Goal: Task Accomplishment & Management: Manage account settings

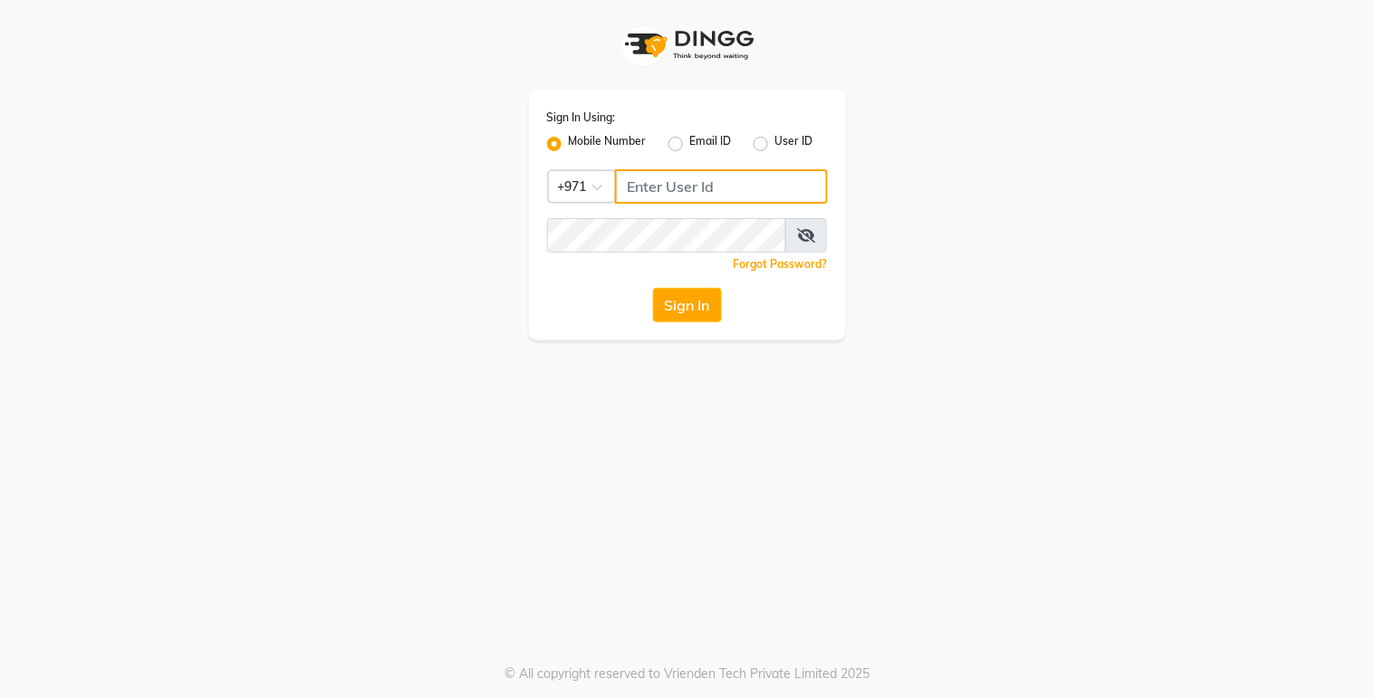
type input "527263343"
click at [692, 300] on button "Sign In" at bounding box center [687, 305] width 69 height 34
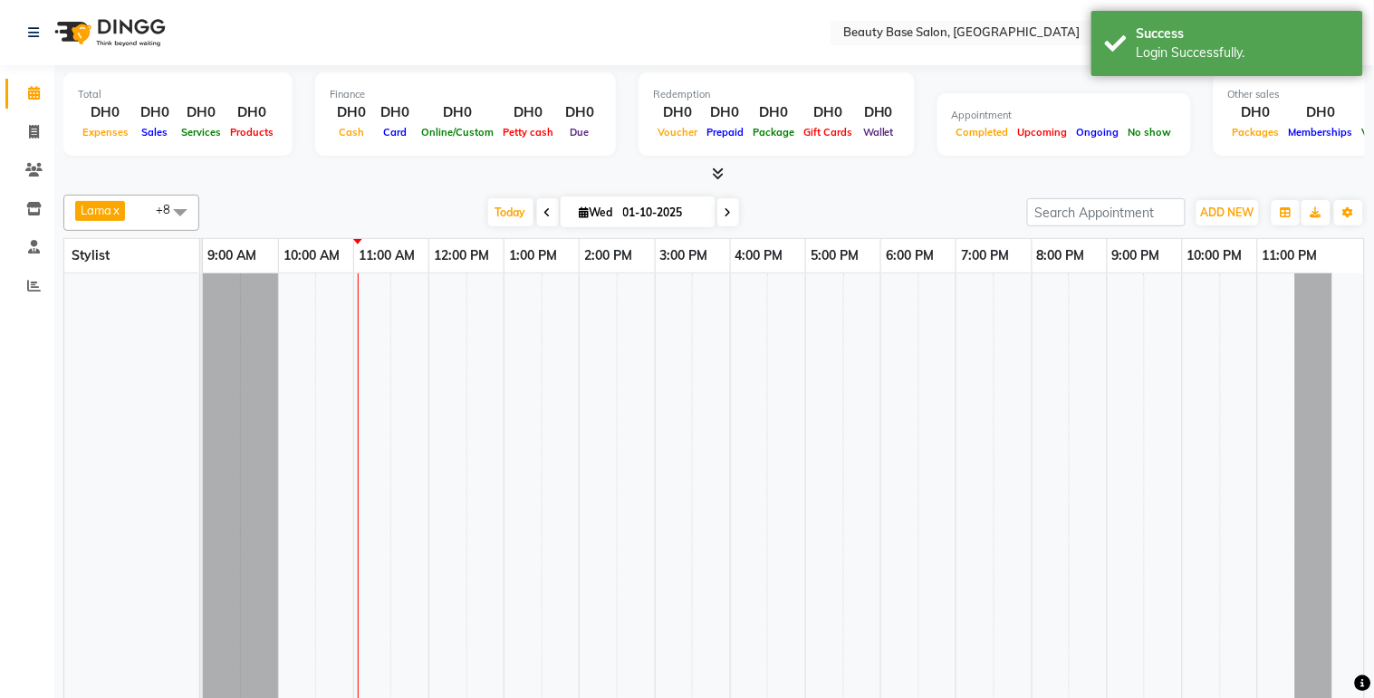
select select "en"
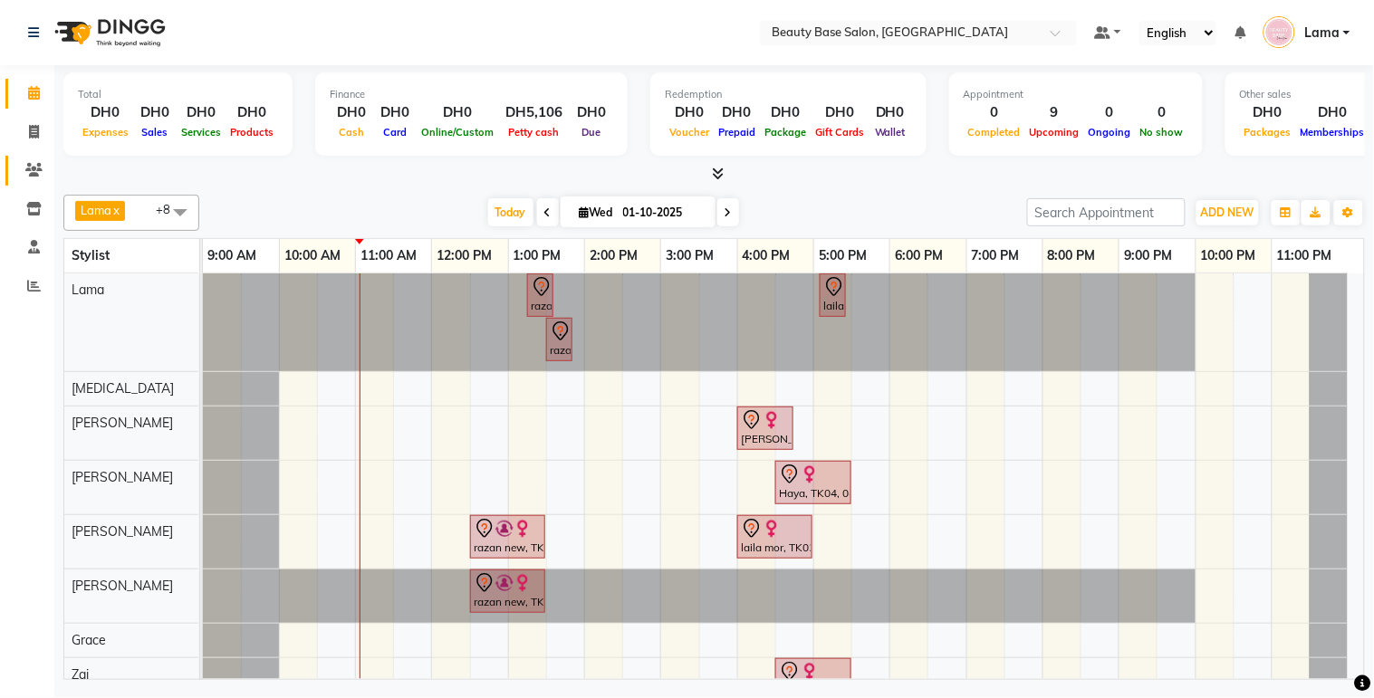
click at [14, 182] on link "Clients" at bounding box center [26, 171] width 43 height 30
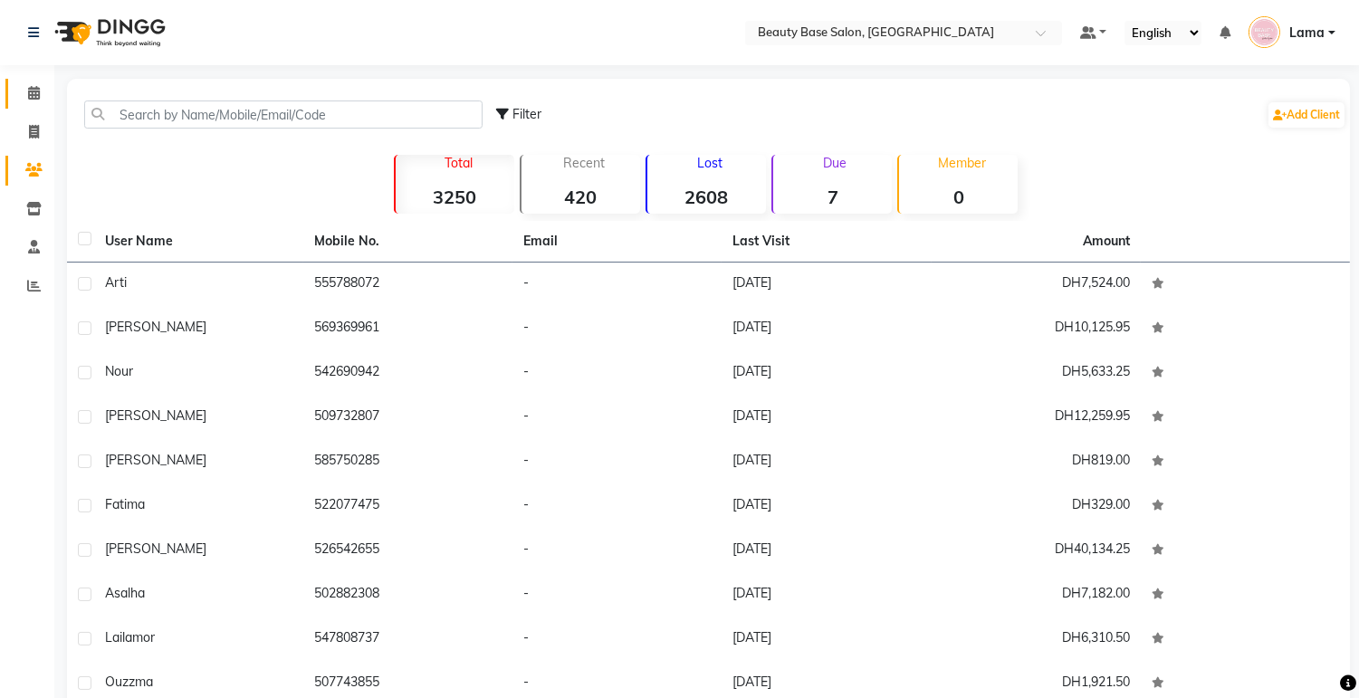
click at [21, 87] on span at bounding box center [34, 93] width 32 height 21
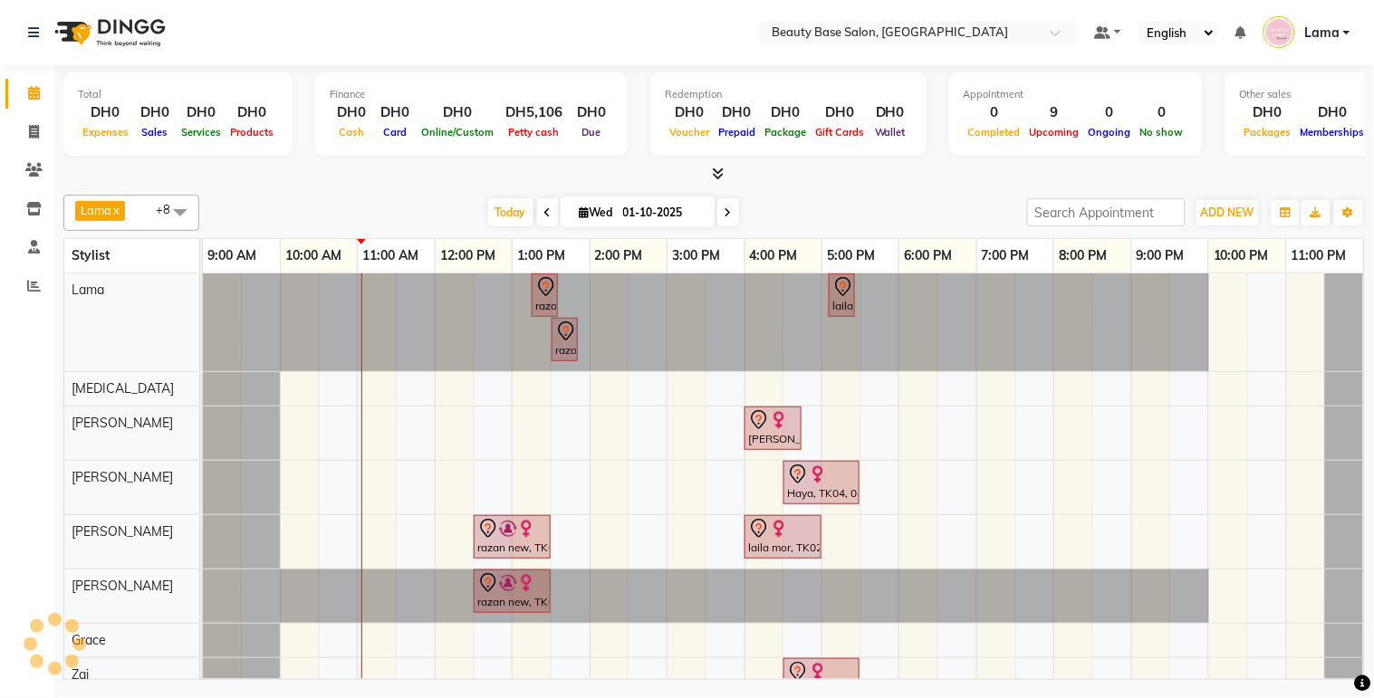
click at [724, 207] on icon at bounding box center [727, 212] width 7 height 11
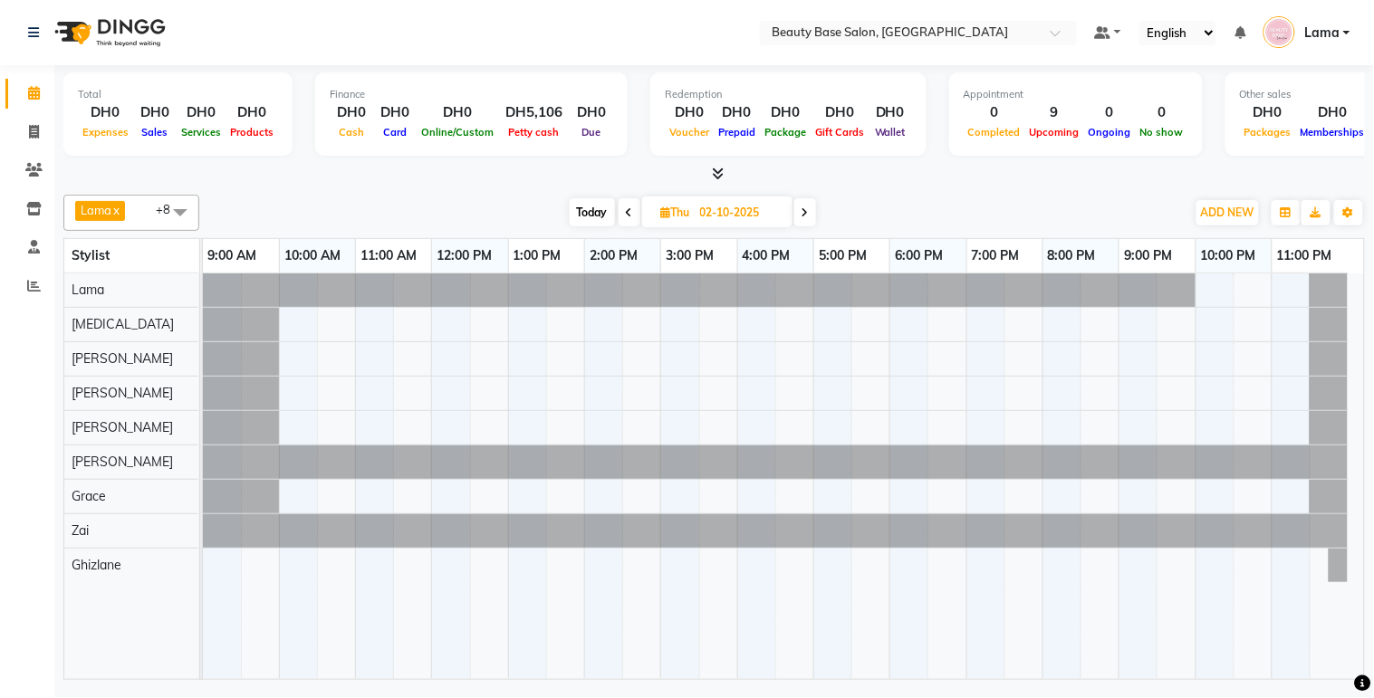
click at [795, 206] on span at bounding box center [805, 212] width 22 height 28
type input "03-10-2025"
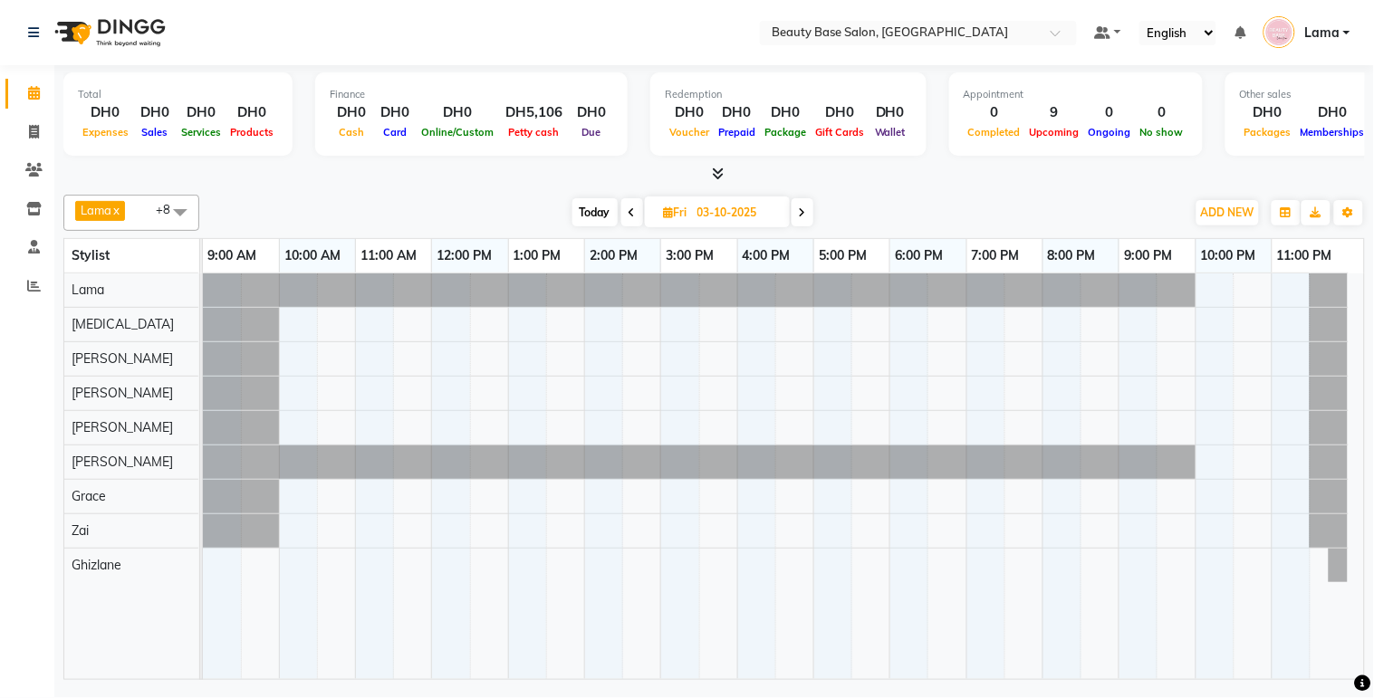
click at [779, 217] on input "03-10-2025" at bounding box center [737, 212] width 91 height 27
select select "10"
select select "2025"
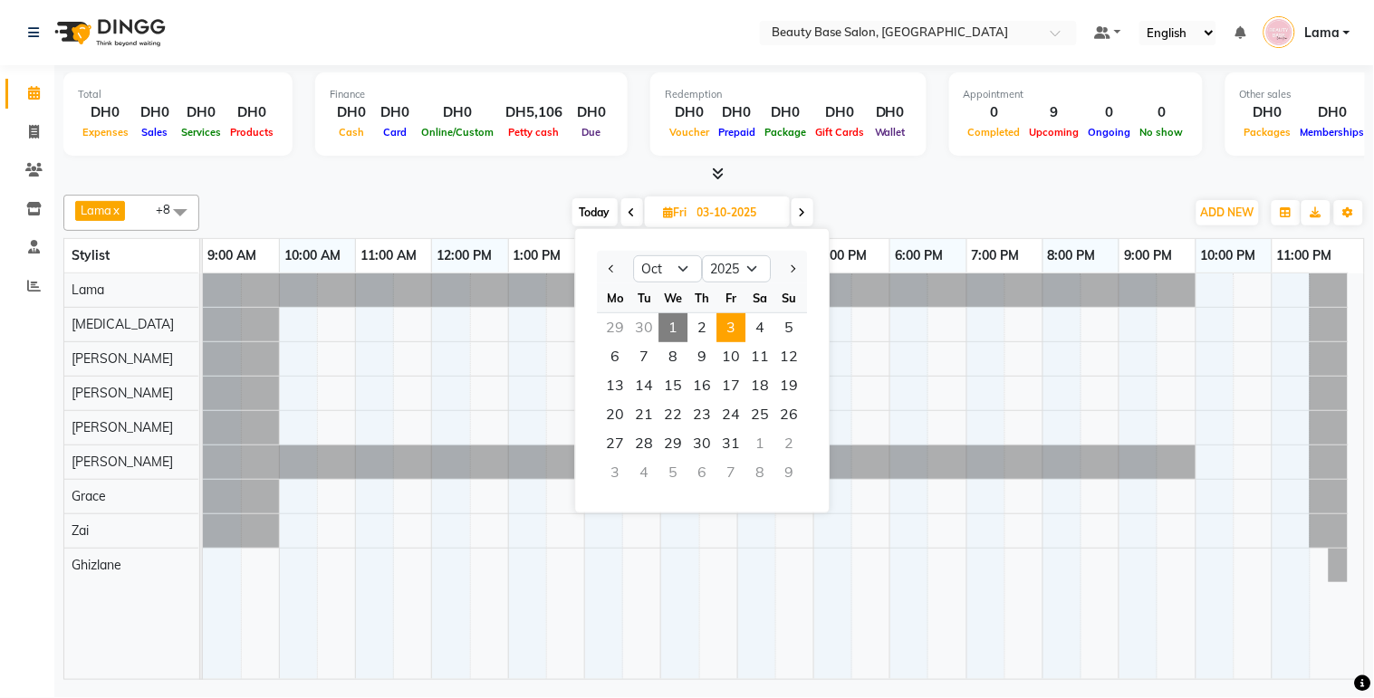
click at [894, 257] on link "6:00 PM" at bounding box center [918, 256] width 57 height 26
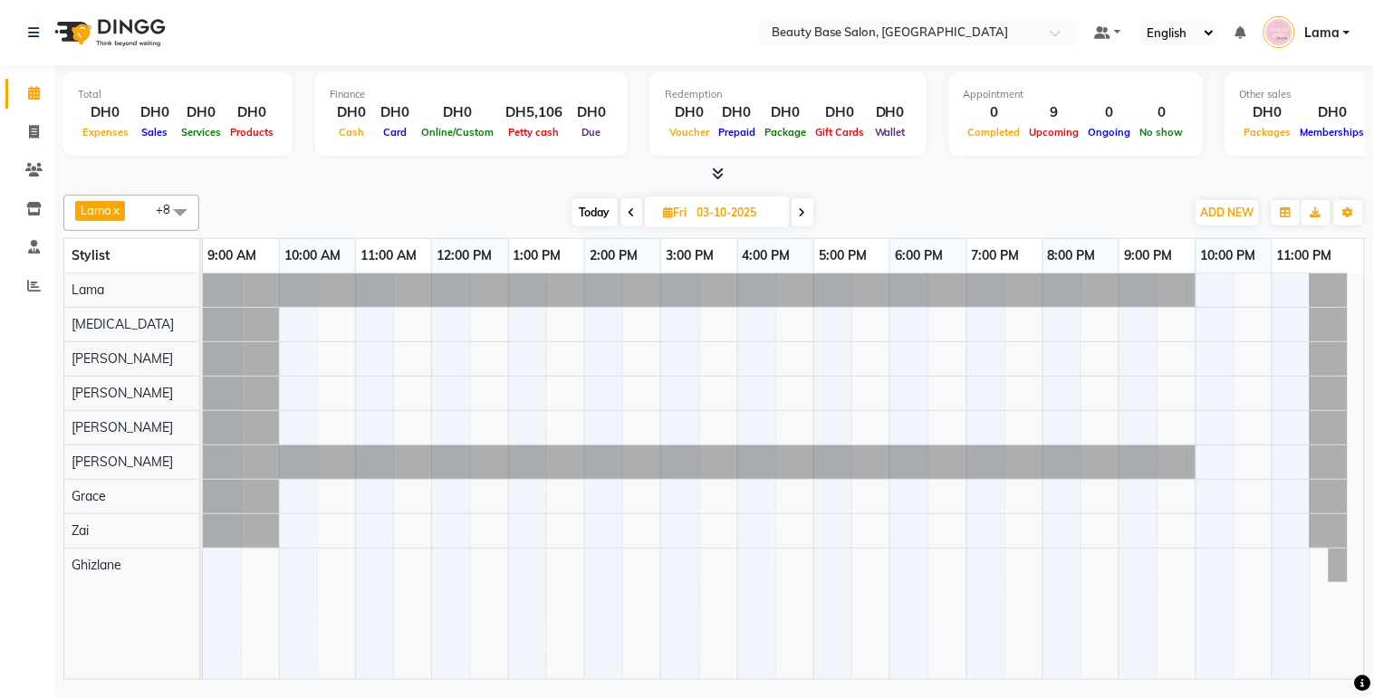
click at [577, 202] on span "Today" at bounding box center [594, 212] width 45 height 28
type input "01-10-2025"
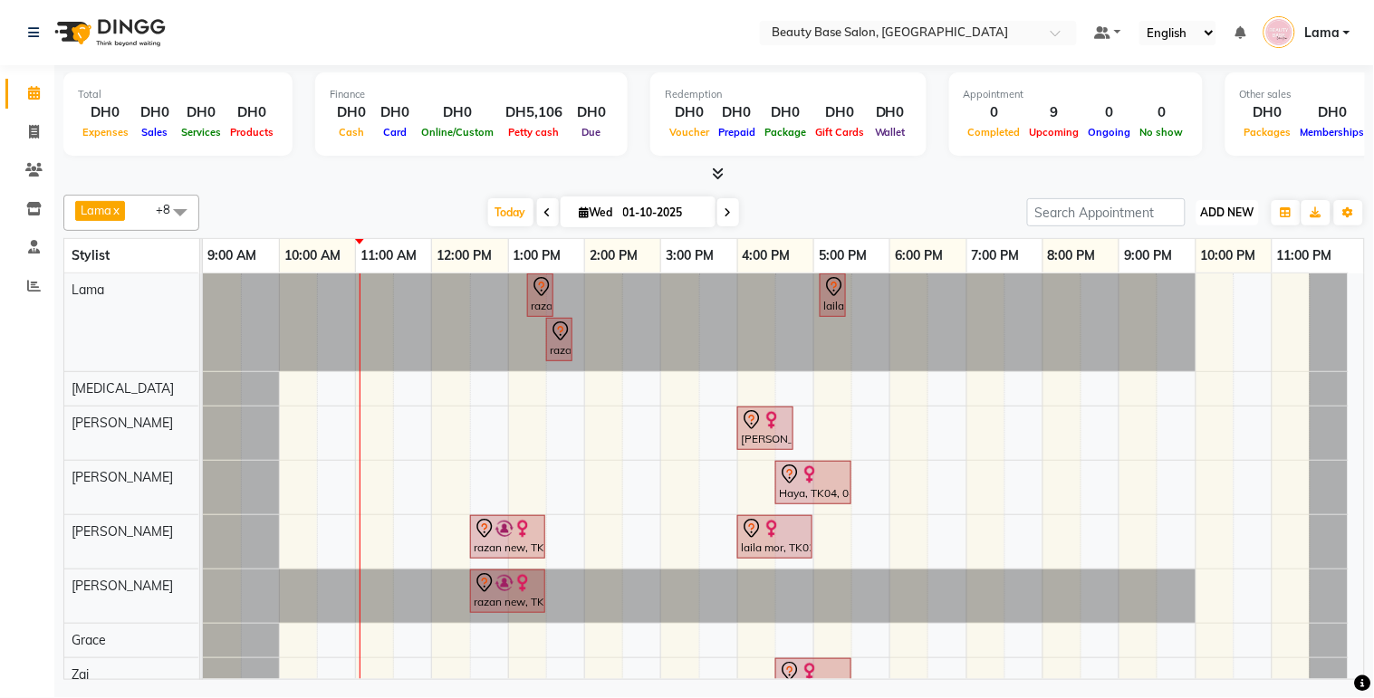
click at [1228, 213] on span "ADD NEW" at bounding box center [1227, 213] width 53 height 14
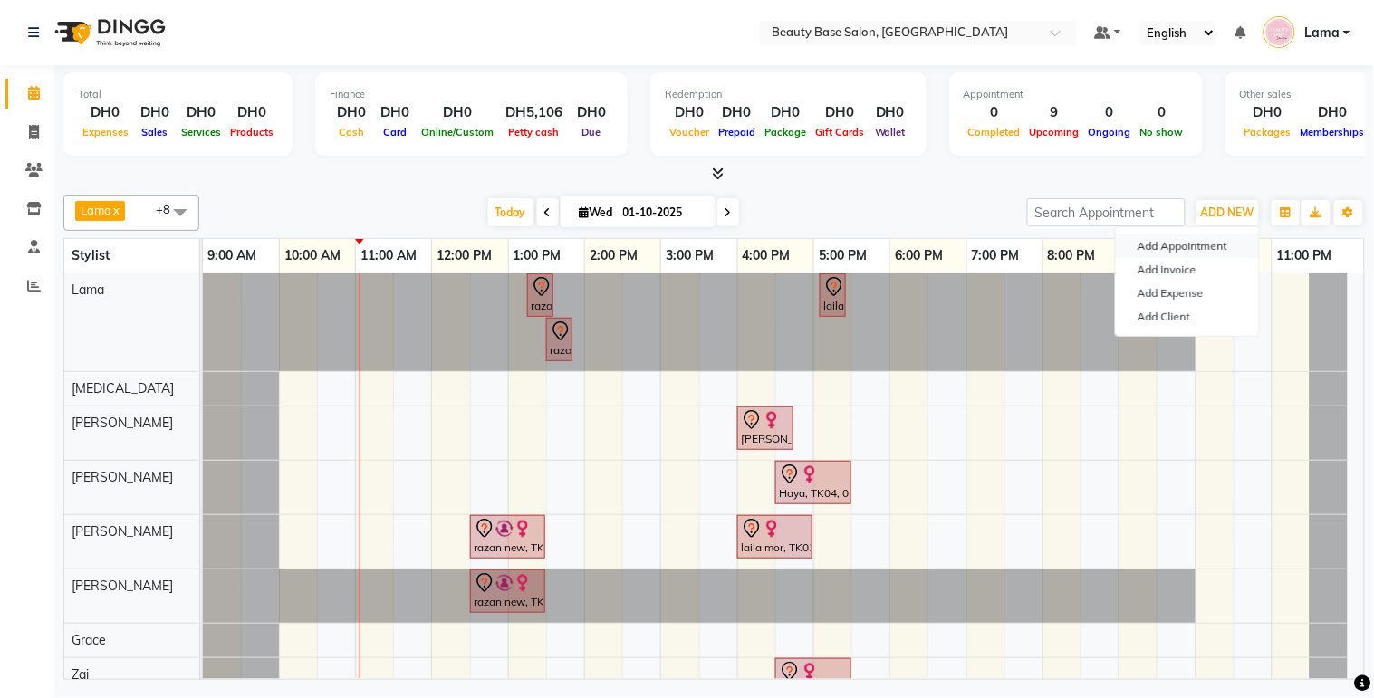
click at [1216, 245] on button "Add Appointment" at bounding box center [1187, 247] width 143 height 24
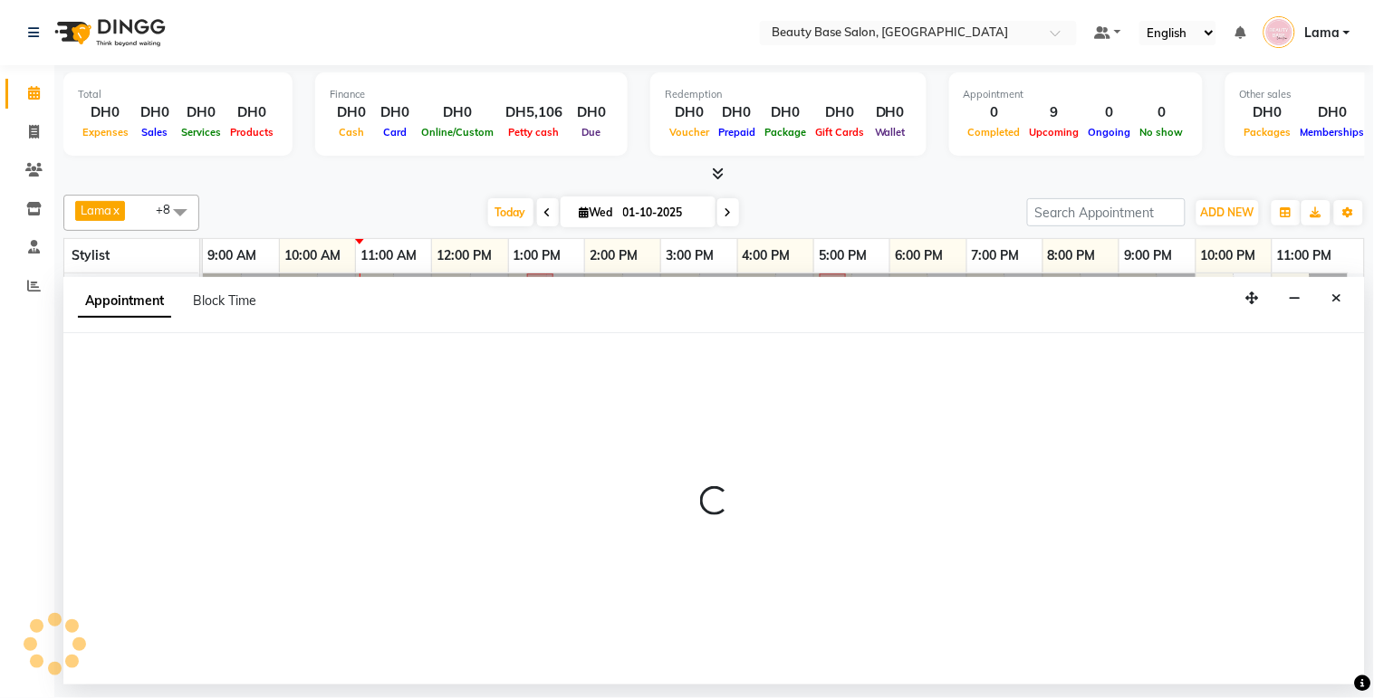
select select "tentative"
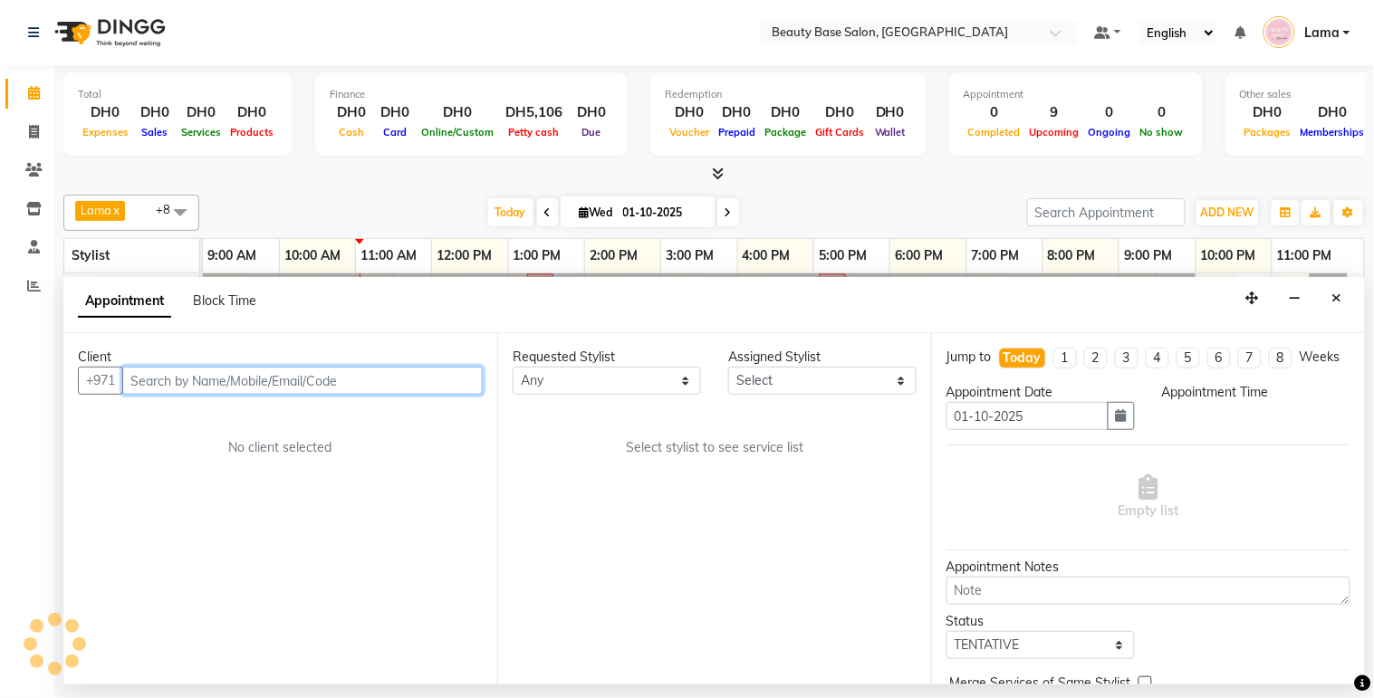
select select "600"
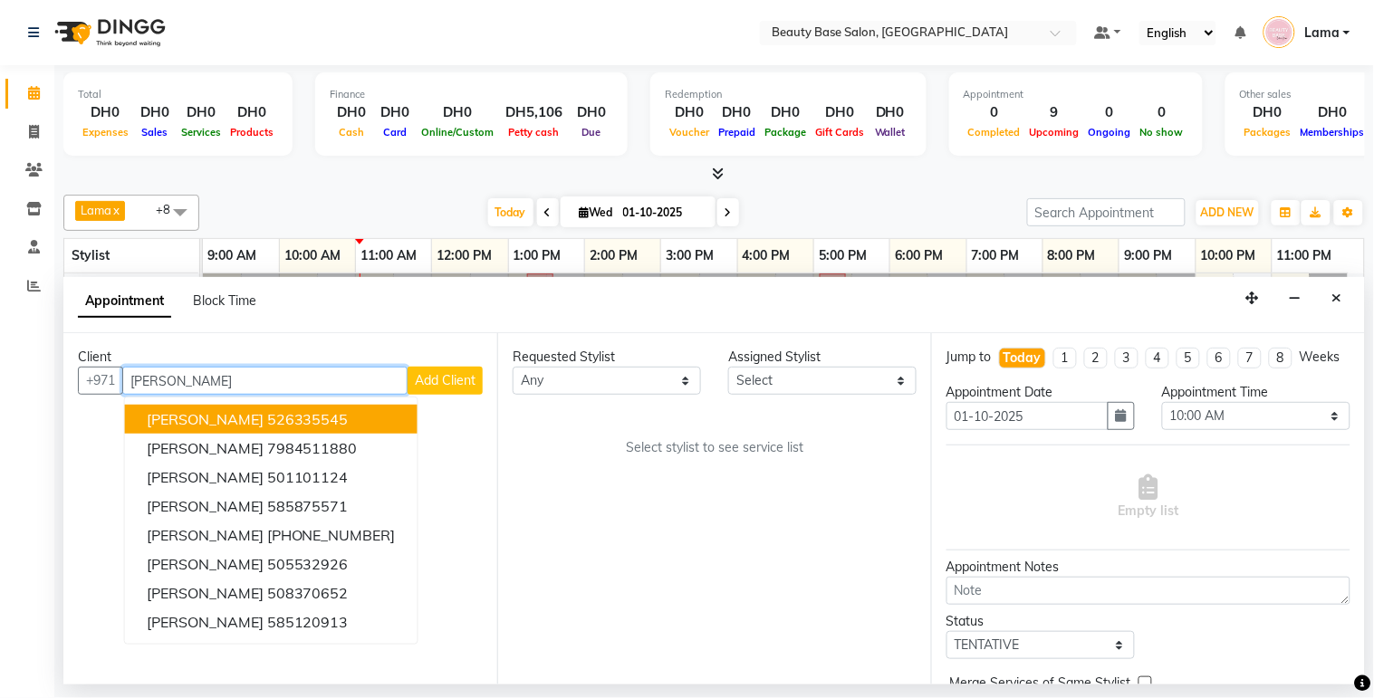
click at [299, 415] on ngb-highlight "526335545" at bounding box center [308, 419] width 82 height 18
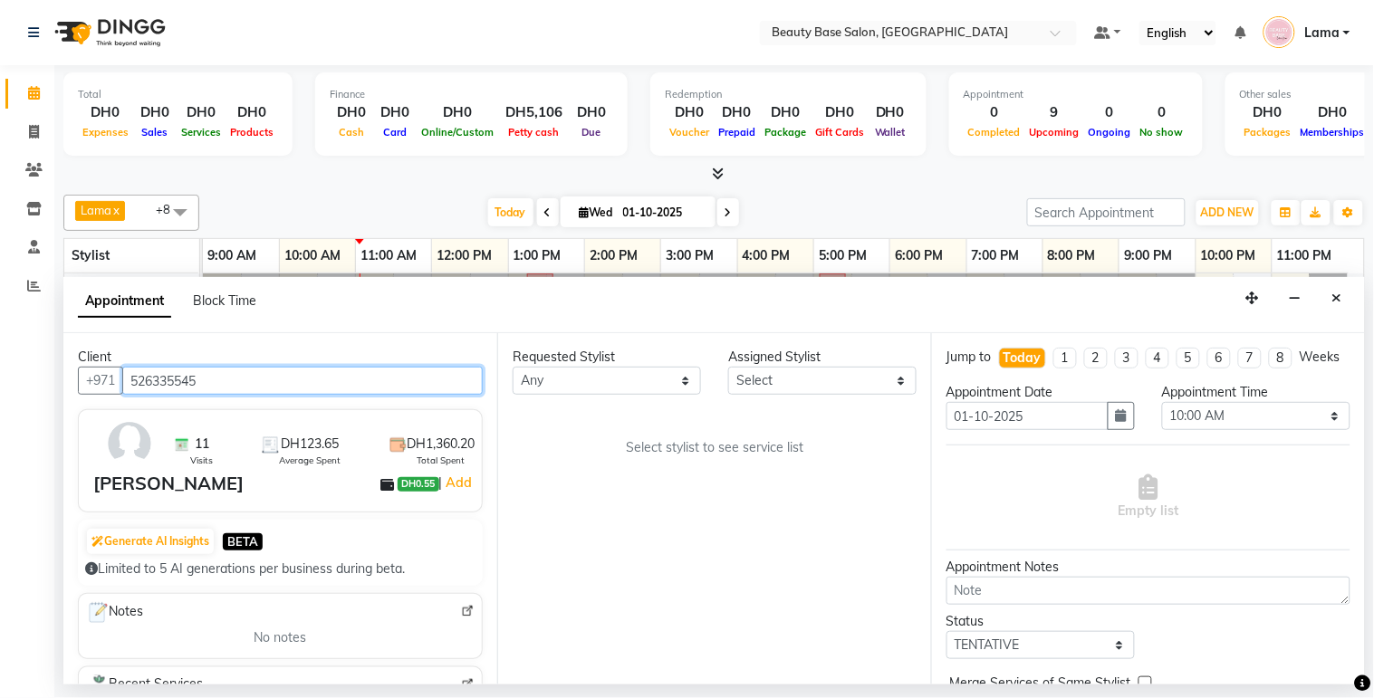
type input "526335545"
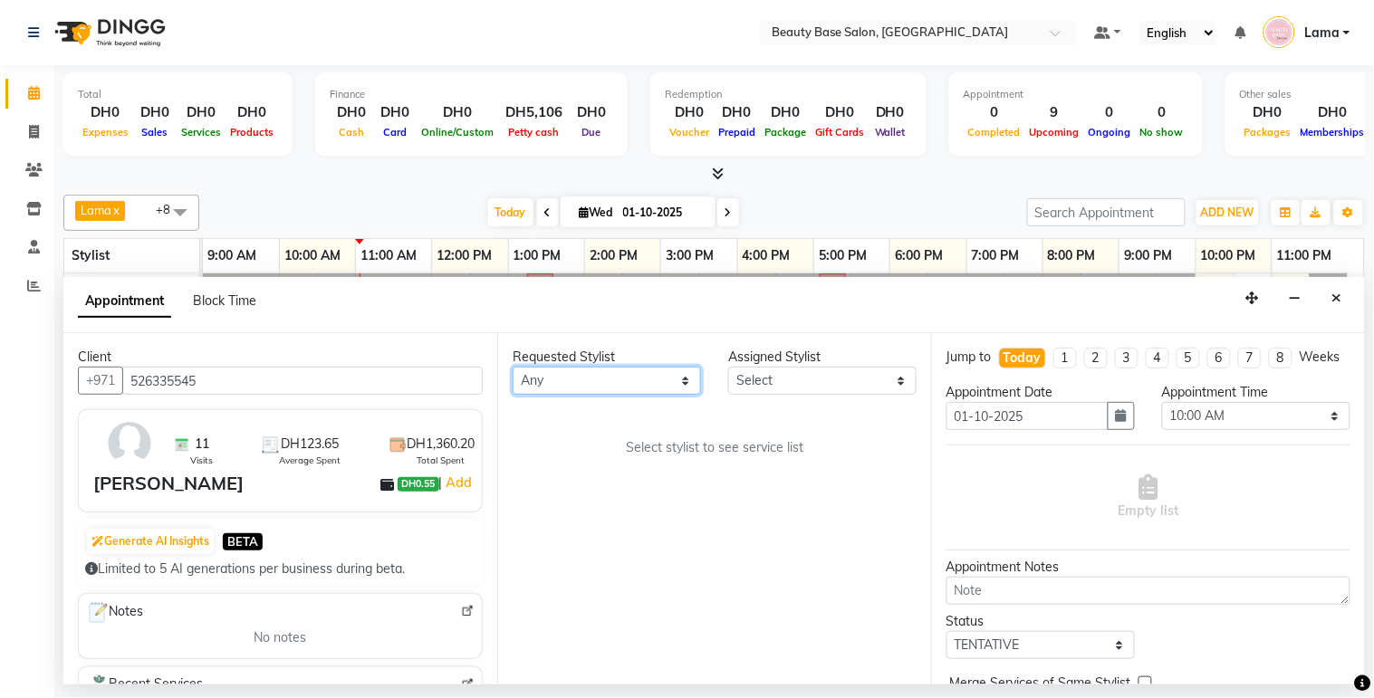
click at [611, 369] on select "Any [PERSON_NAME] [PERSON_NAME] [PERSON_NAME] [PERSON_NAME] [PERSON_NAME] [MEDI…" at bounding box center [607, 381] width 188 height 28
select select "54541"
click at [513, 367] on select "Any [PERSON_NAME] [PERSON_NAME] [PERSON_NAME] [PERSON_NAME] [PERSON_NAME] [MEDI…" at bounding box center [607, 381] width 188 height 28
select select "54541"
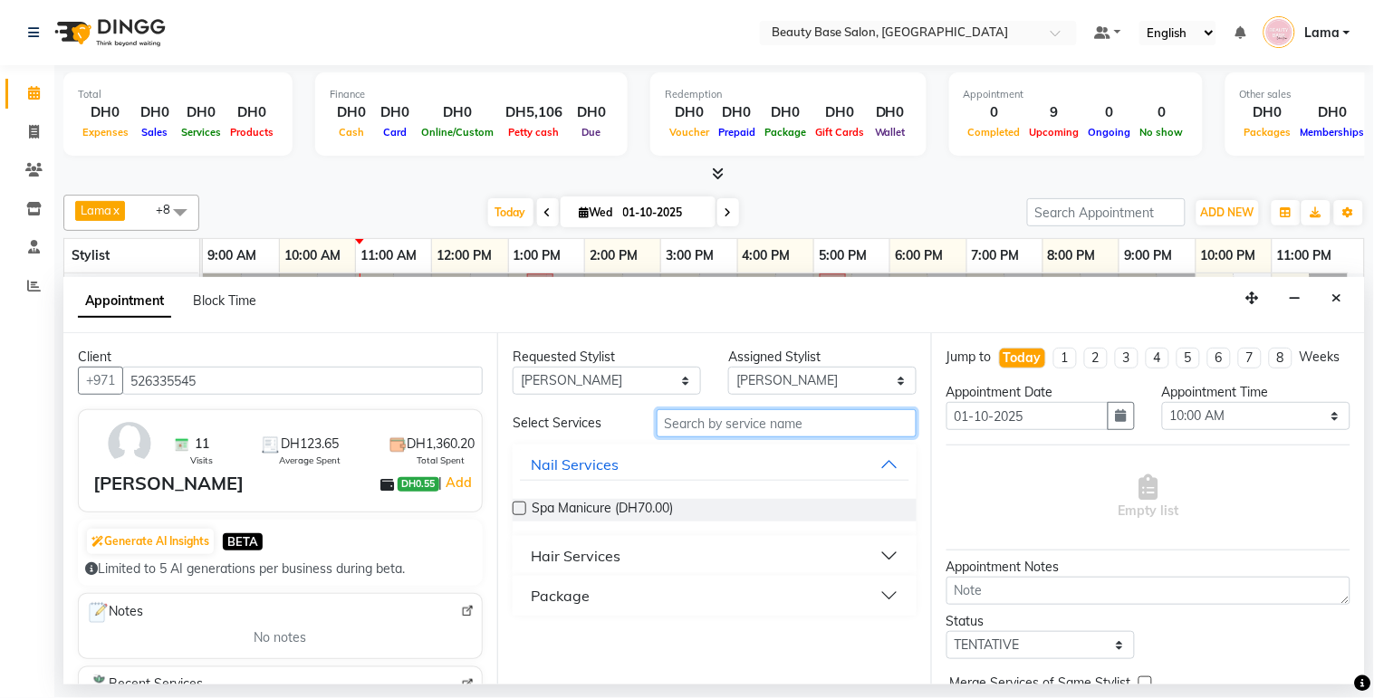
click at [704, 421] on input "text" at bounding box center [787, 423] width 260 height 28
type input "wav"
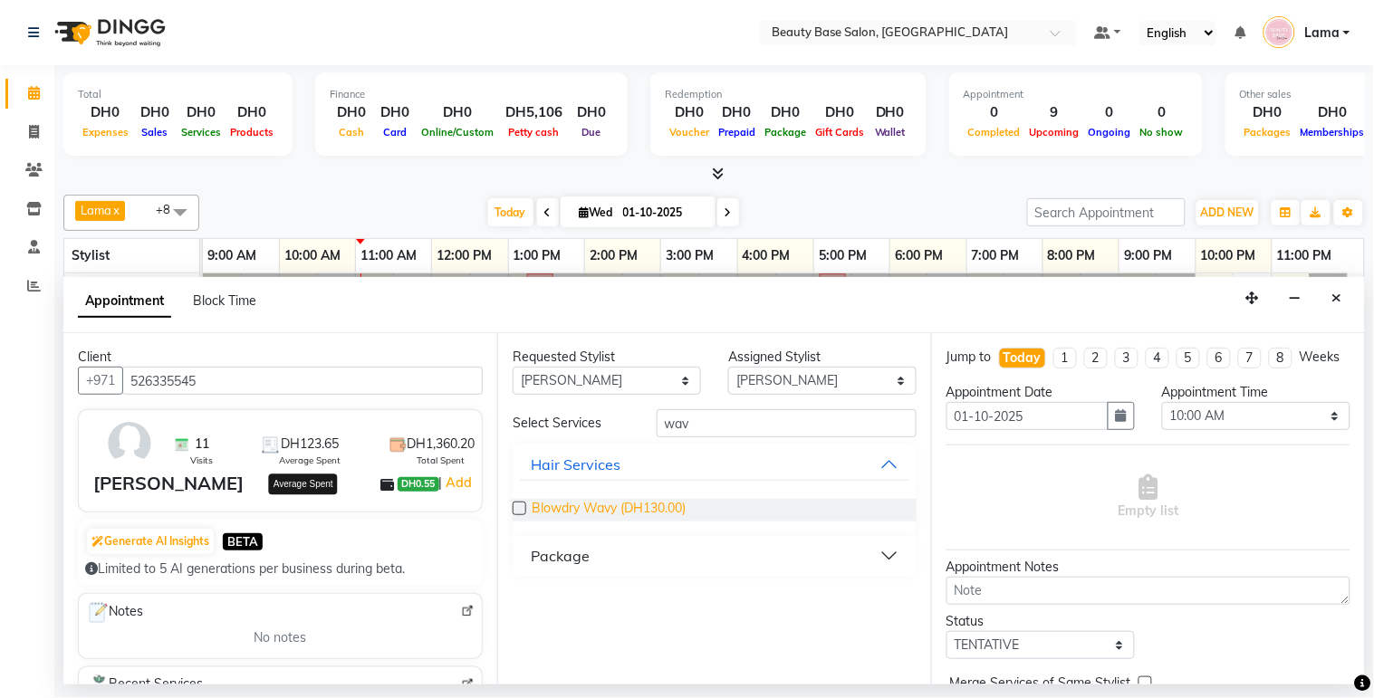
click at [619, 509] on span "Blowdry Wavy (DH130.00)" at bounding box center [609, 510] width 154 height 23
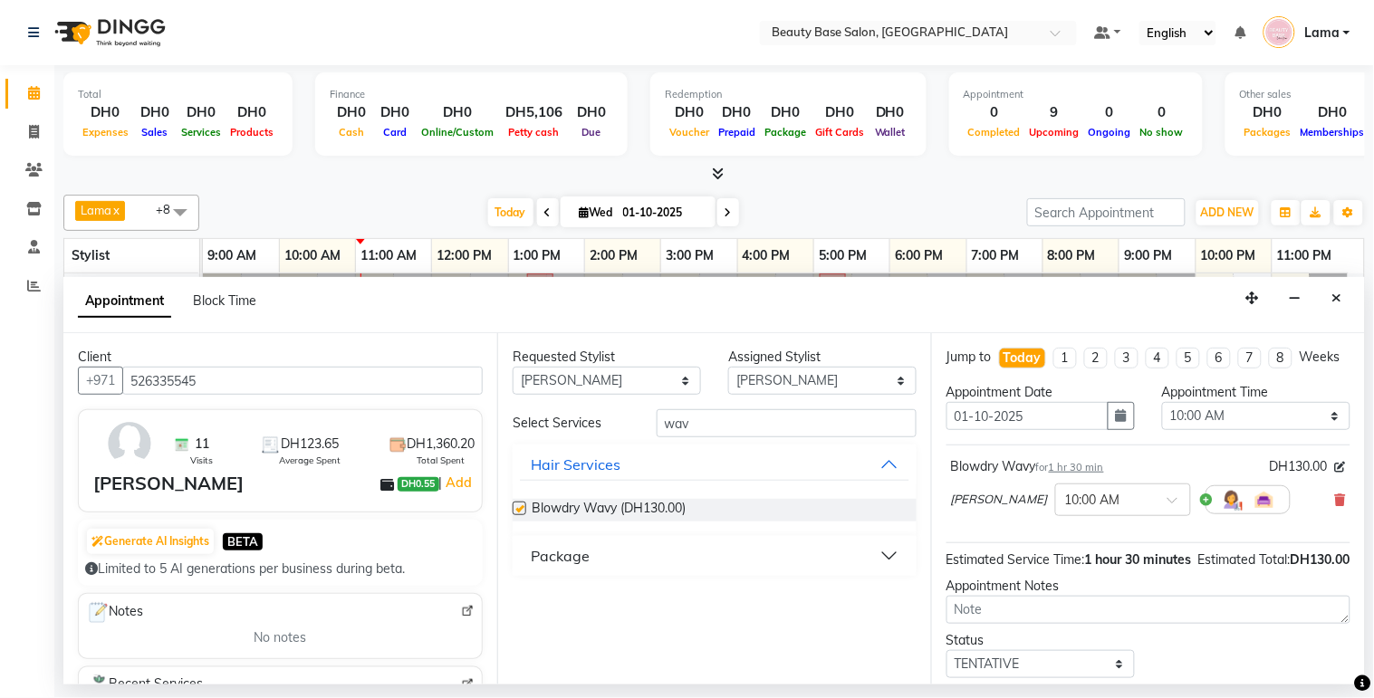
click at [497, 499] on div "Requested Stylist Any Ana Ghizlane Grace jenny Lama Rachel Ramila yasmin Zai As…" at bounding box center [714, 508] width 434 height 351
checkbox input "false"
click at [1228, 430] on select "Select 10:00 AM 10:05 AM 10:10 AM 10:15 AM 10:20 AM 10:25 AM 10:30 AM 10:35 AM …" at bounding box center [1256, 416] width 188 height 28
select select "1080"
click at [1162, 418] on select "Select 10:00 AM 10:05 AM 10:10 AM 10:15 AM 10:20 AM 10:25 AM 10:30 AM 10:35 AM …" at bounding box center [1256, 416] width 188 height 28
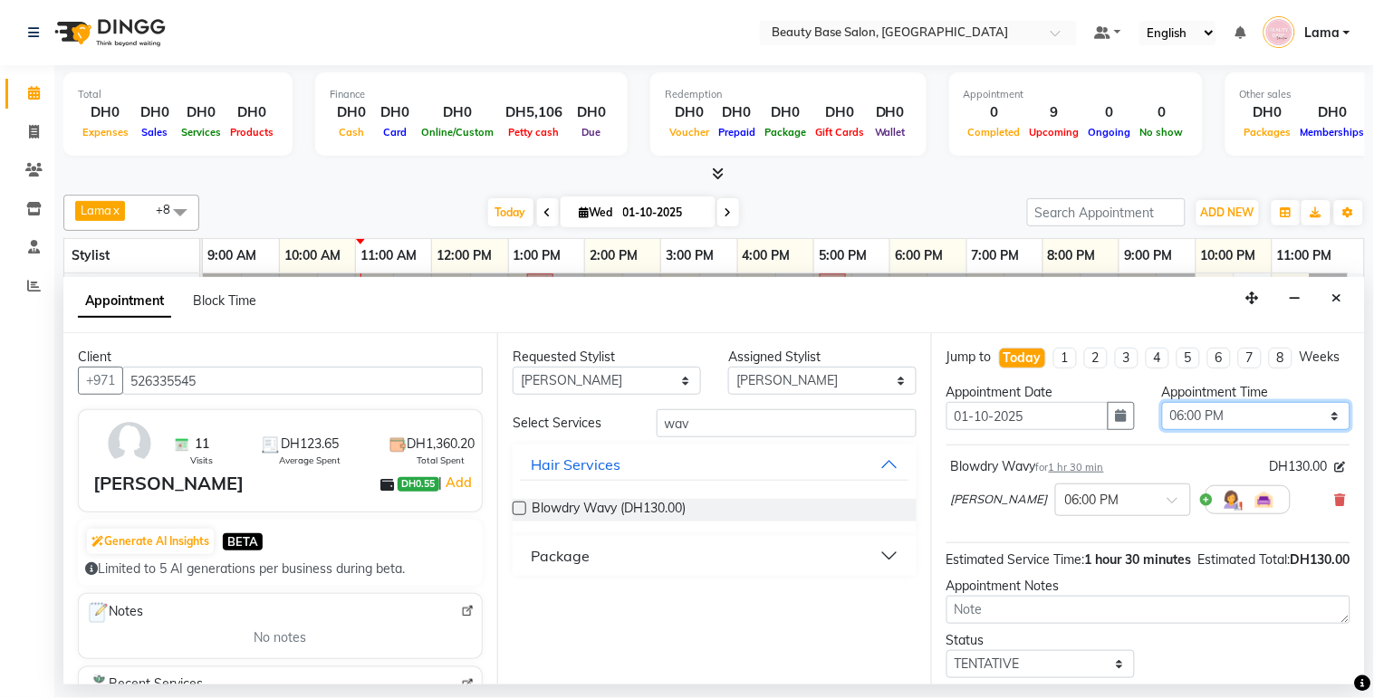
scroll to position [145, 0]
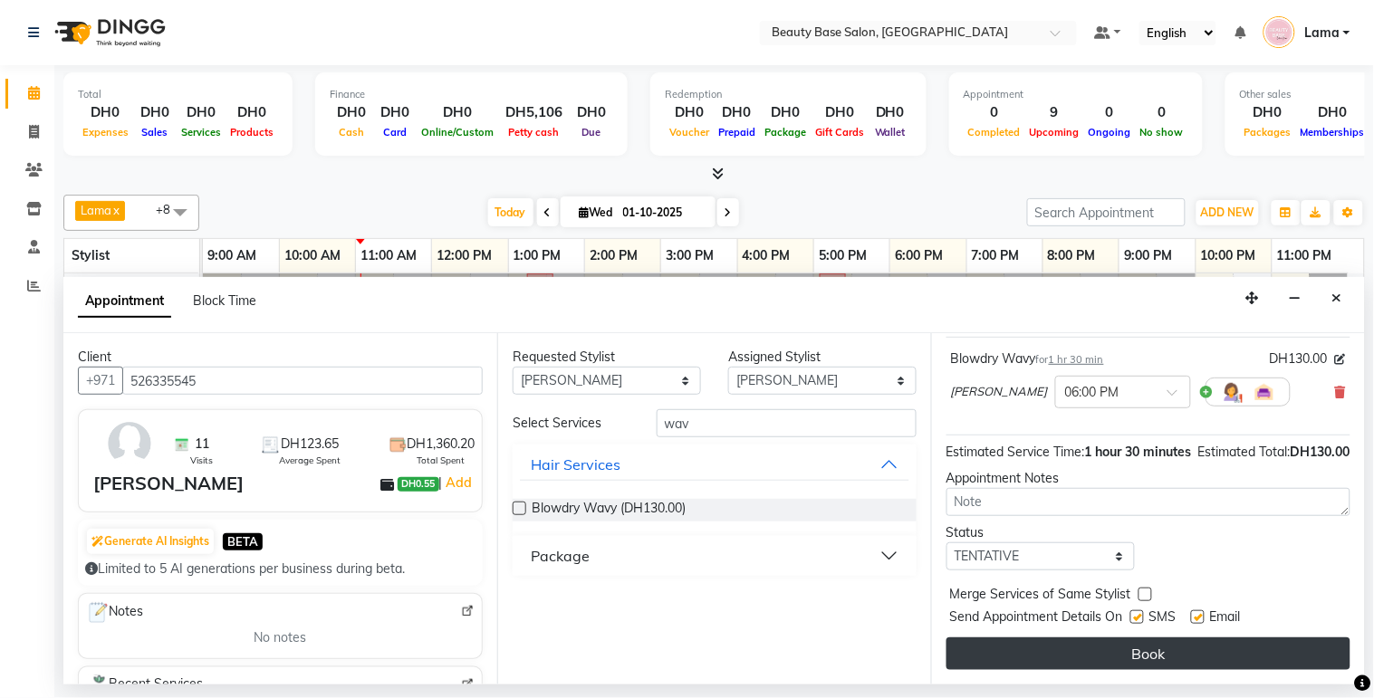
click at [1175, 649] on button "Book" at bounding box center [1148, 654] width 404 height 33
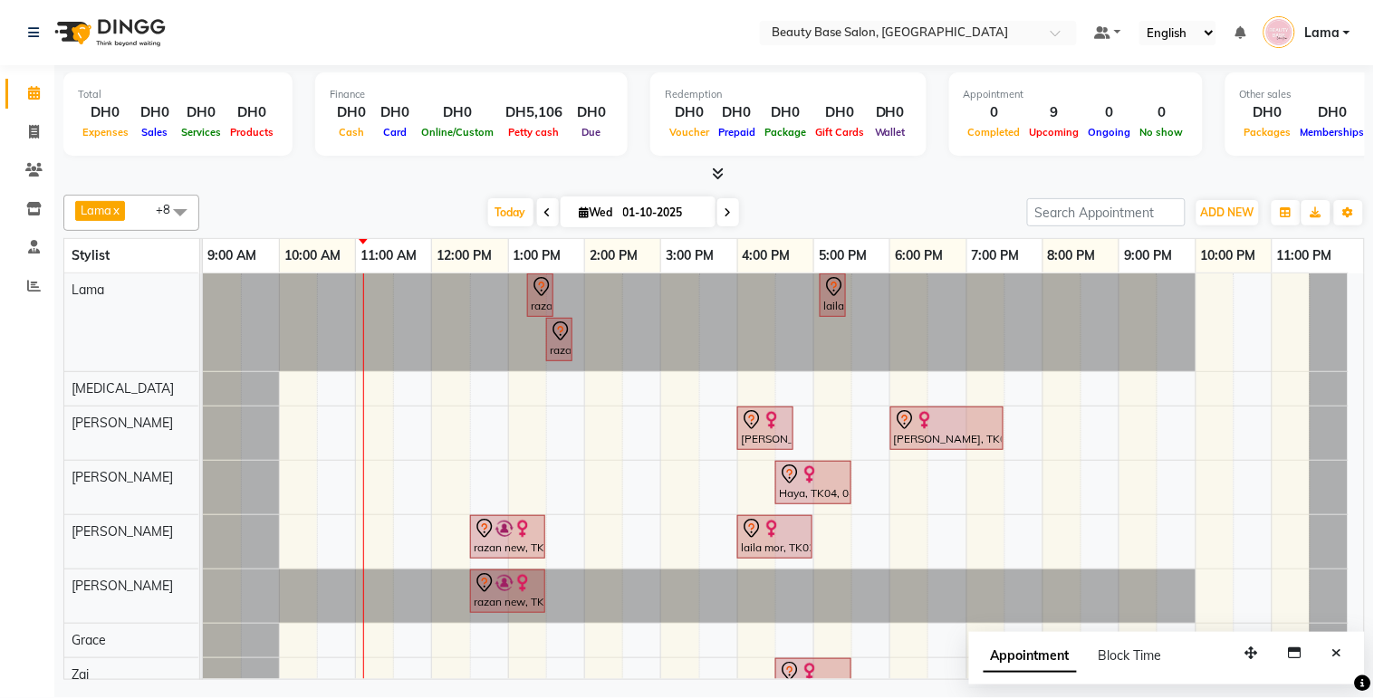
click at [928, 433] on div "Laura alic, TK05, 06:00 PM-07:30 PM, Blowdry Wavy" at bounding box center [947, 428] width 110 height 38
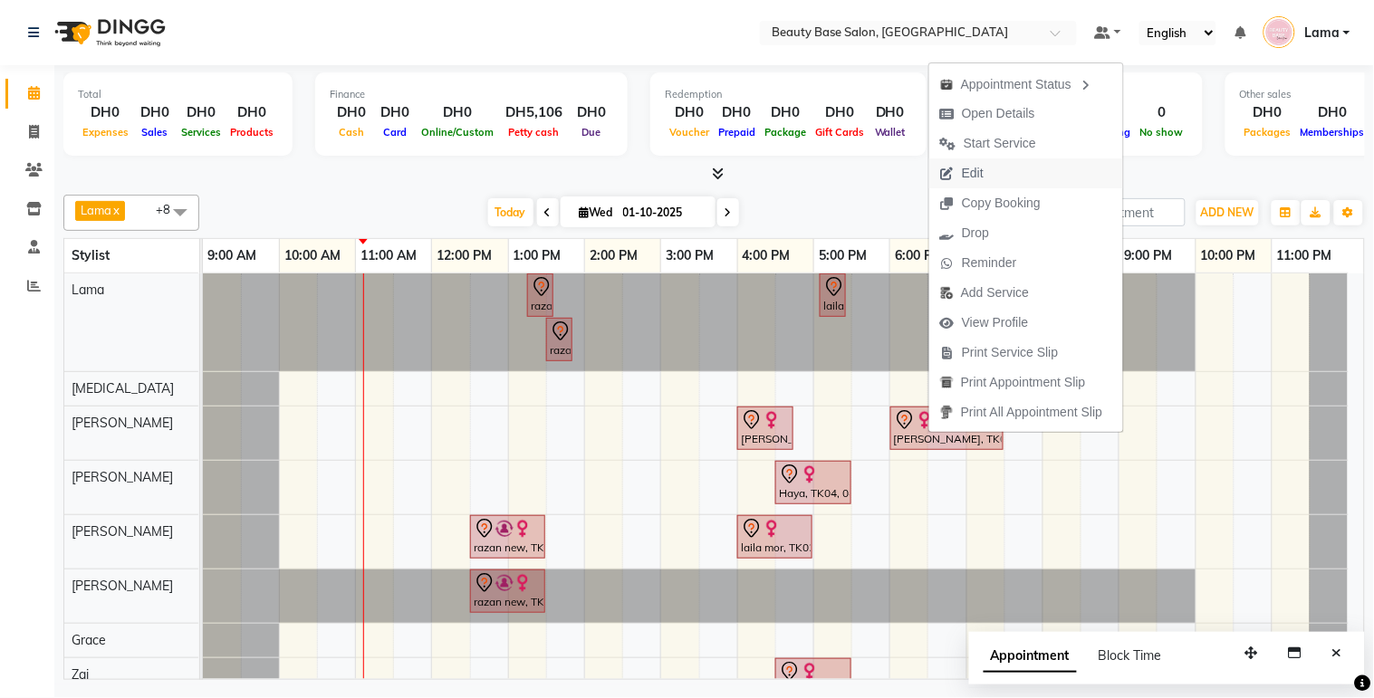
click at [991, 169] on span "Edit" at bounding box center [961, 173] width 65 height 30
select select "tentative"
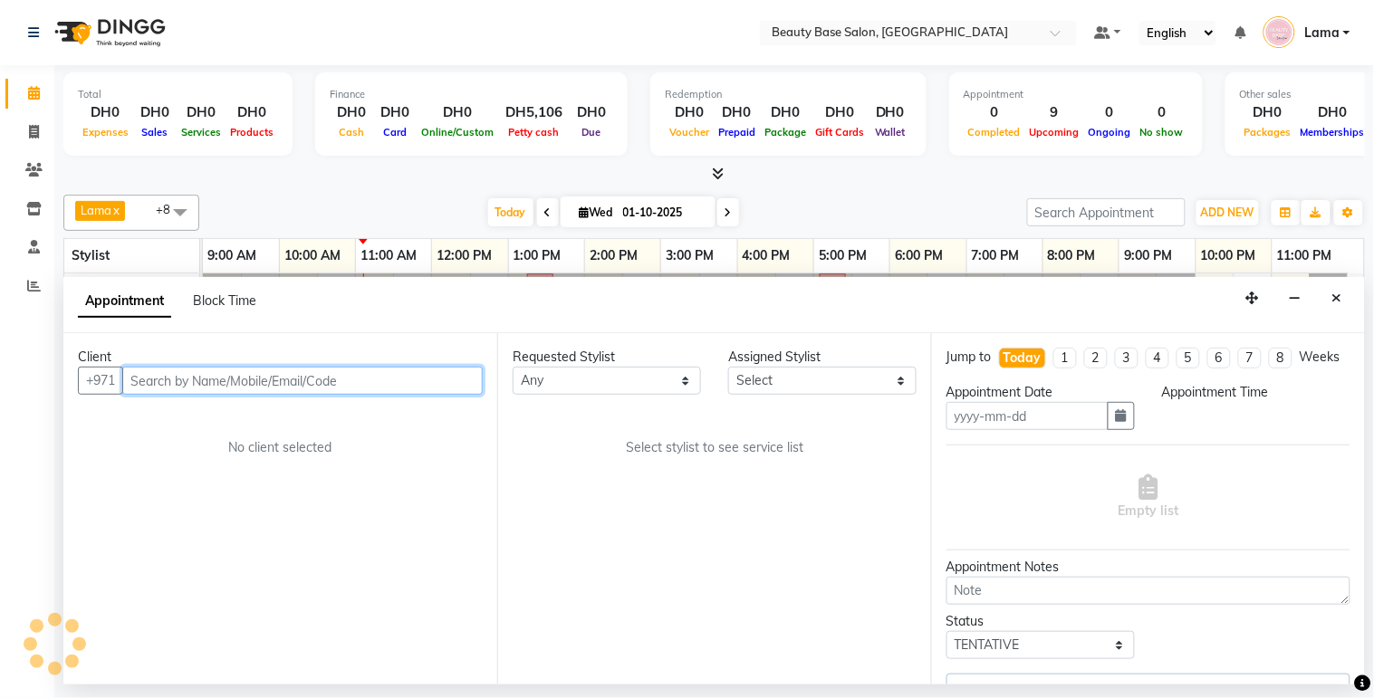
type input "01-10-2025"
select select "1080"
select select "54541"
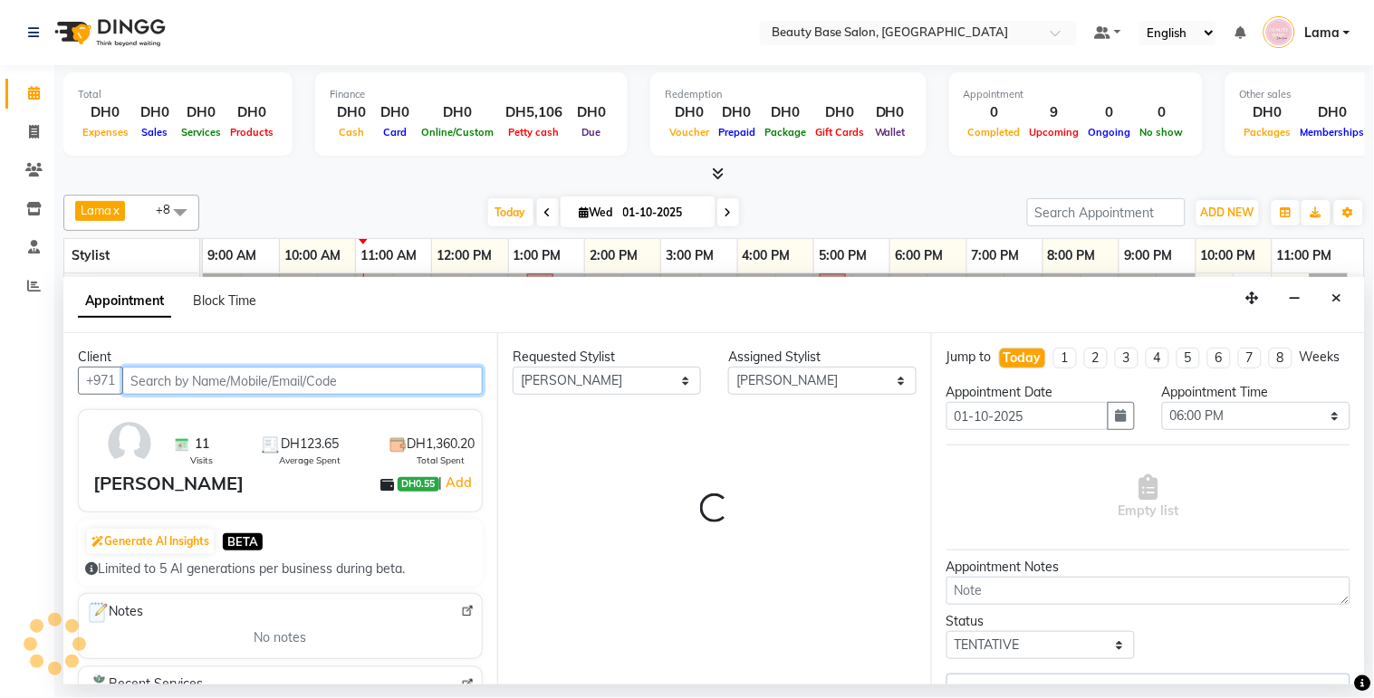
select select "1223"
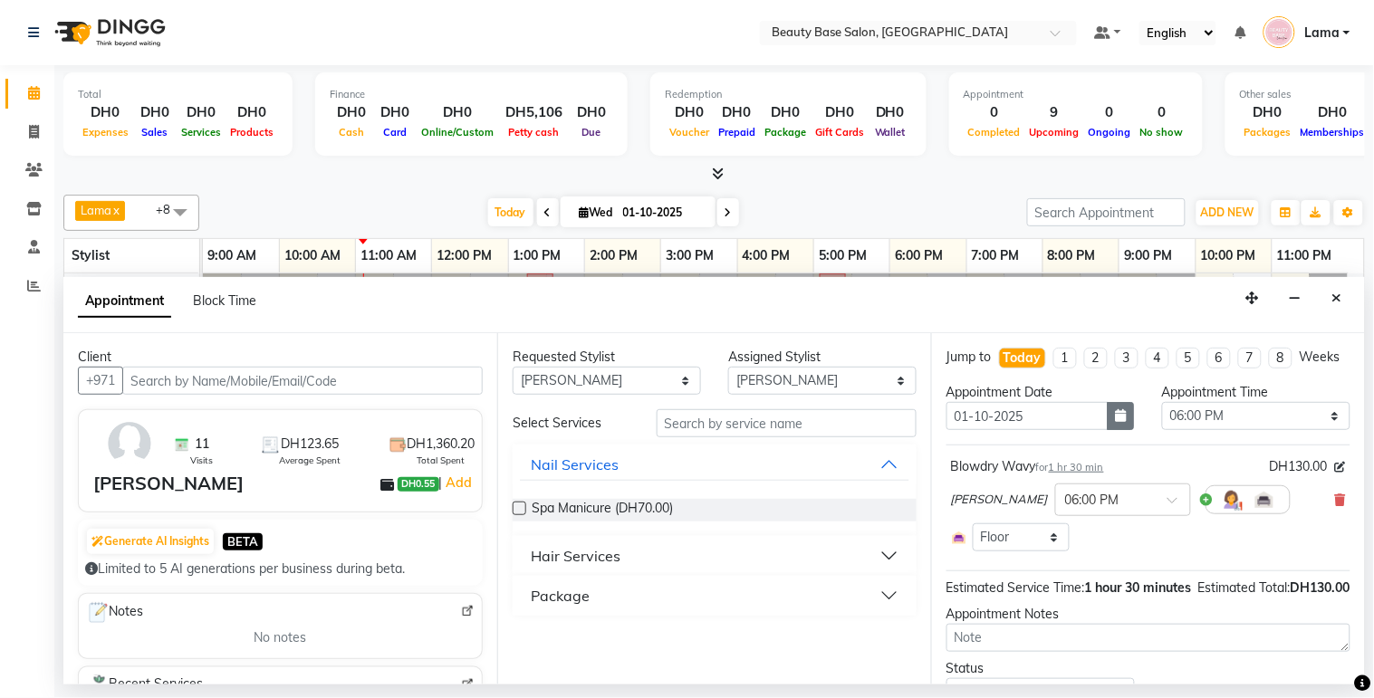
click at [1120, 430] on button "button" at bounding box center [1120, 416] width 27 height 28
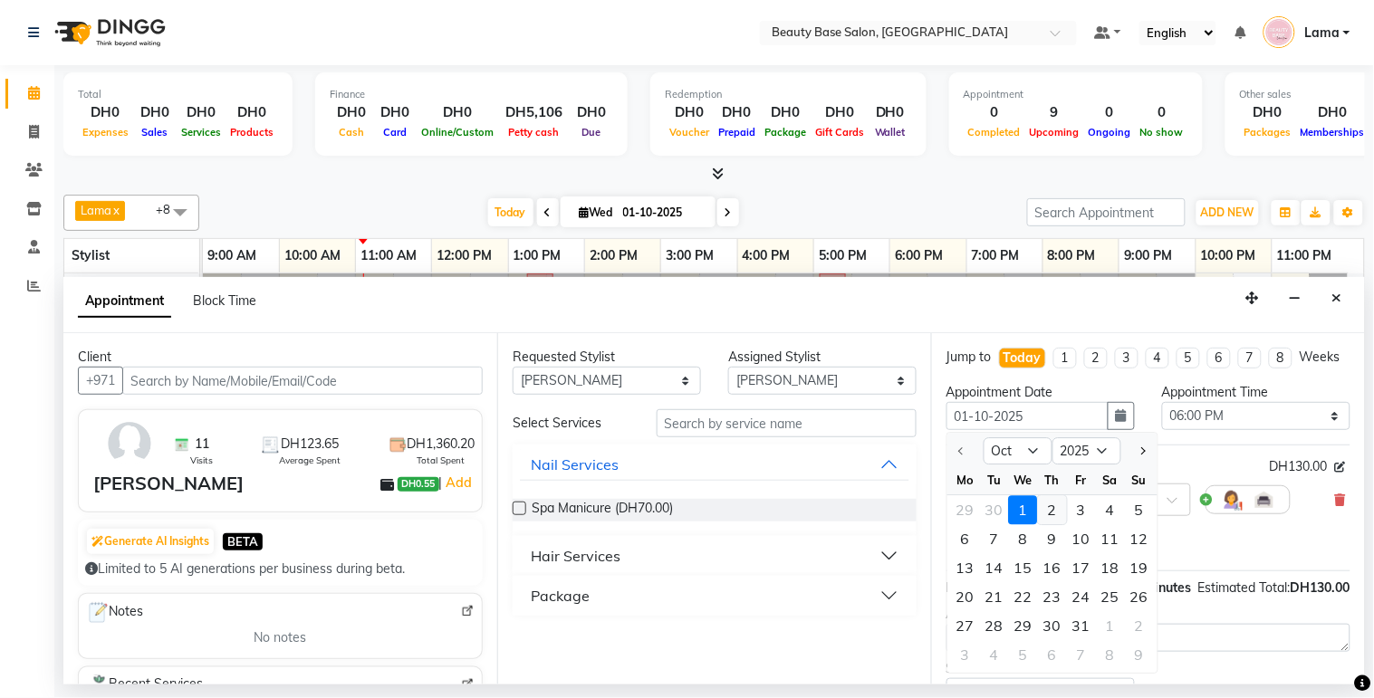
click at [1060, 525] on div "2" at bounding box center [1052, 510] width 29 height 29
type input "02-10-2025"
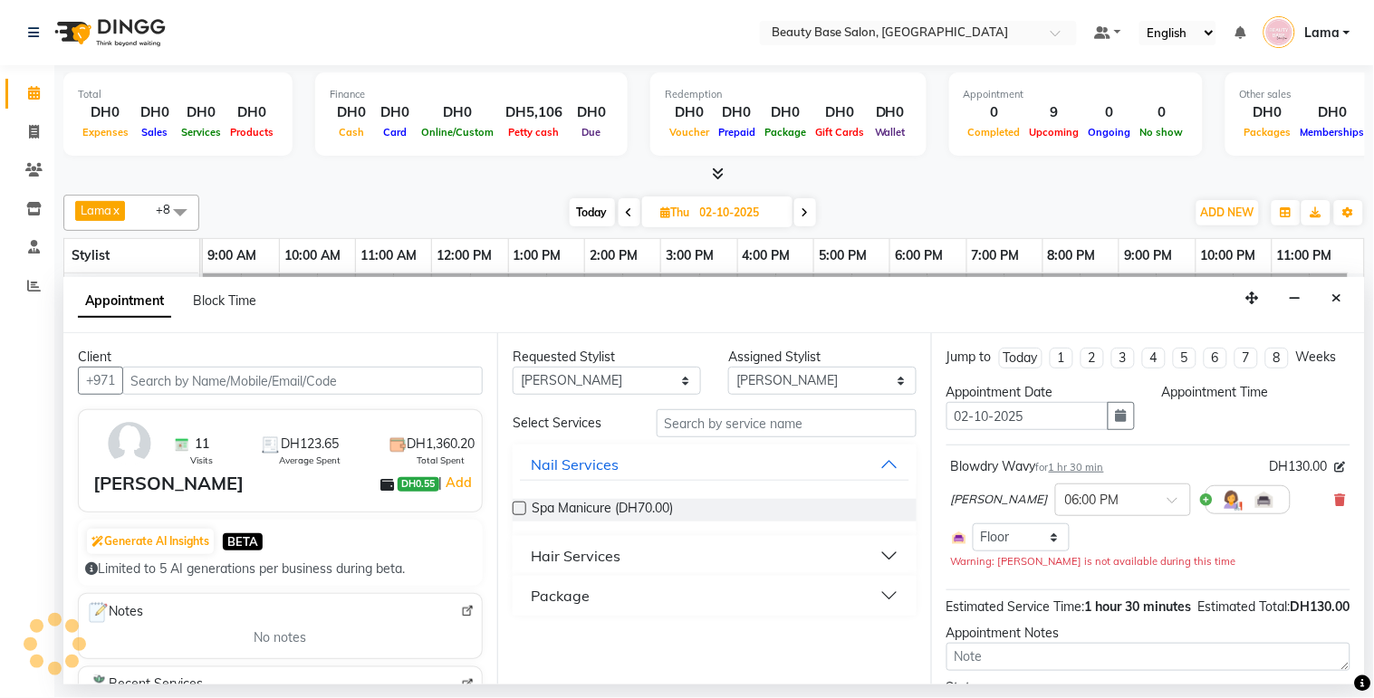
select select "1080"
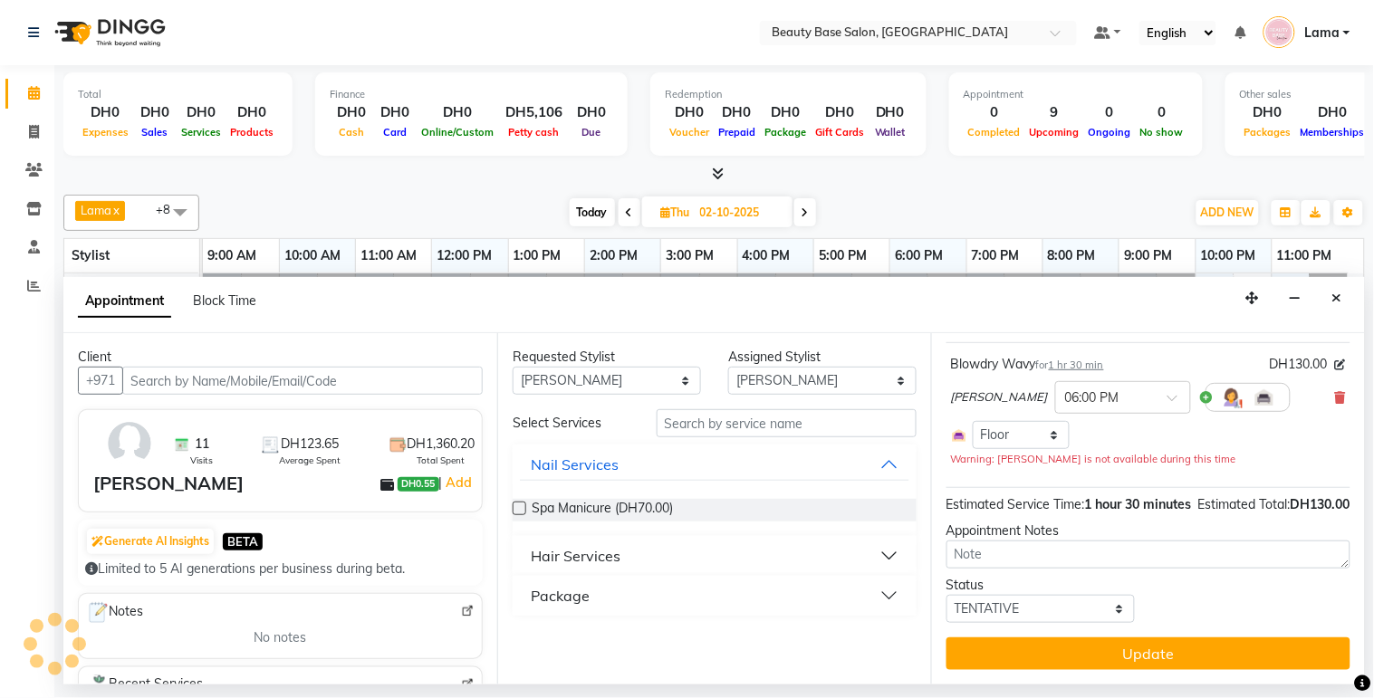
scroll to position [120, 0]
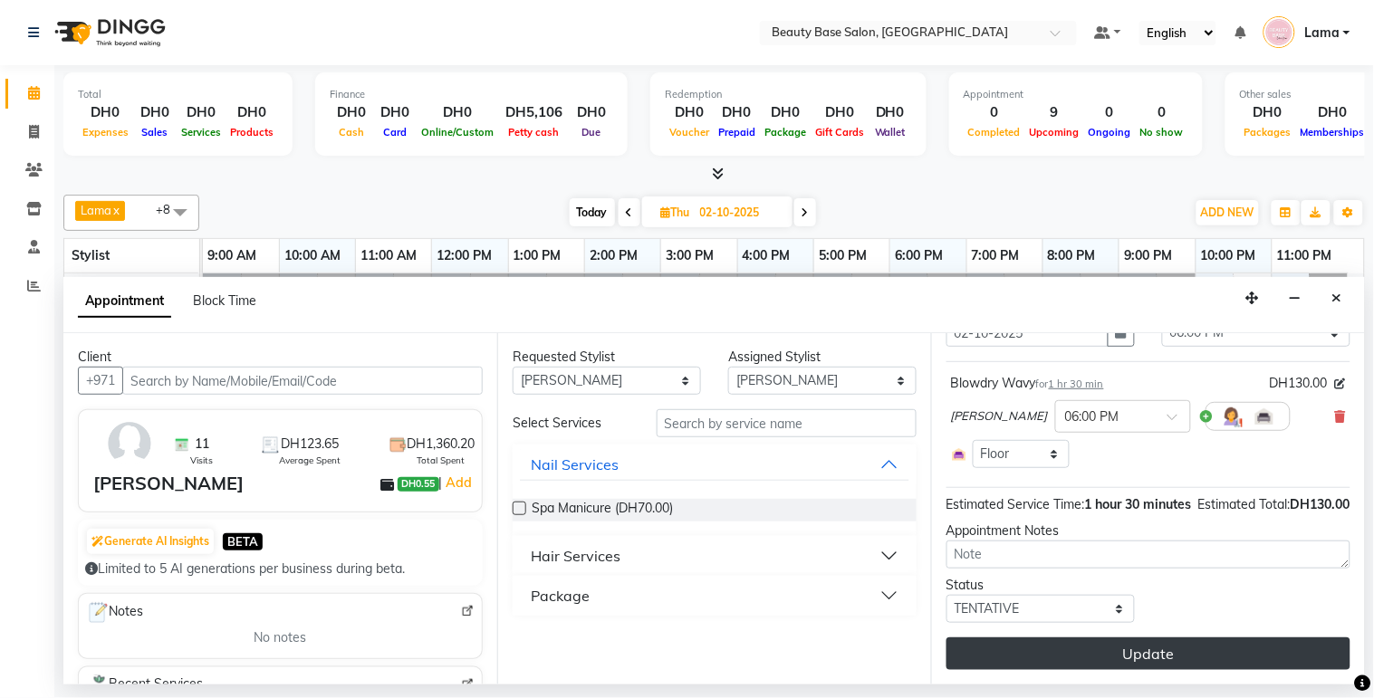
click at [1159, 667] on button "Update" at bounding box center [1148, 654] width 404 height 33
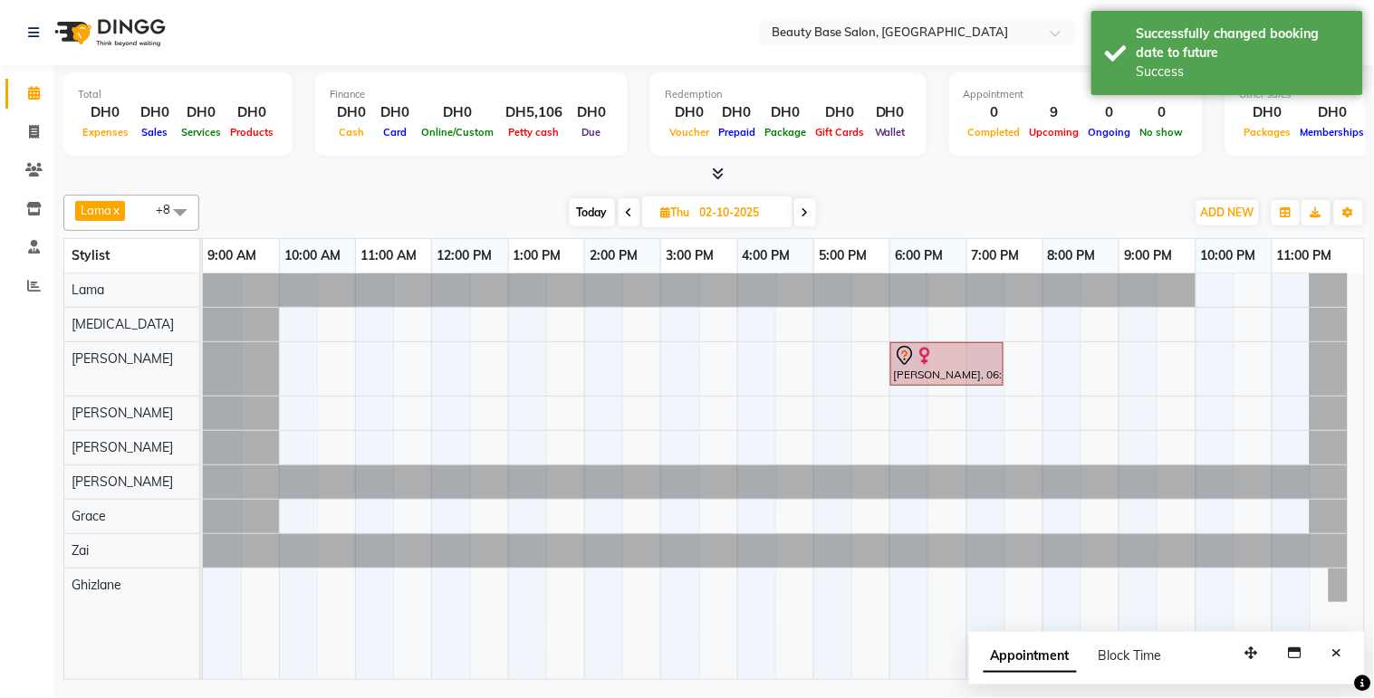
click at [930, 373] on div "Laura alic, 06:00 PM-07:30 PM, Blowdry Wavy" at bounding box center [947, 364] width 110 height 38
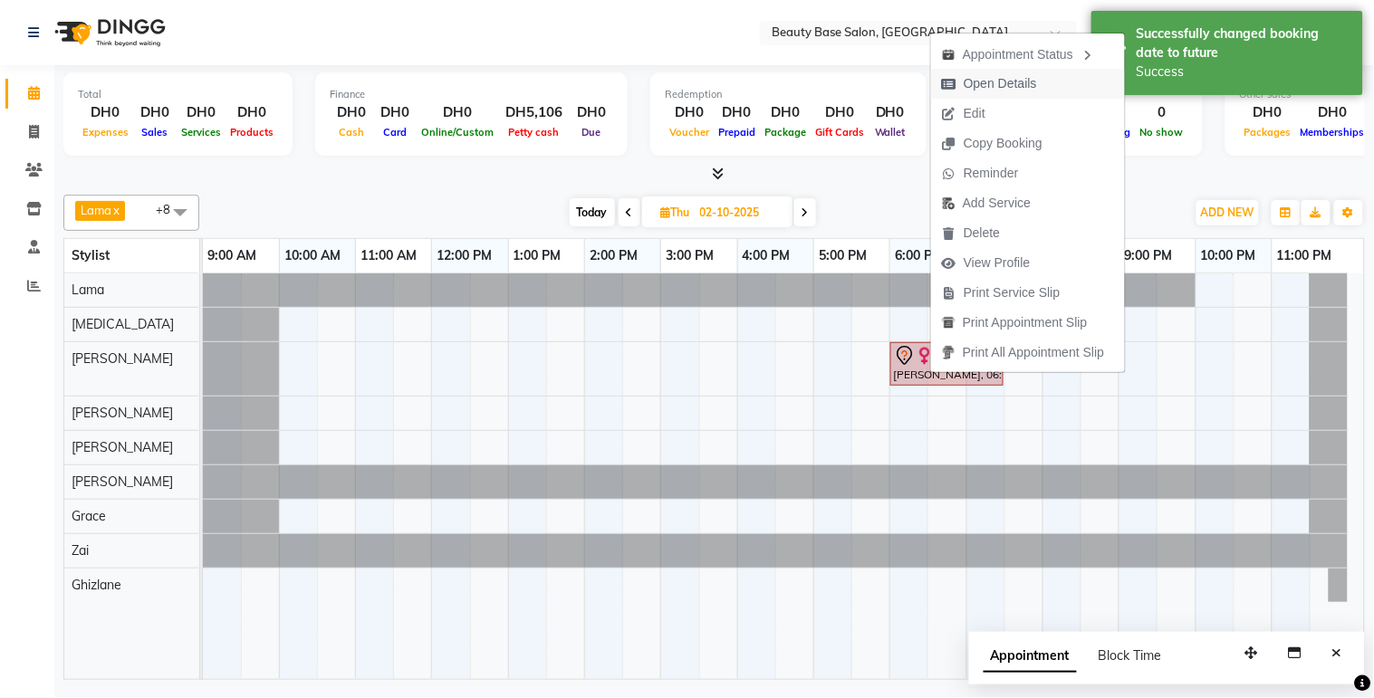
click at [1028, 79] on span "Open Details" at bounding box center [1000, 83] width 73 height 19
select select "7"
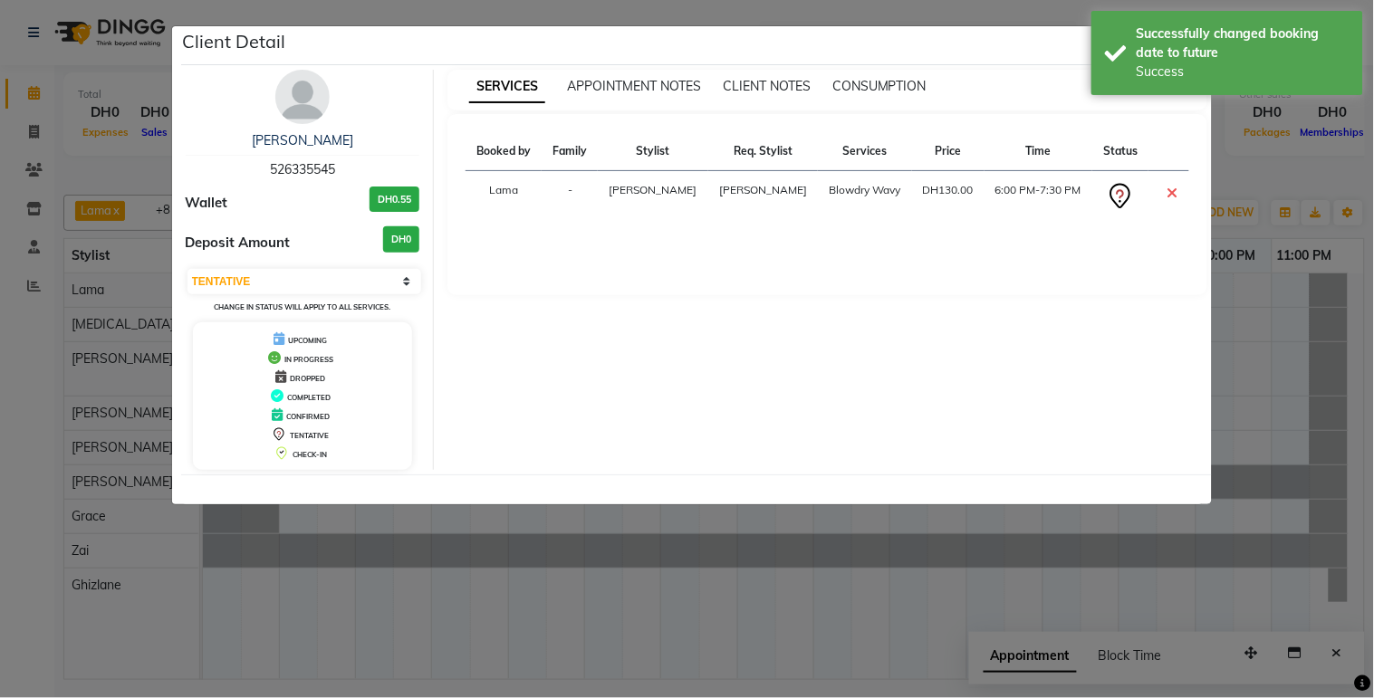
click at [1174, 188] on icon at bounding box center [1171, 193] width 11 height 14
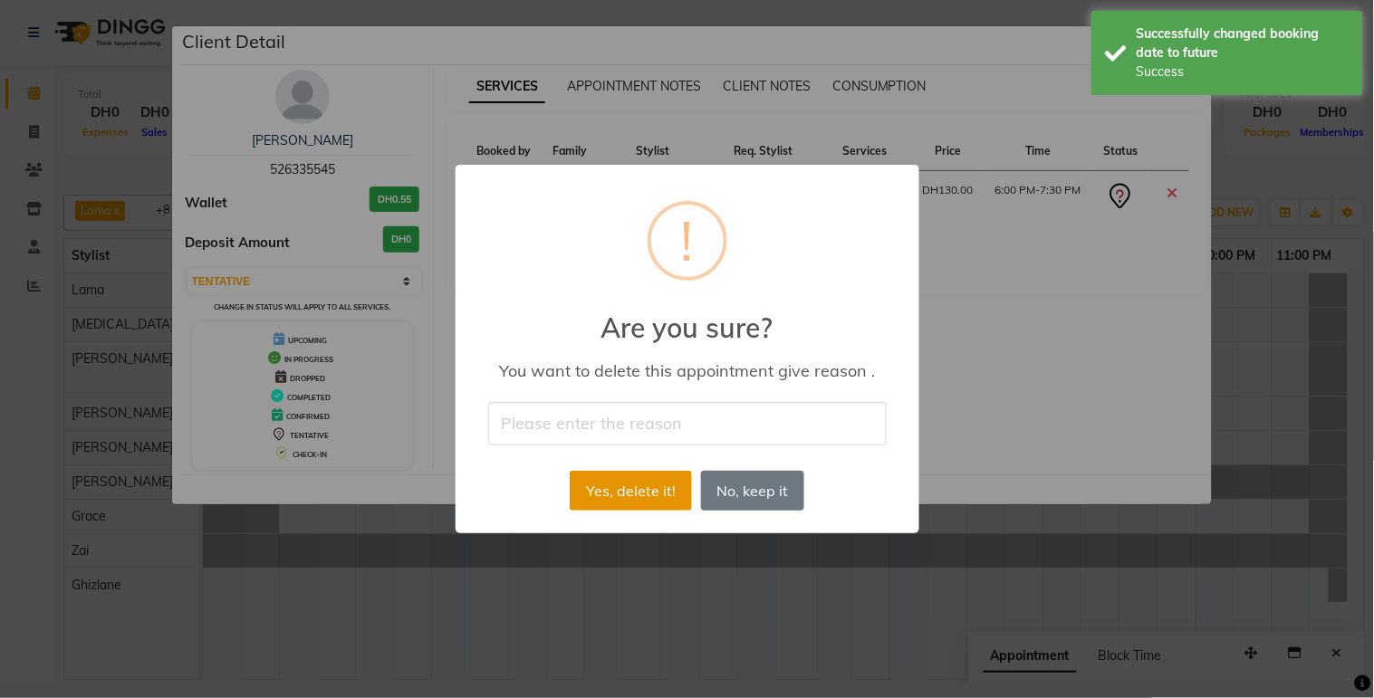
click at [634, 483] on button "Yes, delete it!" at bounding box center [630, 491] width 121 height 40
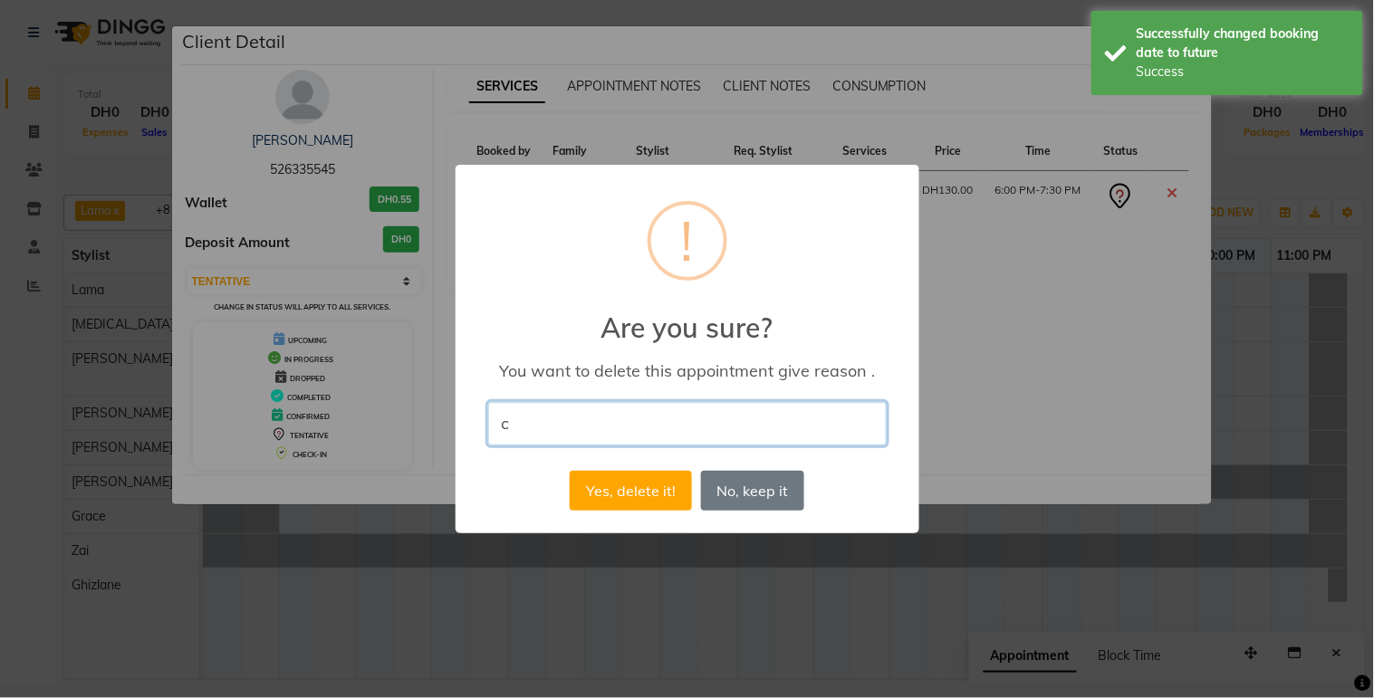
type input "c"
click at [707, 390] on div "× ! Are you sure? You want to delete this appointment give reason . c Please en…" at bounding box center [687, 349] width 464 height 368
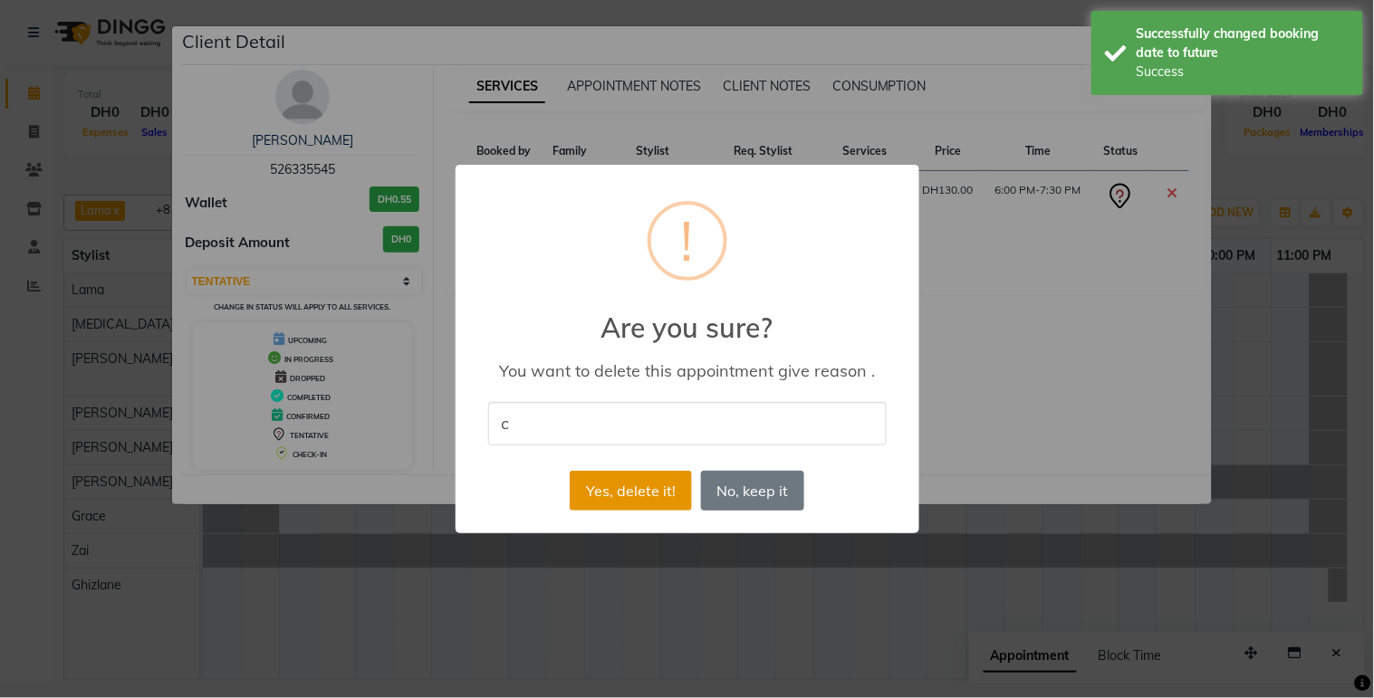
click at [675, 475] on button "Yes, delete it!" at bounding box center [630, 491] width 121 height 40
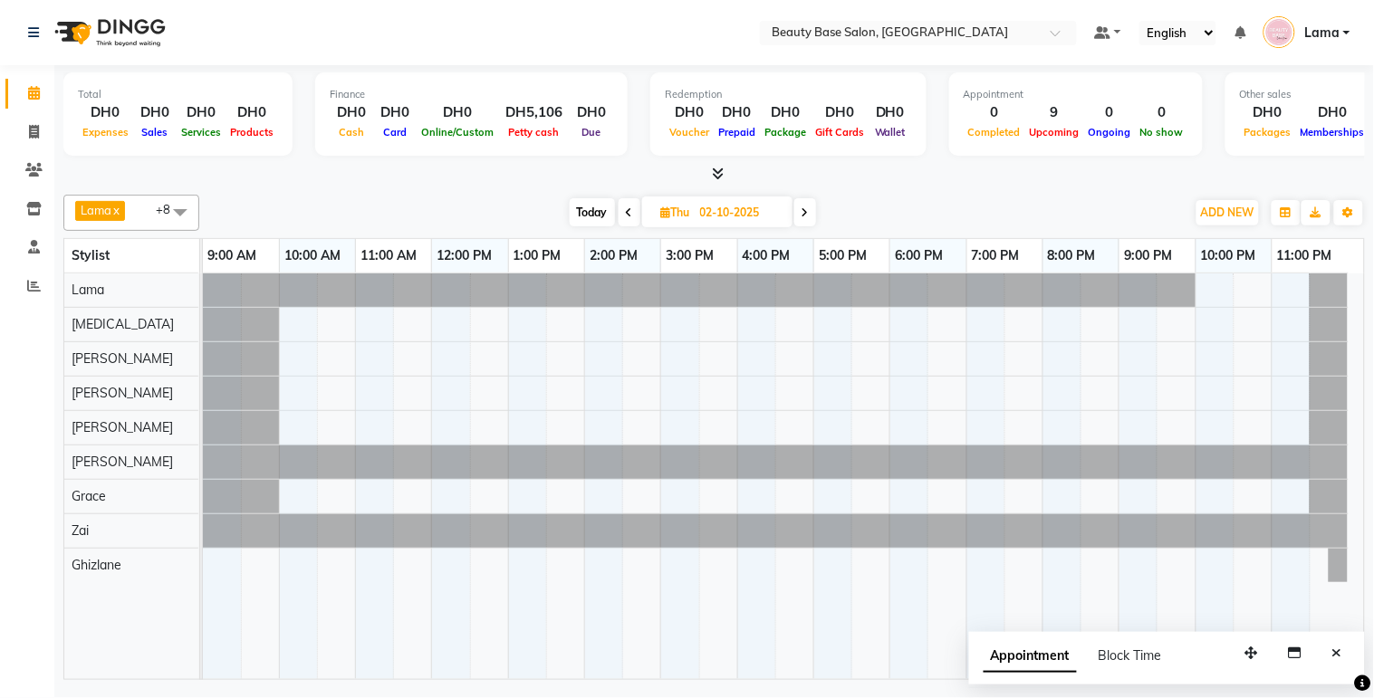
click at [590, 201] on span "Today" at bounding box center [592, 212] width 45 height 28
type input "01-10-2025"
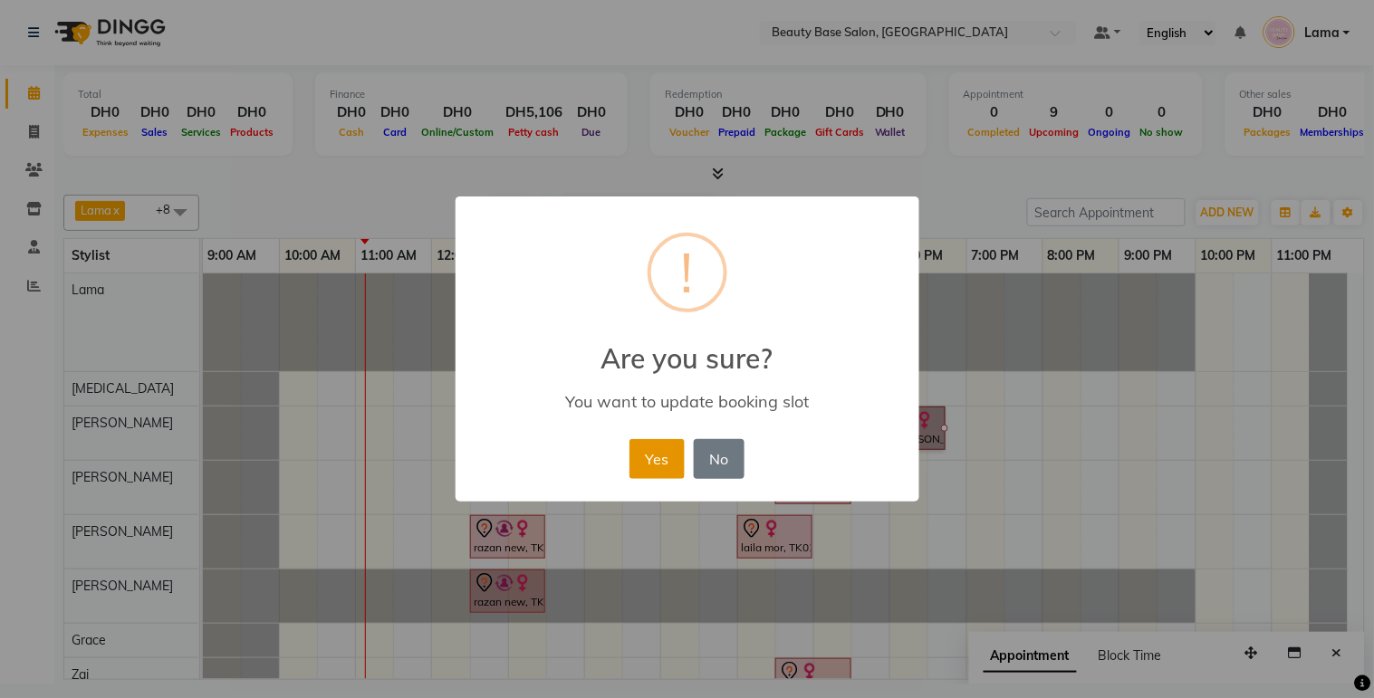
click at [647, 469] on button "Yes" at bounding box center [656, 459] width 55 height 40
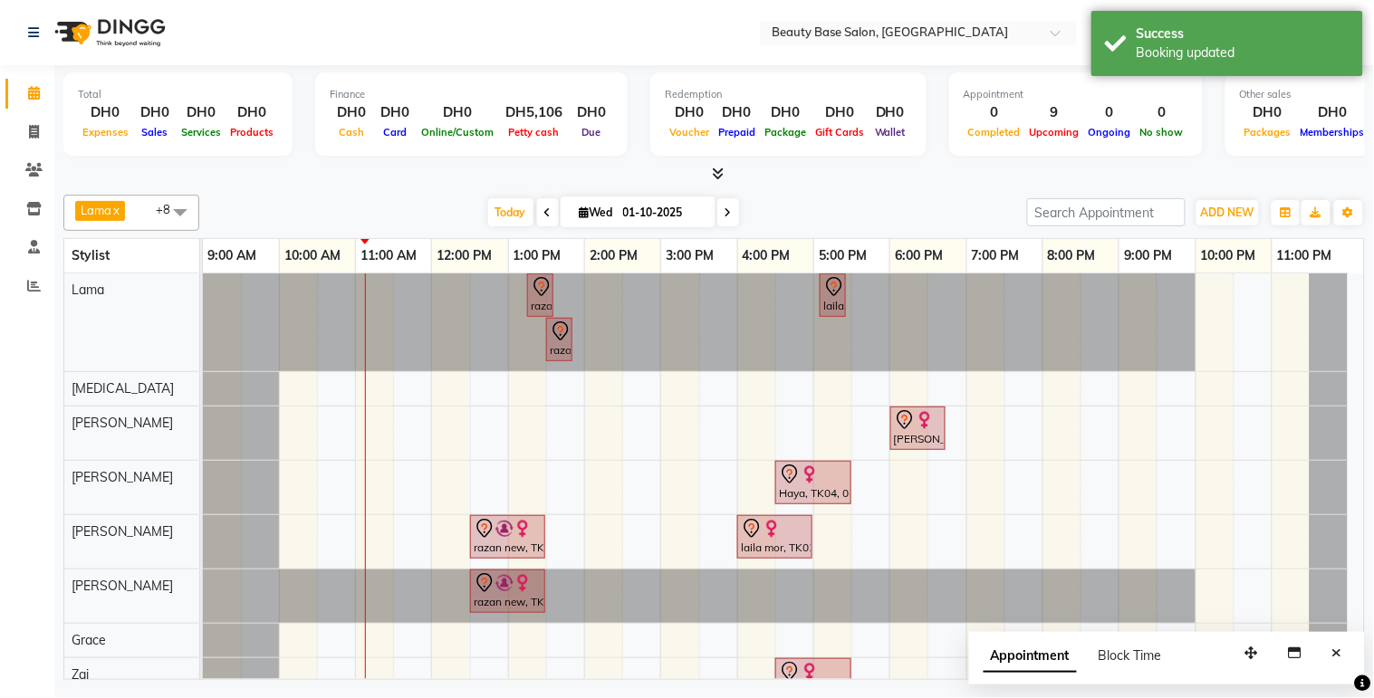
scroll to position [82, 0]
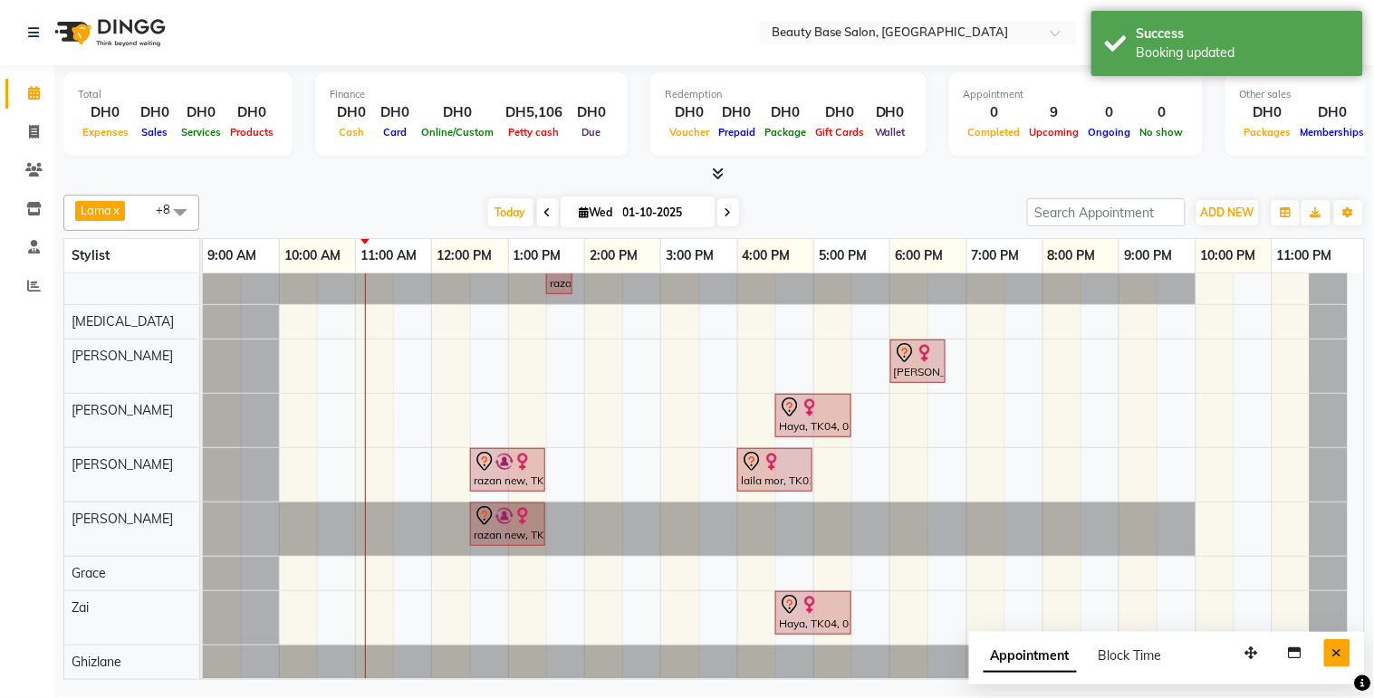
click at [1349, 657] on button "Close" at bounding box center [1337, 653] width 26 height 28
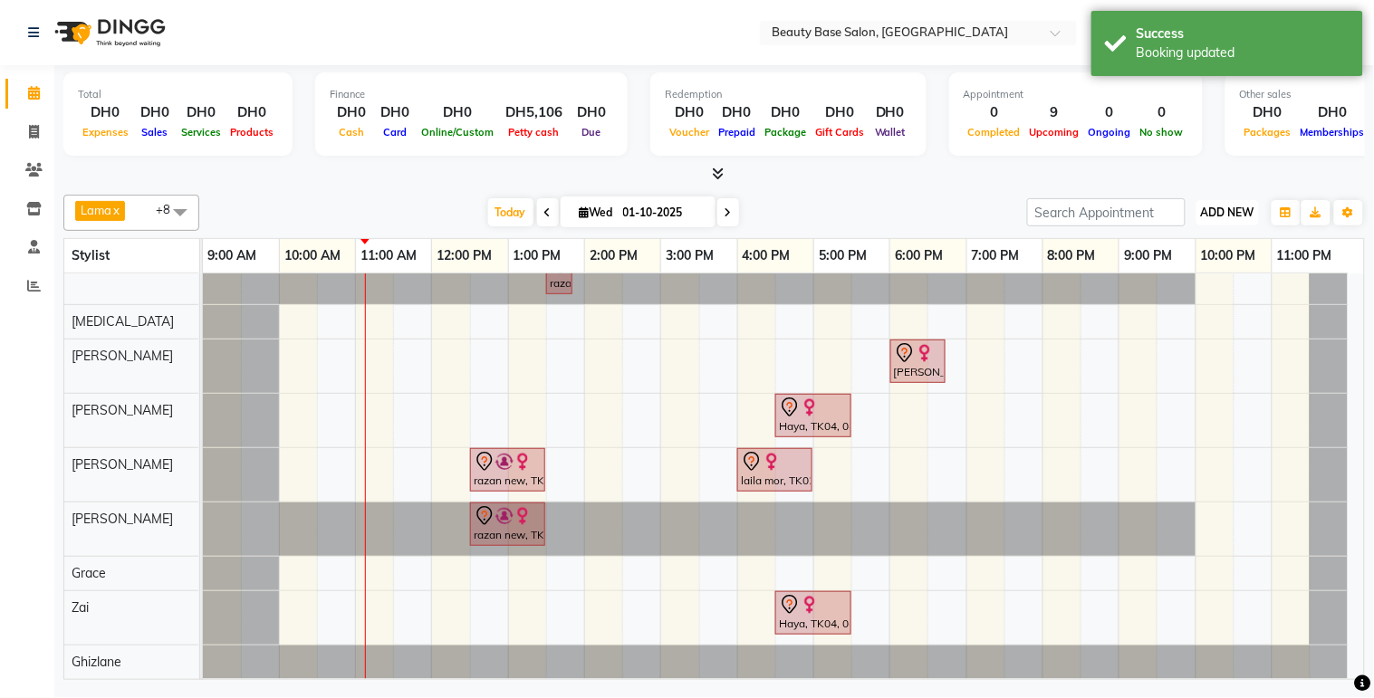
click at [1232, 211] on span "ADD NEW" at bounding box center [1227, 213] width 53 height 14
click at [1201, 245] on button "Add Appointment" at bounding box center [1187, 247] width 143 height 24
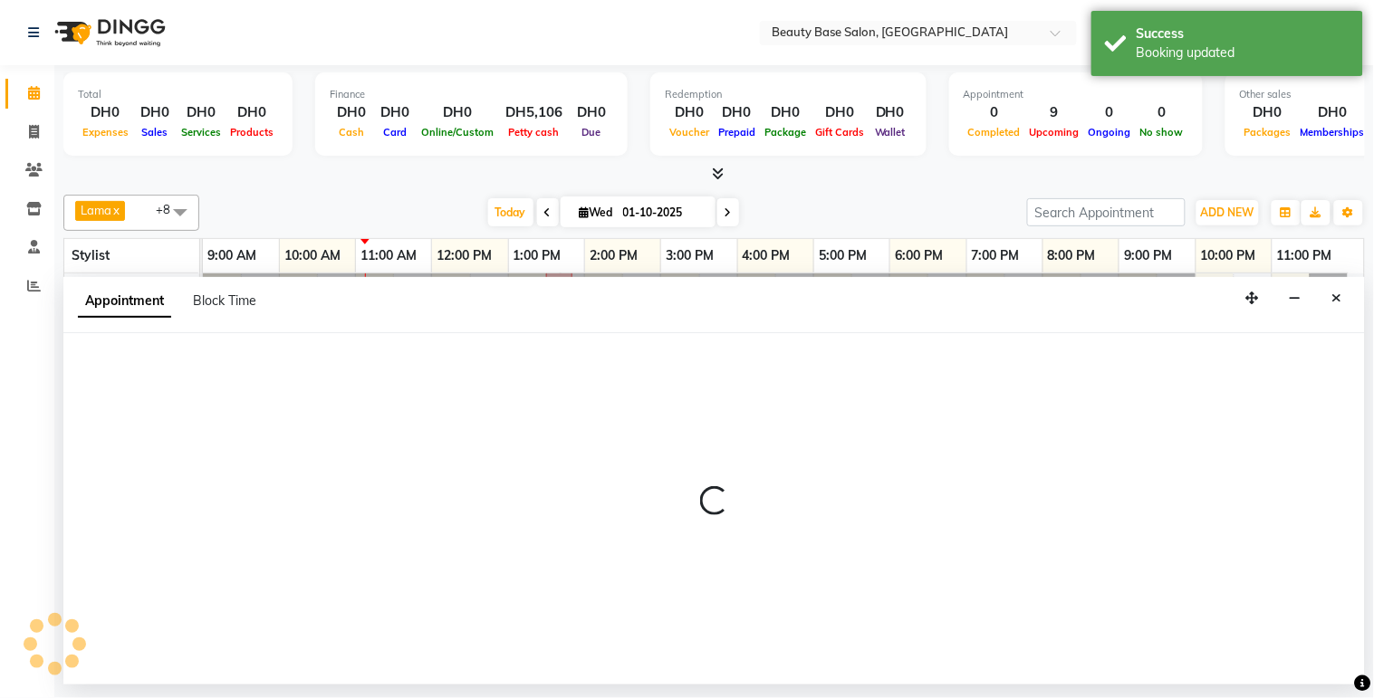
select select "tentative"
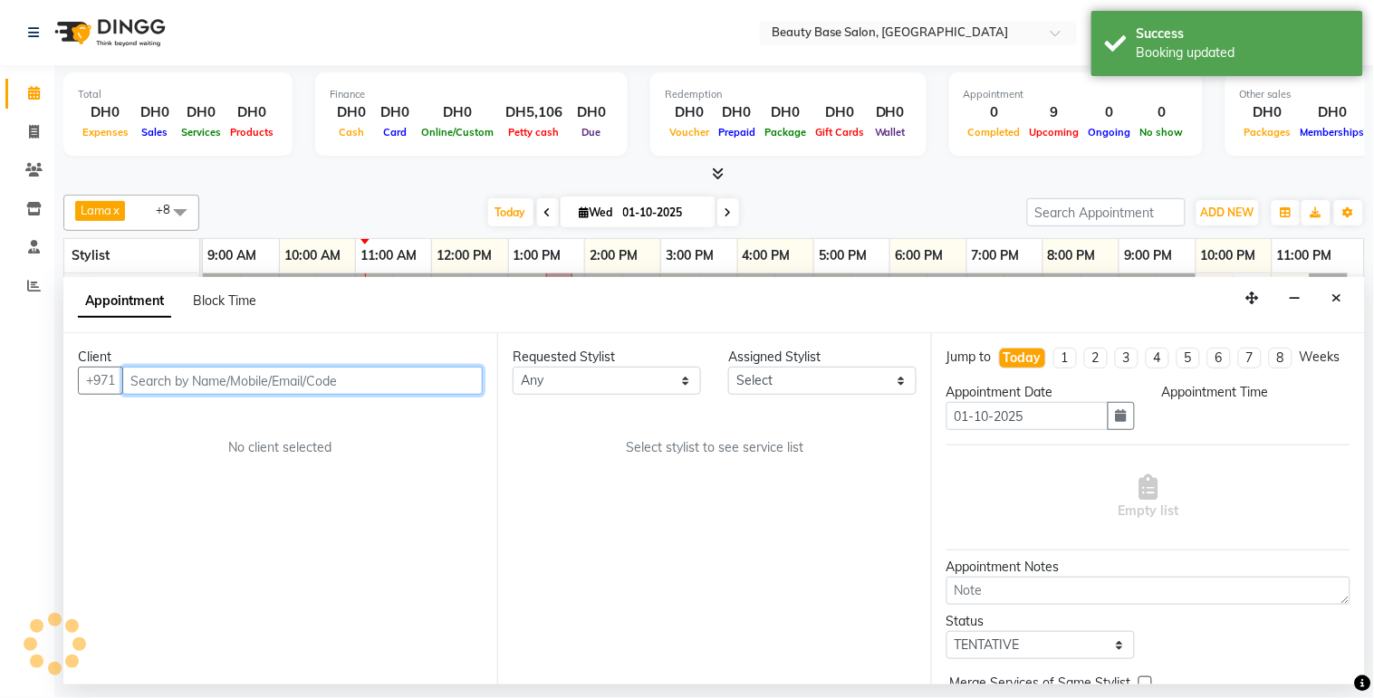
select select "600"
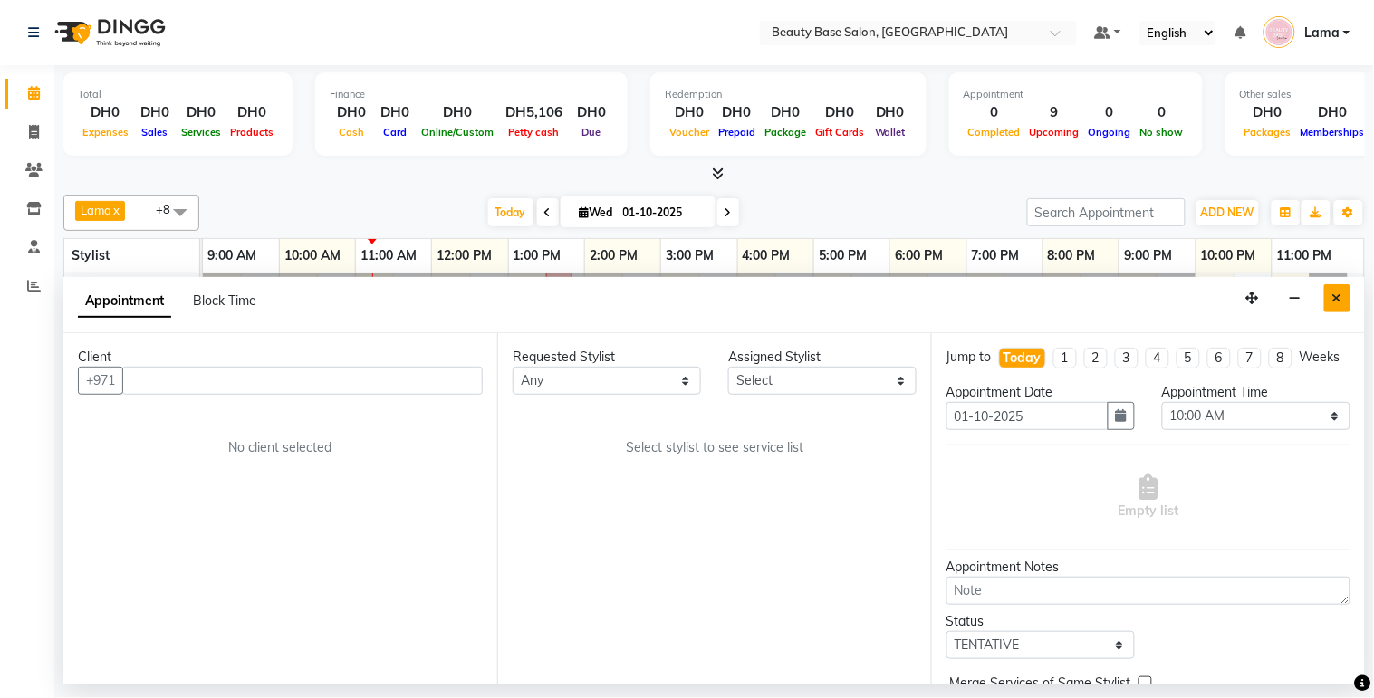
click at [1340, 301] on icon "Close" at bounding box center [1337, 298] width 10 height 13
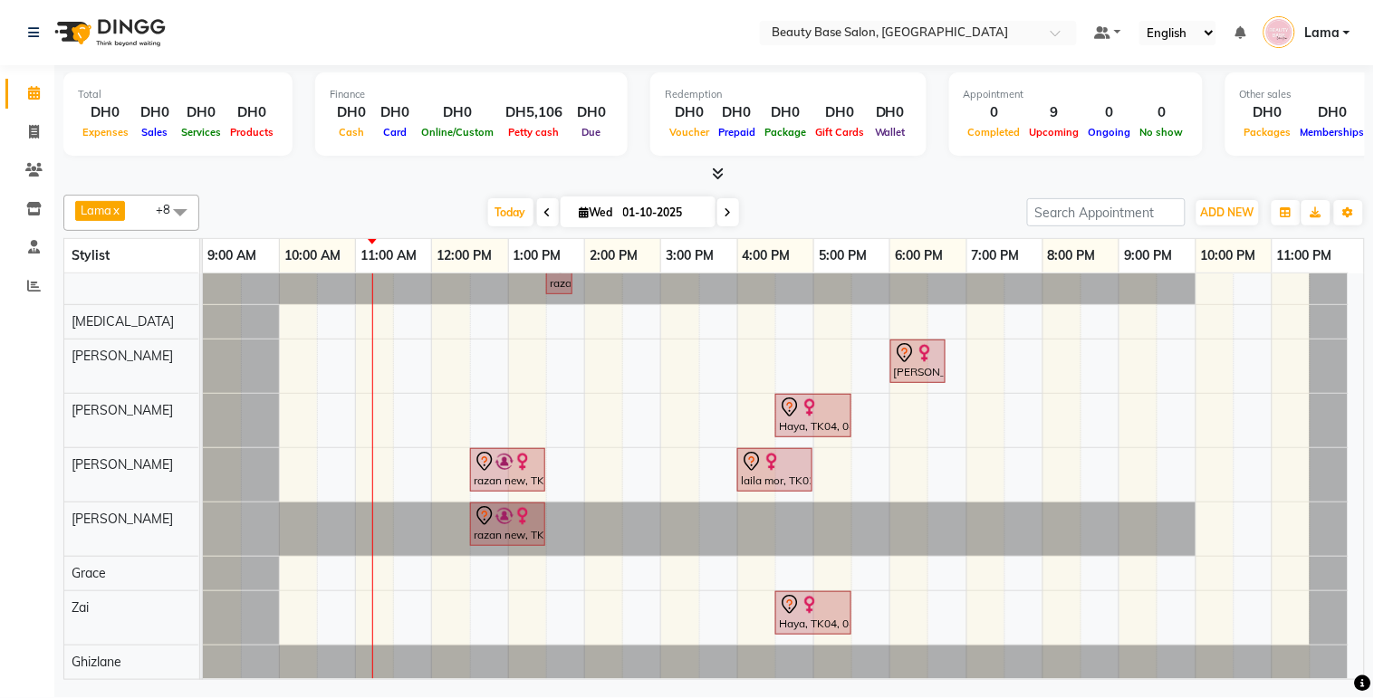
click at [1338, 305] on div at bounding box center [1328, 322] width 38 height 34
click at [1237, 212] on span "ADD NEW" at bounding box center [1227, 213] width 53 height 14
click at [1189, 294] on link "Add Expense" at bounding box center [1187, 294] width 143 height 24
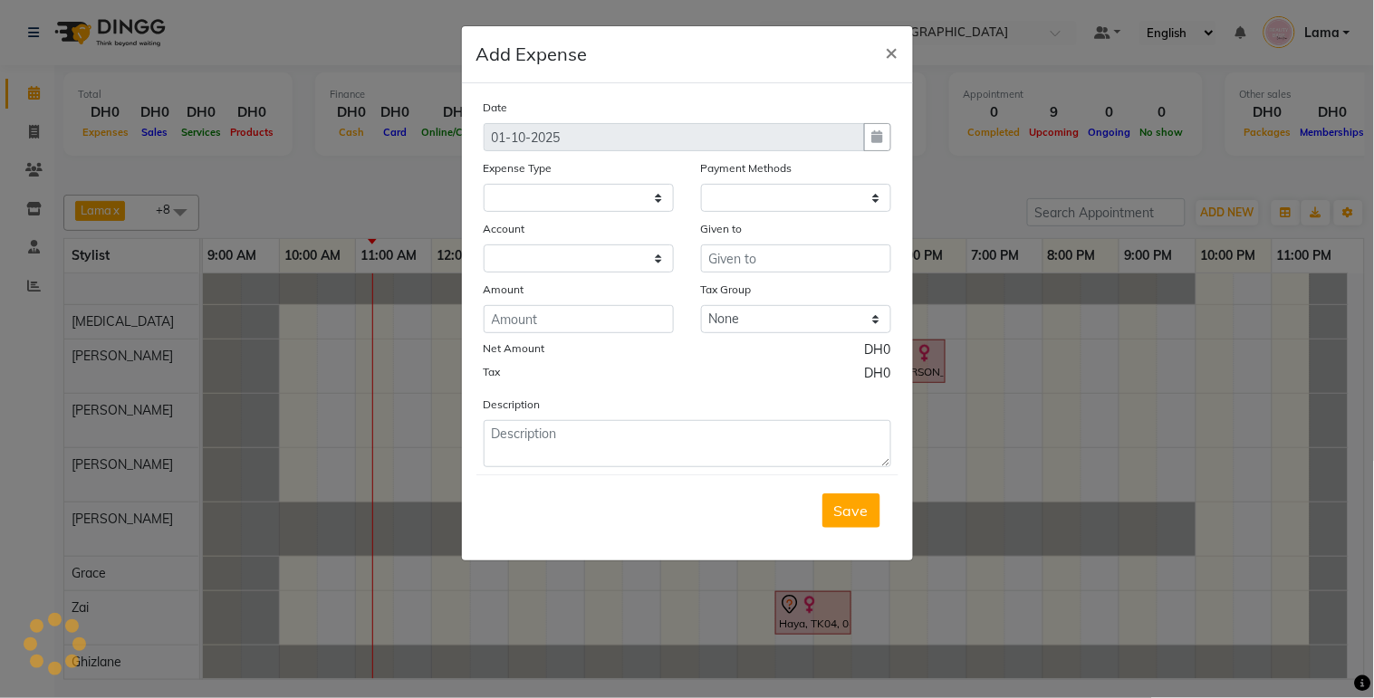
select select
select select "1"
select select "1937"
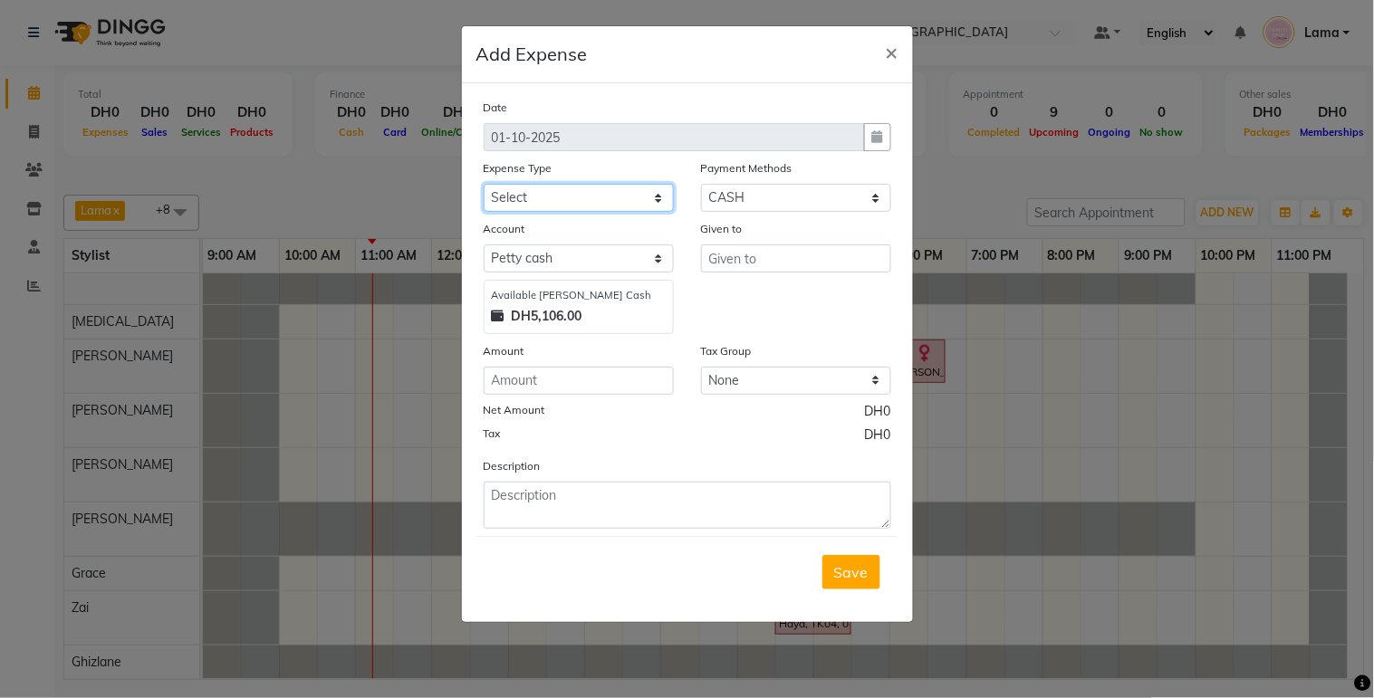
click at [617, 197] on select "Select Advance Salary Car maintenance Cash transfer to bank Clinical charges In…" at bounding box center [579, 198] width 190 height 28
select select "2831"
click at [484, 184] on select "Select Advance Salary Car maintenance Cash transfer to bank Clinical charges In…" at bounding box center [579, 198] width 190 height 28
click at [605, 376] on input "number" at bounding box center [579, 381] width 190 height 28
type input "25.5"
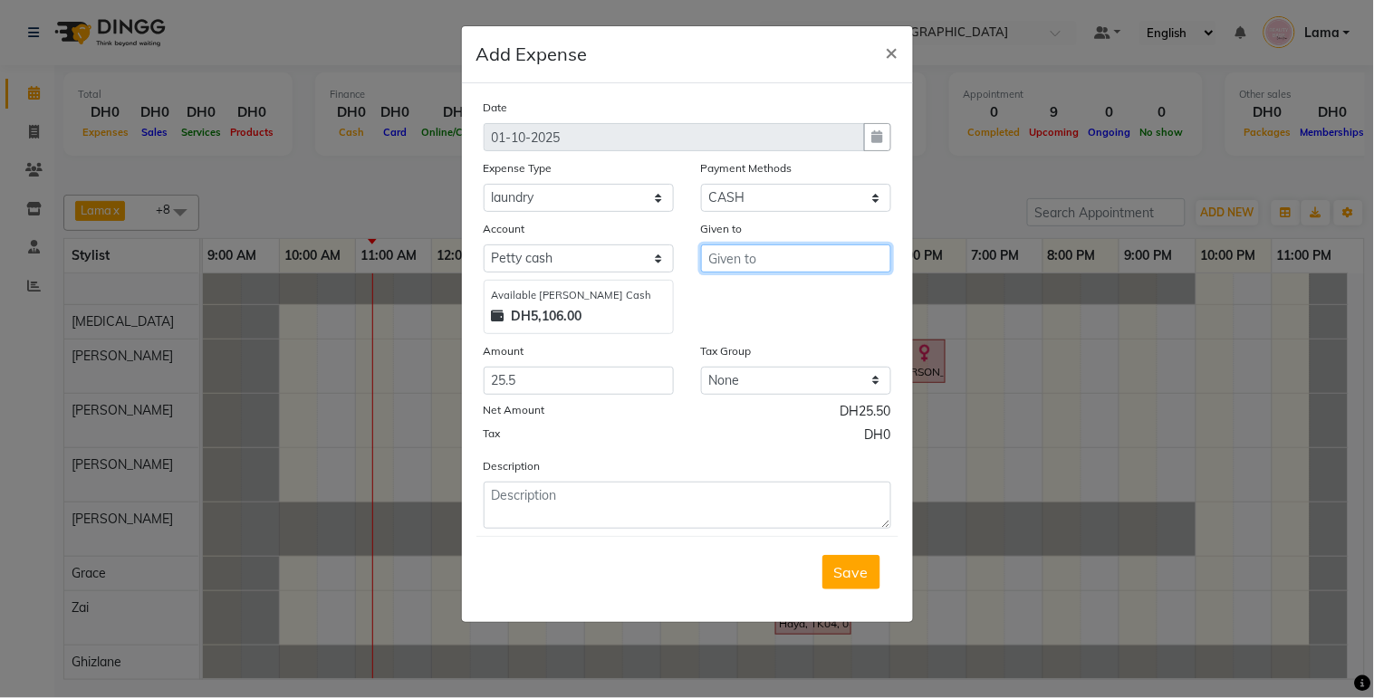
click at [790, 254] on input "text" at bounding box center [796, 259] width 190 height 28
click at [744, 292] on ngb-highlight "Gr ace" at bounding box center [743, 297] width 41 height 18
type input "Grace"
click at [863, 565] on span "Save" at bounding box center [851, 572] width 34 height 18
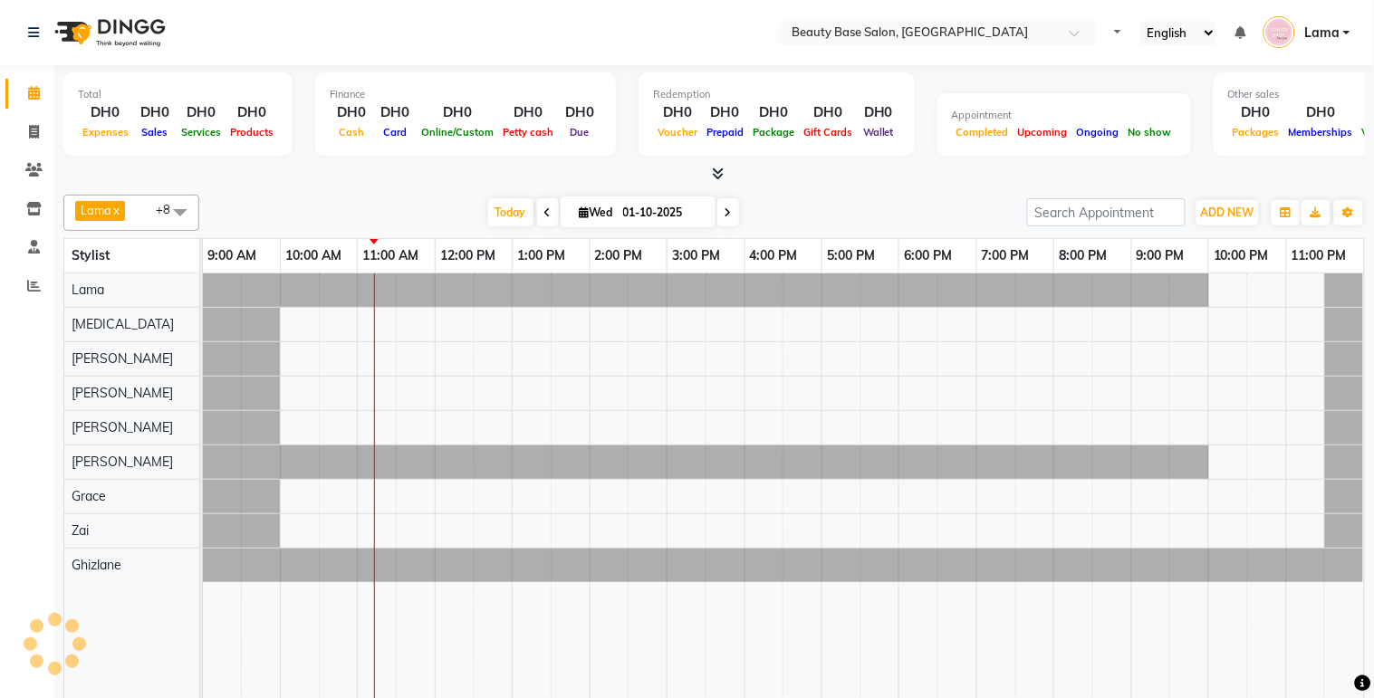
select select "en"
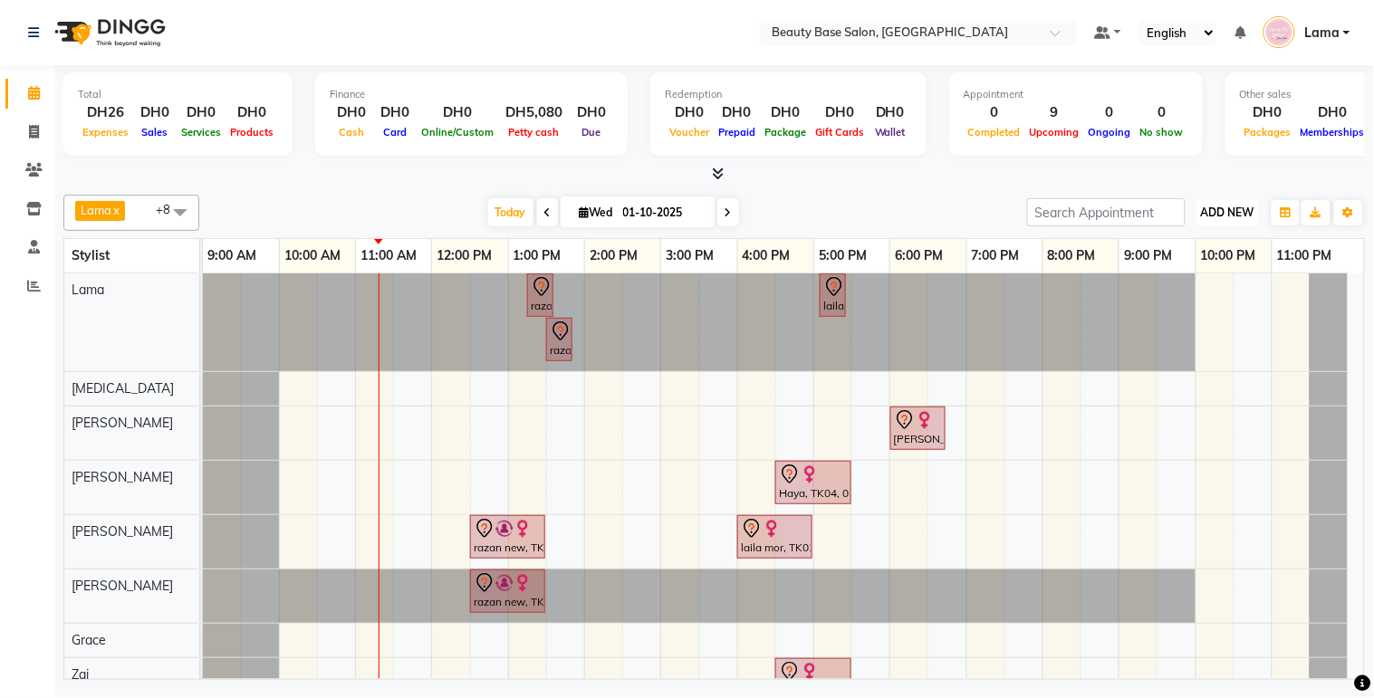
click at [1215, 202] on button "ADD NEW Toggle Dropdown" at bounding box center [1227, 212] width 62 height 25
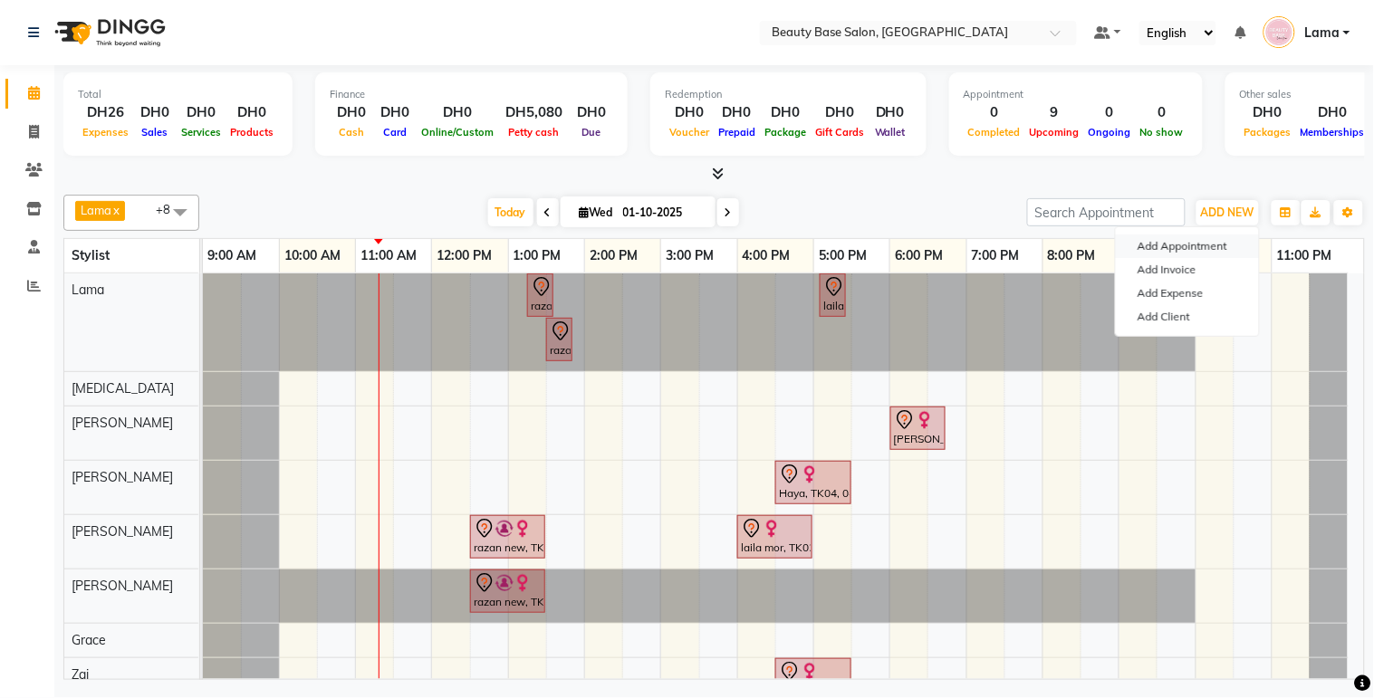
click at [1208, 250] on button "Add Appointment" at bounding box center [1187, 247] width 143 height 24
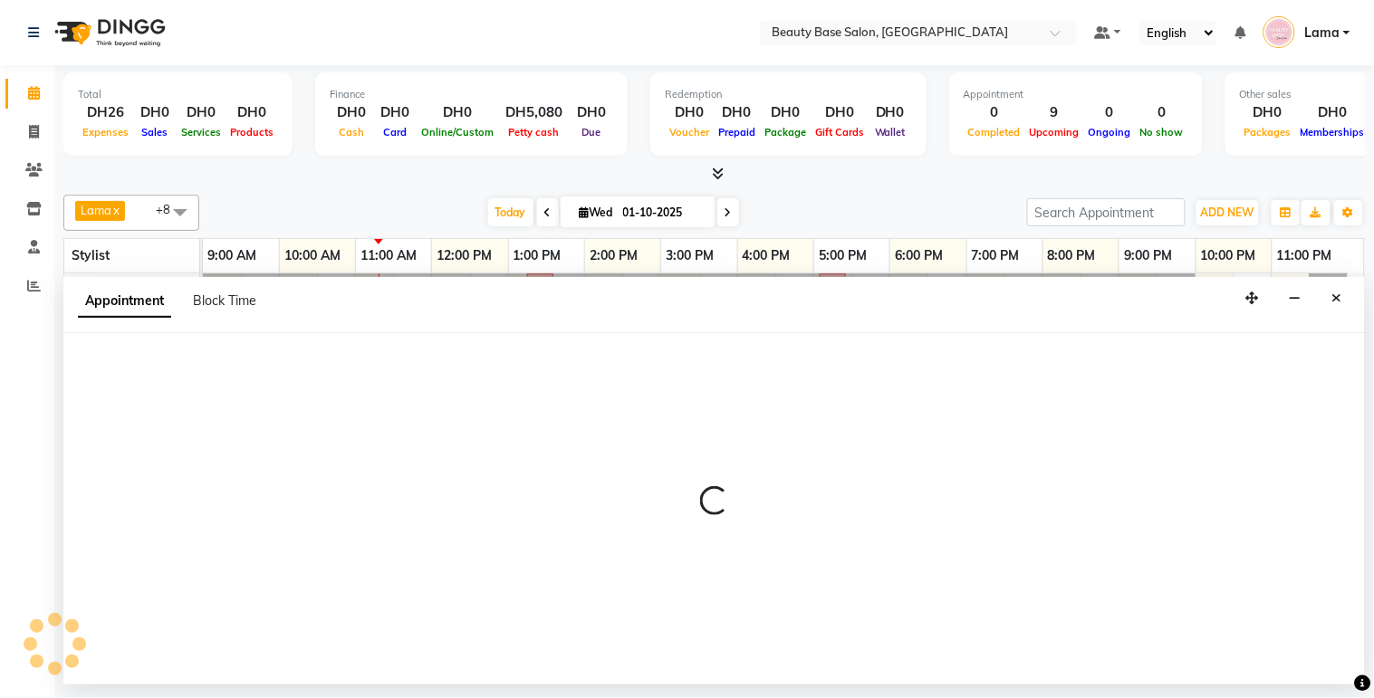
select select "600"
select select "tentative"
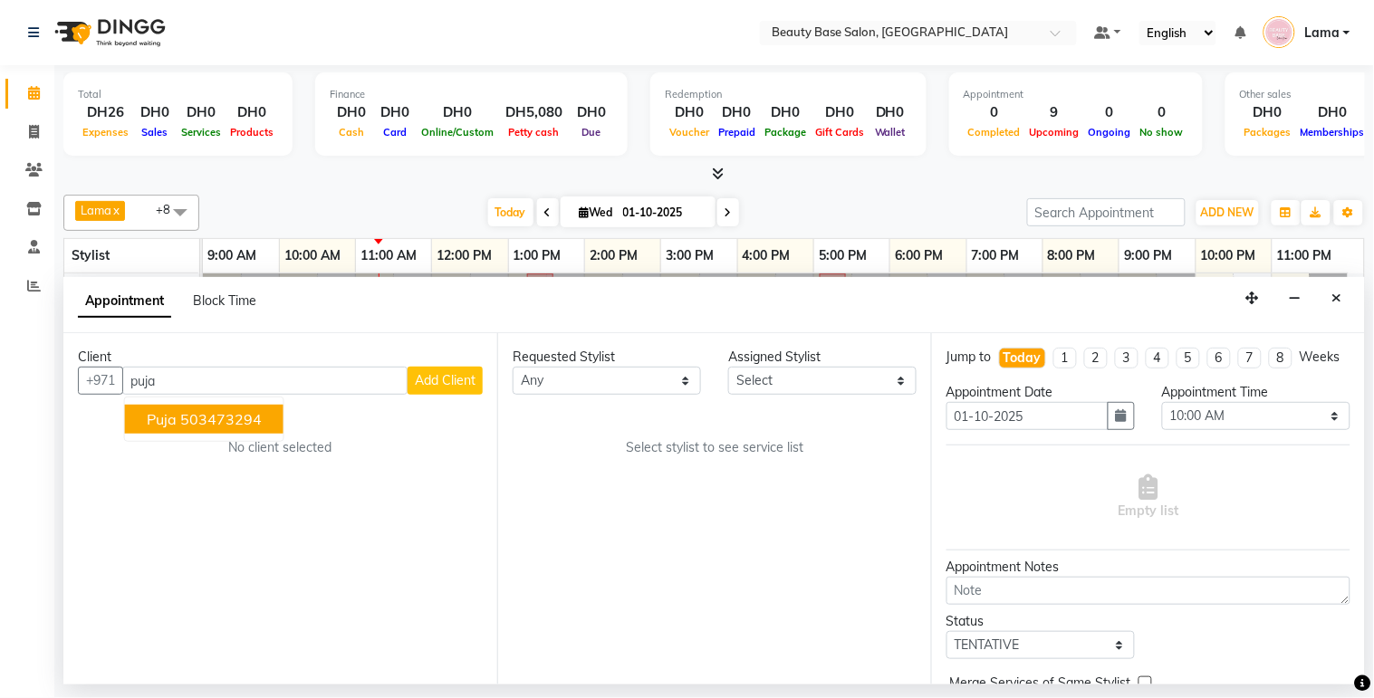
click at [255, 432] on button "puja 503473294" at bounding box center [204, 419] width 158 height 29
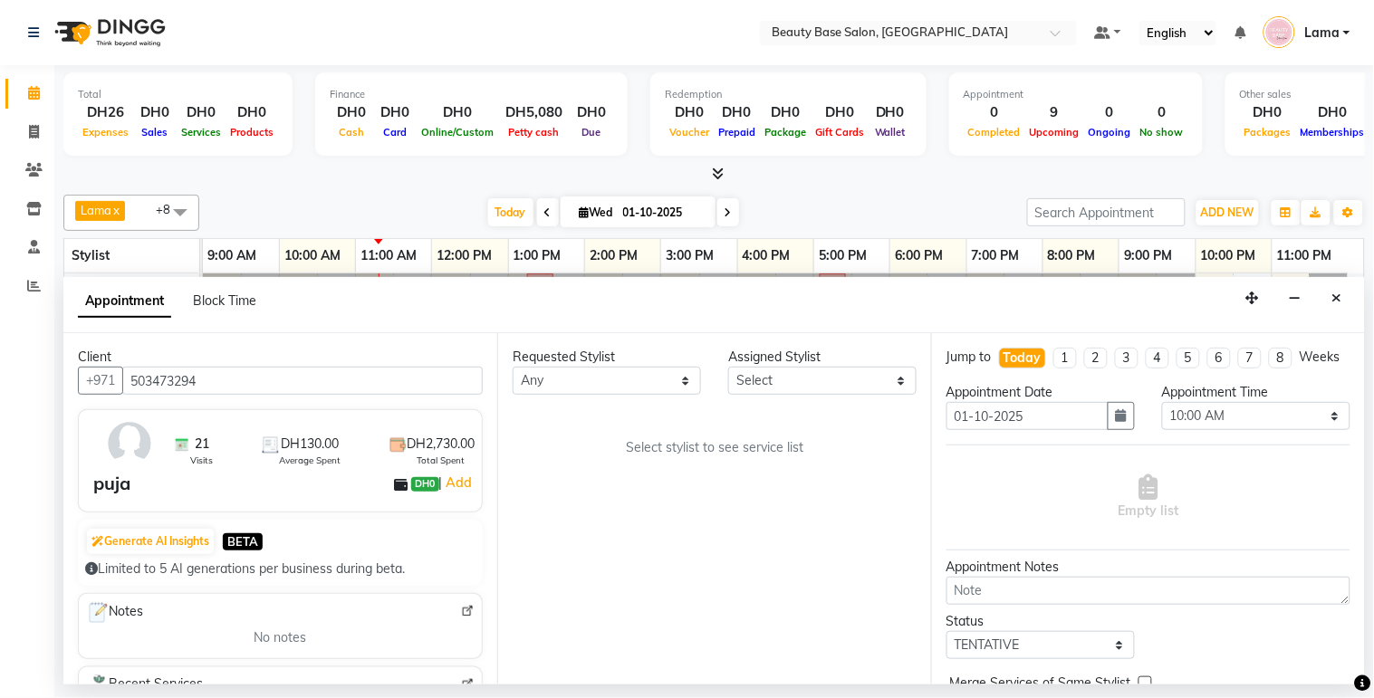
type input "503473294"
click at [571, 386] on select "Any [PERSON_NAME] [PERSON_NAME] [PERSON_NAME] [PERSON_NAME] [PERSON_NAME] [MEDI…" at bounding box center [607, 381] width 188 height 28
select select "54541"
click at [513, 367] on select "Any [PERSON_NAME] [PERSON_NAME] [PERSON_NAME] [PERSON_NAME] [PERSON_NAME] [MEDI…" at bounding box center [607, 381] width 188 height 28
select select "54541"
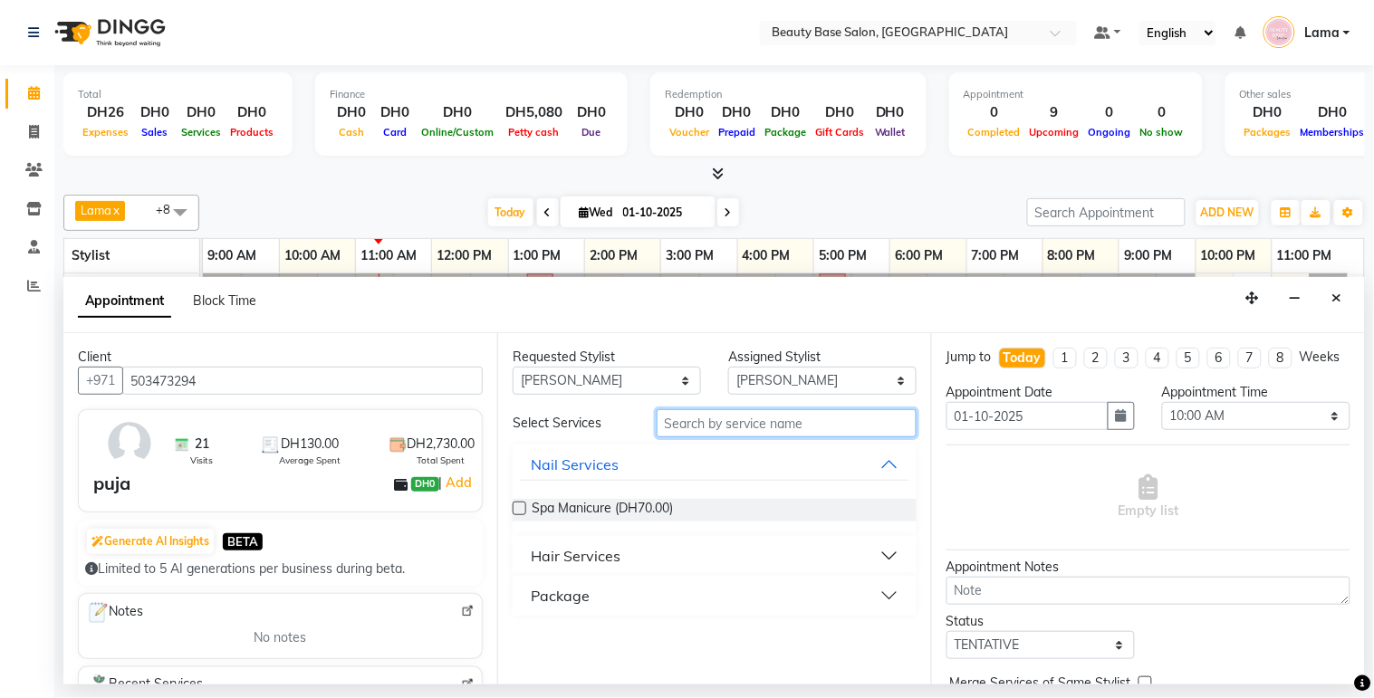
click at [692, 428] on input "text" at bounding box center [787, 423] width 260 height 28
type input "hot"
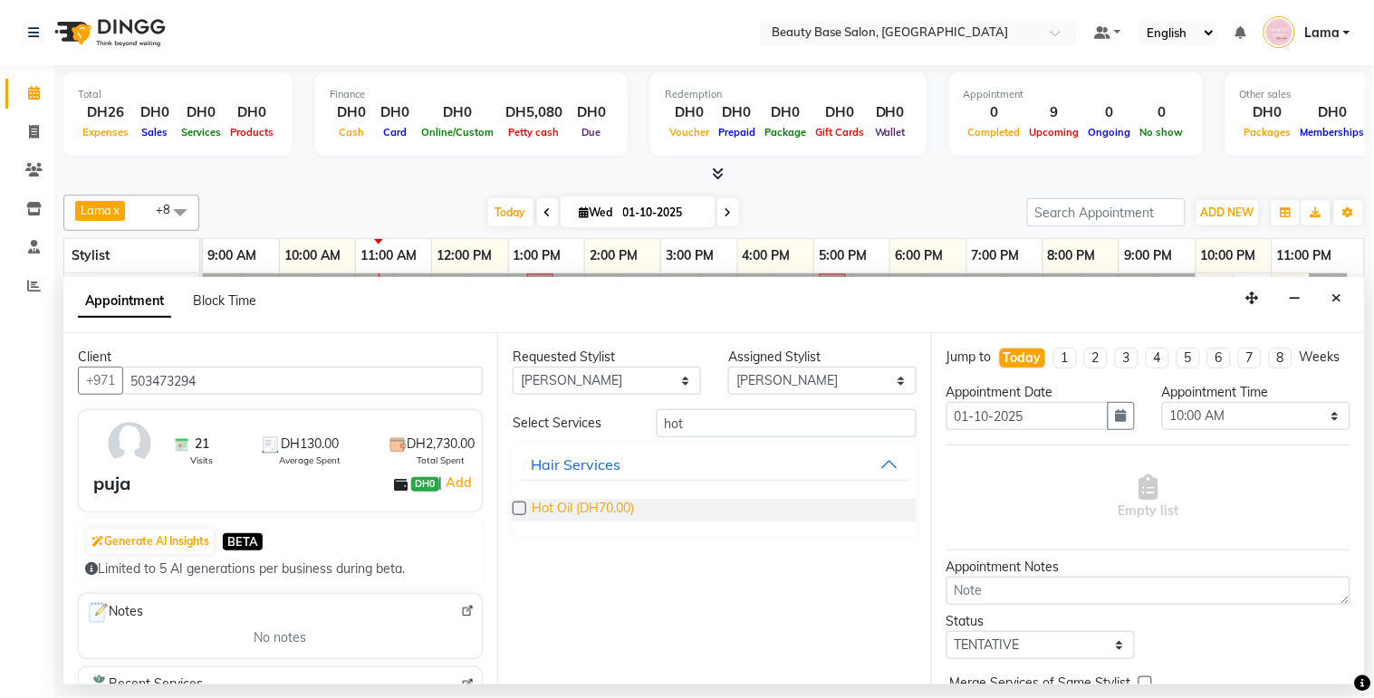
click at [614, 499] on span "Hot Oil (DH70.00)" at bounding box center [583, 510] width 102 height 23
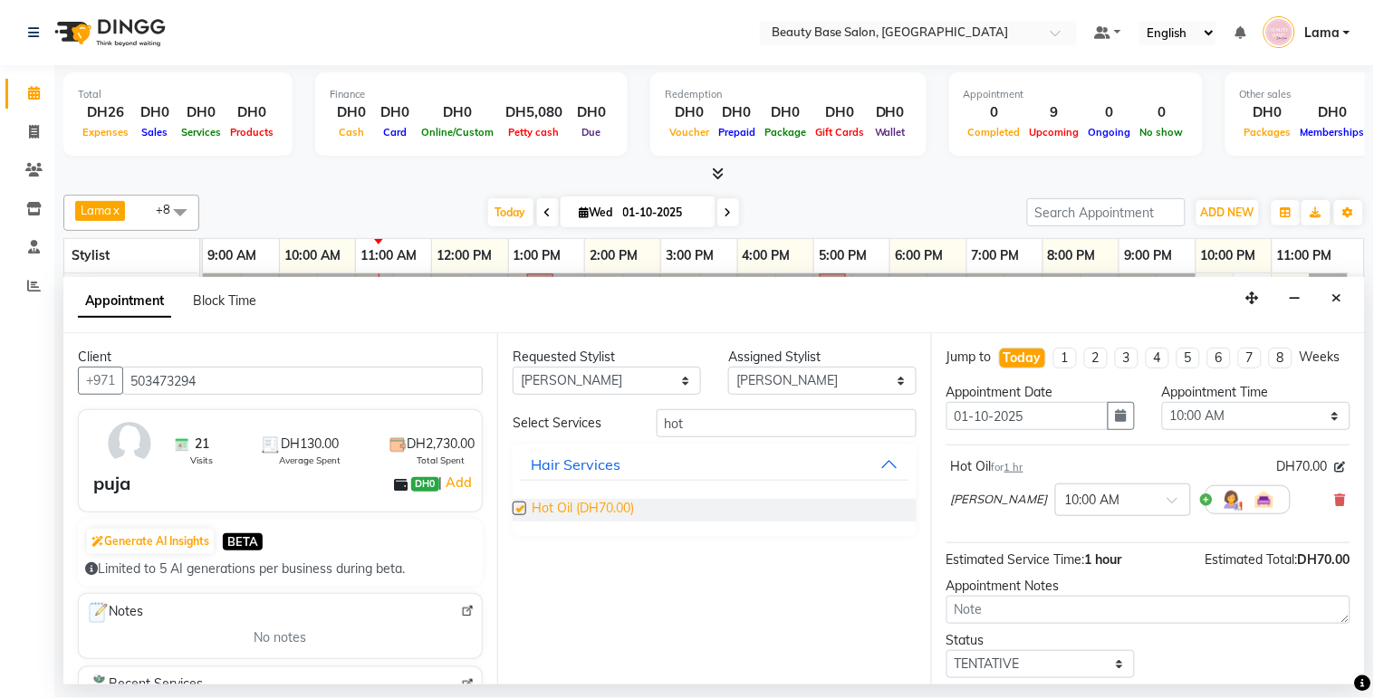
checkbox input "false"
click at [716, 427] on input "hot" at bounding box center [787, 423] width 260 height 28
type input "h"
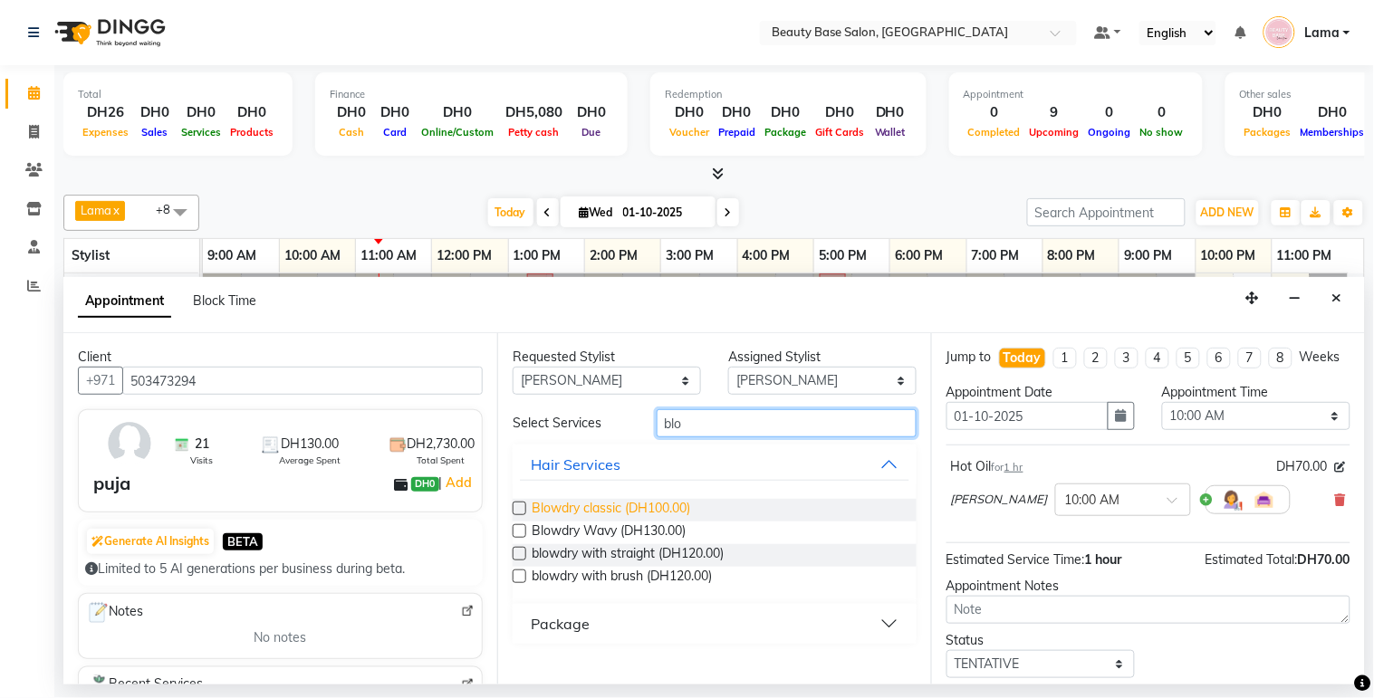
type input "blo"
click at [674, 507] on span "Blowdry classic (DH100.00)" at bounding box center [611, 510] width 158 height 23
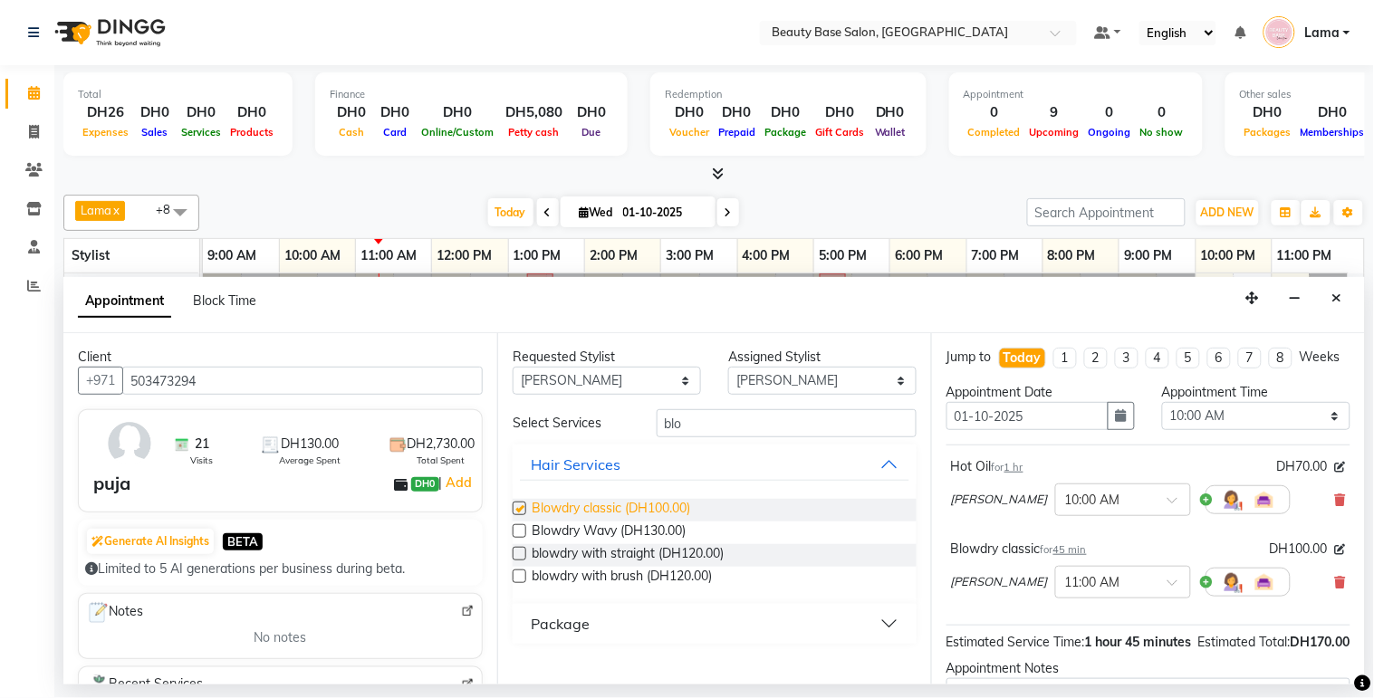
checkbox input "false"
click at [1236, 430] on select "Select 10:00 AM 10:05 AM 10:10 AM 10:15 AM 10:20 AM 10:25 AM 10:30 AM 10:35 AM …" at bounding box center [1256, 416] width 188 height 28
select select "680"
click at [1162, 418] on select "Select 10:00 AM 10:05 AM 10:10 AM 10:15 AM 10:20 AM 10:25 AM 10:30 AM 10:35 AM …" at bounding box center [1256, 416] width 188 height 28
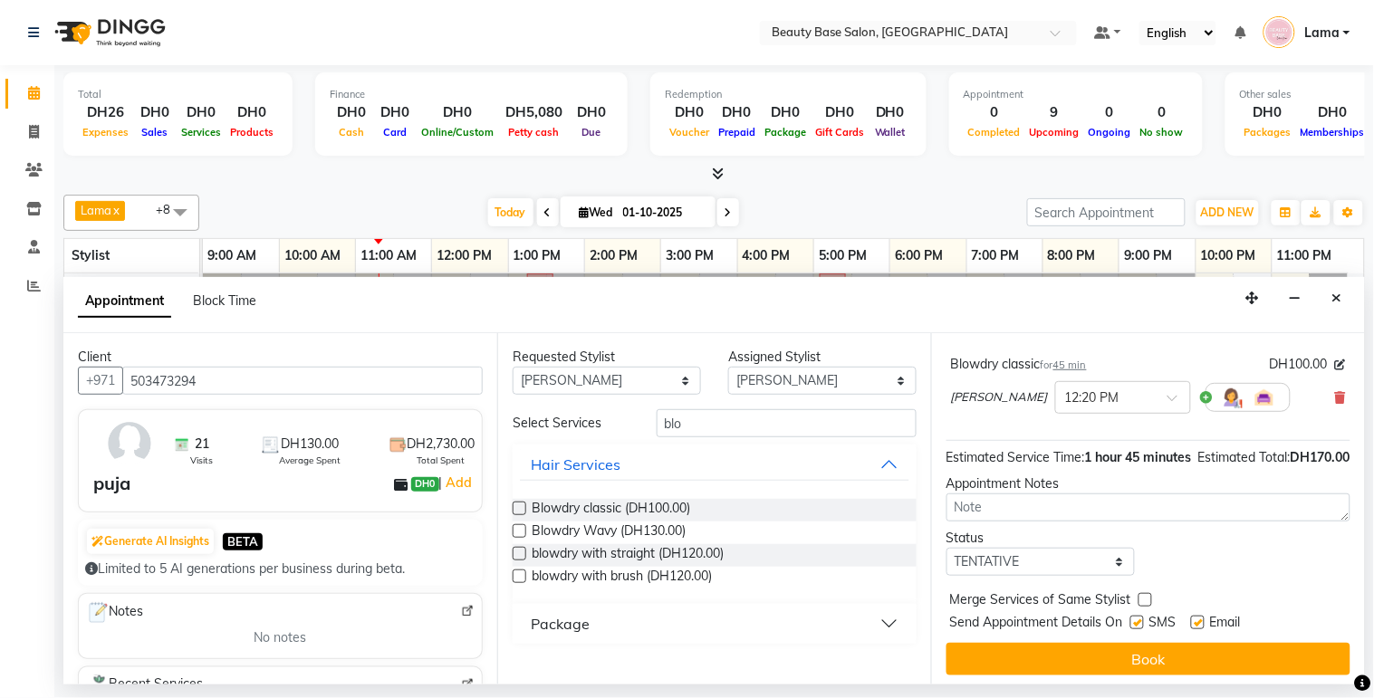
scroll to position [226, 0]
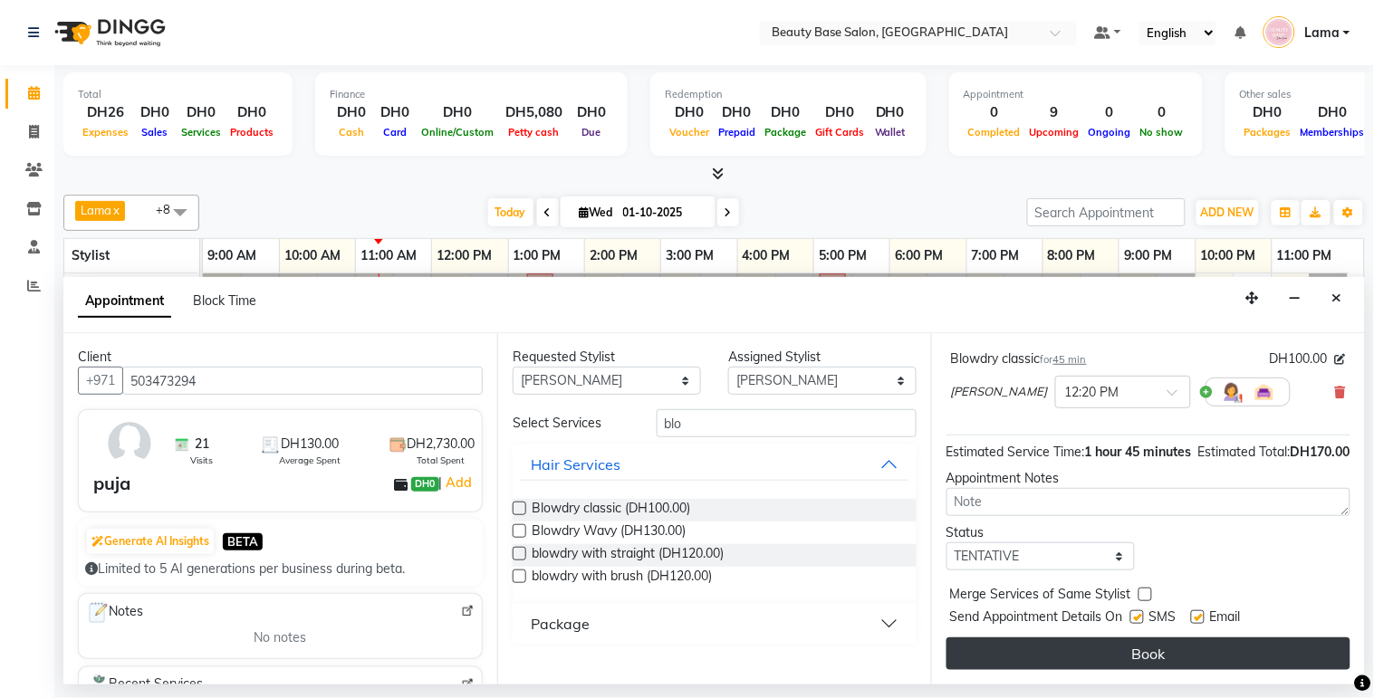
click at [1173, 641] on button "Book" at bounding box center [1148, 654] width 404 height 33
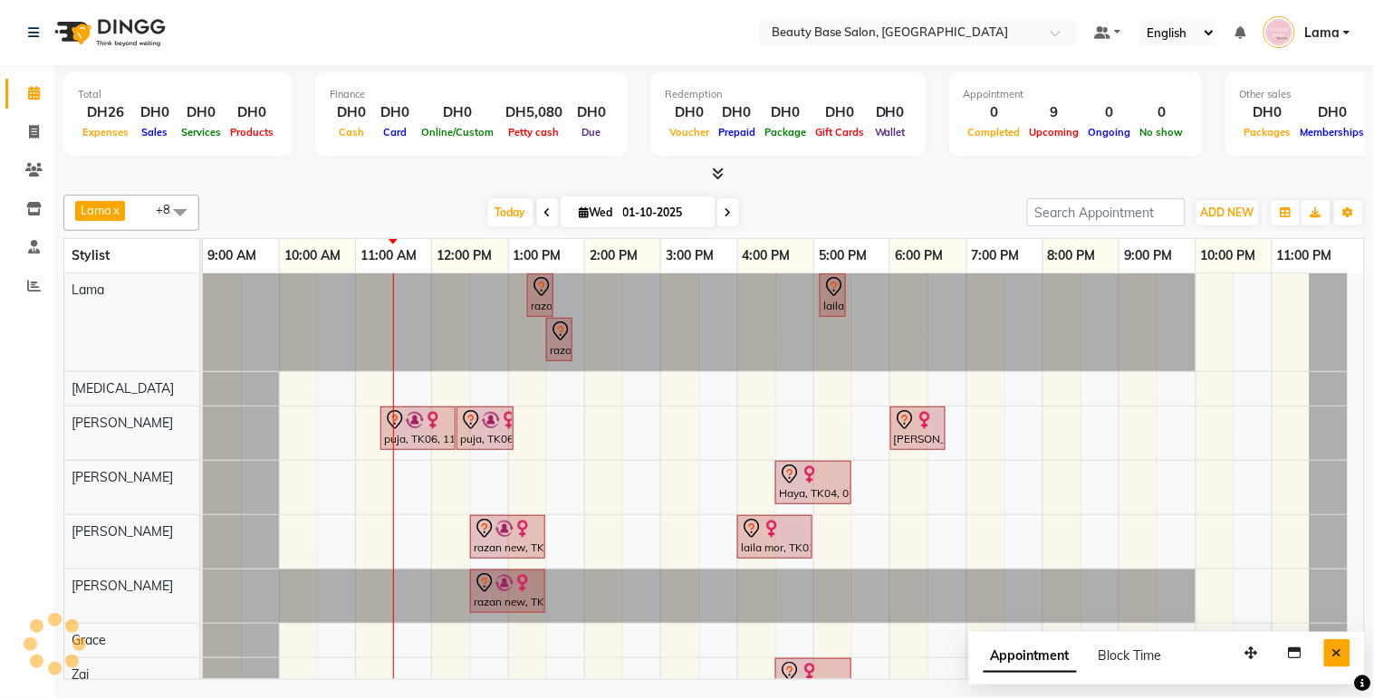
click at [1350, 656] on button "Close" at bounding box center [1337, 653] width 26 height 28
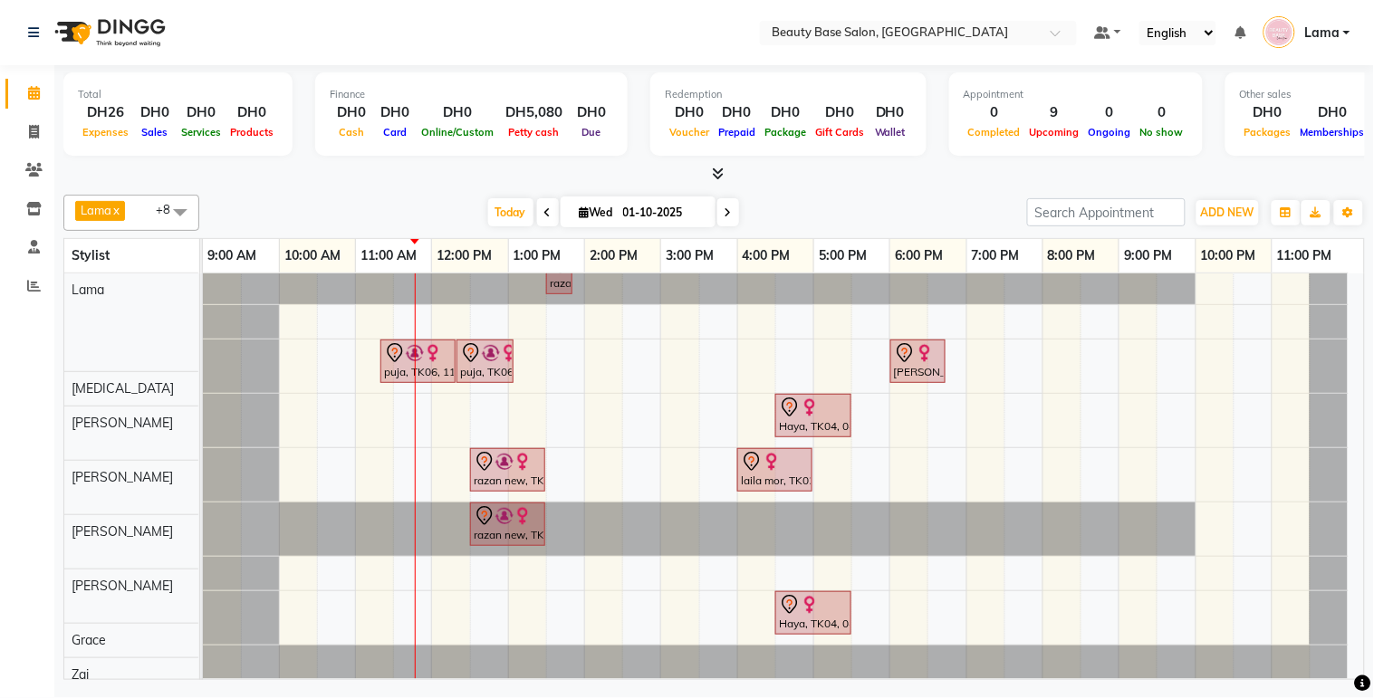
scroll to position [82, 0]
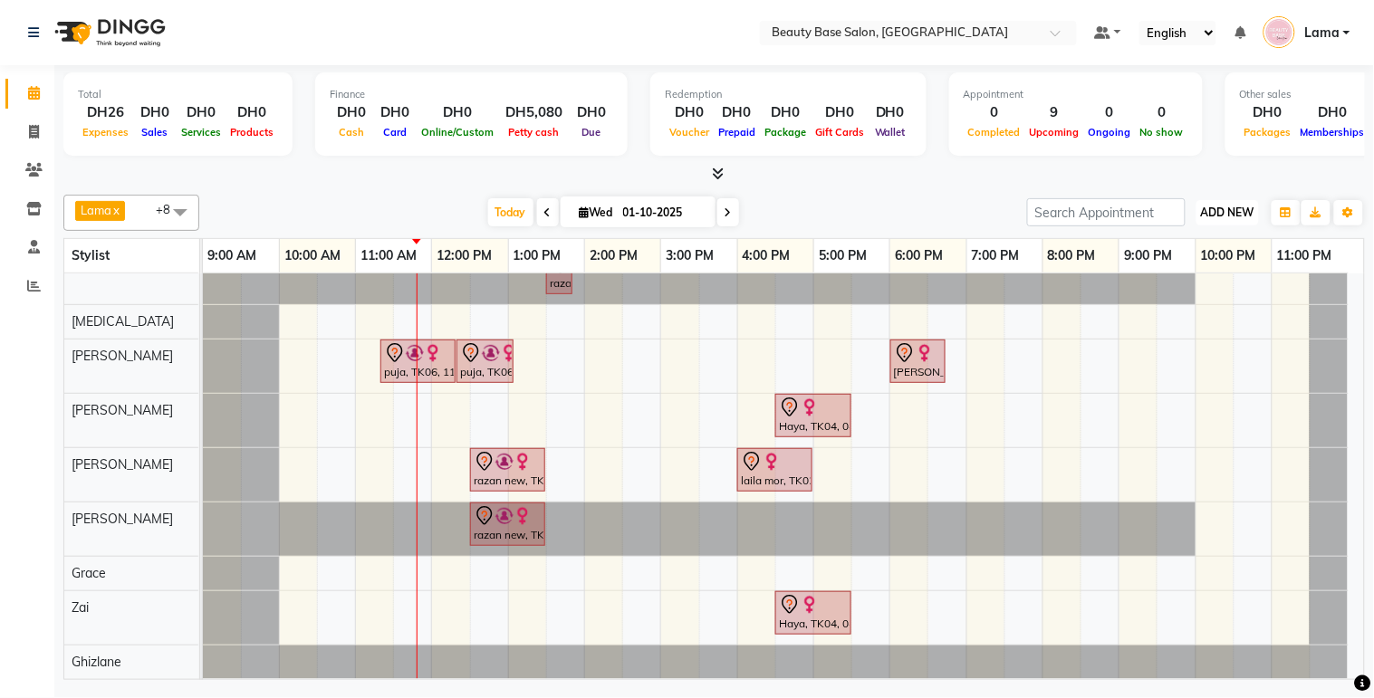
click at [1230, 208] on span "ADD NEW" at bounding box center [1227, 213] width 53 height 14
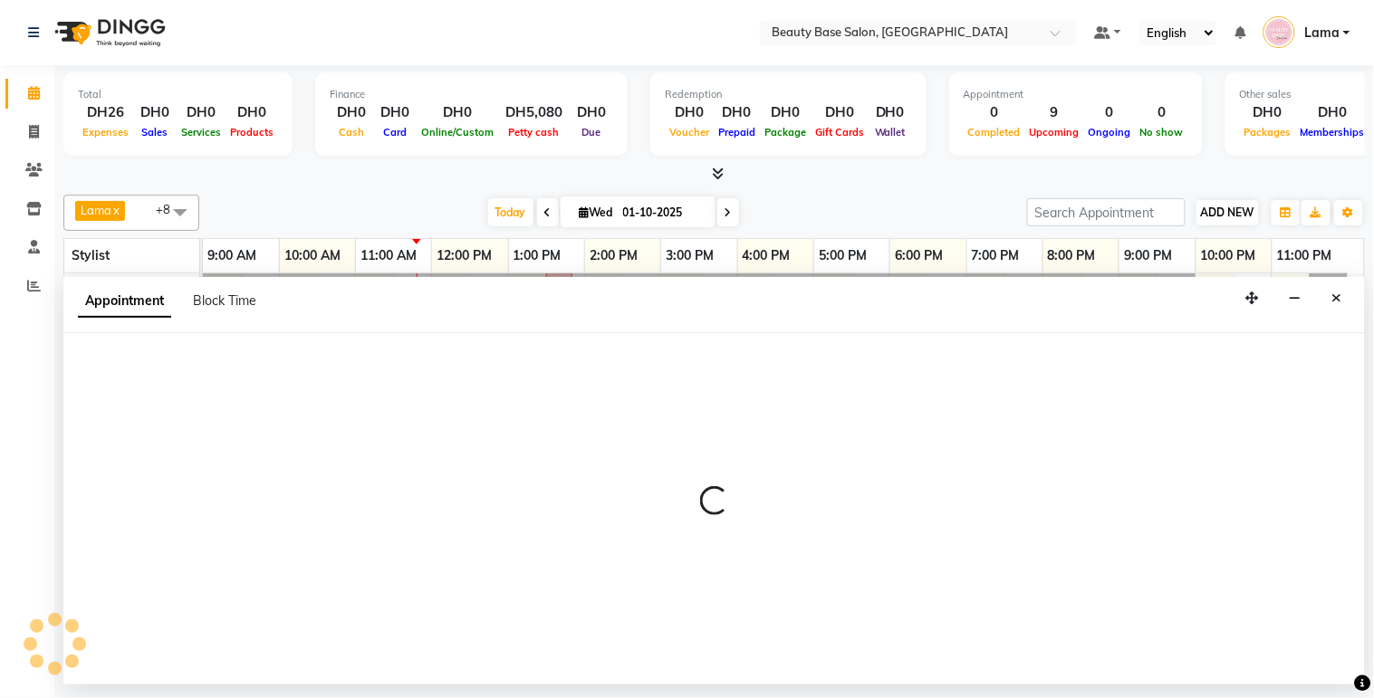
select select "61471"
select select "tentative"
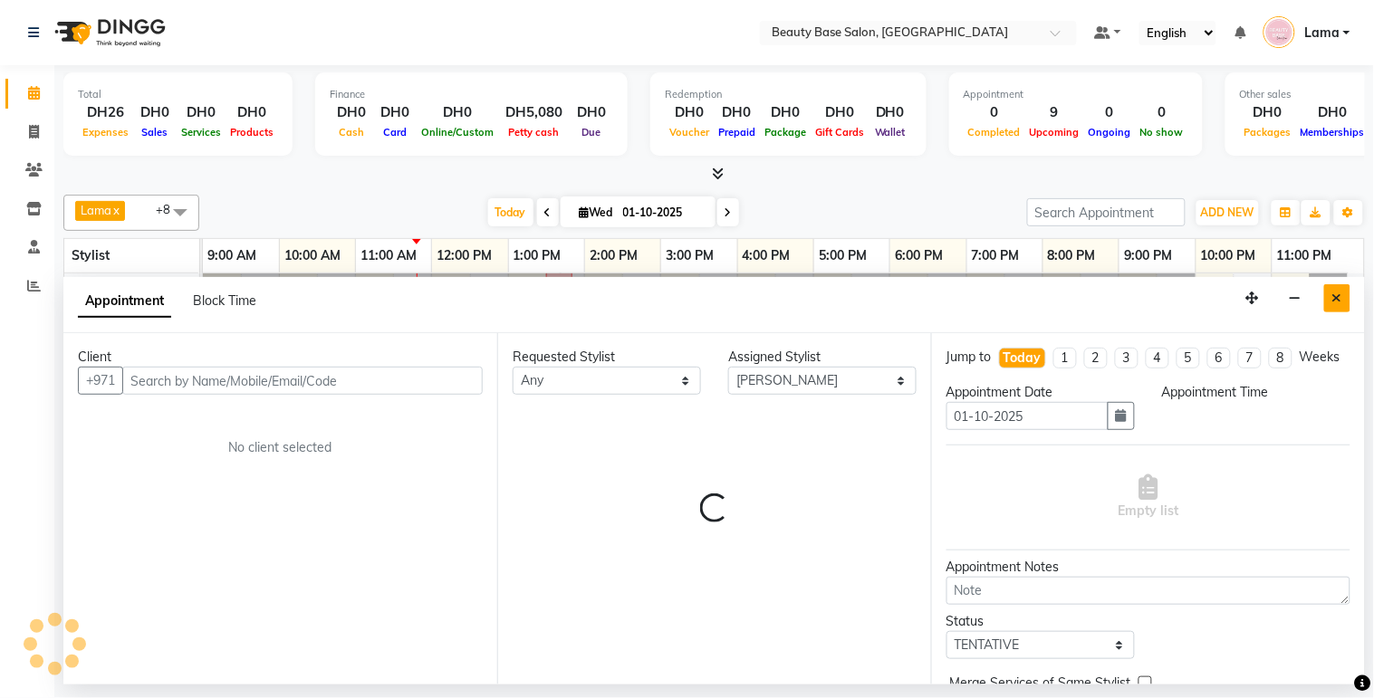
click at [1329, 304] on button "Close" at bounding box center [1337, 298] width 26 height 28
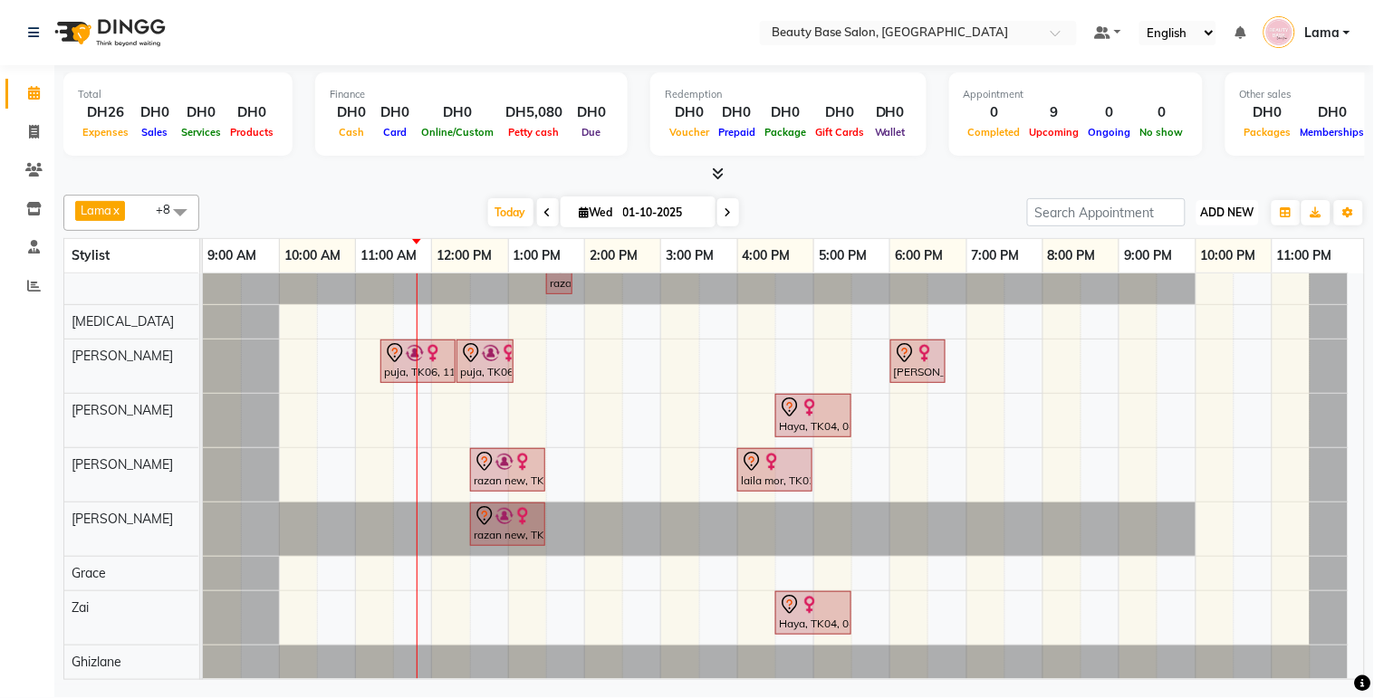
click at [1233, 222] on button "ADD NEW Toggle Dropdown" at bounding box center [1227, 212] width 62 height 25
click at [1205, 250] on button "Add Appointment" at bounding box center [1187, 247] width 143 height 24
select select "600"
select select "tentative"
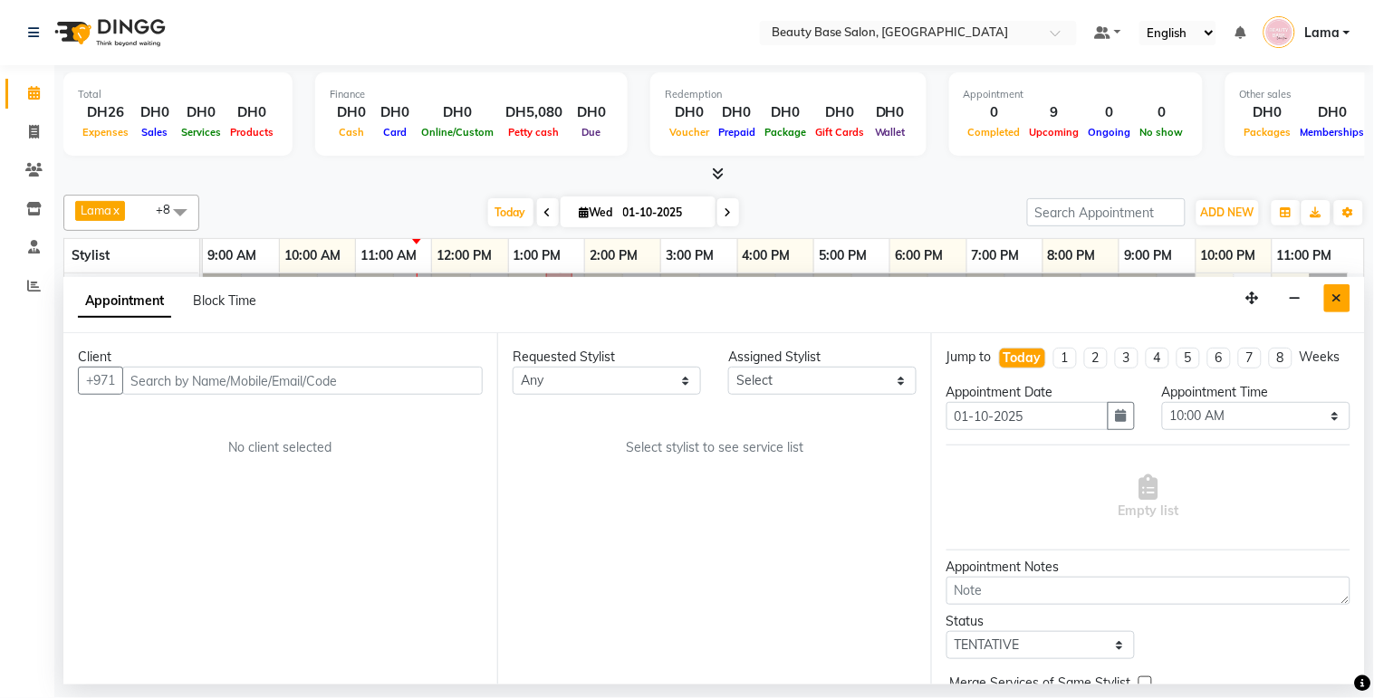
click at [1338, 299] on icon "Close" at bounding box center [1337, 298] width 10 height 13
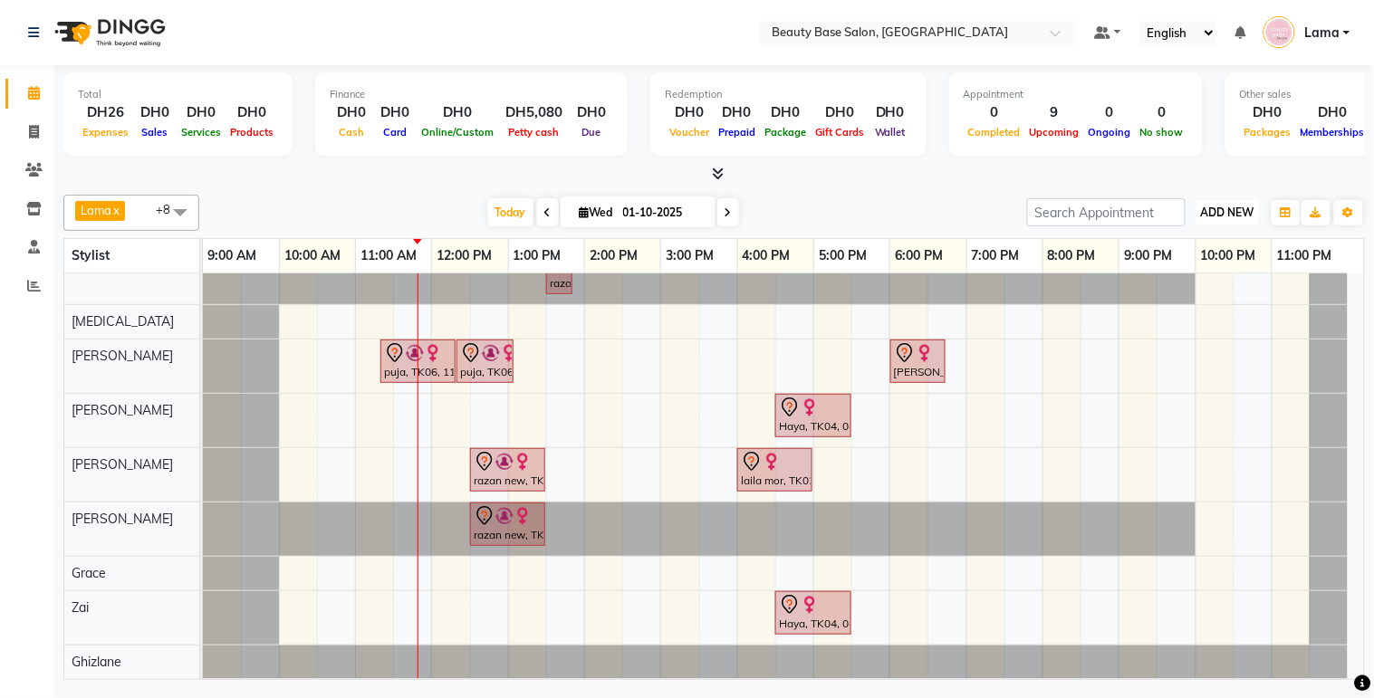
click at [1247, 221] on button "ADD NEW Toggle Dropdown" at bounding box center [1227, 212] width 62 height 25
click at [1194, 252] on button "Add Appointment" at bounding box center [1187, 247] width 143 height 24
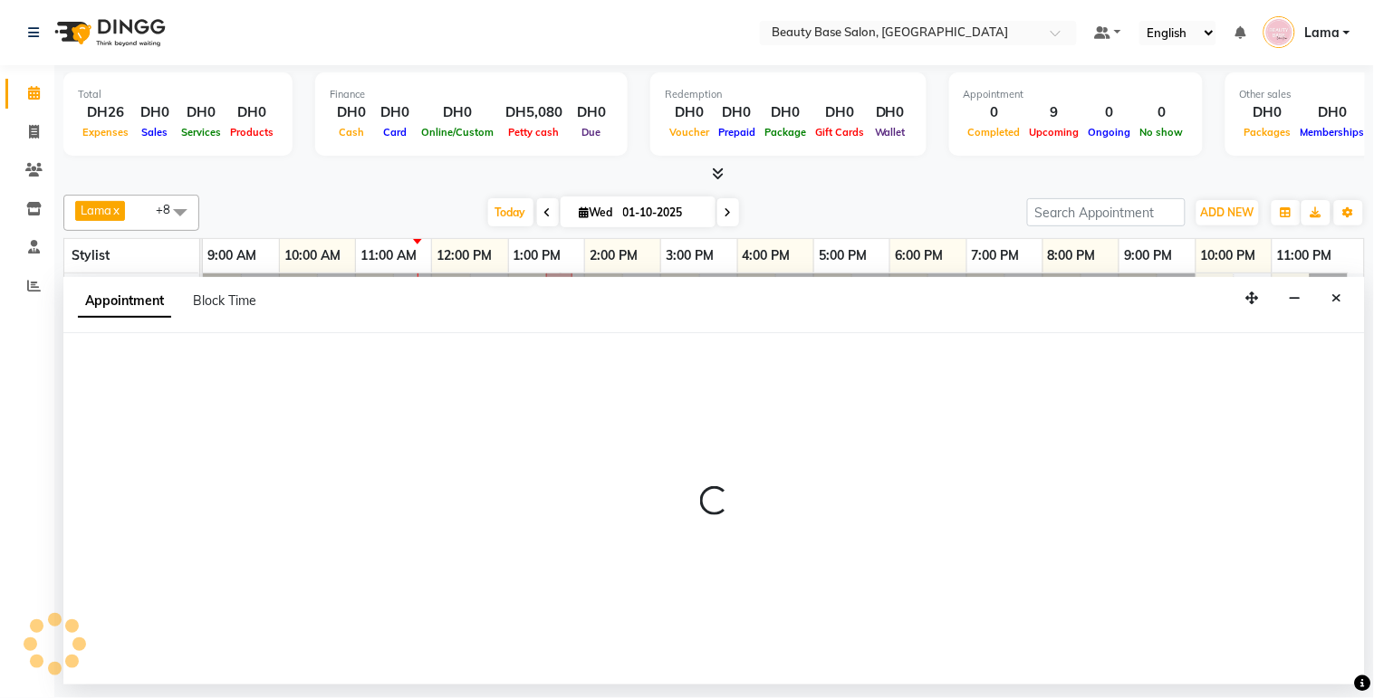
select select "tentative"
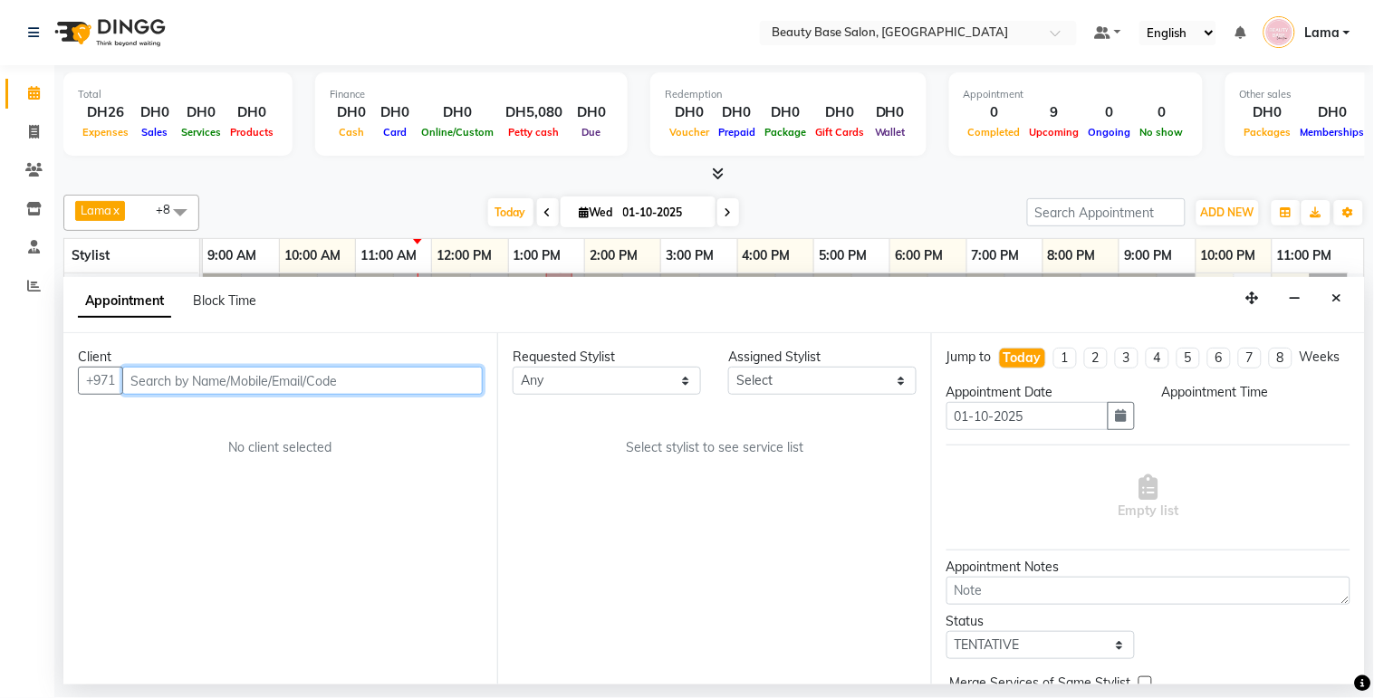
select select "600"
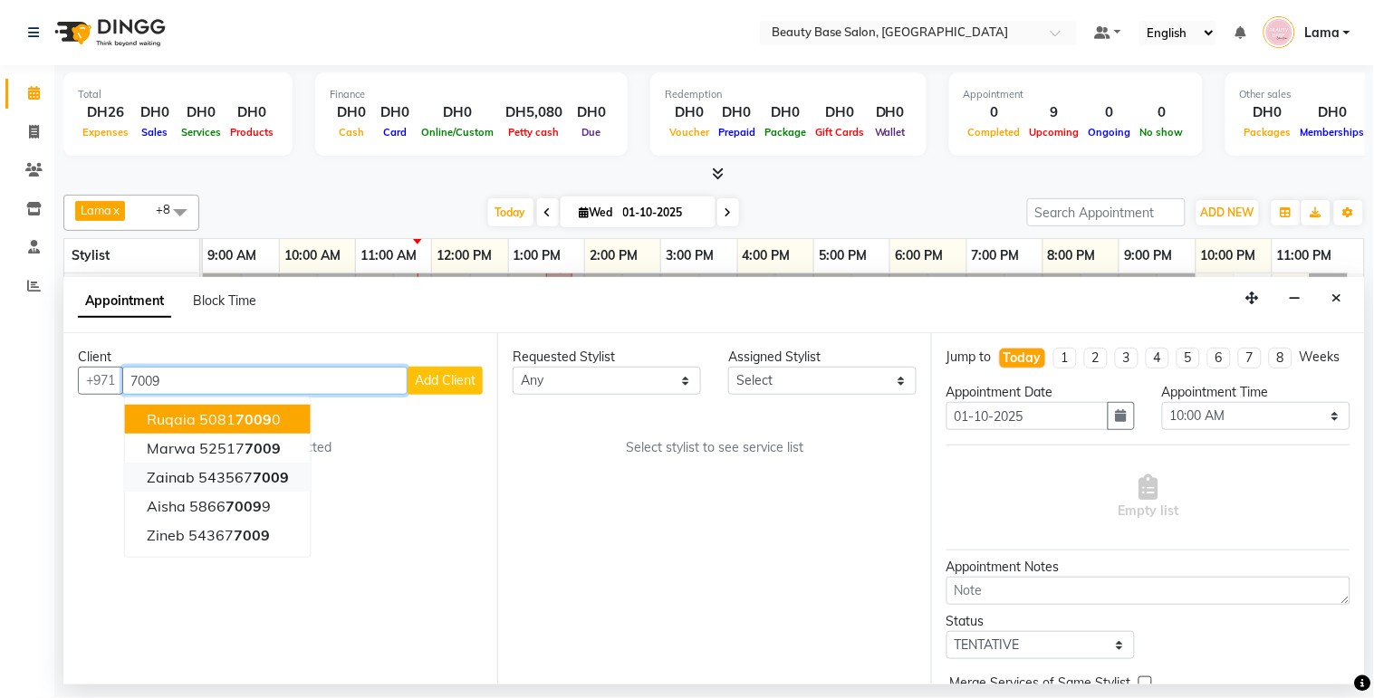
click at [273, 473] on span "7009" at bounding box center [271, 477] width 36 height 18
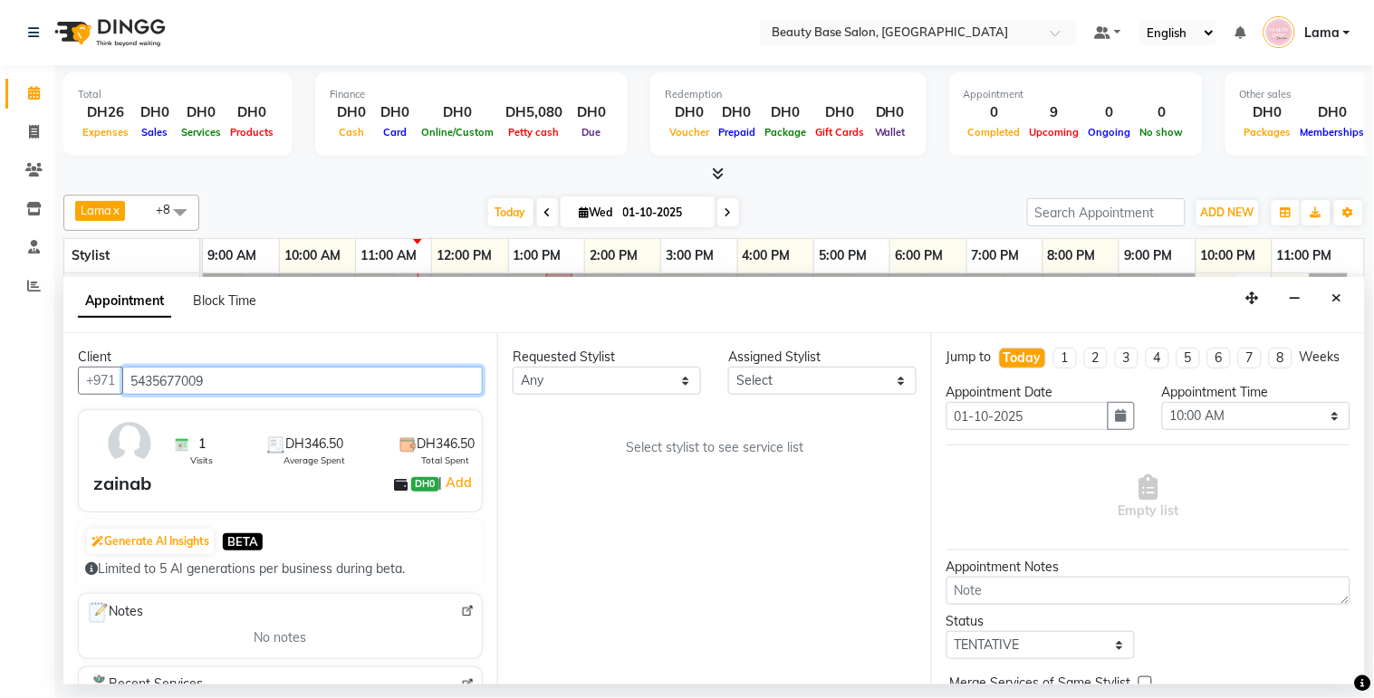
type input "5435677009"
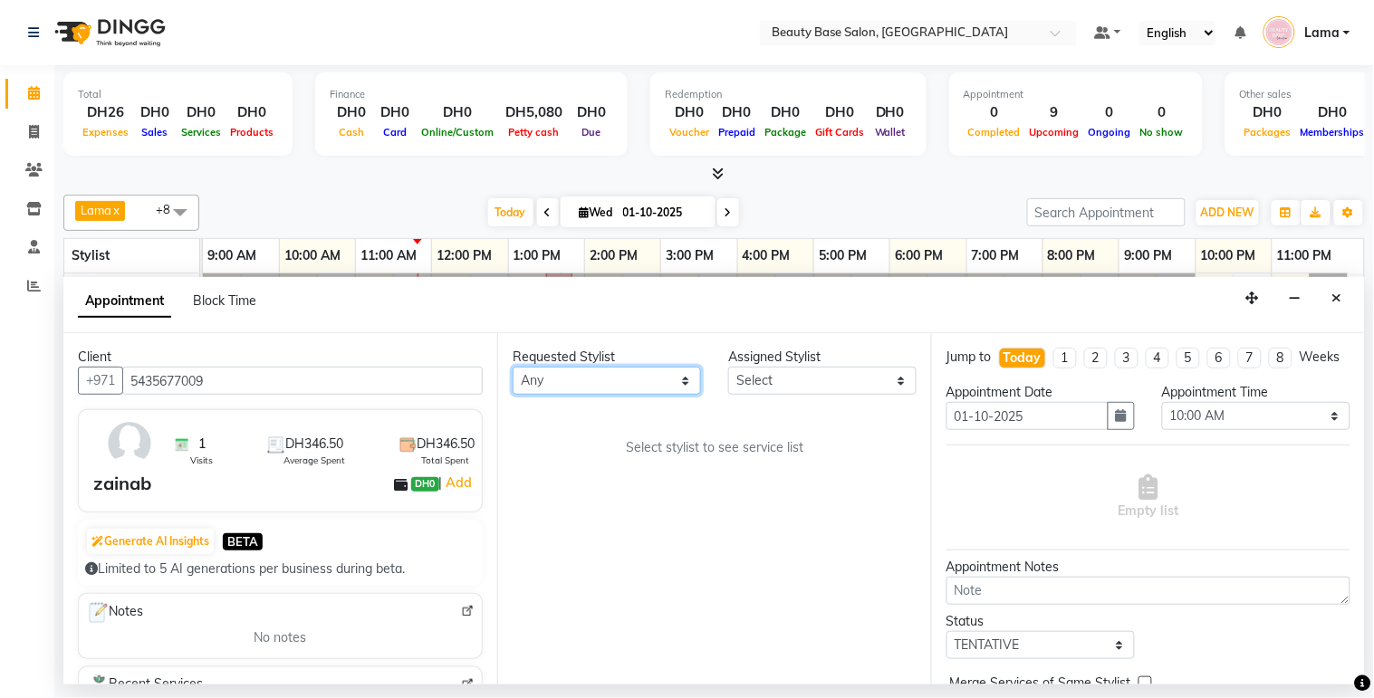
click at [612, 394] on select "Any [PERSON_NAME] [PERSON_NAME] [PERSON_NAME] [PERSON_NAME] [PERSON_NAME] [MEDI…" at bounding box center [607, 381] width 188 height 28
select select "61471"
click at [513, 367] on select "Any [PERSON_NAME] [PERSON_NAME] [PERSON_NAME] [PERSON_NAME] [PERSON_NAME] [MEDI…" at bounding box center [607, 381] width 188 height 28
select select "61471"
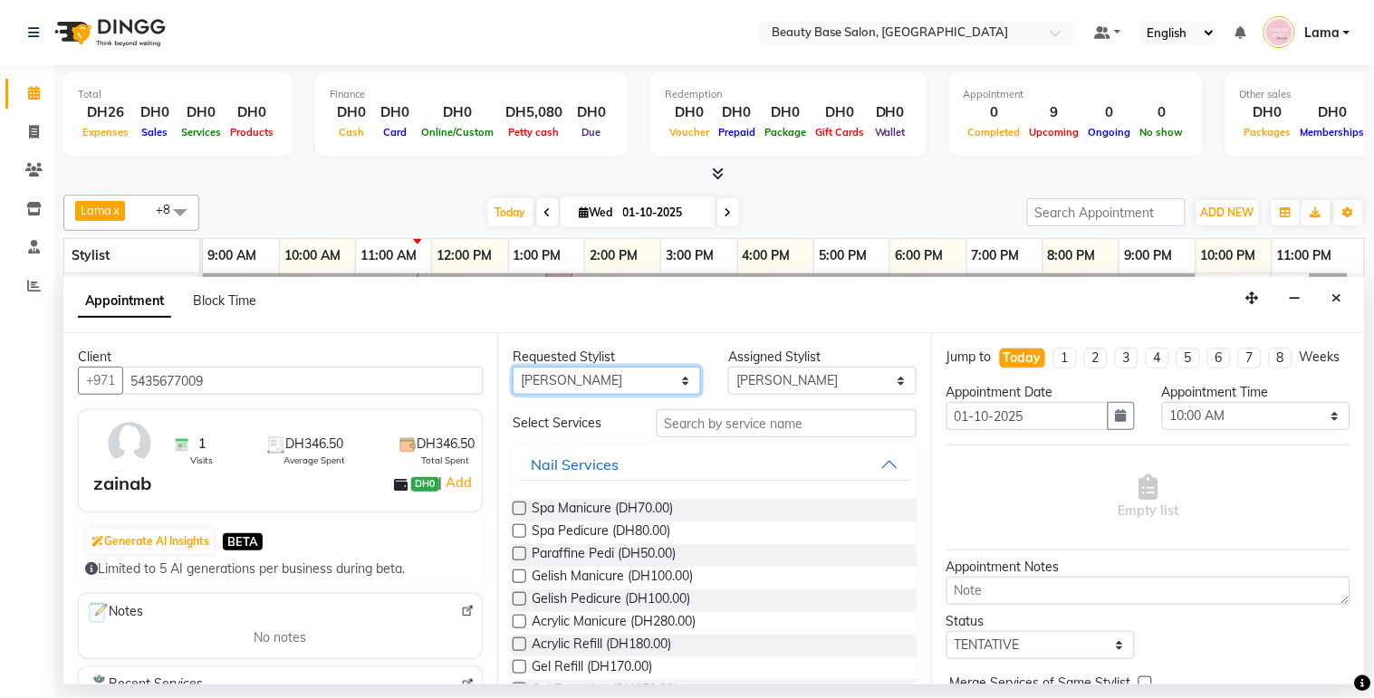
click at [639, 378] on select "Any [PERSON_NAME] [PERSON_NAME] [PERSON_NAME] [PERSON_NAME] [PERSON_NAME] [MEDI…" at bounding box center [607, 381] width 188 height 28
select select "31342"
click at [513, 367] on select "Any [PERSON_NAME] [PERSON_NAME] [PERSON_NAME] [PERSON_NAME] [PERSON_NAME] [MEDI…" at bounding box center [607, 381] width 188 height 28
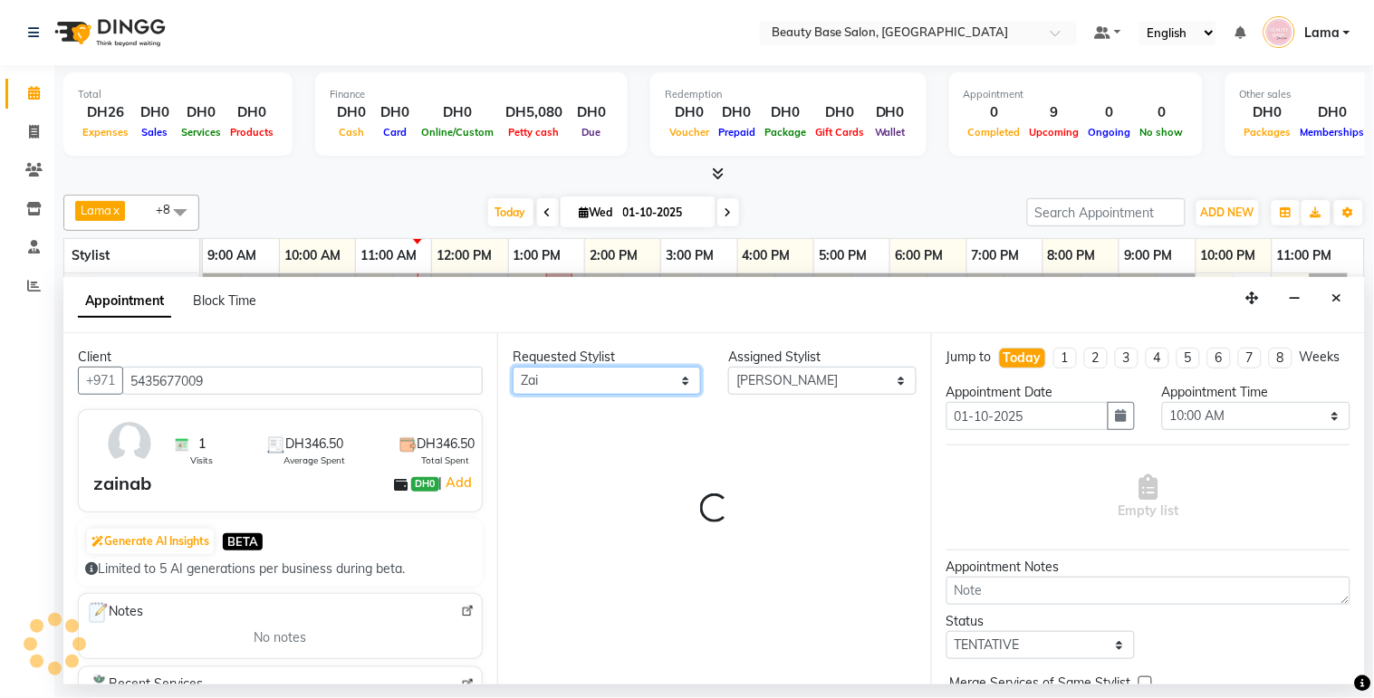
select select "31342"
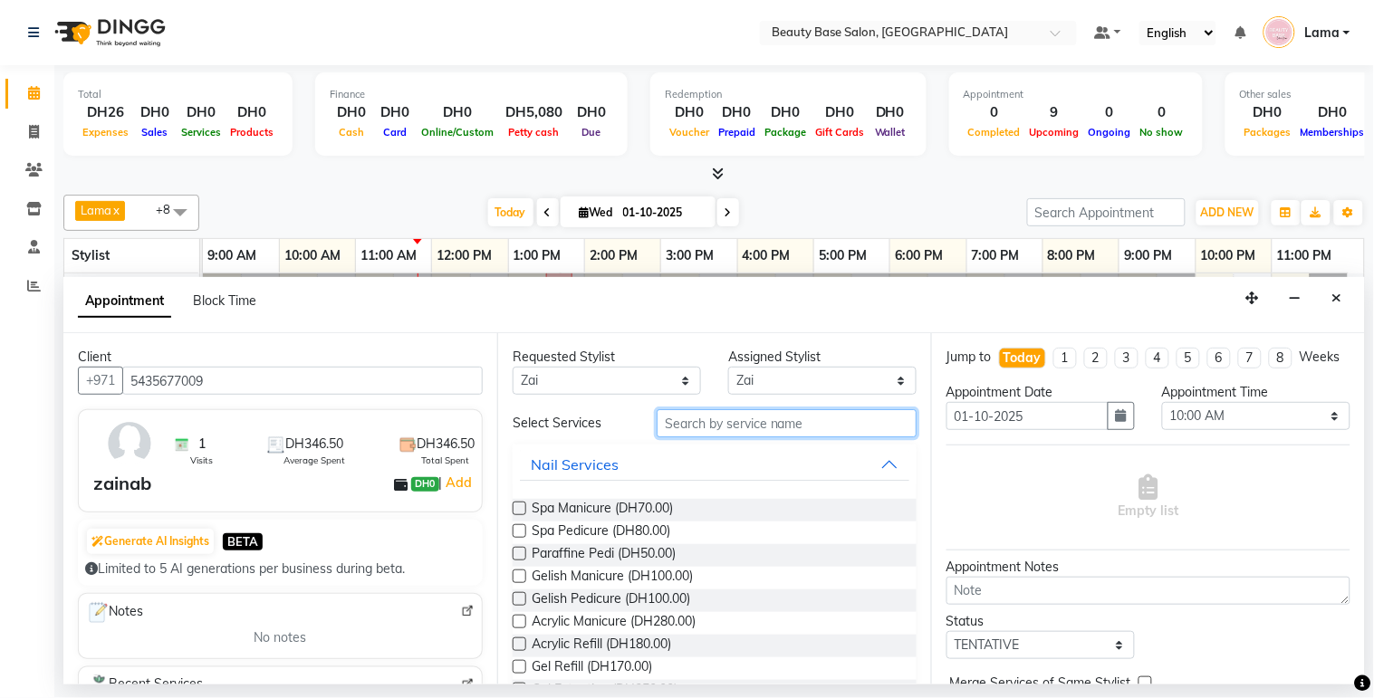
click at [708, 424] on input "text" at bounding box center [787, 423] width 260 height 28
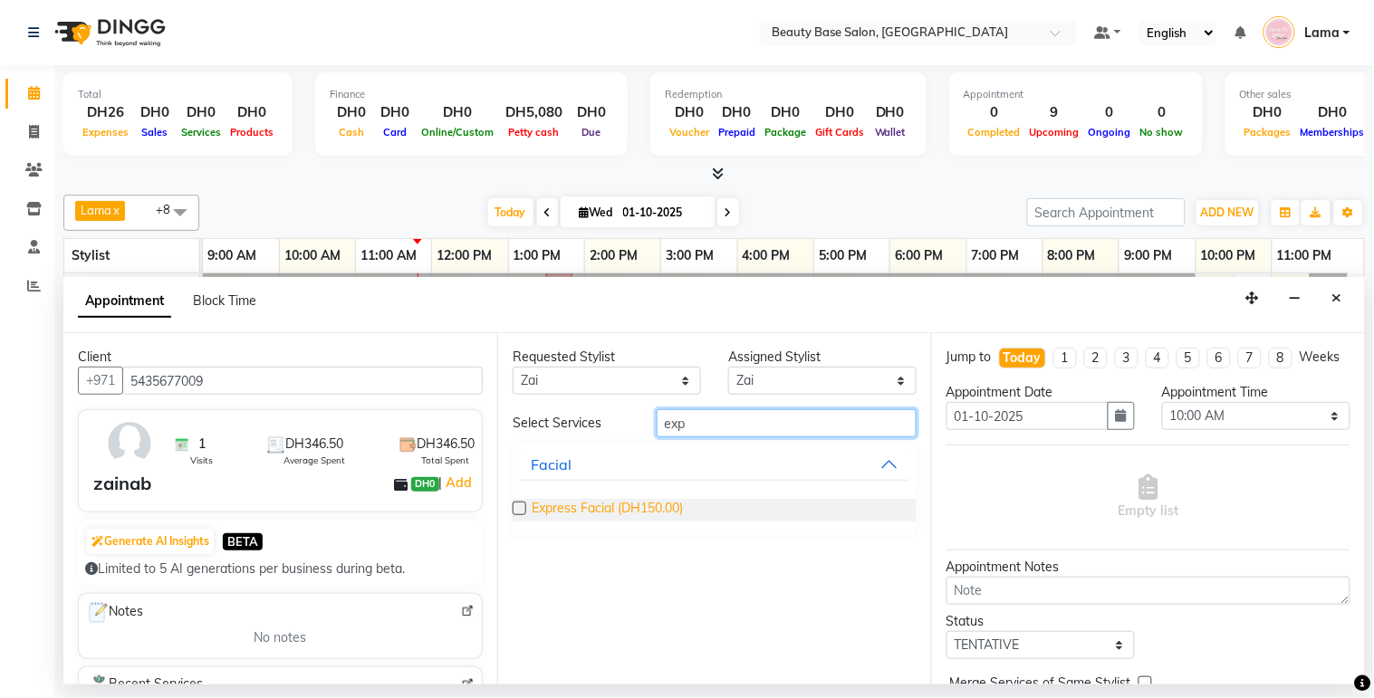
type input "exp"
click at [634, 512] on span "Express Facial (DH150.00)" at bounding box center [607, 510] width 151 height 23
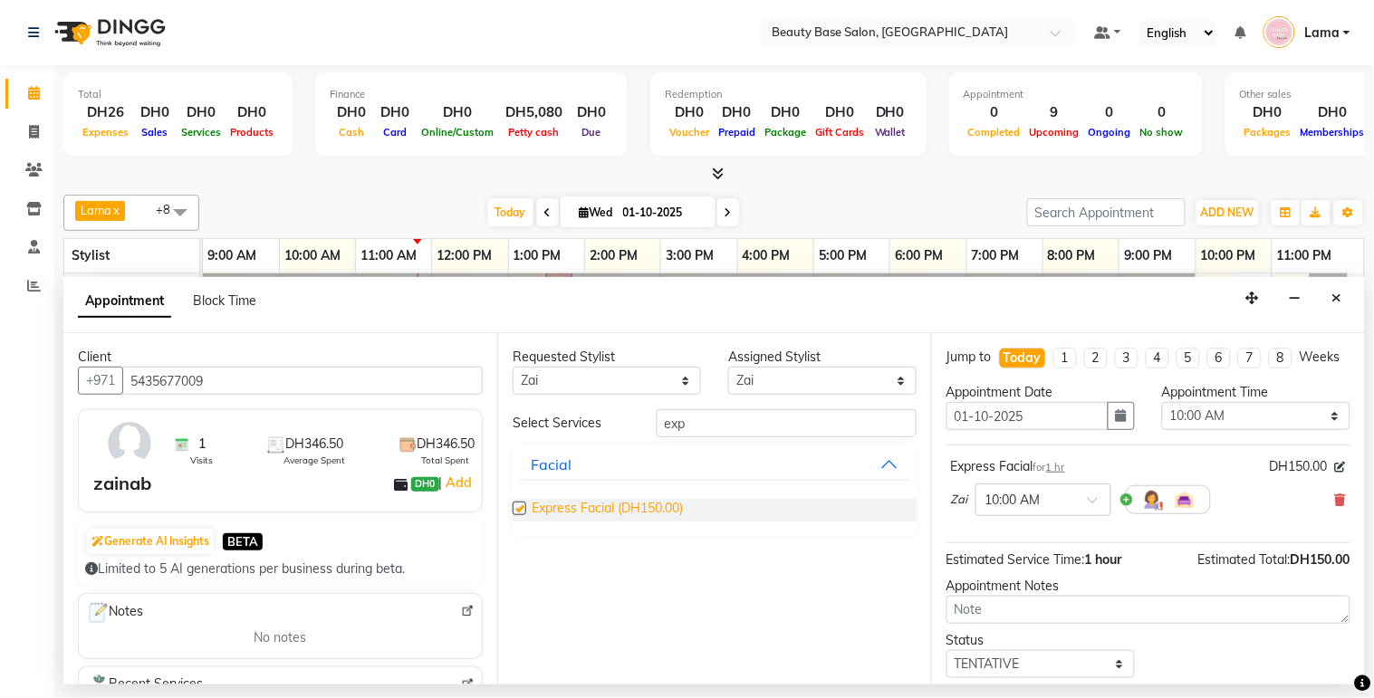
checkbox input "false"
click at [634, 374] on select "Any [PERSON_NAME] [PERSON_NAME] [PERSON_NAME] [PERSON_NAME] [PERSON_NAME] [MEDI…" at bounding box center [607, 381] width 188 height 28
select select "61471"
click at [513, 367] on select "Any [PERSON_NAME] [PERSON_NAME] [PERSON_NAME] [PERSON_NAME] [PERSON_NAME] [MEDI…" at bounding box center [607, 381] width 188 height 28
select select "61471"
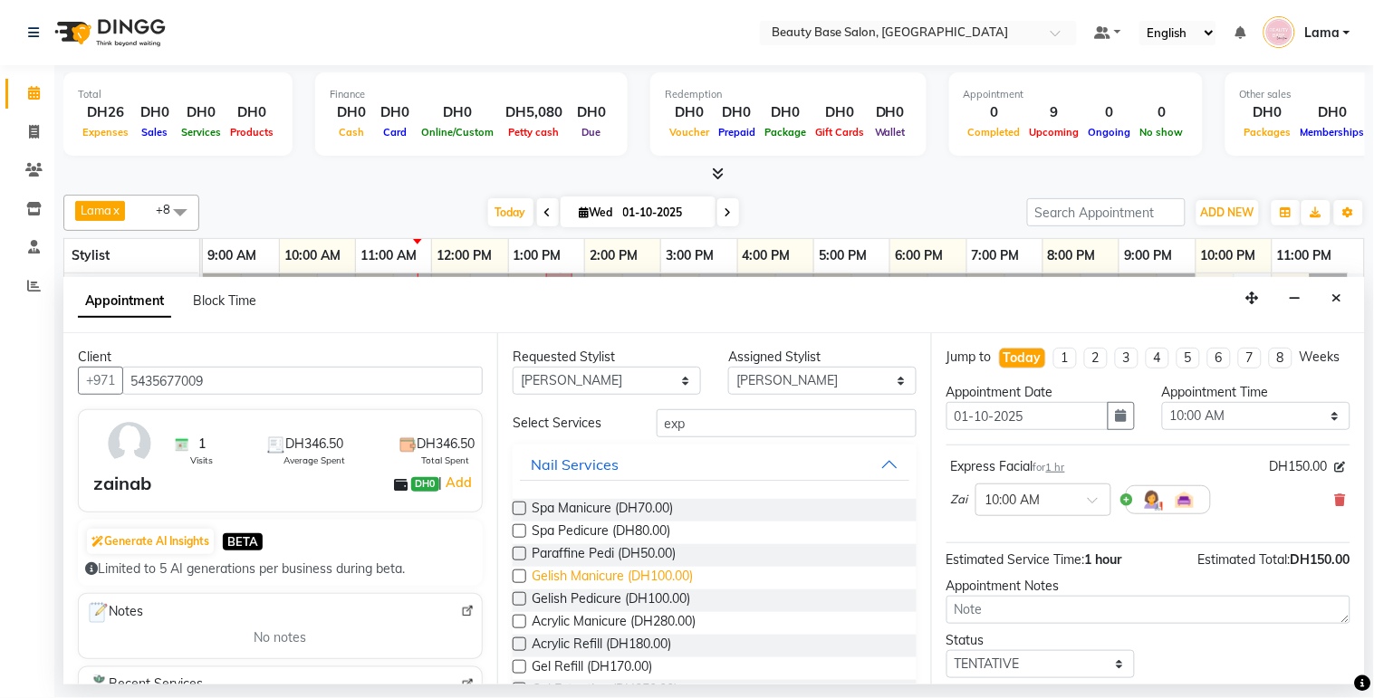
click at [644, 571] on span "Gelish Manicure (DH100.00)" at bounding box center [612, 578] width 161 height 23
checkbox input "false"
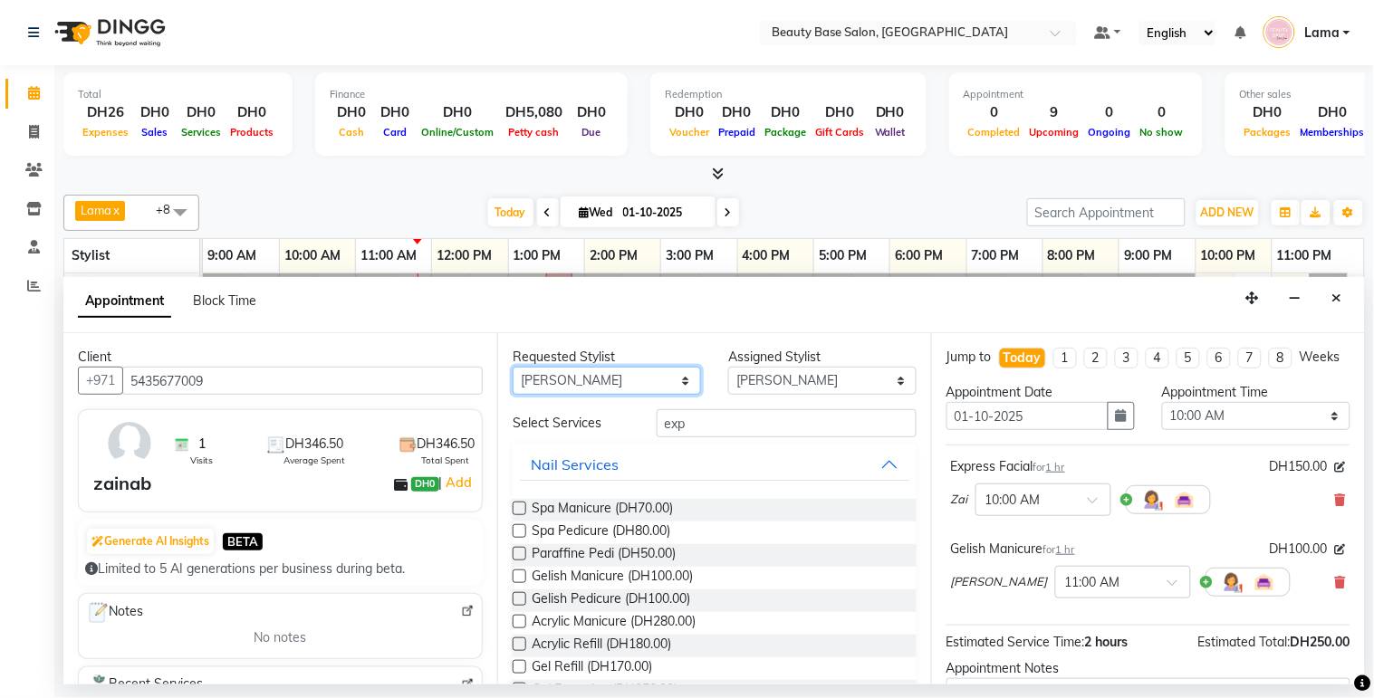
click at [643, 378] on select "Any [PERSON_NAME] [PERSON_NAME] [PERSON_NAME] [PERSON_NAME] [PERSON_NAME] [MEDI…" at bounding box center [607, 381] width 188 height 28
select select "17496"
click at [513, 367] on select "Any [PERSON_NAME] [PERSON_NAME] [PERSON_NAME] [PERSON_NAME] [PERSON_NAME] [MEDI…" at bounding box center [607, 381] width 188 height 28
select select "17496"
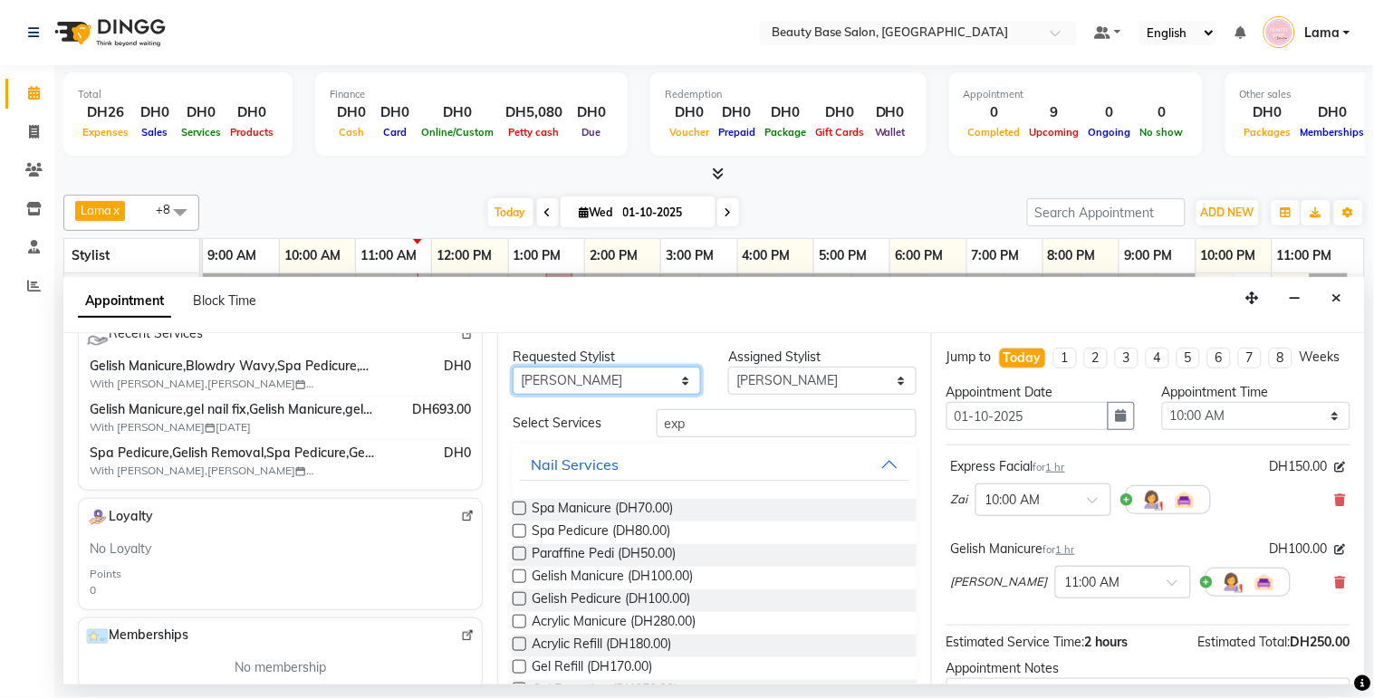
scroll to position [354, 0]
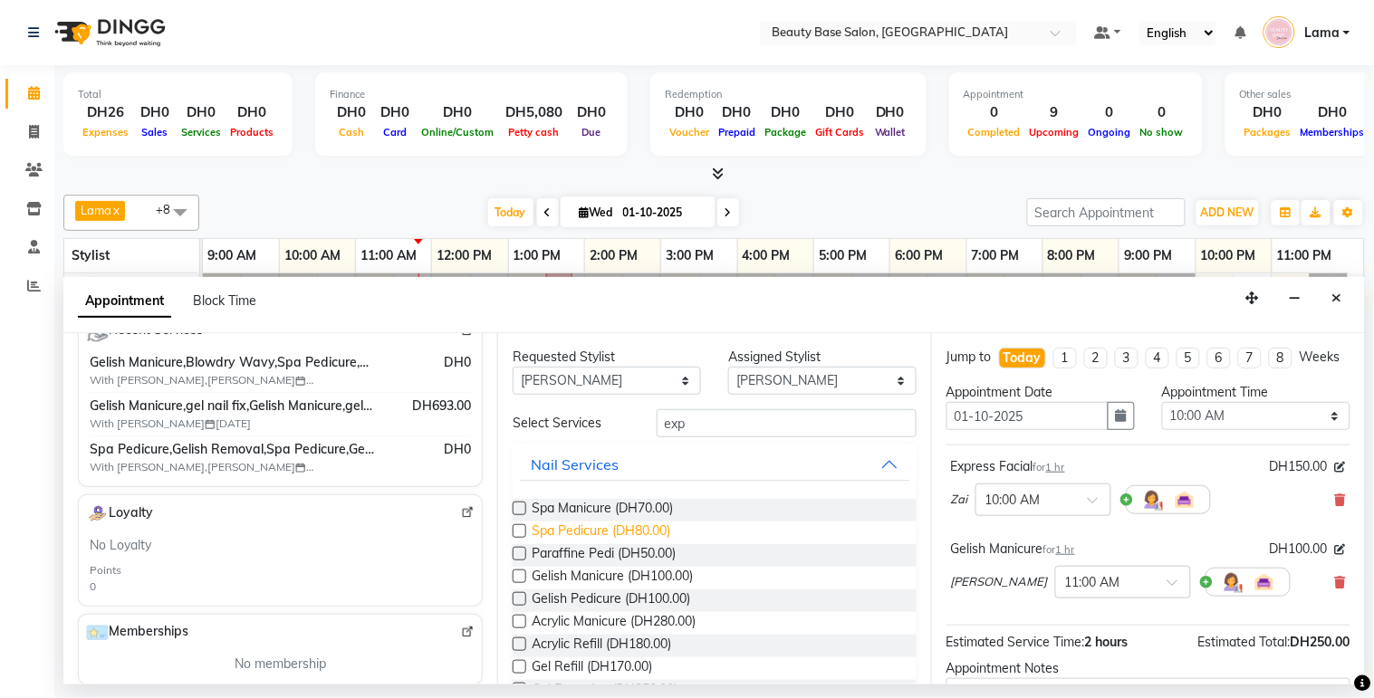
click at [612, 529] on span "Spa Pedicure (DH80.00)" at bounding box center [601, 533] width 139 height 23
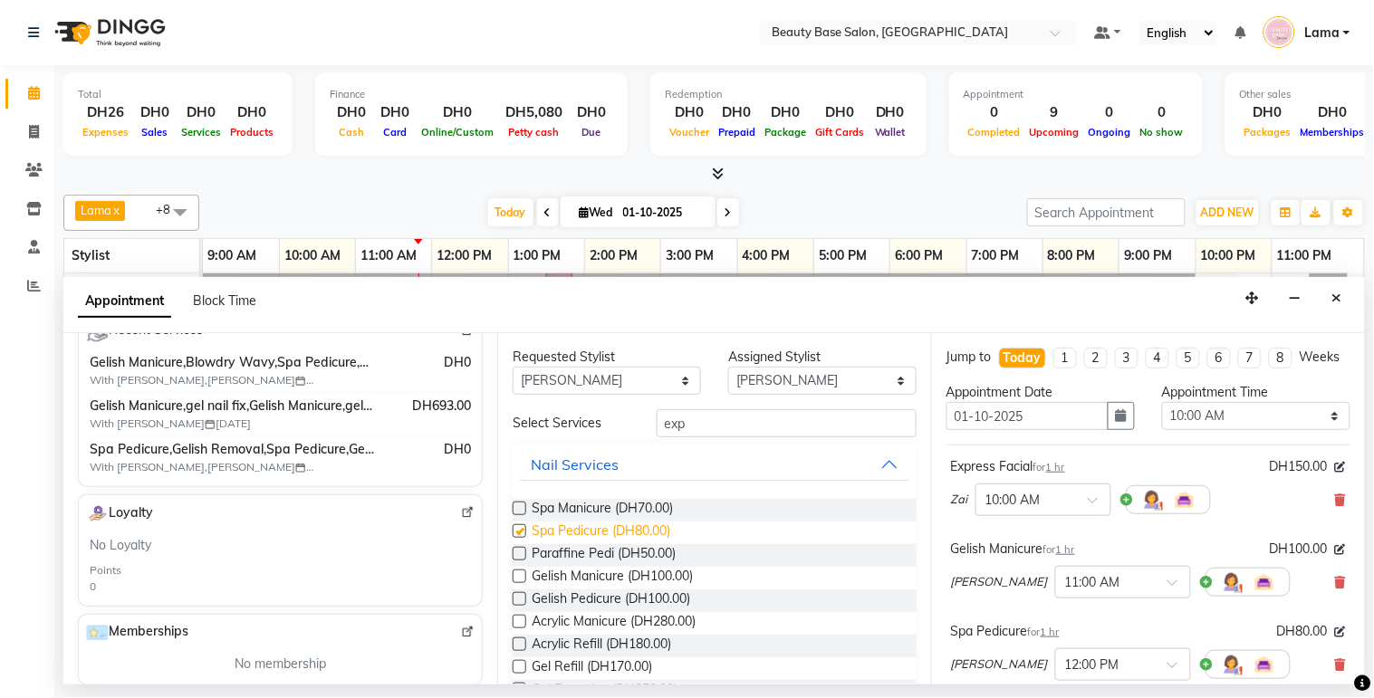
checkbox input "false"
click at [1245, 430] on select "Select 10:00 AM 10:05 AM 10:10 AM 10:15 AM 10:20 AM 10:25 AM 10:30 AM 10:35 AM …" at bounding box center [1256, 416] width 188 height 28
select select "780"
click at [1162, 418] on select "Select 10:00 AM 10:05 AM 10:10 AM 10:15 AM 10:20 AM 10:25 AM 10:30 AM 10:35 AM …" at bounding box center [1256, 416] width 188 height 28
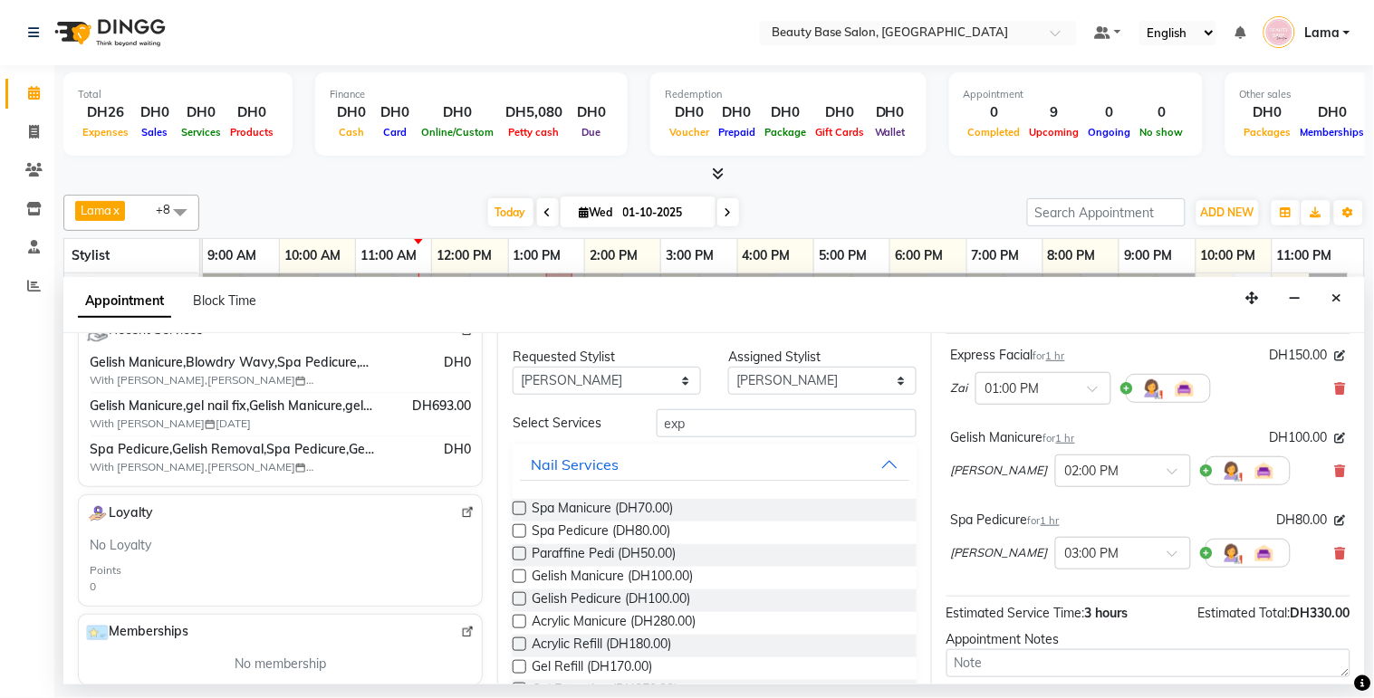
scroll to position [112, 0]
click at [1060, 396] on input "text" at bounding box center [1025, 386] width 80 height 19
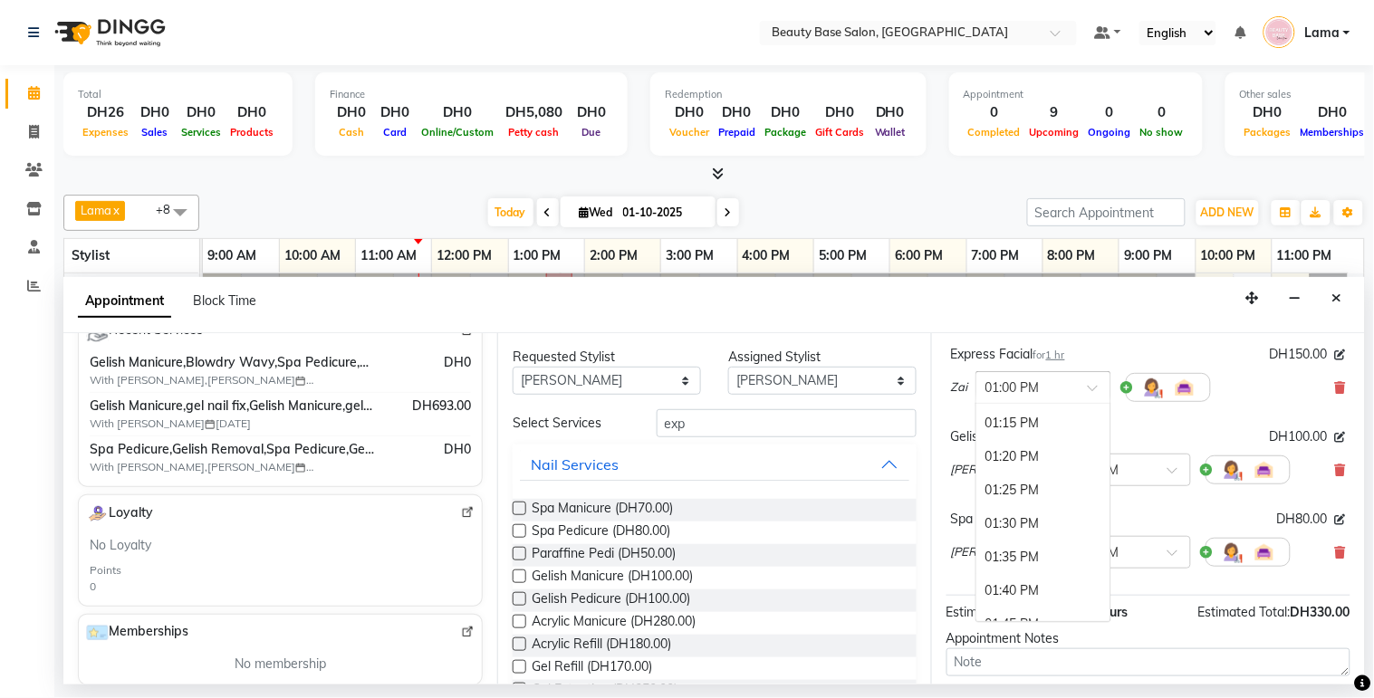
scroll to position [1309, 0]
click at [1031, 536] on div "01:30 PM" at bounding box center [1043, 520] width 134 height 34
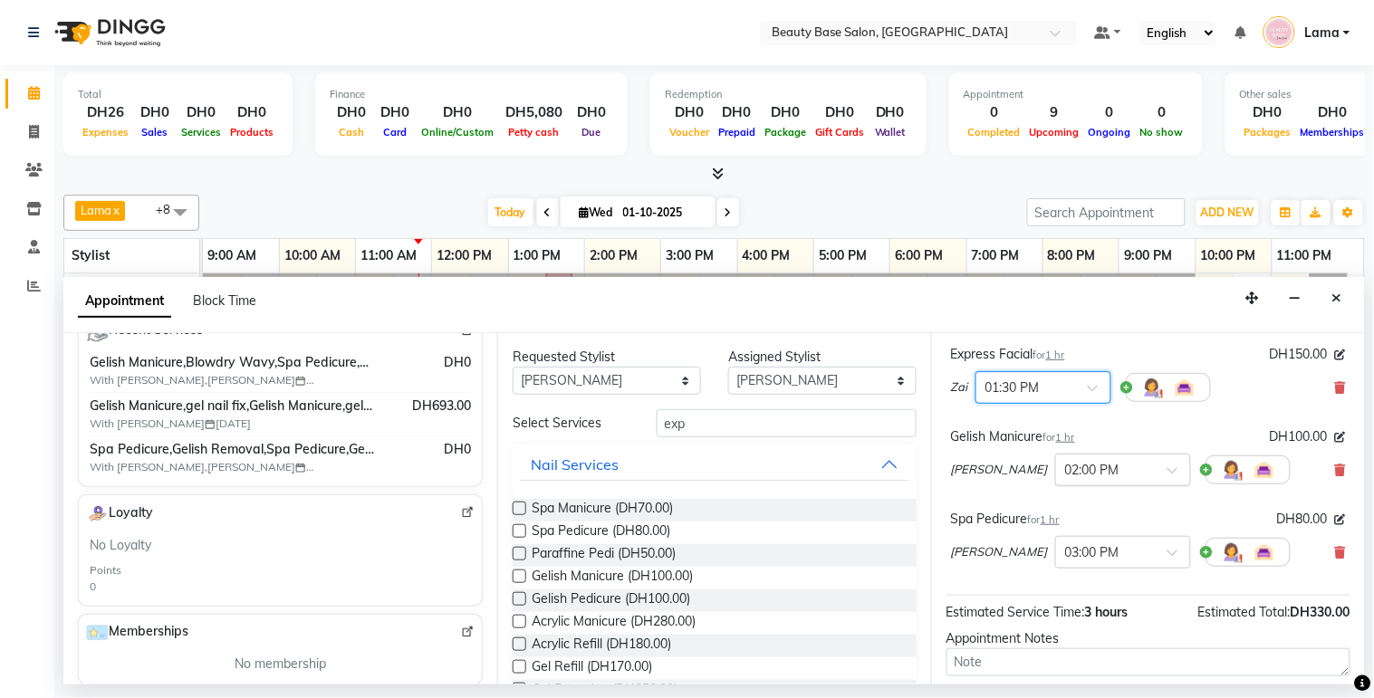
click at [1065, 478] on input "text" at bounding box center [1105, 468] width 80 height 19
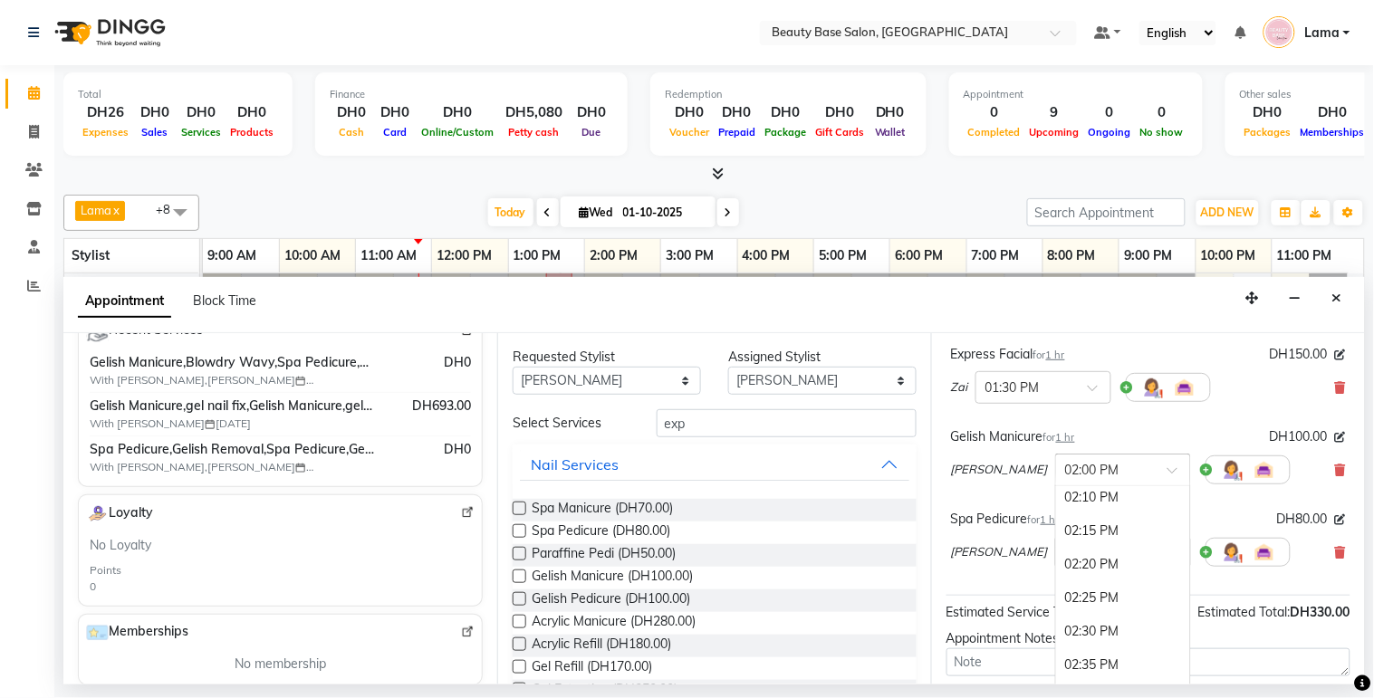
scroll to position [1737, 0]
click at [1056, 614] on div "02:30 PM" at bounding box center [1123, 597] width 134 height 34
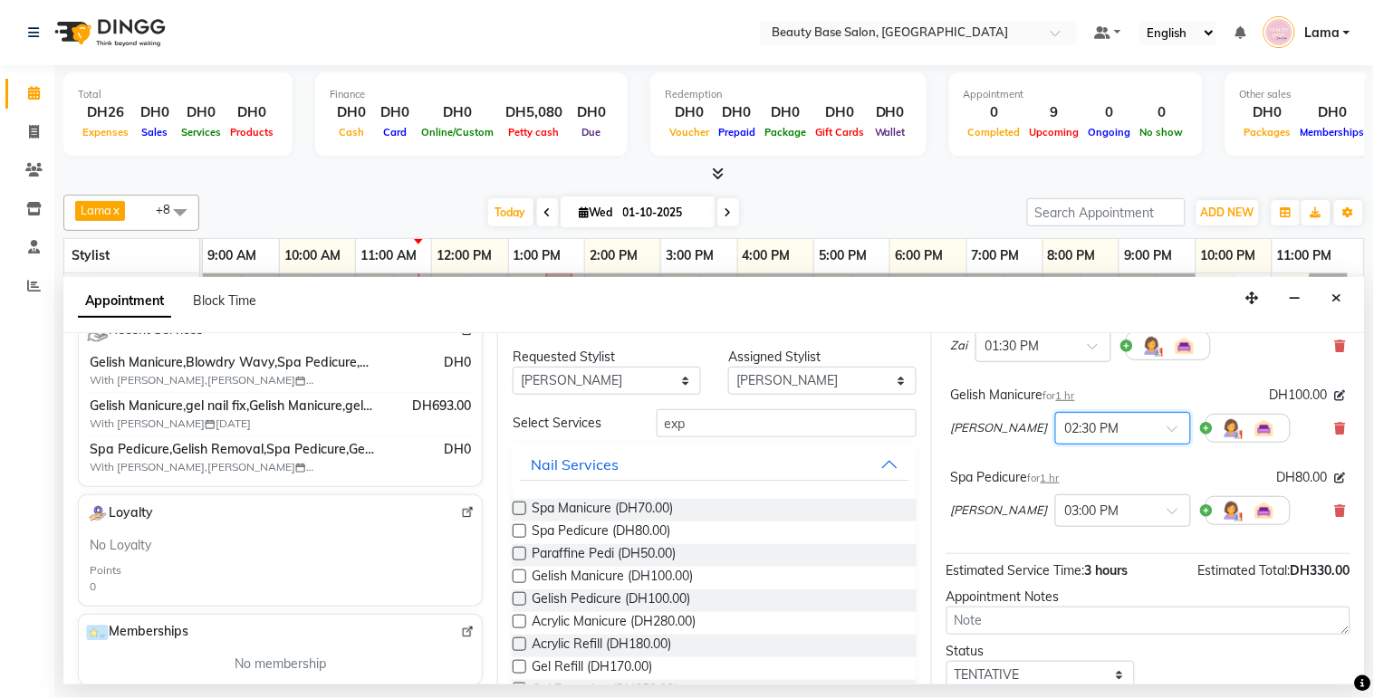
scroll to position [161, 0]
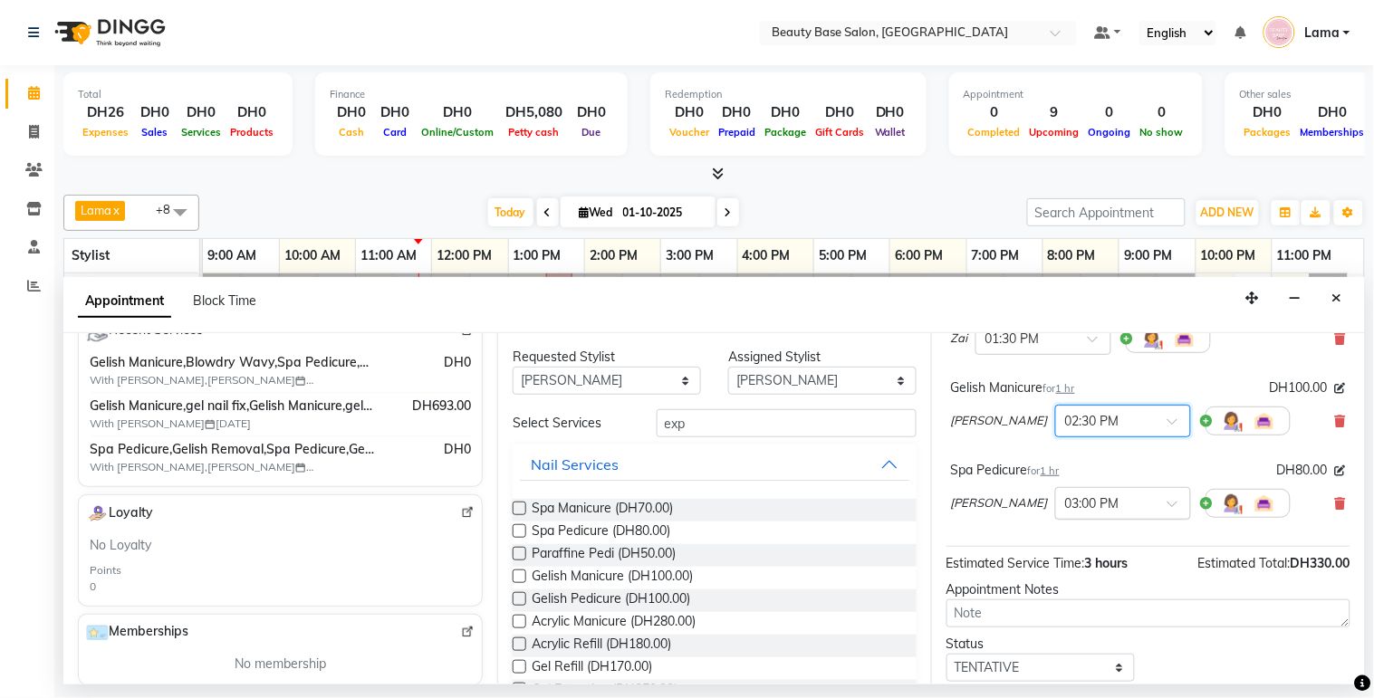
click at [1065, 512] on input "text" at bounding box center [1105, 502] width 80 height 19
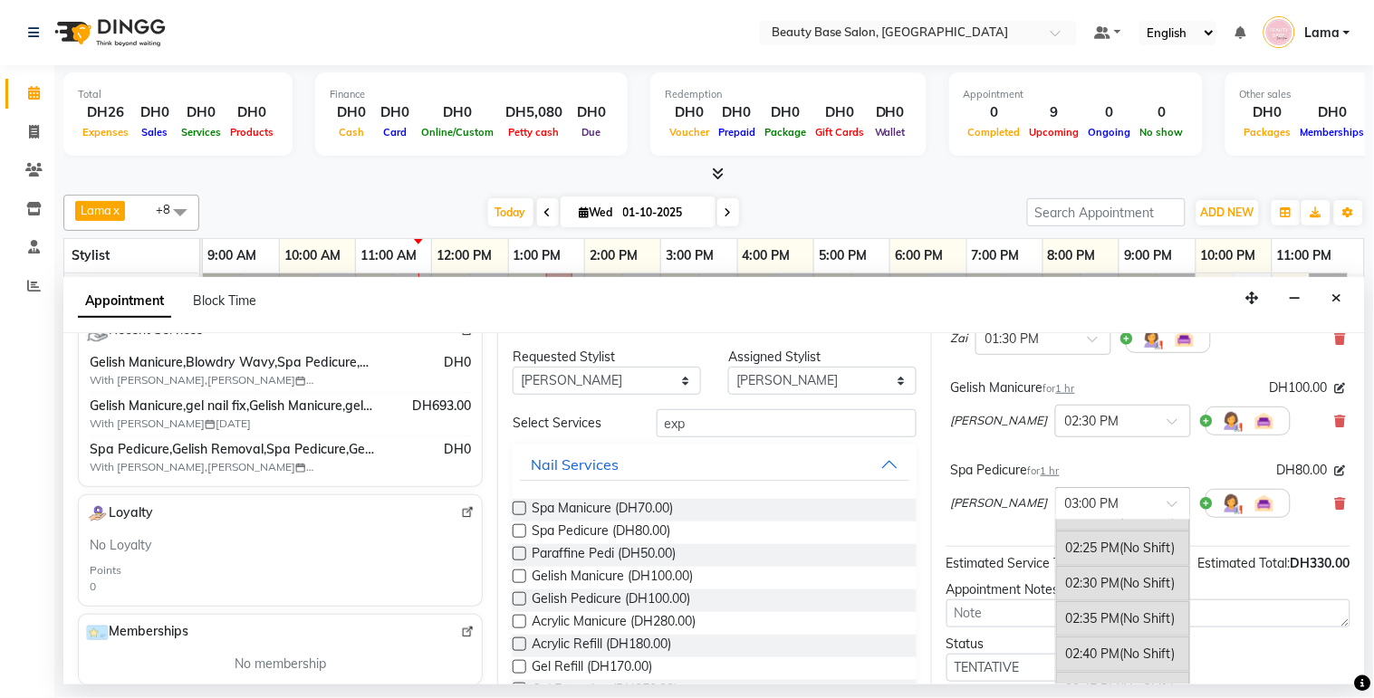
scroll to position [1887, 0]
click at [1060, 574] on div "02:30 PM (No Shift)" at bounding box center [1123, 557] width 134 height 35
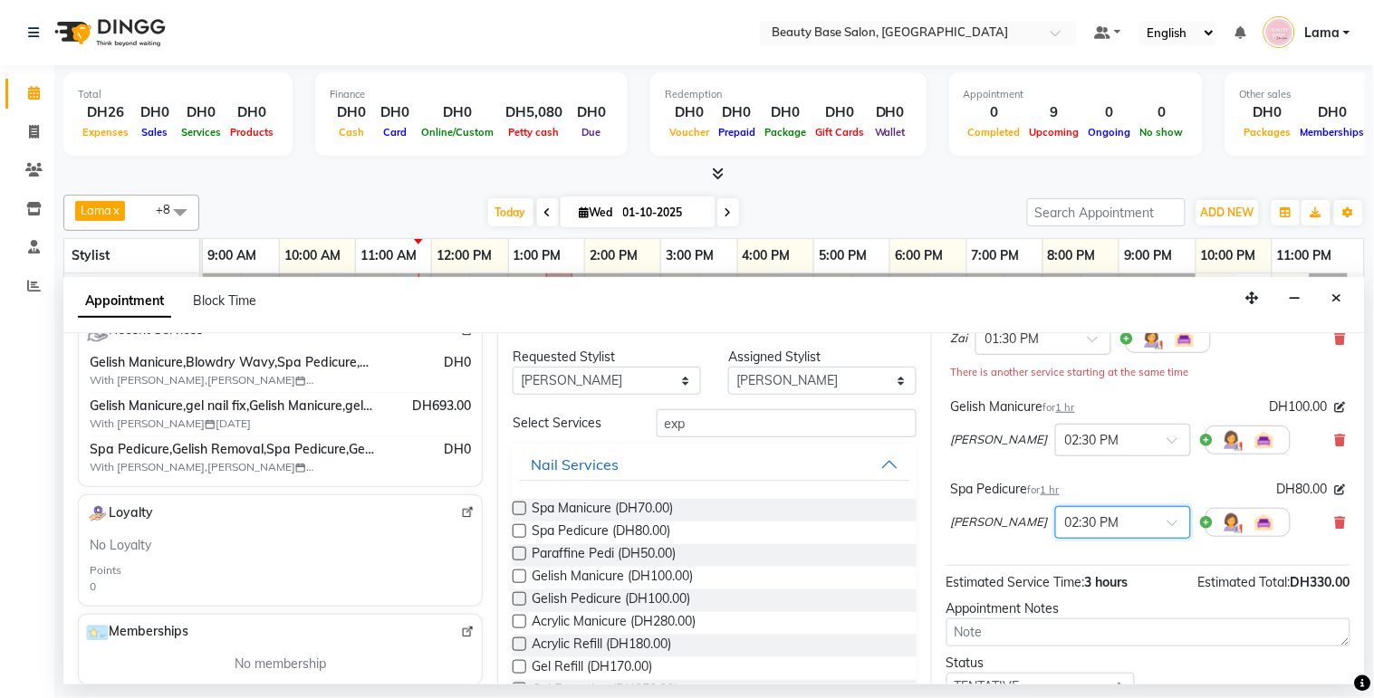
scroll to position [309, 0]
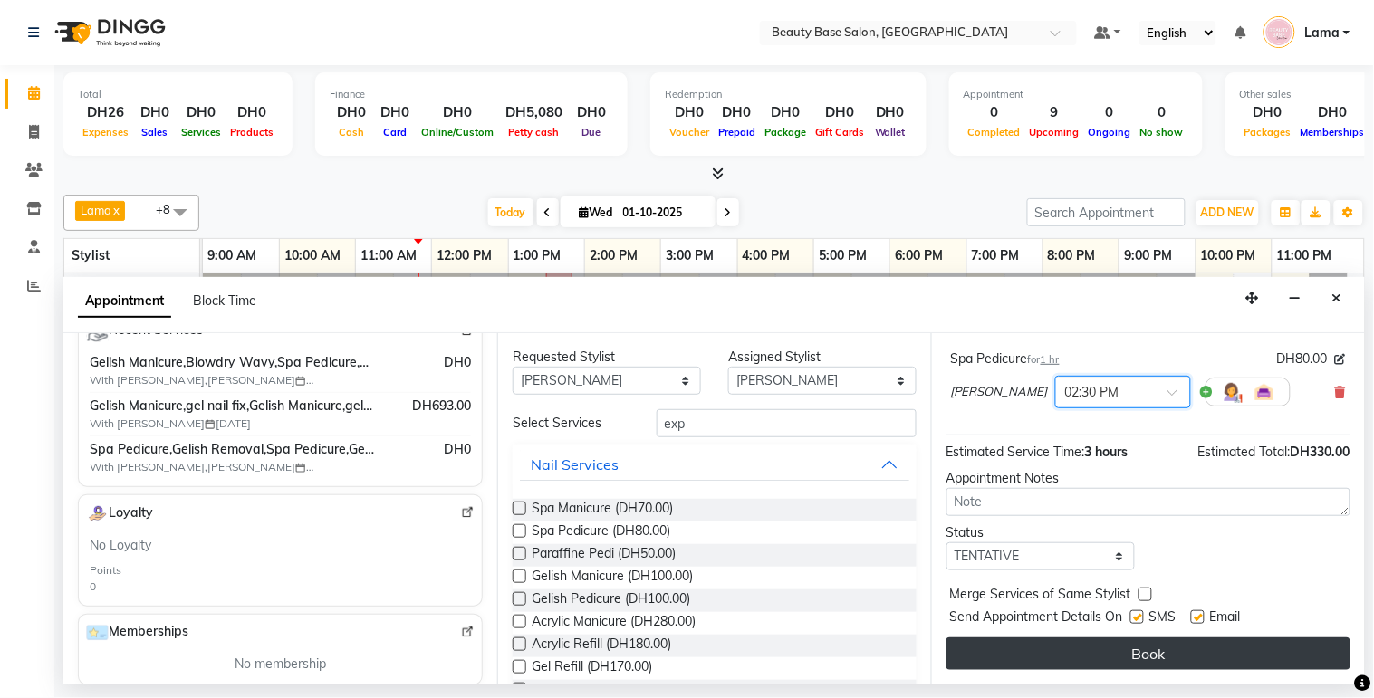
click at [1136, 661] on button "Book" at bounding box center [1148, 654] width 404 height 33
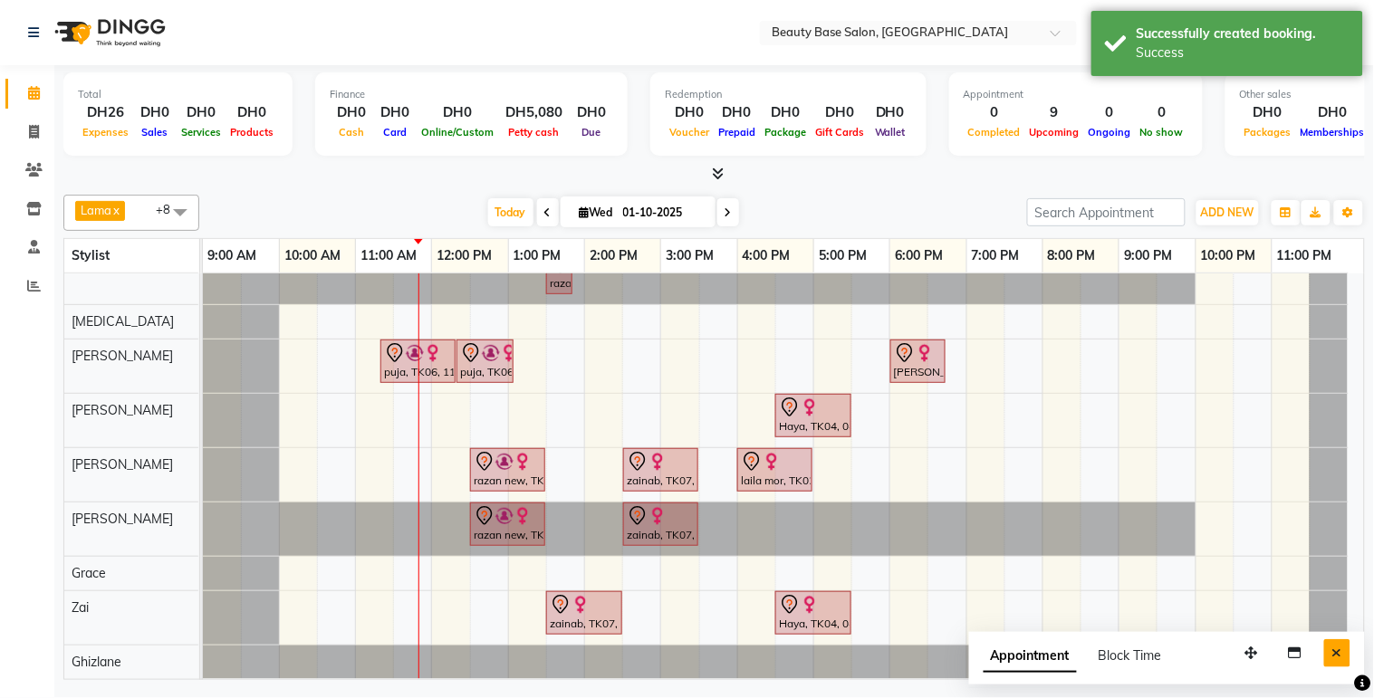
click at [1342, 659] on icon "Close" at bounding box center [1337, 653] width 10 height 13
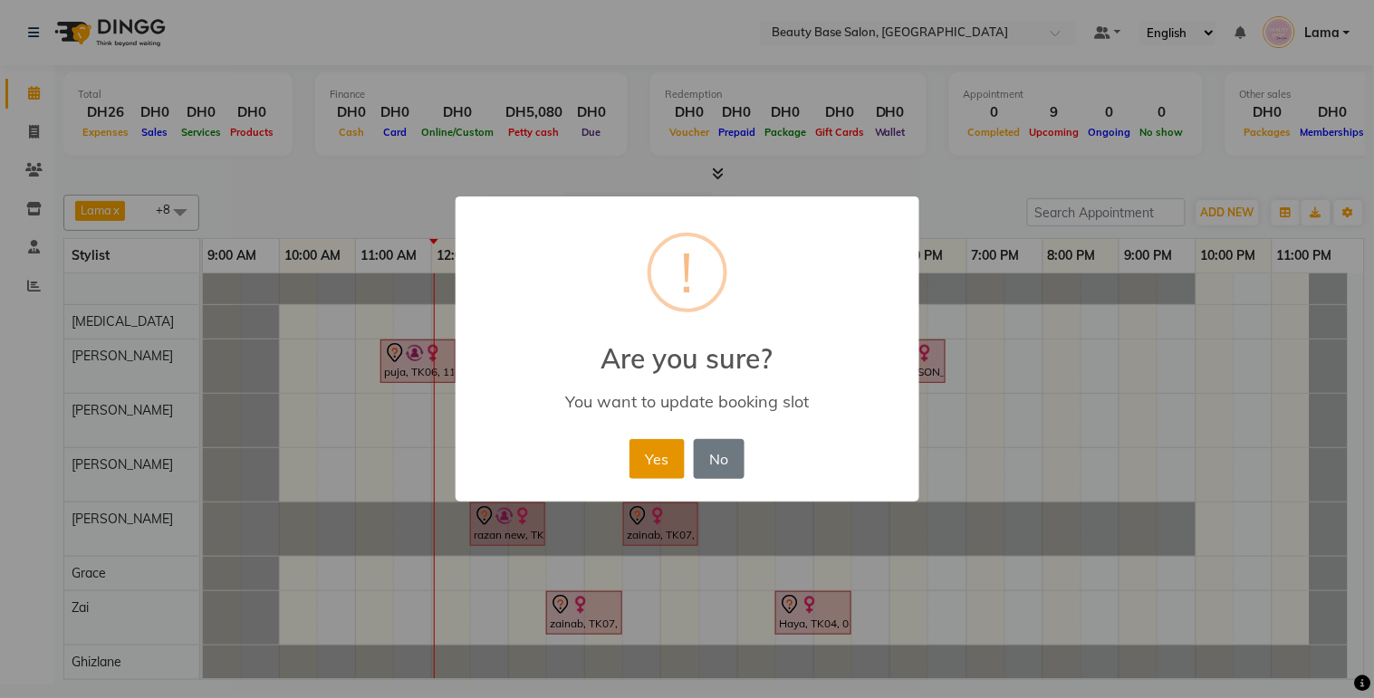
click at [639, 459] on button "Yes" at bounding box center [656, 459] width 55 height 40
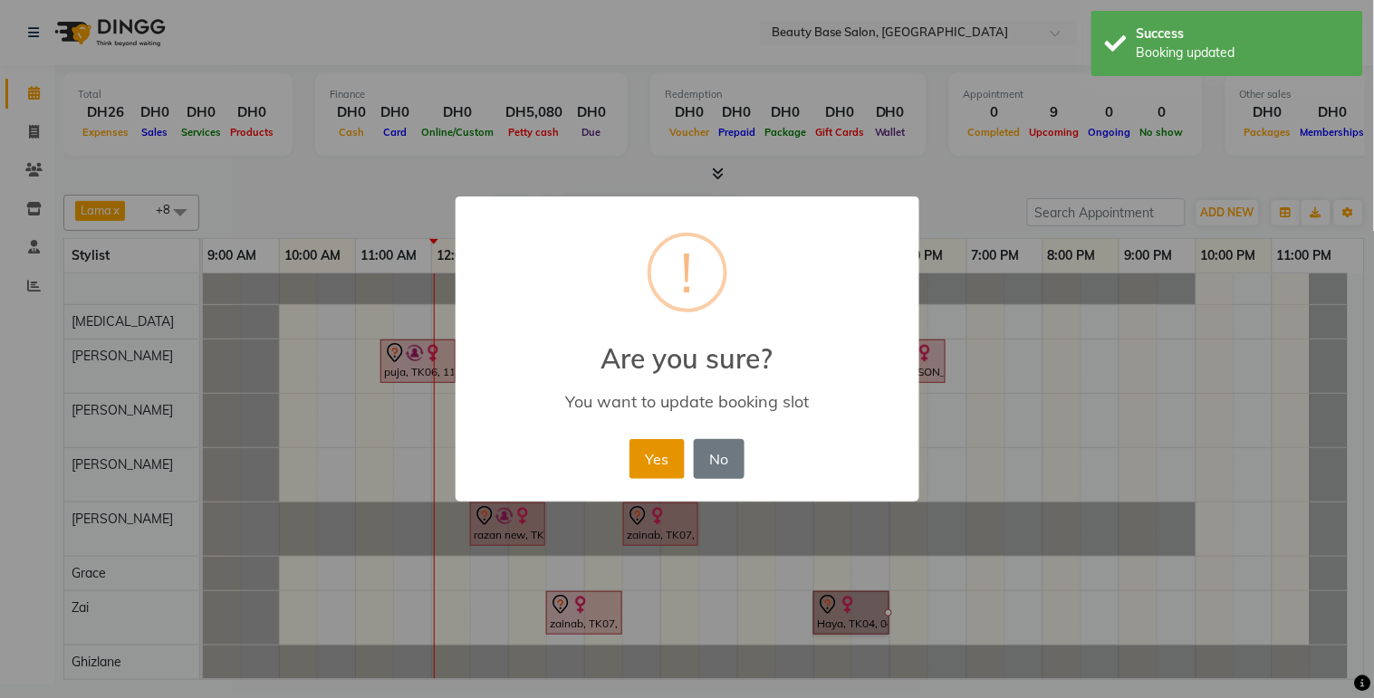
click at [671, 455] on button "Yes" at bounding box center [656, 459] width 55 height 40
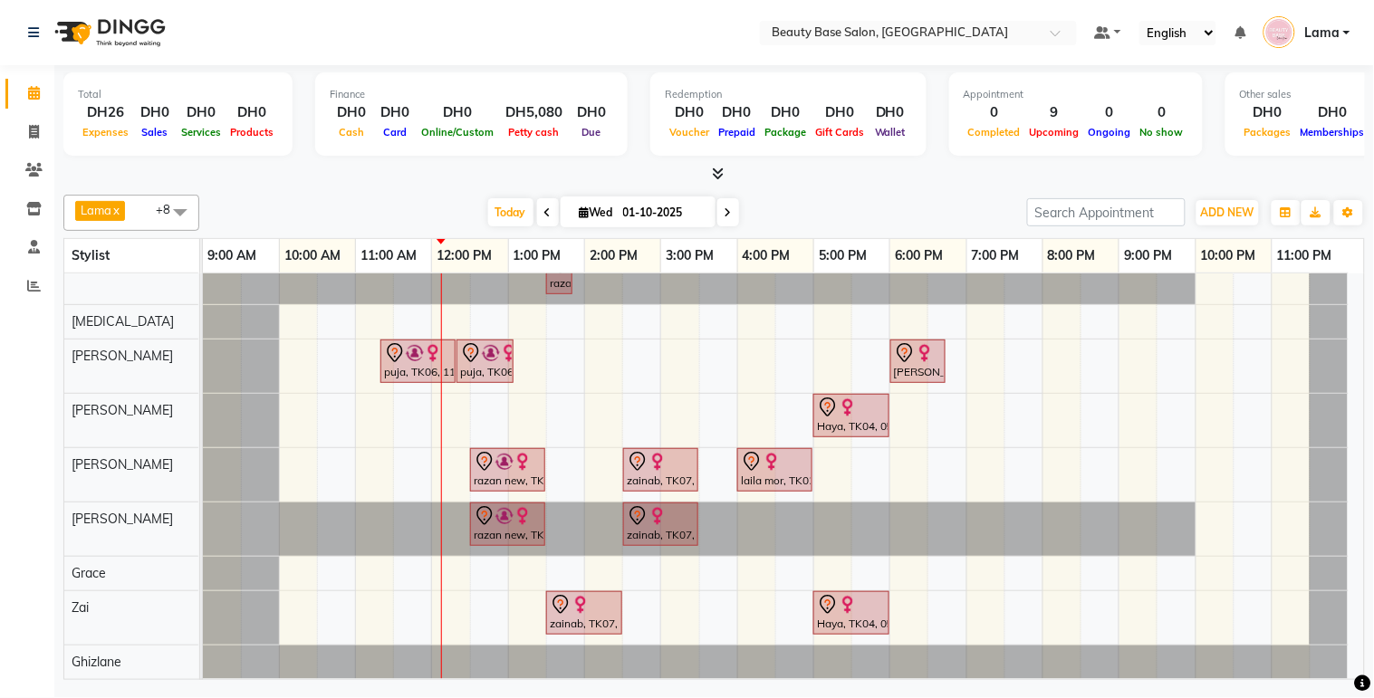
click at [432, 360] on div "puja, TK06, 11:20 AM-12:20 PM, Hot Oil" at bounding box center [418, 361] width 72 height 38
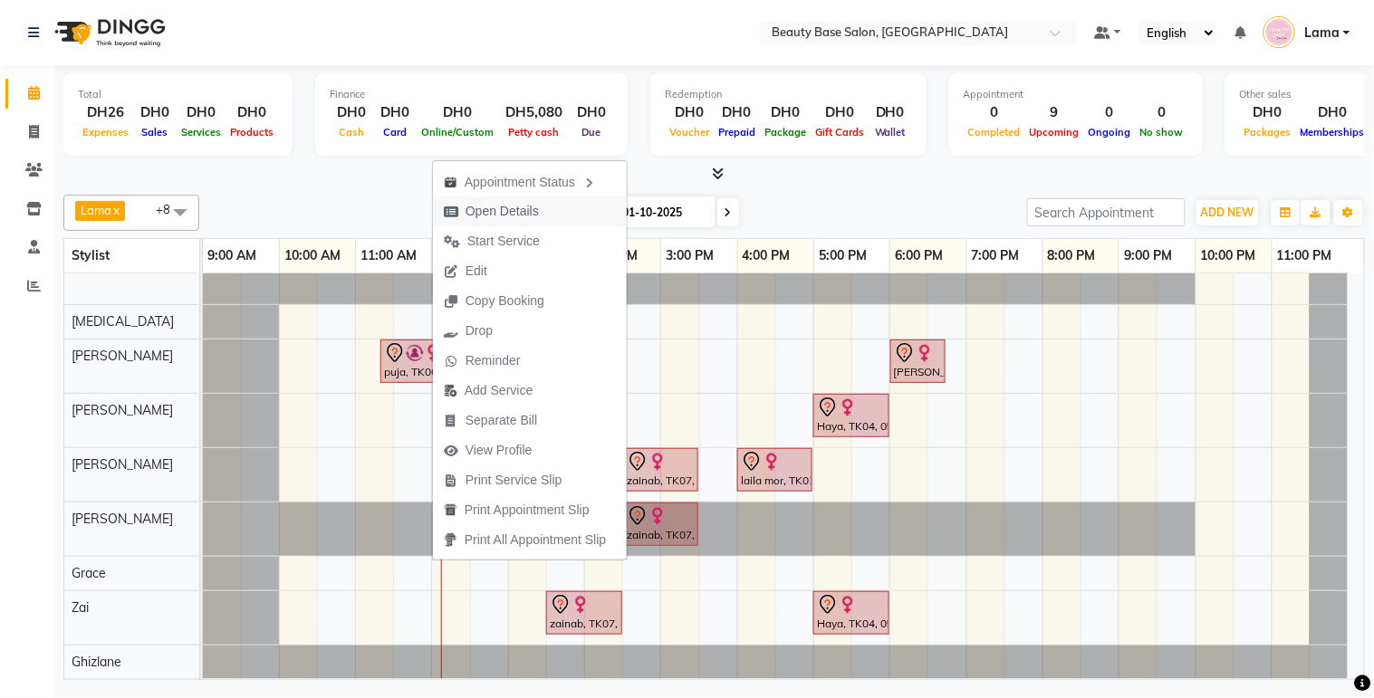
click at [542, 218] on span "Open Details" at bounding box center [491, 212] width 117 height 30
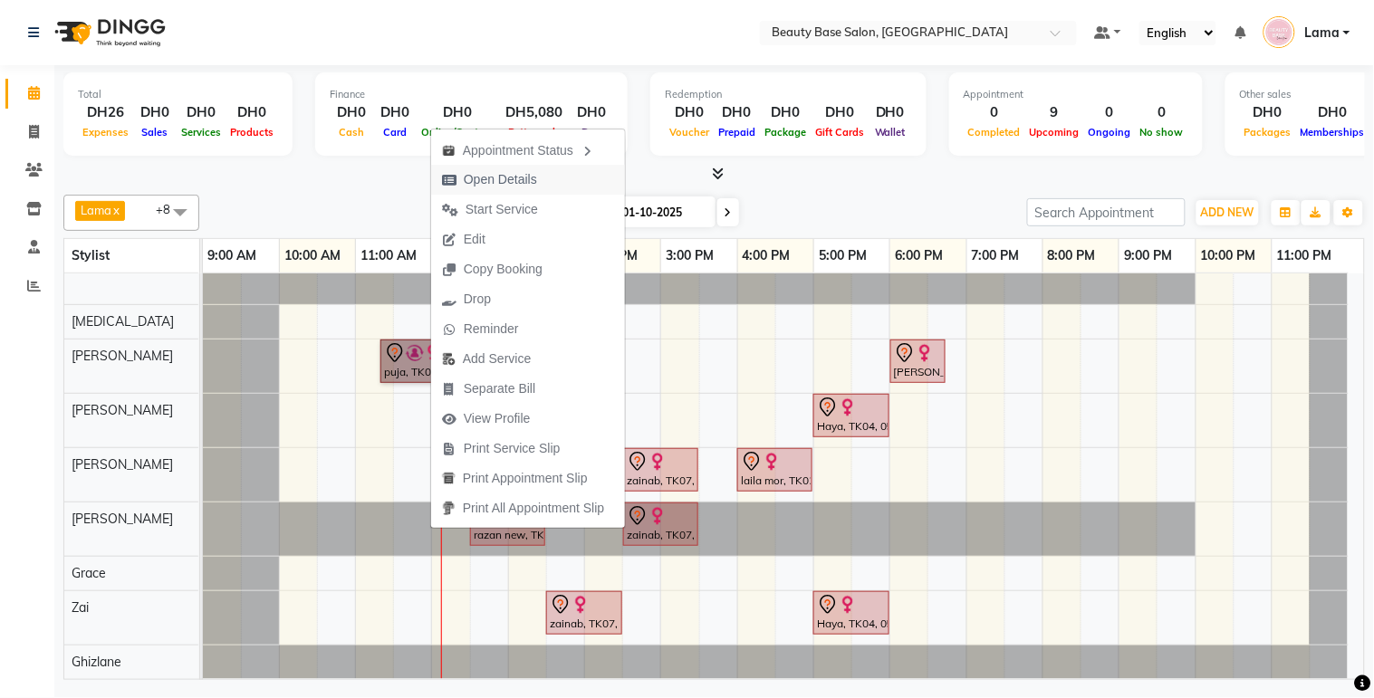
click at [513, 190] on span "Open Details" at bounding box center [489, 180] width 117 height 30
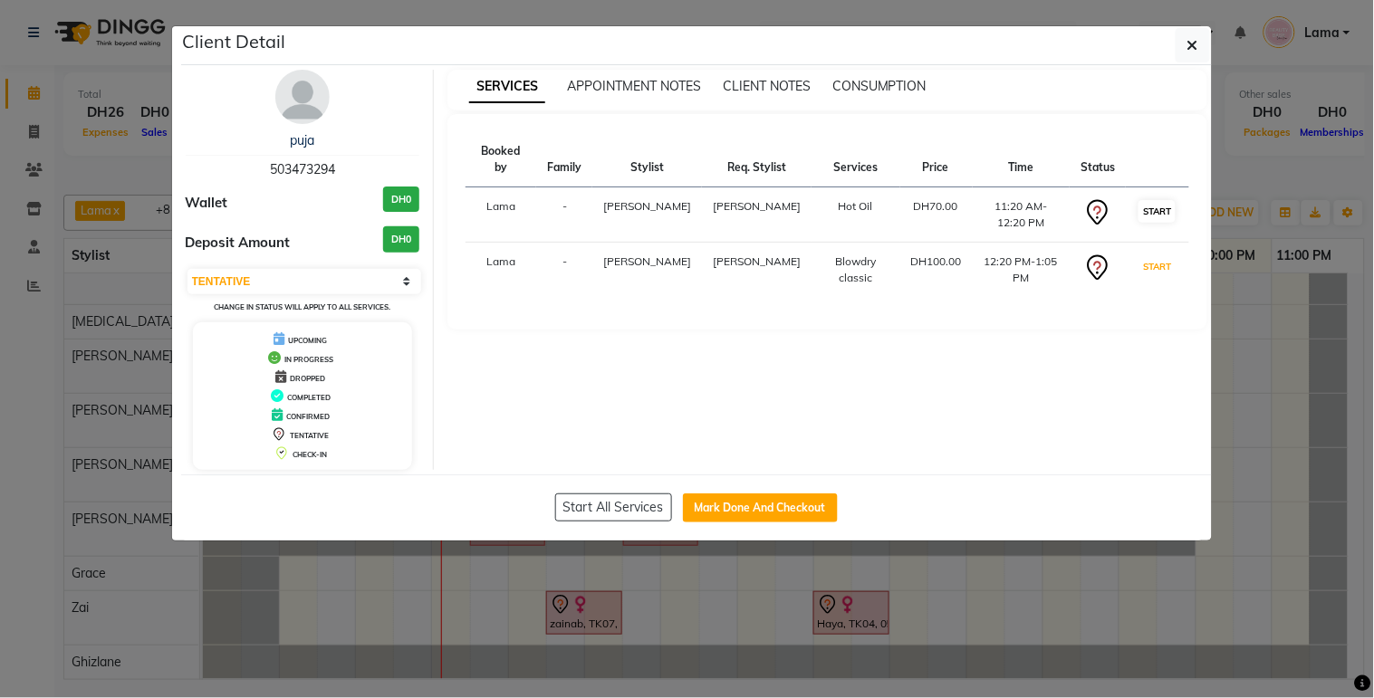
click at [1156, 255] on button "START" at bounding box center [1156, 266] width 37 height 23
click at [1162, 200] on button "START" at bounding box center [1156, 211] width 37 height 23
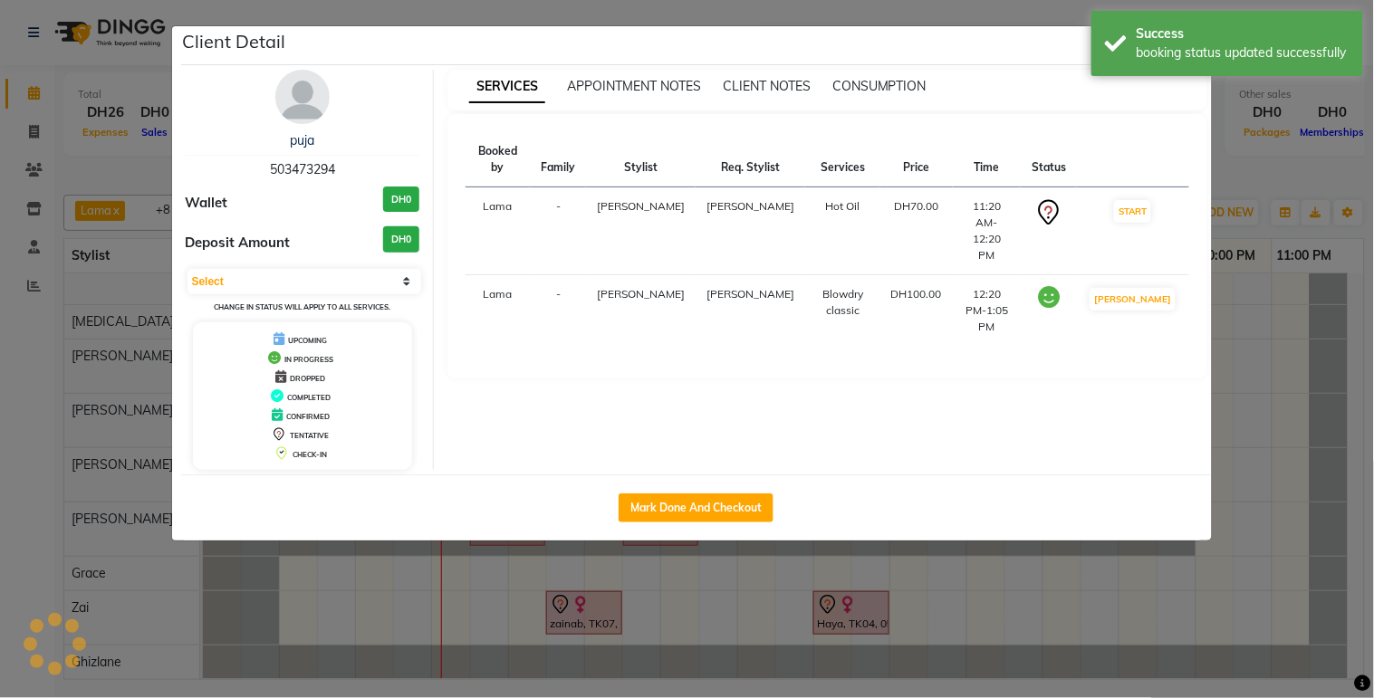
select select "1"
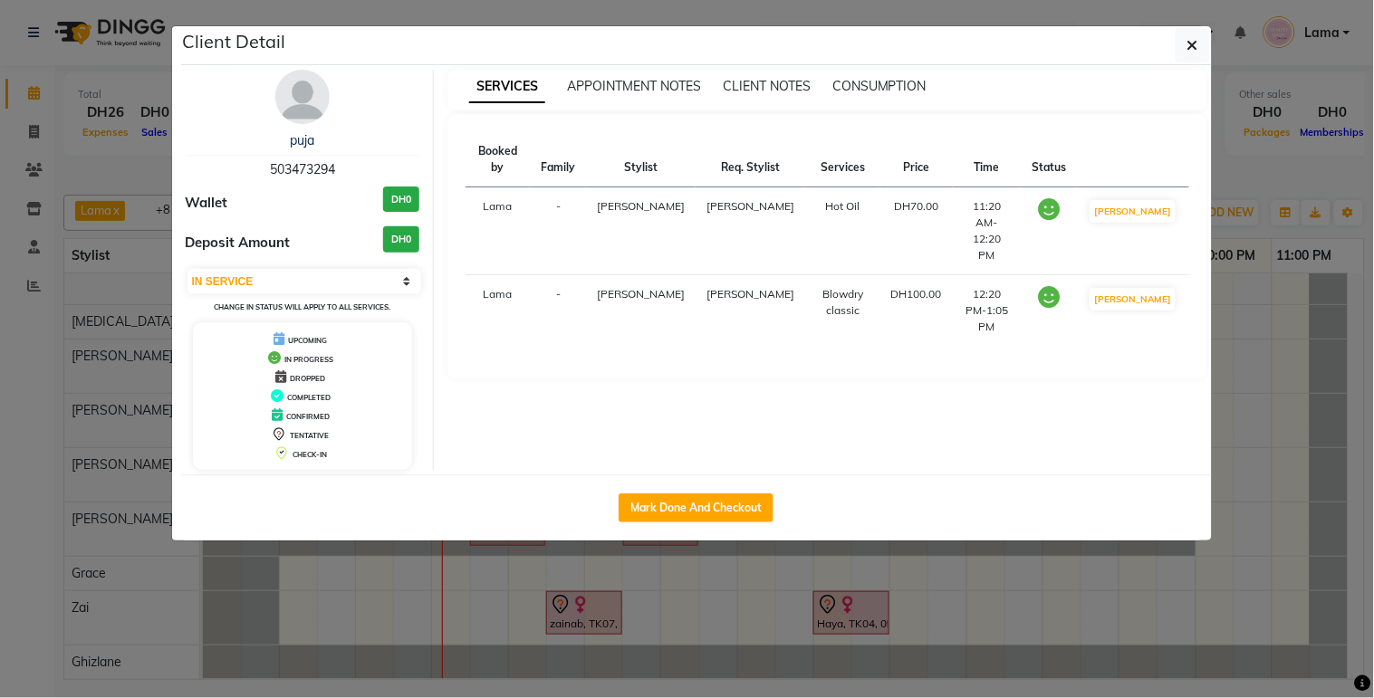
click at [1074, 639] on ngb-modal-window "Client Detail puja 503473294 Wallet DH0 Deposit Amount DH0 Select IN SERVICE CO…" at bounding box center [687, 349] width 1374 height 698
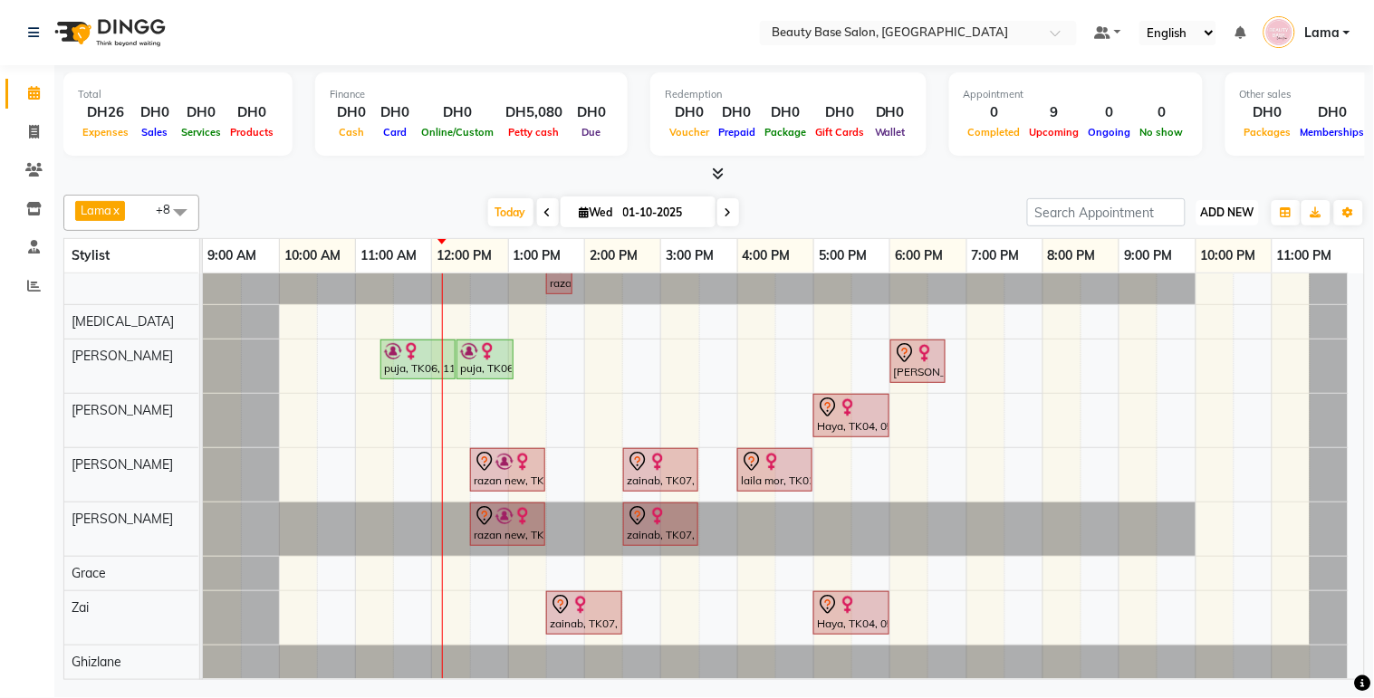
click at [1223, 208] on span "ADD NEW" at bounding box center [1227, 213] width 53 height 14
click at [1206, 251] on button "Add Appointment" at bounding box center [1187, 247] width 143 height 24
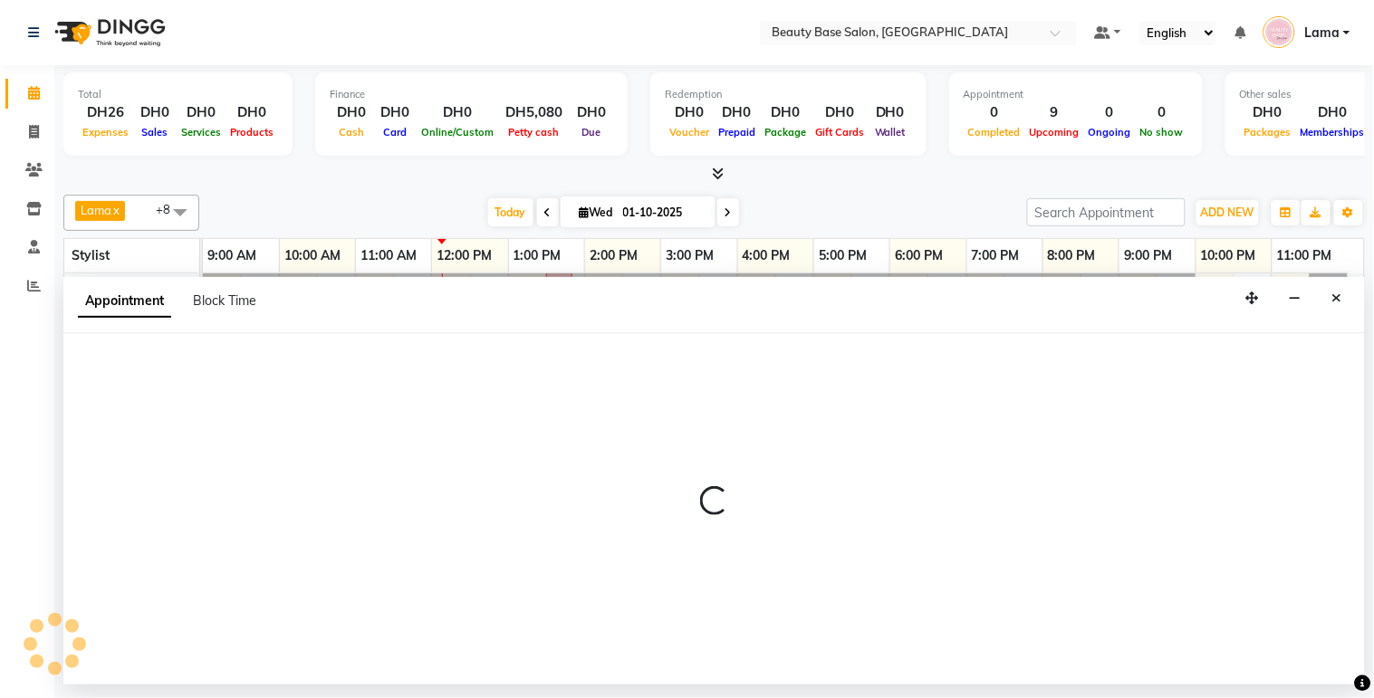
select select "600"
select select "tentative"
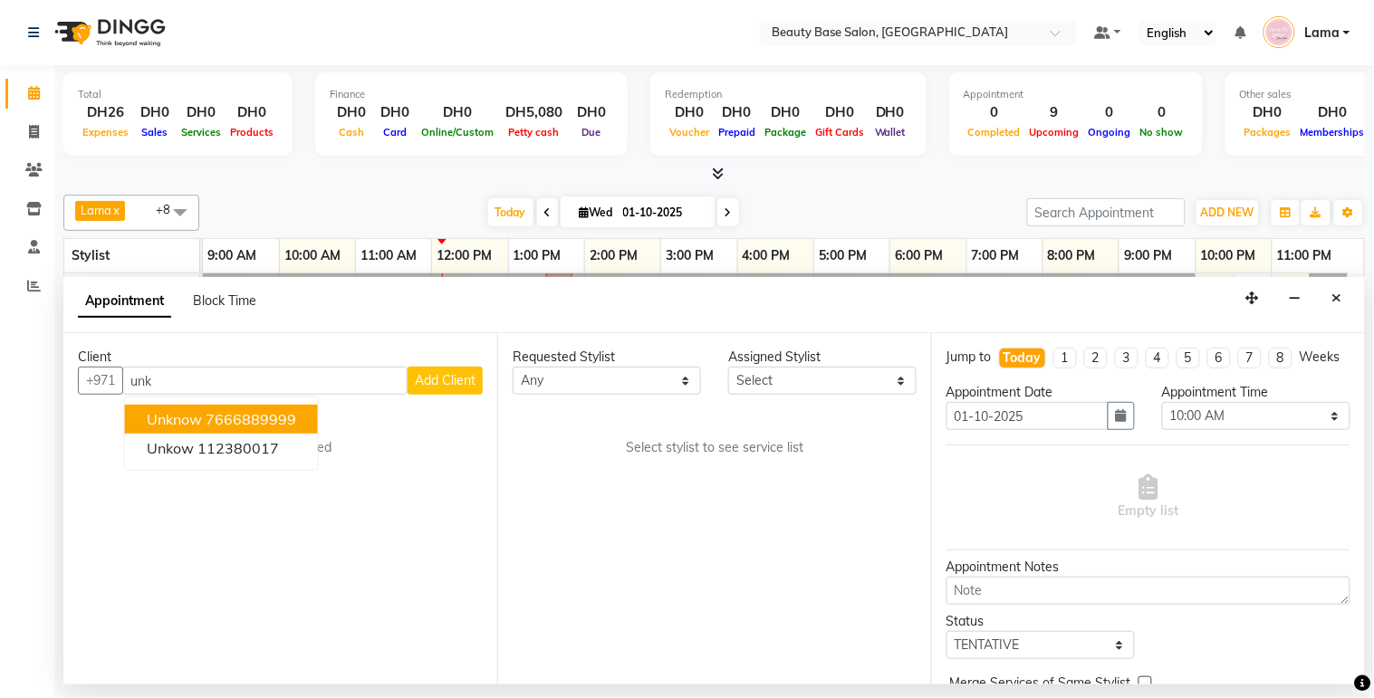
click at [273, 419] on ngb-highlight "7666889999" at bounding box center [251, 419] width 91 height 18
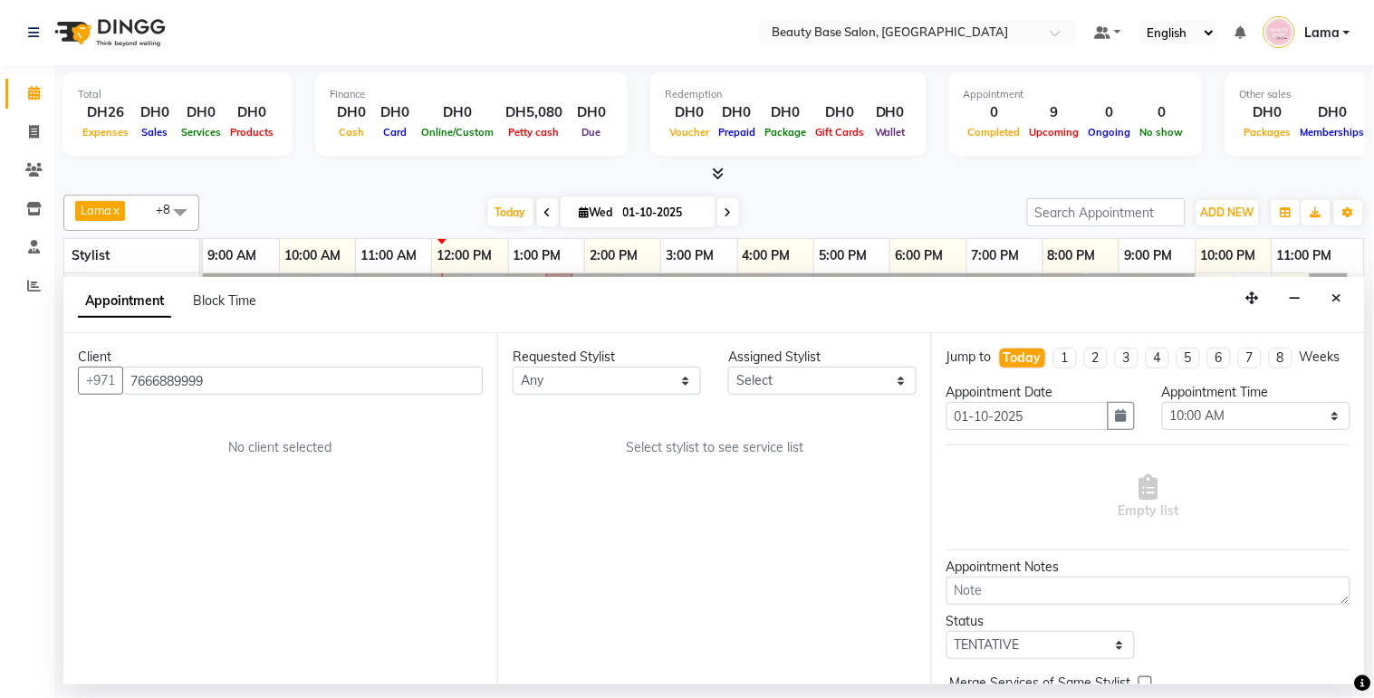
type input "7666889999"
click at [559, 379] on select "Any [PERSON_NAME] [PERSON_NAME] [PERSON_NAME] [PERSON_NAME] [PERSON_NAME] [MEDI…" at bounding box center [607, 381] width 188 height 28
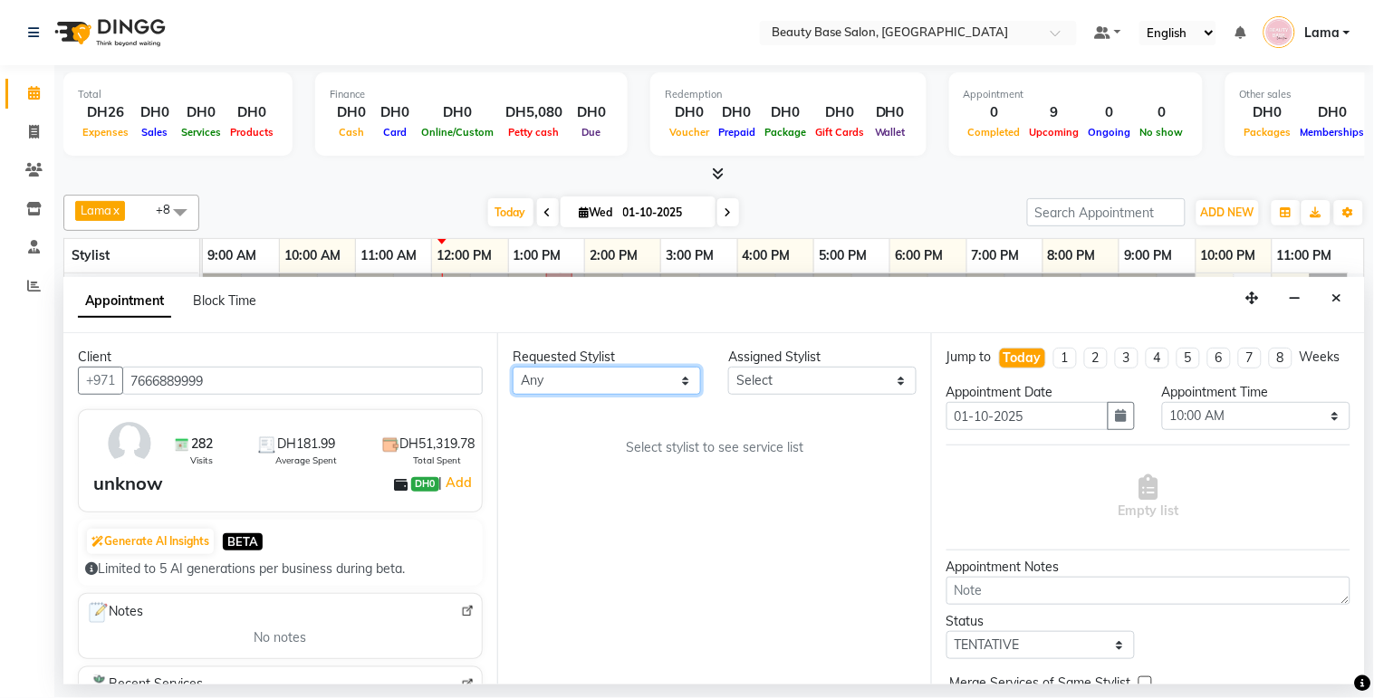
select select "30434"
click at [513, 367] on select "Any [PERSON_NAME] [PERSON_NAME] [PERSON_NAME] [PERSON_NAME] [PERSON_NAME] [MEDI…" at bounding box center [607, 381] width 188 height 28
select select "30434"
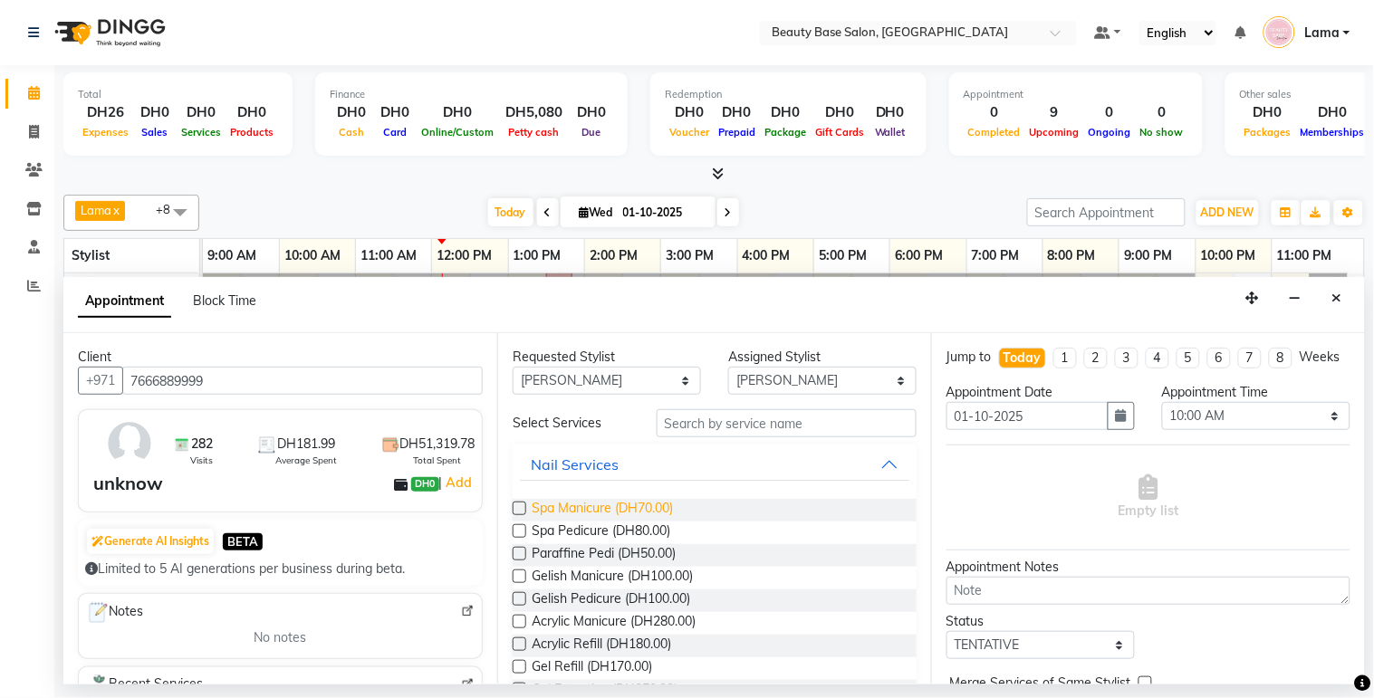
click at [627, 505] on span "Spa Manicure (DH70.00)" at bounding box center [602, 510] width 141 height 23
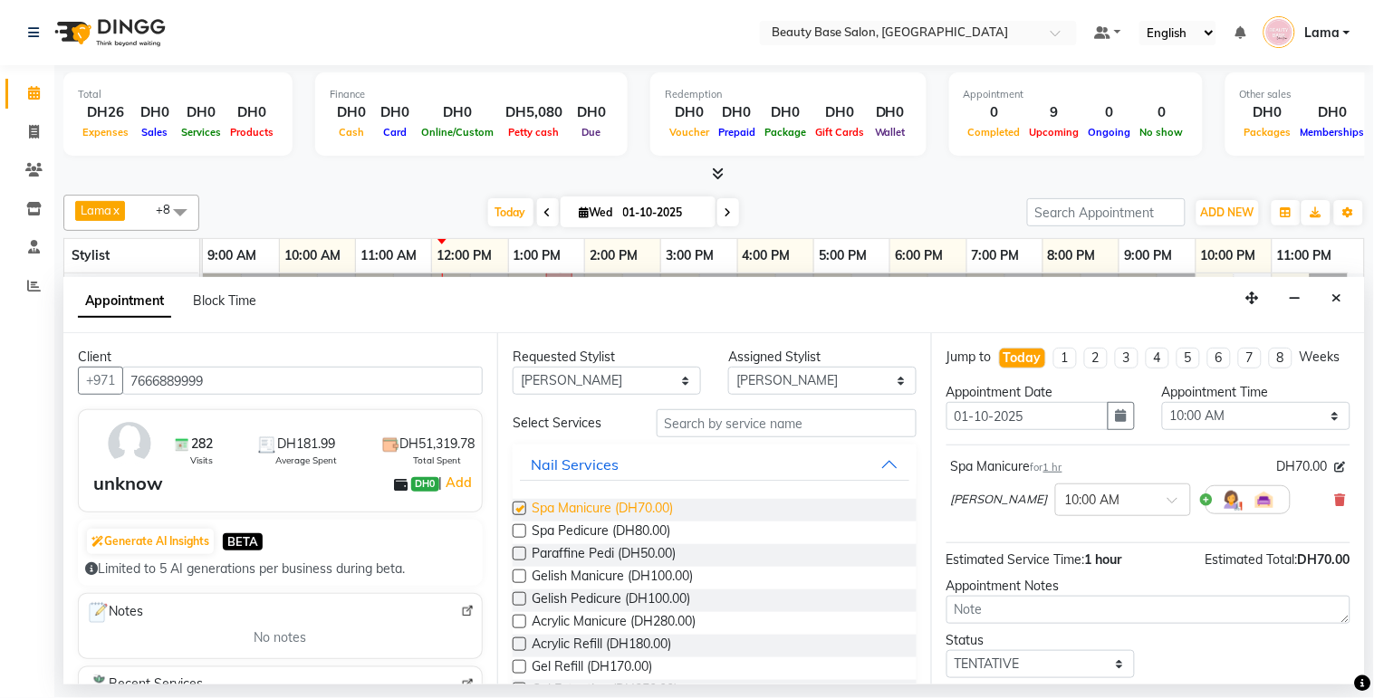
checkbox input "false"
click at [631, 381] on select "Any [PERSON_NAME] [PERSON_NAME] [PERSON_NAME] [PERSON_NAME] [PERSON_NAME] [MEDI…" at bounding box center [607, 381] width 188 height 28
select select "31342"
click at [513, 367] on select "Any [PERSON_NAME] [PERSON_NAME] [PERSON_NAME] [PERSON_NAME] [PERSON_NAME] [MEDI…" at bounding box center [607, 381] width 188 height 28
select select "31342"
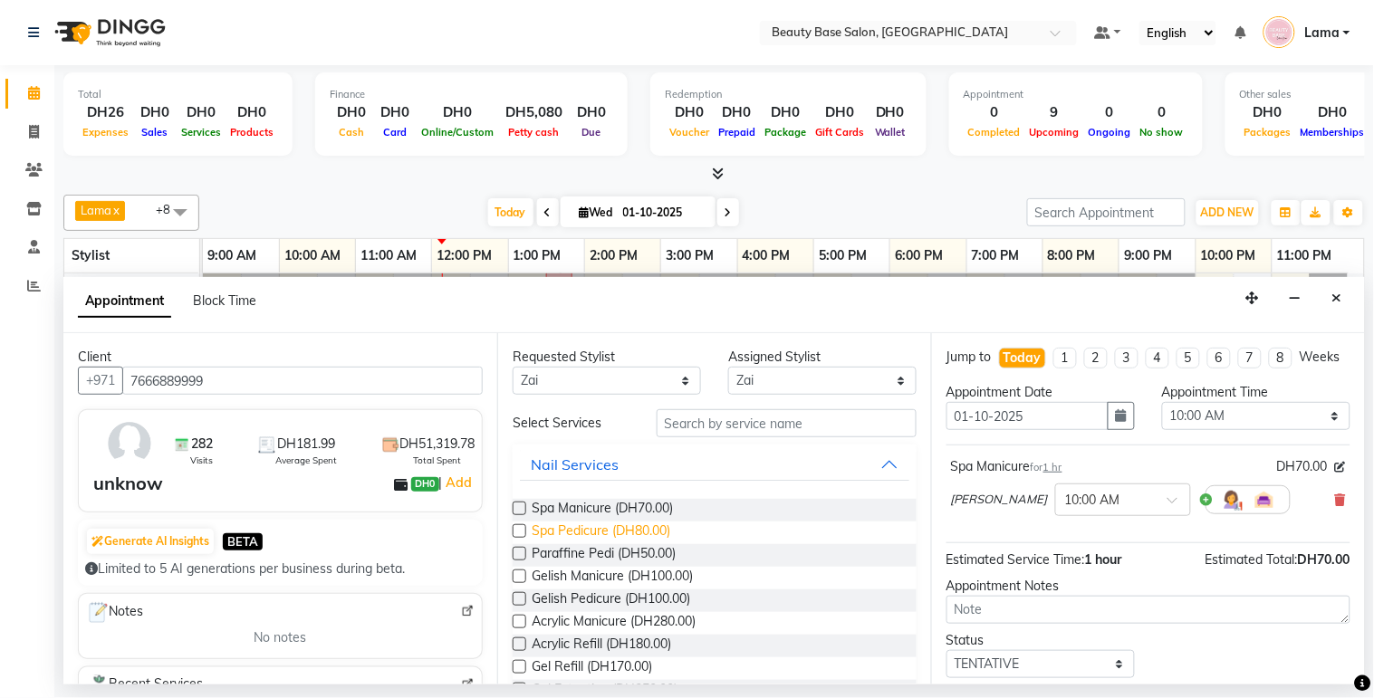
click at [631, 539] on span "Spa Pedicure (DH80.00)" at bounding box center [601, 533] width 139 height 23
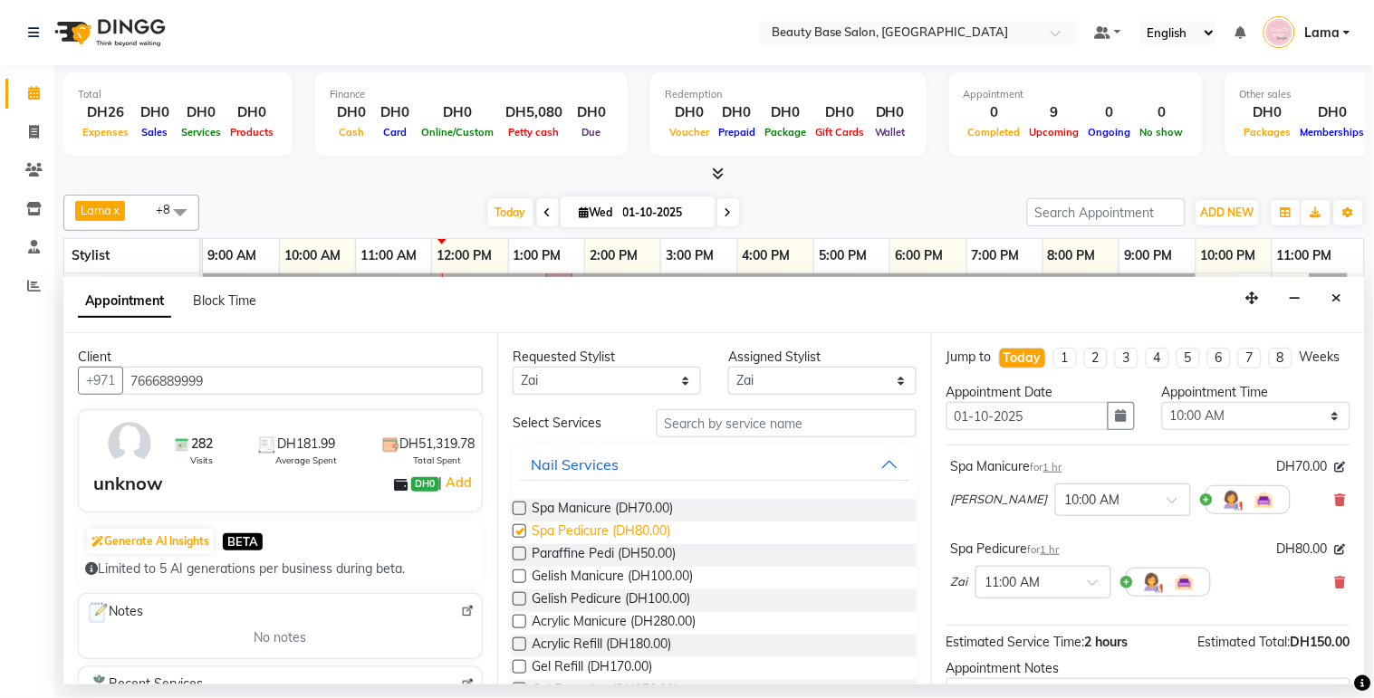
checkbox input "false"
click at [1210, 430] on select "Select 10:00 AM 10:05 AM 10:10 AM 10:15 AM 10:20 AM 10:25 AM 10:30 AM 10:35 AM …" at bounding box center [1256, 416] width 188 height 28
select select "690"
click at [1162, 418] on select "Select 10:00 AM 10:05 AM 10:10 AM 10:15 AM 10:20 AM 10:25 AM 10:30 AM 10:35 AM …" at bounding box center [1256, 416] width 188 height 28
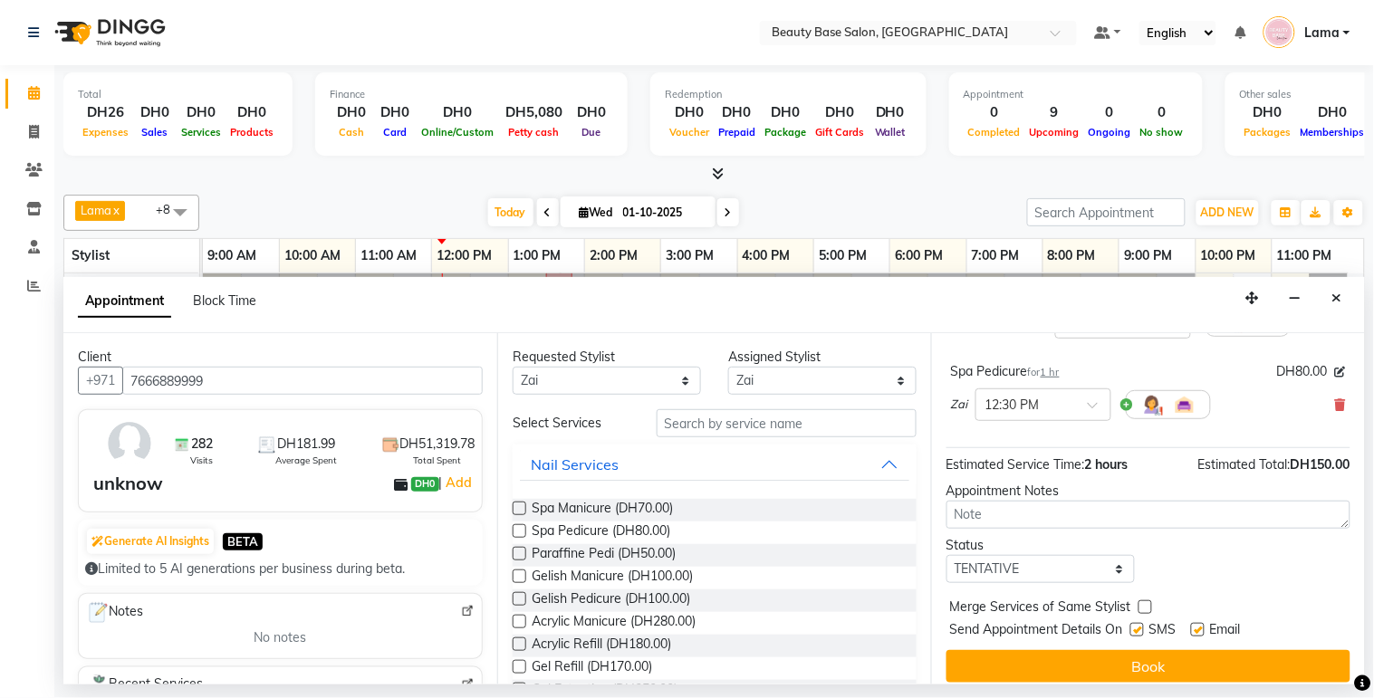
scroll to position [183, 0]
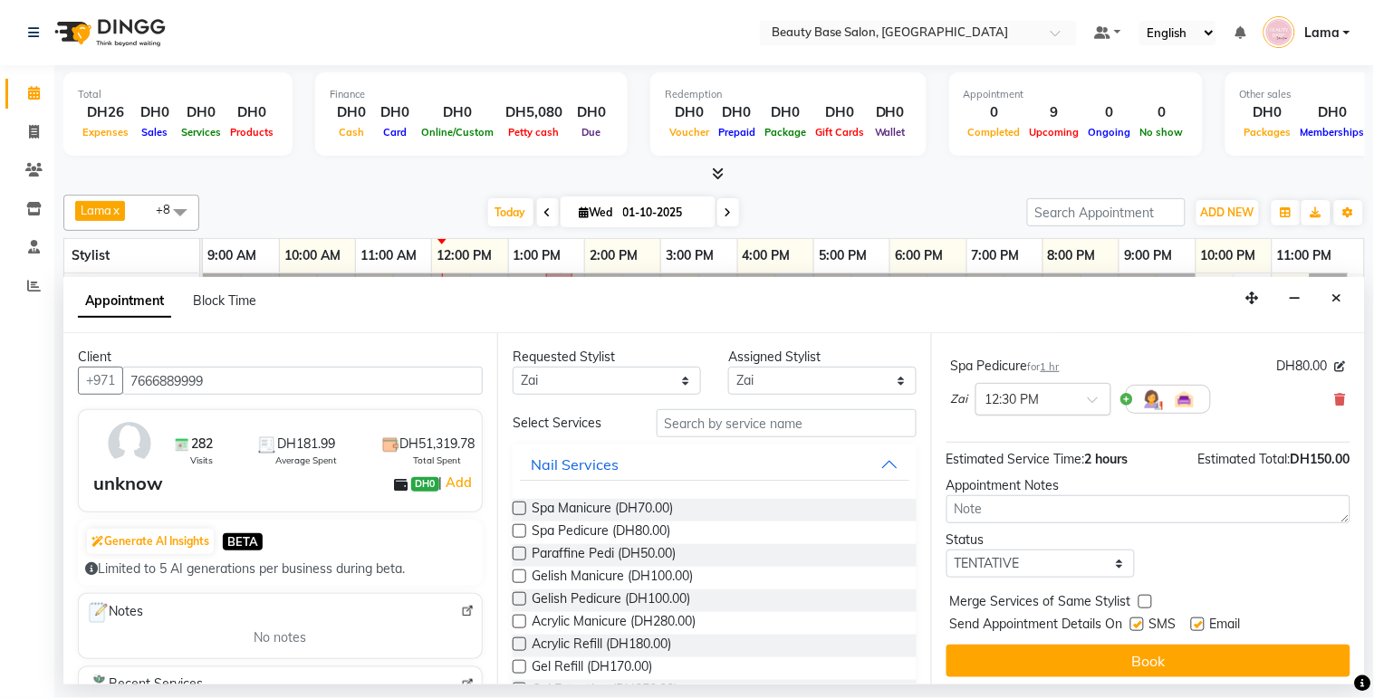
click at [1060, 408] on input "text" at bounding box center [1025, 397] width 80 height 19
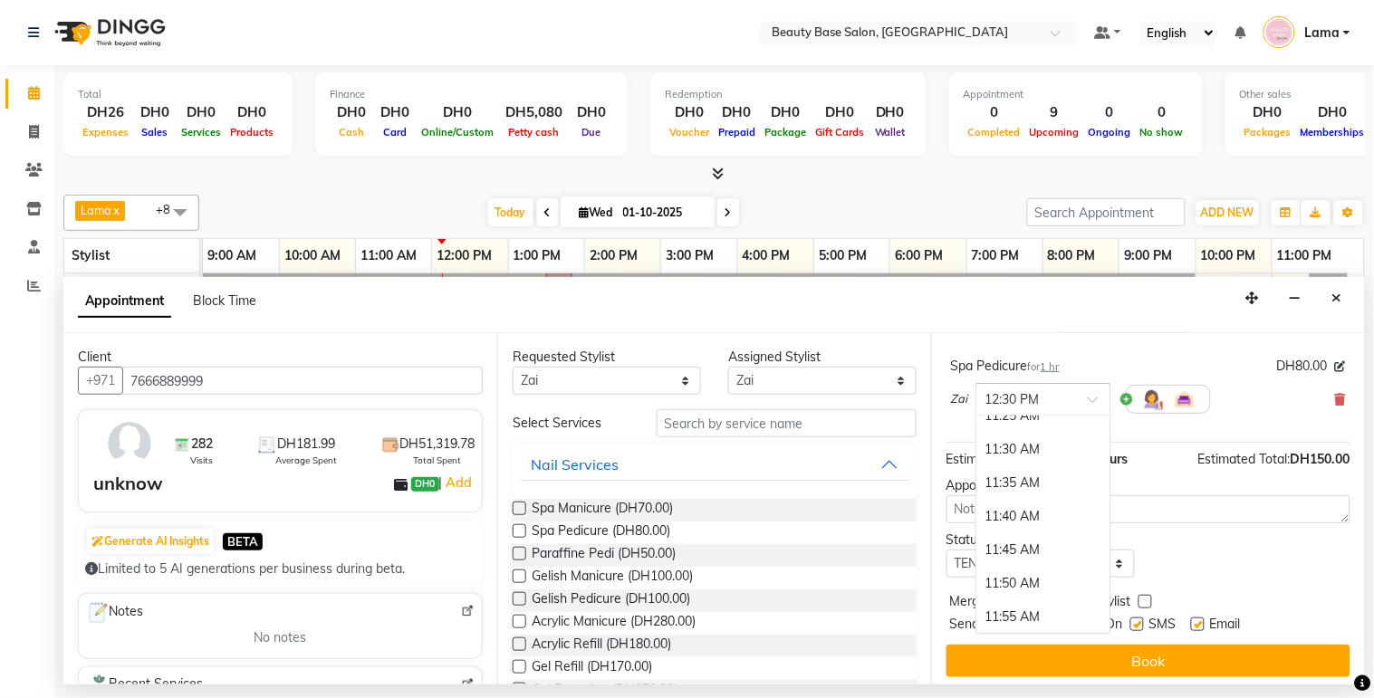
scroll to position [578, 0]
click at [1018, 471] on div "11:30 AM" at bounding box center [1043, 458] width 134 height 34
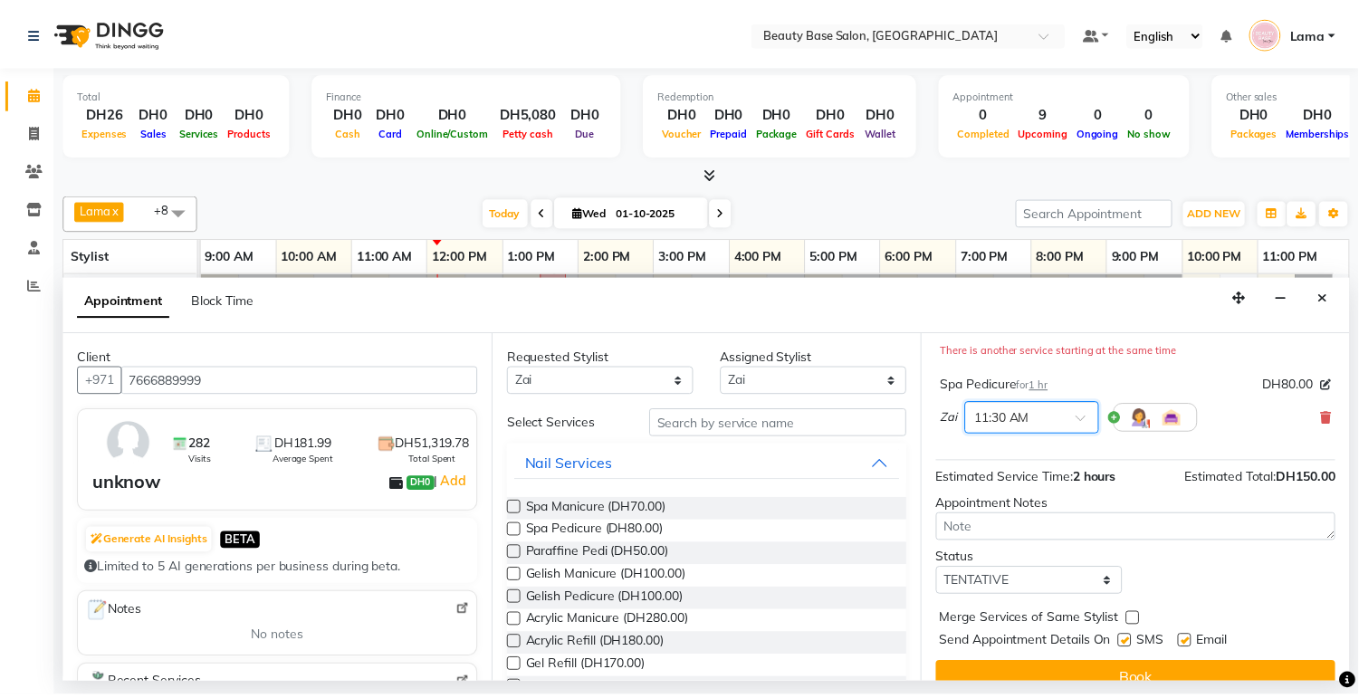
scroll to position [226, 0]
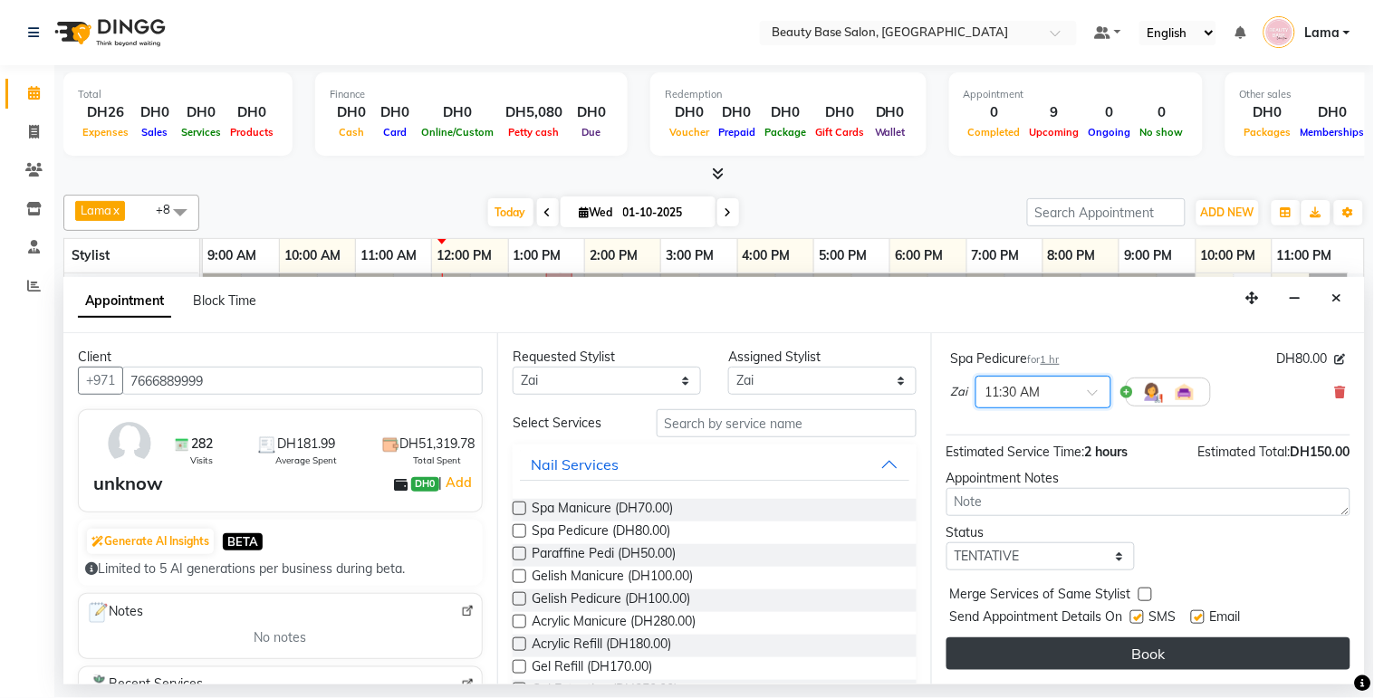
click at [1171, 653] on button "Book" at bounding box center [1148, 654] width 404 height 33
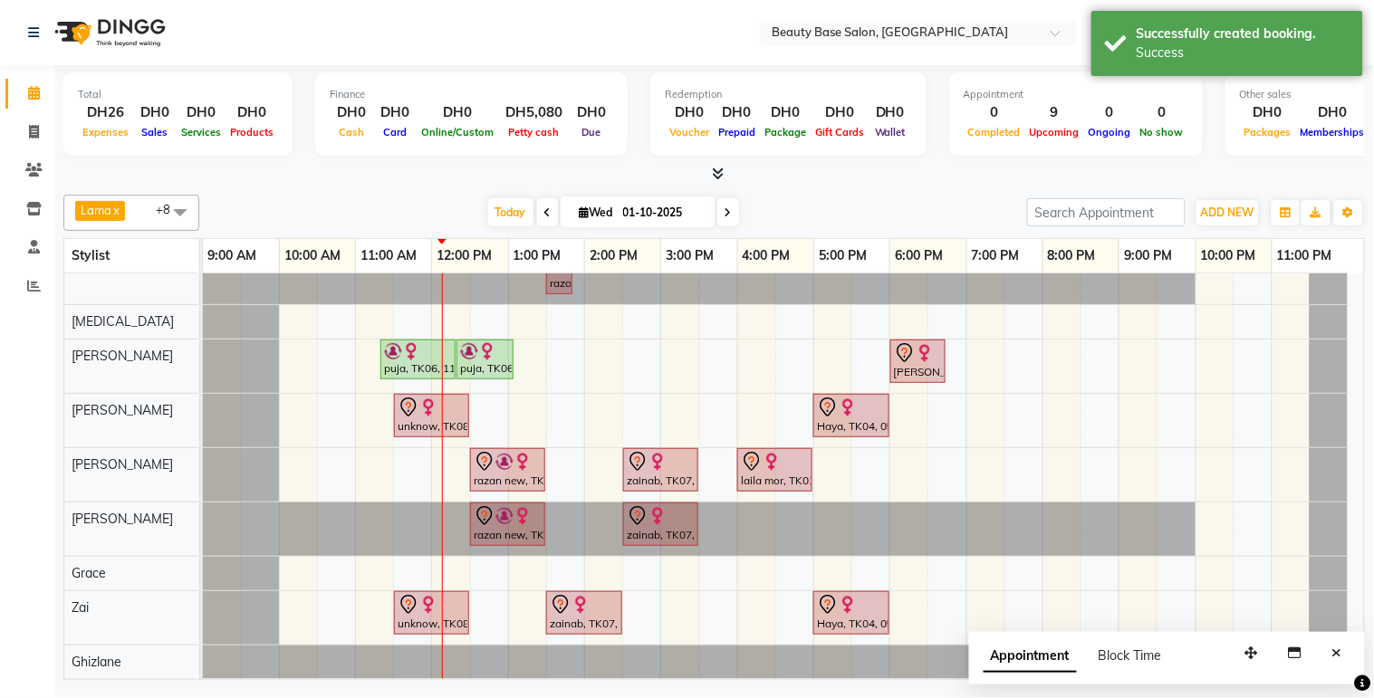
click at [436, 411] on div "unknow, TK08, 11:30 AM-12:30 PM, Spa Manicure" at bounding box center [432, 416] width 72 height 38
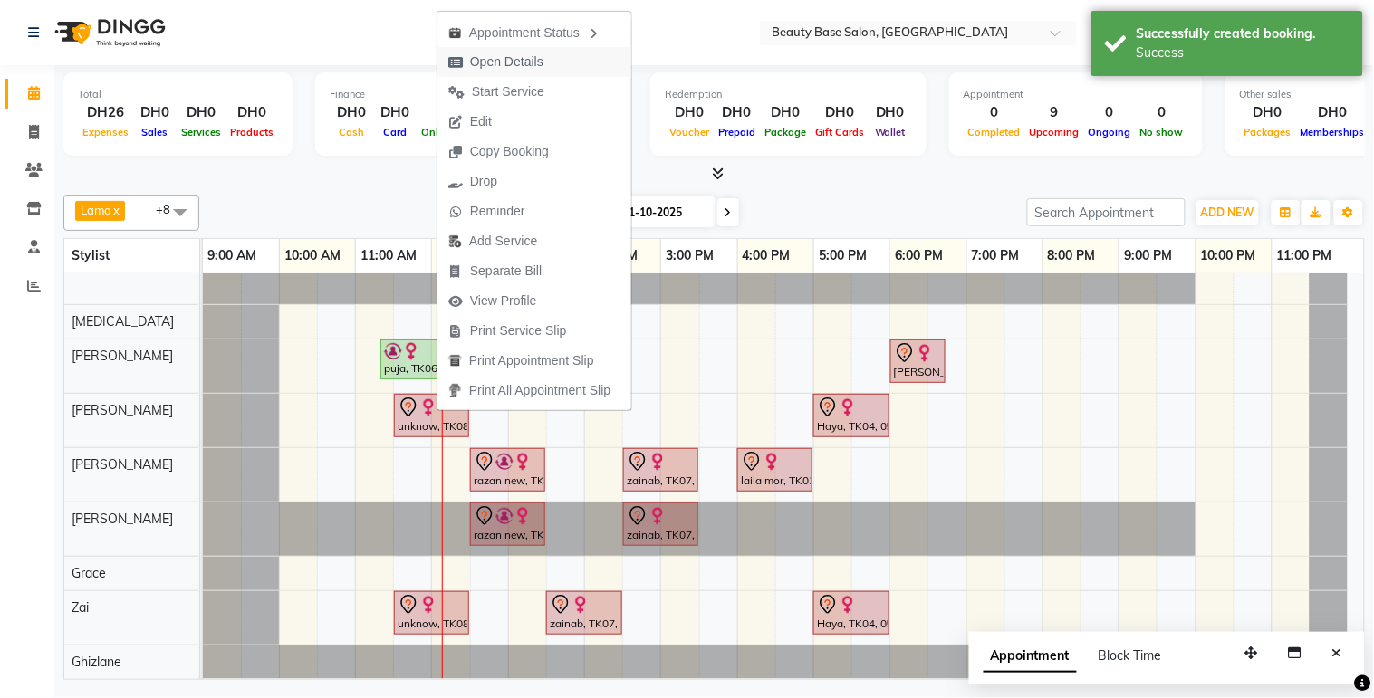
click at [536, 61] on span "Open Details" at bounding box center [506, 62] width 73 height 19
select select "7"
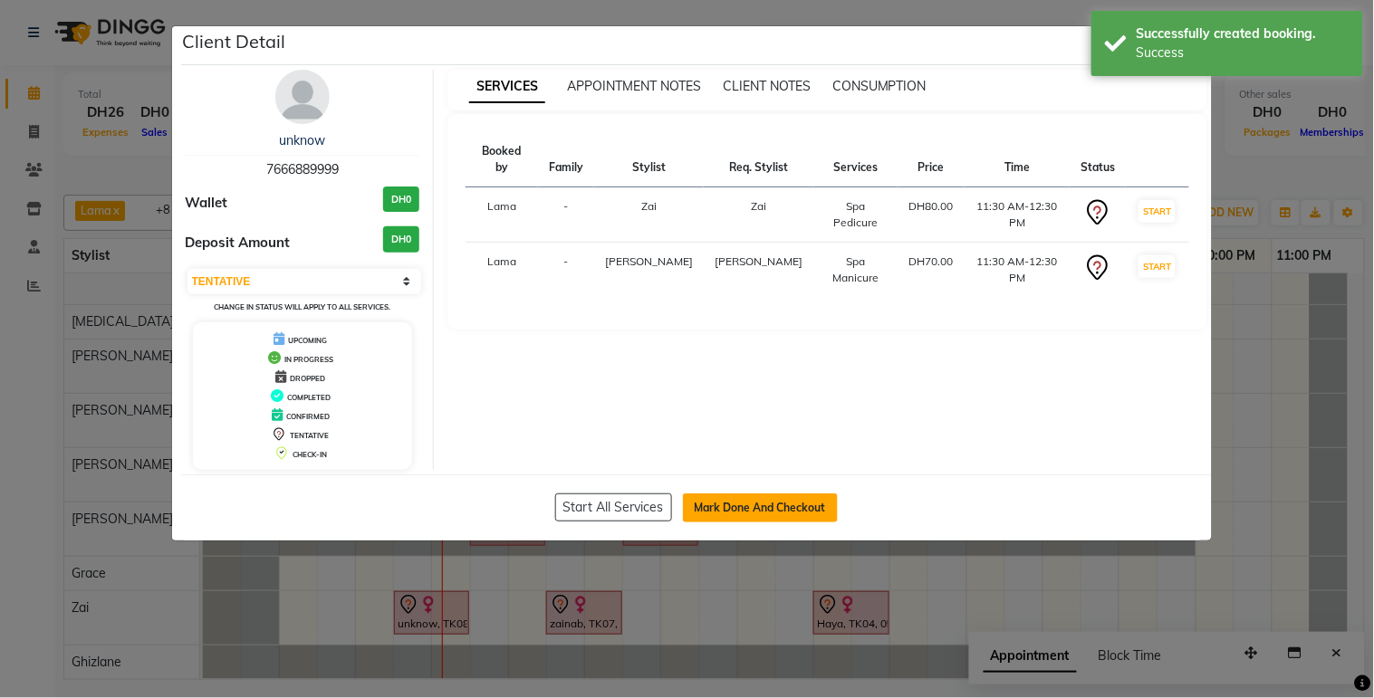
click at [756, 505] on button "Mark Done And Checkout" at bounding box center [760, 508] width 155 height 29
select select "service"
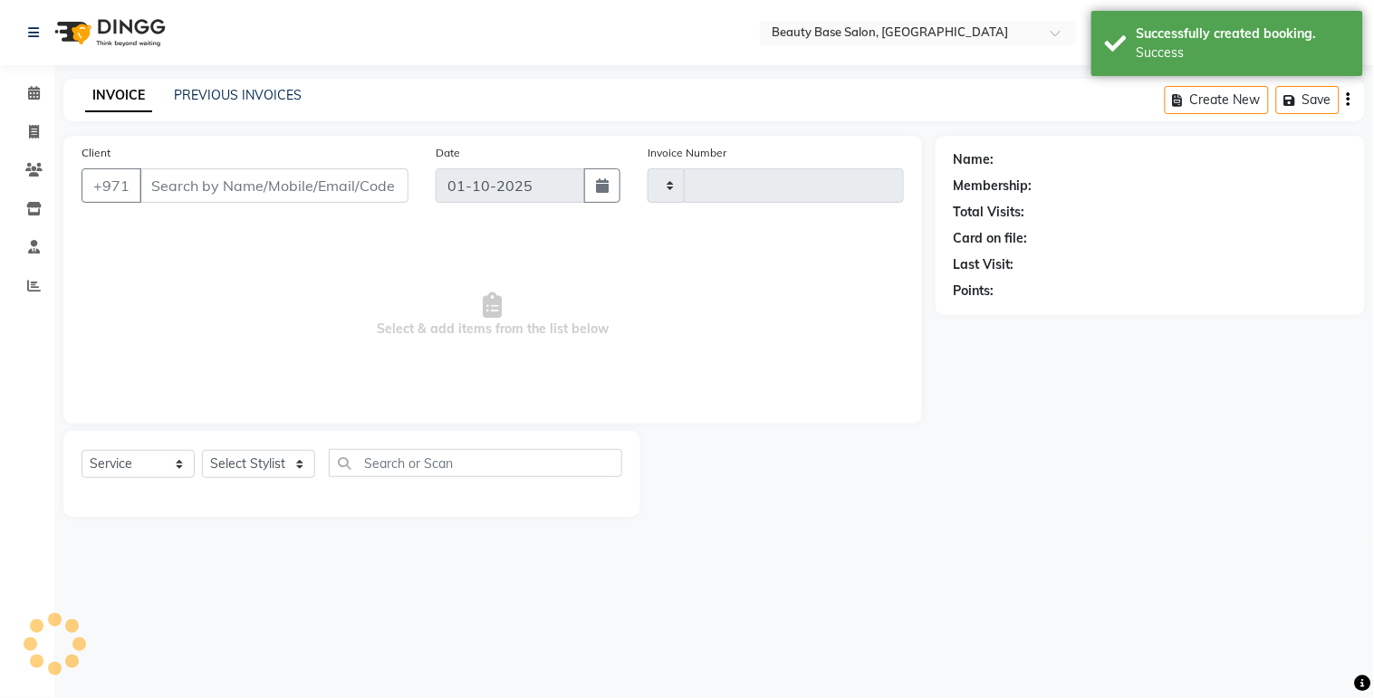
type input "2417"
select select "813"
type input "7666889999"
select select "31342"
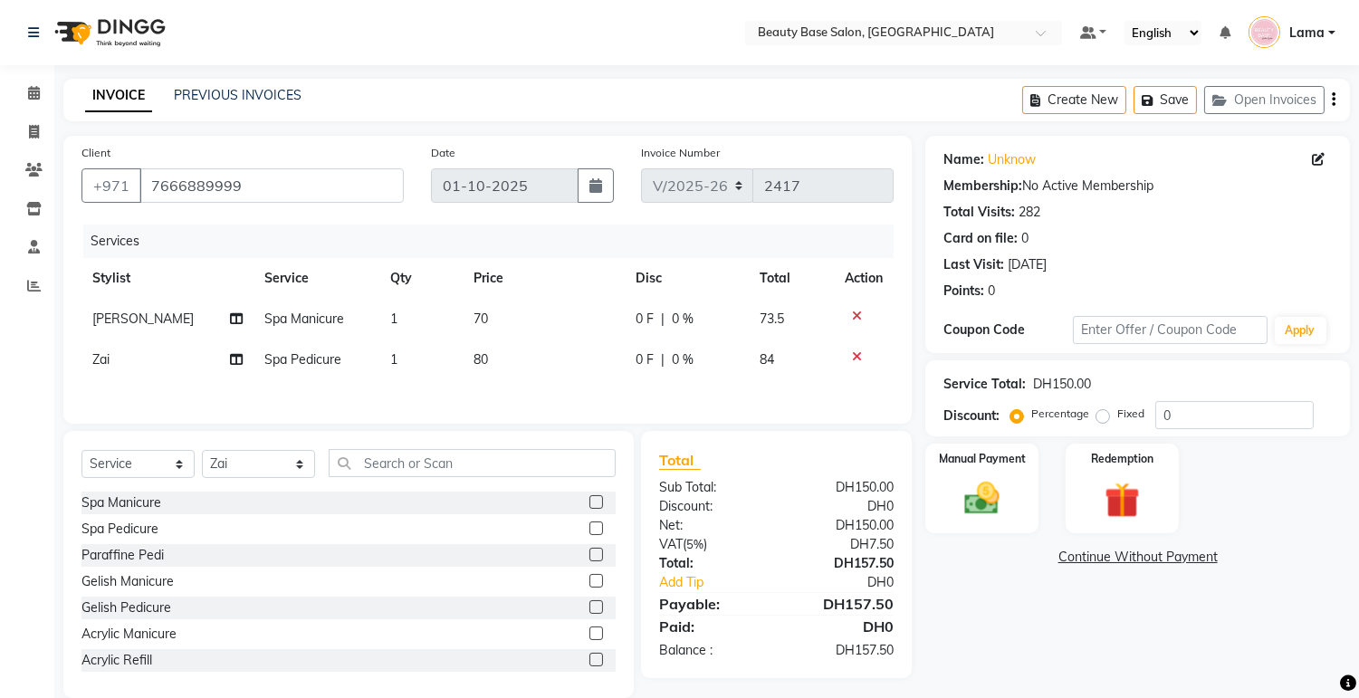
click at [1117, 422] on label "Fixed" at bounding box center [1130, 414] width 27 height 16
click at [1106, 420] on input "Fixed" at bounding box center [1106, 414] width 13 height 13
radio input "true"
click at [996, 478] on img at bounding box center [983, 499] width 60 height 43
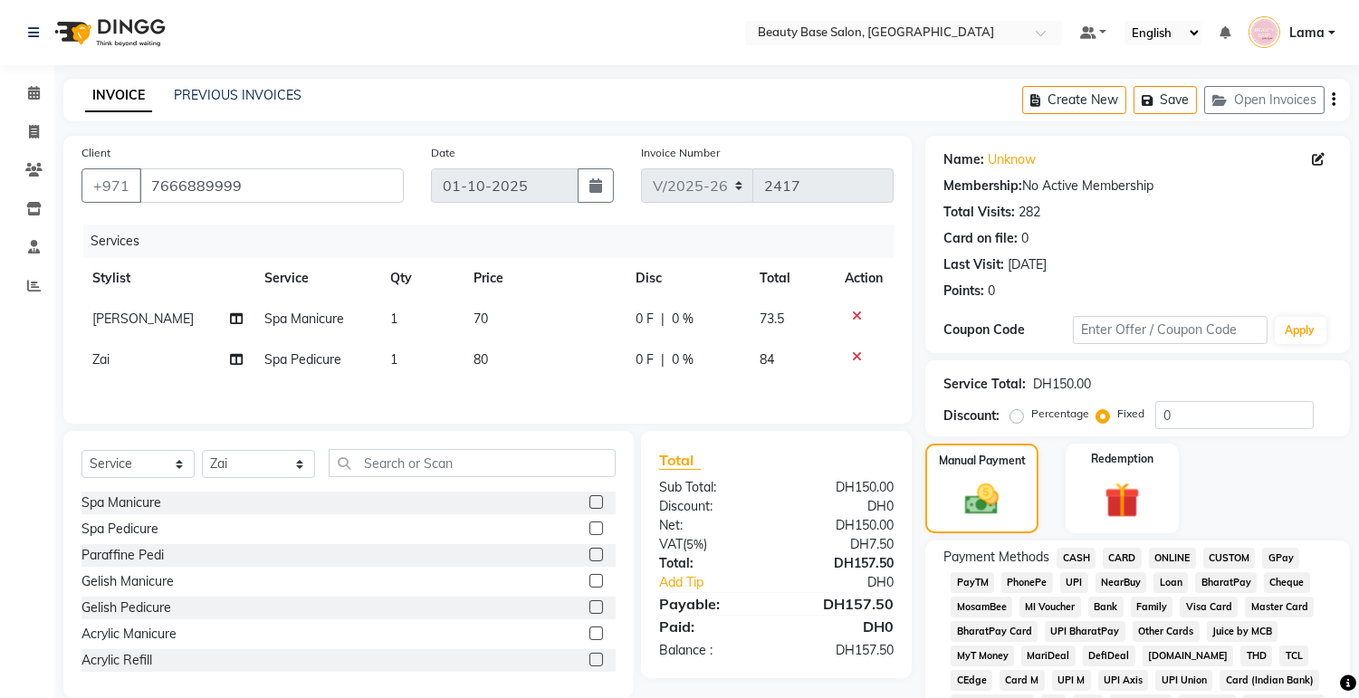
click at [1129, 560] on span "CARD" at bounding box center [1122, 558] width 39 height 21
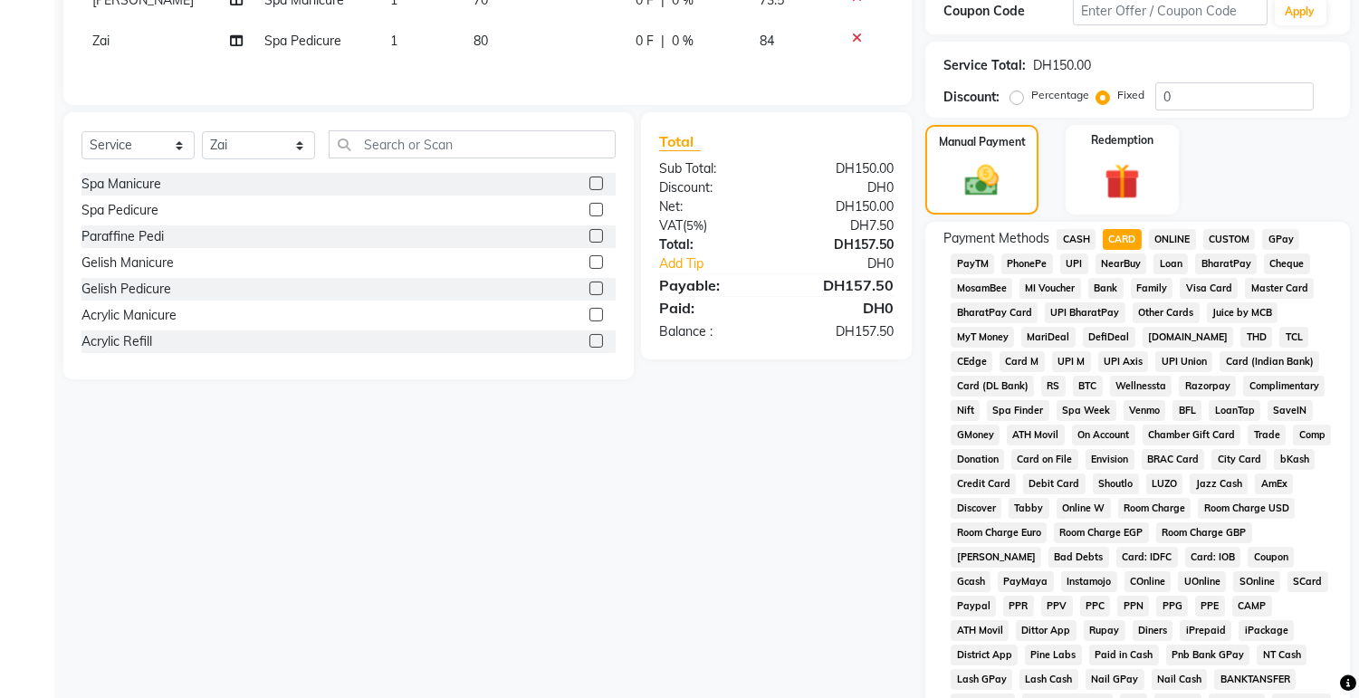
scroll to position [510, 0]
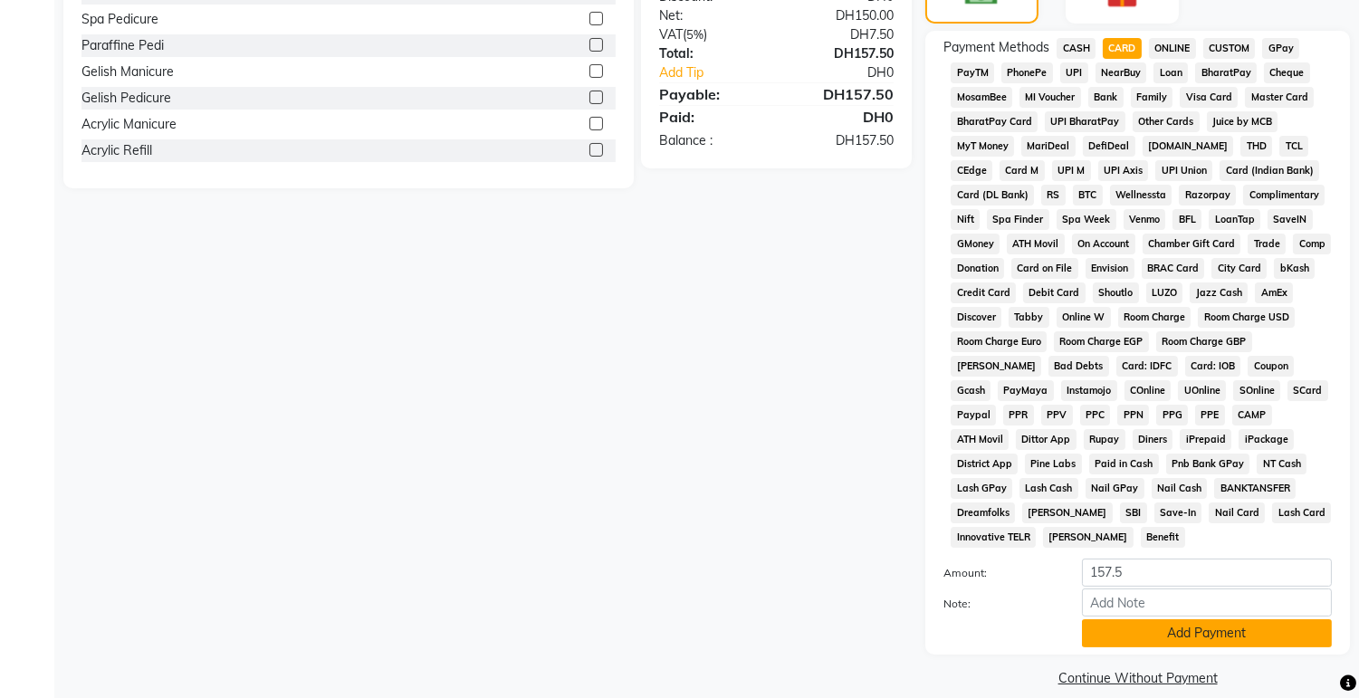
click at [1178, 619] on button "Add Payment" at bounding box center [1207, 633] width 250 height 28
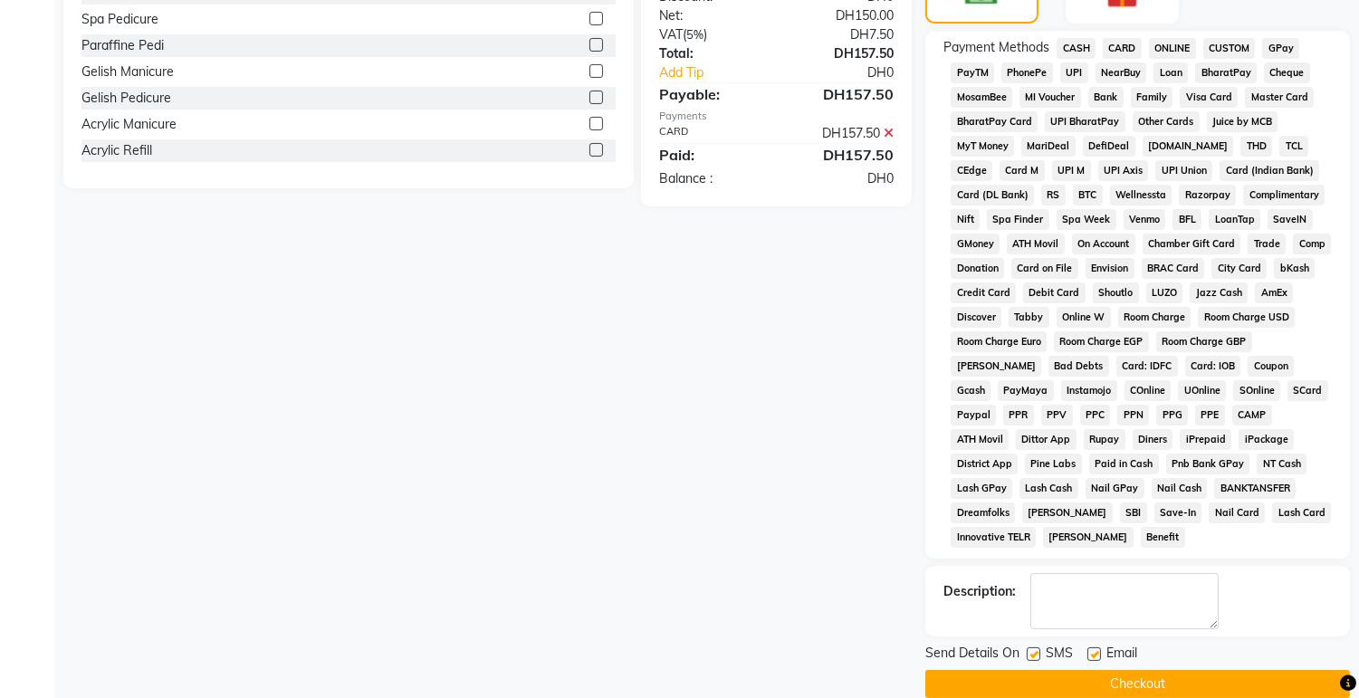
click at [1195, 670] on button "Checkout" at bounding box center [1137, 684] width 425 height 28
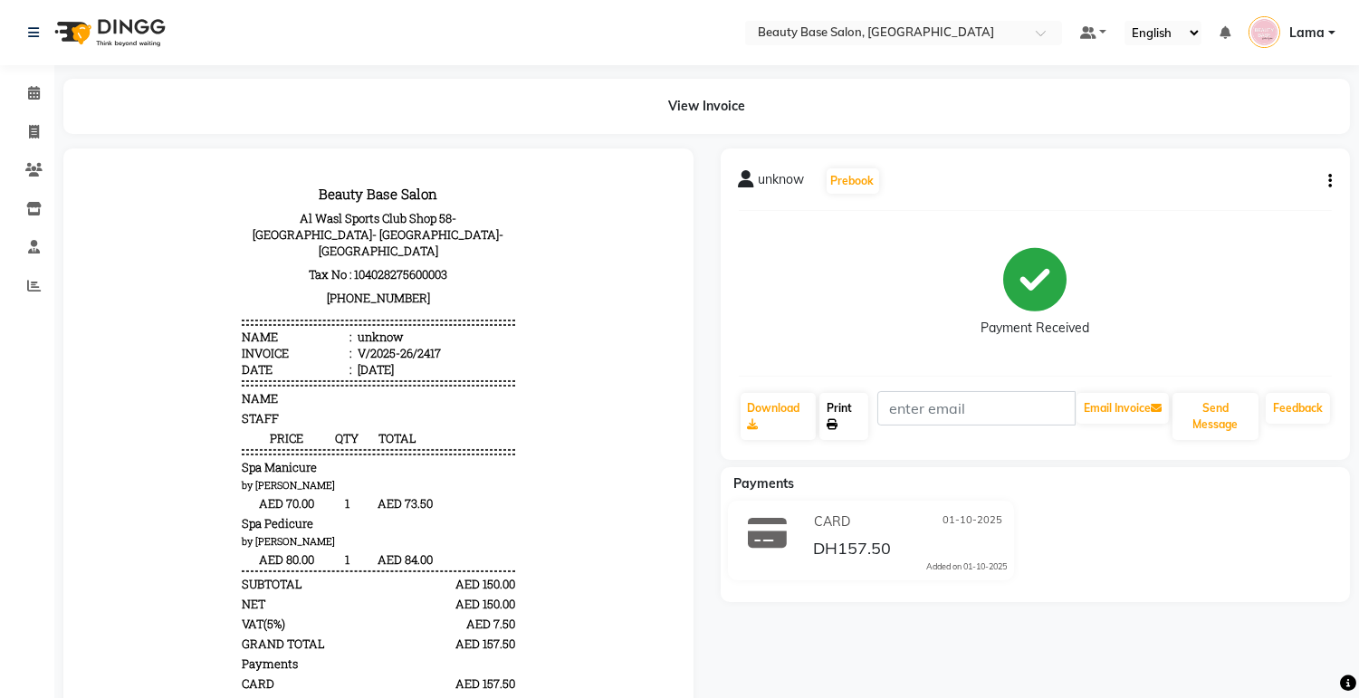
click at [844, 433] on link "Print" at bounding box center [844, 416] width 49 height 47
click at [45, 105] on link "Calendar" at bounding box center [26, 94] width 43 height 30
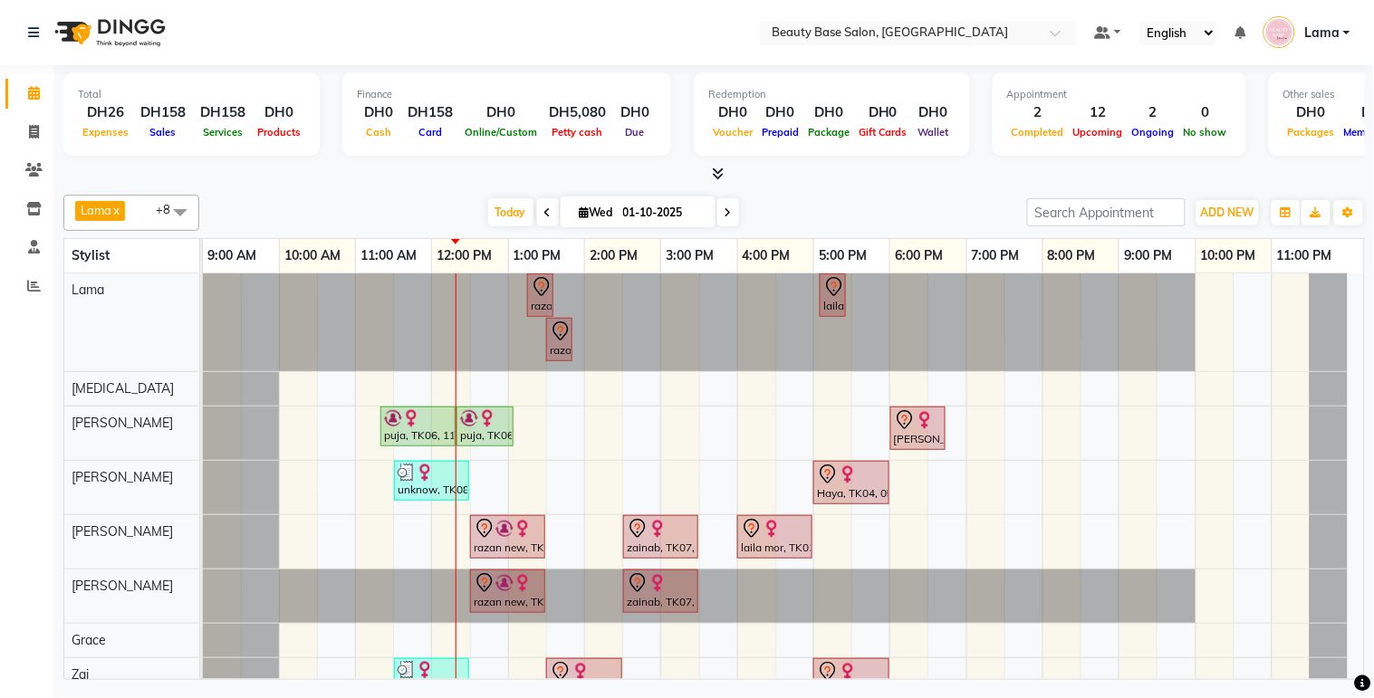
scroll to position [82, 0]
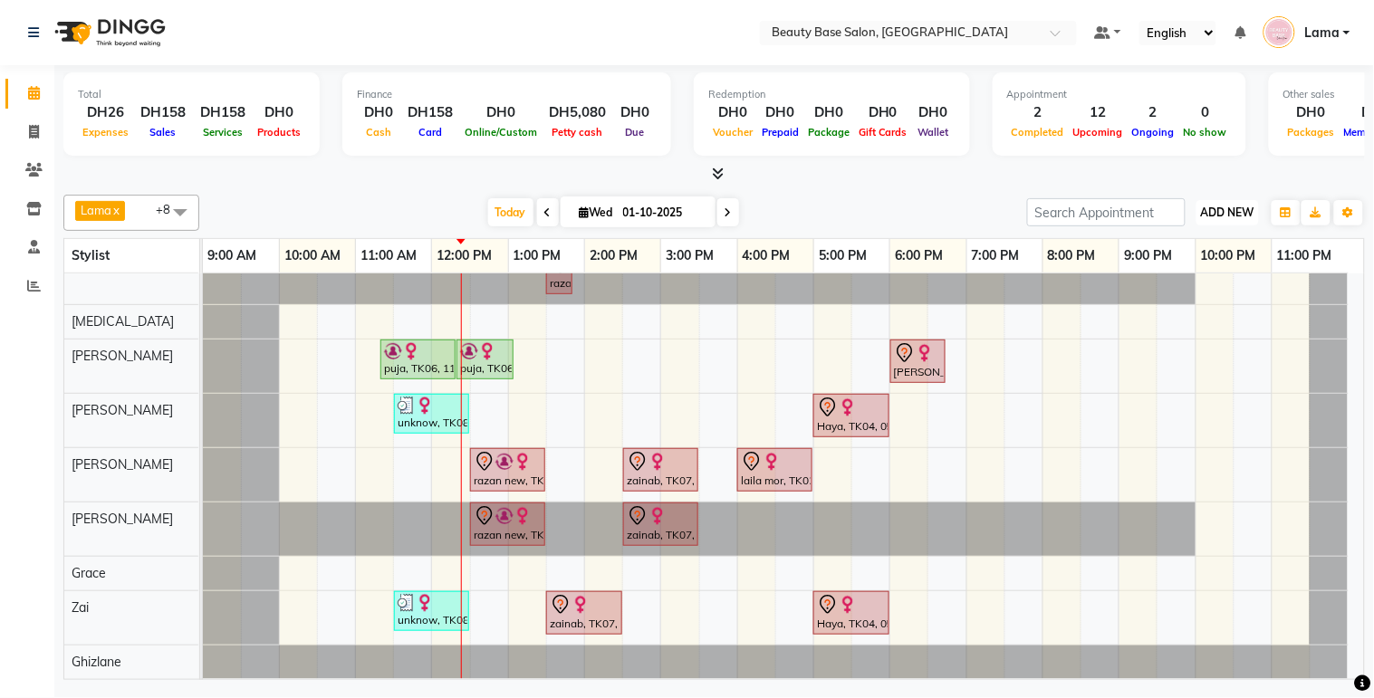
click at [1226, 216] on span "ADD NEW" at bounding box center [1227, 213] width 53 height 14
click at [1181, 297] on link "Add Expense" at bounding box center [1187, 294] width 143 height 24
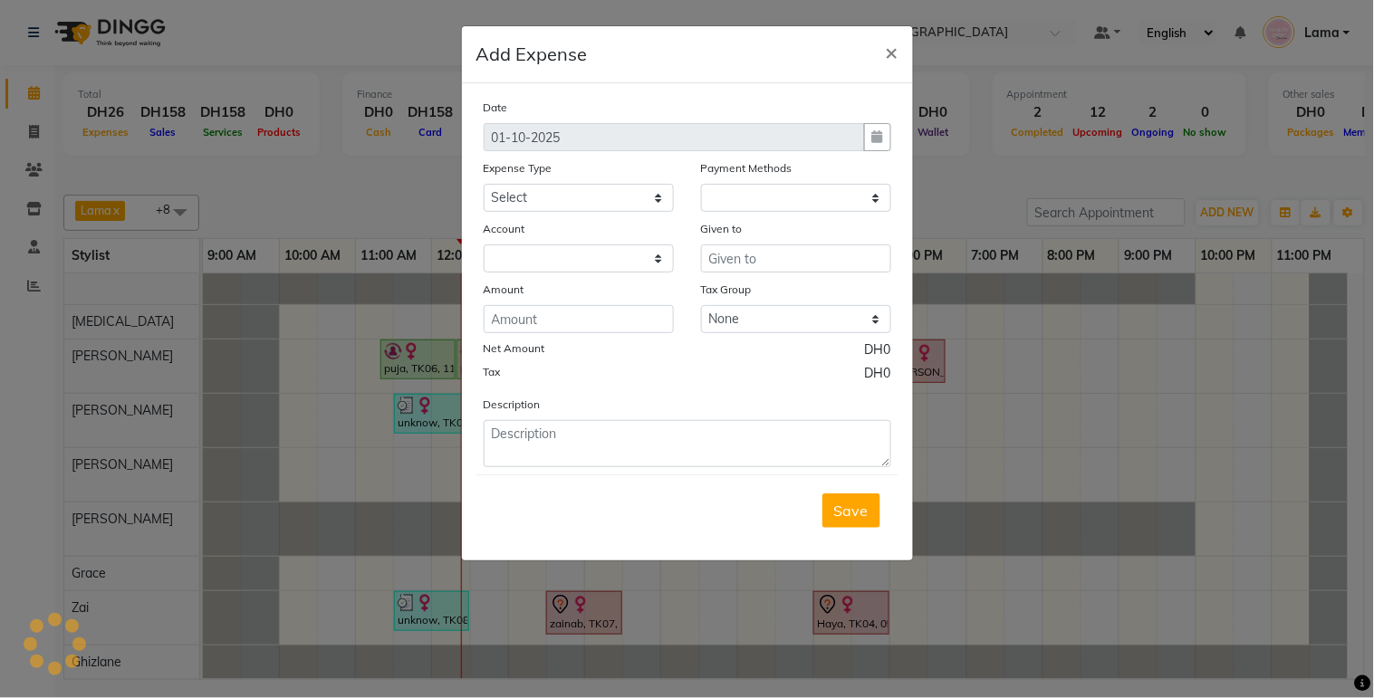
select select "1"
select select "1937"
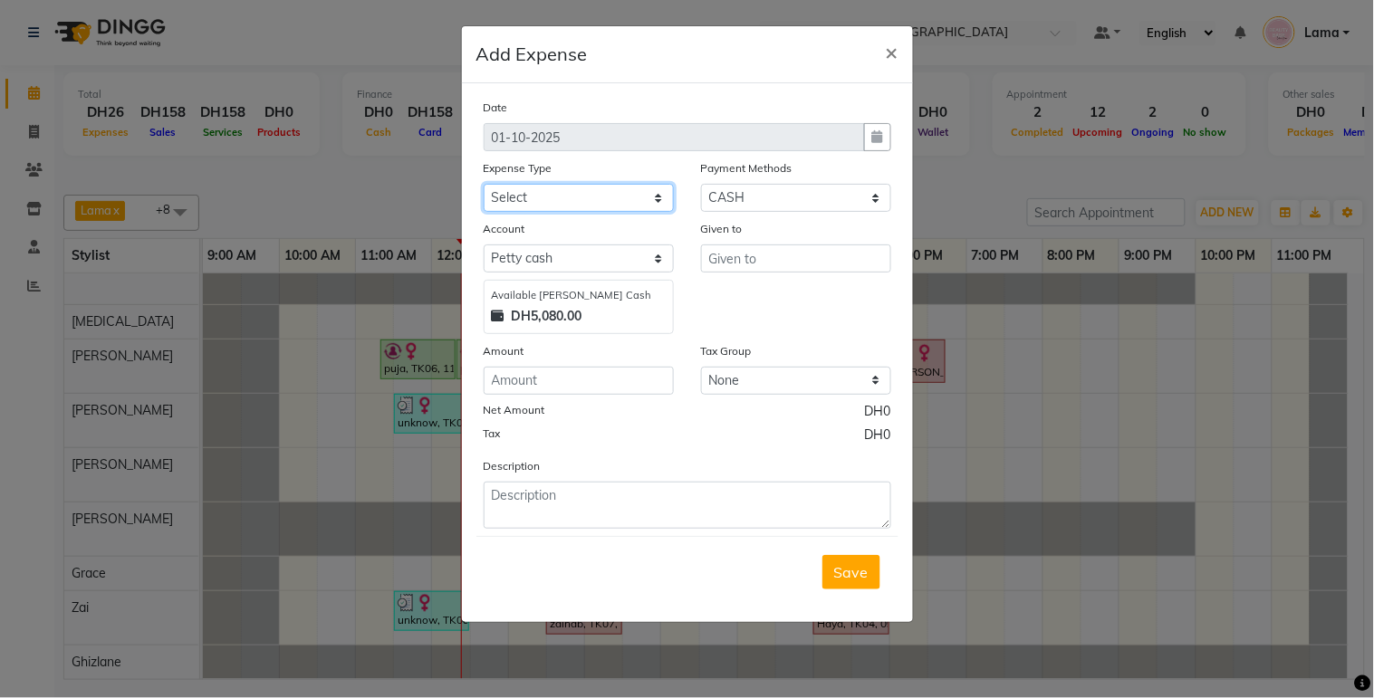
click at [625, 199] on select "Select Advance Salary Car maintenance Cash transfer to bank Clinical charges In…" at bounding box center [579, 198] width 190 height 28
select select "554"
click at [484, 184] on select "Select Advance Salary Car maintenance Cash transfer to bank Clinical charges In…" at bounding box center [579, 198] width 190 height 28
click at [580, 373] on input "number" at bounding box center [579, 381] width 190 height 28
type input "299"
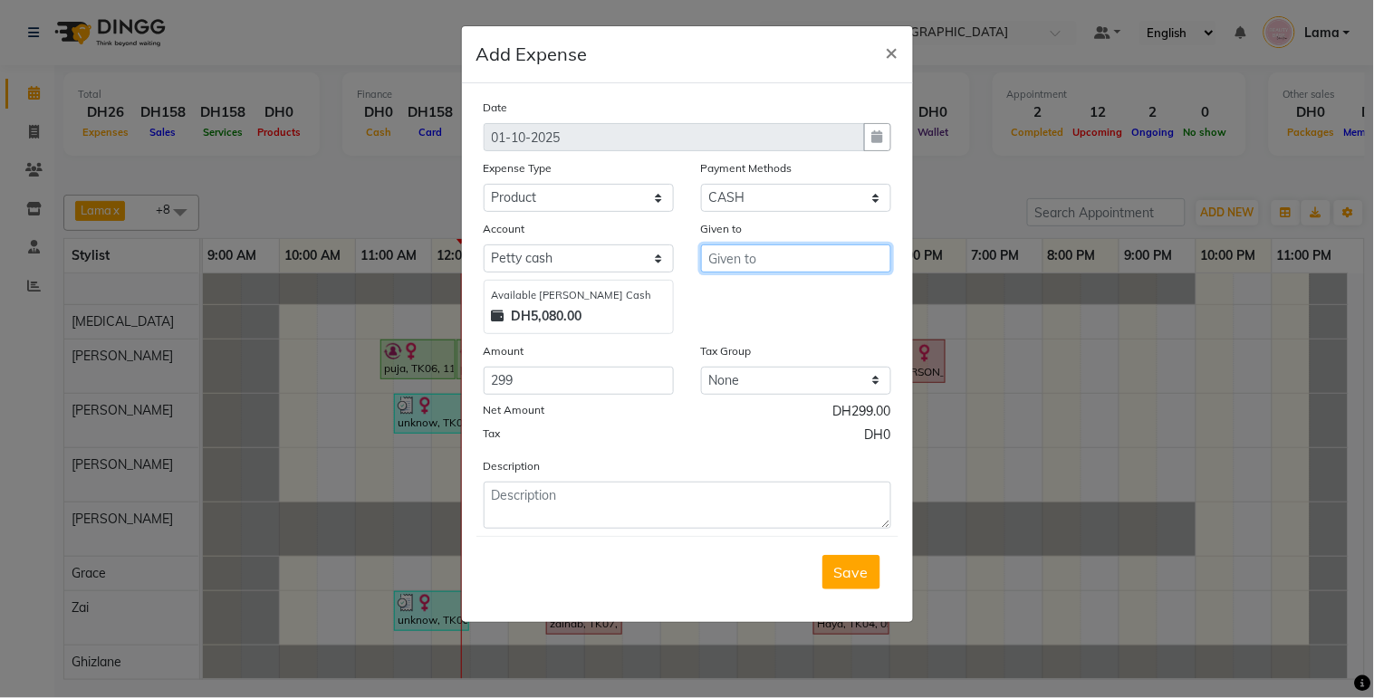
click at [783, 259] on input "text" at bounding box center [796, 259] width 190 height 28
type input "fadi"
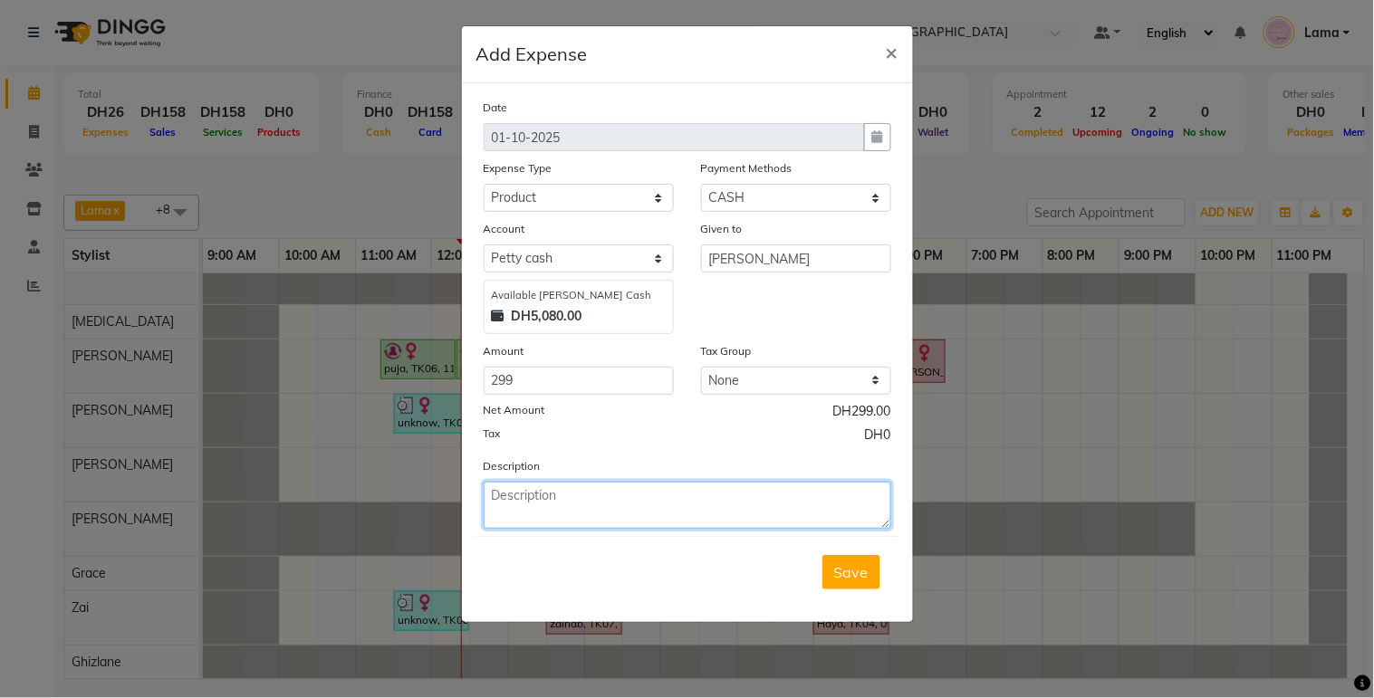
click at [590, 503] on textarea at bounding box center [688, 505] width 408 height 47
type textarea "hair dryer for sana"
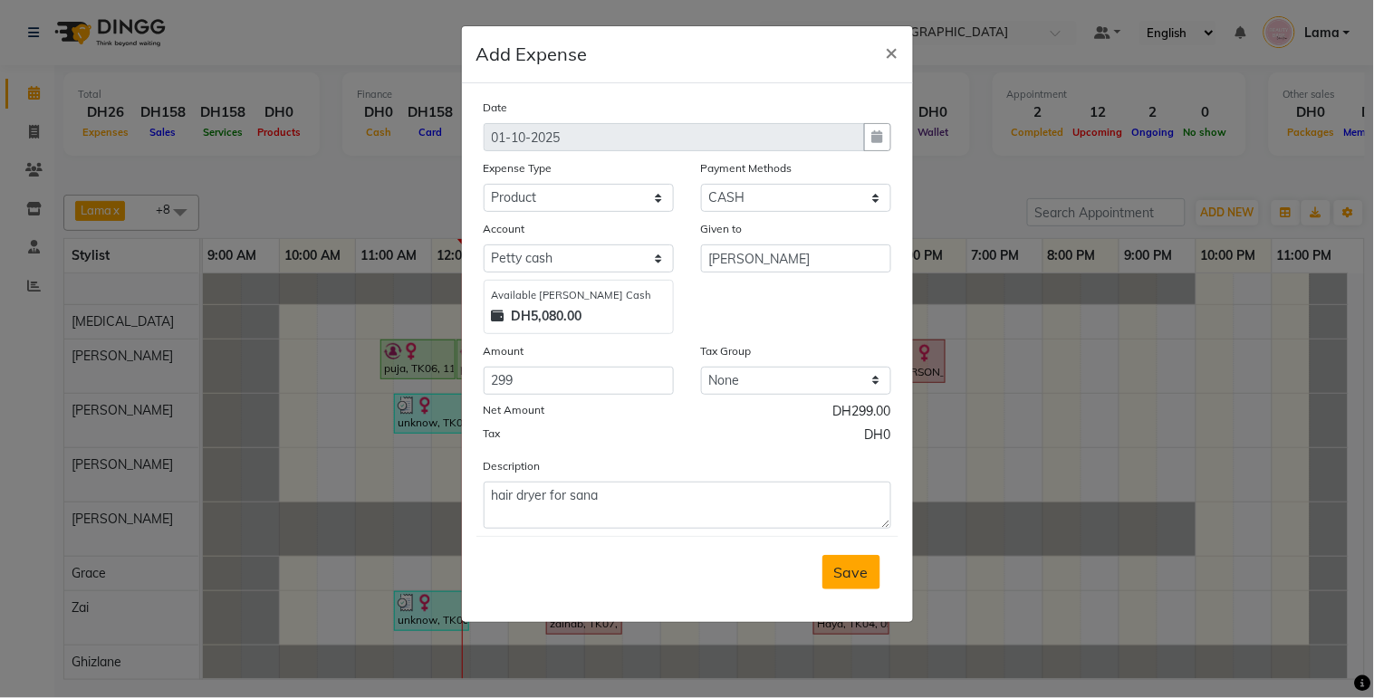
click at [838, 581] on span "Save" at bounding box center [851, 572] width 34 height 18
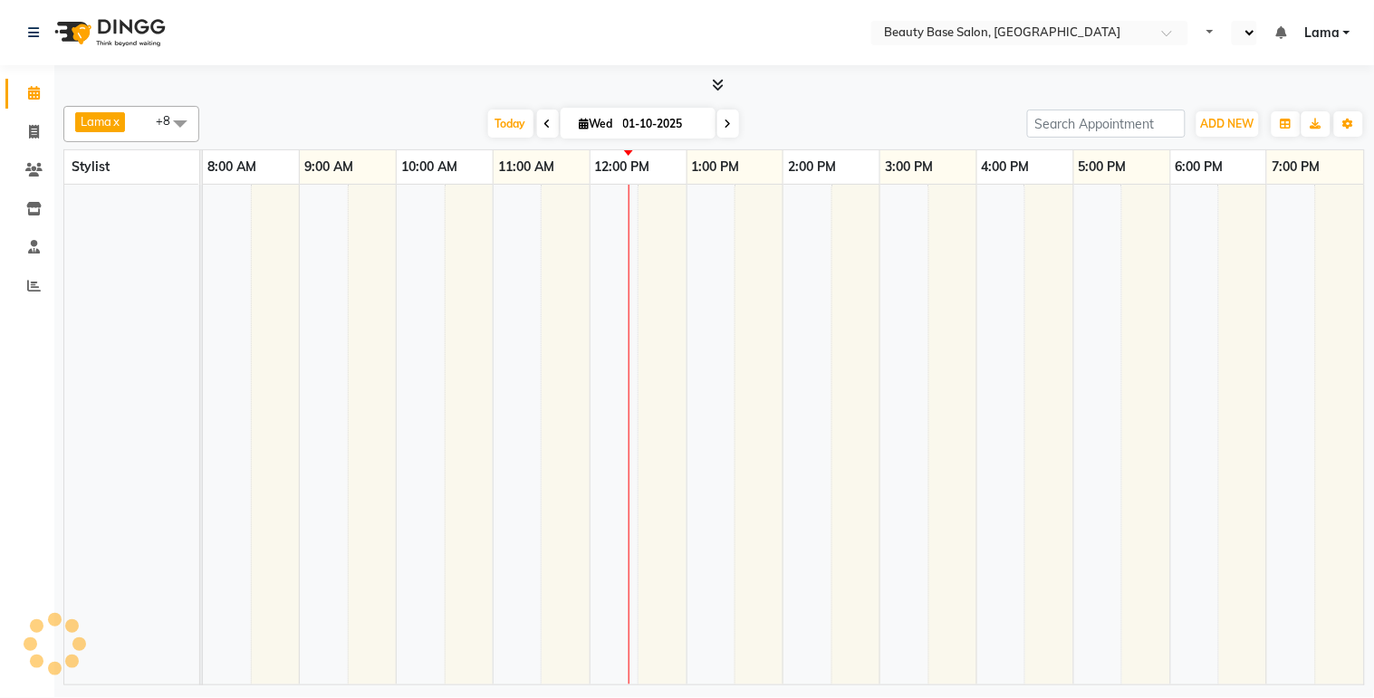
select select "en"
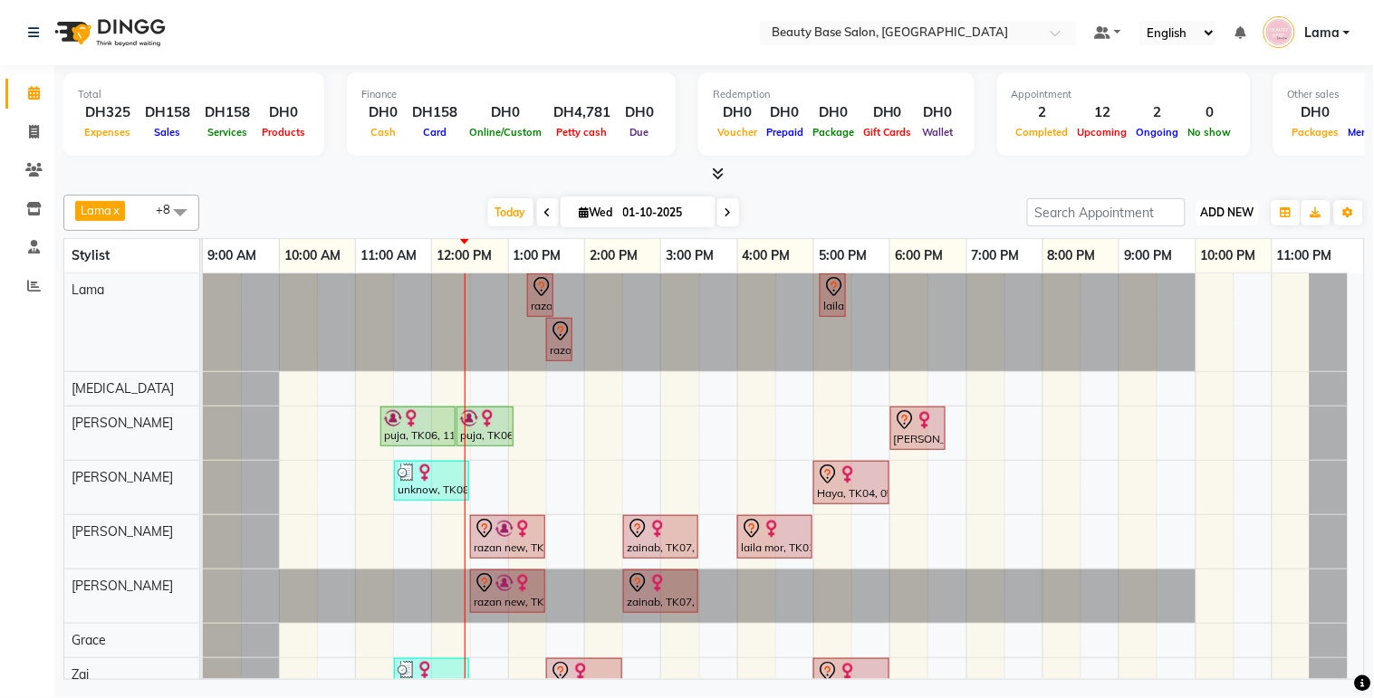
click at [1237, 214] on span "ADD NEW" at bounding box center [1227, 213] width 53 height 14
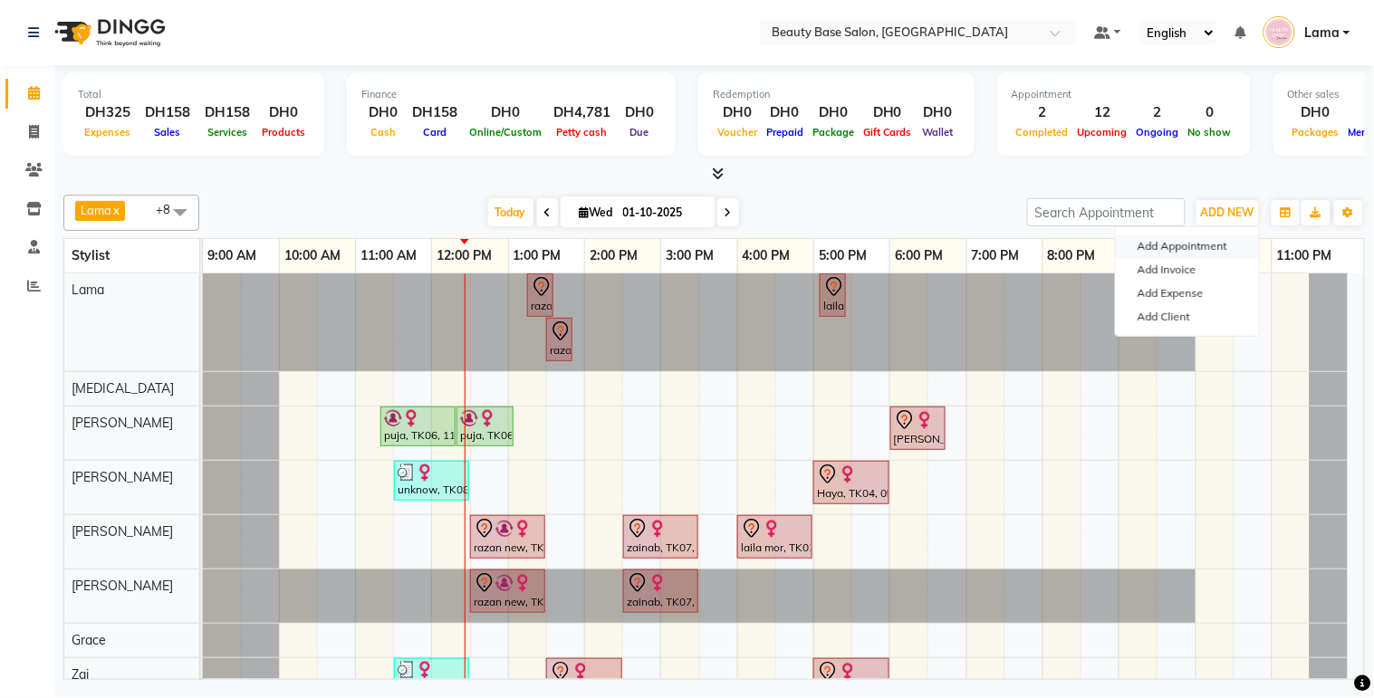
click at [1212, 241] on button "Add Appointment" at bounding box center [1187, 247] width 143 height 24
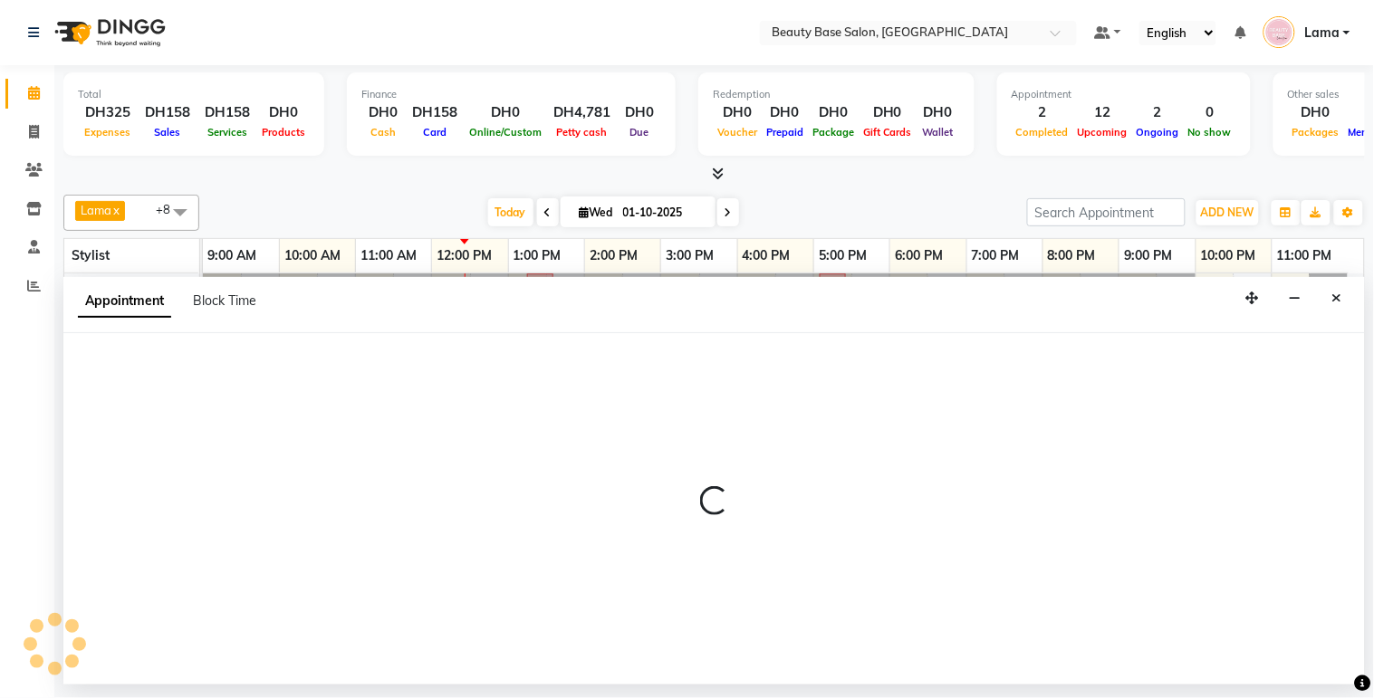
select select "600"
select select "tentative"
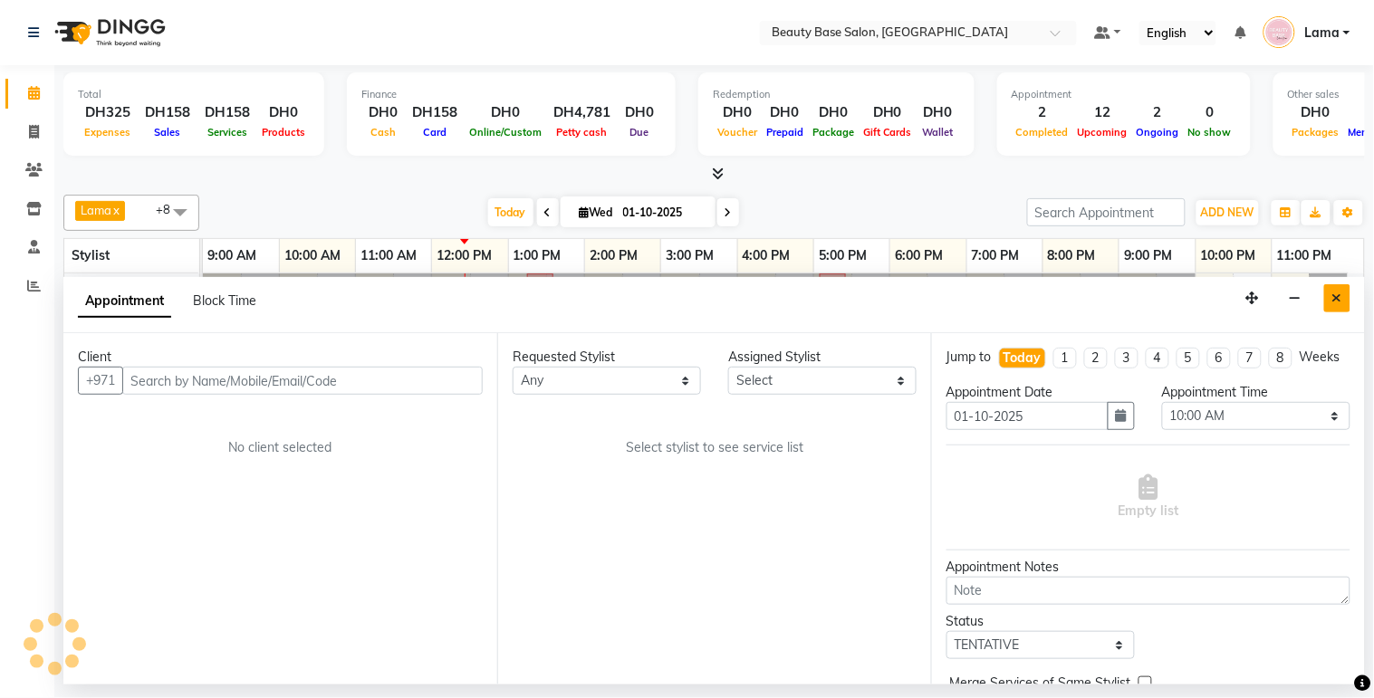
click at [1344, 295] on button "Close" at bounding box center [1337, 298] width 26 height 28
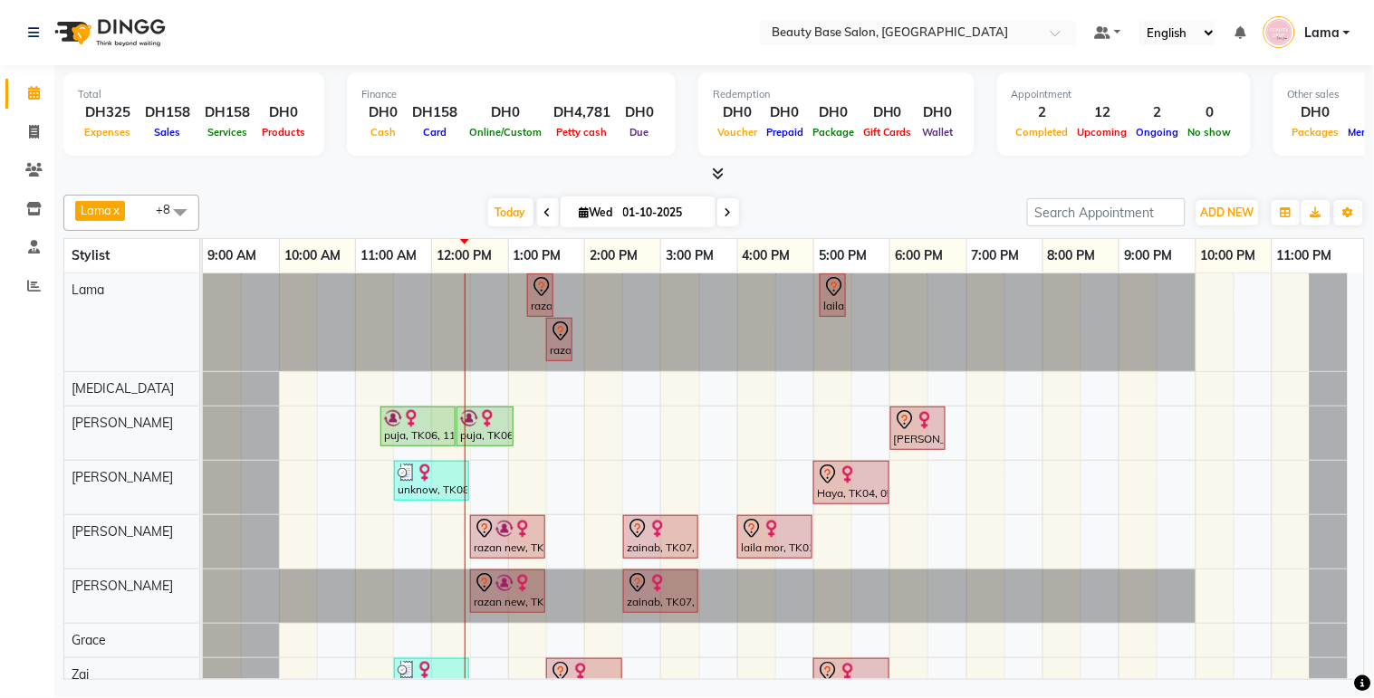
scroll to position [82, 0]
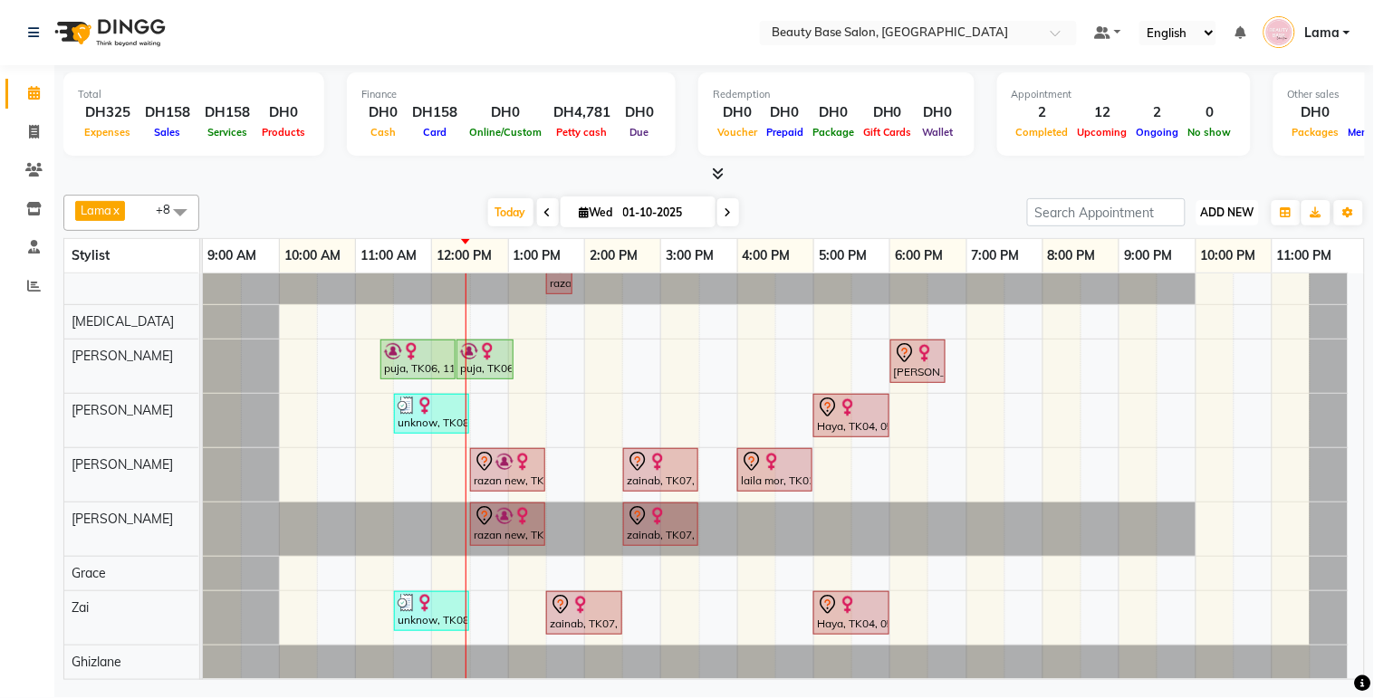
click at [1229, 219] on button "ADD NEW Toggle Dropdown" at bounding box center [1227, 212] width 62 height 25
click at [1207, 246] on button "Add Appointment" at bounding box center [1187, 247] width 143 height 24
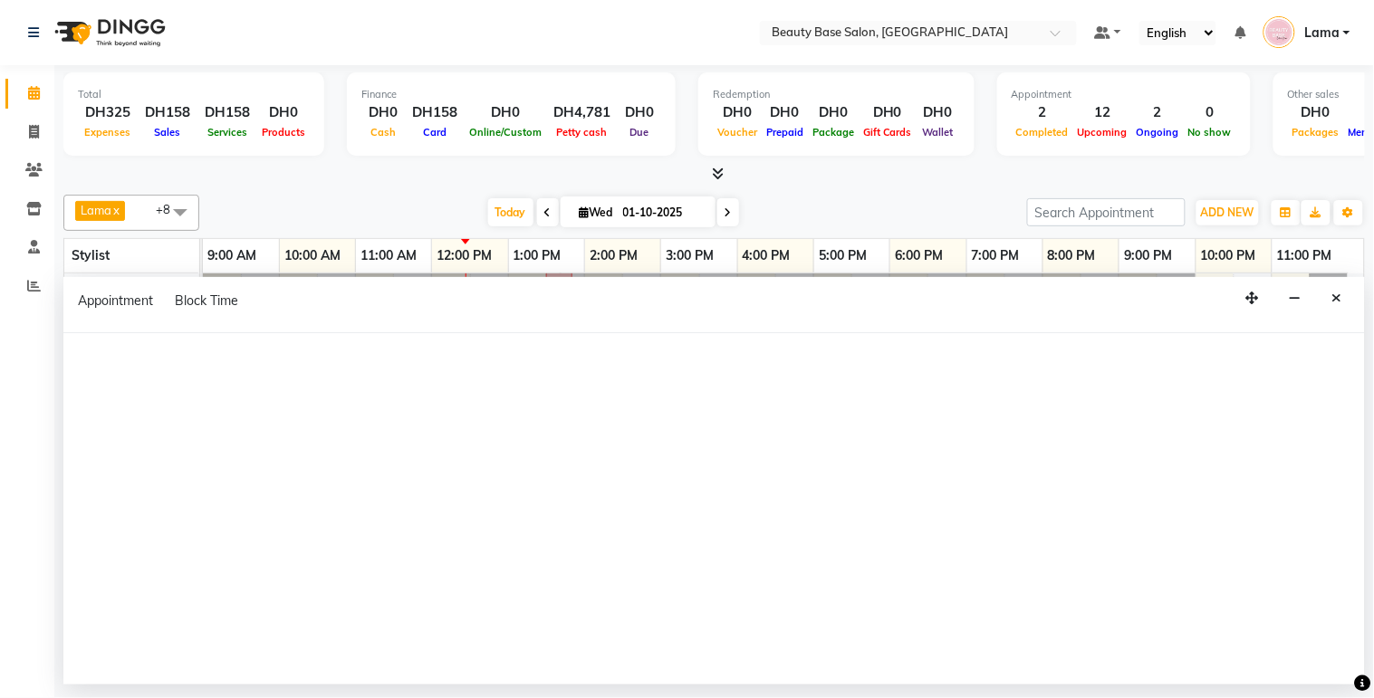
select select "600"
select select "tentative"
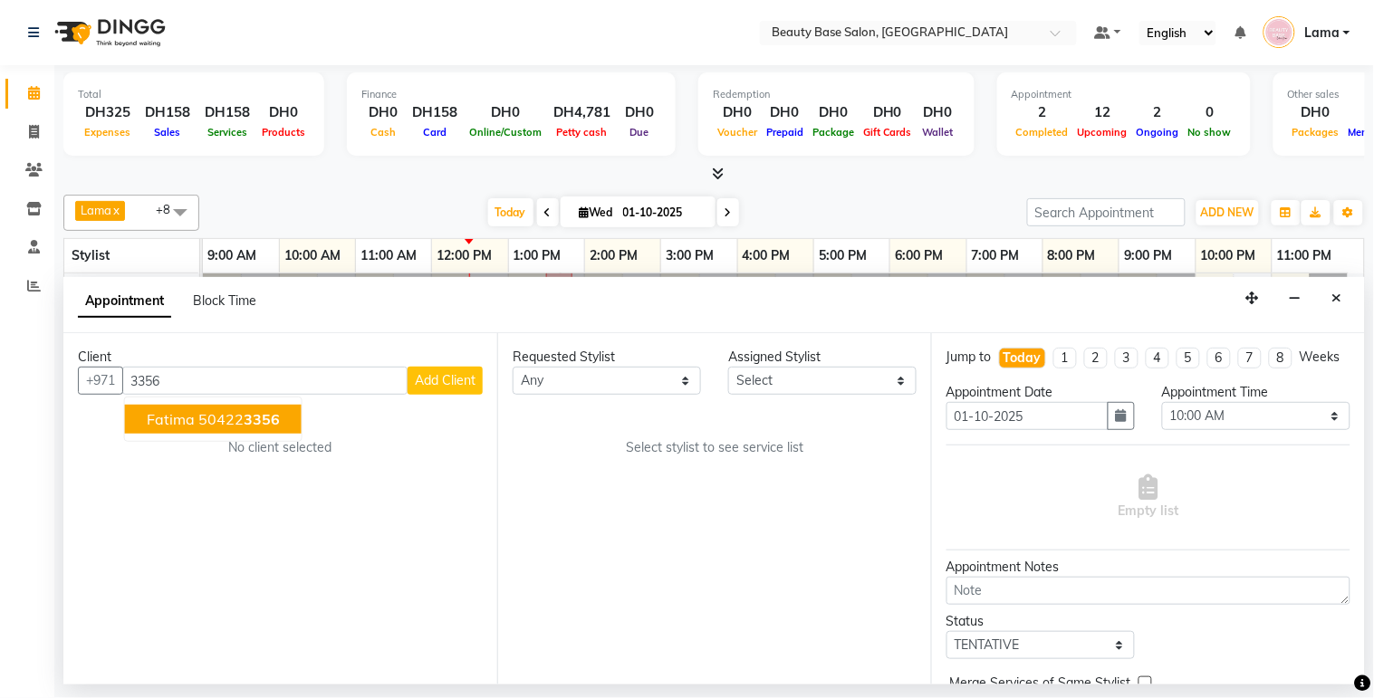
click at [282, 426] on button "fatima 50422 3356" at bounding box center [213, 419] width 177 height 29
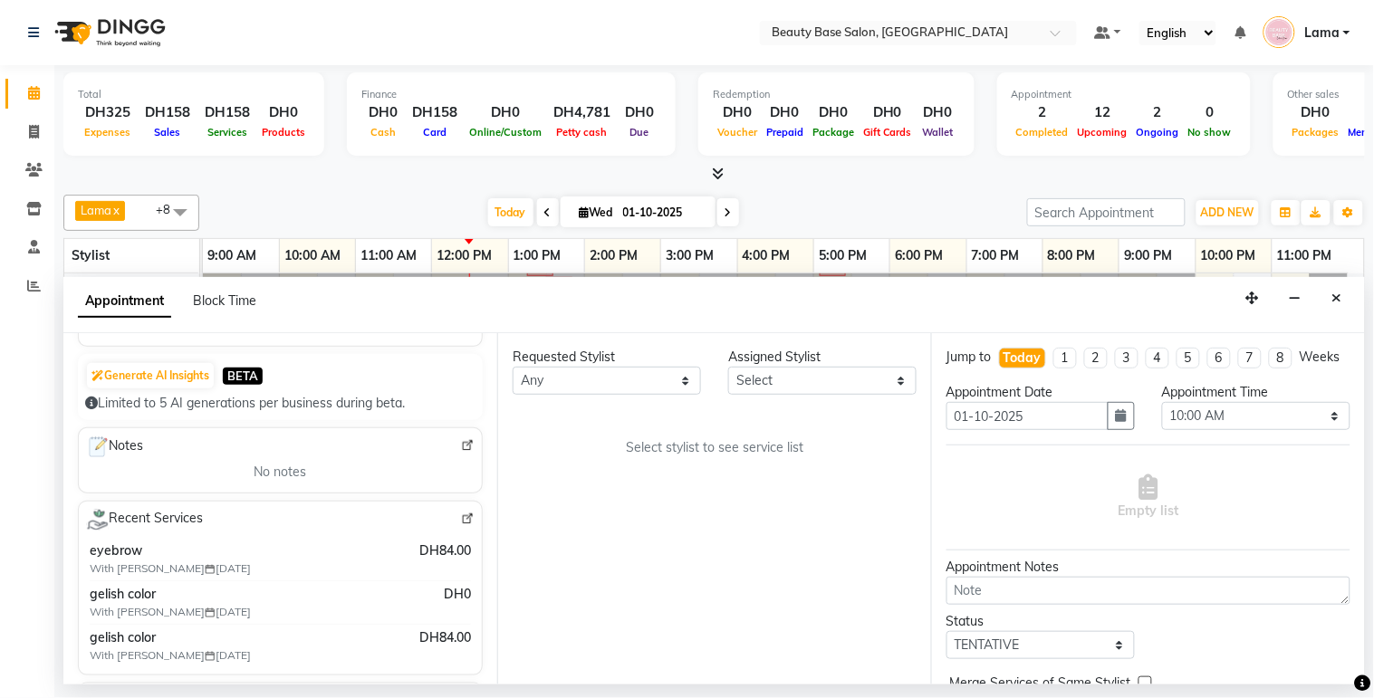
scroll to position [168, 0]
type input "504223356"
click at [612, 391] on select "Any [PERSON_NAME] [PERSON_NAME] [PERSON_NAME] [PERSON_NAME] [PERSON_NAME] [MEDI…" at bounding box center [607, 381] width 188 height 28
select select "13437"
click at [513, 367] on select "Any [PERSON_NAME] [PERSON_NAME] [PERSON_NAME] [PERSON_NAME] [PERSON_NAME] [MEDI…" at bounding box center [607, 381] width 188 height 28
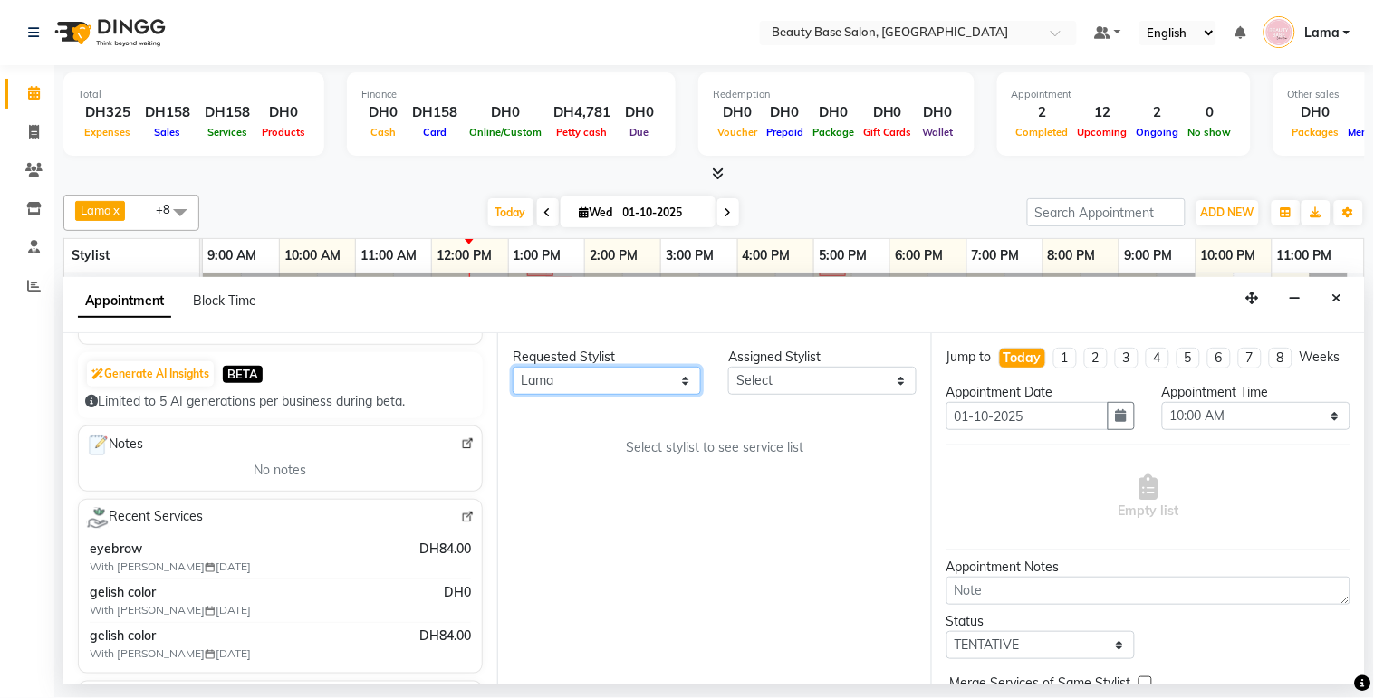
select select "13437"
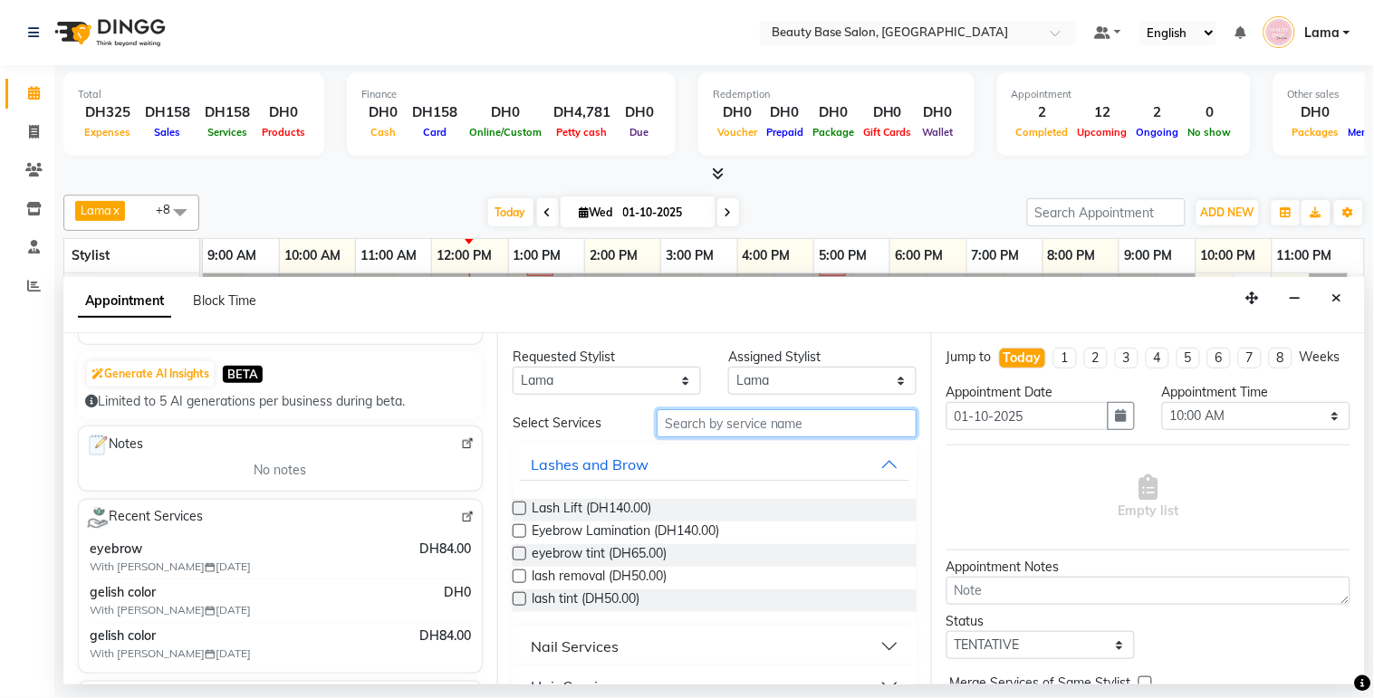
click at [677, 421] on input "text" at bounding box center [787, 423] width 260 height 28
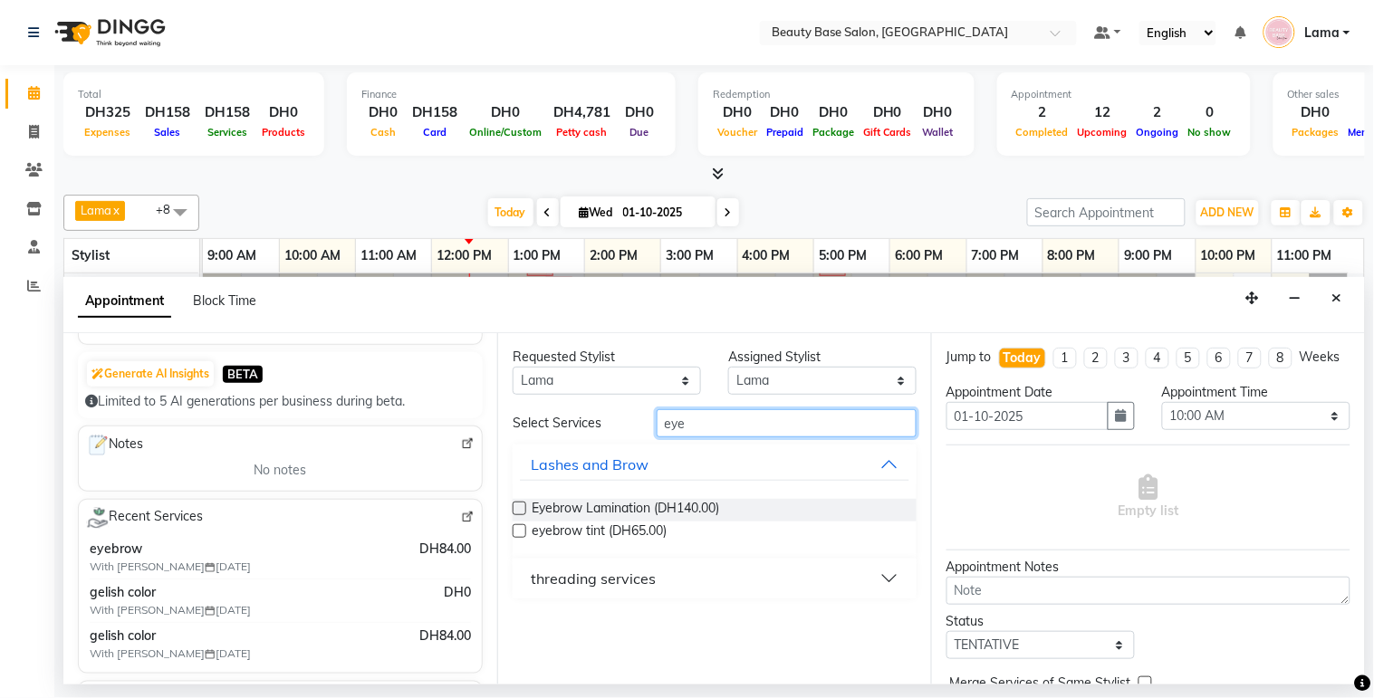
type input "eye"
click at [562, 587] on div "threading services" at bounding box center [593, 579] width 125 height 22
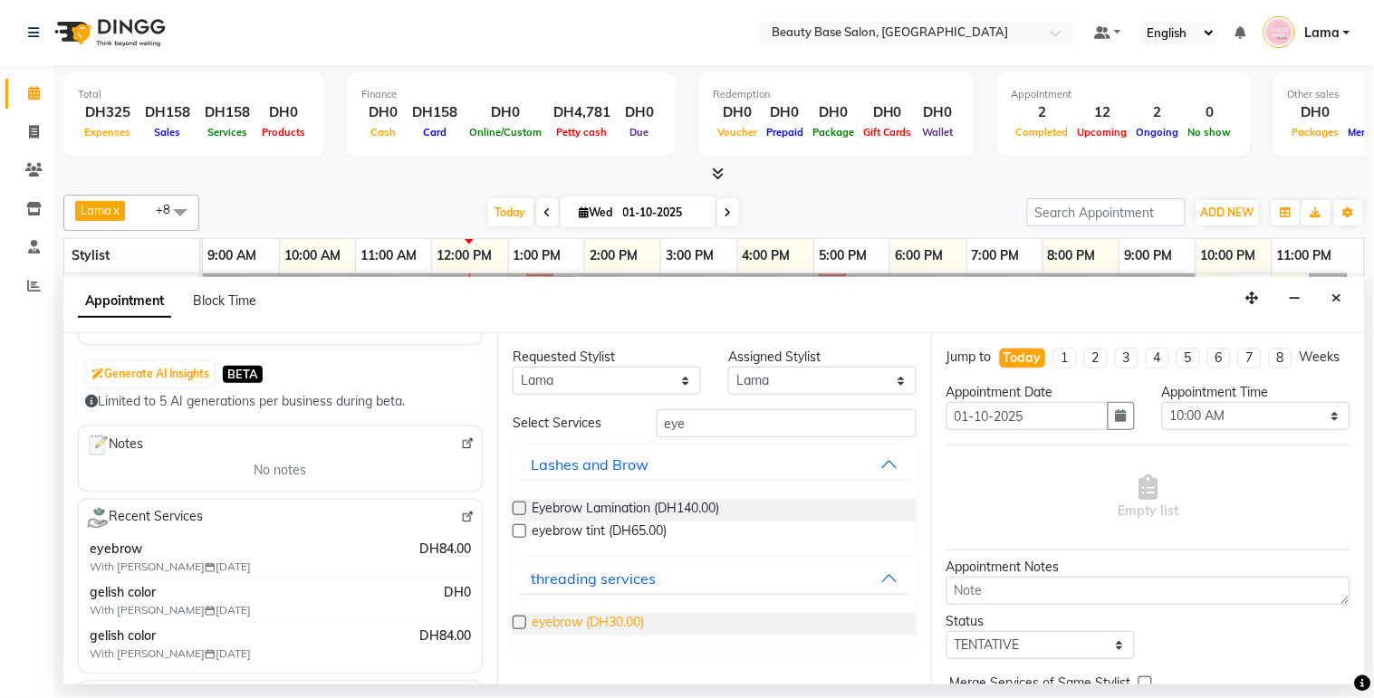
click at [555, 634] on span "eyebrow (DH30.00)" at bounding box center [588, 624] width 112 height 23
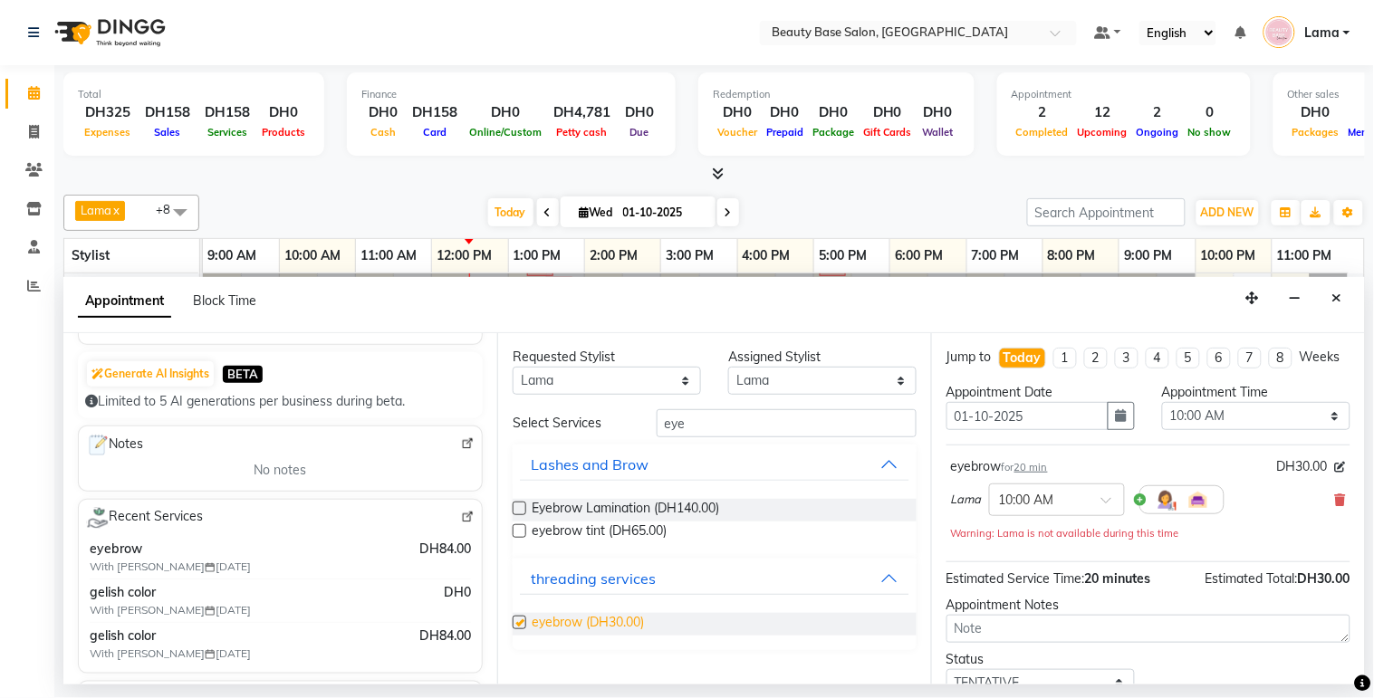
checkbox input "false"
click at [1217, 428] on select "Select 10:00 AM 10:05 AM 10:10 AM 10:15 AM 10:20 AM 10:25 AM 10:30 AM 10:35 AM …" at bounding box center [1256, 416] width 188 height 28
select select "930"
click at [1162, 418] on select "Select 10:00 AM 10:05 AM 10:10 AM 10:15 AM 10:20 AM 10:25 AM 10:30 AM 10:35 AM …" at bounding box center [1256, 416] width 188 height 28
click at [1210, 430] on select "Select 10:00 AM 10:05 AM 10:10 AM 10:15 AM 10:20 AM 10:25 AM 10:30 AM 10:35 AM …" at bounding box center [1256, 416] width 188 height 28
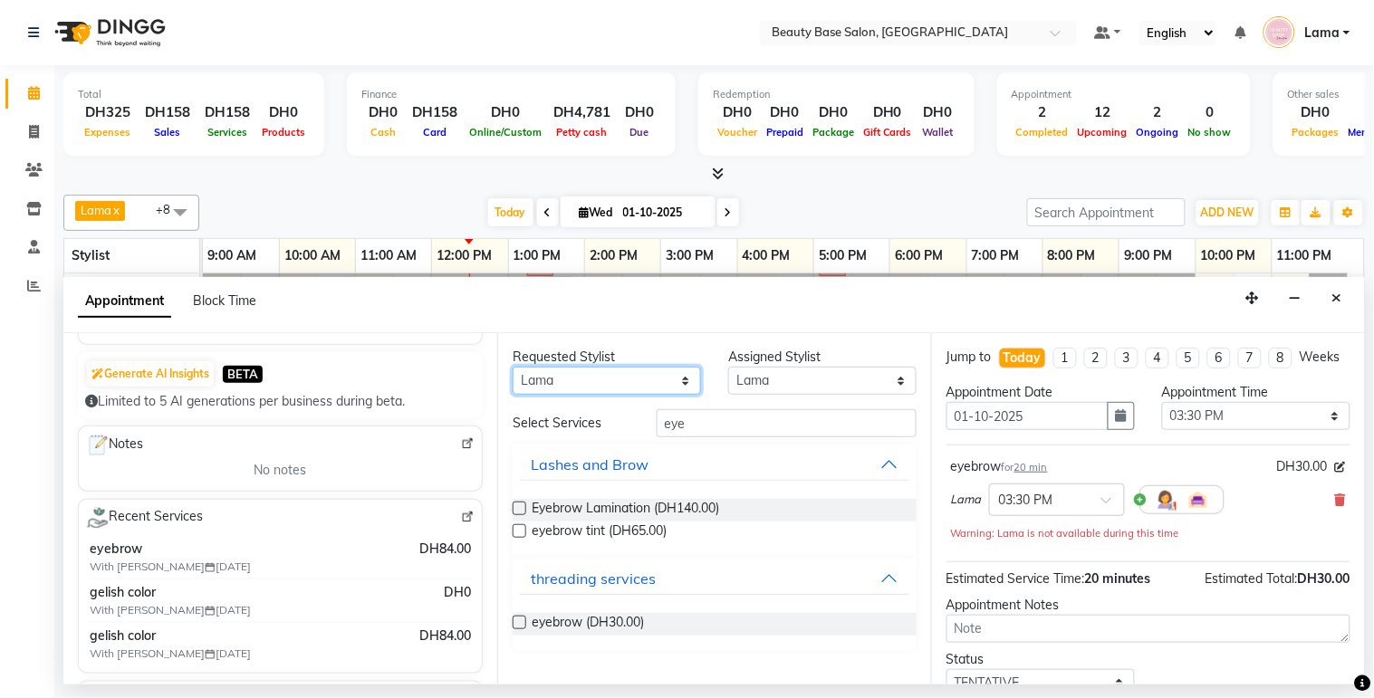
click at [647, 390] on select "Any [PERSON_NAME] [PERSON_NAME] [PERSON_NAME] [PERSON_NAME] [PERSON_NAME] [MEDI…" at bounding box center [607, 381] width 188 height 28
select select "30434"
click at [513, 367] on select "Any [PERSON_NAME] [PERSON_NAME] [PERSON_NAME] [PERSON_NAME] [PERSON_NAME] [MEDI…" at bounding box center [607, 381] width 188 height 28
select select "30434"
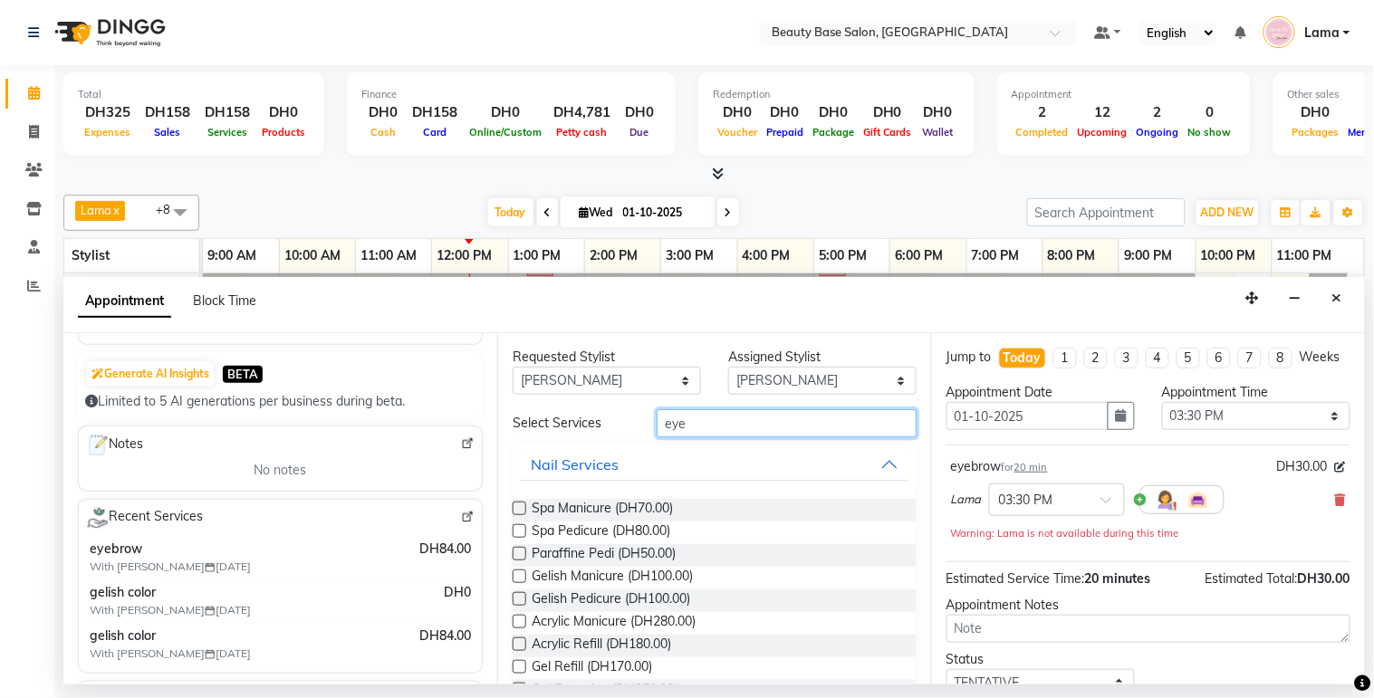
click at [703, 430] on input "eye" at bounding box center [787, 423] width 260 height 28
type input "e"
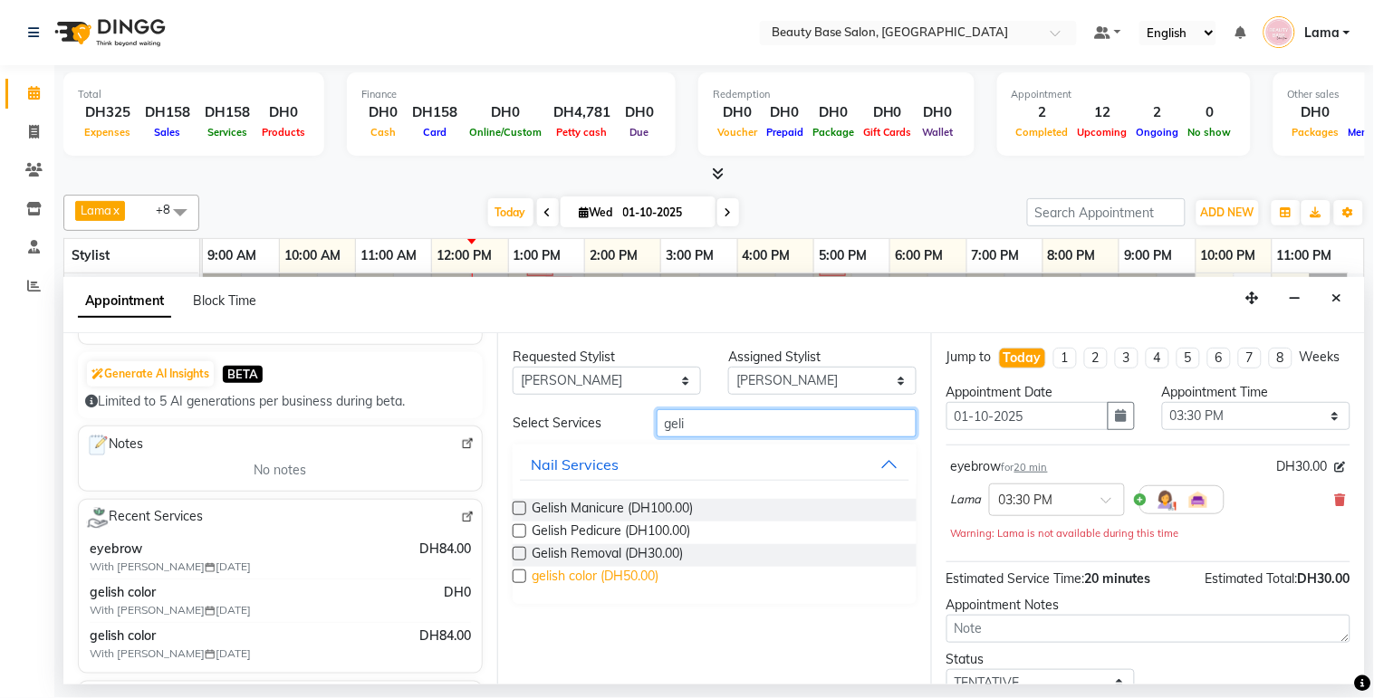
type input "geli"
click at [626, 573] on span "gelish color (DH50.00)" at bounding box center [595, 578] width 127 height 23
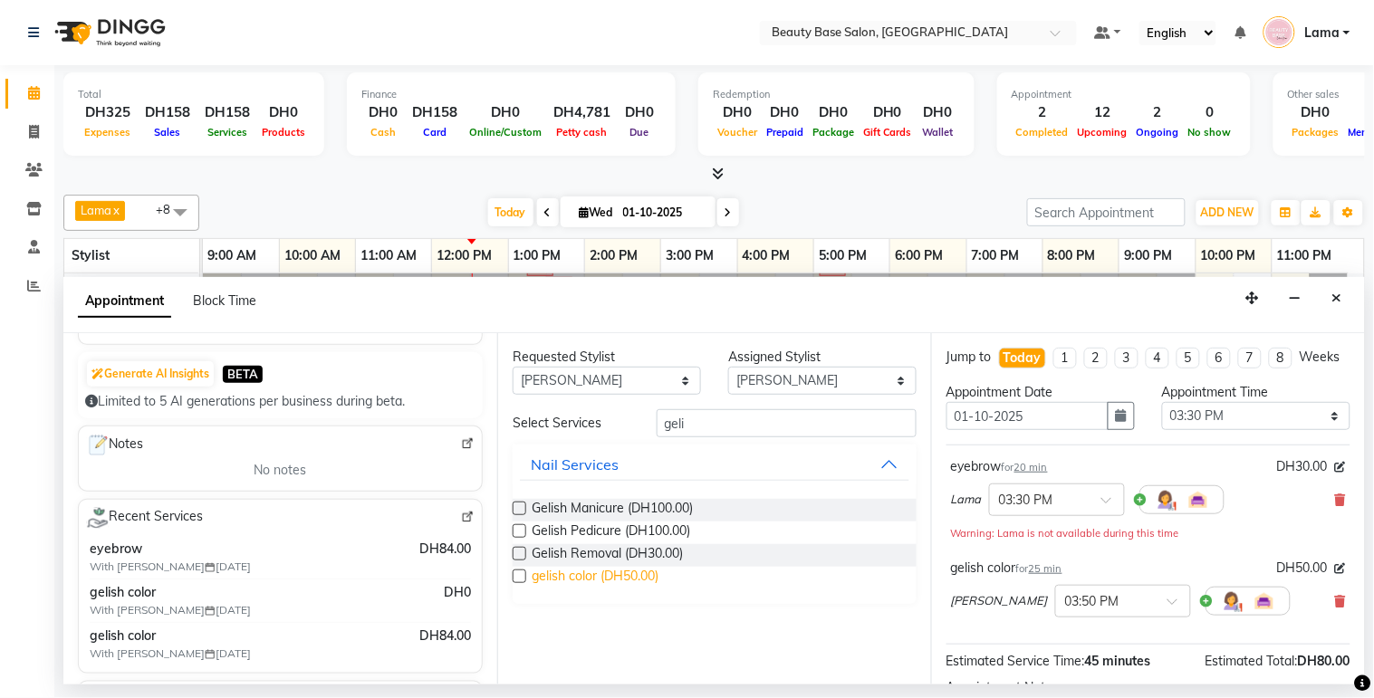
click at [634, 581] on span "gelish color (DH50.00)" at bounding box center [595, 578] width 127 height 23
checkbox input "false"
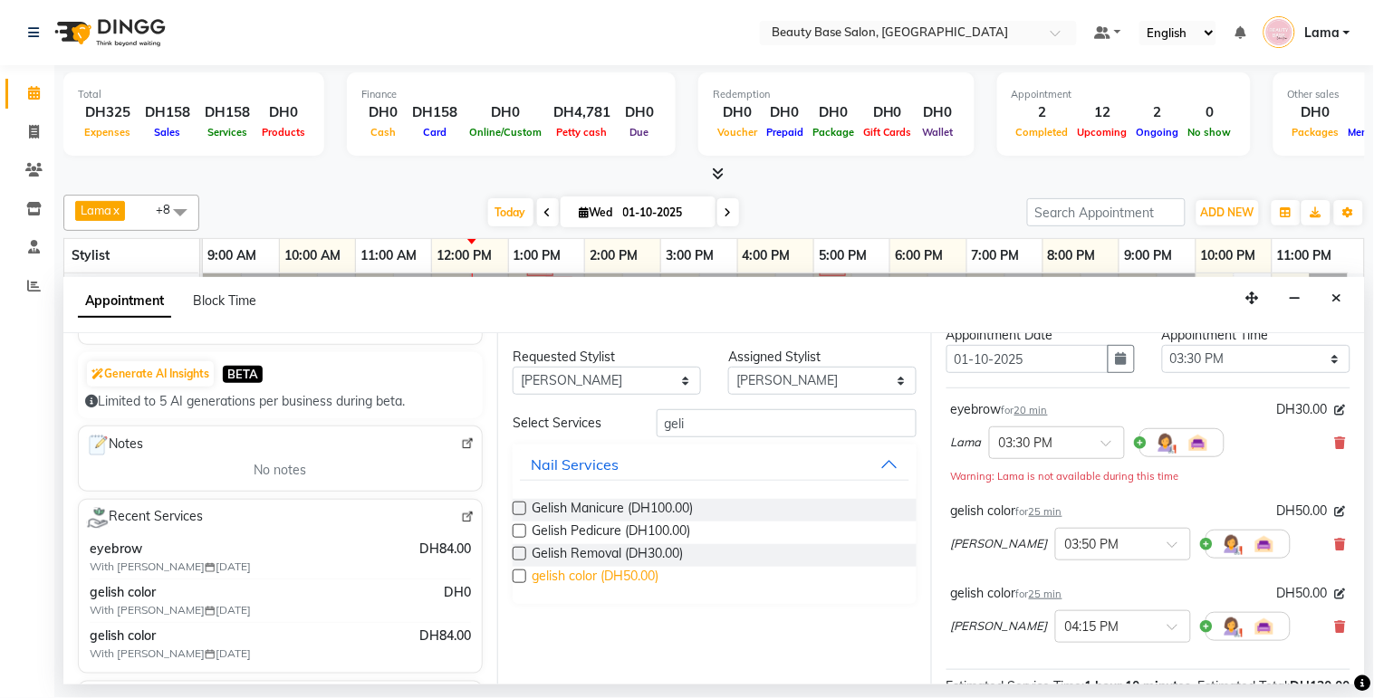
scroll to position [70, 0]
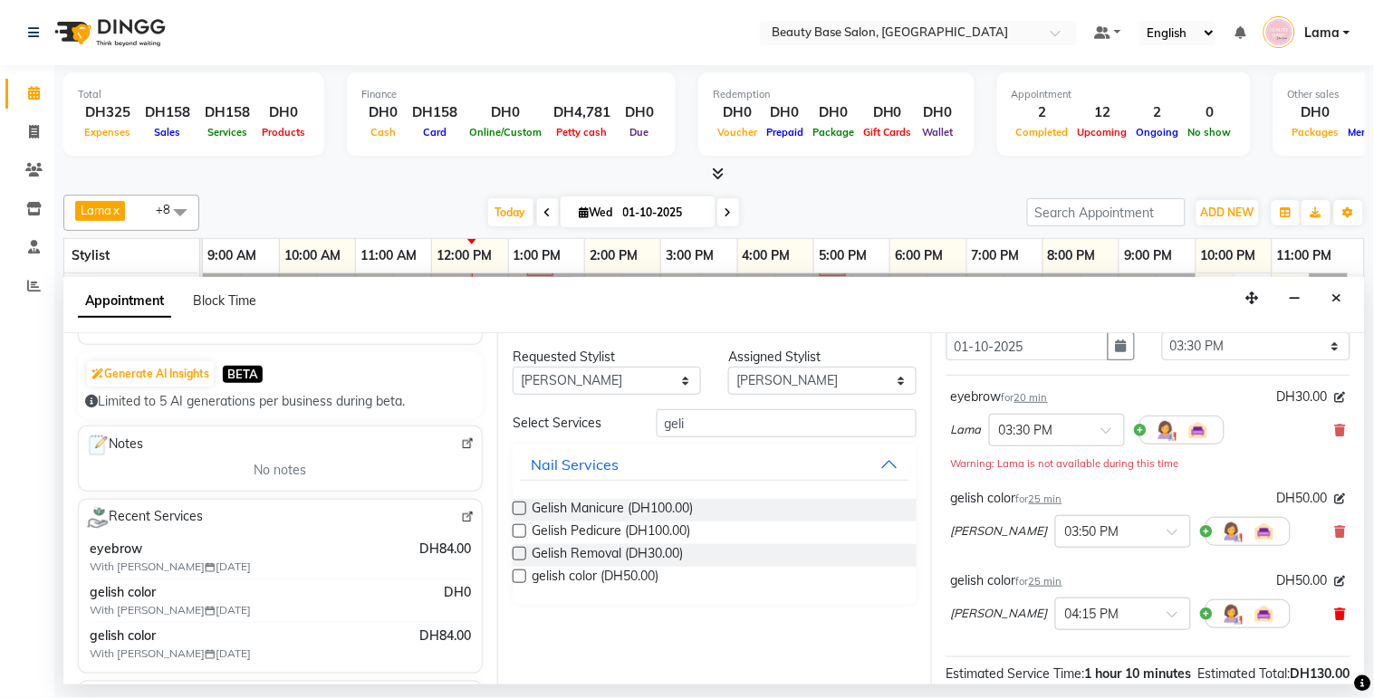
click at [1335, 620] on icon at bounding box center [1340, 614] width 11 height 13
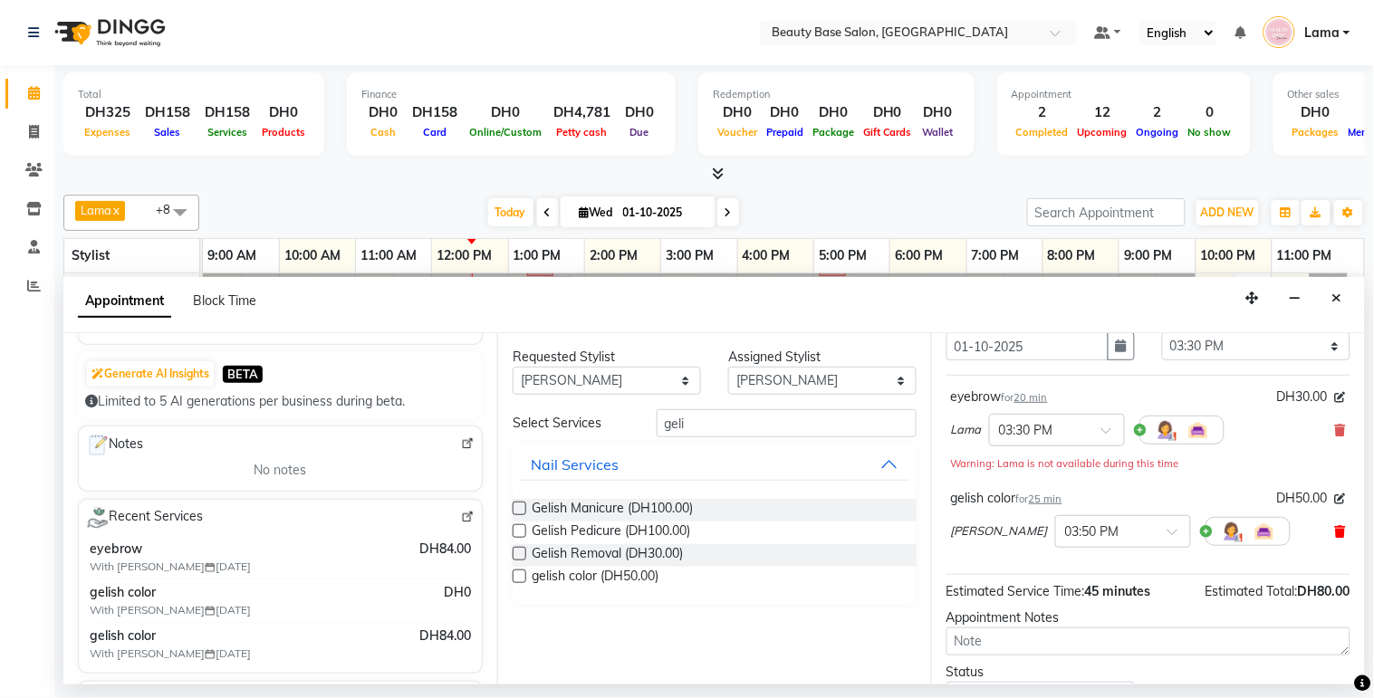
click at [1335, 538] on icon at bounding box center [1340, 531] width 11 height 13
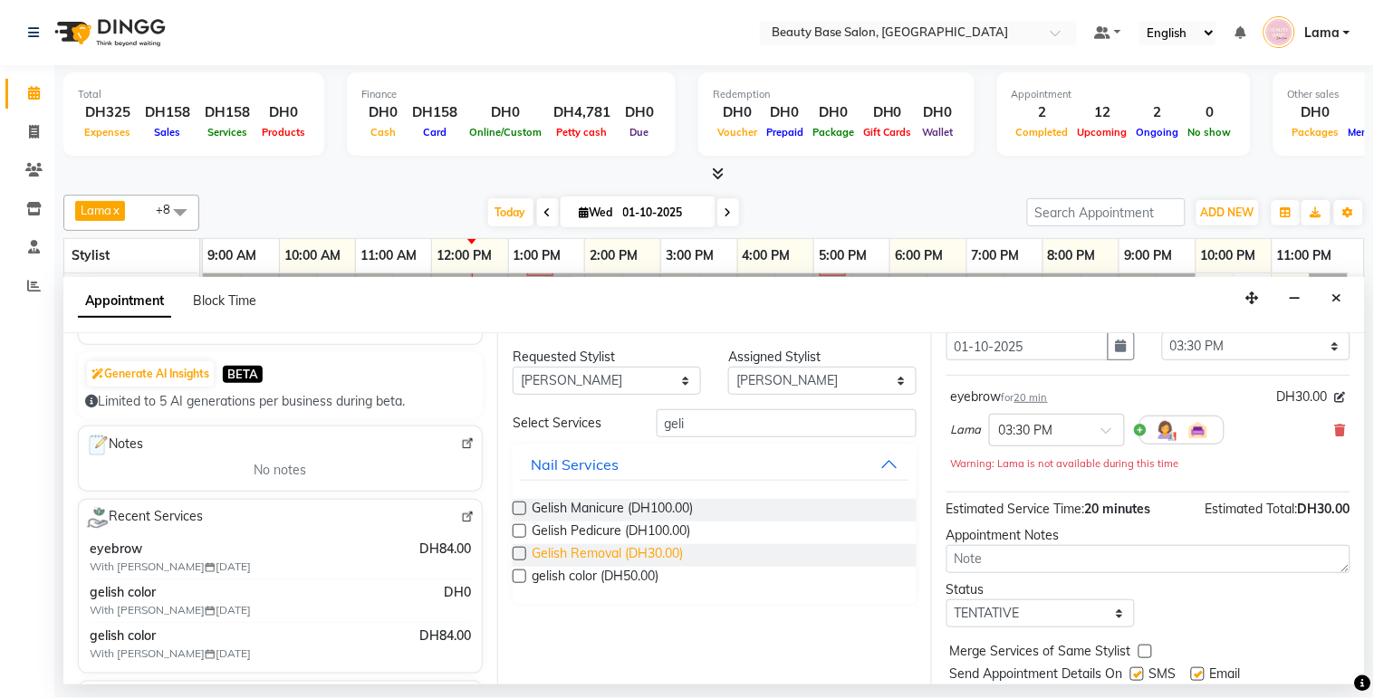
click at [638, 565] on span "Gelish Removal (DH30.00)" at bounding box center [607, 555] width 151 height 23
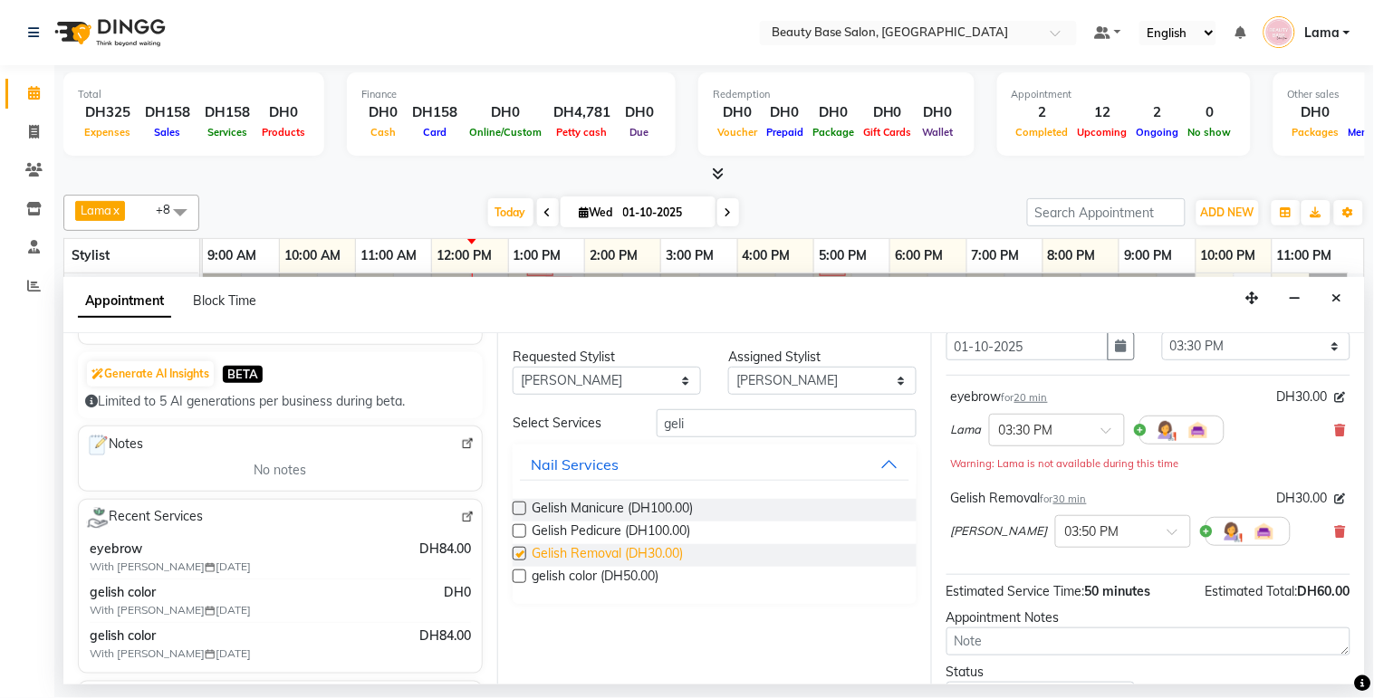
checkbox input "false"
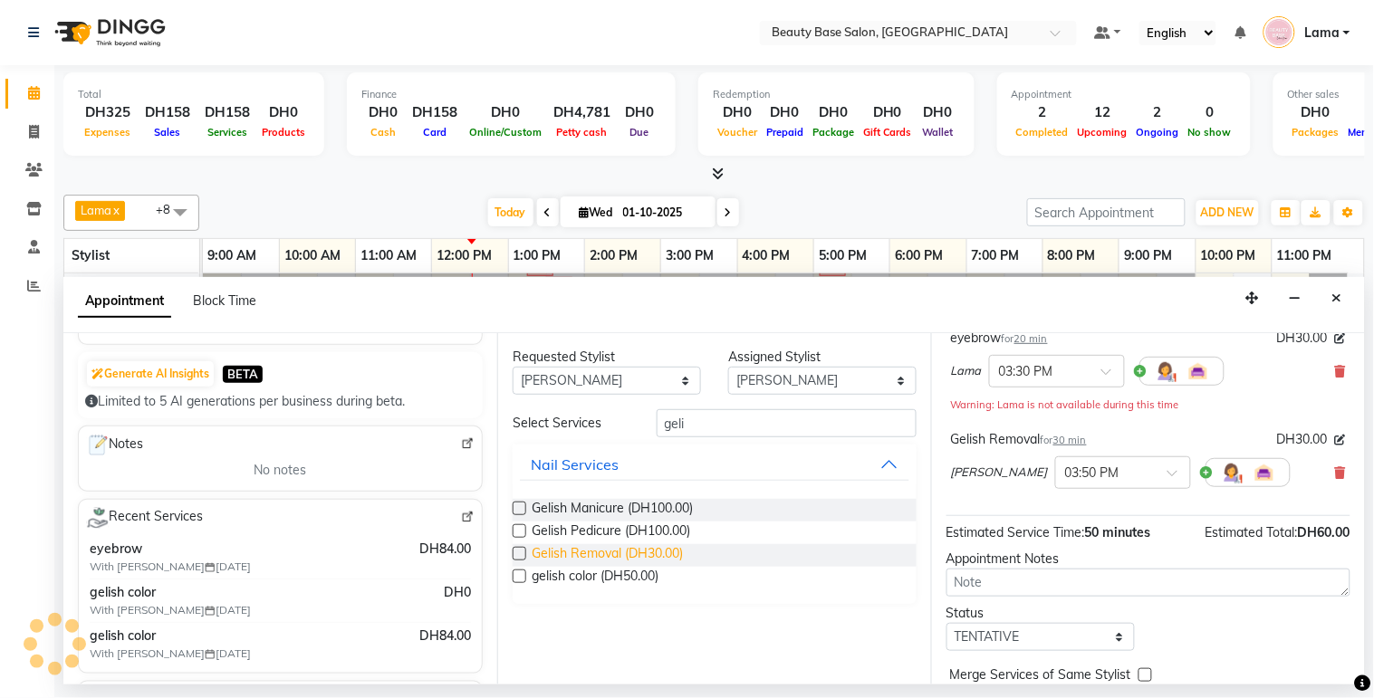
scroll to position [226, 0]
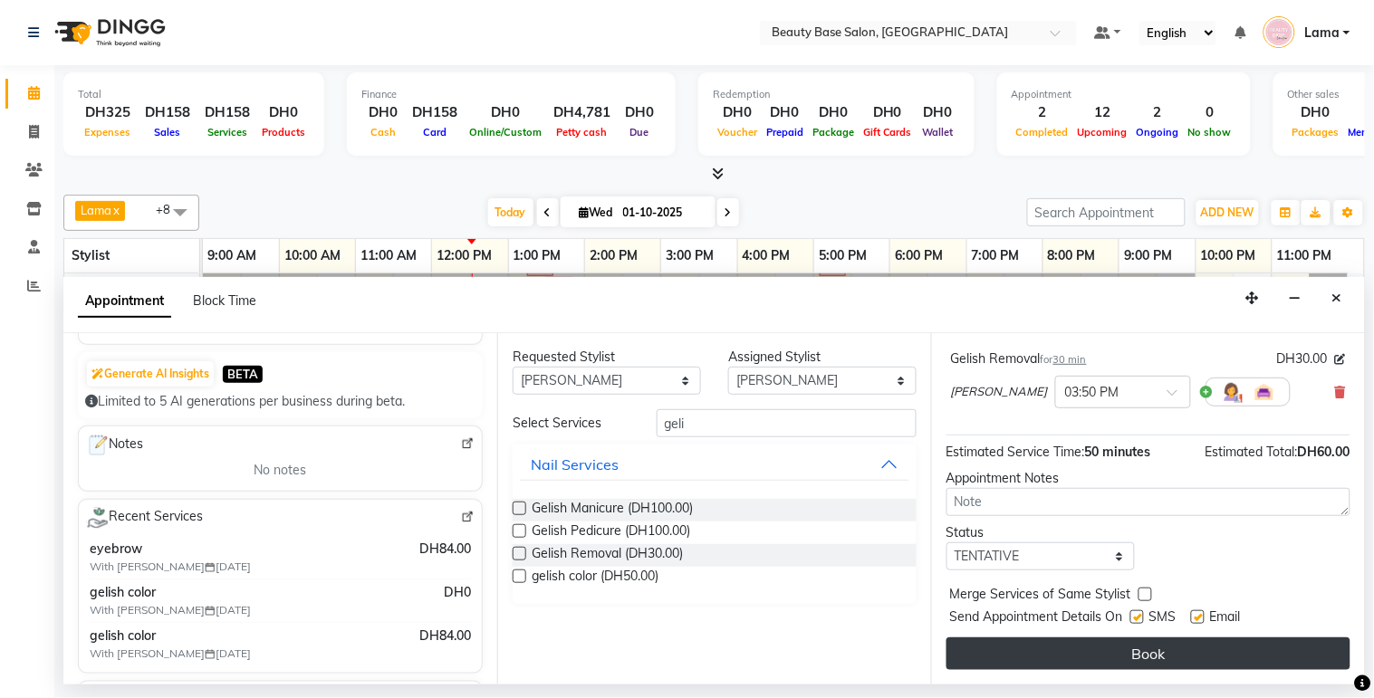
click at [1178, 666] on button "Book" at bounding box center [1148, 654] width 404 height 33
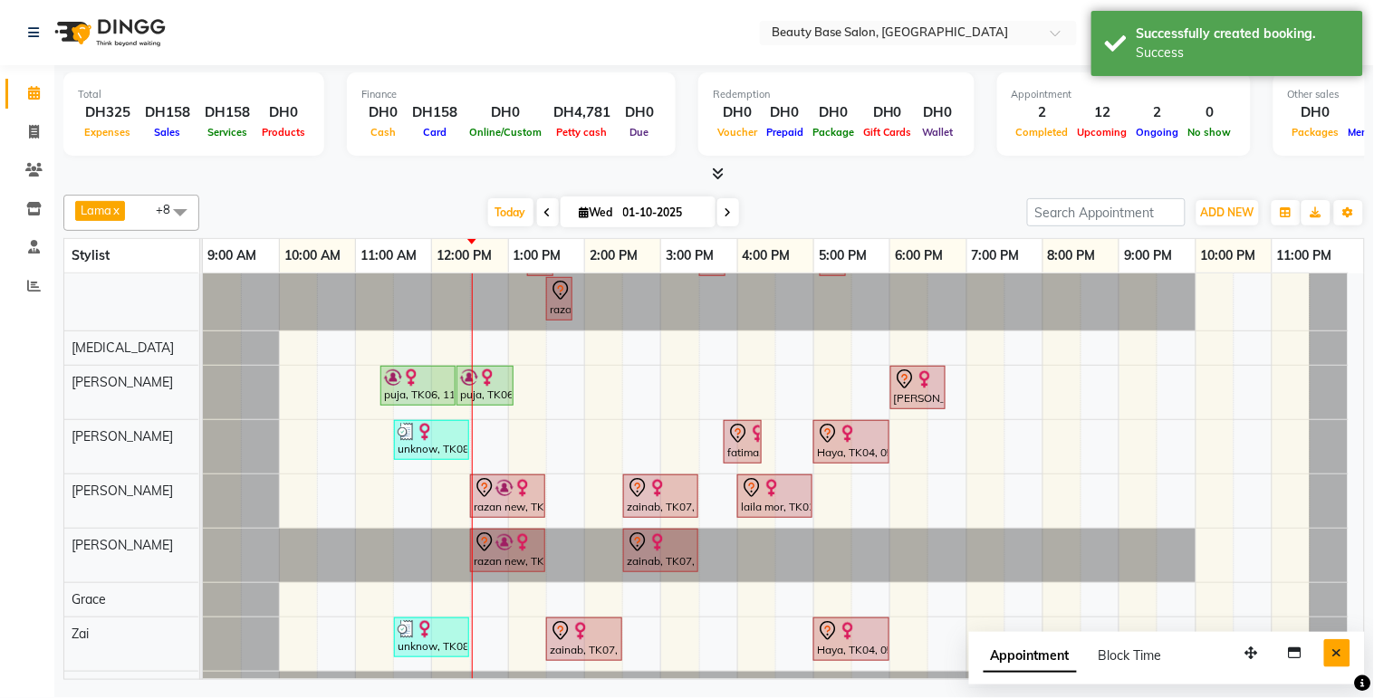
click at [1338, 659] on icon "Close" at bounding box center [1337, 653] width 10 height 13
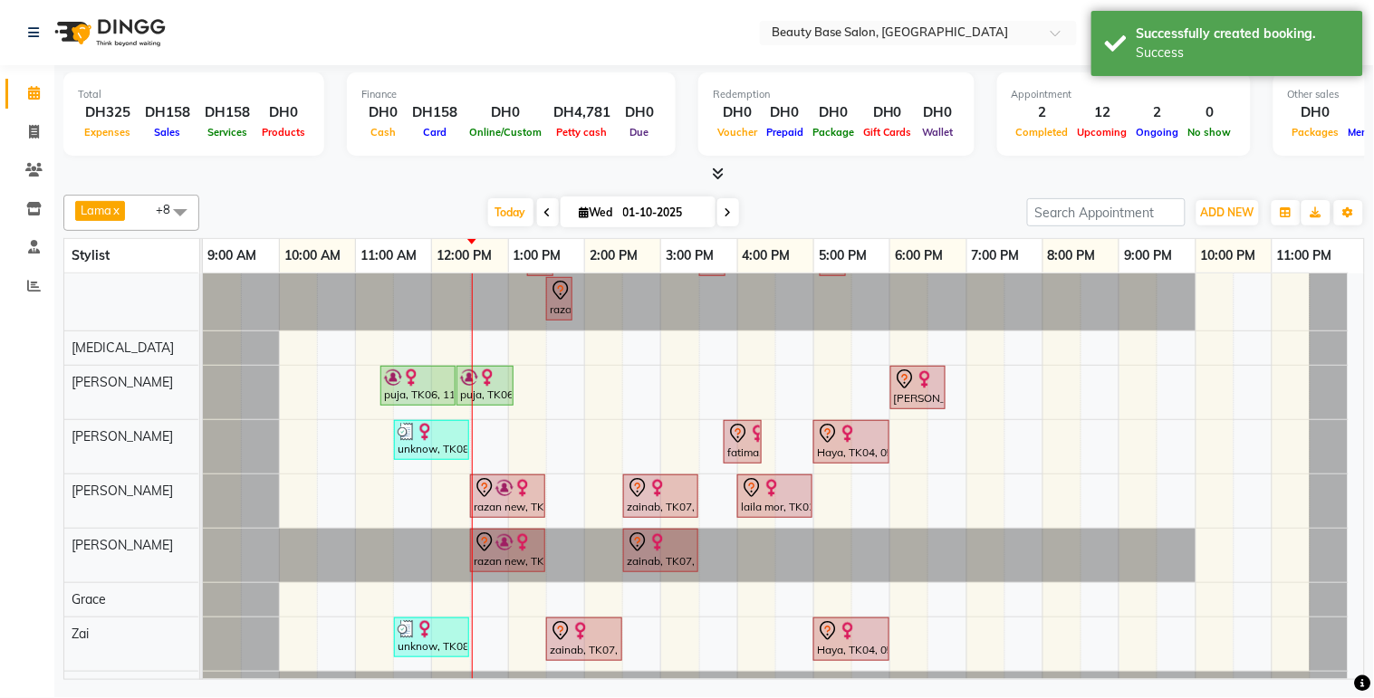
scroll to position [0, 0]
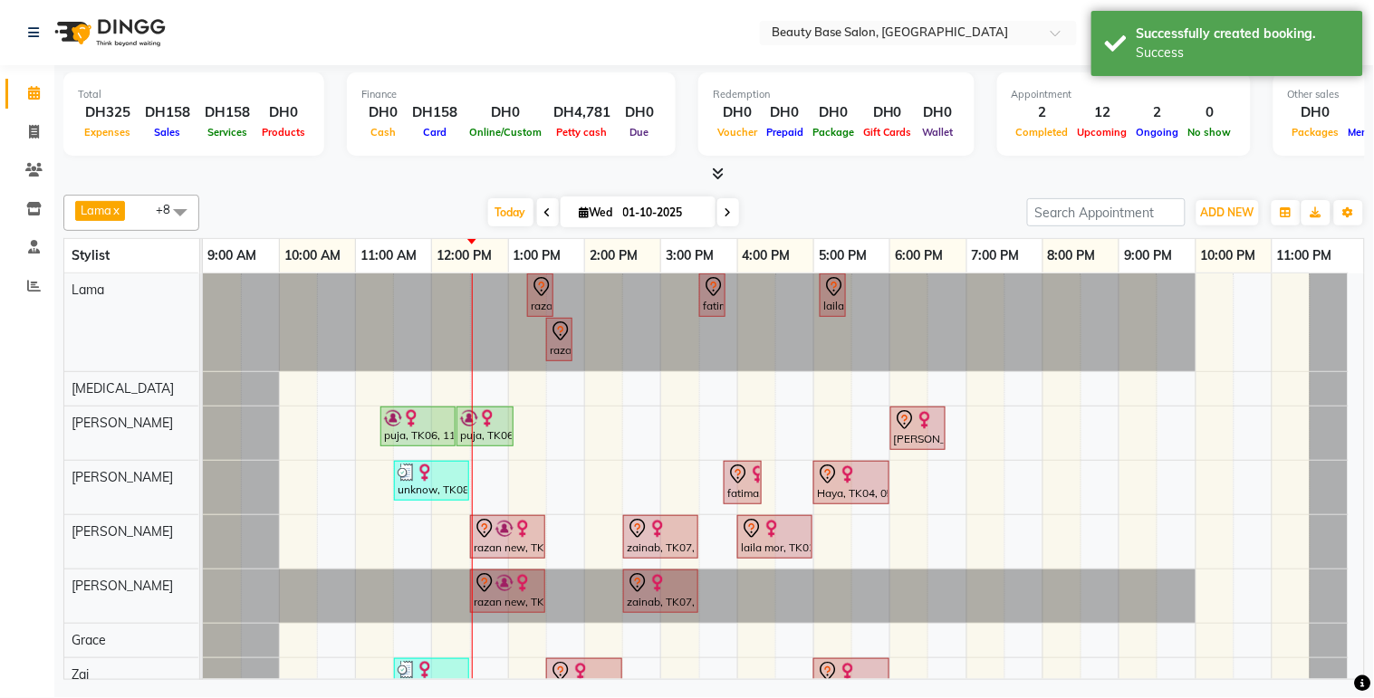
click at [1360, 273] on div "razan new, TK03, 01:15 PM-01:35 PM, eyebrow fatima, TK09, 03:30 PM-03:50 PM, ey…" at bounding box center [783, 476] width 1161 height 406
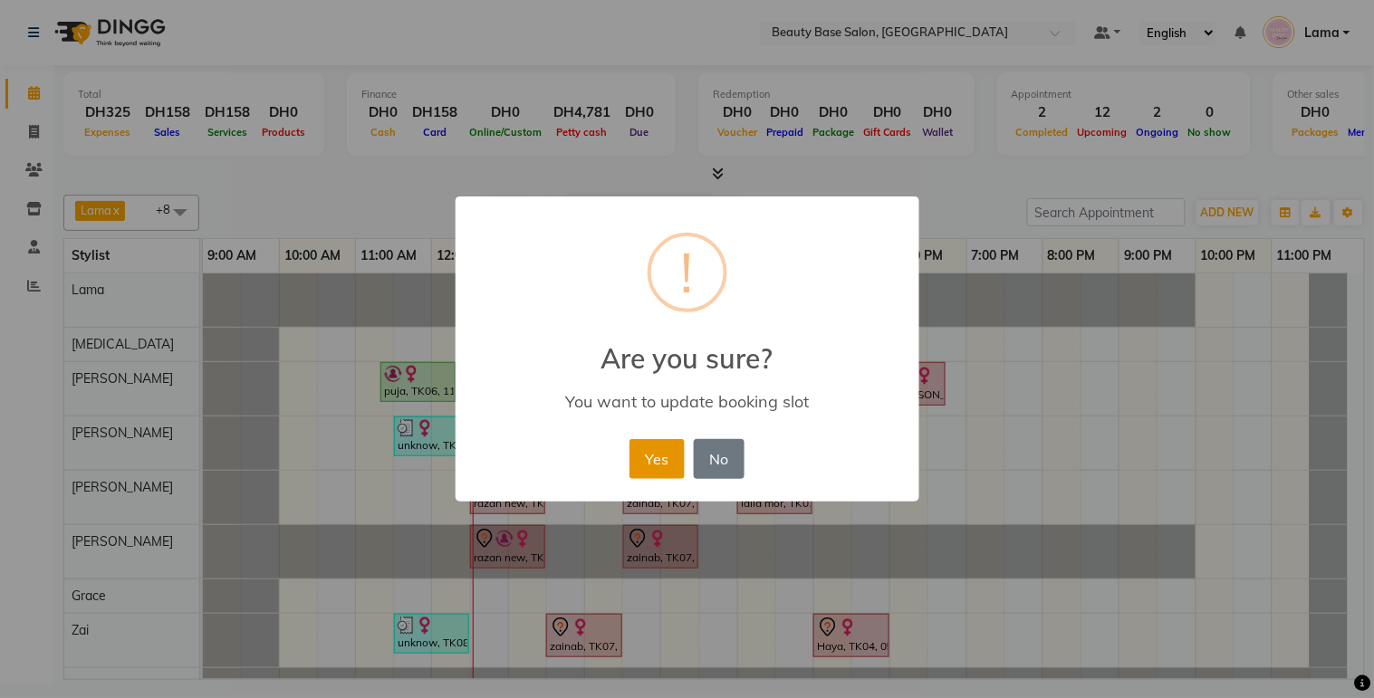
click at [667, 464] on button "Yes" at bounding box center [656, 459] width 55 height 40
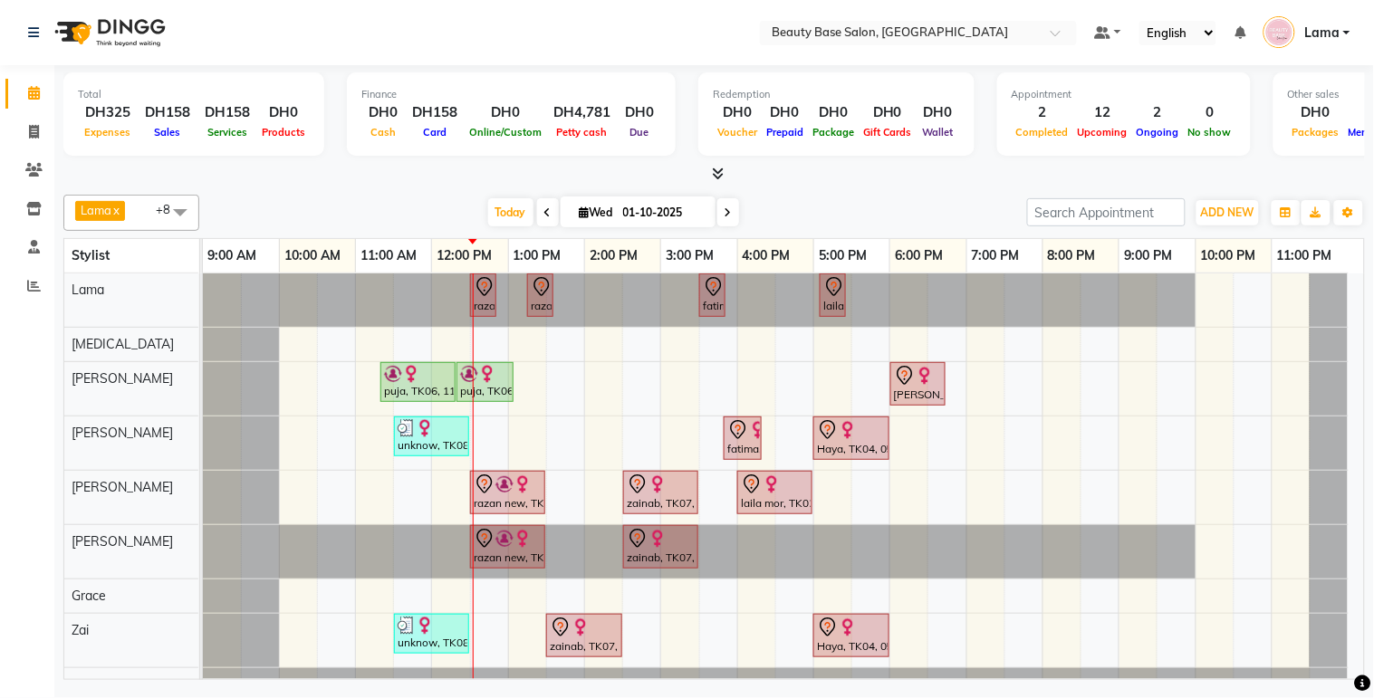
click at [432, 401] on link "puja, TK06, 11:20 AM-12:20 PM, Hot Oil" at bounding box center [417, 382] width 75 height 40
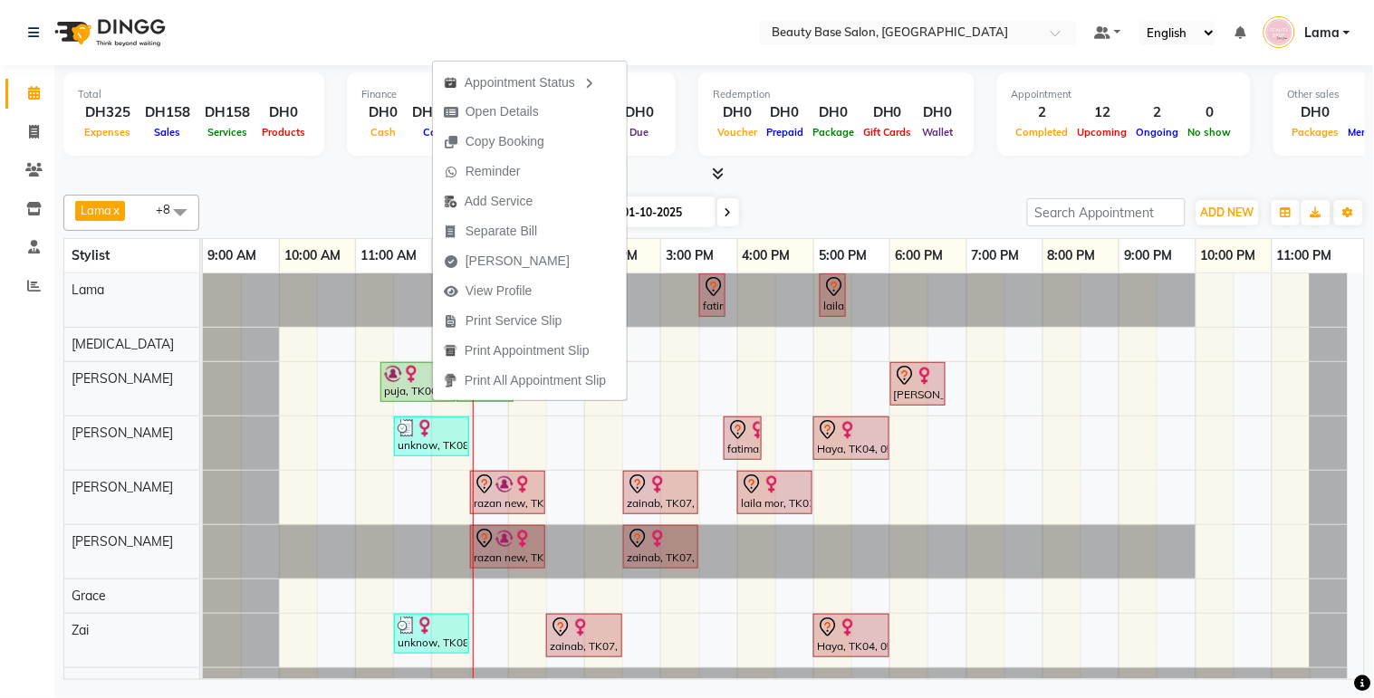
click at [415, 565] on div at bounding box center [699, 551] width 992 height 53
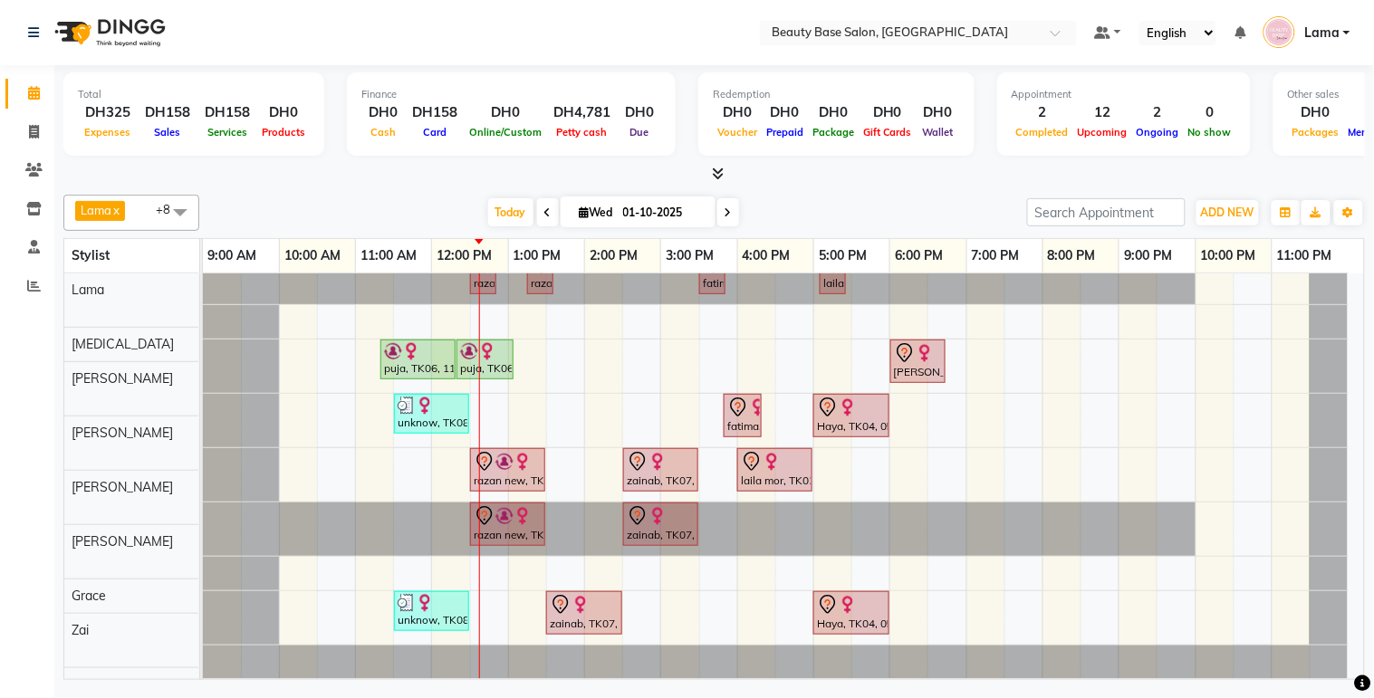
scroll to position [38, 0]
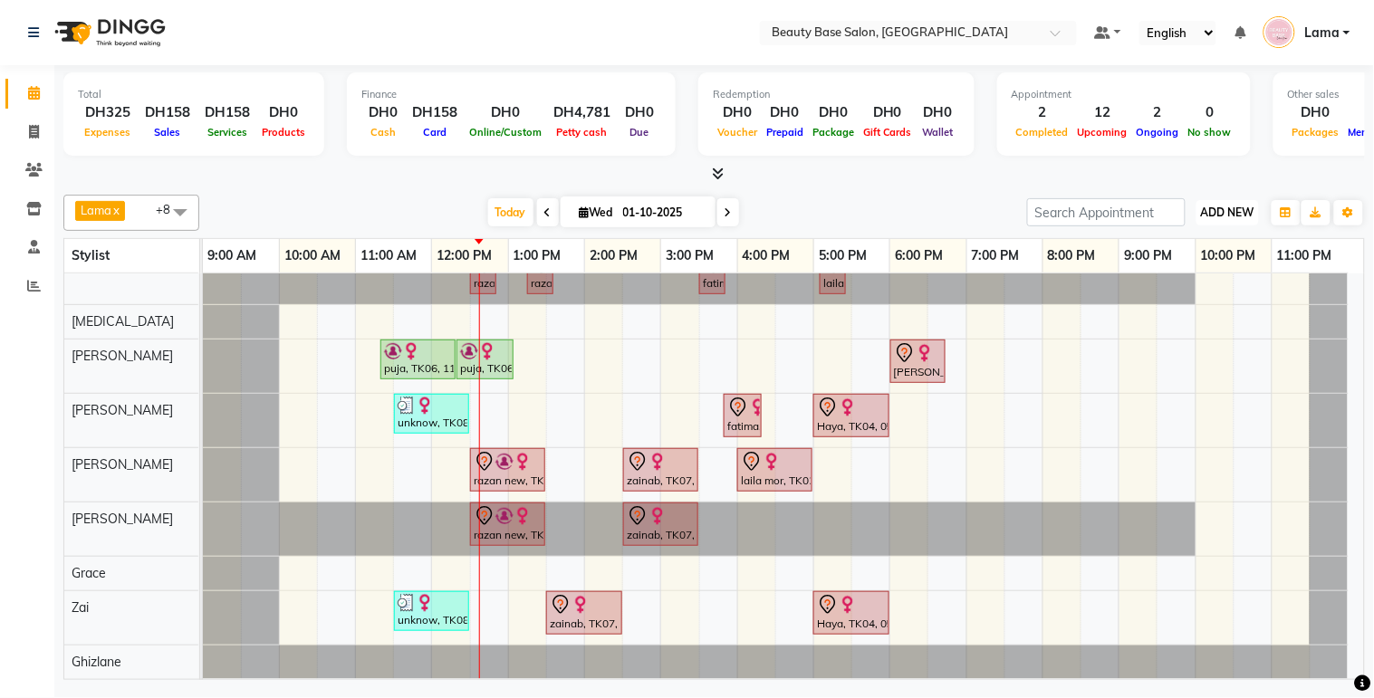
click at [1232, 210] on span "ADD NEW" at bounding box center [1227, 213] width 53 height 14
click at [1207, 241] on button "Add Appointment" at bounding box center [1187, 247] width 143 height 24
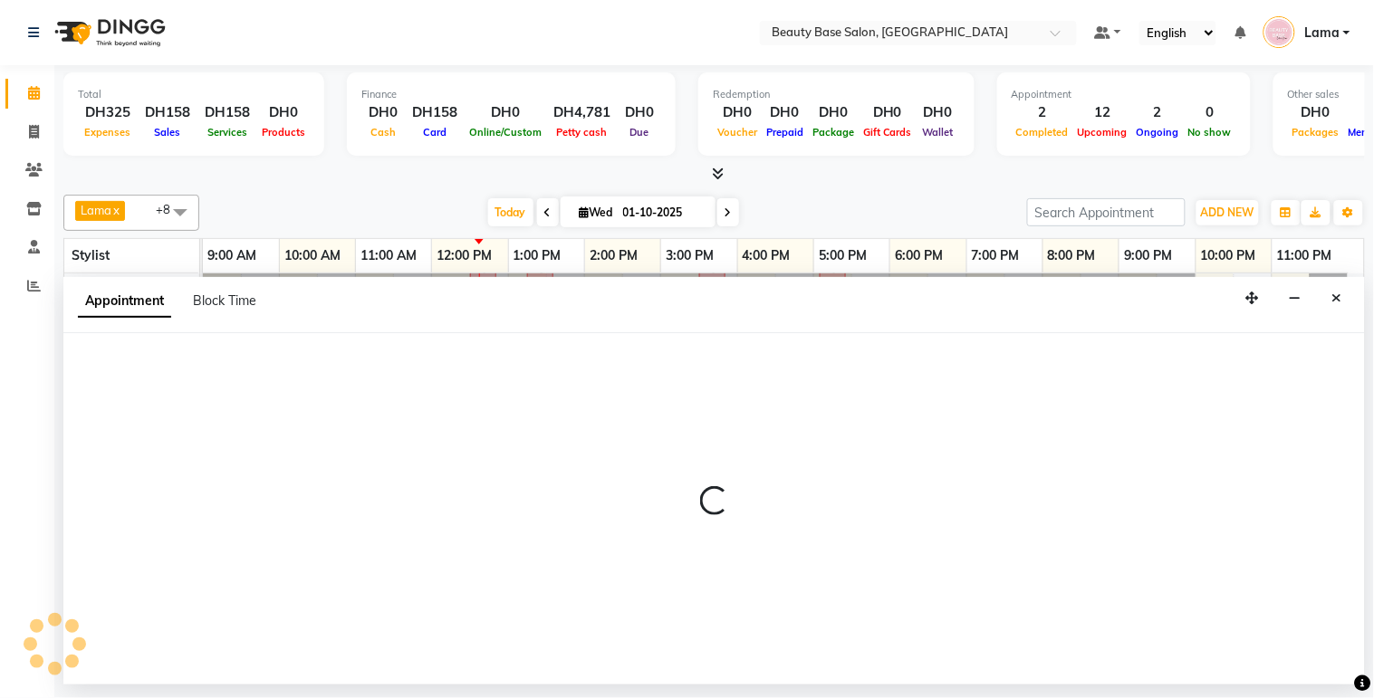
select select "600"
select select "tentative"
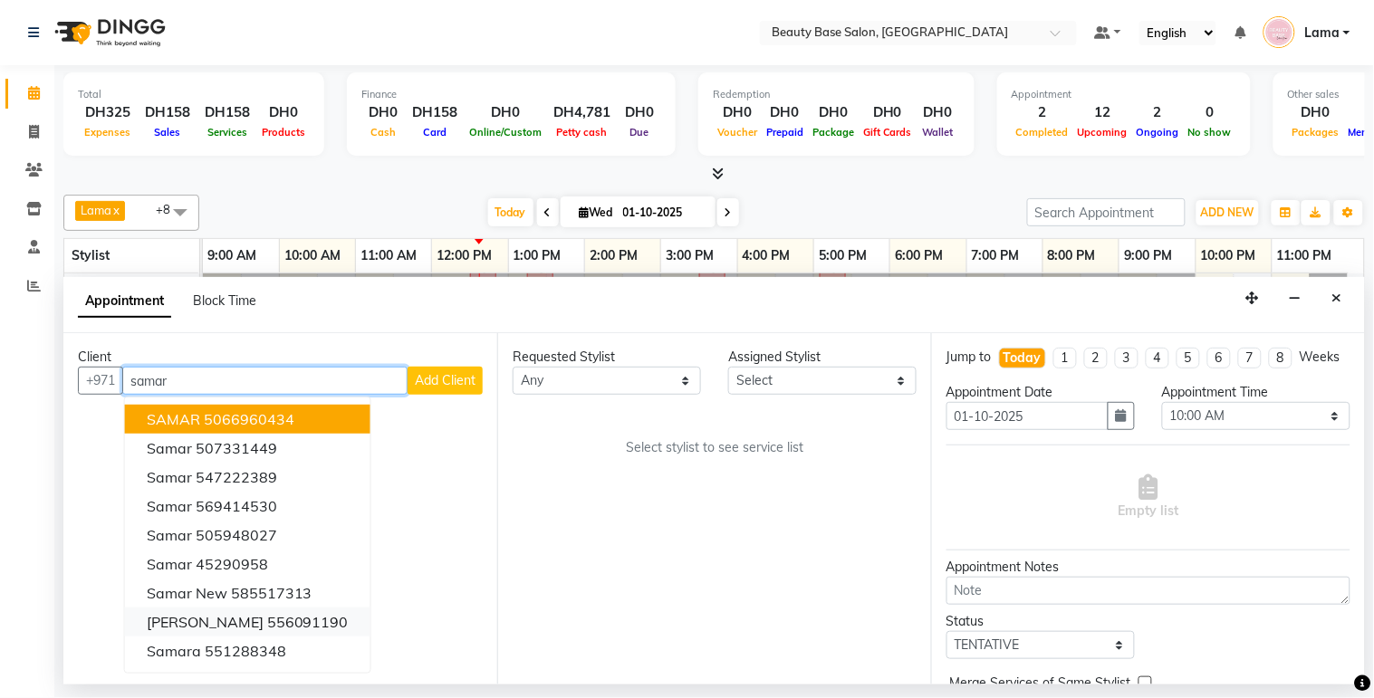
click at [309, 621] on ngb-highlight "556091190" at bounding box center [308, 622] width 82 height 18
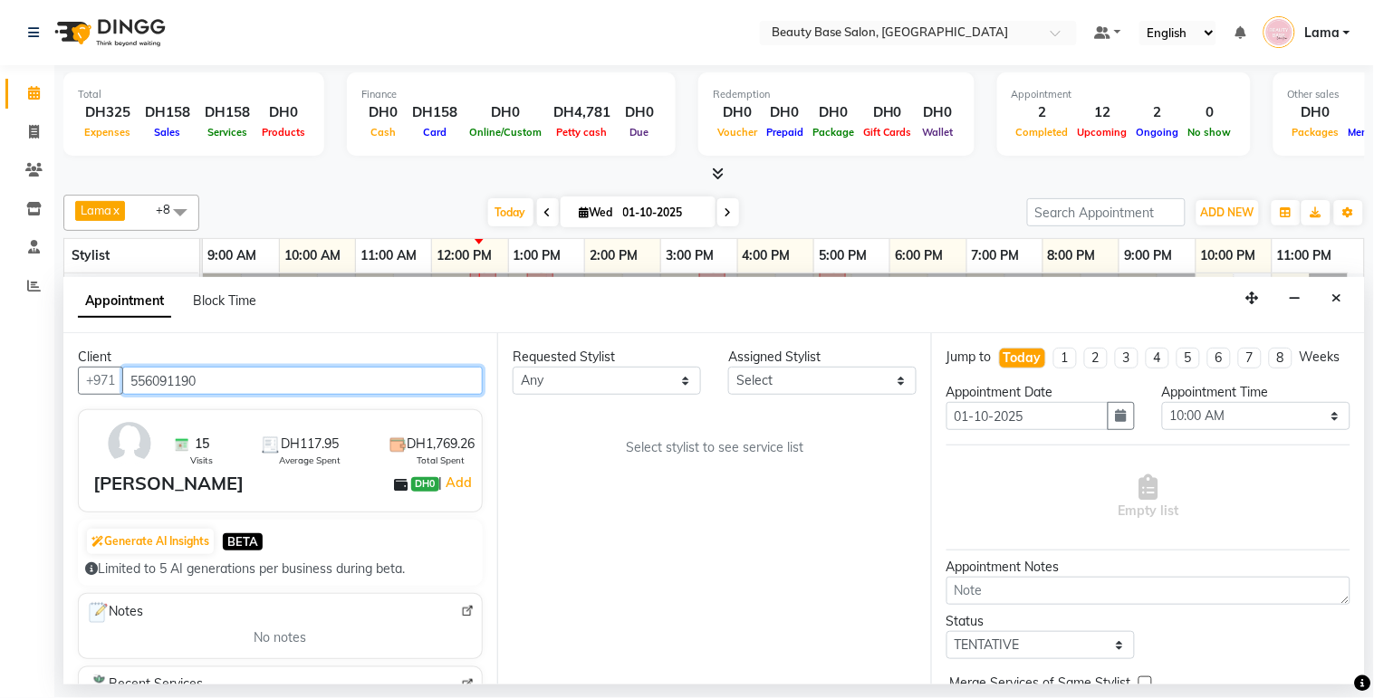
type input "556091190"
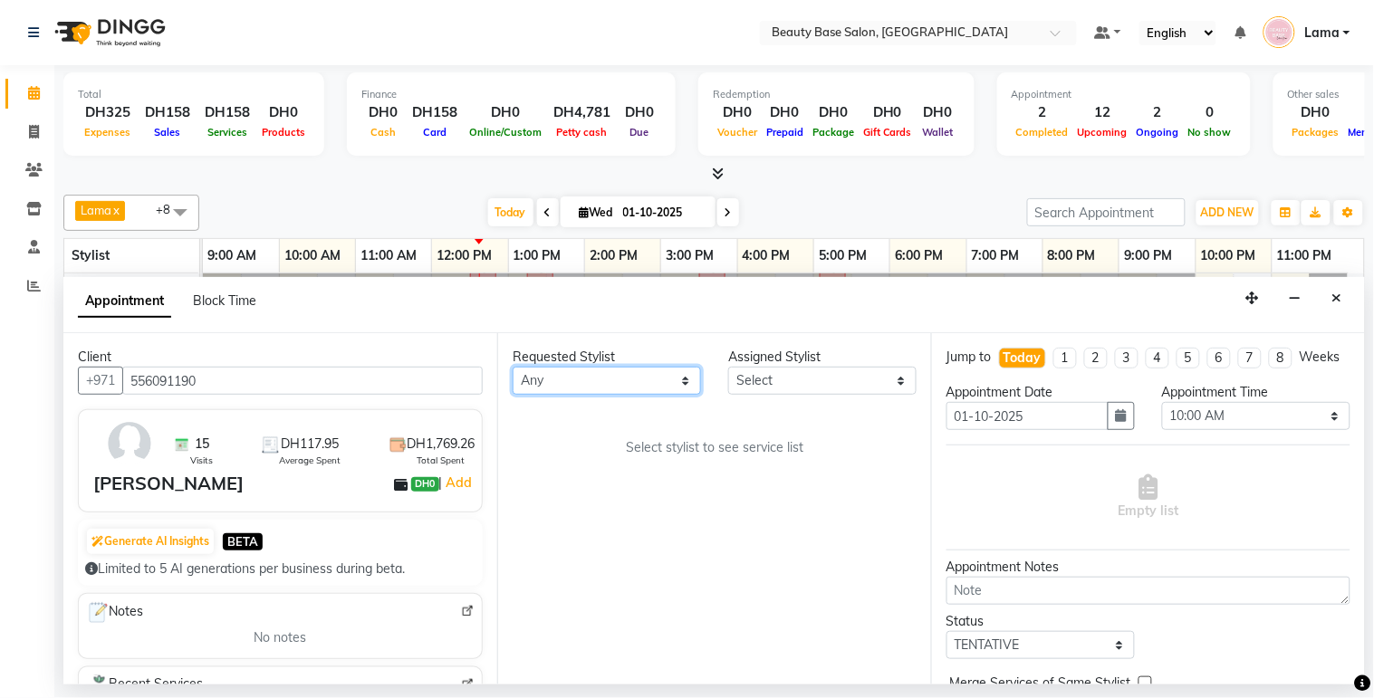
click at [647, 388] on select "Any [PERSON_NAME] [PERSON_NAME] [PERSON_NAME] [PERSON_NAME] [PERSON_NAME] [MEDI…" at bounding box center [607, 381] width 188 height 28
select select "31342"
click at [513, 367] on select "Any [PERSON_NAME] [PERSON_NAME] [PERSON_NAME] [PERSON_NAME] [PERSON_NAME] [MEDI…" at bounding box center [607, 381] width 188 height 28
select select "31342"
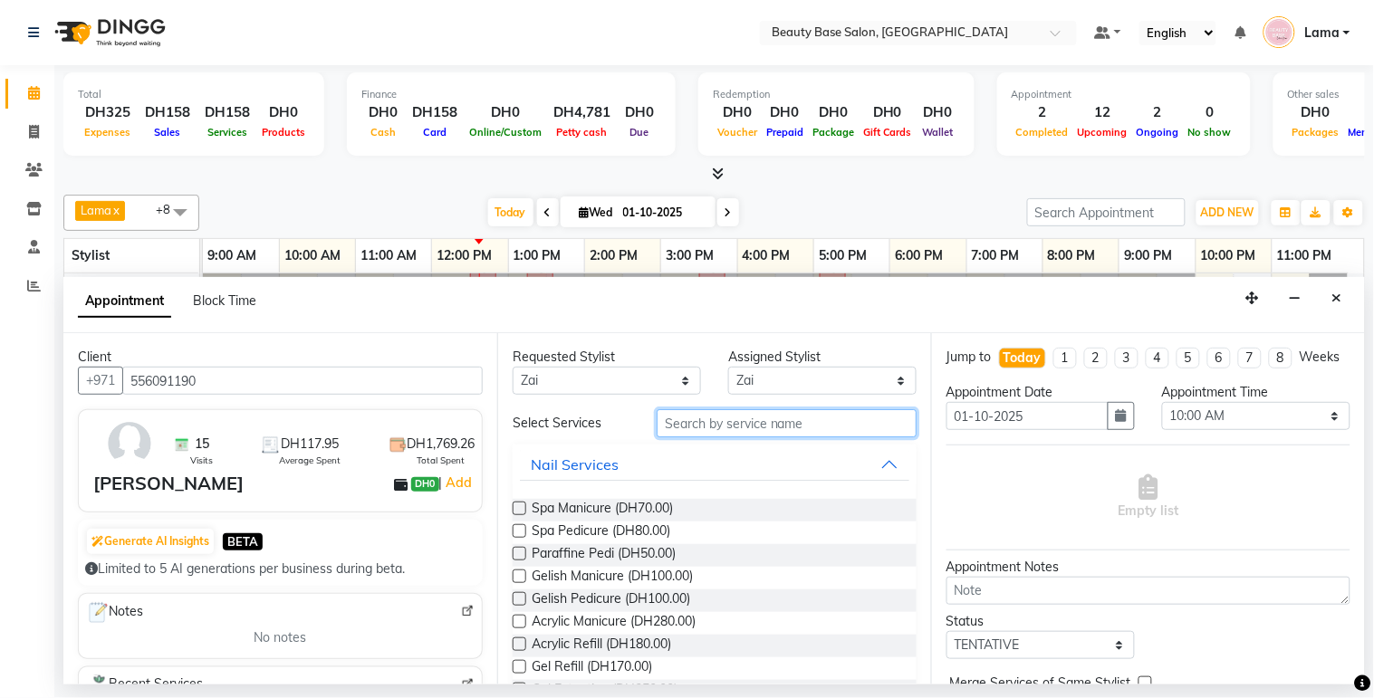
click at [707, 421] on input "text" at bounding box center [787, 423] width 260 height 28
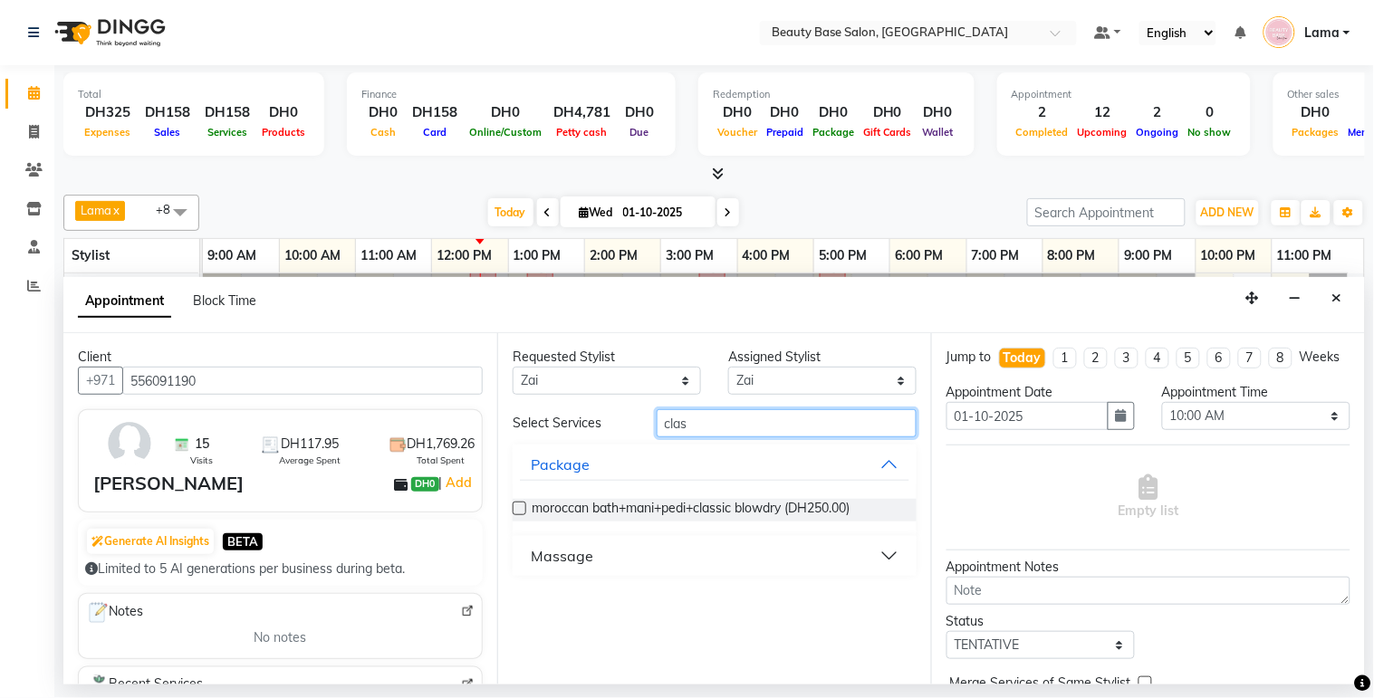
type input "clas"
click at [575, 550] on div "Massage" at bounding box center [562, 556] width 62 height 22
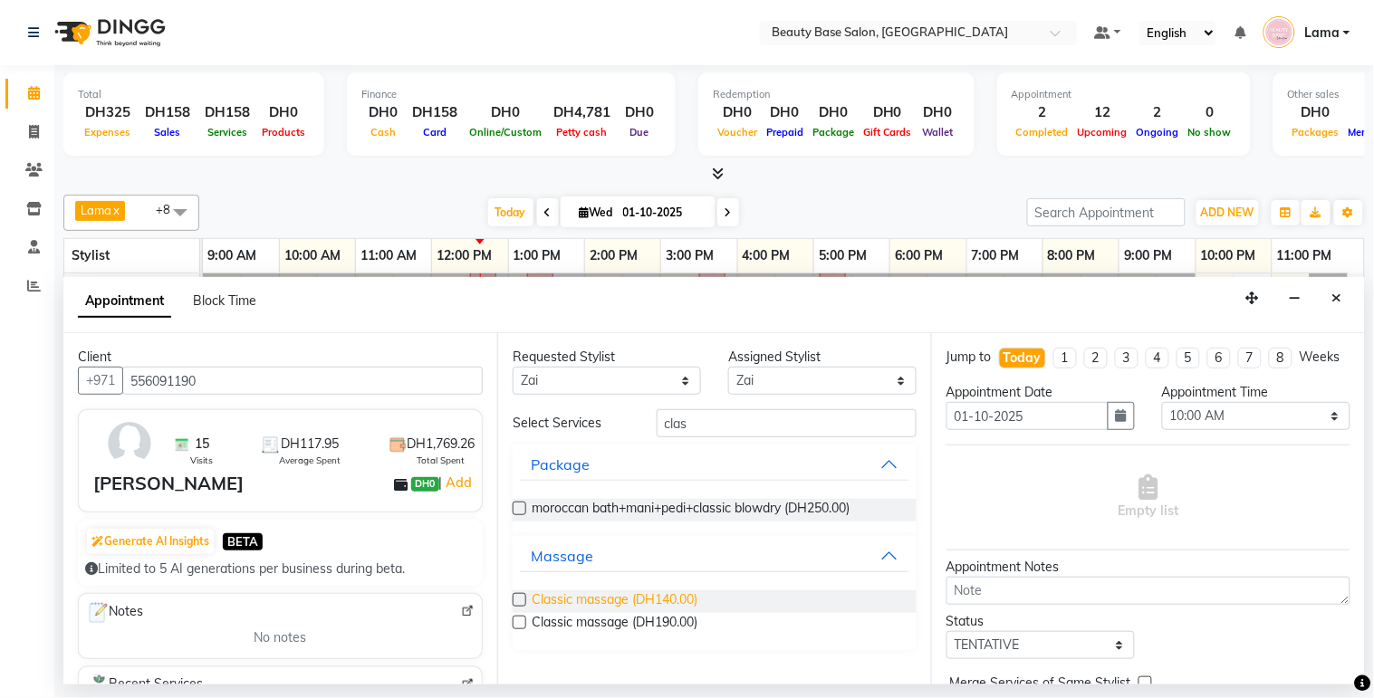
click at [568, 601] on span "Classic massage (DH140.00)" at bounding box center [615, 601] width 166 height 23
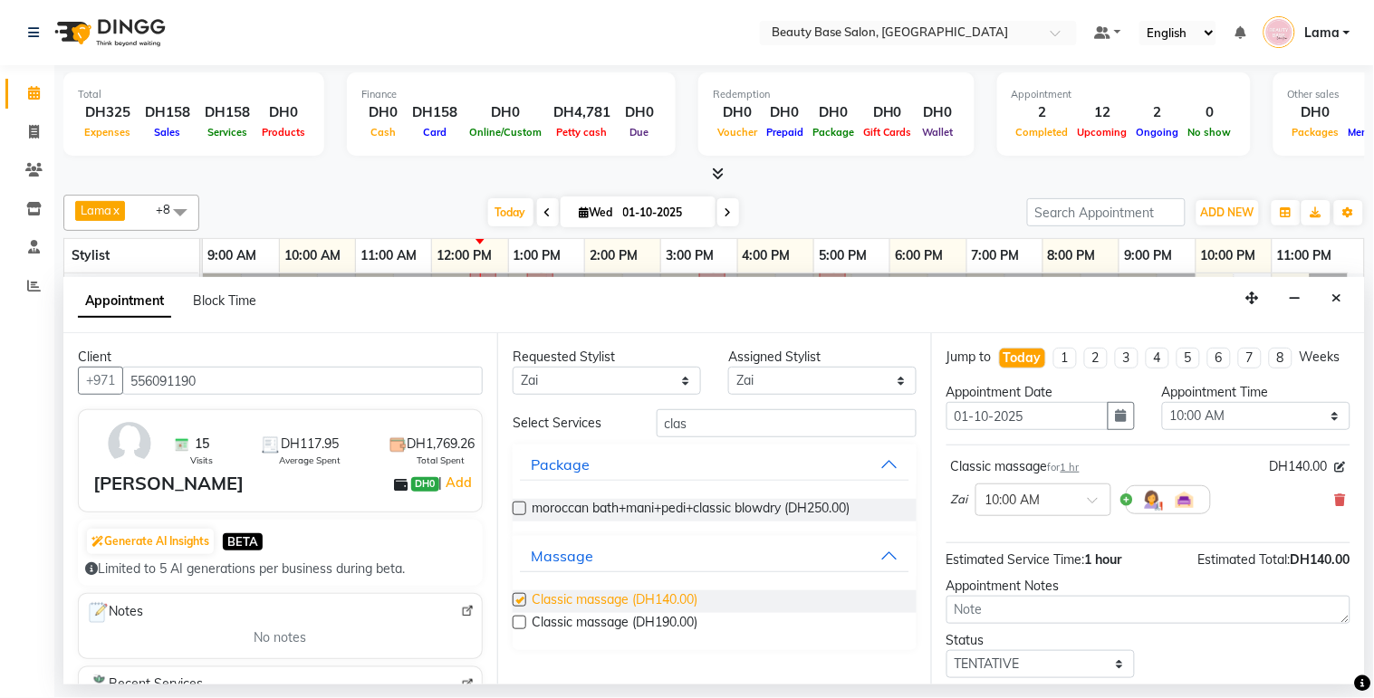
checkbox input "false"
click at [631, 382] on select "Any [PERSON_NAME] [PERSON_NAME] [PERSON_NAME] [PERSON_NAME] [PERSON_NAME] [MEDI…" at bounding box center [607, 381] width 188 height 28
click at [771, 427] on input "clas" at bounding box center [787, 423] width 260 height 28
type input "c"
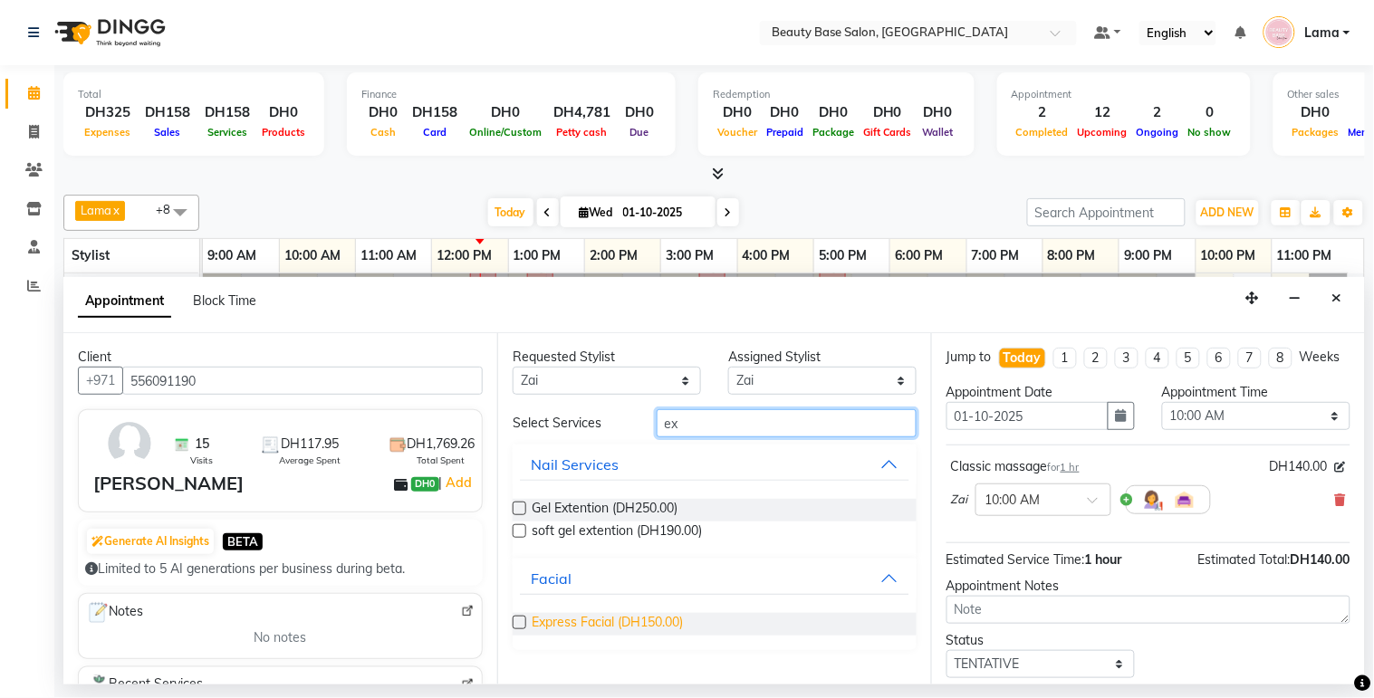
type input "ex"
click at [600, 628] on span "Express Facial (DH150.00)" at bounding box center [607, 624] width 151 height 23
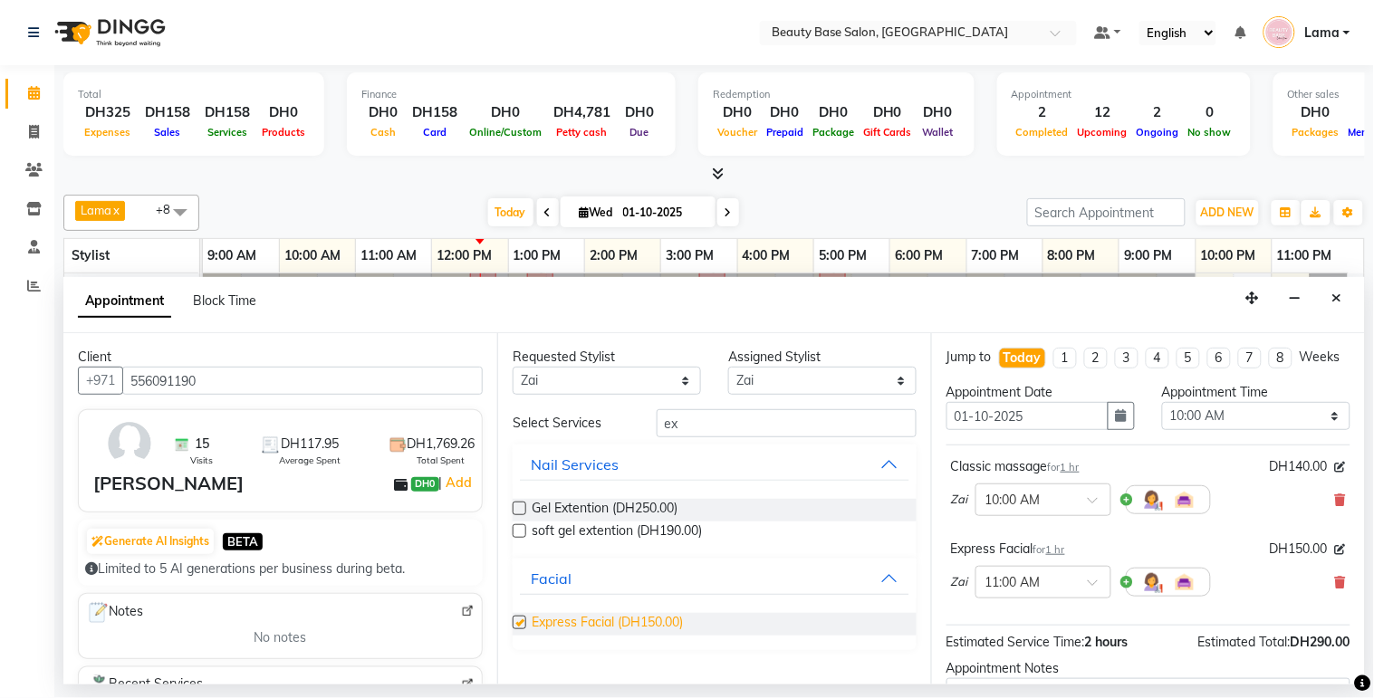
checkbox input "false"
click at [631, 391] on select "Any [PERSON_NAME] [PERSON_NAME] [PERSON_NAME] [PERSON_NAME] [PERSON_NAME] [MEDI…" at bounding box center [607, 381] width 188 height 28
select select "30434"
click at [513, 367] on select "Any [PERSON_NAME] [PERSON_NAME] [PERSON_NAME] [PERSON_NAME] [PERSON_NAME] [MEDI…" at bounding box center [607, 381] width 188 height 28
select select "30434"
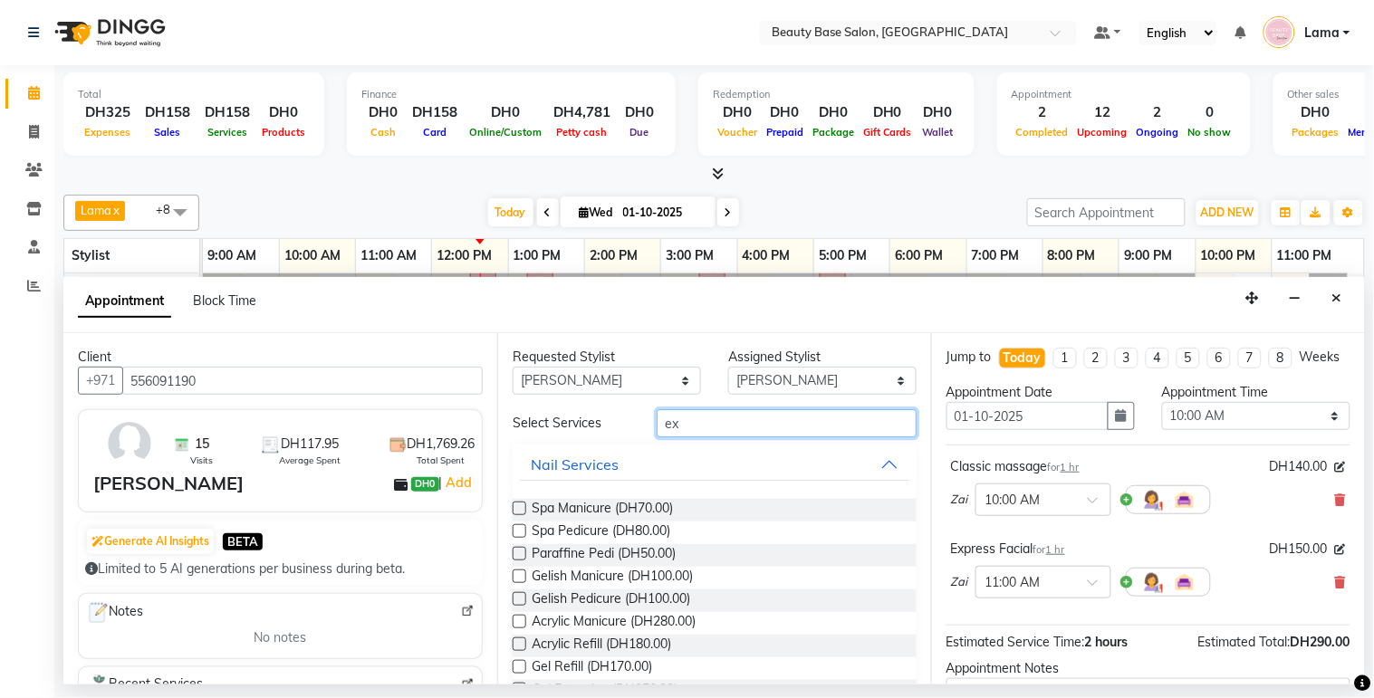
click at [713, 428] on input "ex" at bounding box center [787, 423] width 260 height 28
type input "e"
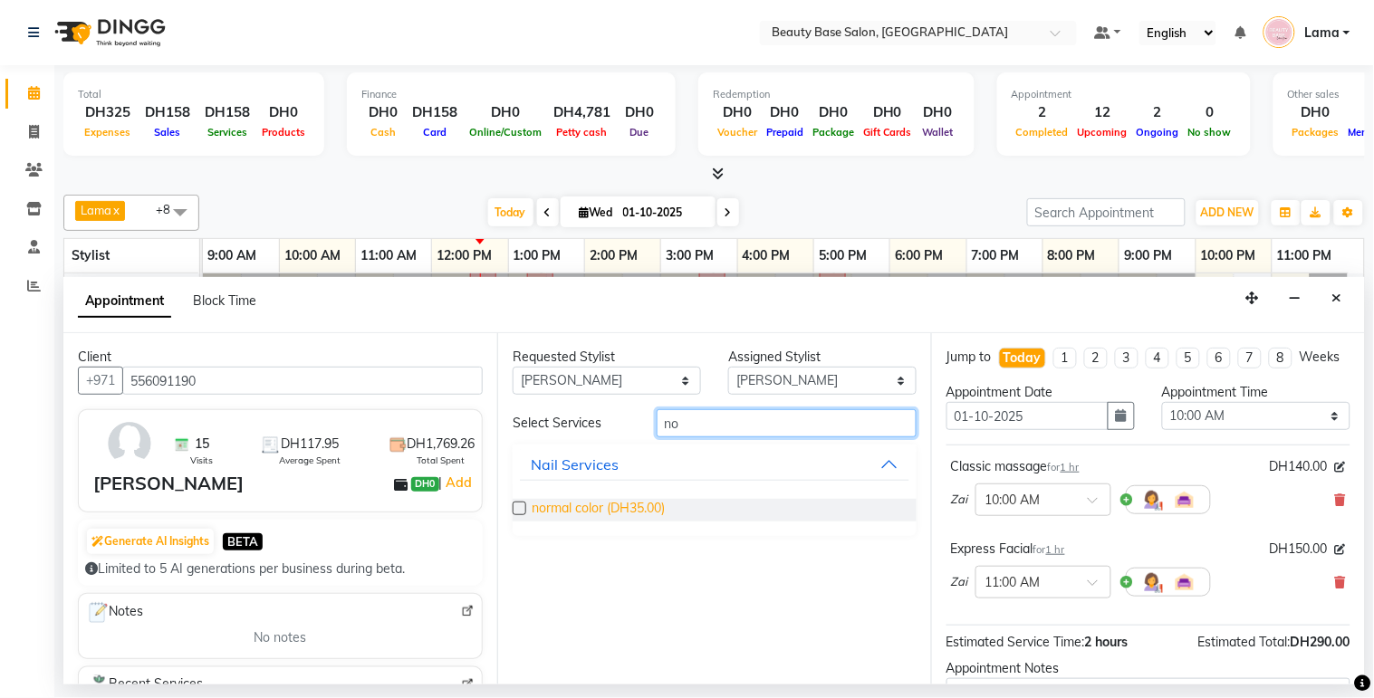
type input "no"
click at [618, 514] on span "normal color (DH35.00)" at bounding box center [598, 510] width 133 height 23
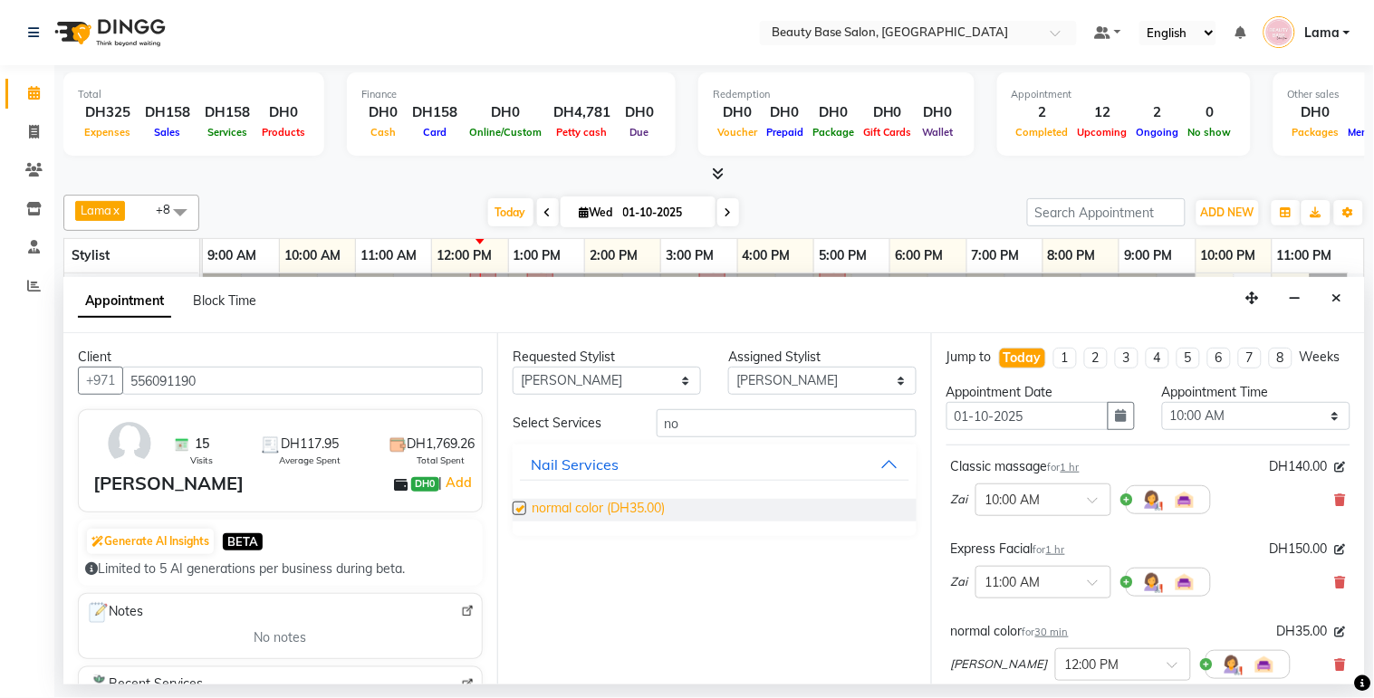
checkbox input "false"
click at [659, 383] on select "Any [PERSON_NAME] [PERSON_NAME] [PERSON_NAME] [PERSON_NAME] [PERSON_NAME] [MEDI…" at bounding box center [607, 381] width 188 height 28
select select "17496"
click at [513, 367] on select "Any [PERSON_NAME] [PERSON_NAME] [PERSON_NAME] [PERSON_NAME] [PERSON_NAME] [MEDI…" at bounding box center [607, 381] width 188 height 28
select select "17496"
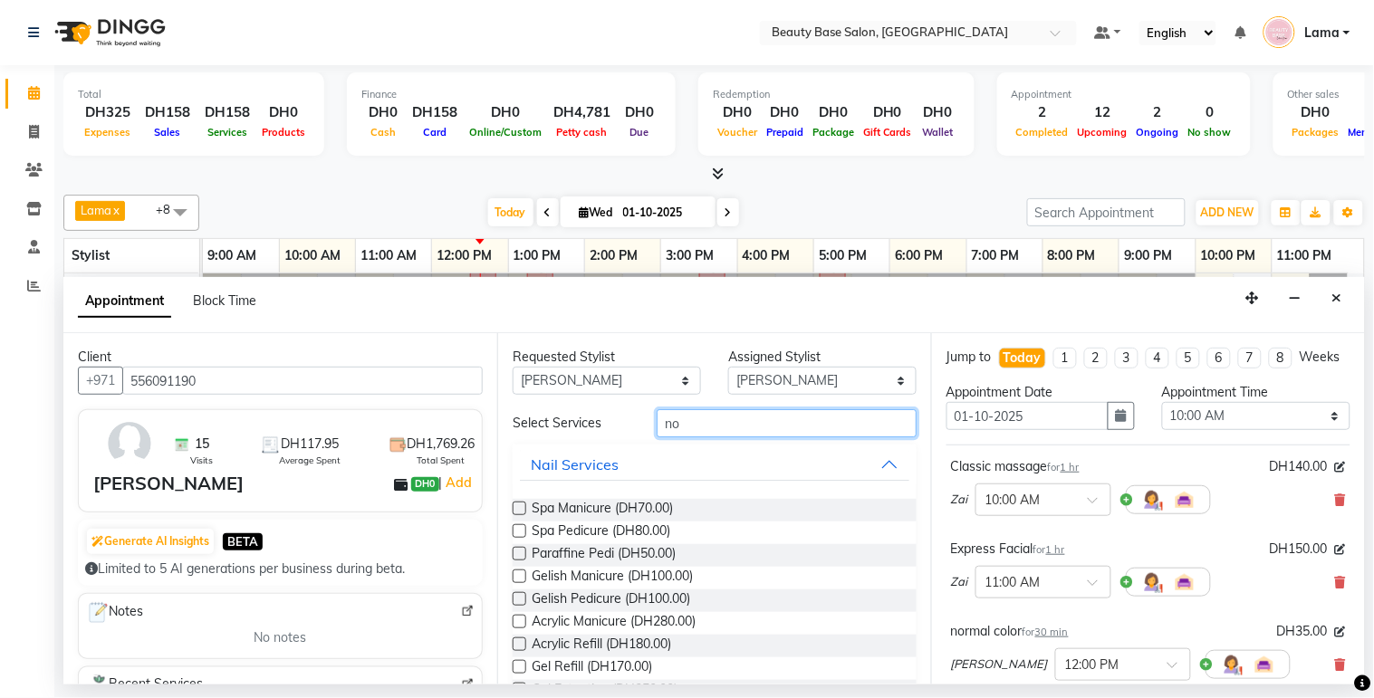
click at [714, 417] on input "no" at bounding box center [787, 423] width 260 height 28
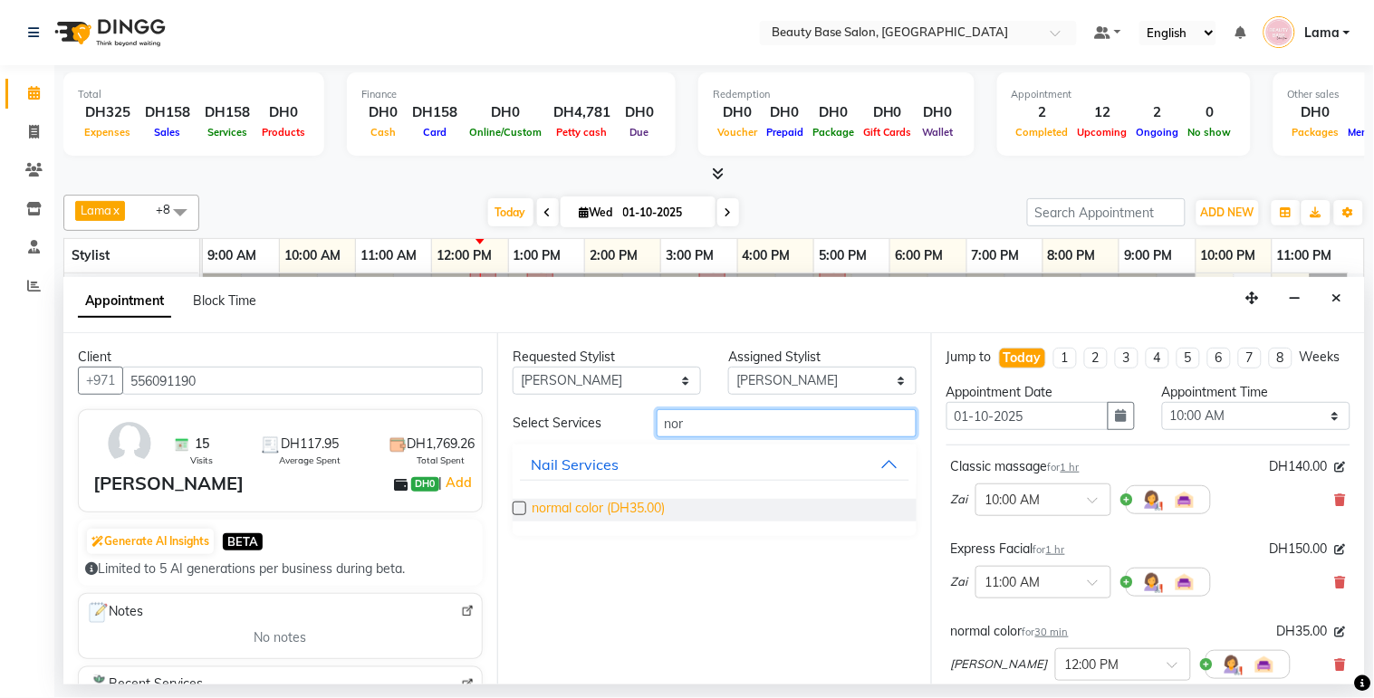
type input "nor"
click at [623, 512] on span "normal color (DH35.00)" at bounding box center [598, 510] width 133 height 23
checkbox input "false"
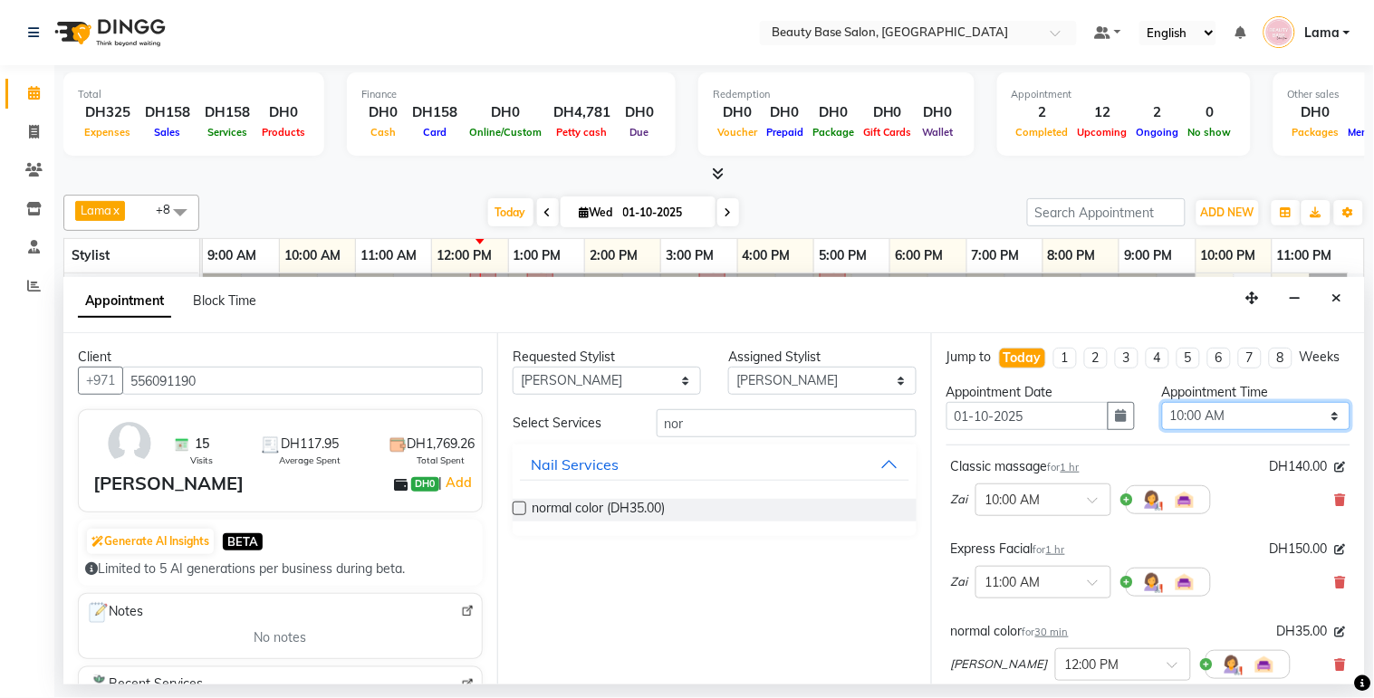
click at [1246, 430] on select "Select 10:00 AM 10:05 AM 10:10 AM 10:15 AM 10:20 AM 10:25 AM 10:30 AM 10:35 AM …" at bounding box center [1256, 416] width 188 height 28
select select "870"
click at [1162, 418] on select "Select 10:00 AM 10:05 AM 10:10 AM 10:15 AM 10:20 AM 10:25 AM 10:30 AM 10:35 AM …" at bounding box center [1256, 416] width 188 height 28
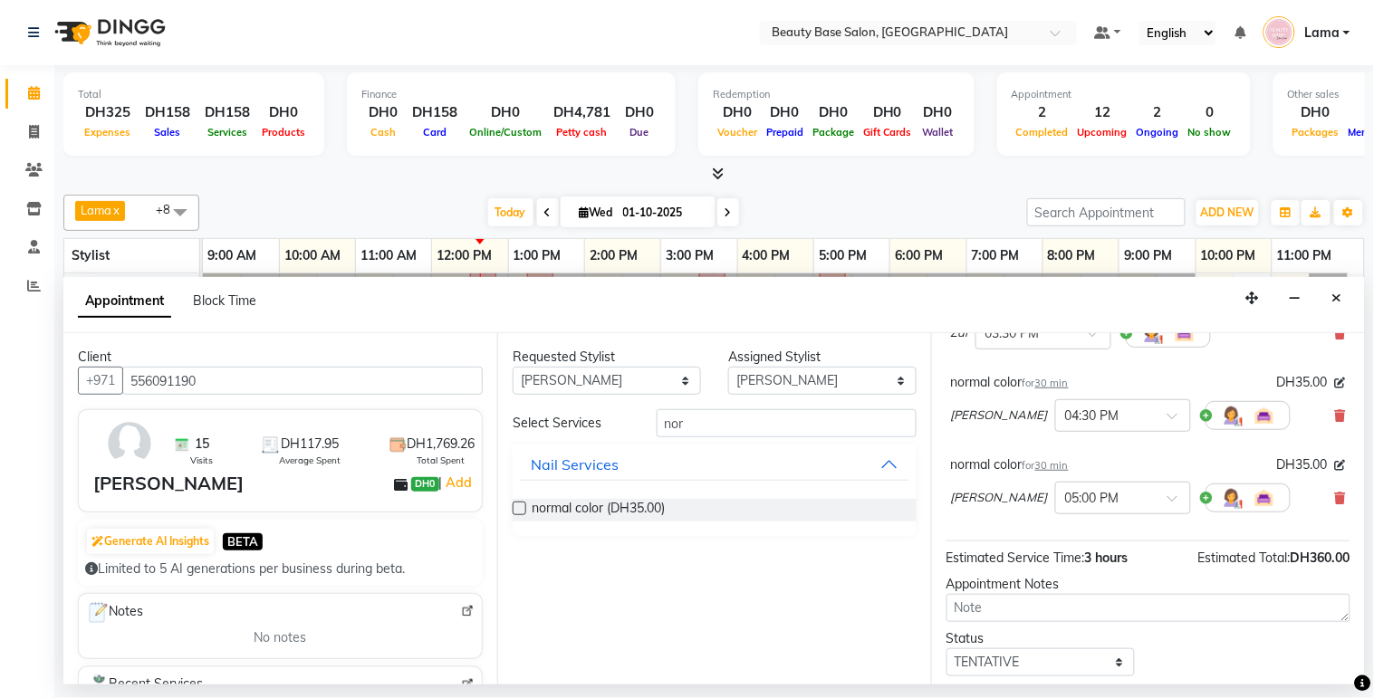
scroll to position [286, 0]
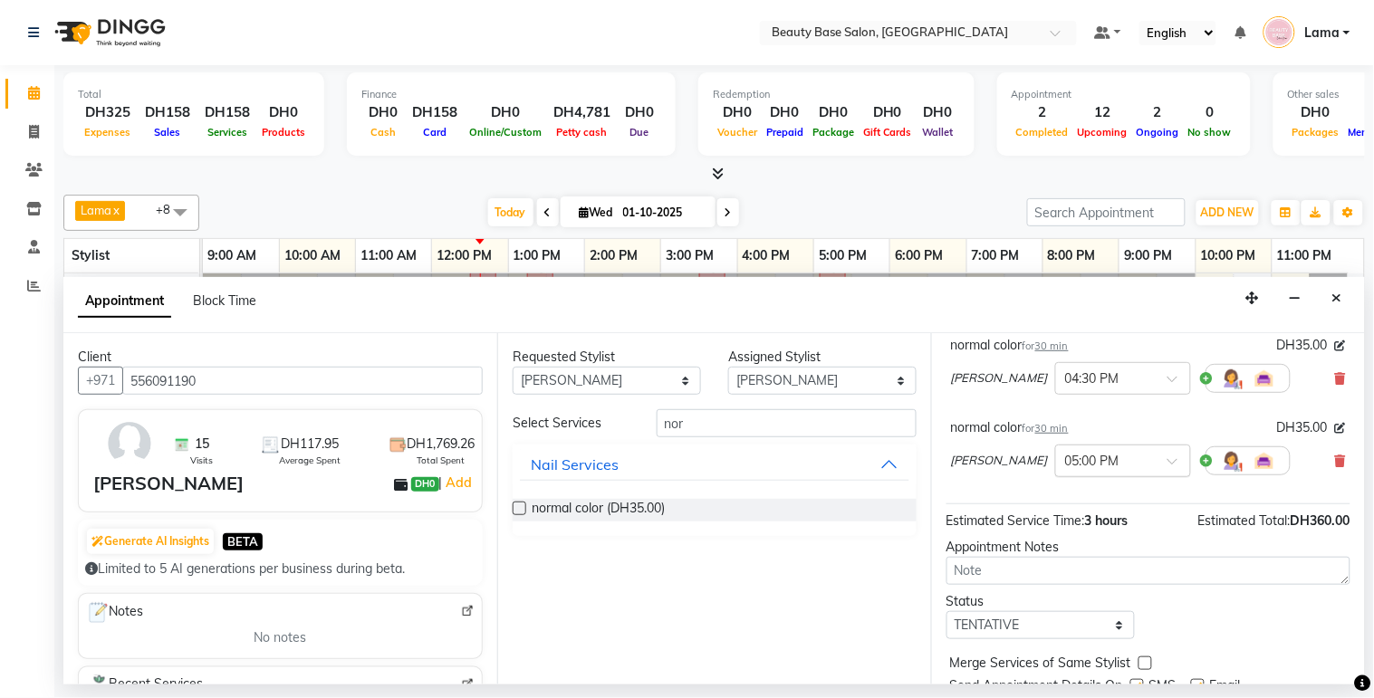
click at [1066, 469] on input "text" at bounding box center [1105, 459] width 80 height 19
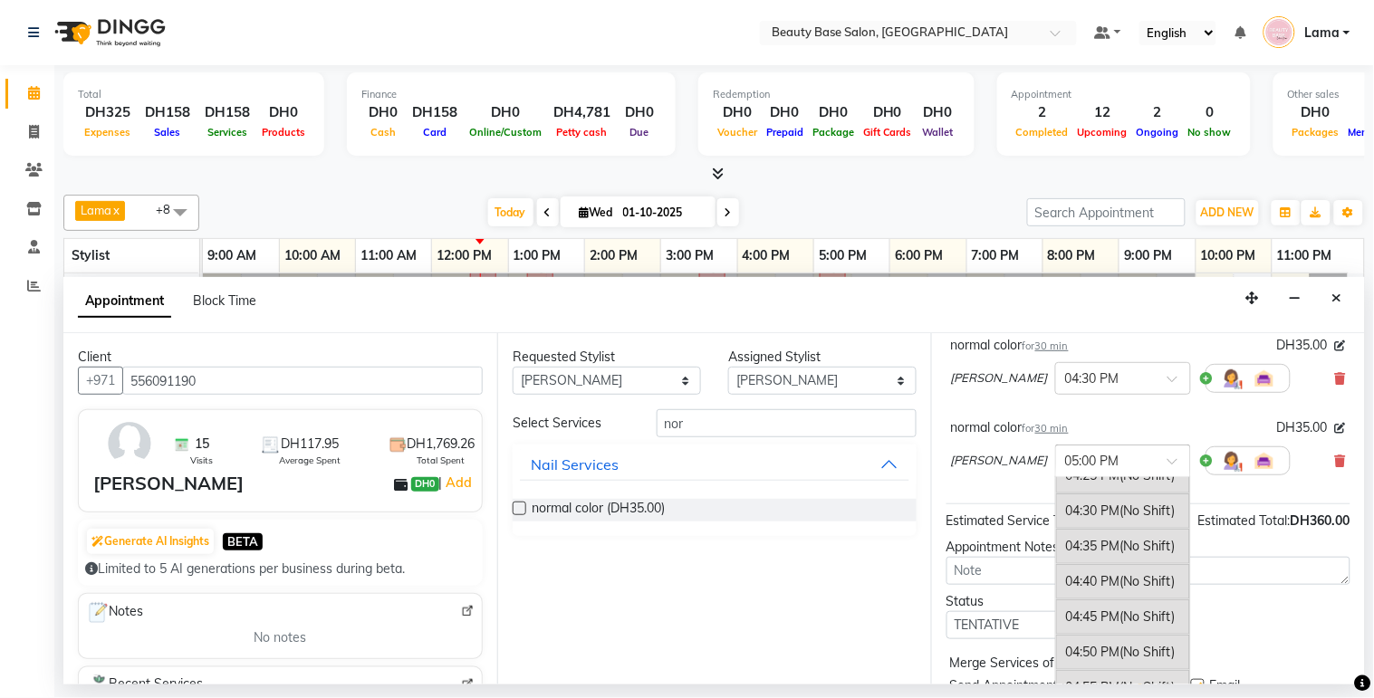
scroll to position [2728, 0]
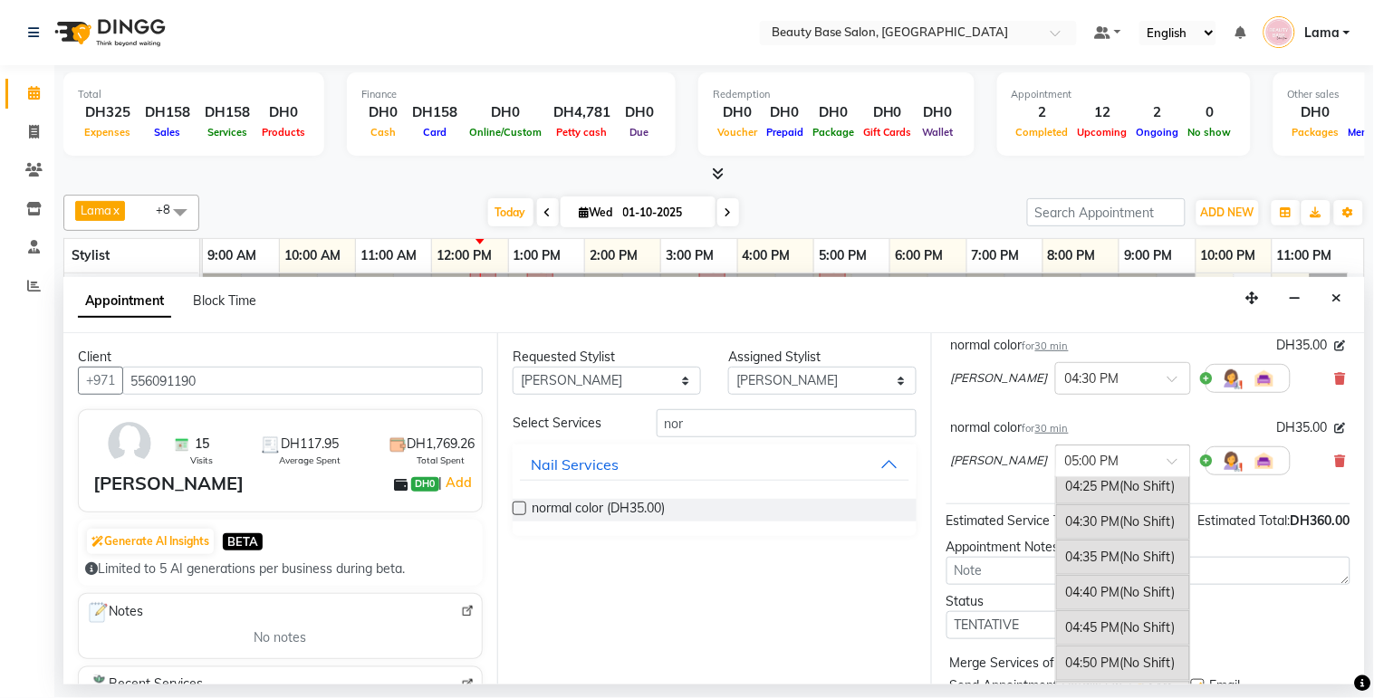
click at [1056, 540] on div "04:30 PM (No Shift)" at bounding box center [1123, 521] width 134 height 35
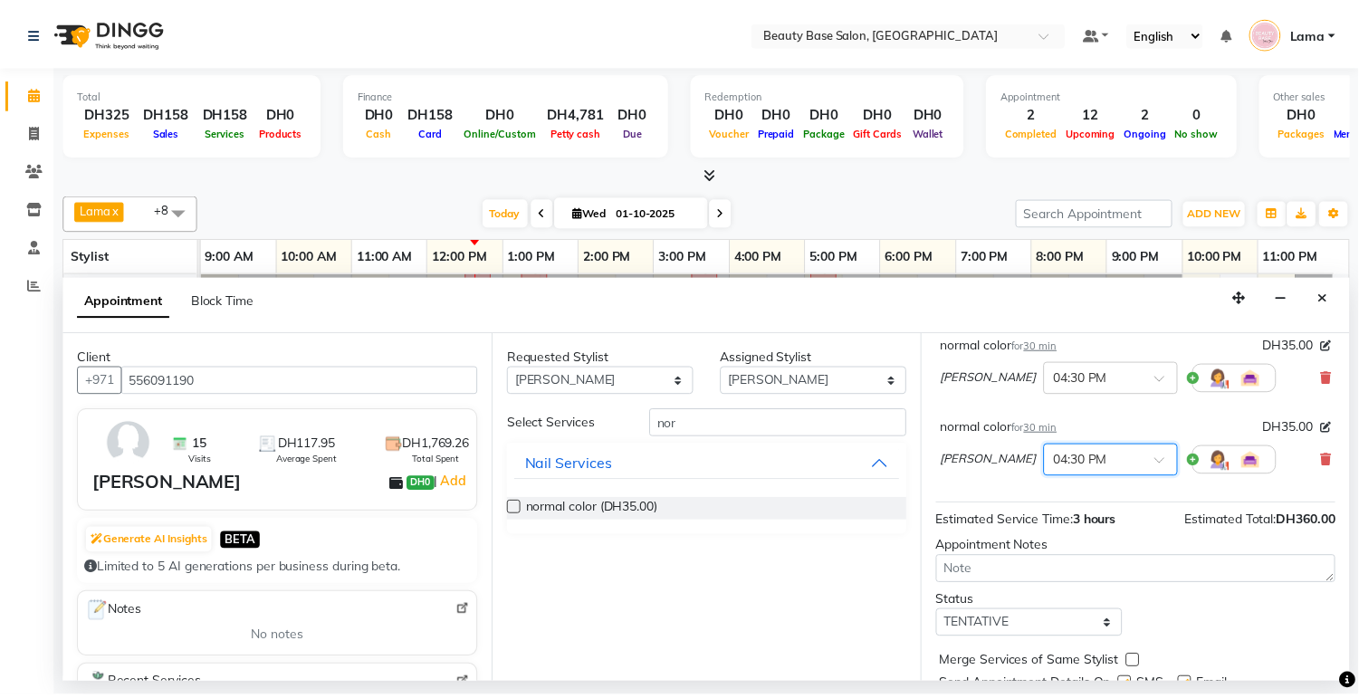
scroll to position [391, 0]
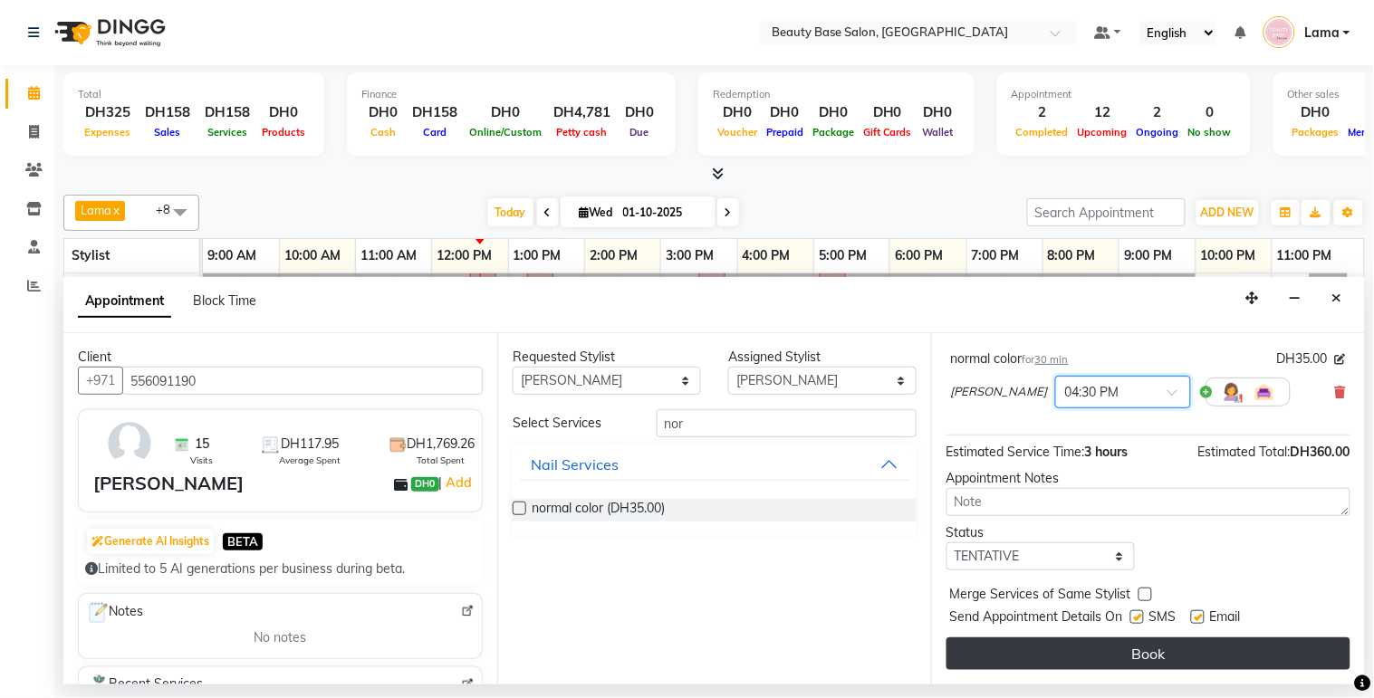
click at [1169, 657] on button "Book" at bounding box center [1148, 654] width 404 height 33
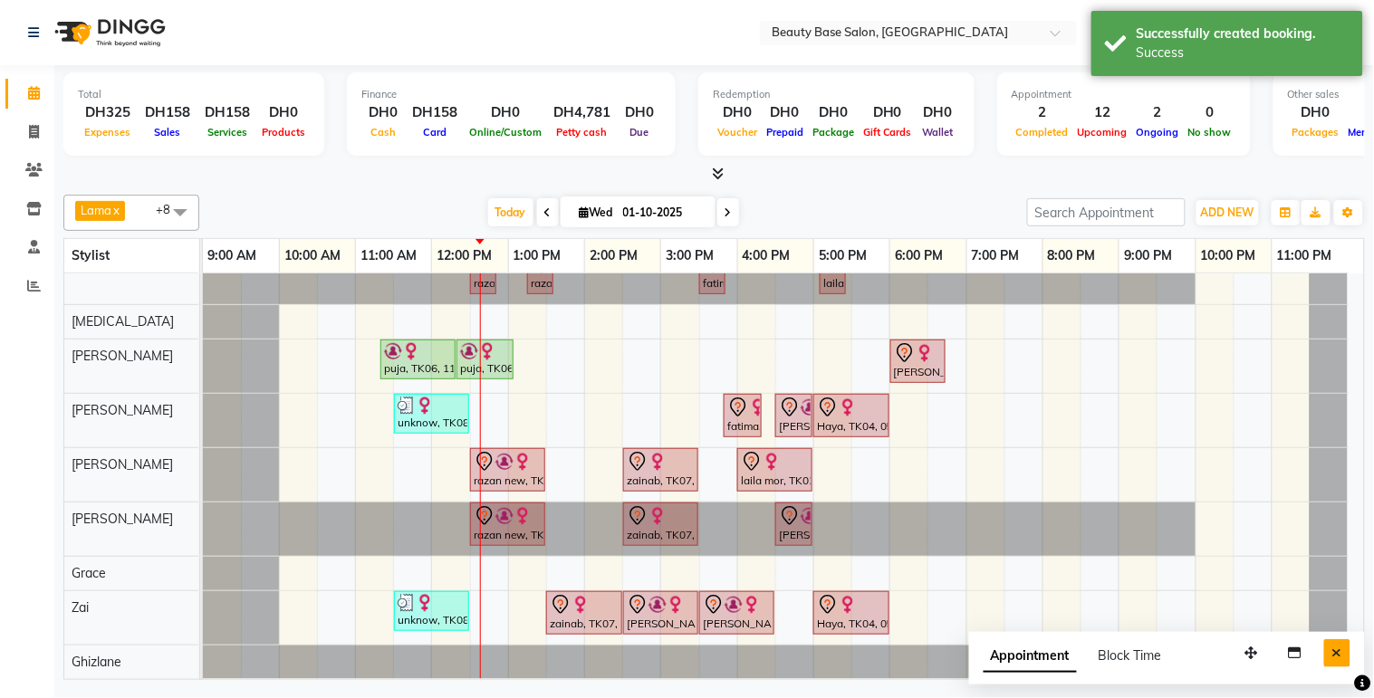
click at [1336, 661] on button "Close" at bounding box center [1337, 653] width 26 height 28
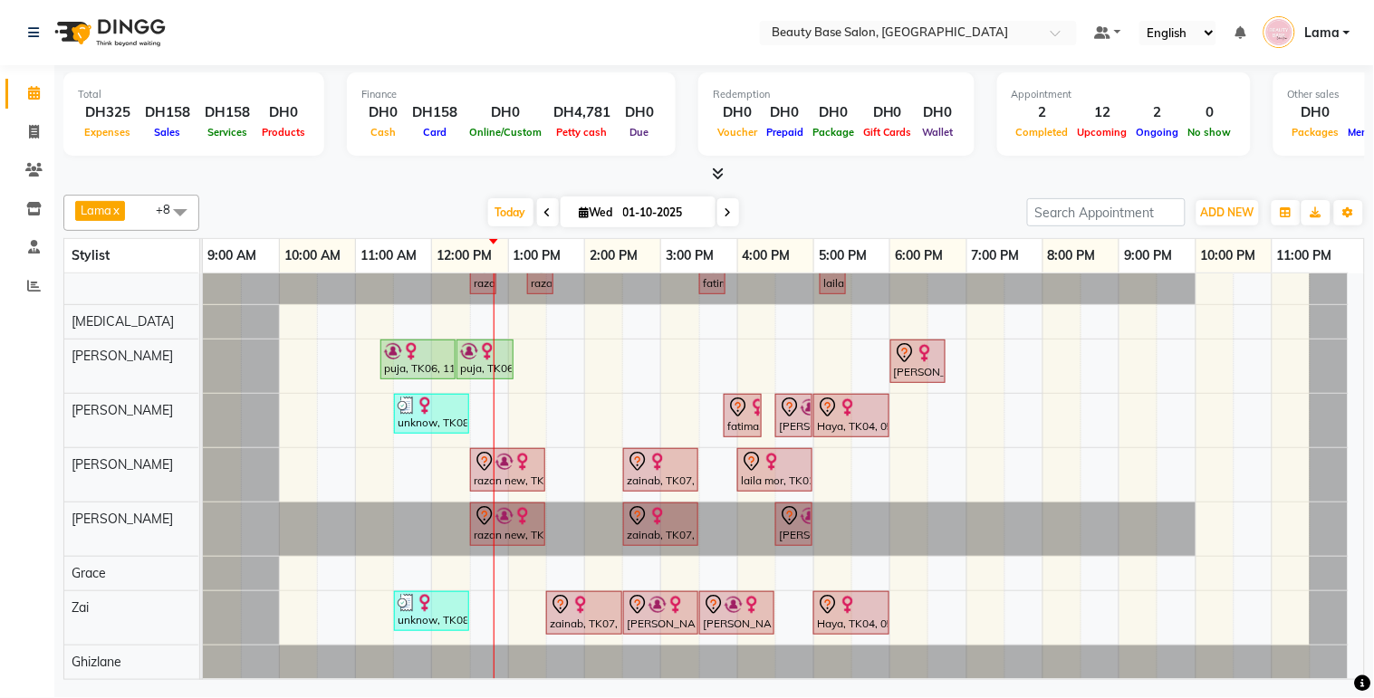
click at [432, 356] on div "puja, TK06, 11:20 AM-12:20 PM, Hot Oil" at bounding box center [418, 359] width 72 height 34
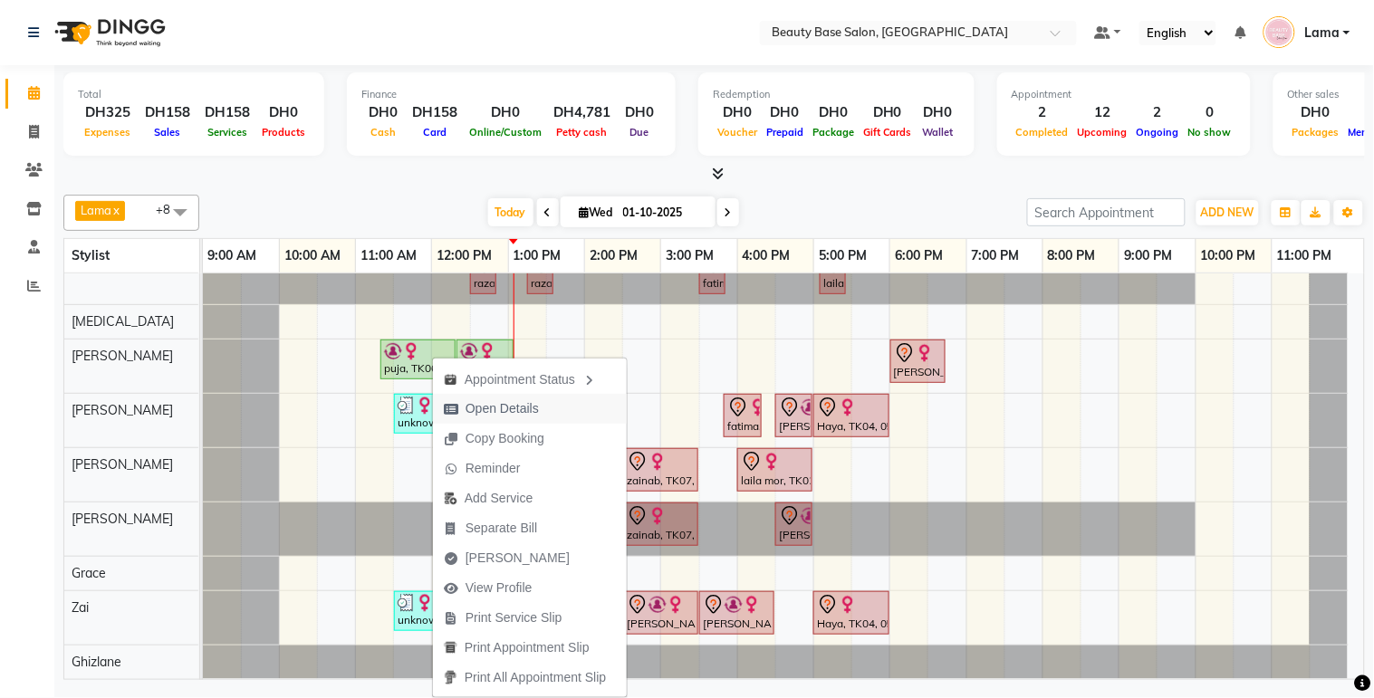
click at [510, 415] on span "Open Details" at bounding box center [501, 408] width 73 height 19
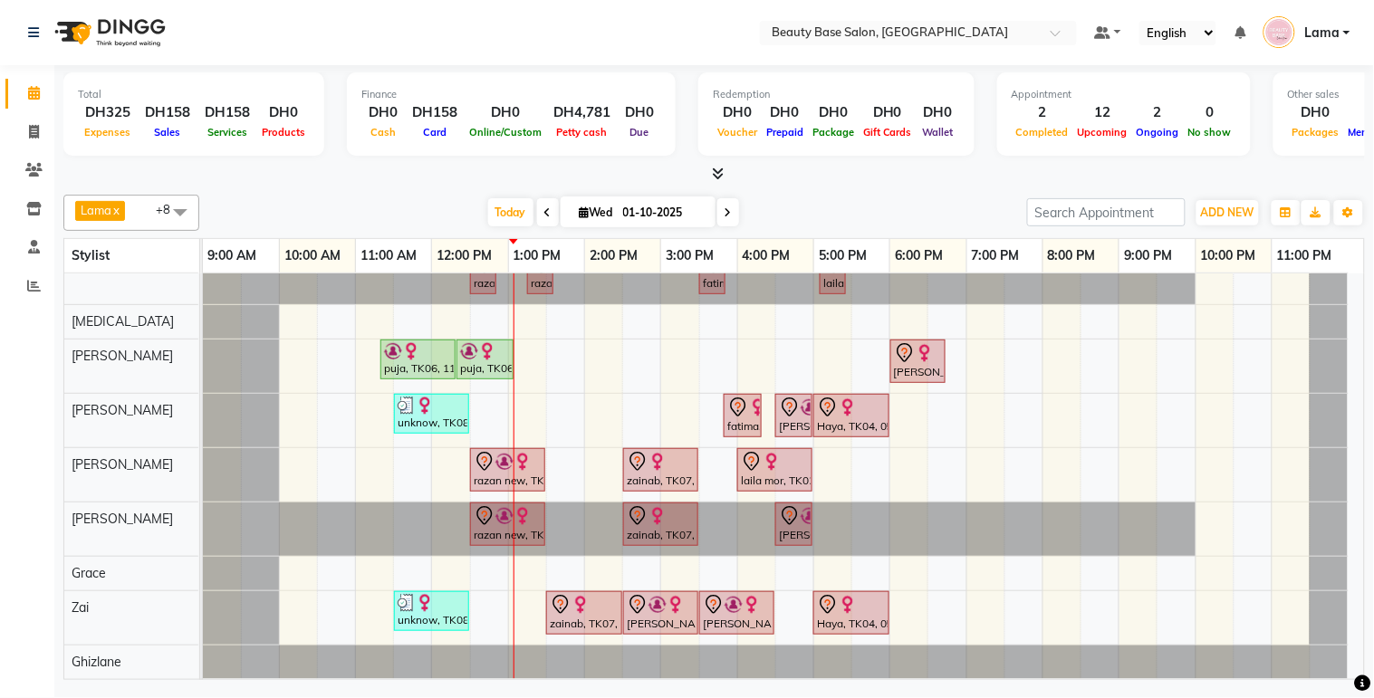
click at [412, 342] on img at bounding box center [411, 351] width 18 height 18
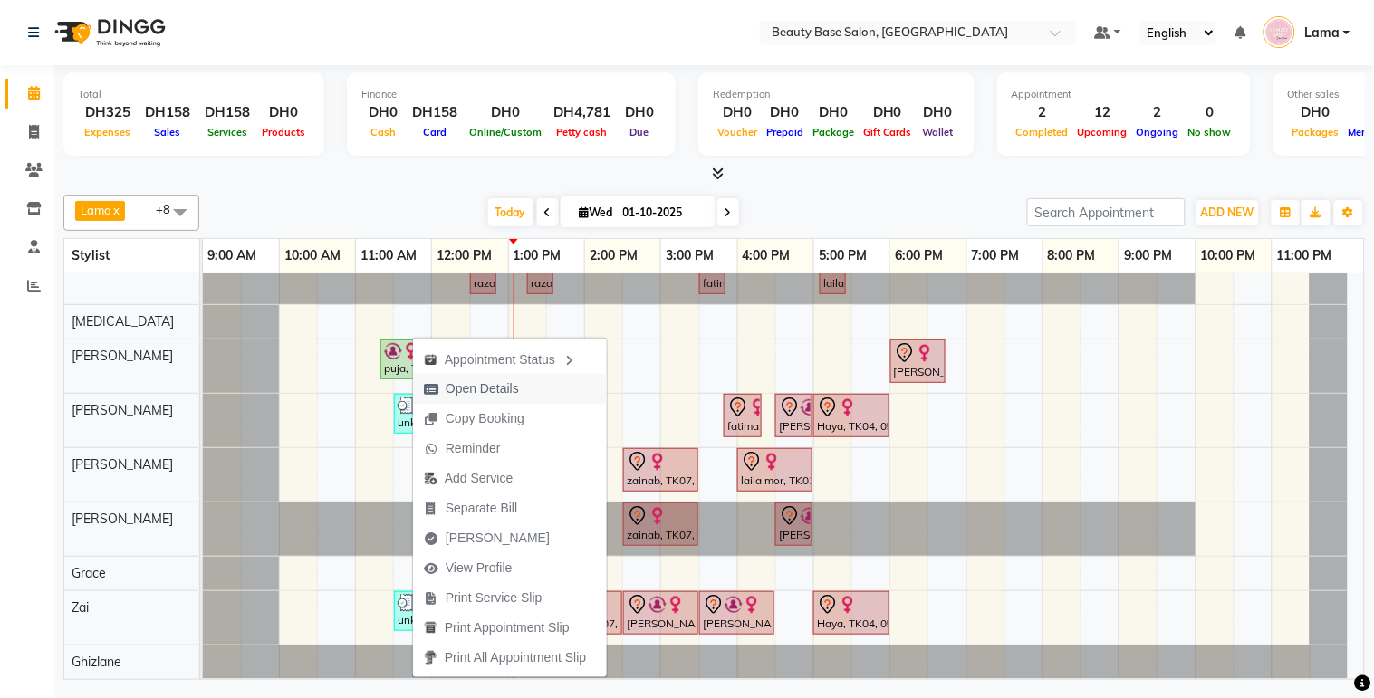
click at [465, 383] on span "Open Details" at bounding box center [482, 388] width 73 height 19
select select "1"
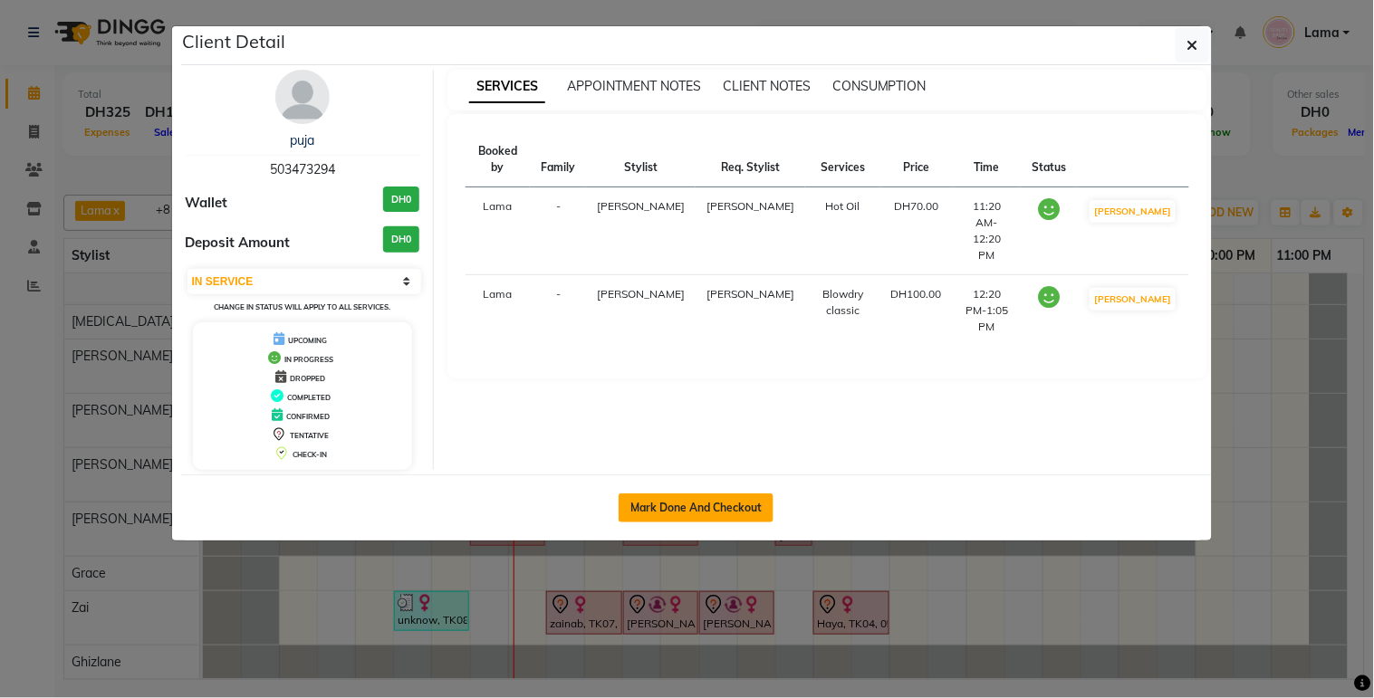
click at [719, 517] on button "Mark Done And Checkout" at bounding box center [695, 508] width 155 height 29
select select "service"
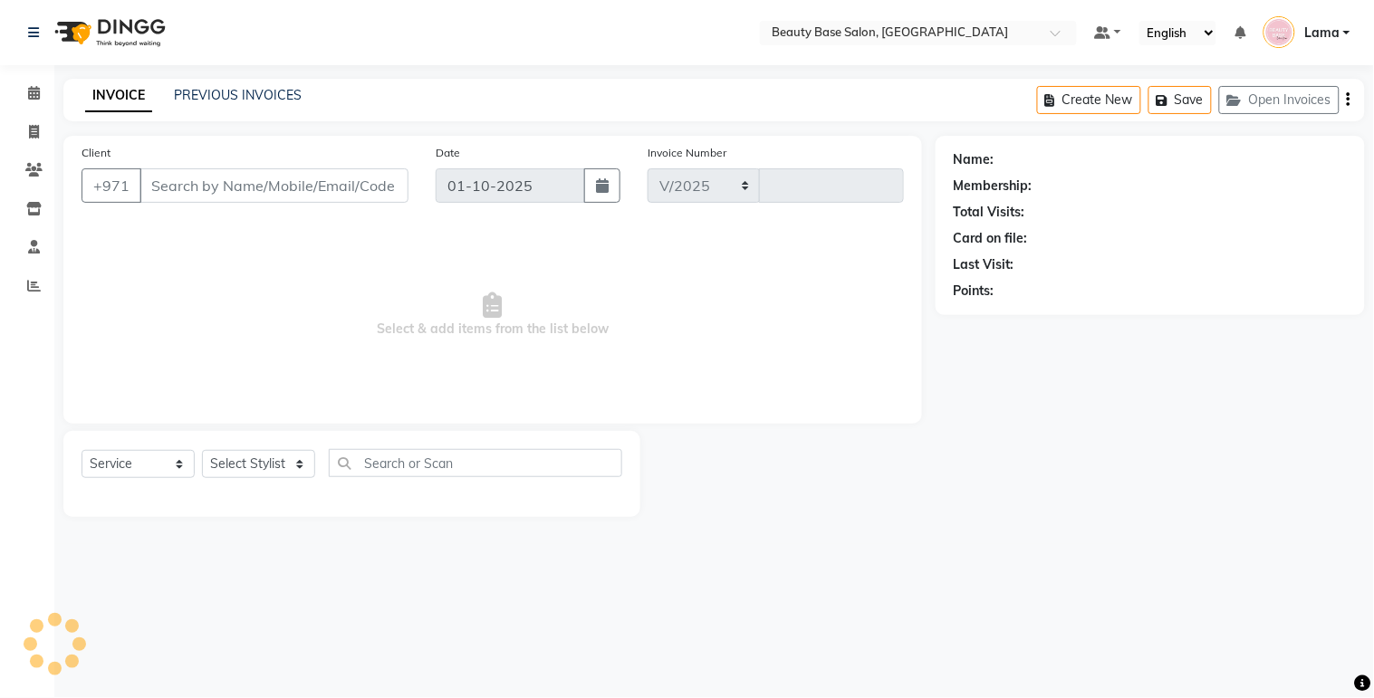
select select "813"
type input "2418"
type input "503473294"
select select "54541"
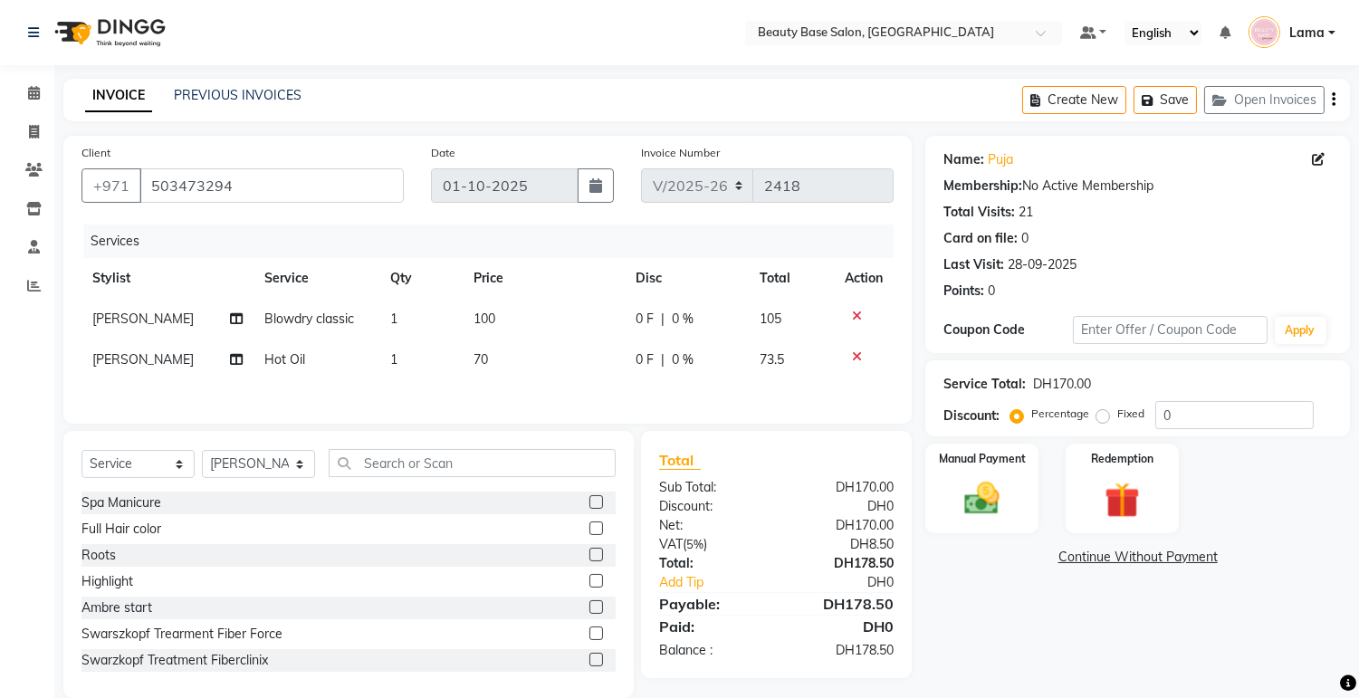
click at [331, 327] on td "Blowdry classic" at bounding box center [317, 319] width 126 height 41
select select "54541"
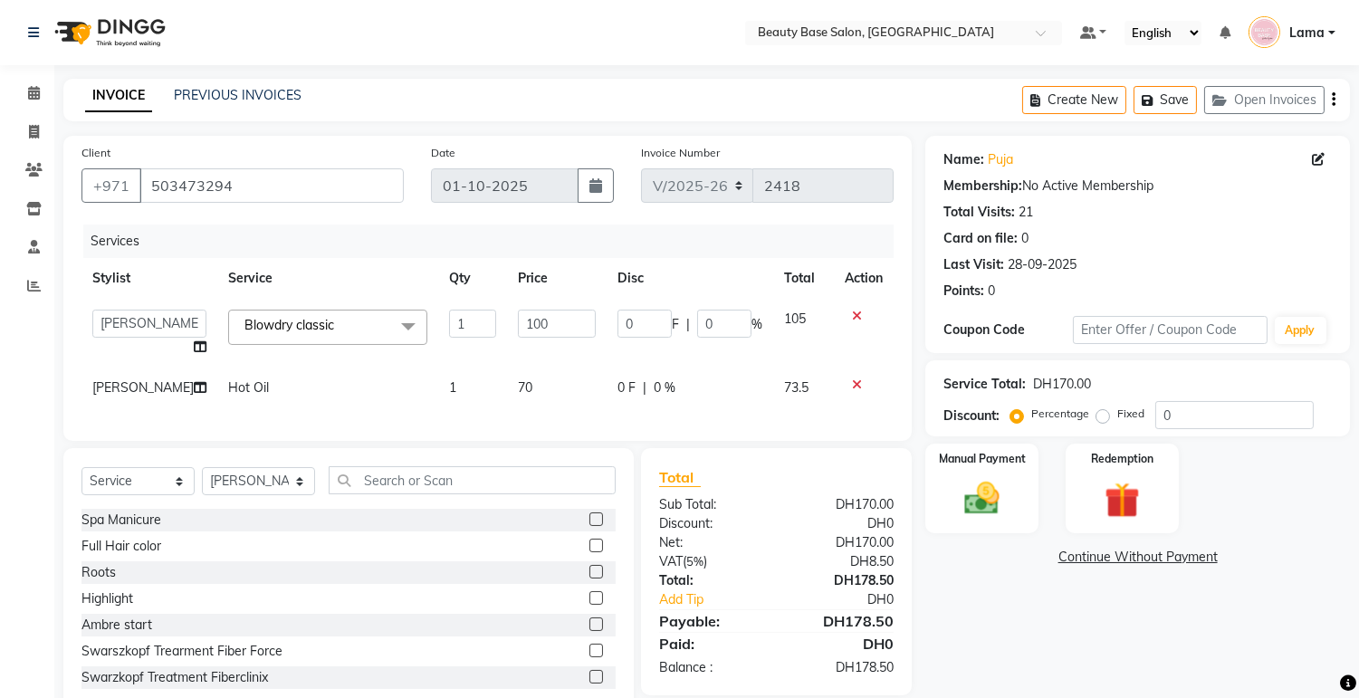
click at [351, 338] on span "Blowdry classic x" at bounding box center [327, 327] width 199 height 35
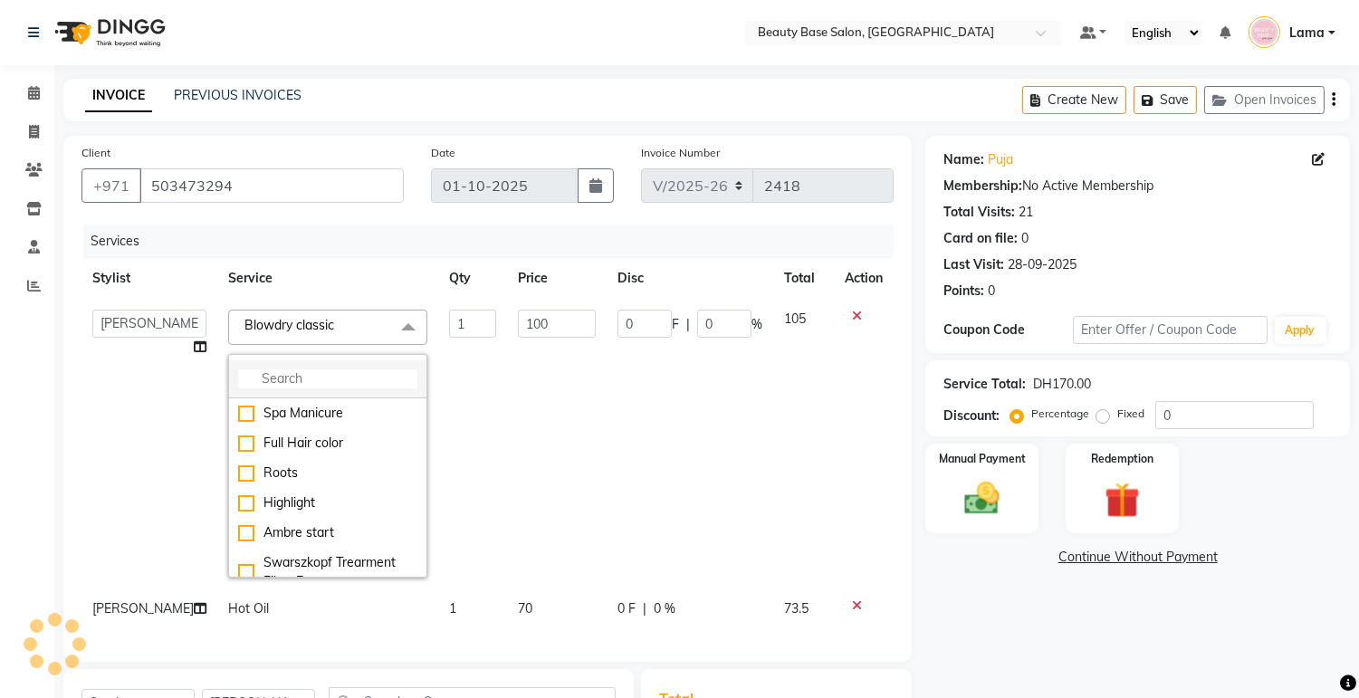
click at [330, 379] on input "multiselect-search" at bounding box center [327, 378] width 179 height 19
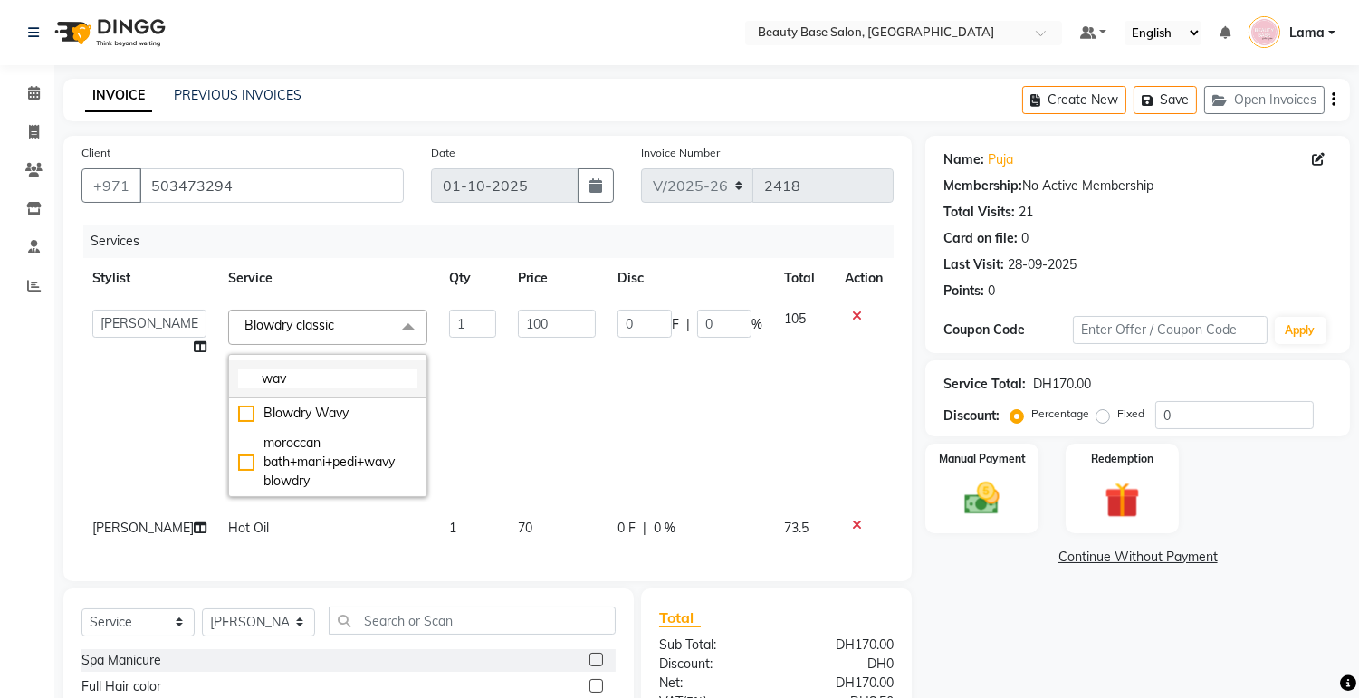
type input "wav"
click at [299, 421] on div "Blowdry Wavy" at bounding box center [327, 413] width 179 height 19
checkbox input "true"
click at [548, 329] on input "130" at bounding box center [556, 324] width 77 height 28
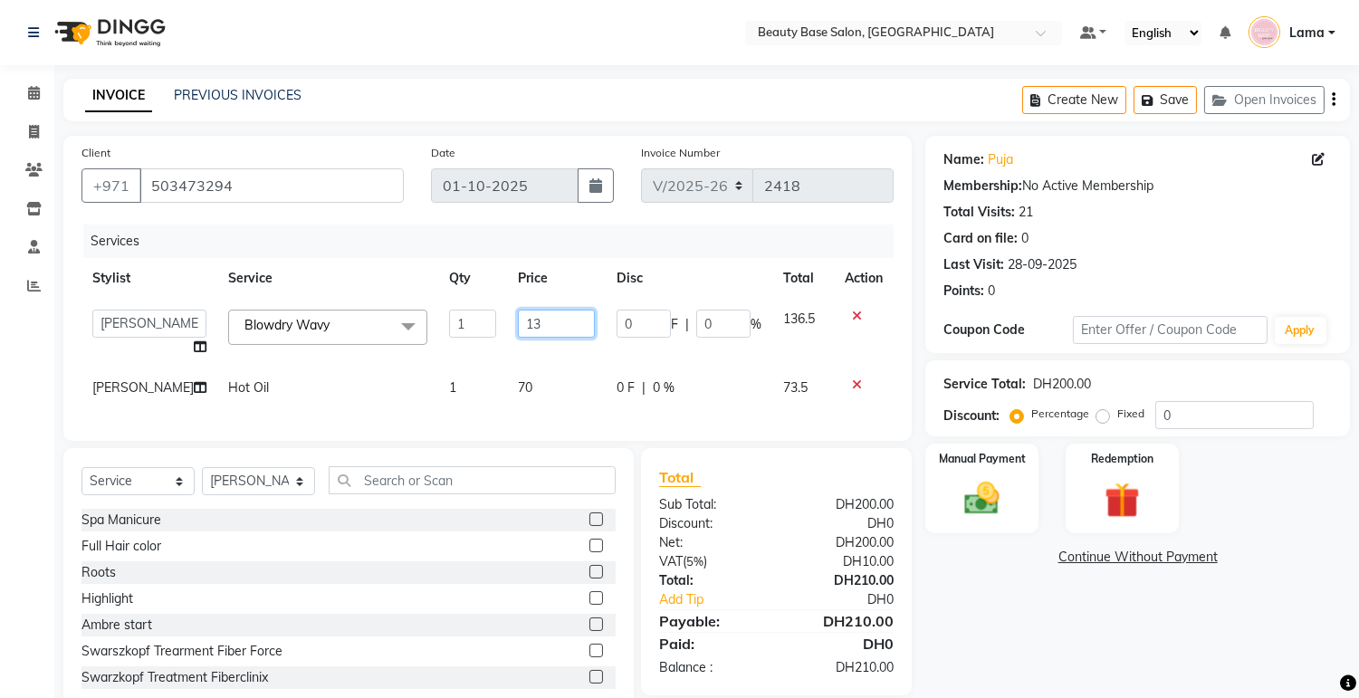
type input "1"
type input "80"
click at [1099, 674] on div "Name: Puja Membership: No Active Membership Total Visits: 21 Card on file: 0 La…" at bounding box center [1144, 426] width 438 height 580
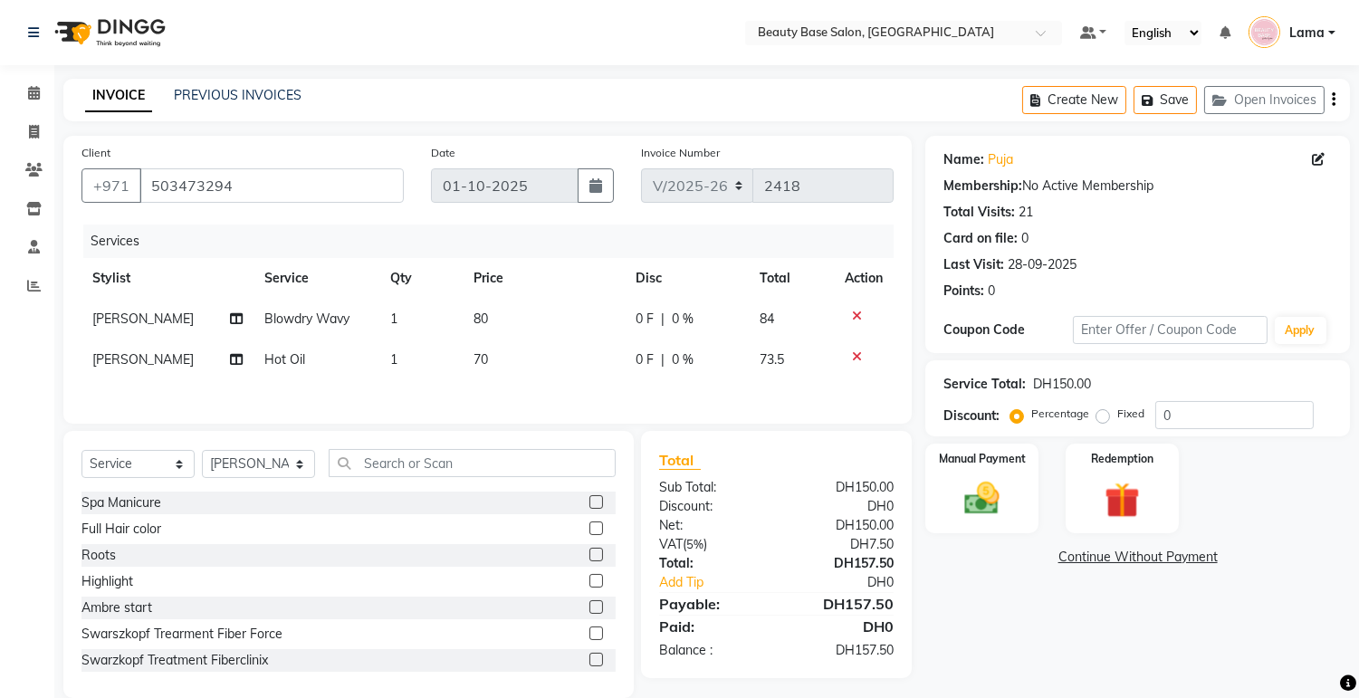
click at [1117, 420] on label "Fixed" at bounding box center [1130, 414] width 27 height 16
click at [1100, 420] on input "Fixed" at bounding box center [1106, 414] width 13 height 13
radio input "true"
click at [999, 501] on img at bounding box center [983, 499] width 60 height 43
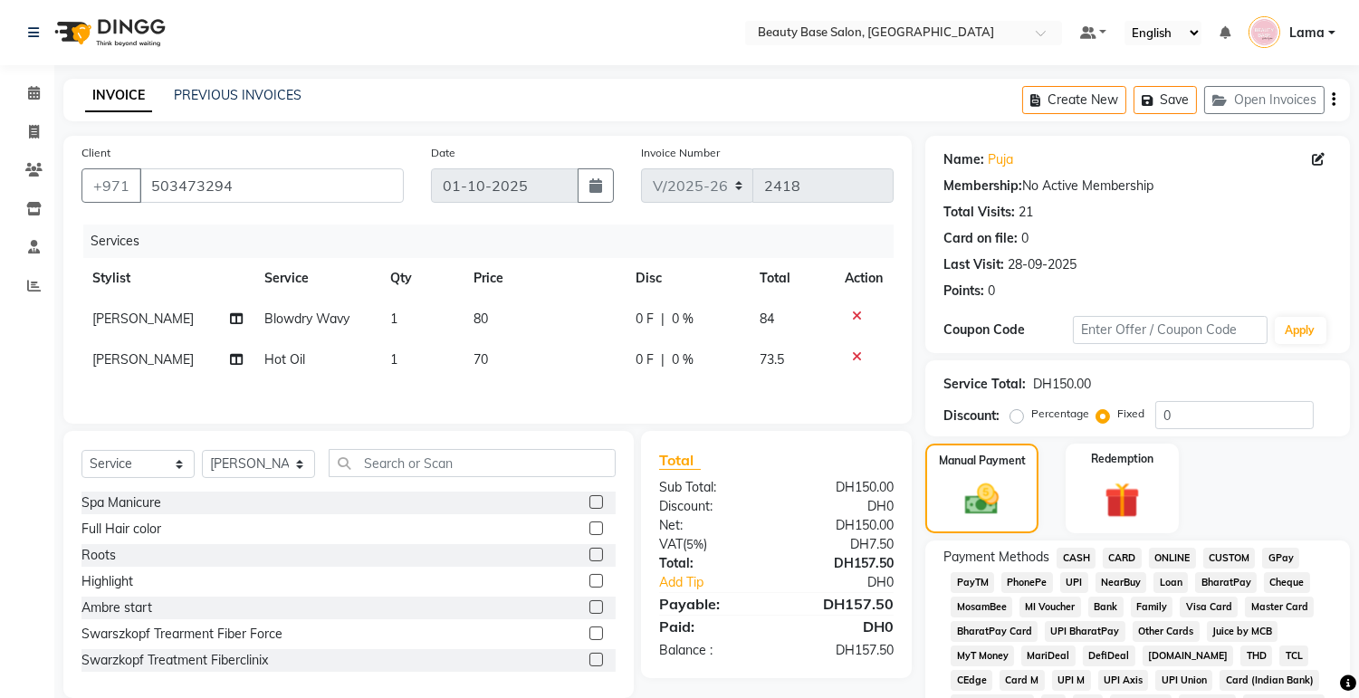
click at [1138, 567] on span "CARD" at bounding box center [1122, 558] width 39 height 21
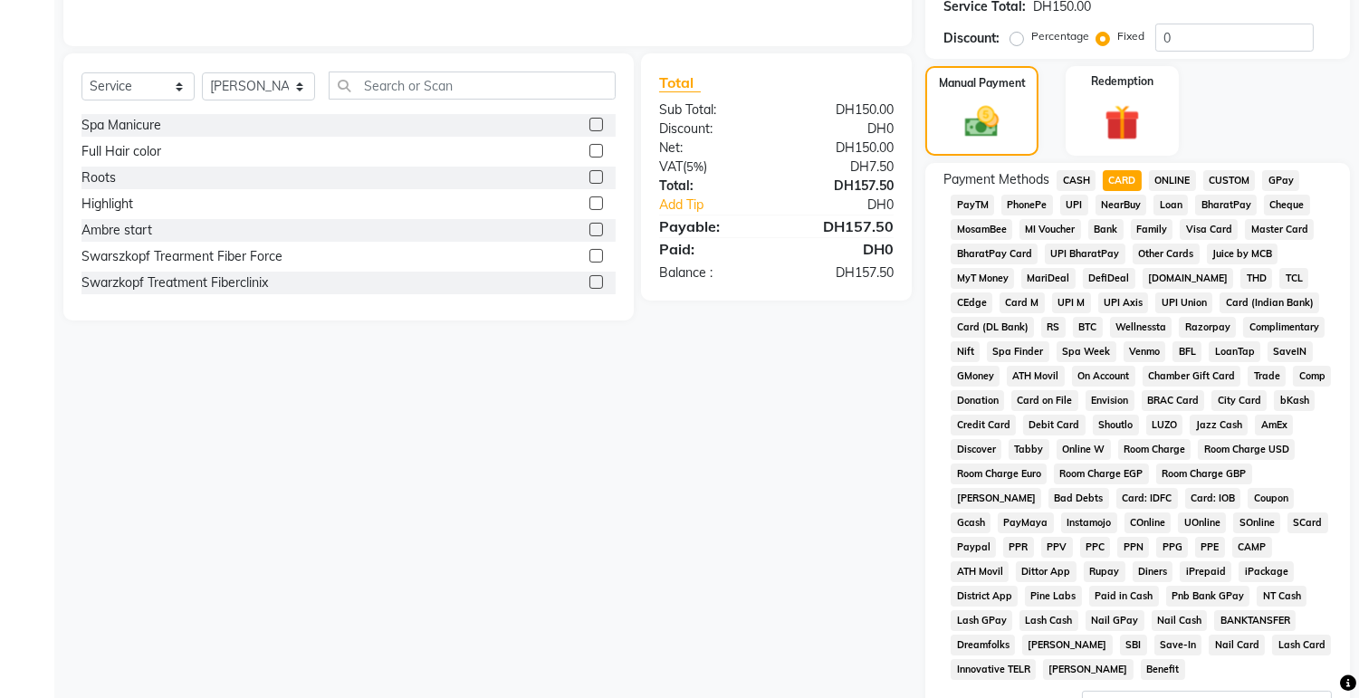
scroll to position [510, 0]
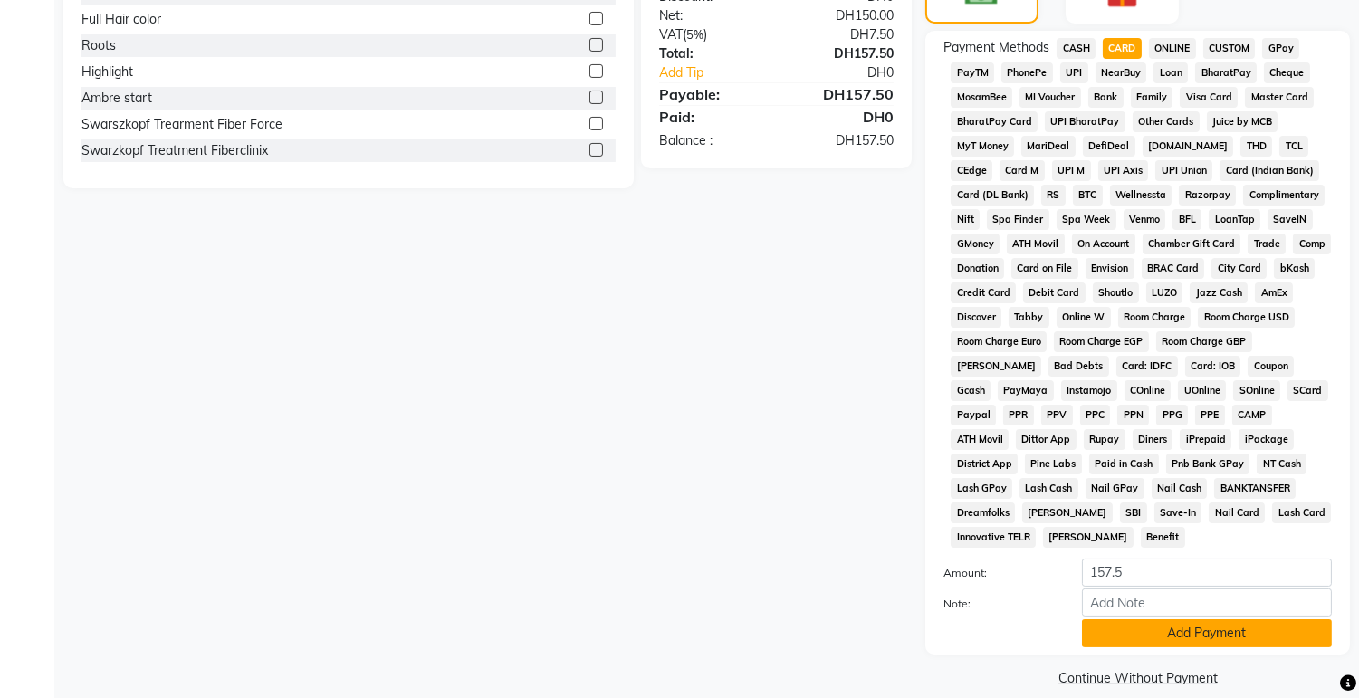
click at [1181, 620] on button "Add Payment" at bounding box center [1207, 633] width 250 height 28
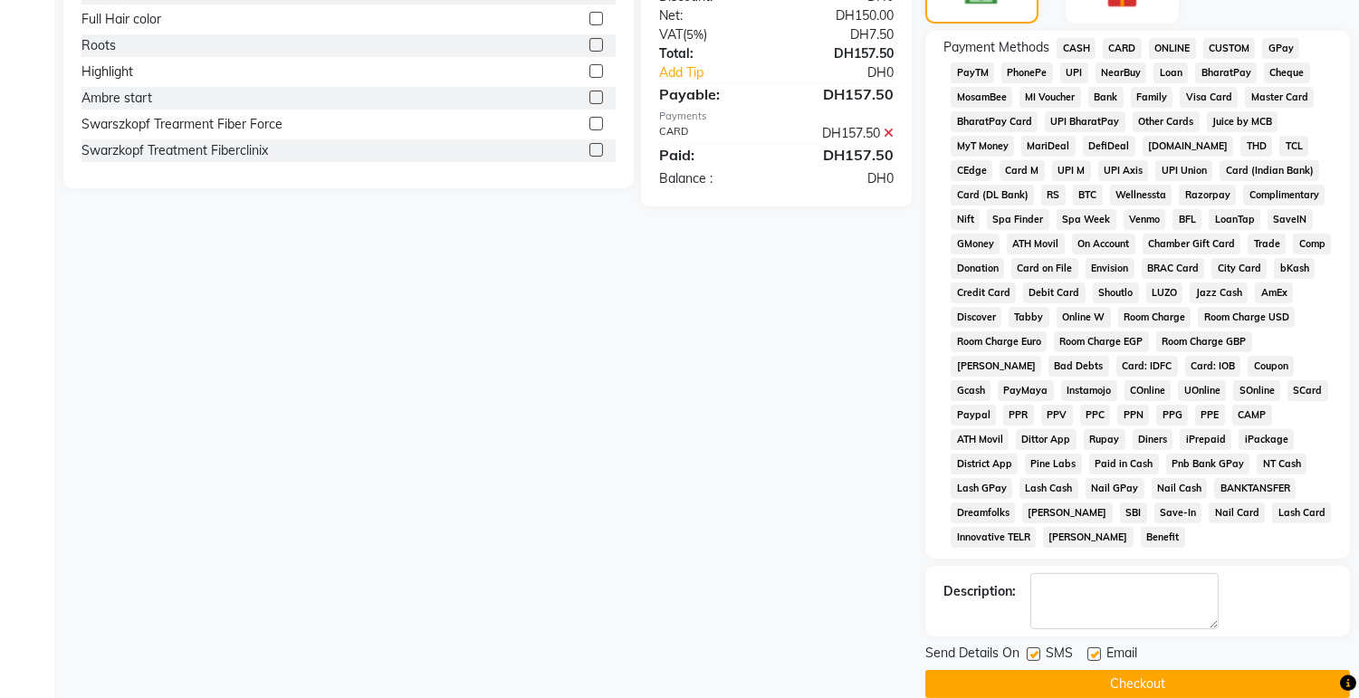
click at [1188, 674] on button "Checkout" at bounding box center [1137, 684] width 425 height 28
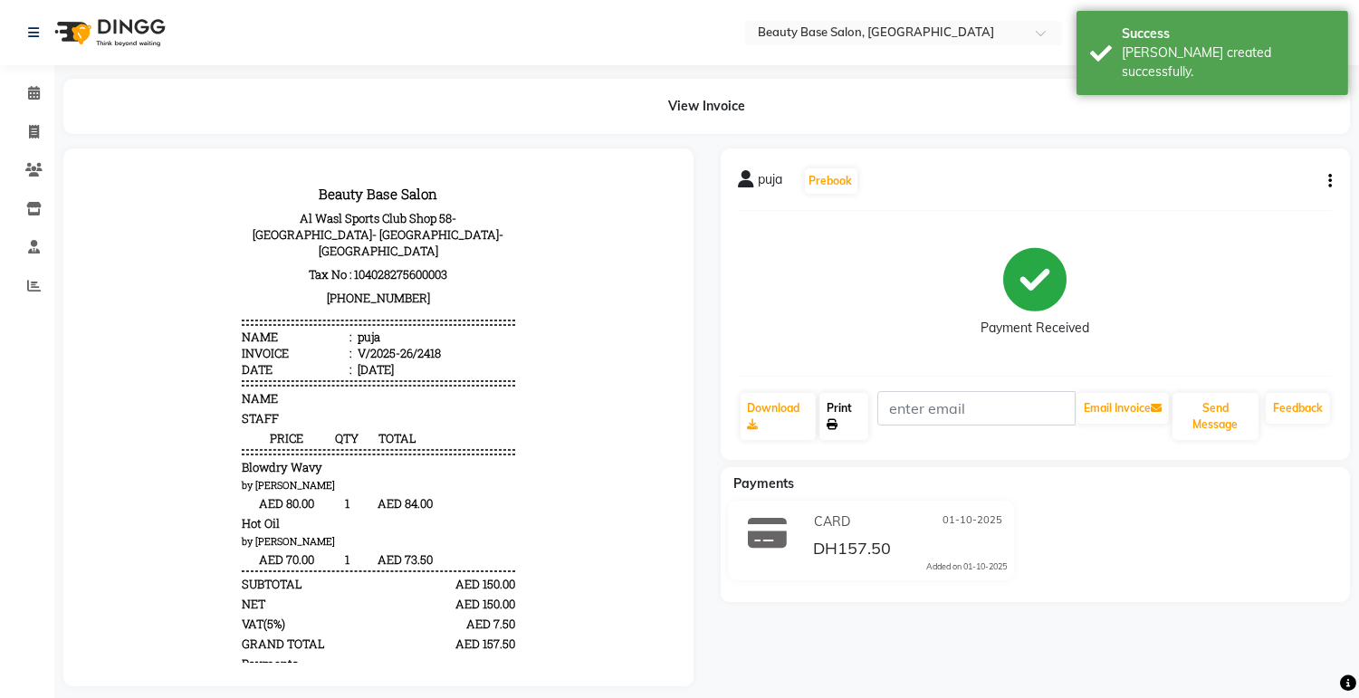
click at [847, 417] on link "Print" at bounding box center [844, 416] width 49 height 47
click at [34, 103] on span at bounding box center [34, 93] width 32 height 21
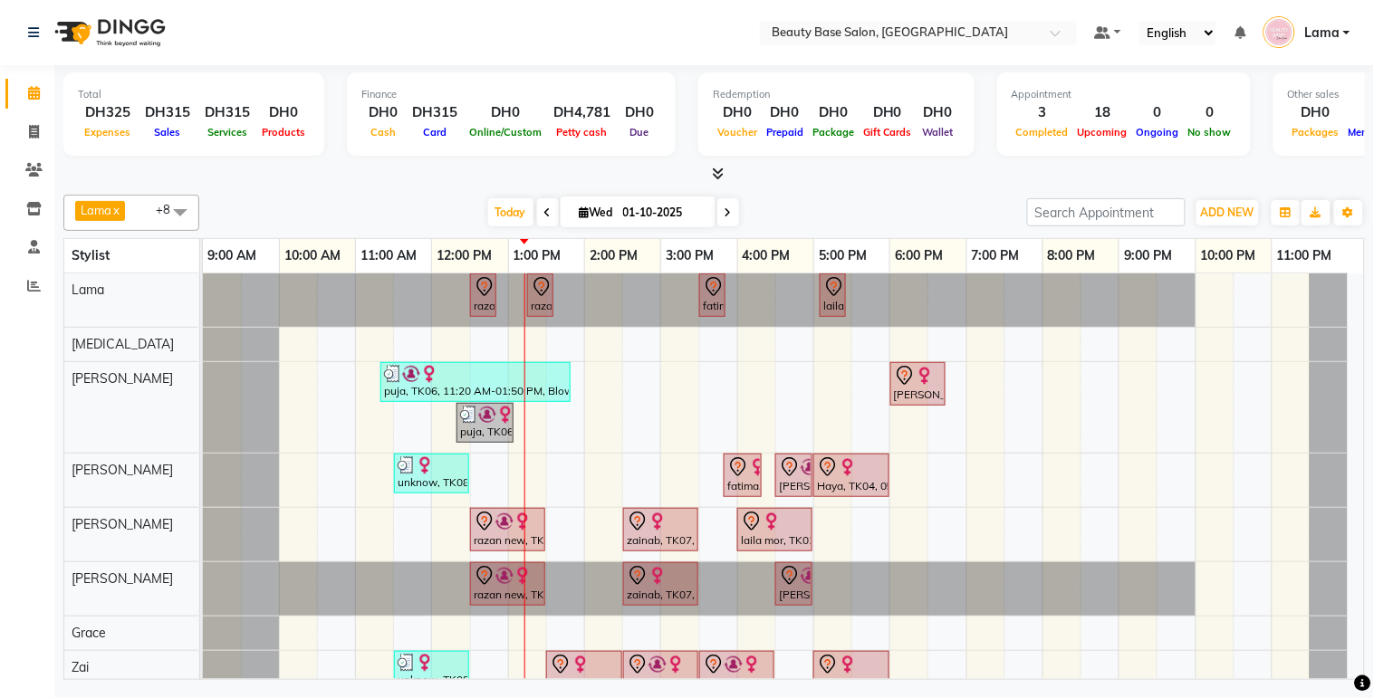
scroll to position [75, 0]
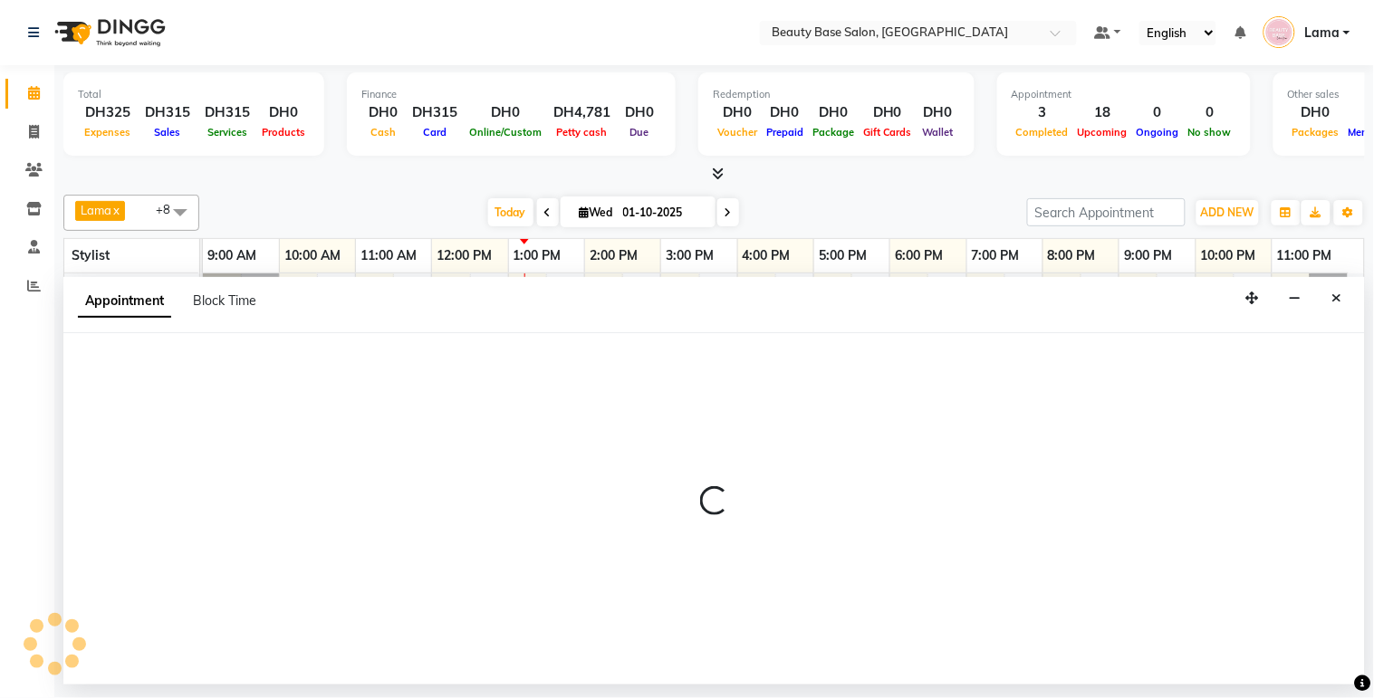
select select "13438"
select select "tentative"
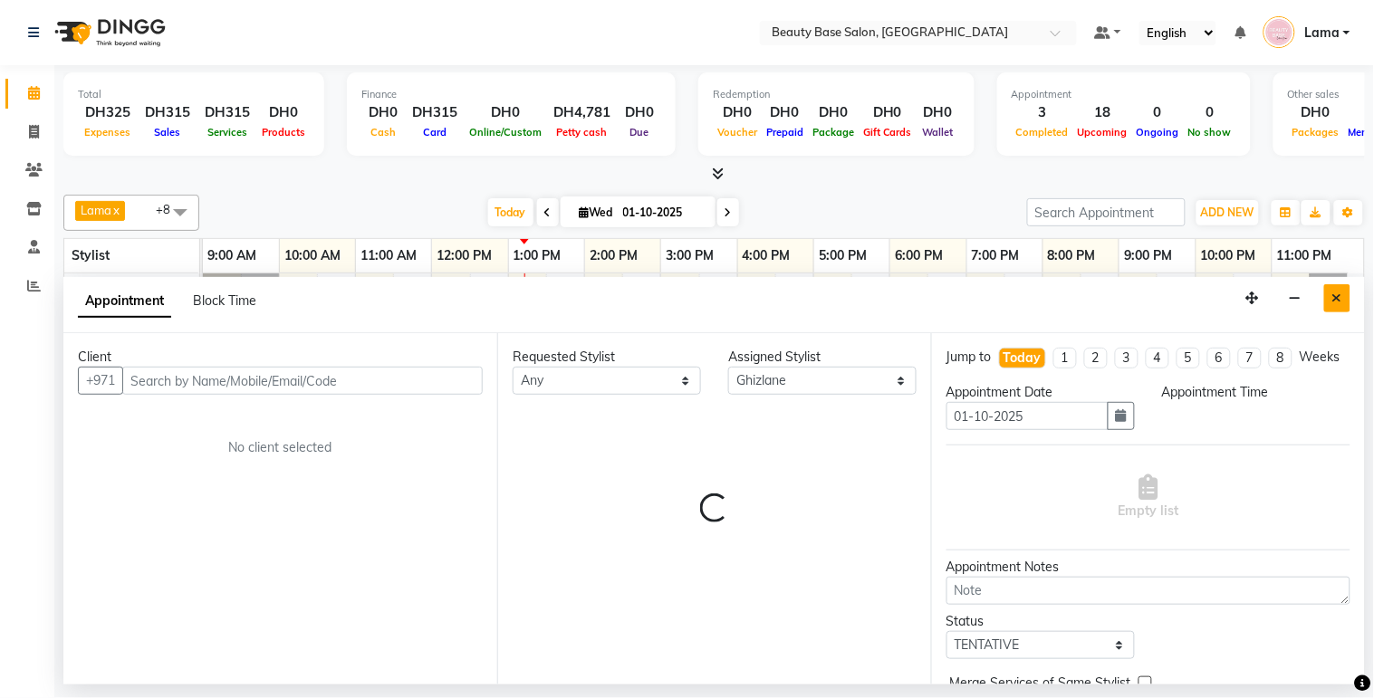
click at [1334, 294] on icon "Close" at bounding box center [1337, 298] width 10 height 13
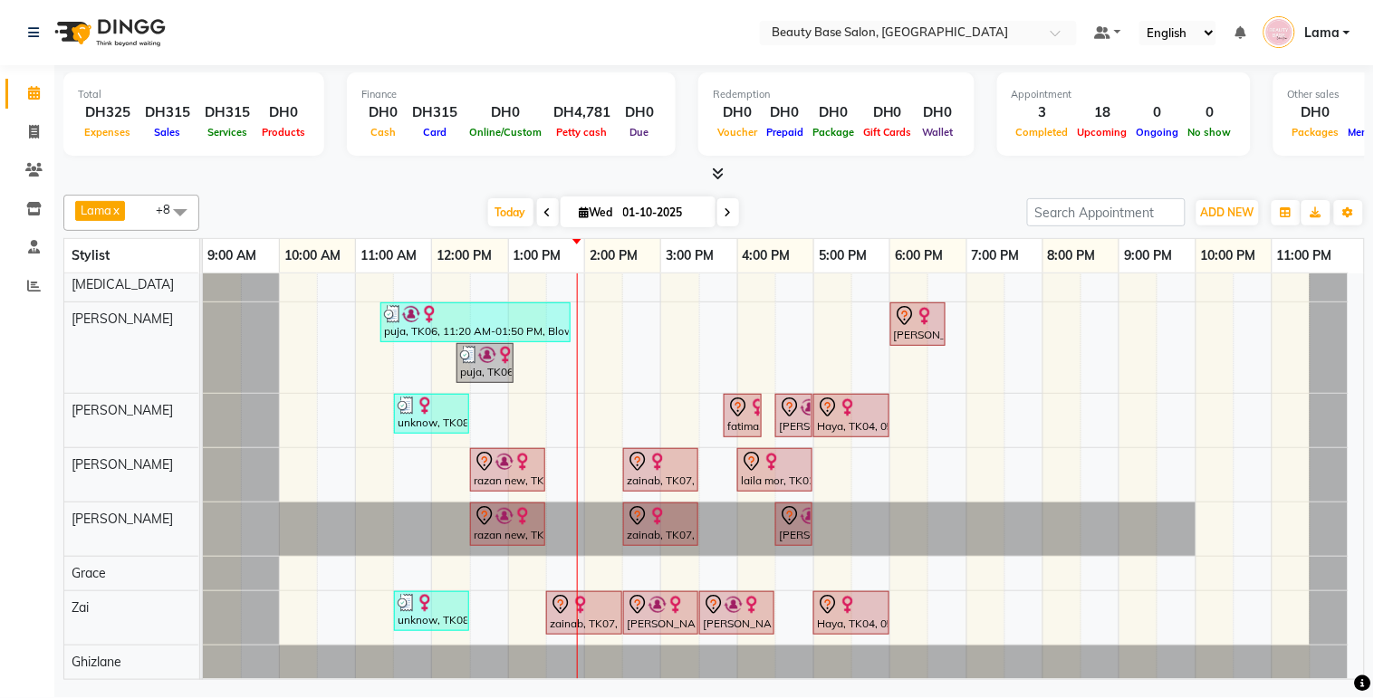
click at [511, 460] on div "razan new, TK03, 12:30 PM-01:30 PM, Spa Manicure" at bounding box center [508, 470] width 72 height 38
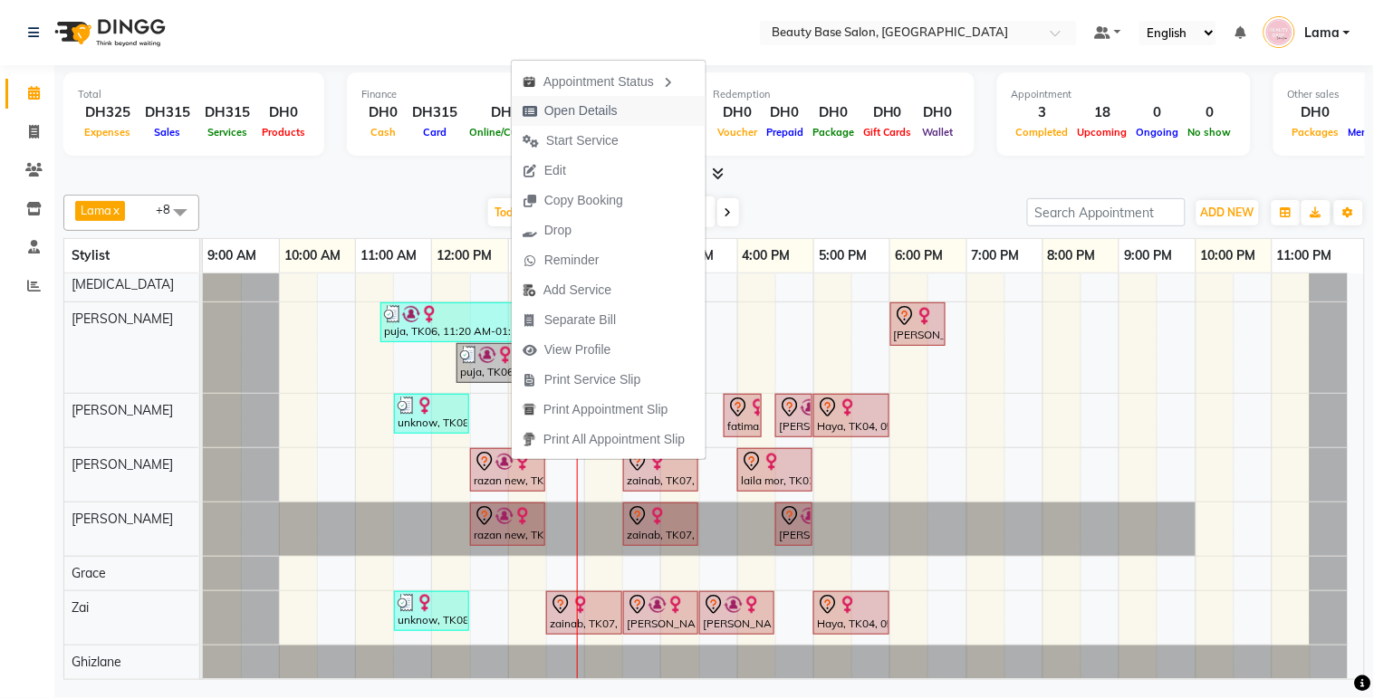
click at [618, 111] on span "Open Details" at bounding box center [570, 111] width 117 height 30
select select "7"
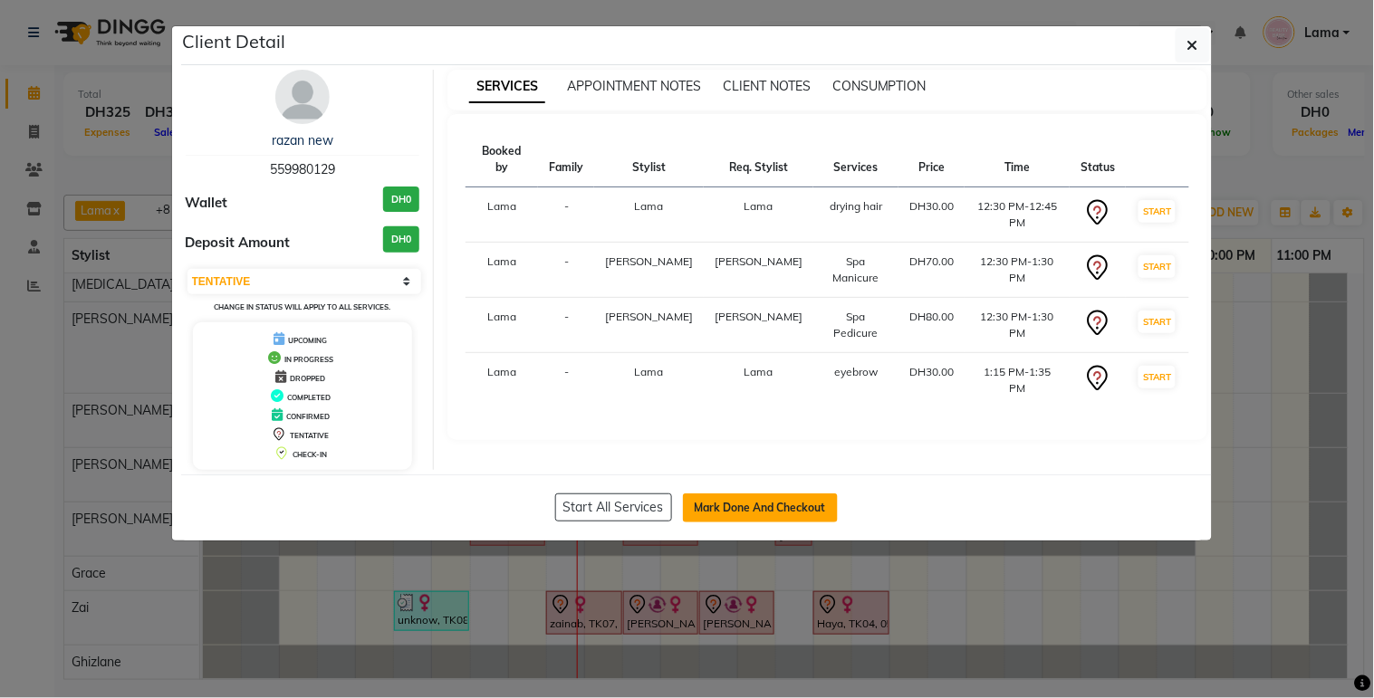
click at [729, 512] on button "Mark Done And Checkout" at bounding box center [760, 508] width 155 height 29
select select "service"
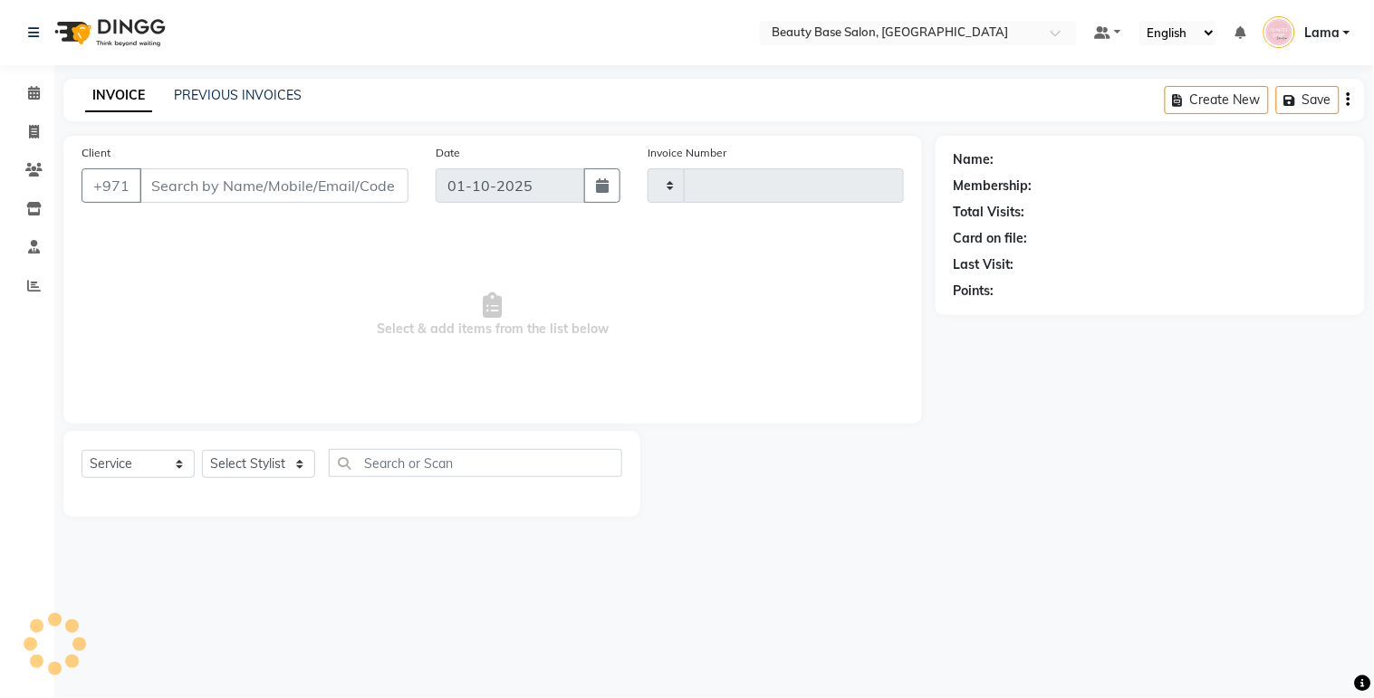
type input "2419"
select select "813"
type input "559980129"
select select "13437"
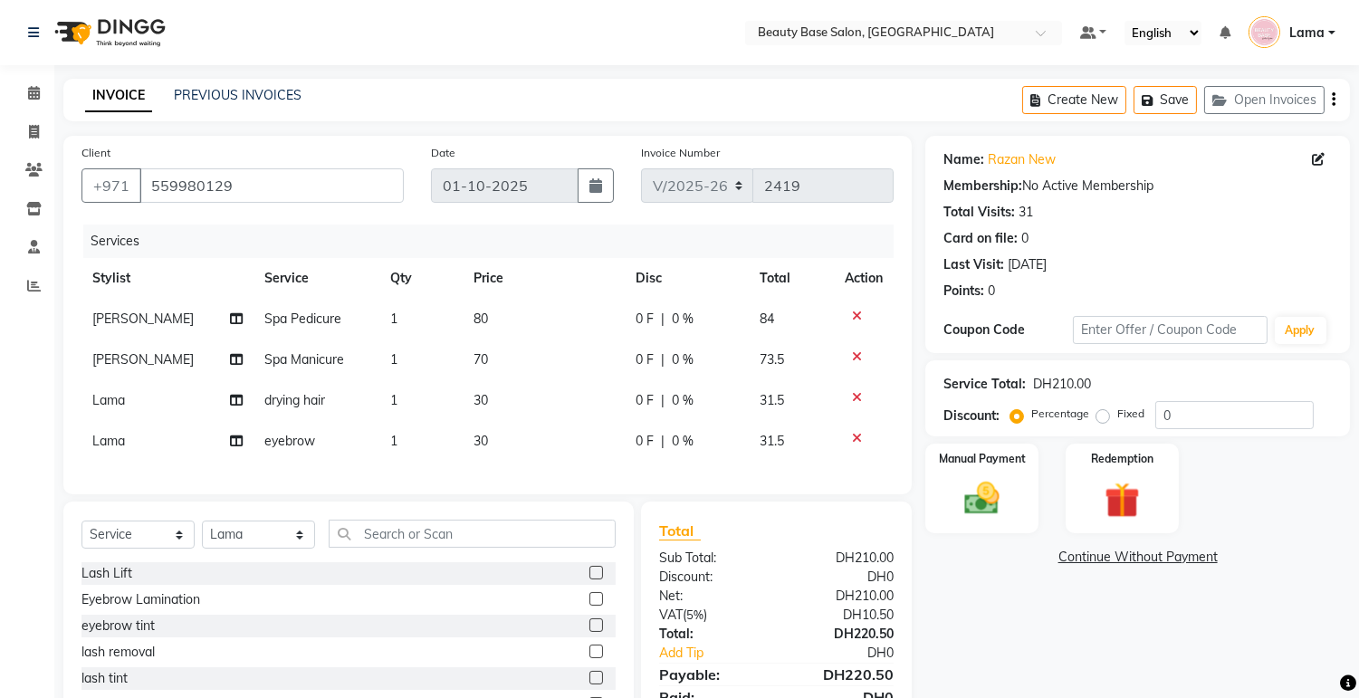
click at [519, 324] on td "80" at bounding box center [544, 319] width 162 height 41
select select "17496"
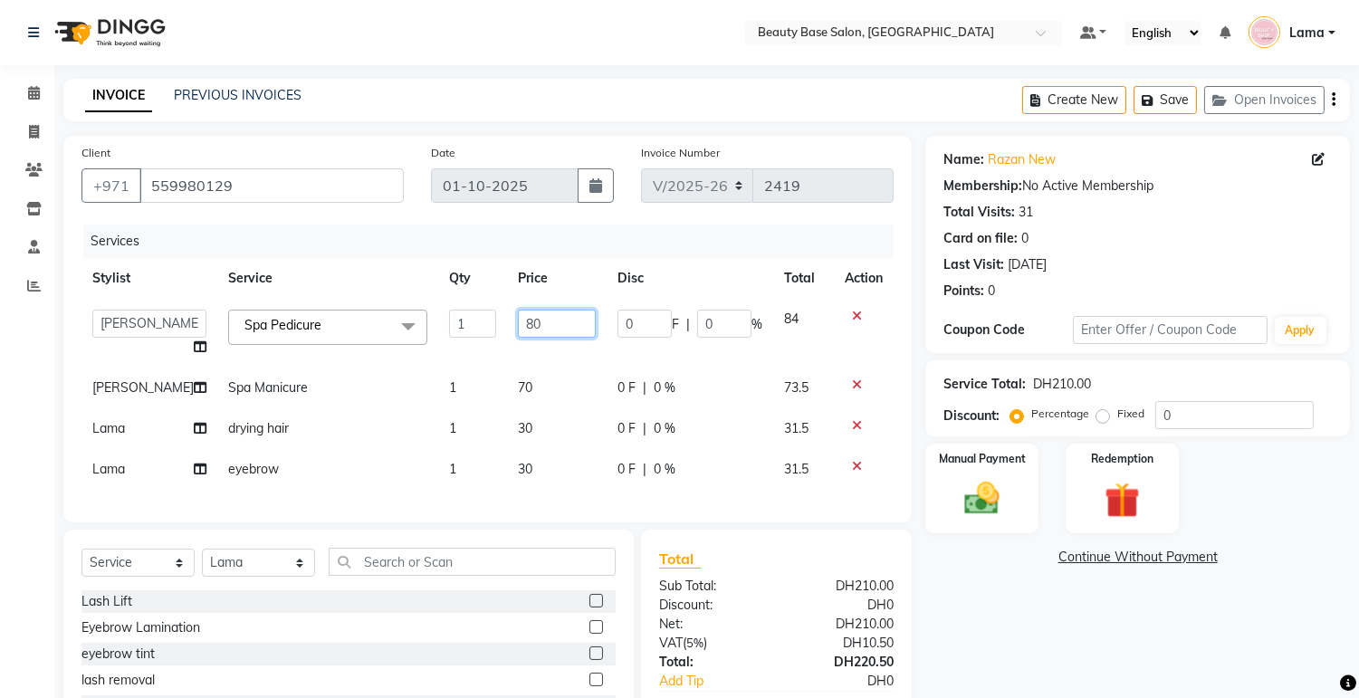
click at [564, 331] on input "80" at bounding box center [557, 324] width 78 height 28
type input "8"
type input "57.5"
click at [520, 391] on tbody "Accounts [PERSON_NAME] [PERSON_NAME] [PERSON_NAME] [PERSON_NAME] Burula Ghizlan…" at bounding box center [488, 394] width 812 height 191
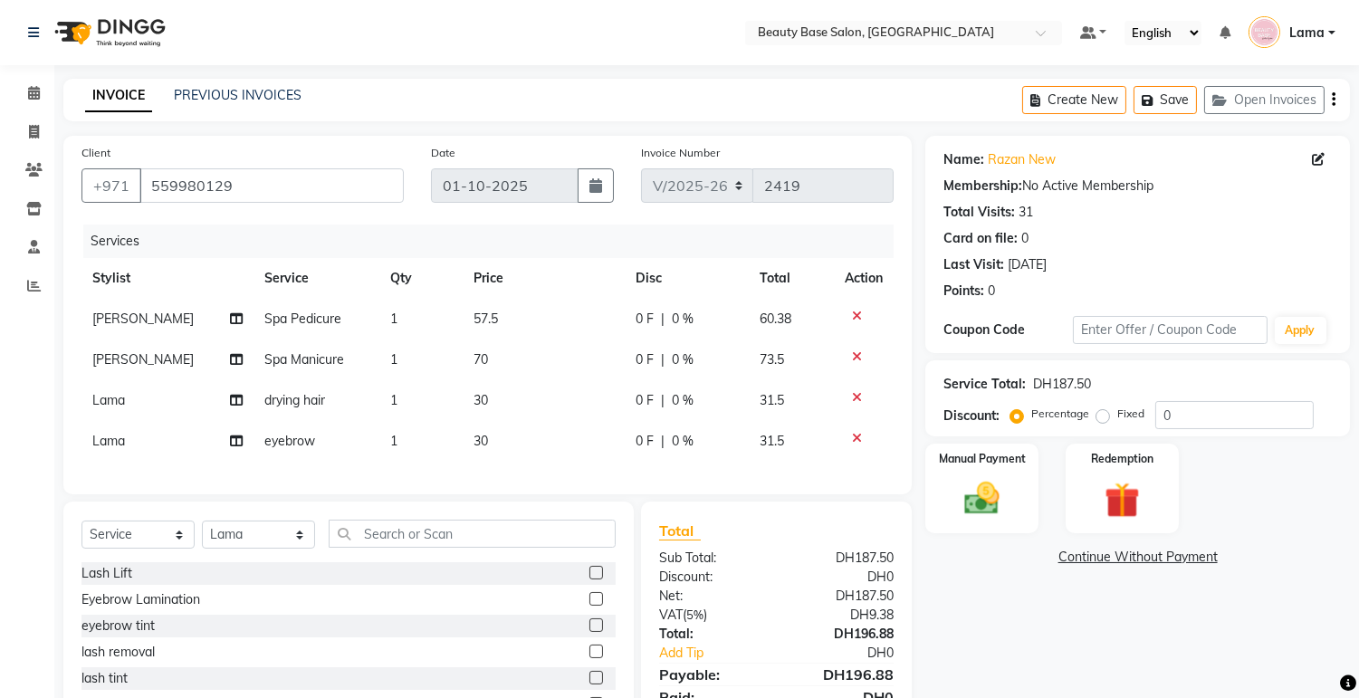
click at [521, 366] on td "70" at bounding box center [544, 360] width 162 height 41
select select "61471"
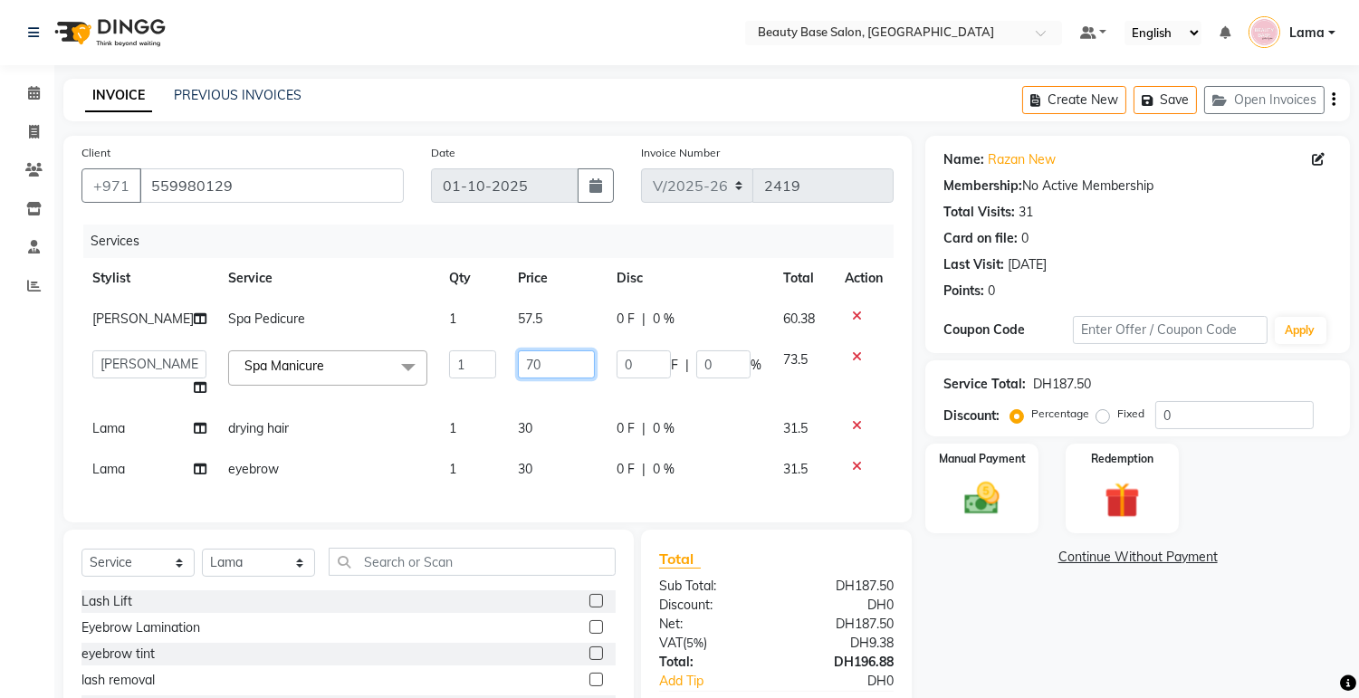
click at [541, 362] on input "70" at bounding box center [556, 364] width 77 height 28
type input "7"
type input "57.5"
click at [1041, 673] on div "Name: Razan New Membership: No Active Membership Total Visits: 31 Card on file:…" at bounding box center [1144, 466] width 438 height 661
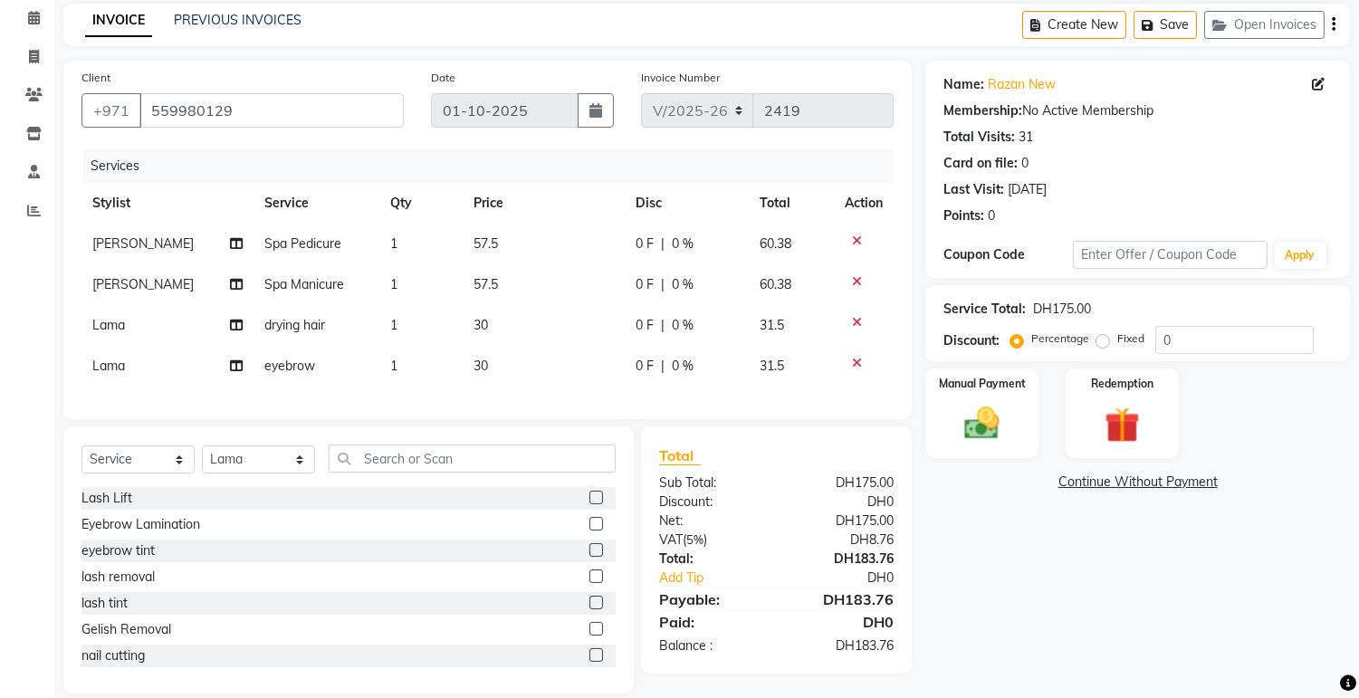
scroll to position [112, 0]
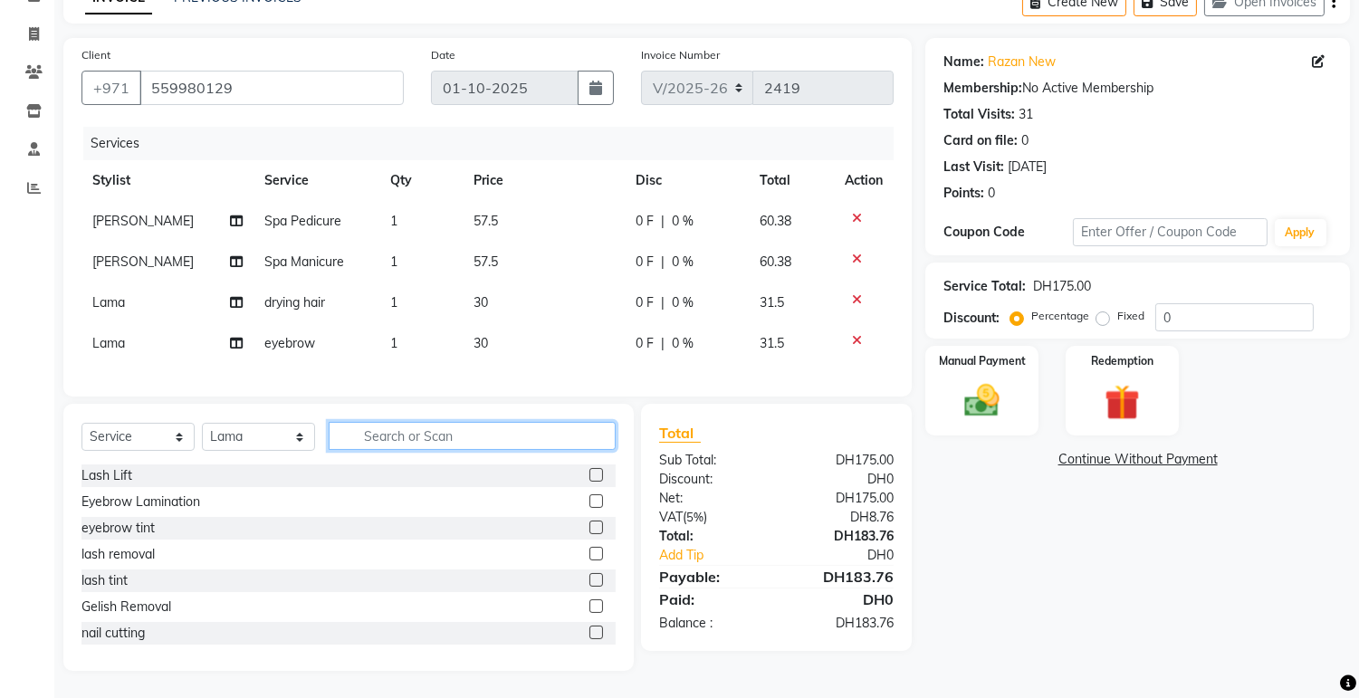
click at [476, 427] on input "text" at bounding box center [472, 436] width 287 height 28
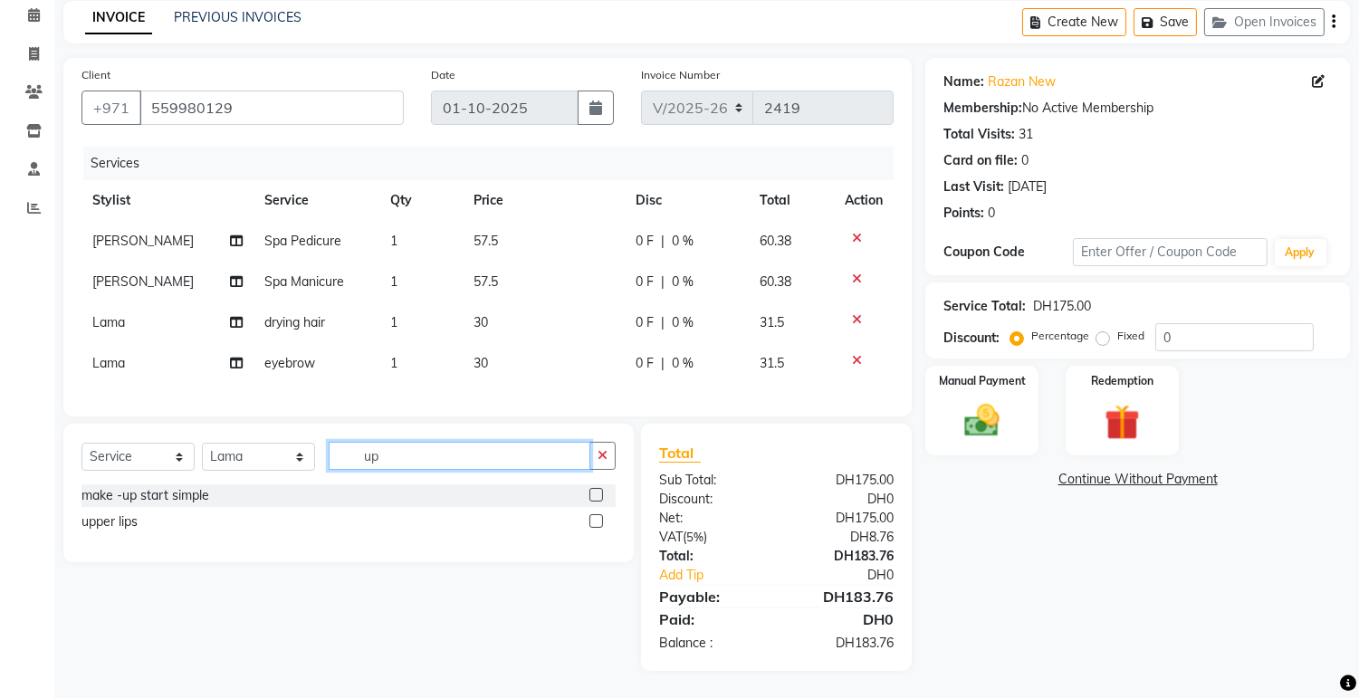
scroll to position [93, 0]
type input "upp"
click at [591, 509] on div "upper lips" at bounding box center [349, 497] width 534 height 26
click at [599, 500] on label at bounding box center [597, 495] width 14 height 14
click at [599, 500] on input "checkbox" at bounding box center [596, 496] width 12 height 12
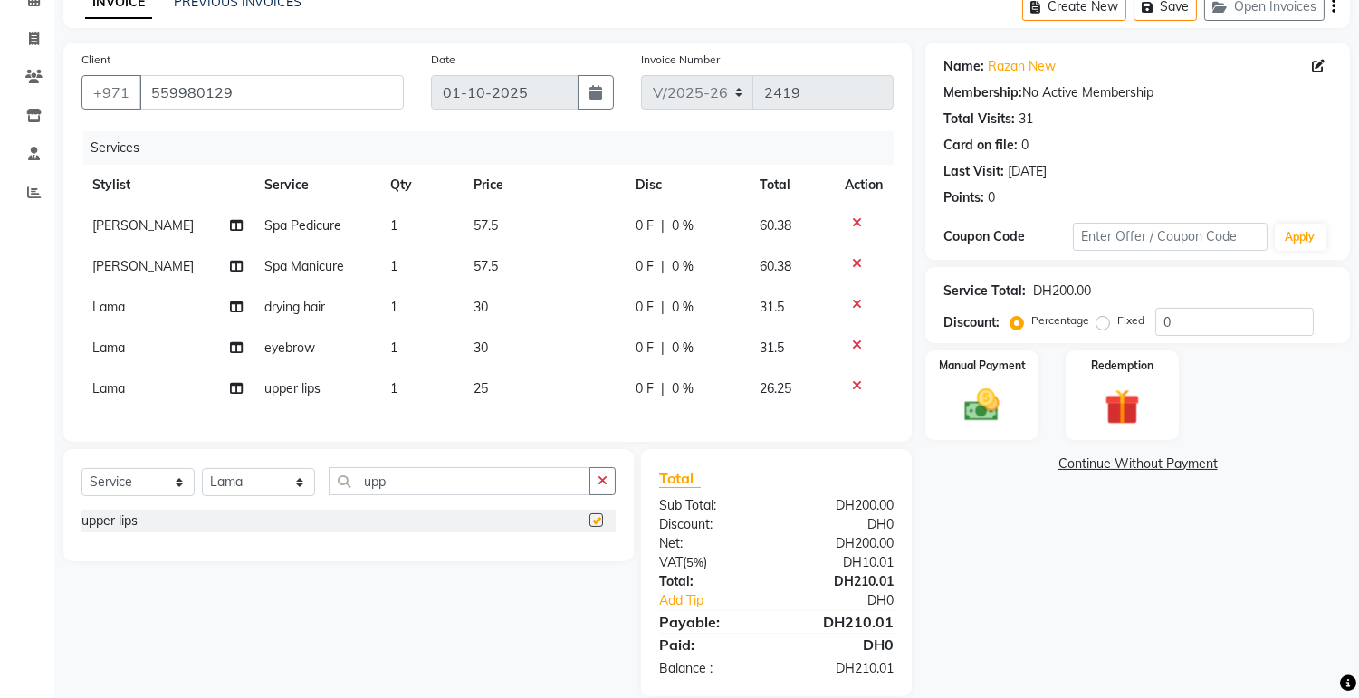
checkbox input "false"
click at [1117, 329] on label "Fixed" at bounding box center [1130, 320] width 27 height 16
click at [1102, 327] on input "Fixed" at bounding box center [1106, 320] width 13 height 13
radio input "true"
click at [1000, 415] on img at bounding box center [983, 406] width 60 height 43
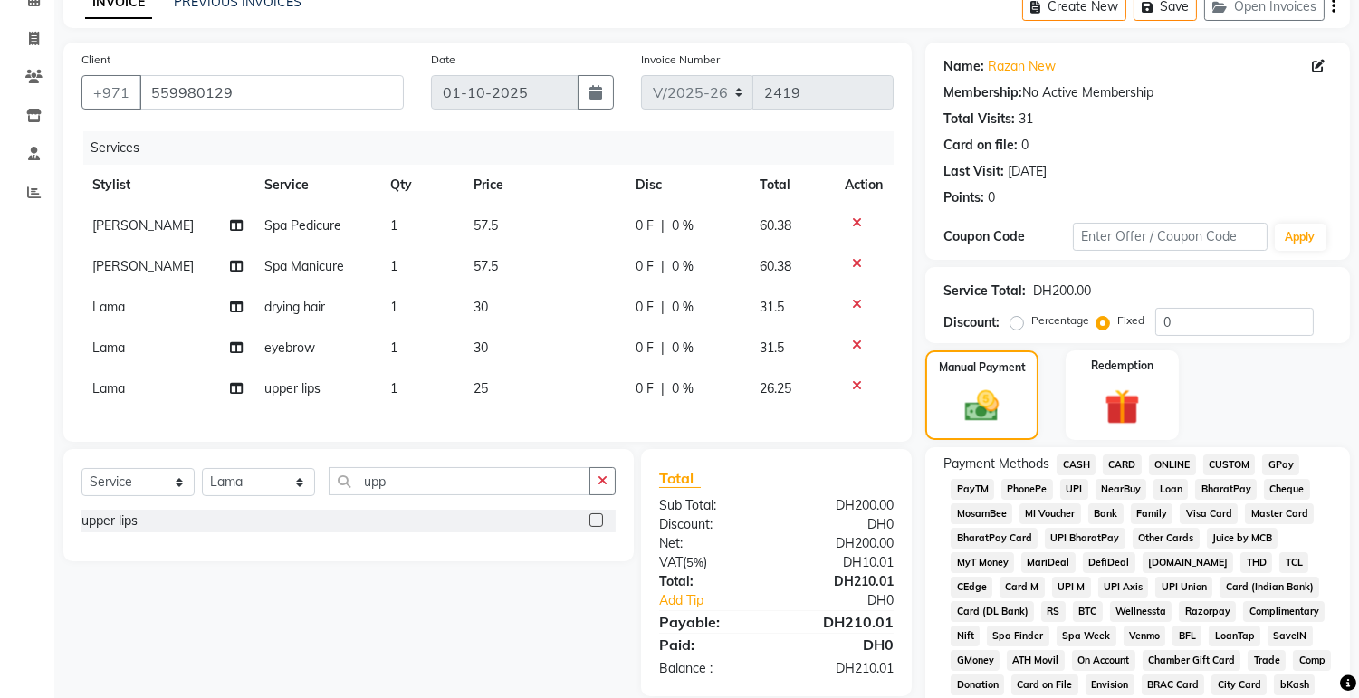
click at [1133, 469] on span "CARD" at bounding box center [1122, 465] width 39 height 21
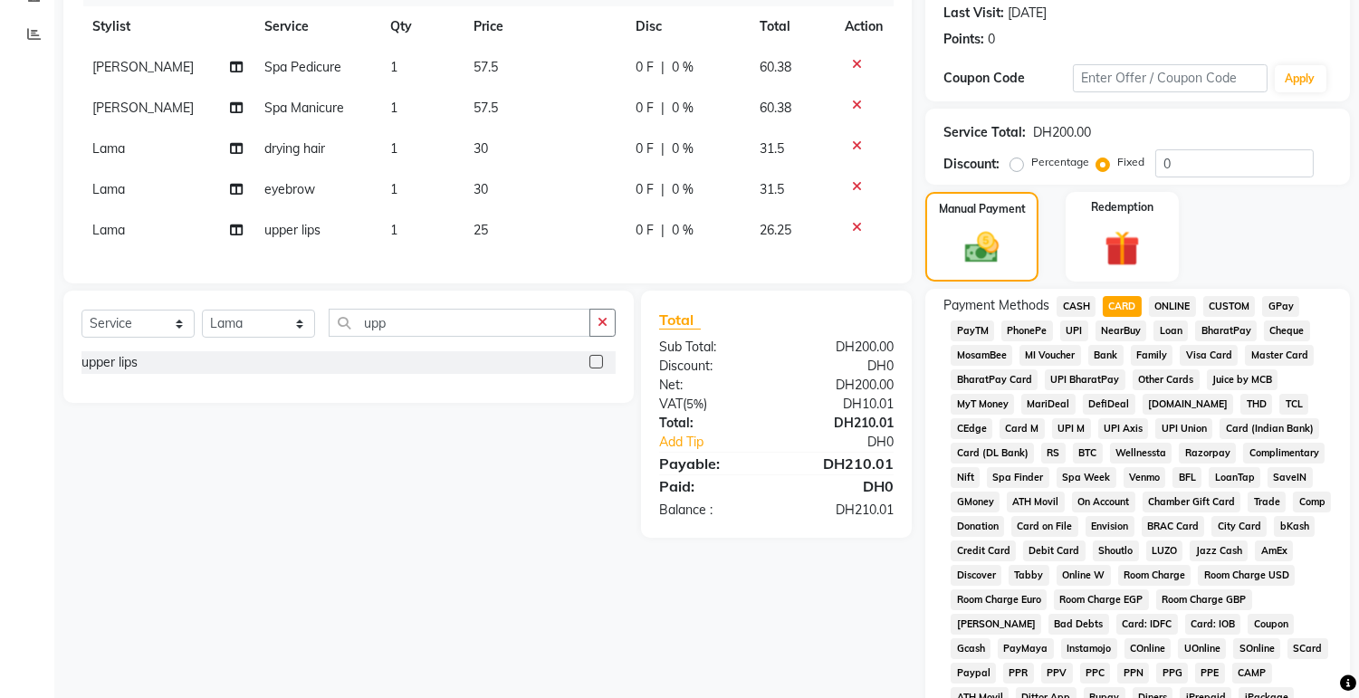
scroll to position [510, 0]
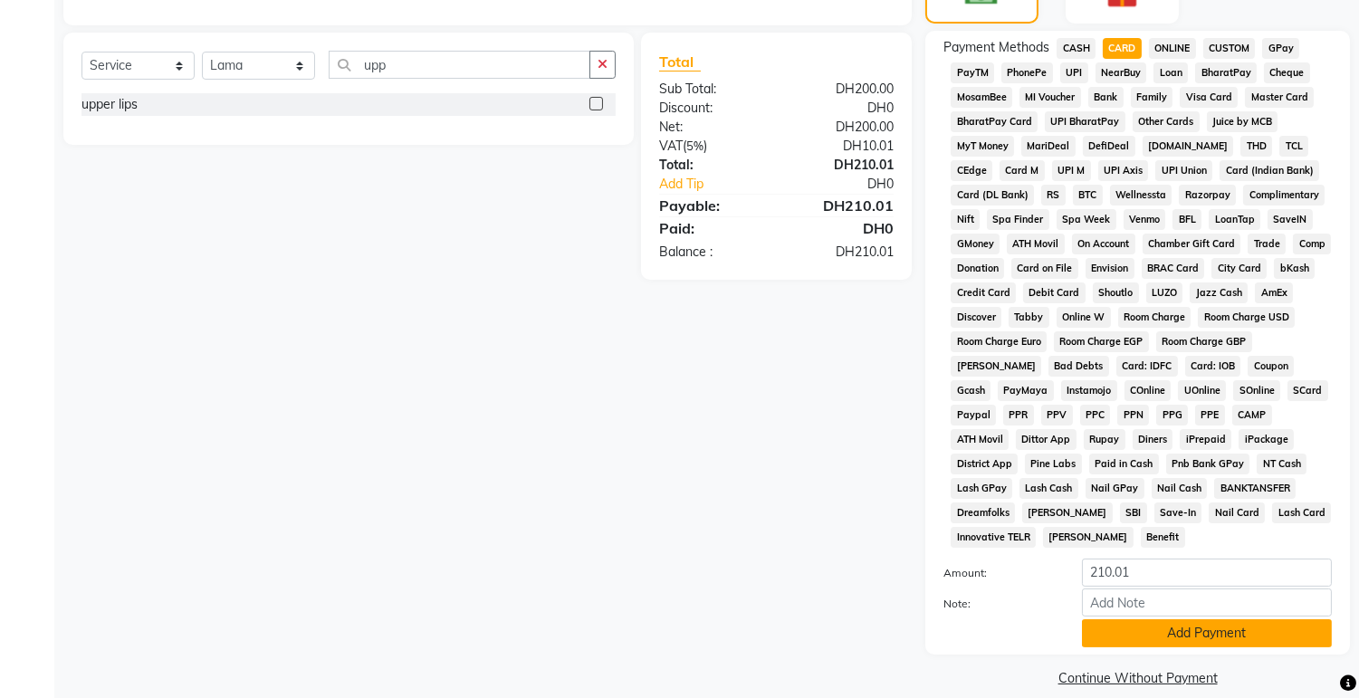
click at [1194, 619] on button "Add Payment" at bounding box center [1207, 633] width 250 height 28
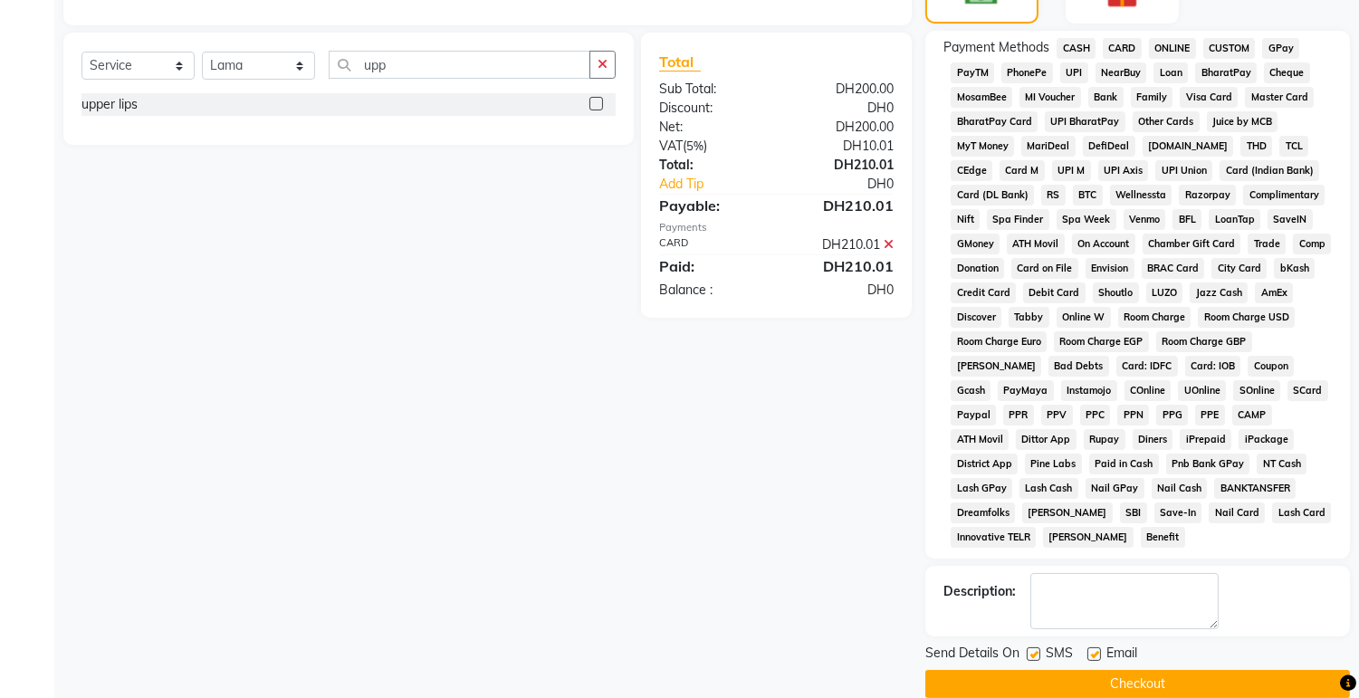
click at [1194, 672] on button "Checkout" at bounding box center [1137, 684] width 425 height 28
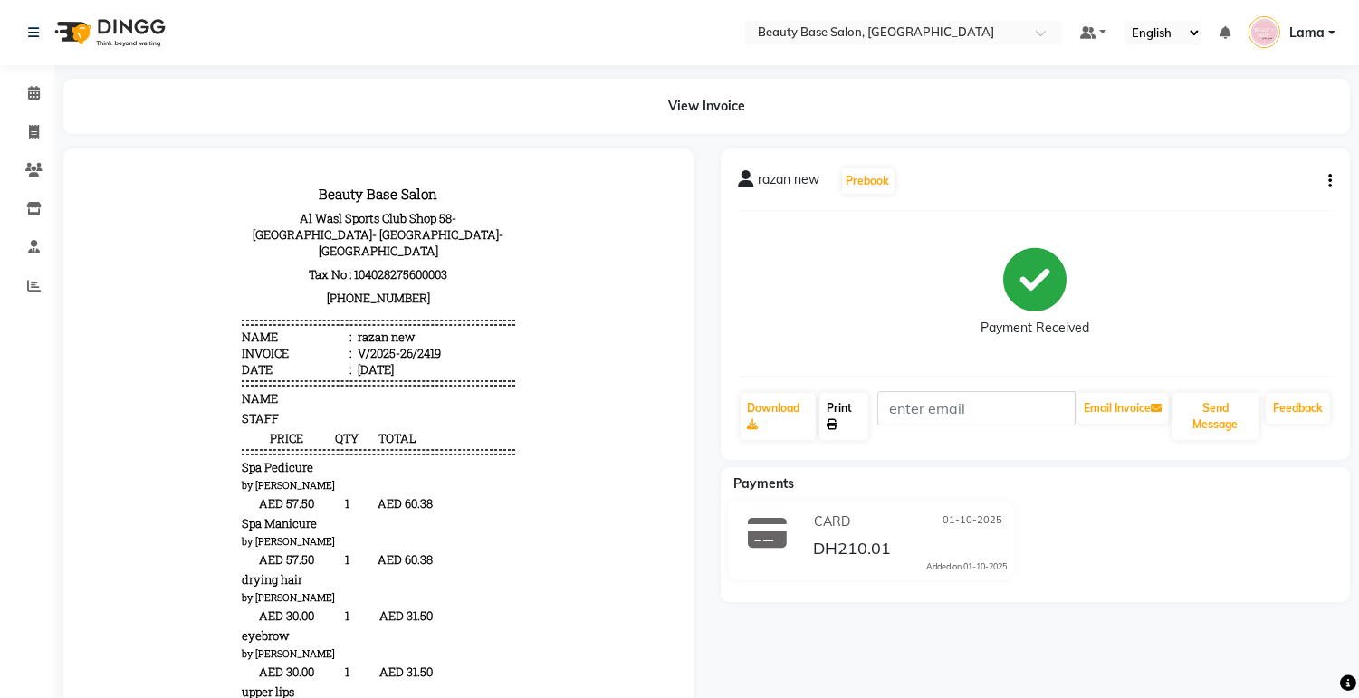
click at [853, 424] on link "Print" at bounding box center [844, 416] width 49 height 47
click at [18, 88] on span at bounding box center [34, 93] width 32 height 21
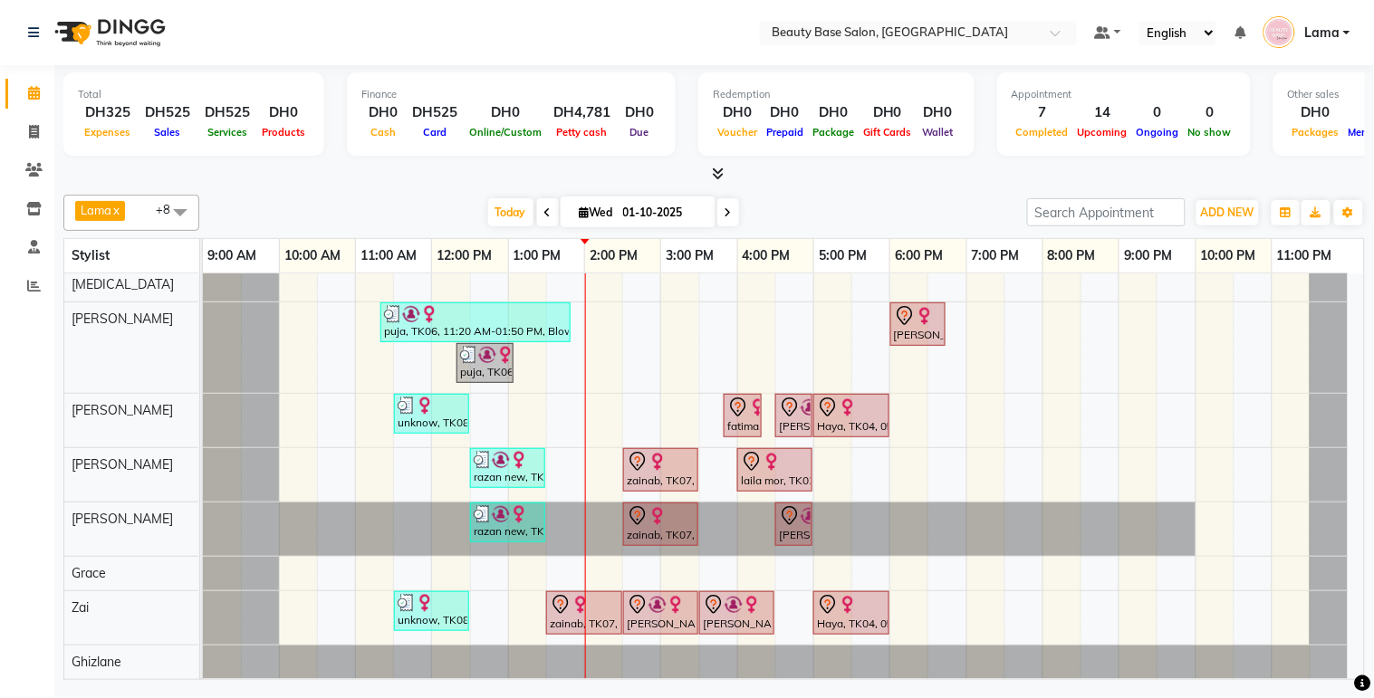
scroll to position [75, 0]
click at [577, 596] on img at bounding box center [580, 605] width 18 height 18
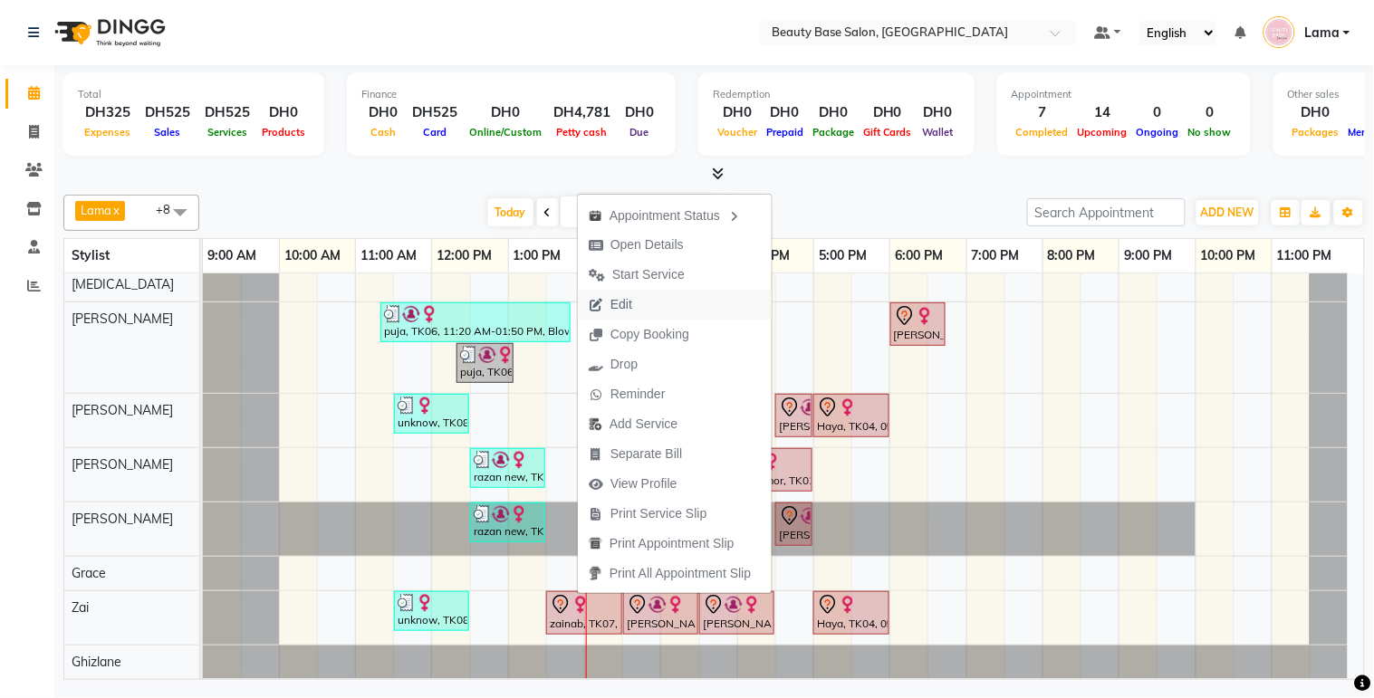
click at [670, 311] on button "Edit" at bounding box center [675, 305] width 194 height 30
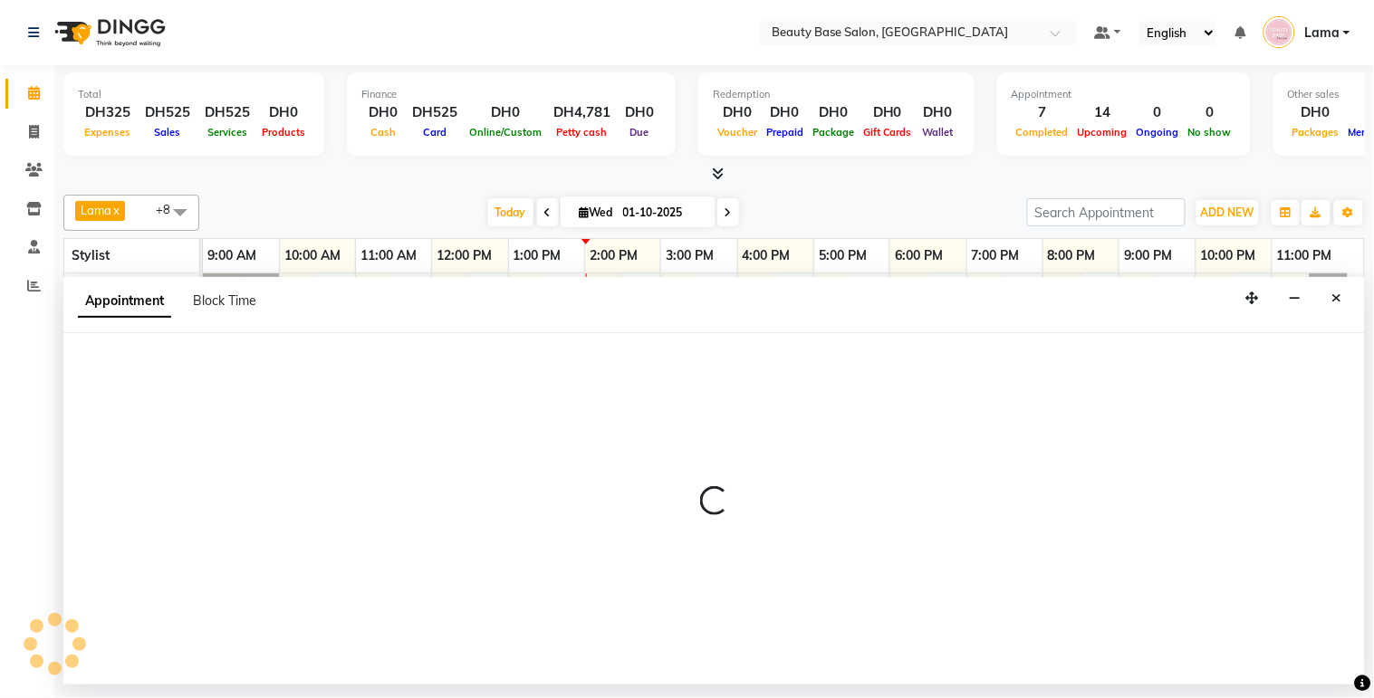
select select "tentative"
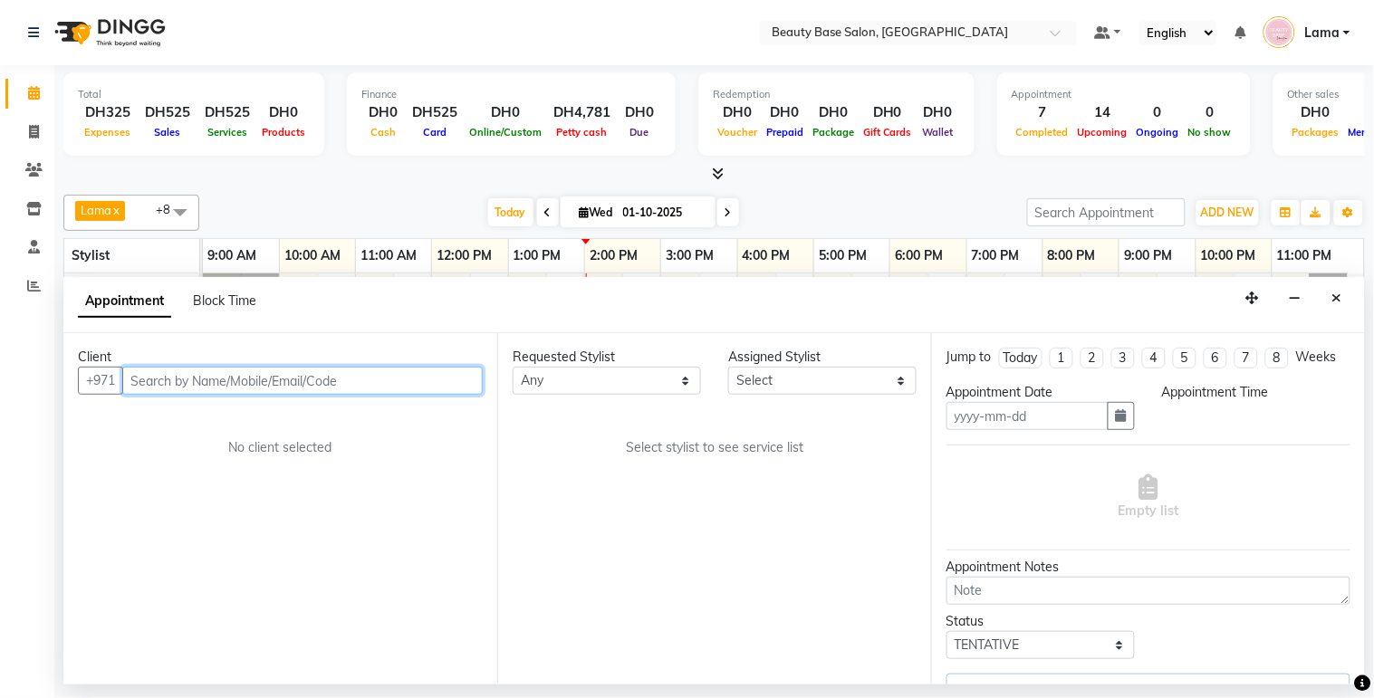
type input "01-10-2025"
select select "810"
select select "61471"
select select "1223"
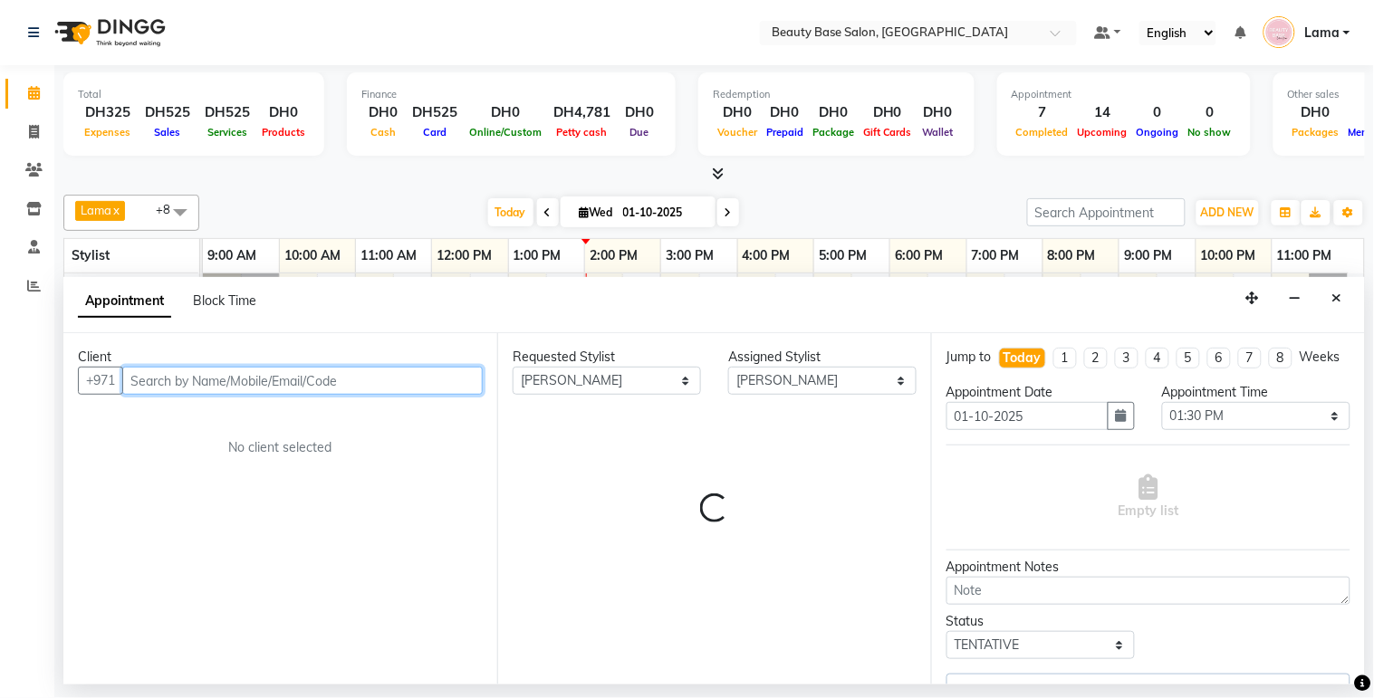
select select "1223"
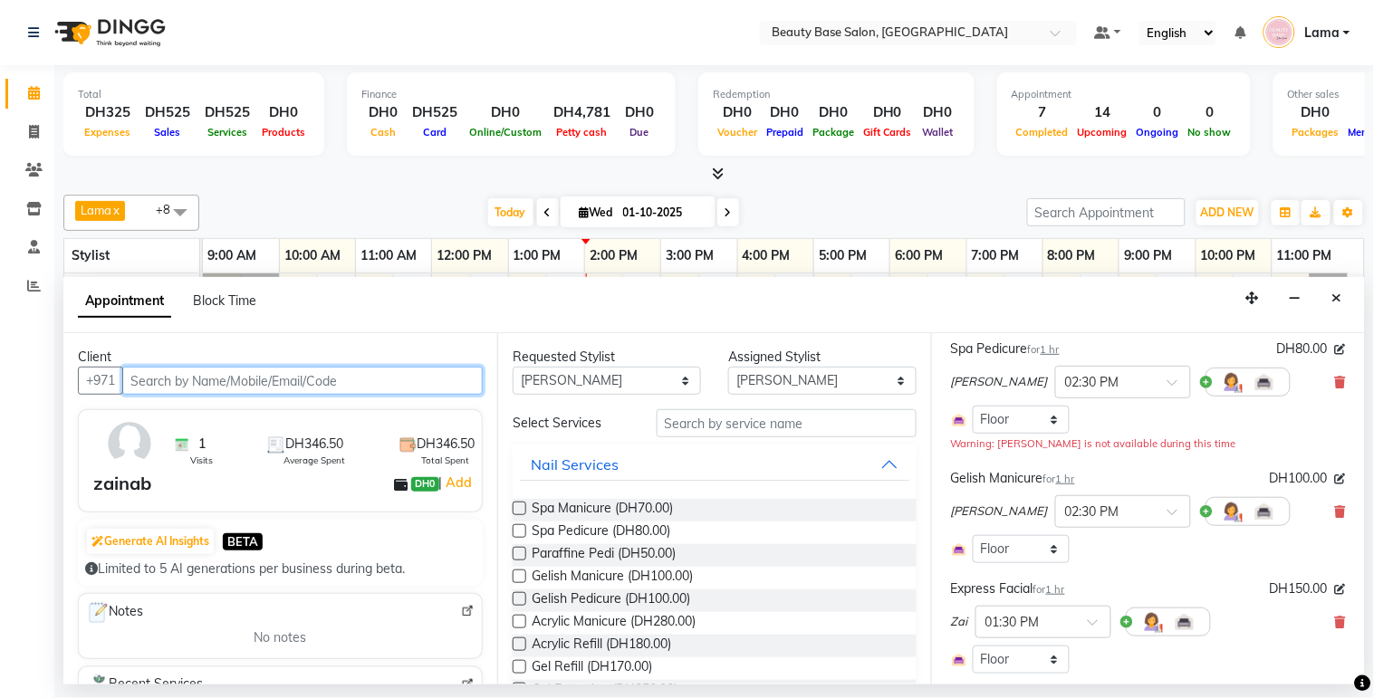
scroll to position [119, 0]
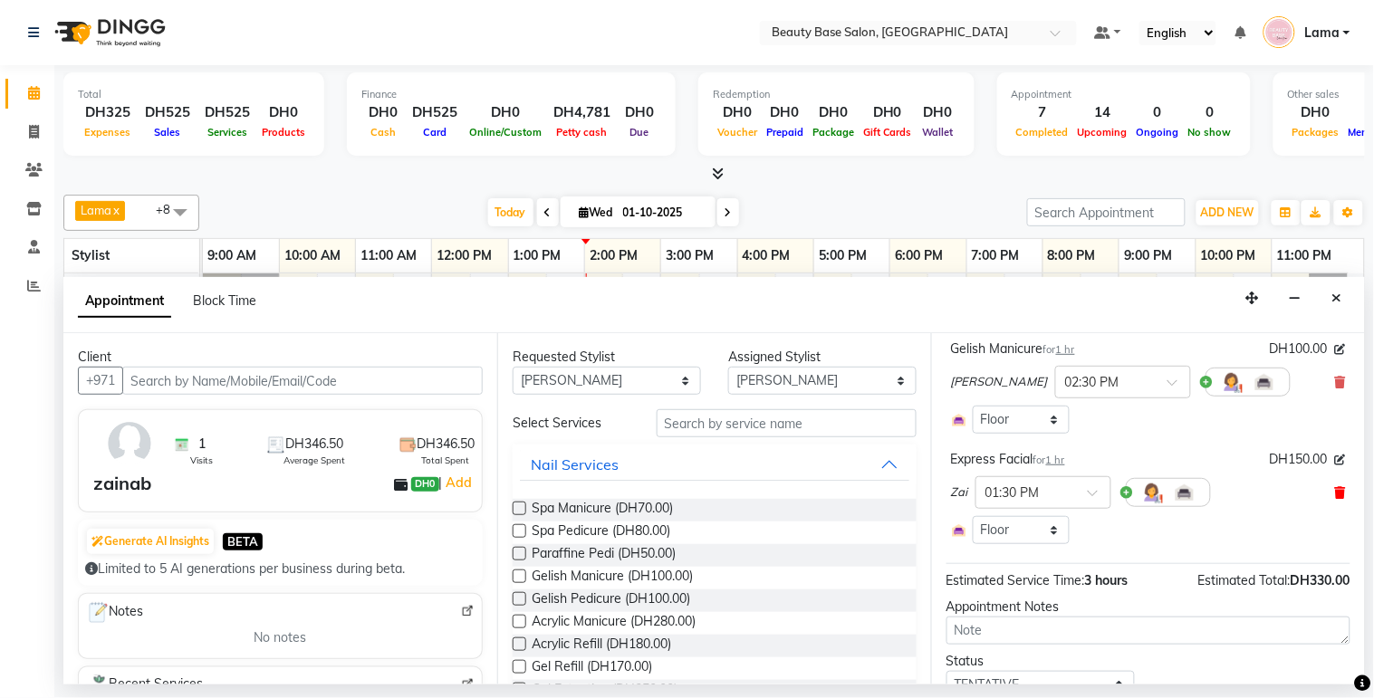
click at [1335, 499] on icon at bounding box center [1340, 492] width 11 height 13
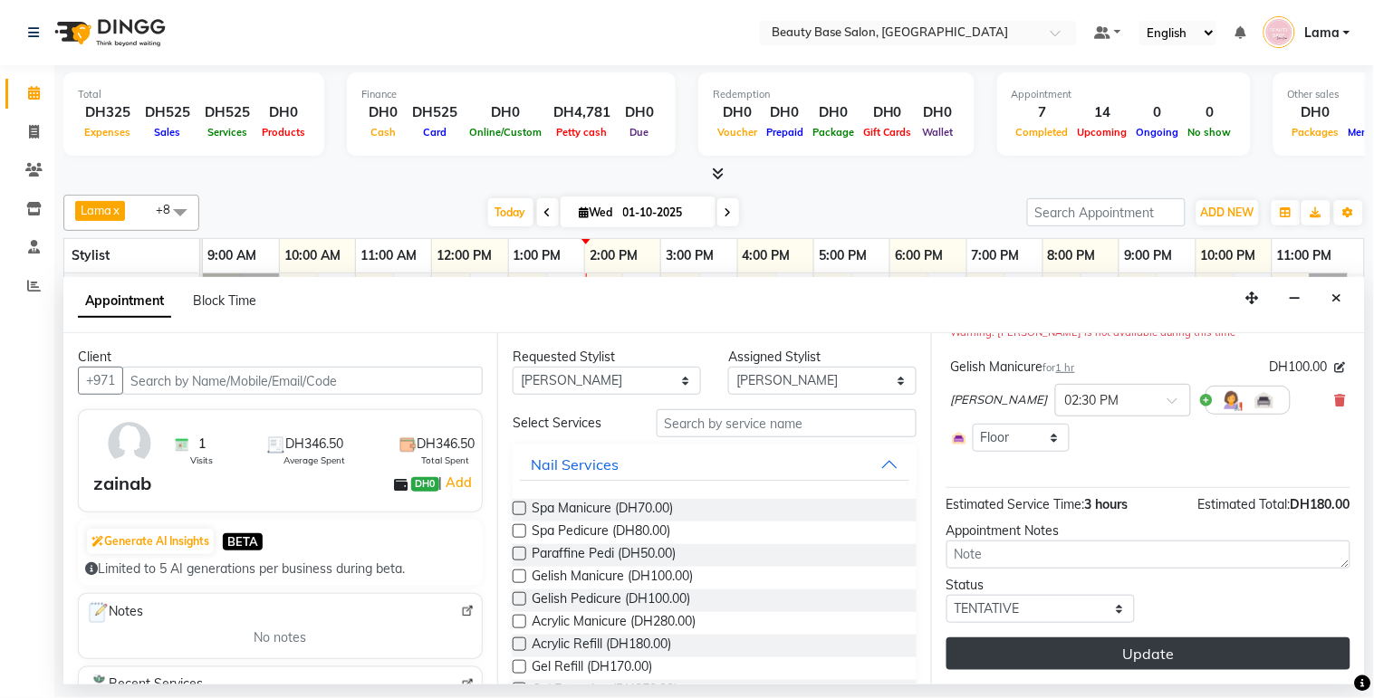
click at [1214, 650] on button "Update" at bounding box center [1148, 654] width 404 height 33
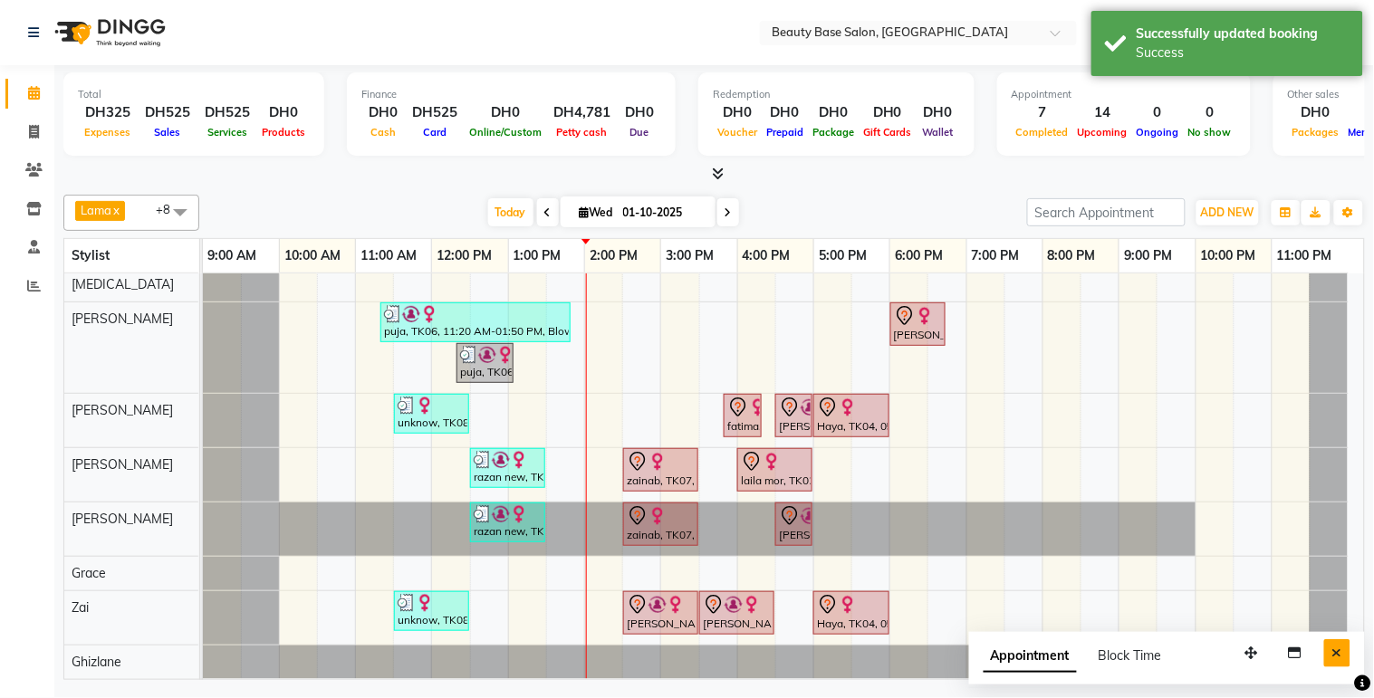
click at [1338, 657] on icon "Close" at bounding box center [1337, 653] width 10 height 13
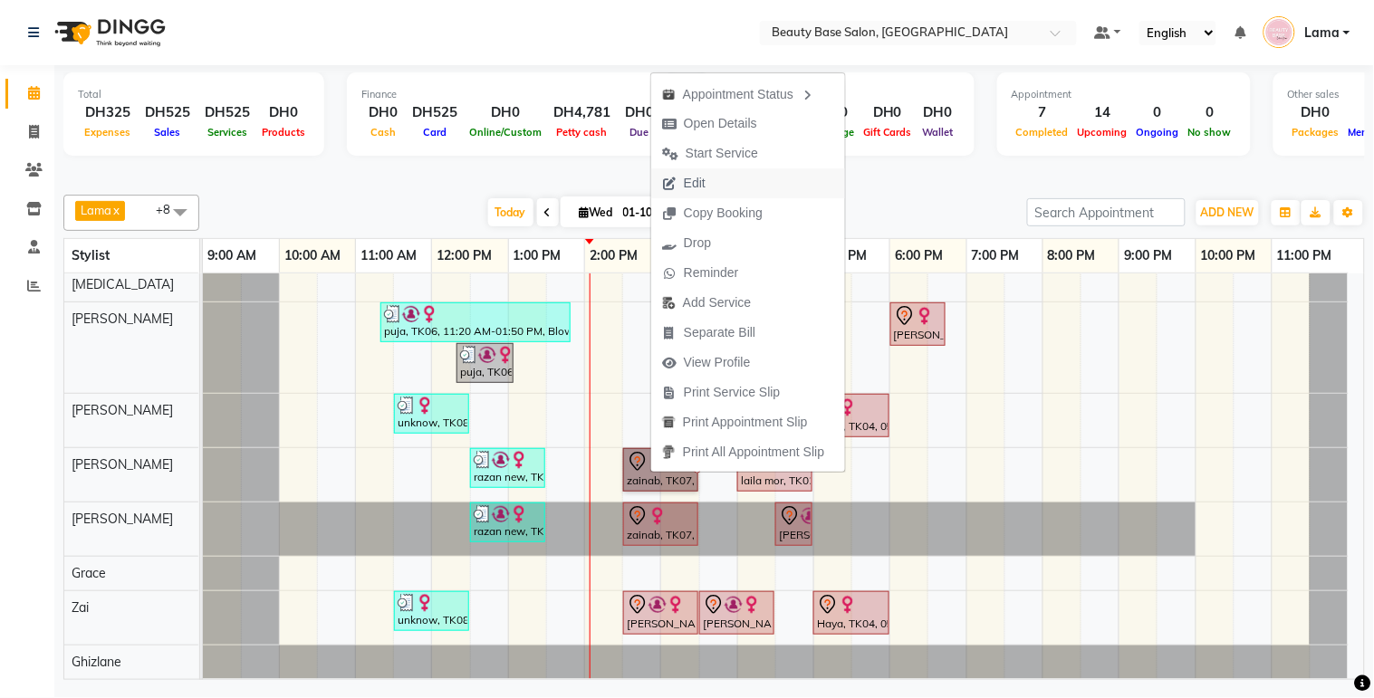
click at [750, 190] on button "Edit" at bounding box center [748, 183] width 194 height 30
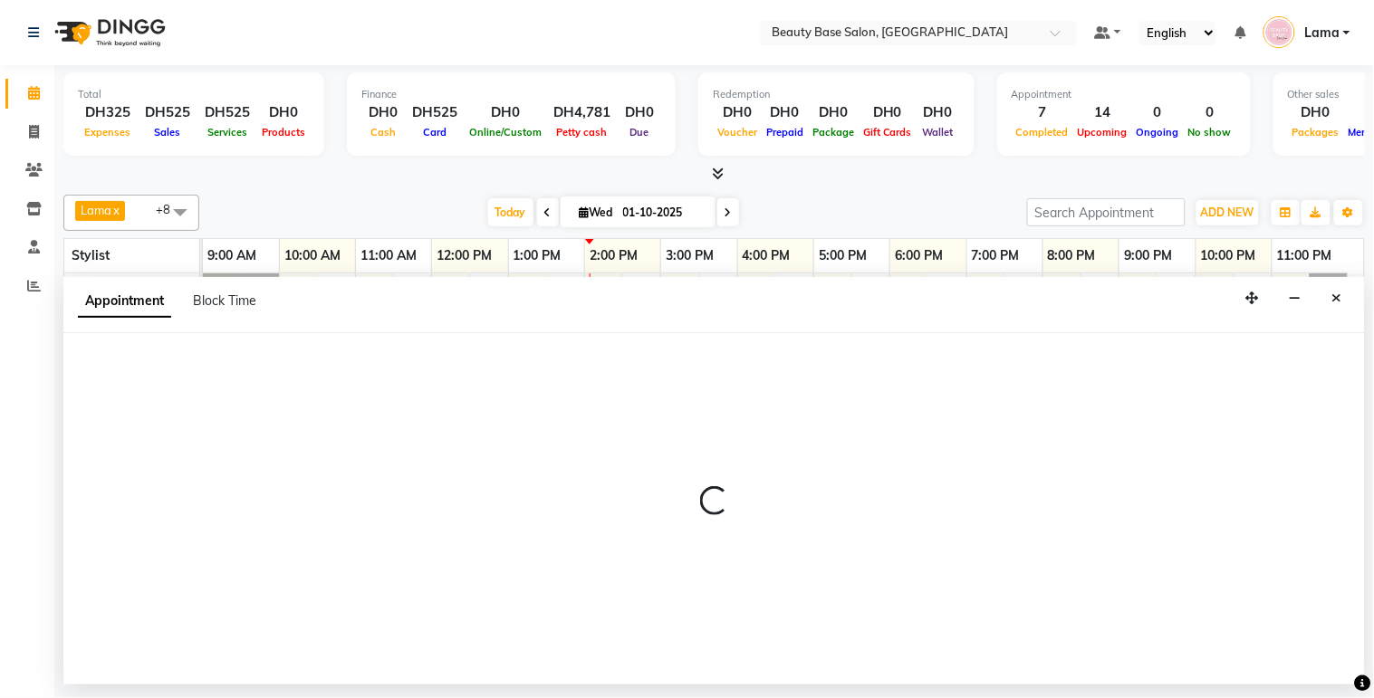
select select "tentative"
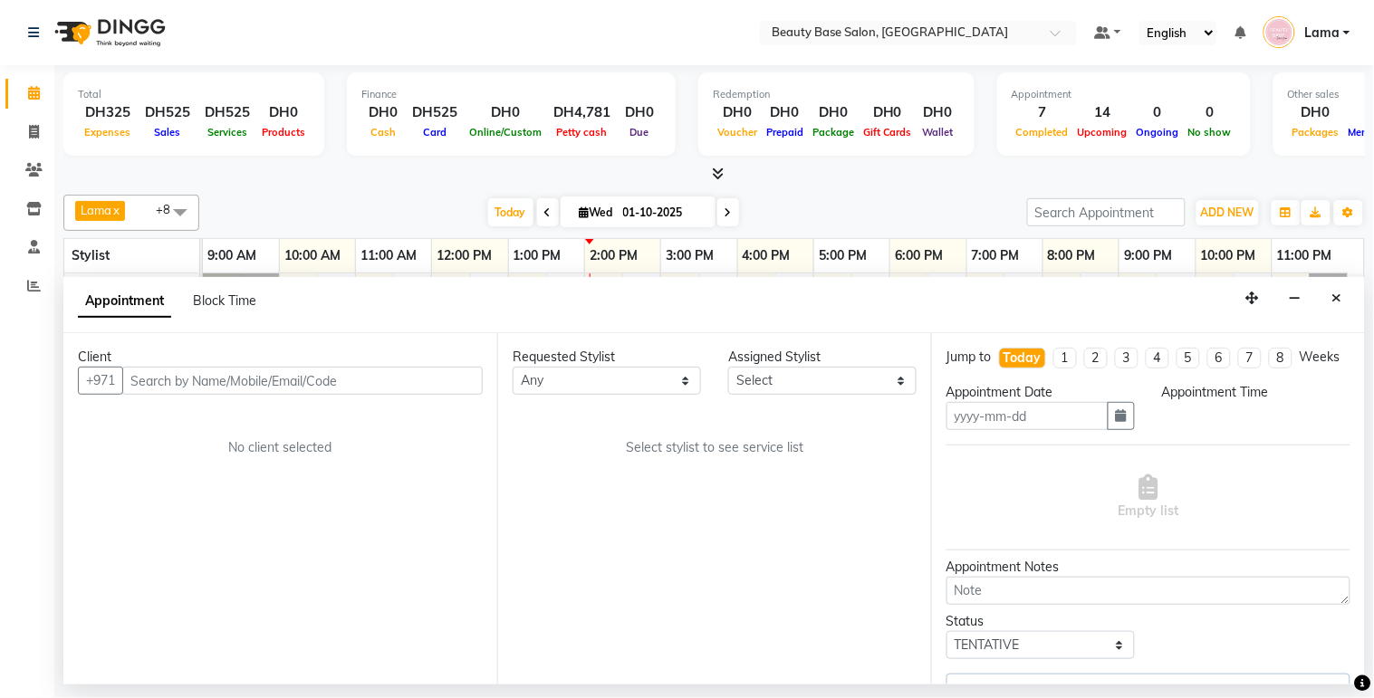
type input "01-10-2025"
select select "870"
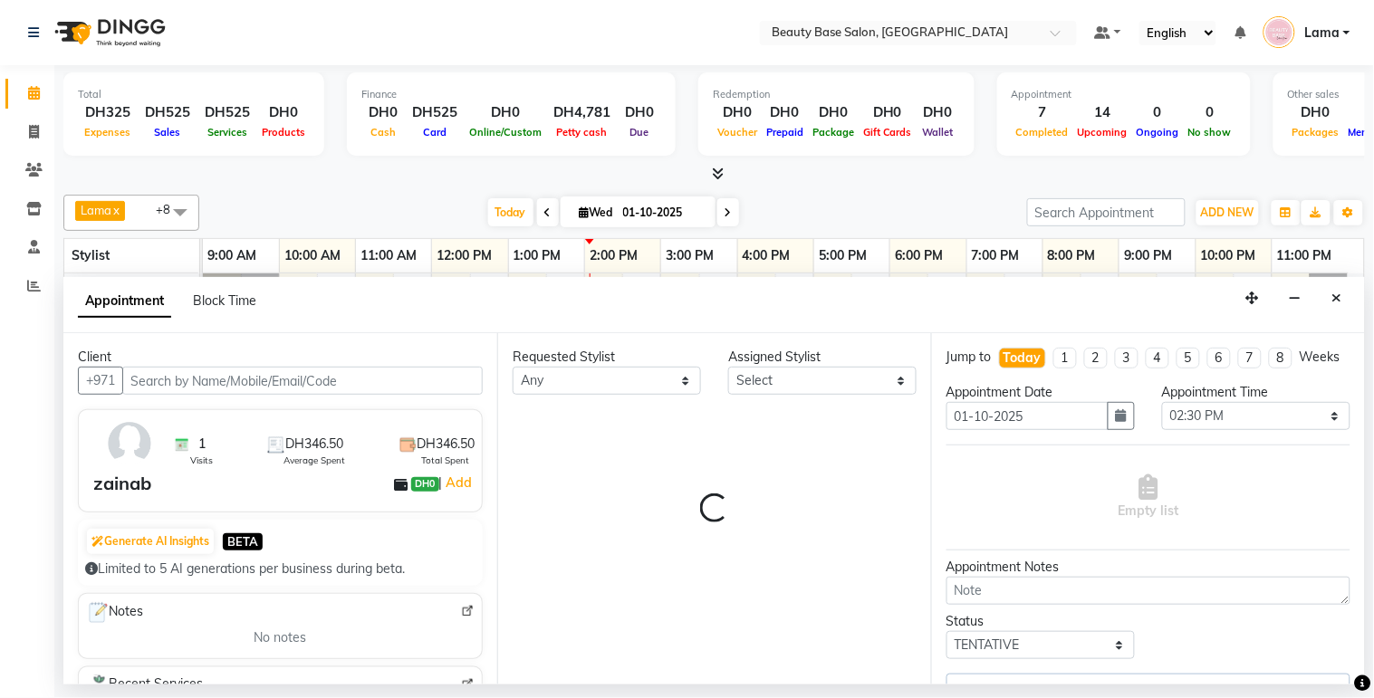
select select "61471"
select select "1223"
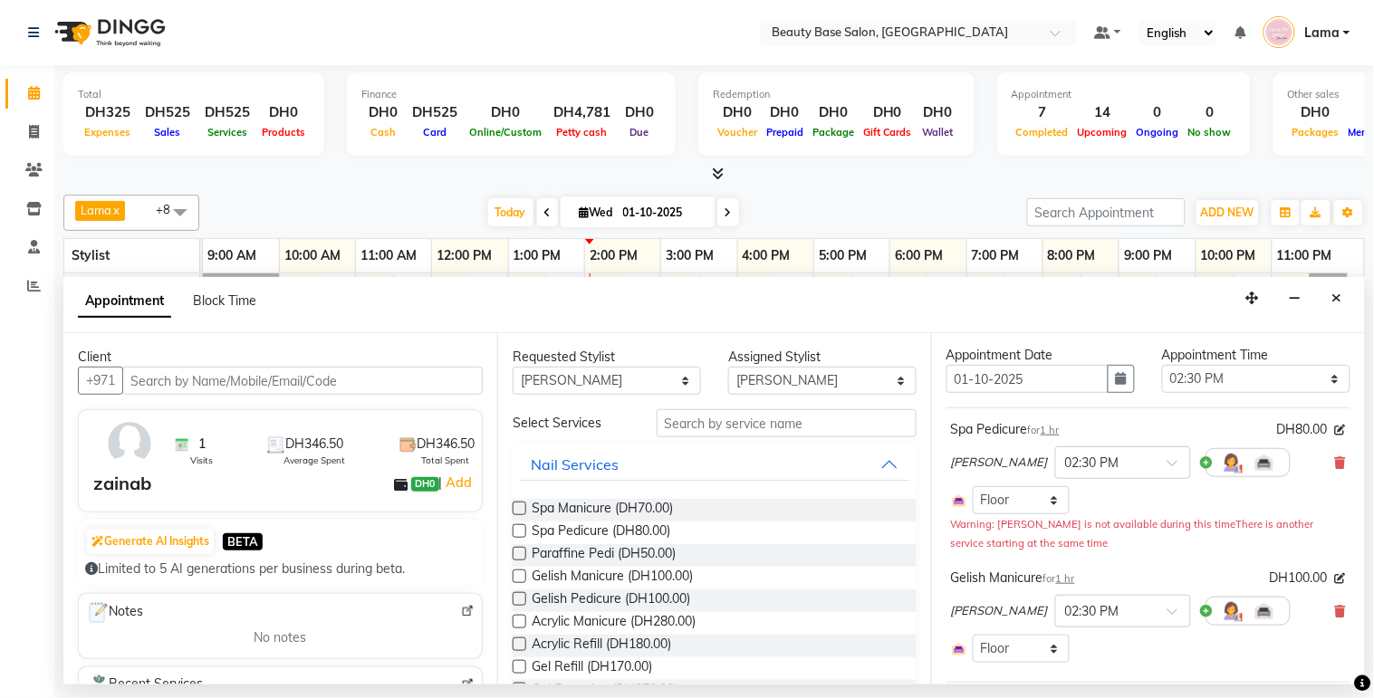
scroll to position [38, 0]
click at [1233, 392] on select "Select 10:00 AM 10:05 AM 10:10 AM 10:15 AM 10:20 AM 10:25 AM 10:30 AM 10:35 AM …" at bounding box center [1256, 378] width 188 height 28
select select "855"
click at [1162, 380] on select "Select 10:00 AM 10:05 AM 10:10 AM 10:15 AM 10:20 AM 10:25 AM 10:30 AM 10:35 AM …" at bounding box center [1256, 378] width 188 height 28
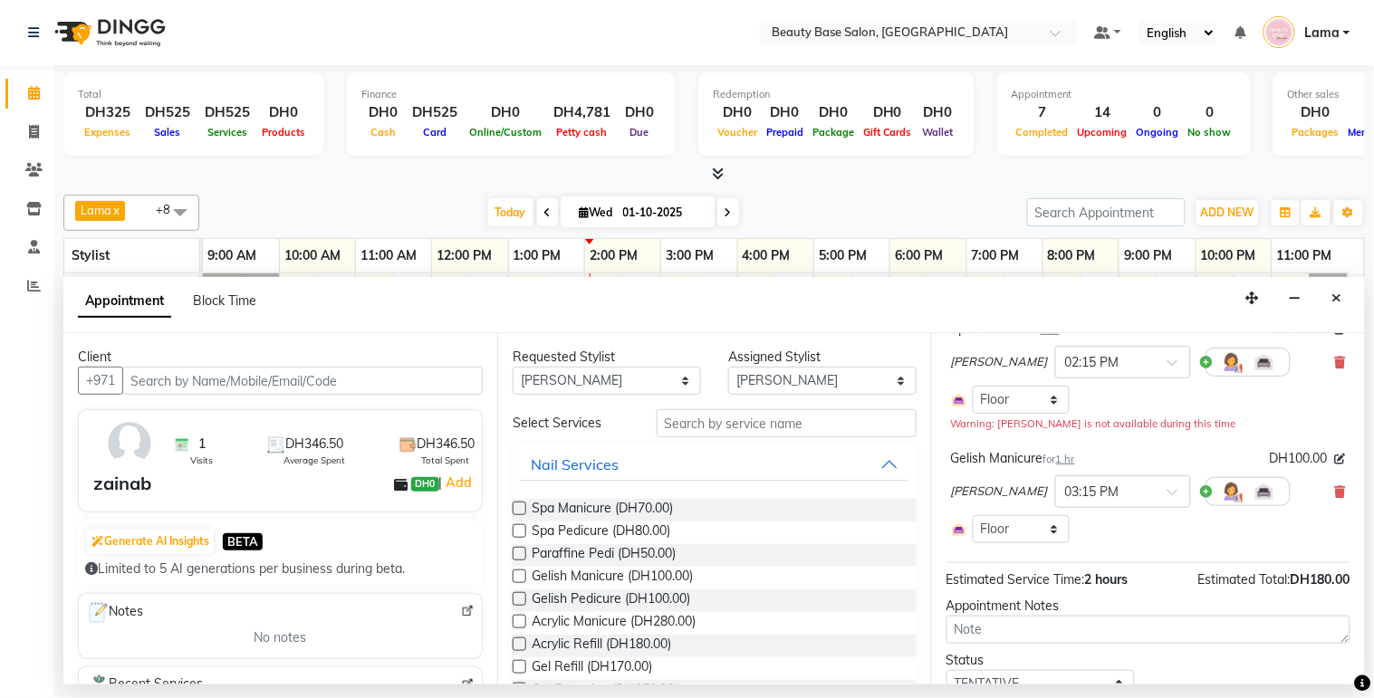
scroll to position [160, 0]
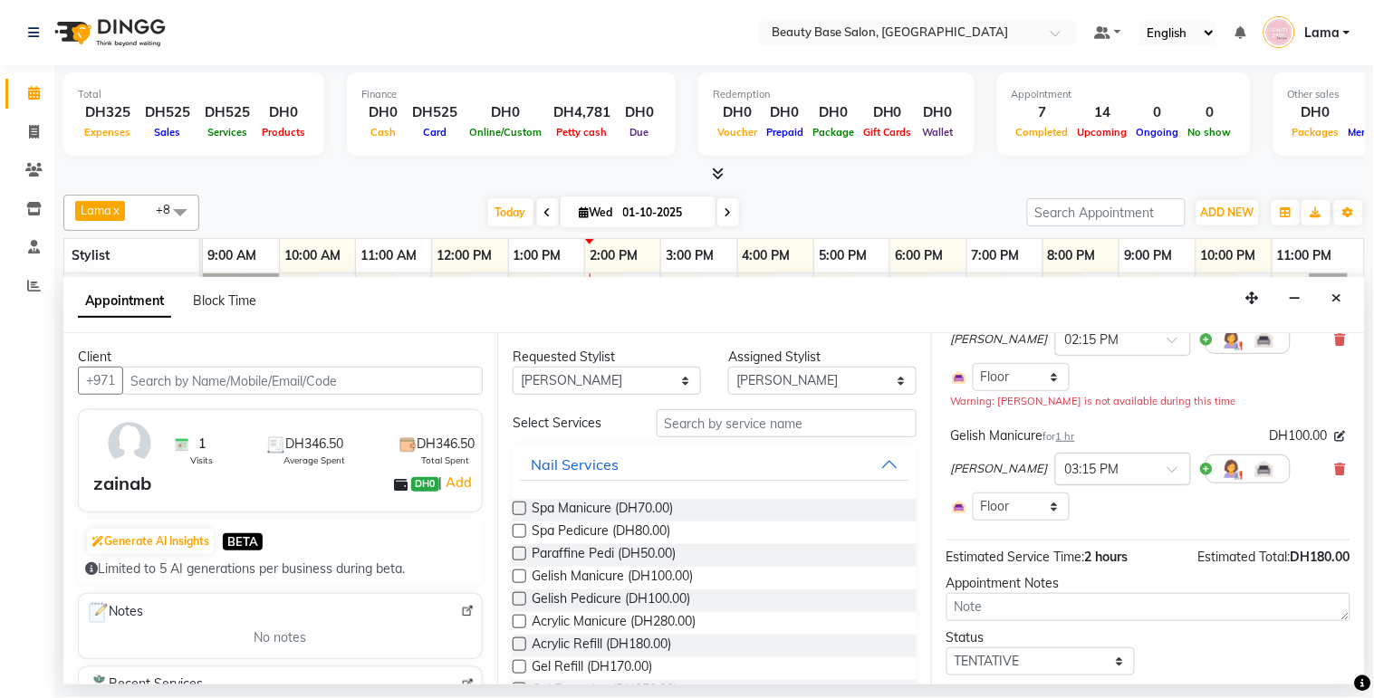
click at [1065, 477] on input "text" at bounding box center [1105, 467] width 80 height 19
click at [1056, 571] on div "02:15 PM" at bounding box center [1123, 558] width 134 height 34
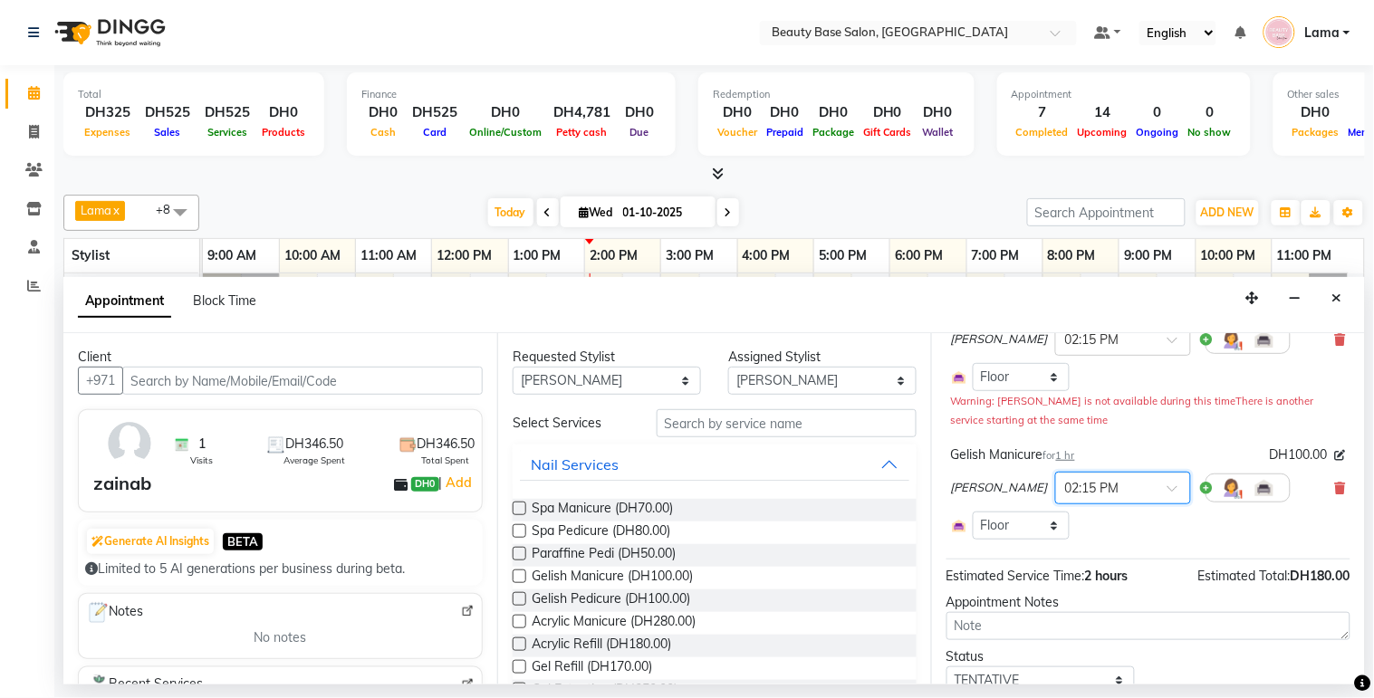
scroll to position [249, 0]
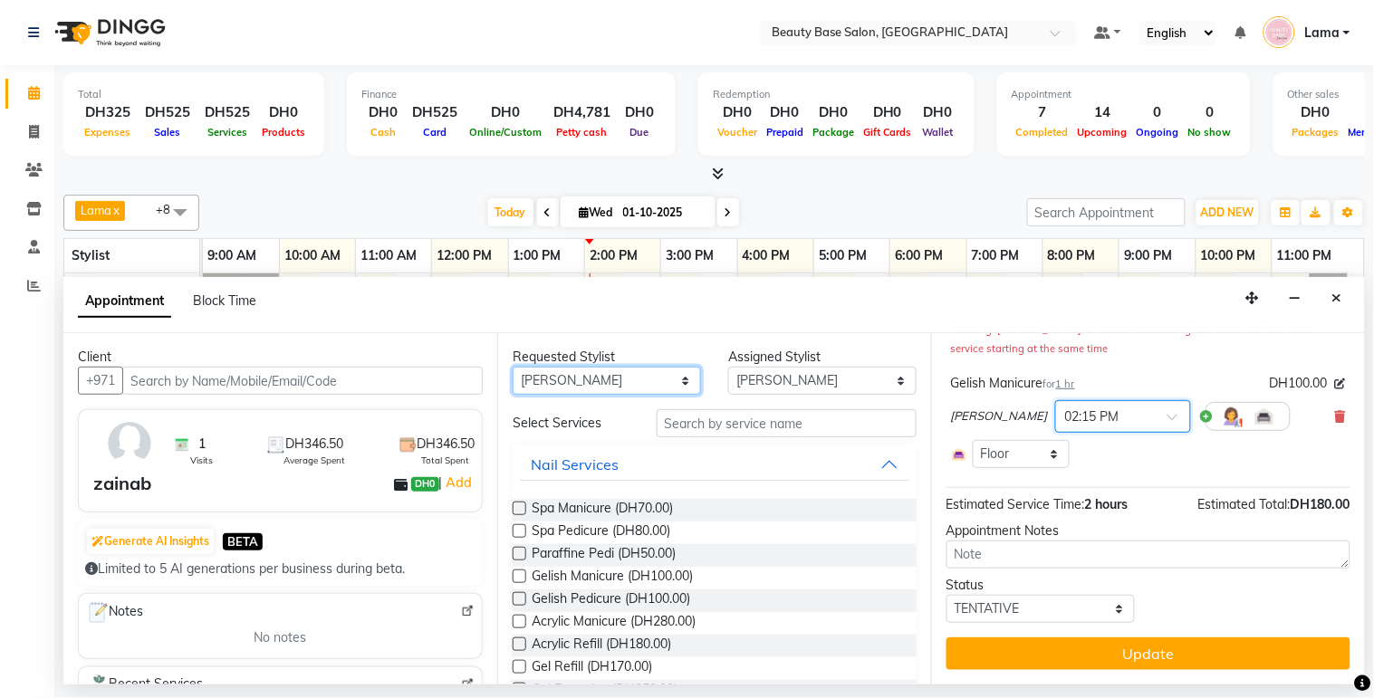
click at [652, 378] on select "Any [PERSON_NAME] [PERSON_NAME] [PERSON_NAME] [PERSON_NAME] [PERSON_NAME] [MEDI…" at bounding box center [607, 381] width 188 height 28
select select "54541"
click at [513, 367] on select "Any [PERSON_NAME] [PERSON_NAME] [PERSON_NAME] [PERSON_NAME] [PERSON_NAME] [MEDI…" at bounding box center [607, 381] width 188 height 28
select select "54541"
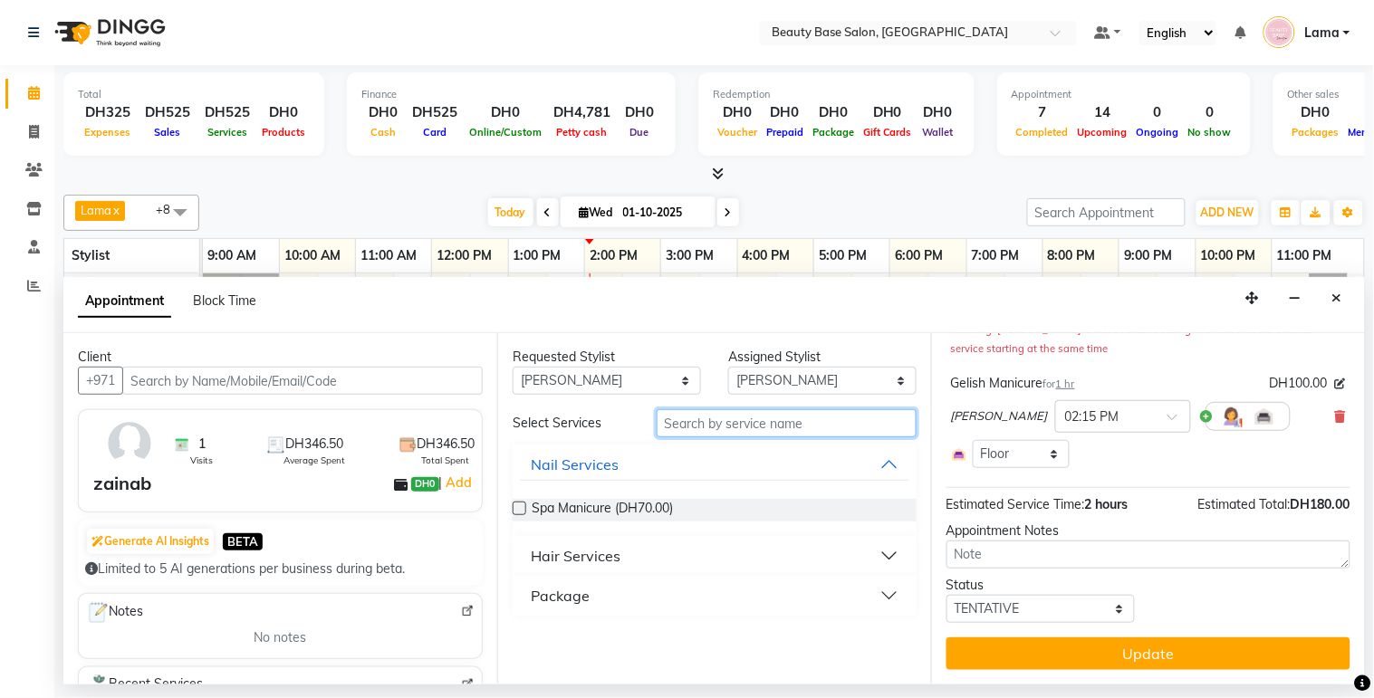
click at [729, 424] on input "text" at bounding box center [787, 423] width 260 height 28
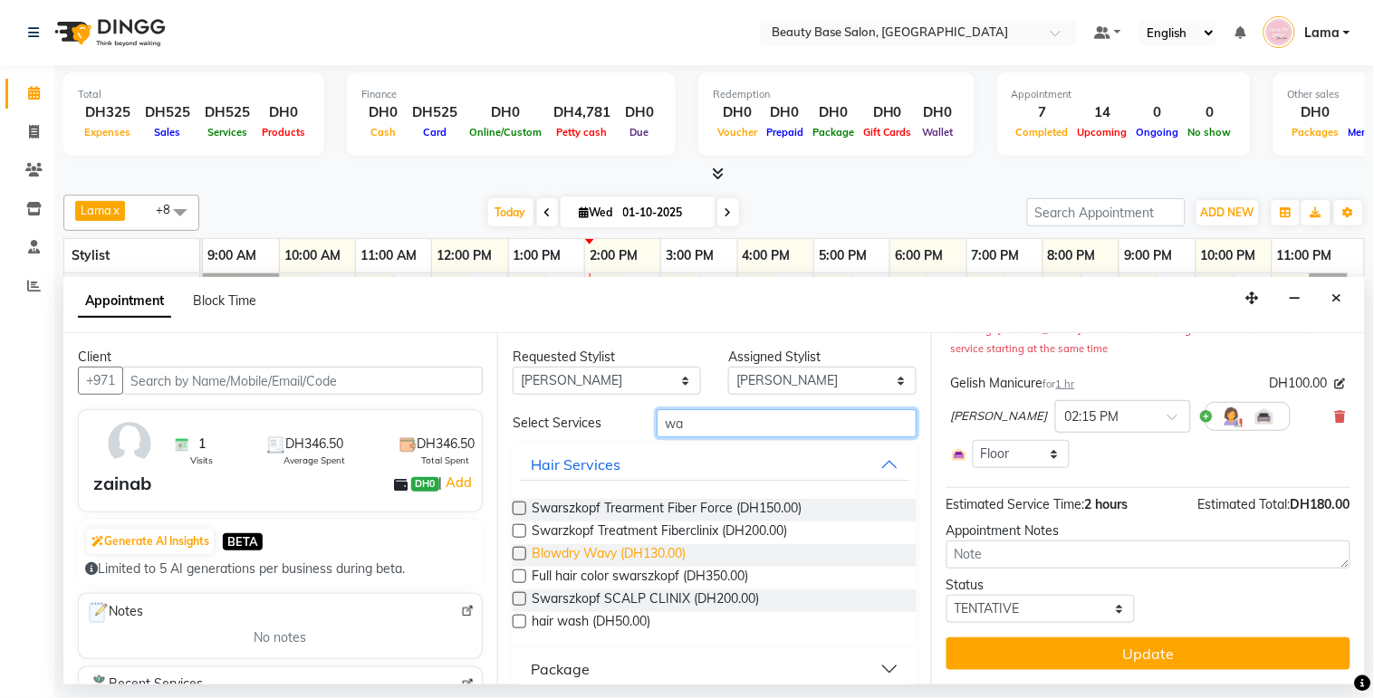
type input "wa"
click at [620, 557] on span "Blowdry Wavy (DH130.00)" at bounding box center [609, 555] width 154 height 23
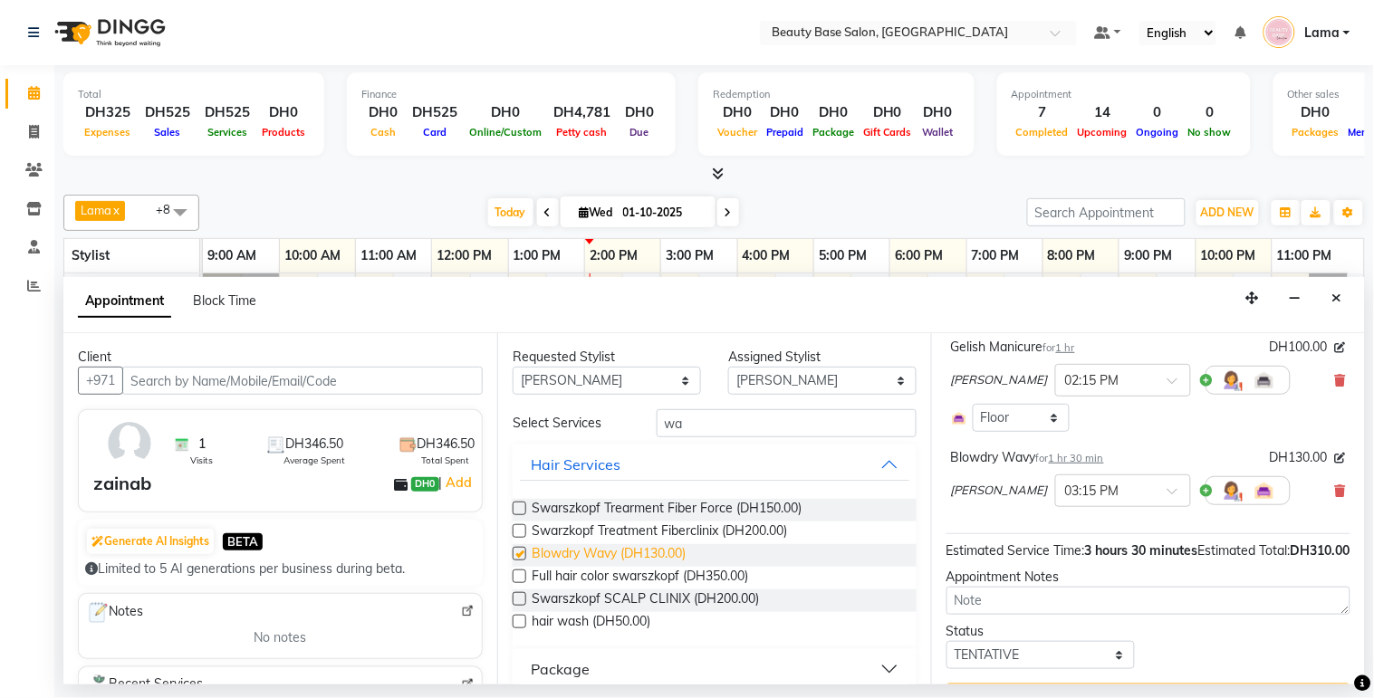
checkbox input "false"
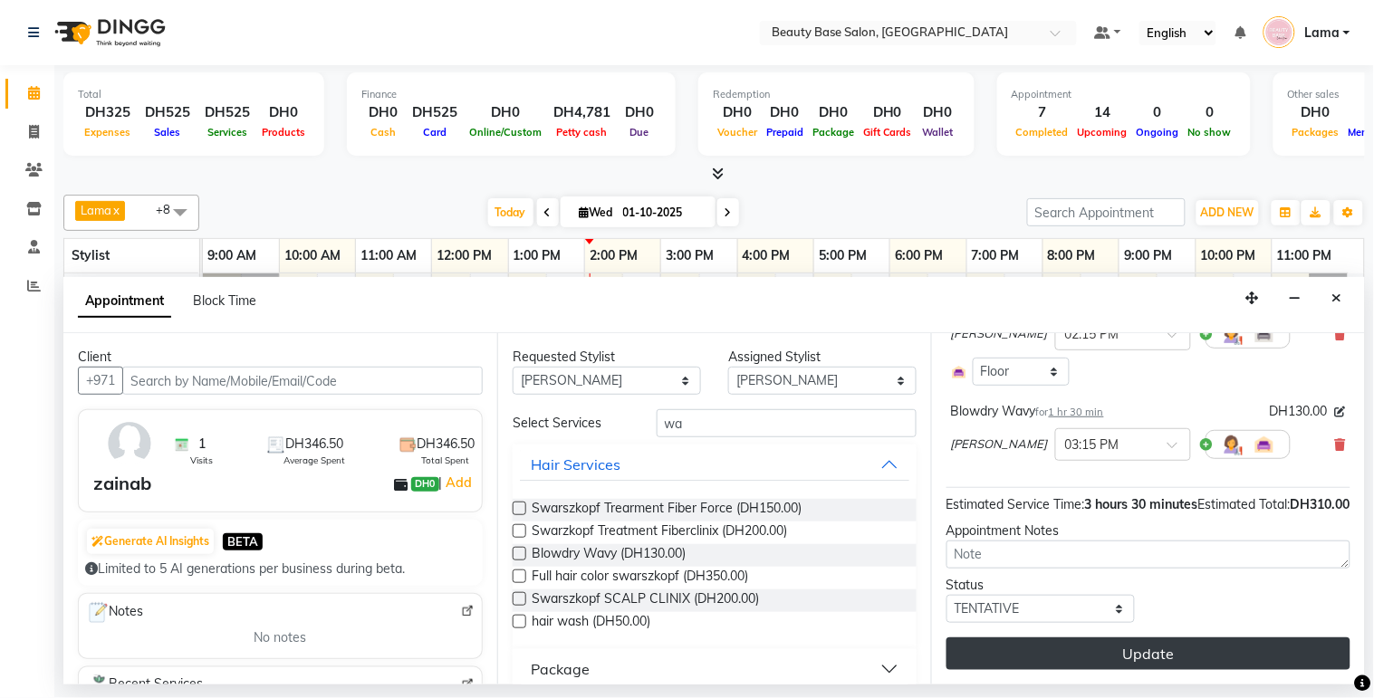
click at [1209, 655] on button "Update" at bounding box center [1148, 654] width 404 height 33
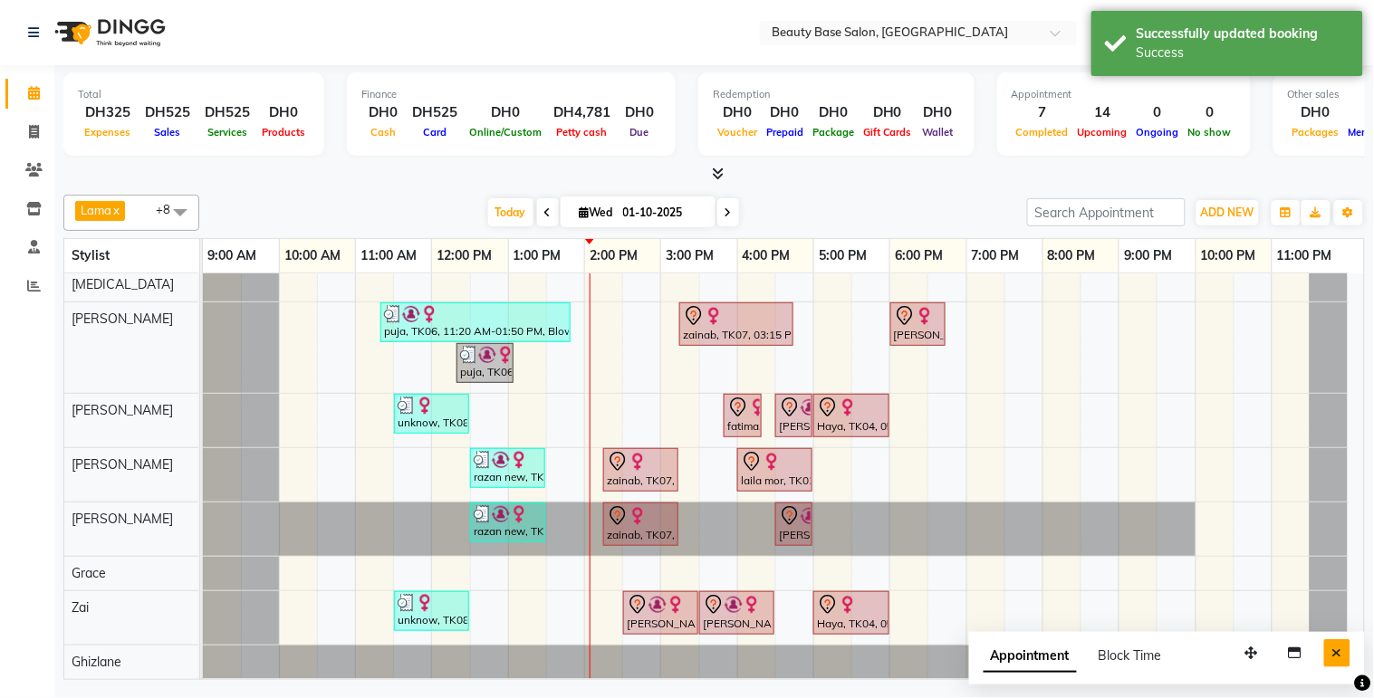
click at [1346, 658] on button "Close" at bounding box center [1337, 653] width 26 height 28
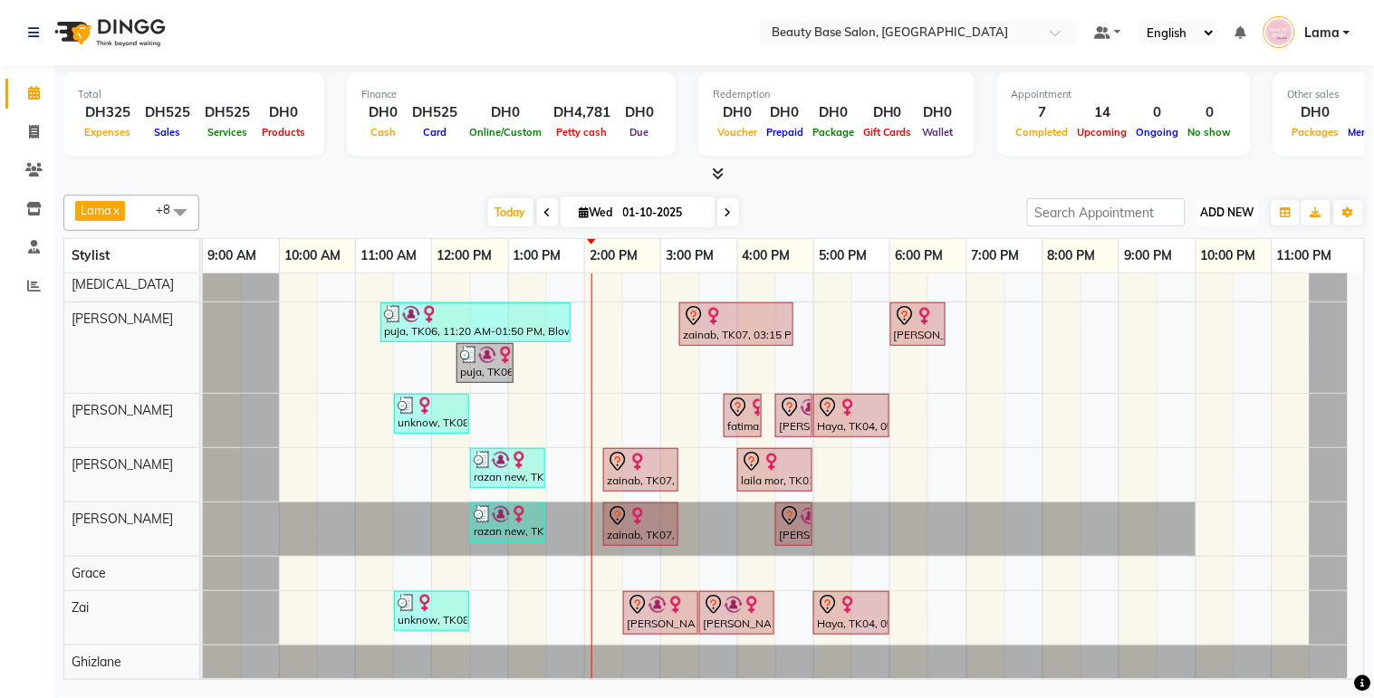
click at [1226, 206] on span "ADD NEW" at bounding box center [1227, 213] width 53 height 14
click at [1199, 251] on button "Add Appointment" at bounding box center [1187, 247] width 143 height 24
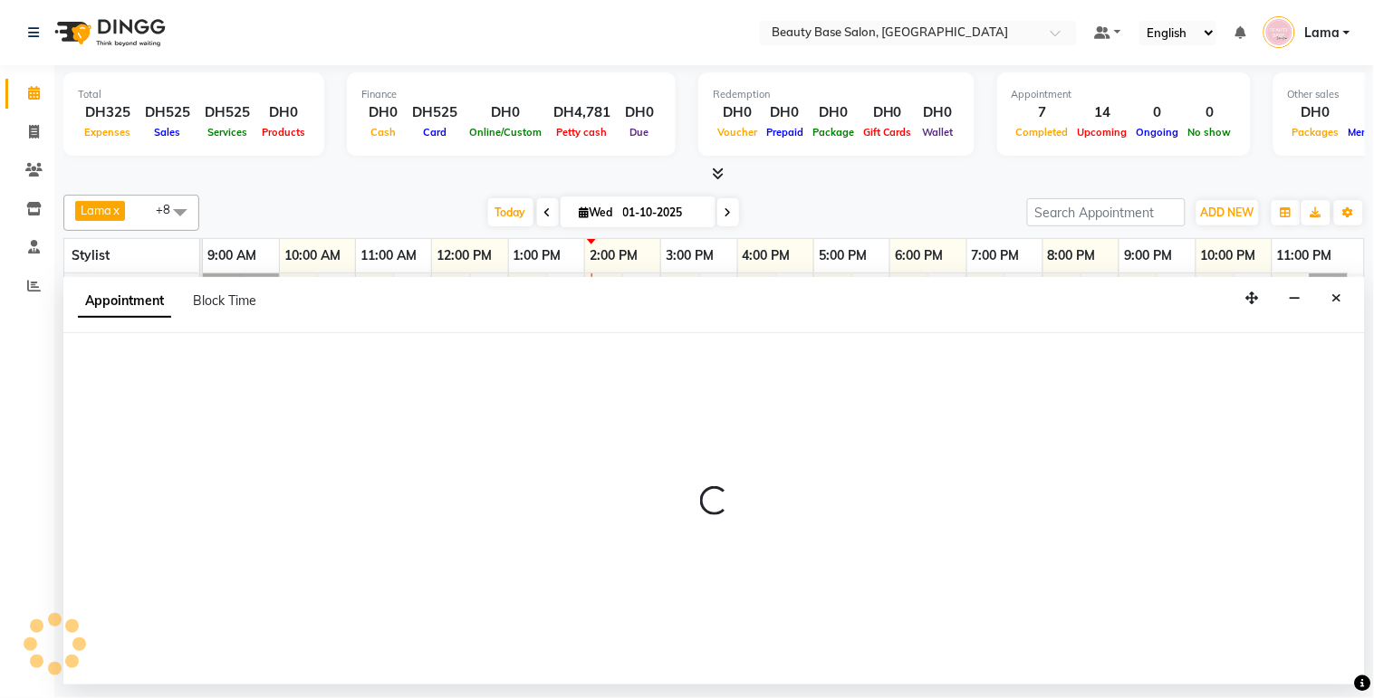
select select "tentative"
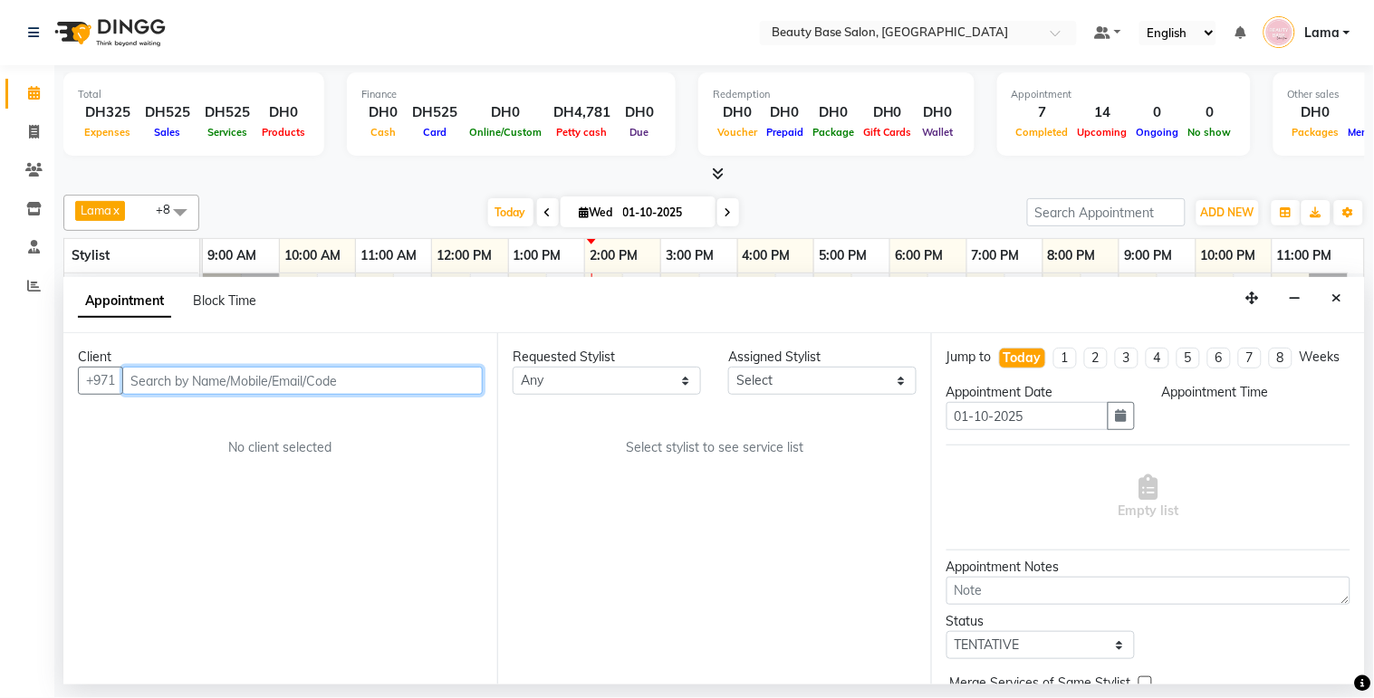
select select "600"
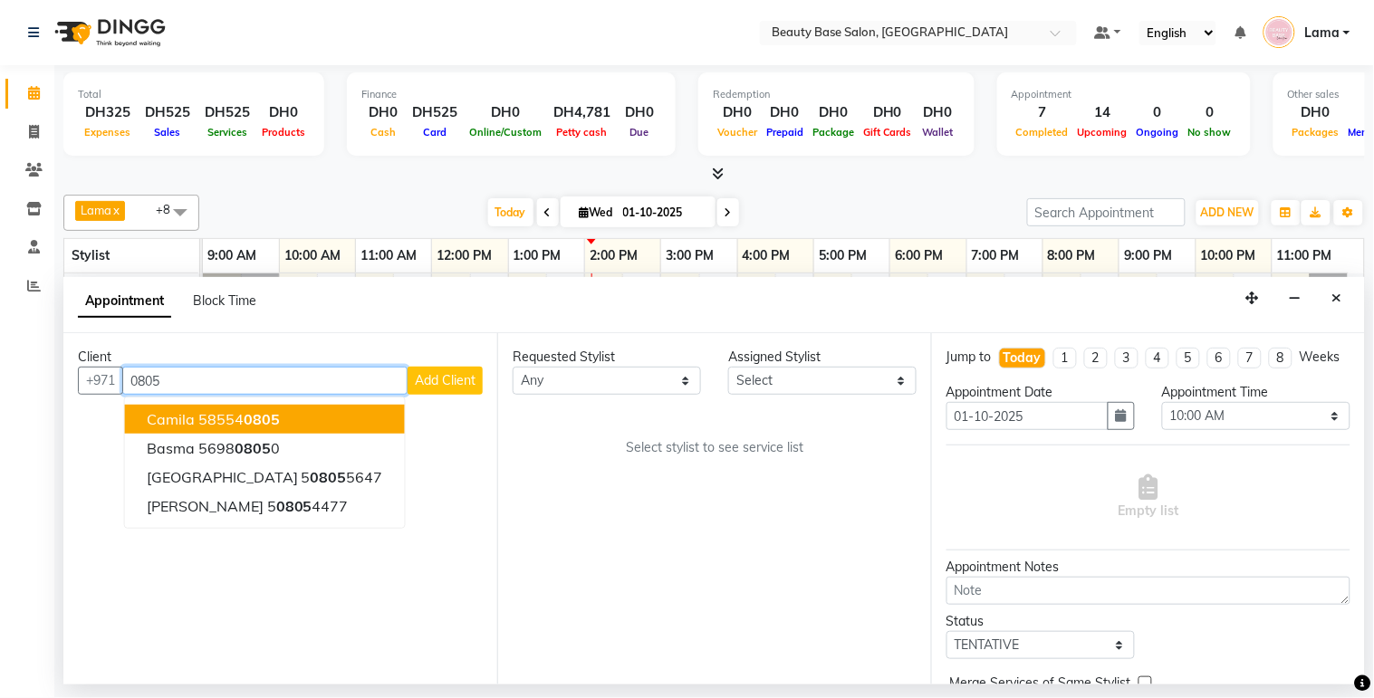
click at [277, 417] on span "0805" at bounding box center [262, 419] width 36 height 18
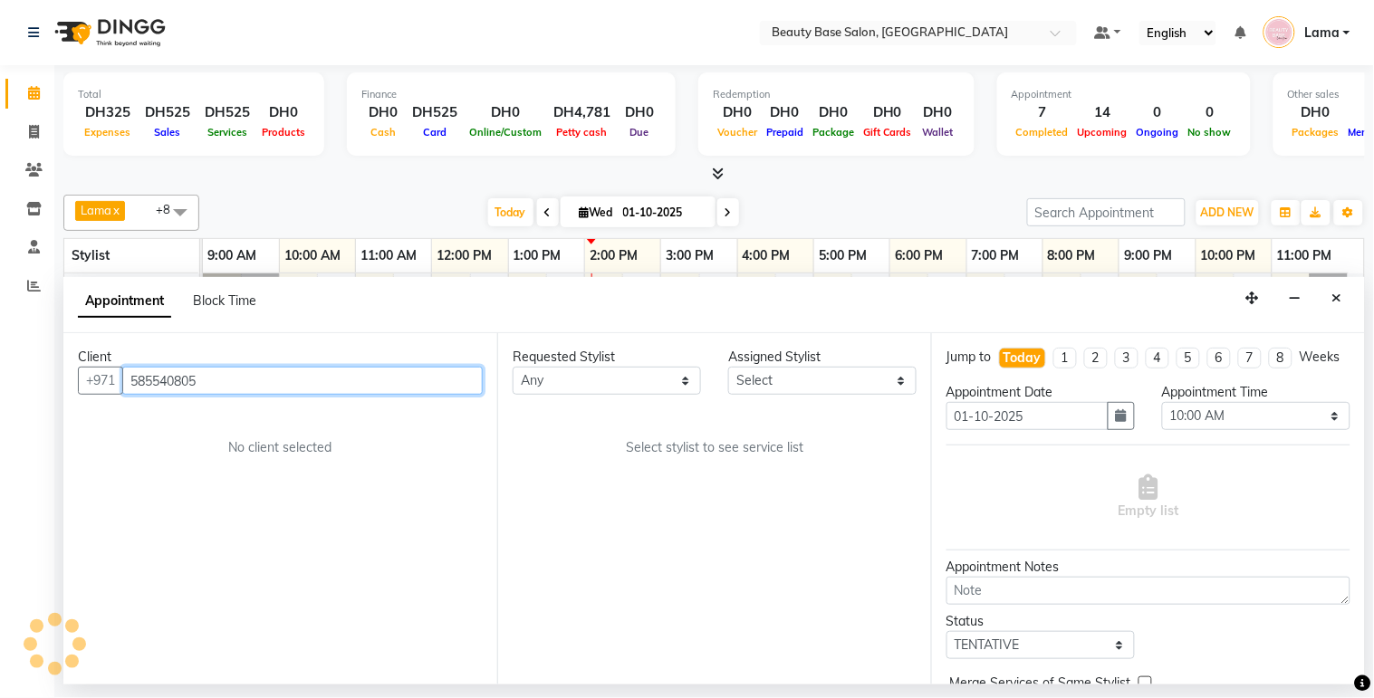
type input "585540805"
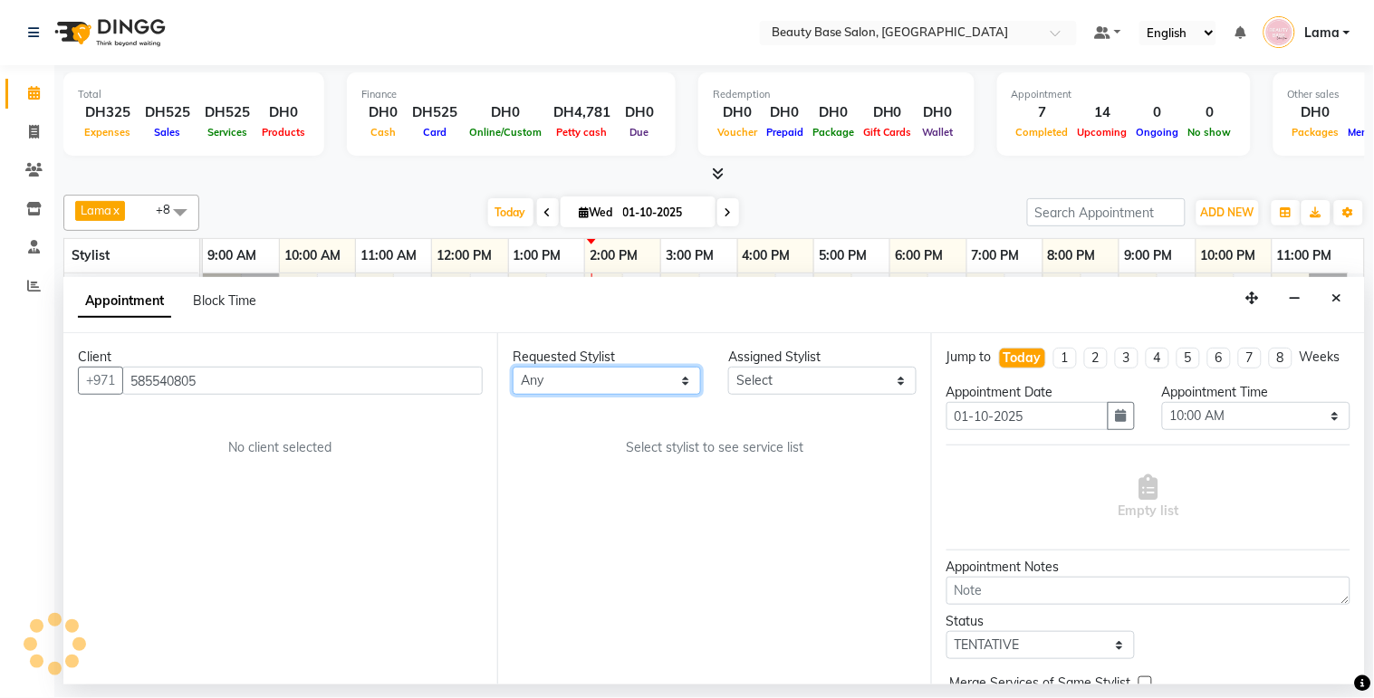
click at [618, 390] on select "Any [PERSON_NAME] [PERSON_NAME] [PERSON_NAME] [PERSON_NAME] [PERSON_NAME] [MEDI…" at bounding box center [607, 381] width 188 height 28
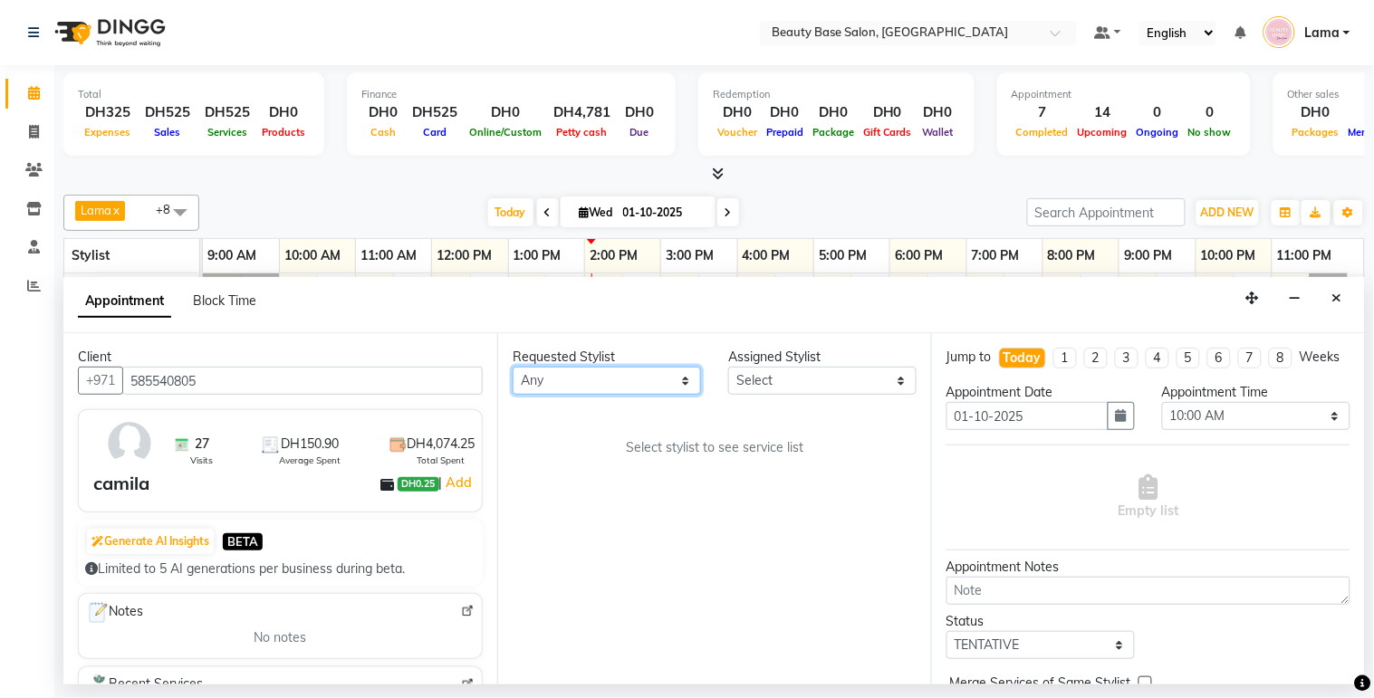
select select "61471"
click at [513, 367] on select "Any [PERSON_NAME] [PERSON_NAME] [PERSON_NAME] [PERSON_NAME] [PERSON_NAME] [MEDI…" at bounding box center [607, 381] width 188 height 28
select select "61471"
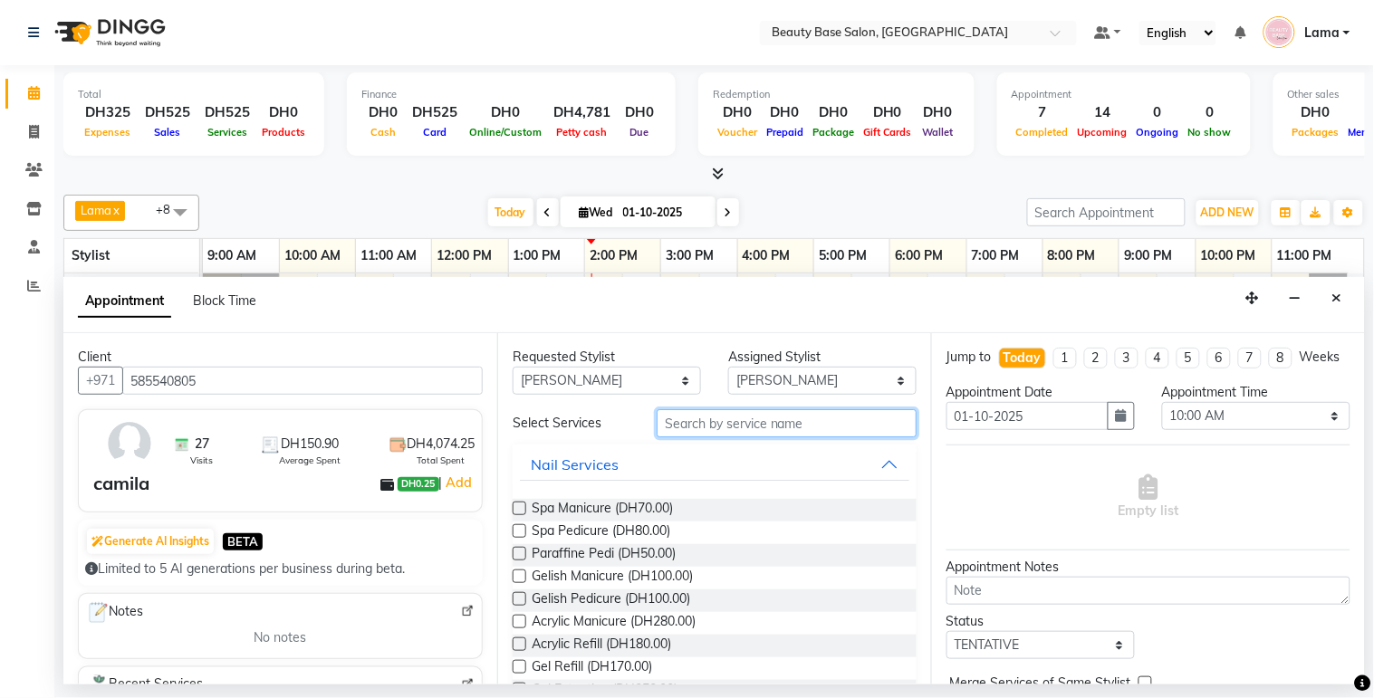
click at [735, 428] on input "text" at bounding box center [787, 423] width 260 height 28
type input "gel e"
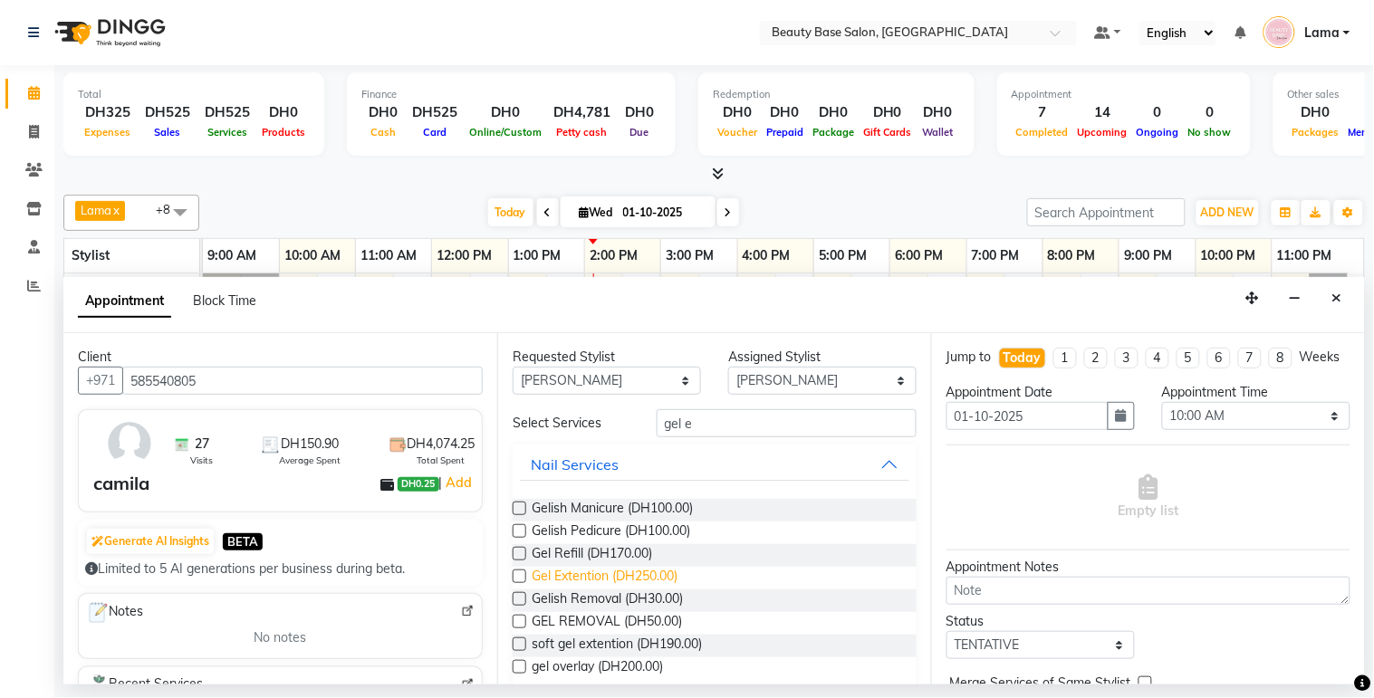
click at [628, 583] on span "Gel Extention (DH250.00)" at bounding box center [605, 578] width 146 height 23
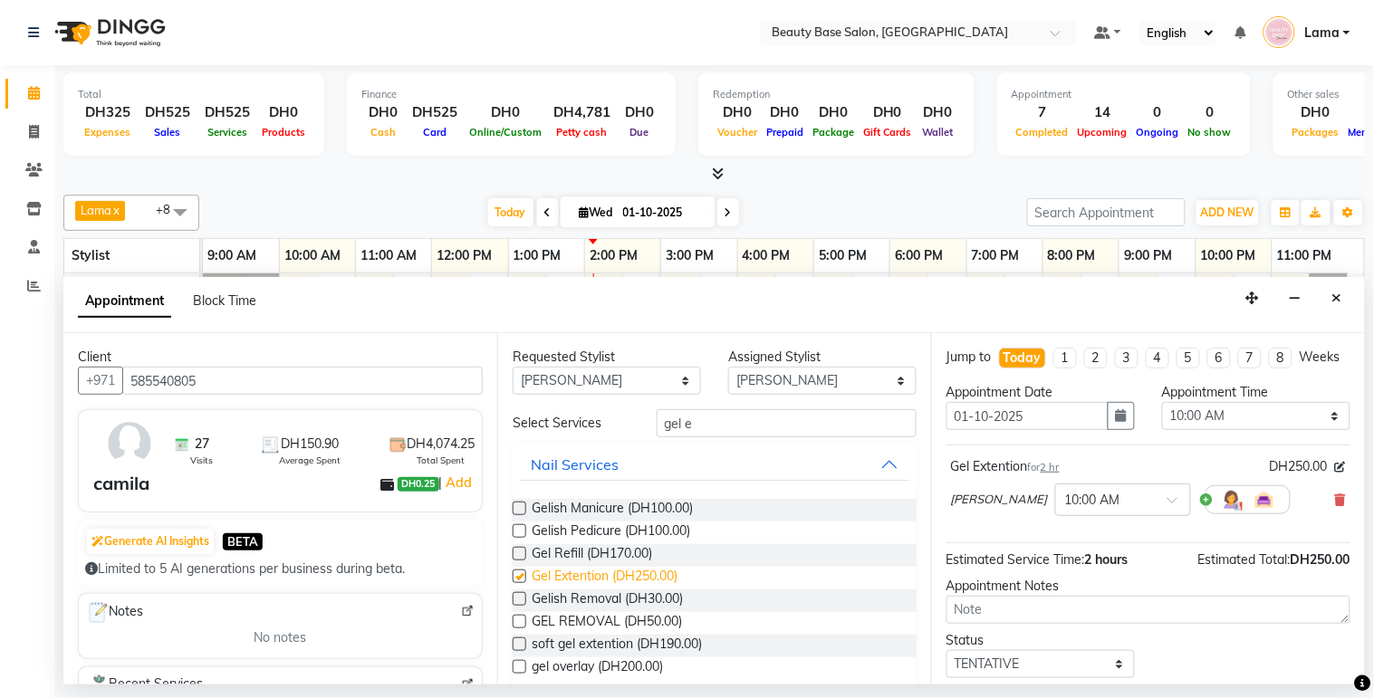
checkbox input "false"
click at [728, 424] on input "gel e" at bounding box center [787, 423] width 260 height 28
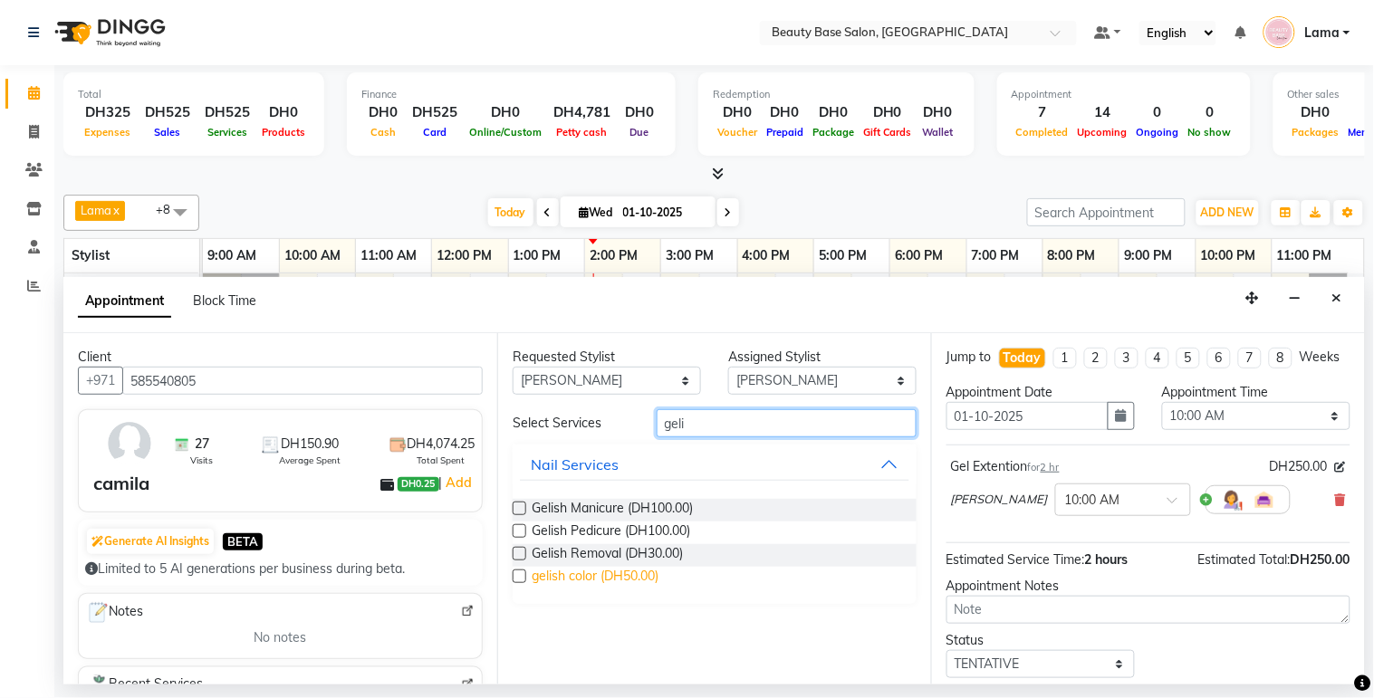
type input "geli"
click at [626, 581] on span "gelish color (DH50.00)" at bounding box center [595, 578] width 127 height 23
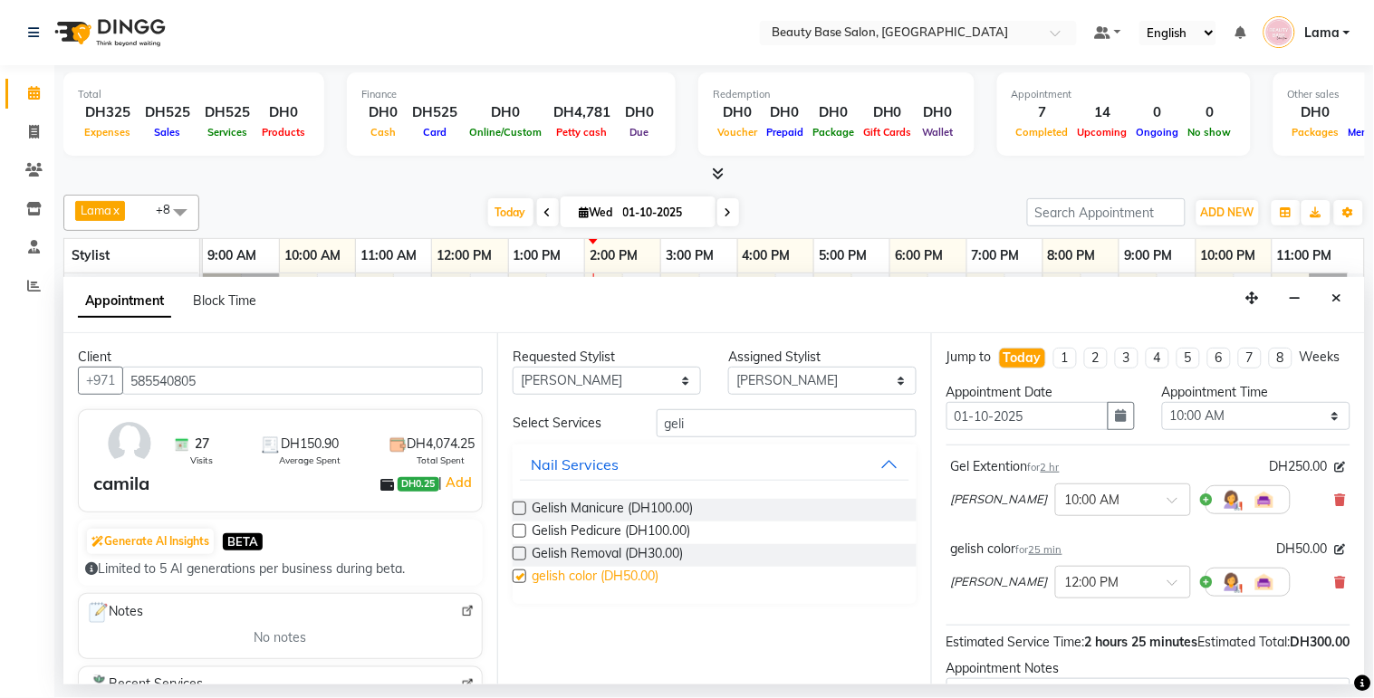
checkbox input "false"
click at [644, 379] on select "Any [PERSON_NAME] [PERSON_NAME] [PERSON_NAME] [PERSON_NAME] [PERSON_NAME] [MEDI…" at bounding box center [607, 381] width 188 height 28
select select "31342"
click at [513, 367] on select "Any [PERSON_NAME] [PERSON_NAME] [PERSON_NAME] [PERSON_NAME] [PERSON_NAME] [MEDI…" at bounding box center [607, 381] width 188 height 28
select select "31342"
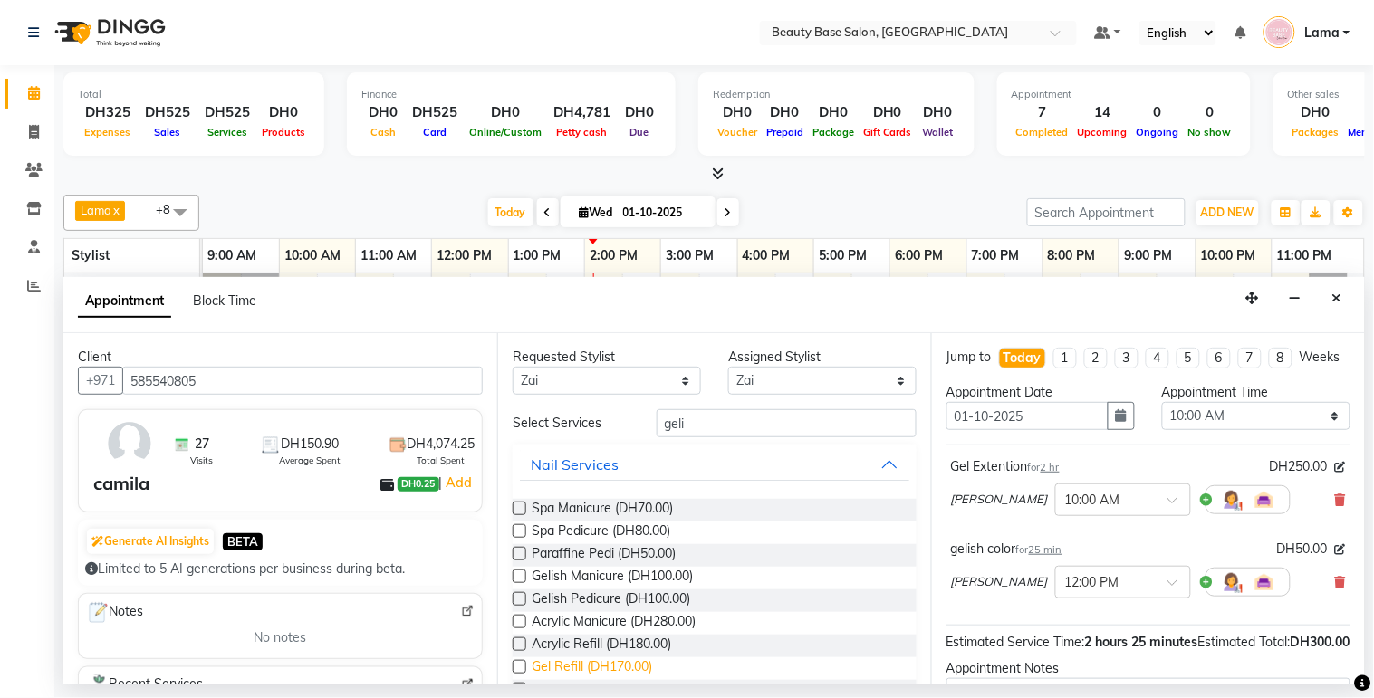
click at [625, 673] on span "Gel Refill (DH170.00)" at bounding box center [592, 668] width 120 height 23
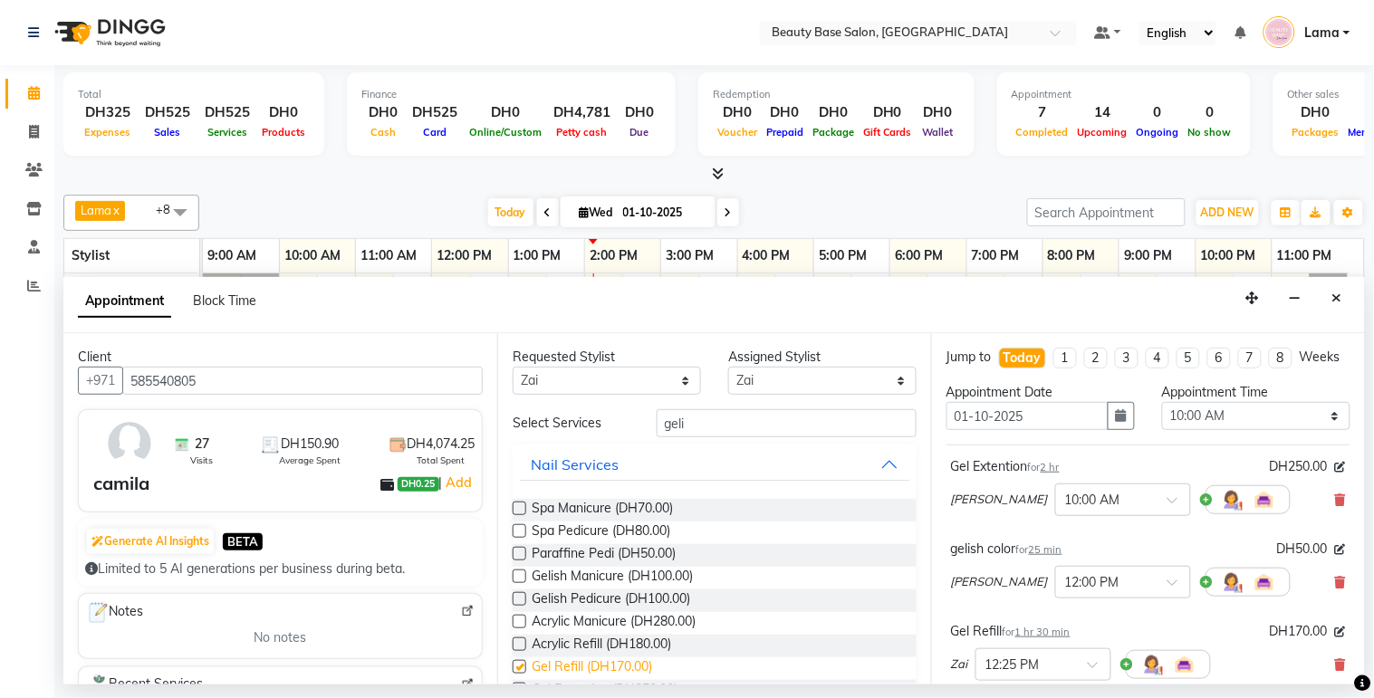
checkbox input "false"
click at [645, 380] on select "Any [PERSON_NAME] [PERSON_NAME] [PERSON_NAME] [PERSON_NAME] [PERSON_NAME] [MEDI…" at bounding box center [607, 381] width 188 height 28
select select "13437"
click at [513, 367] on select "Any [PERSON_NAME] [PERSON_NAME] [PERSON_NAME] [PERSON_NAME] [PERSON_NAME] [MEDI…" at bounding box center [607, 381] width 188 height 28
select select "13437"
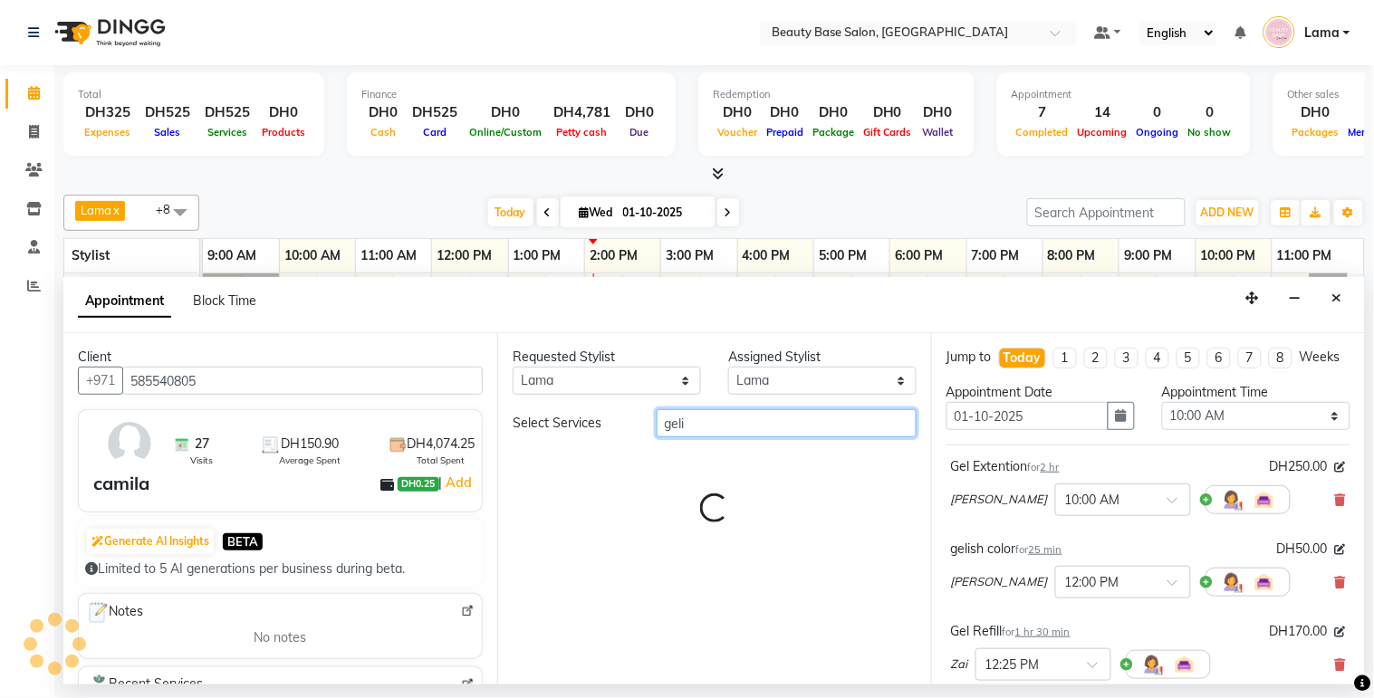
click at [730, 427] on input "geli" at bounding box center [787, 423] width 260 height 28
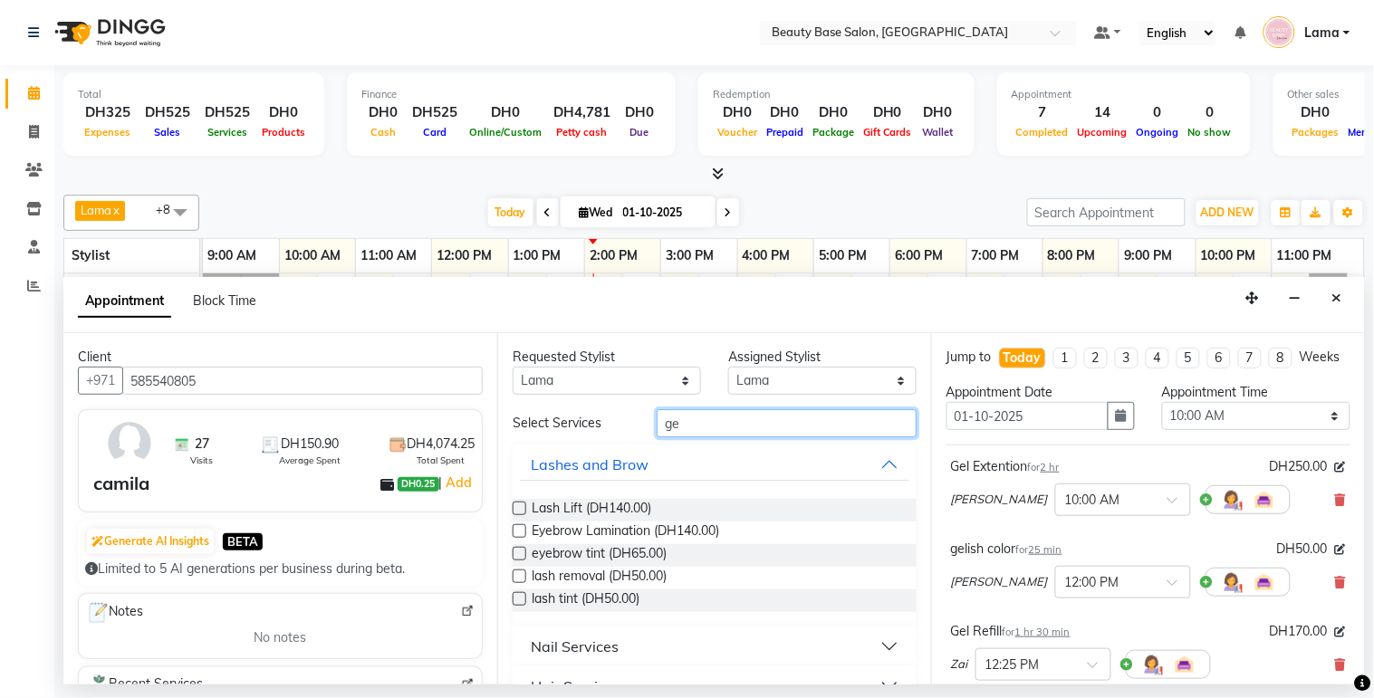
type input "g"
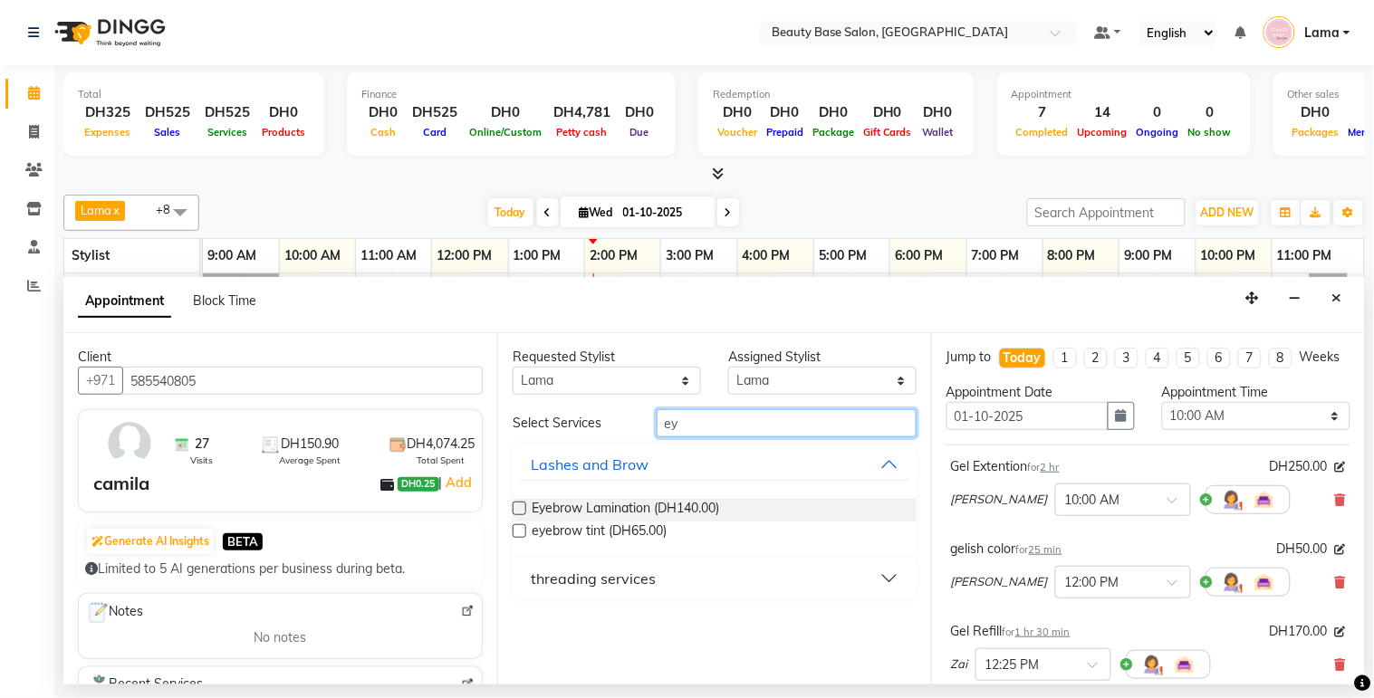
type input "ey"
click at [568, 581] on div "threading services" at bounding box center [593, 579] width 125 height 22
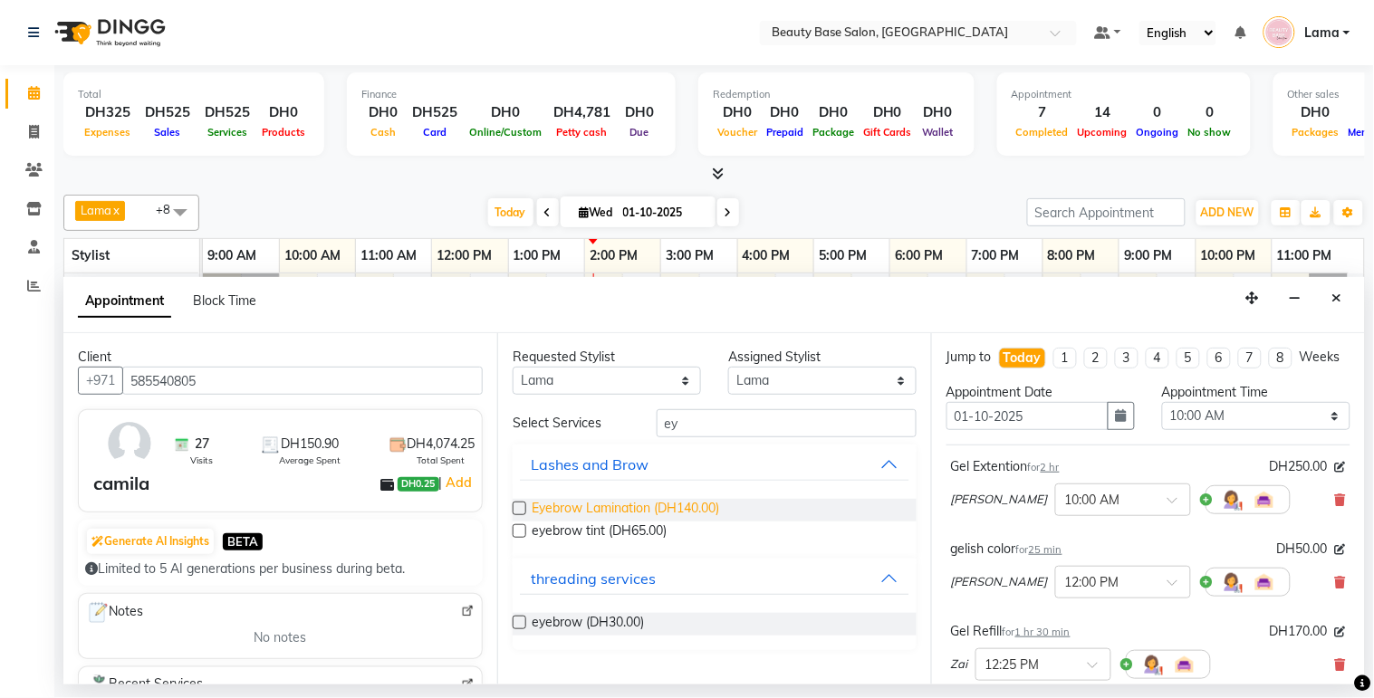
click at [581, 511] on span "Eyebrow Lamination (DH140.00)" at bounding box center [625, 510] width 187 height 23
checkbox input "false"
click at [605, 382] on select "Any [PERSON_NAME] [PERSON_NAME] [PERSON_NAME] [PERSON_NAME] [PERSON_NAME] [MEDI…" at bounding box center [607, 381] width 188 height 28
select select "31342"
click at [513, 367] on select "Any [PERSON_NAME] [PERSON_NAME] [PERSON_NAME] [PERSON_NAME] [PERSON_NAME] [MEDI…" at bounding box center [607, 381] width 188 height 28
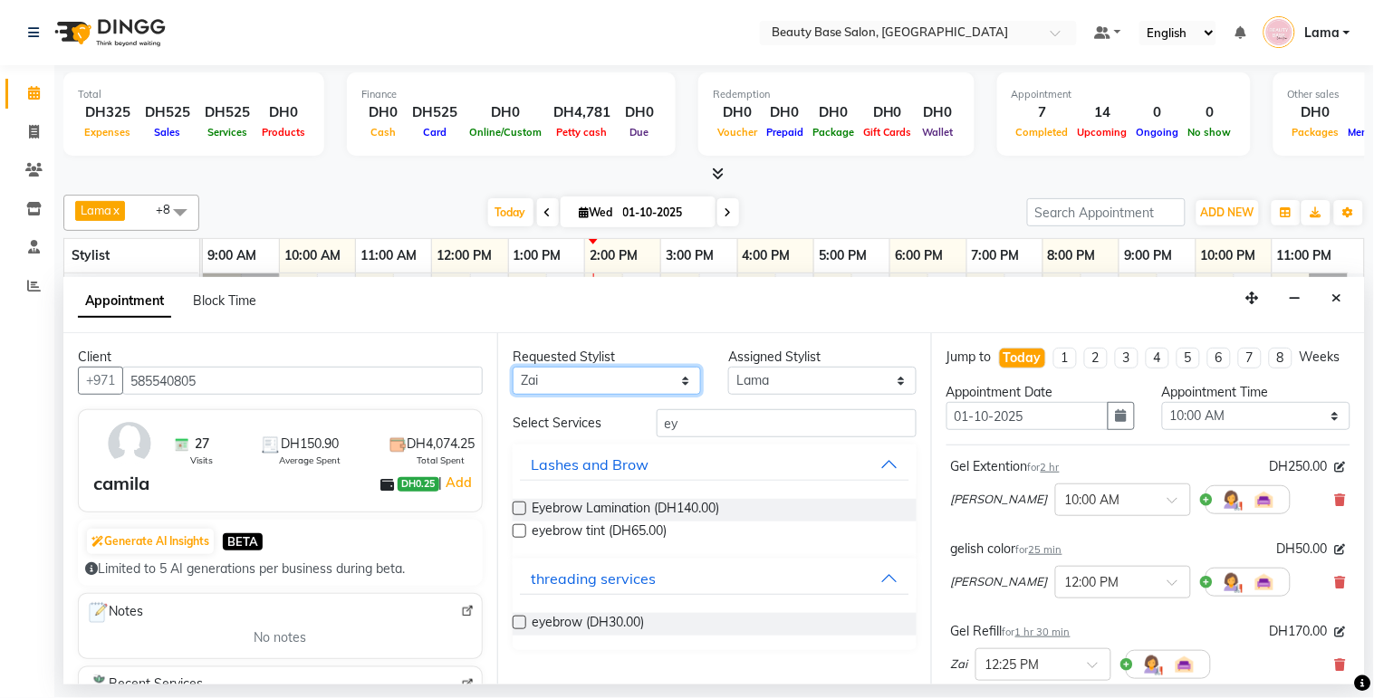
select select "31342"
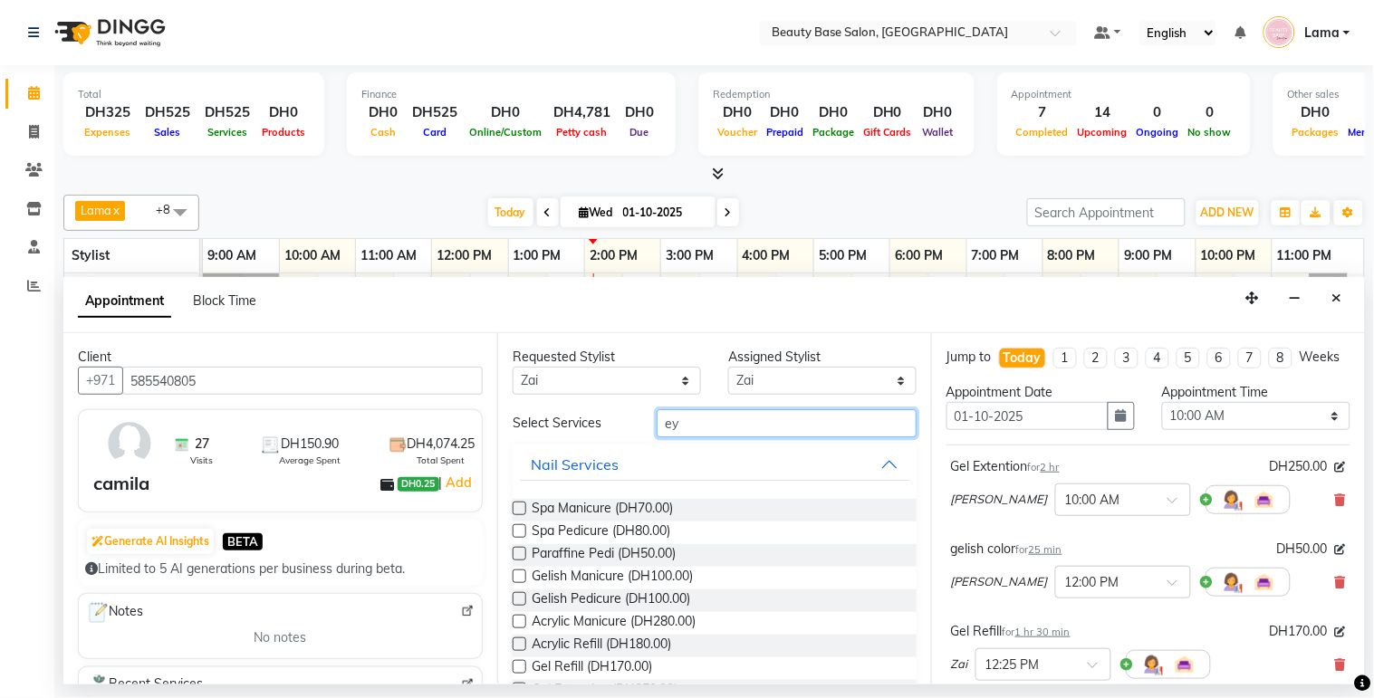
click at [708, 427] on input "ey" at bounding box center [787, 423] width 260 height 28
type input "e"
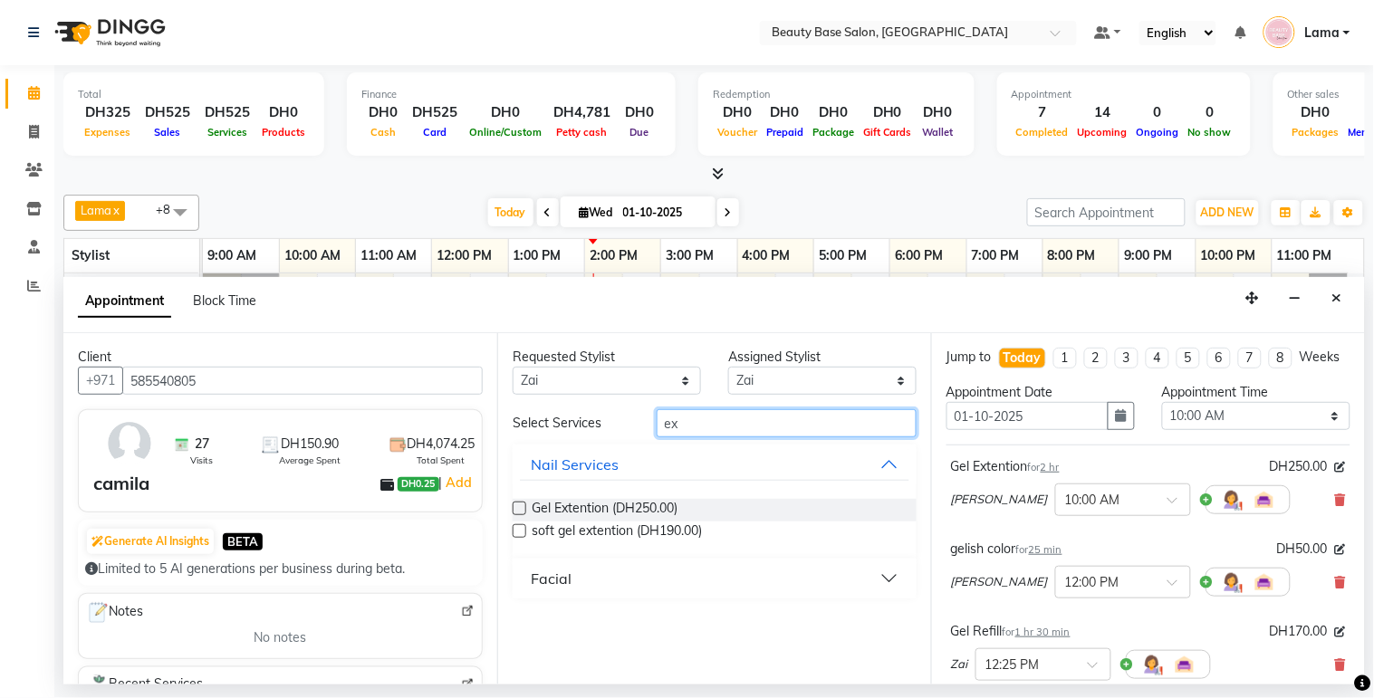
type input "ex"
click at [557, 585] on div "Facial" at bounding box center [551, 579] width 41 height 22
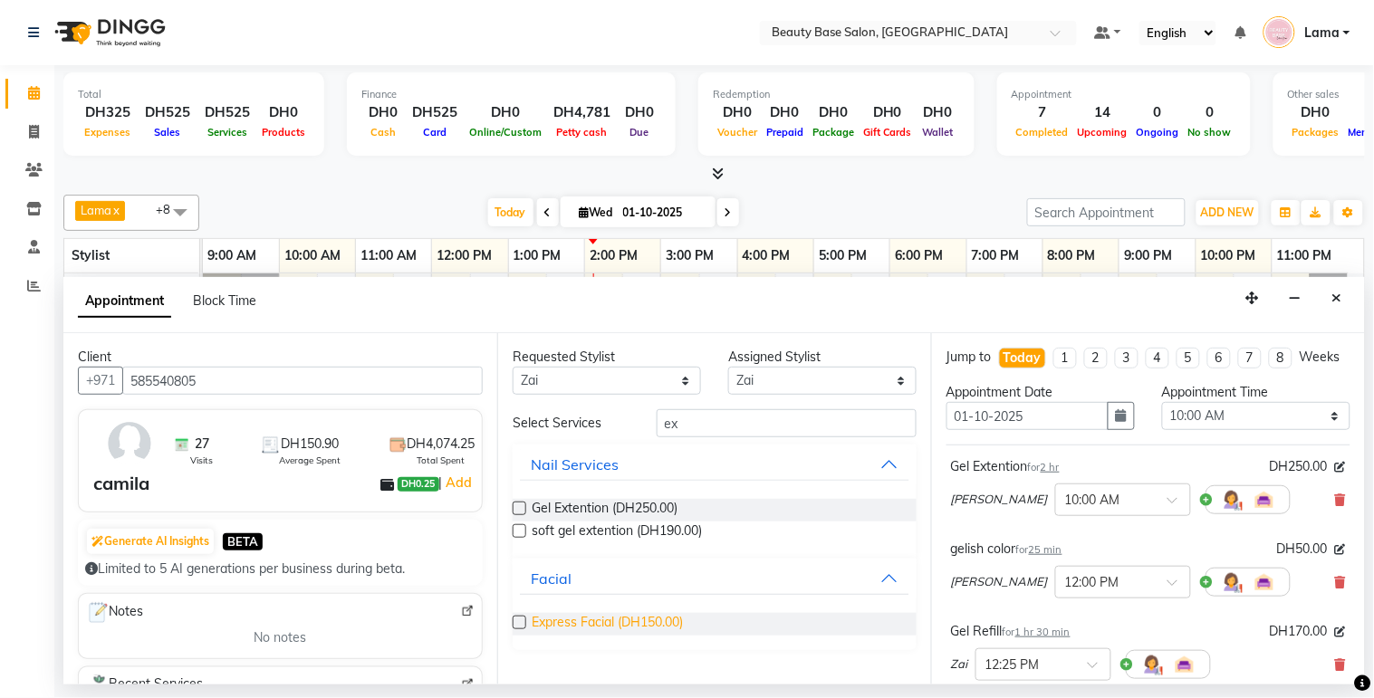
click at [548, 625] on span "Express Facial (DH150.00)" at bounding box center [607, 624] width 151 height 23
checkbox input "false"
click at [1245, 430] on select "Select 10:00 AM 10:05 AM 10:10 AM 10:15 AM 10:20 AM 10:25 AM 10:30 AM 10:35 AM …" at bounding box center [1256, 416] width 188 height 28
select select "1080"
click at [1162, 418] on select "Select 10:00 AM 10:05 AM 10:10 AM 10:15 AM 10:20 AM 10:25 AM 10:30 AM 10:35 AM …" at bounding box center [1256, 416] width 188 height 28
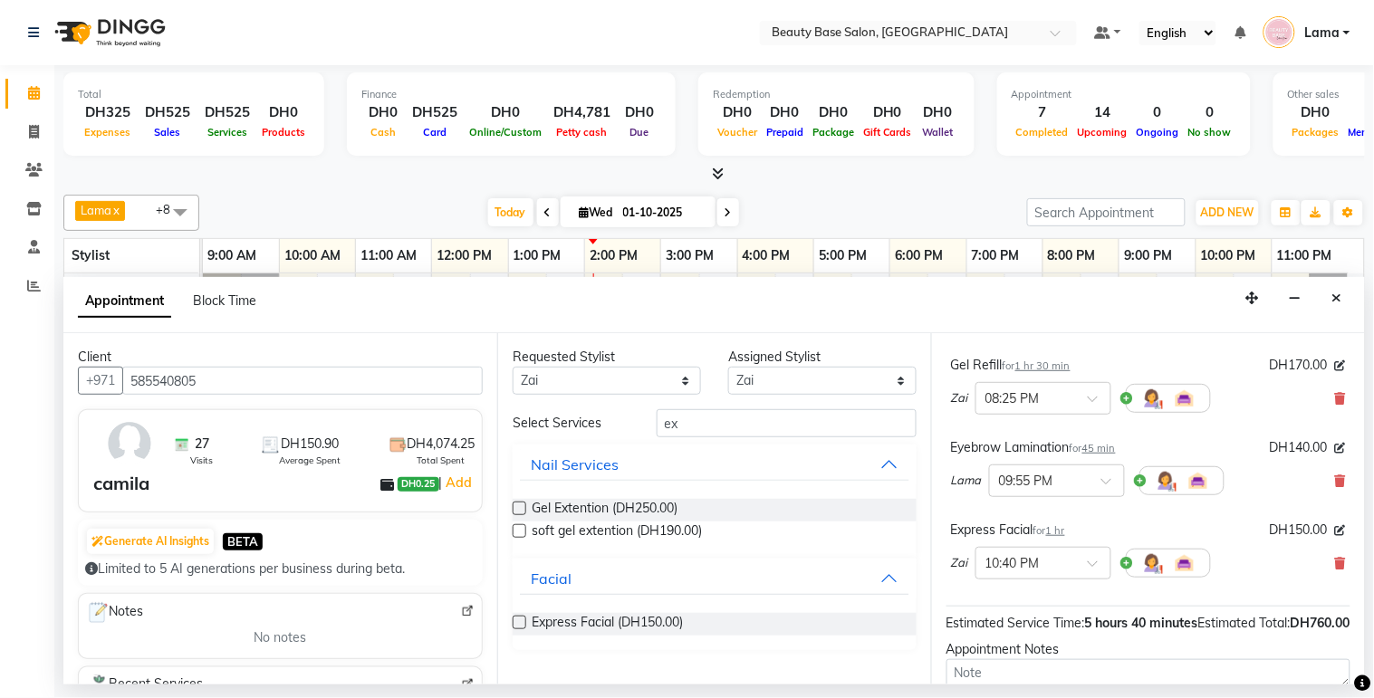
scroll to position [272, 0]
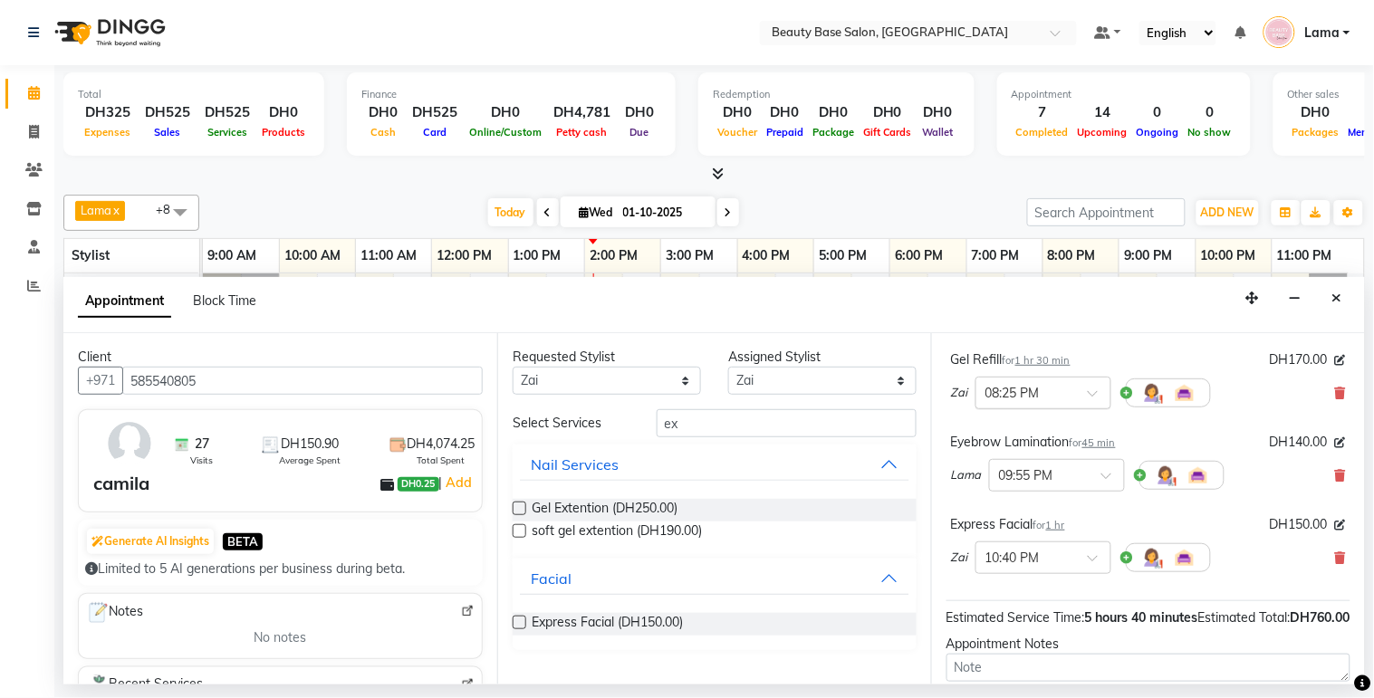
click at [1026, 401] on input "text" at bounding box center [1025, 391] width 80 height 19
click at [1017, 465] on div "06:00 PM" at bounding box center [1043, 448] width 134 height 34
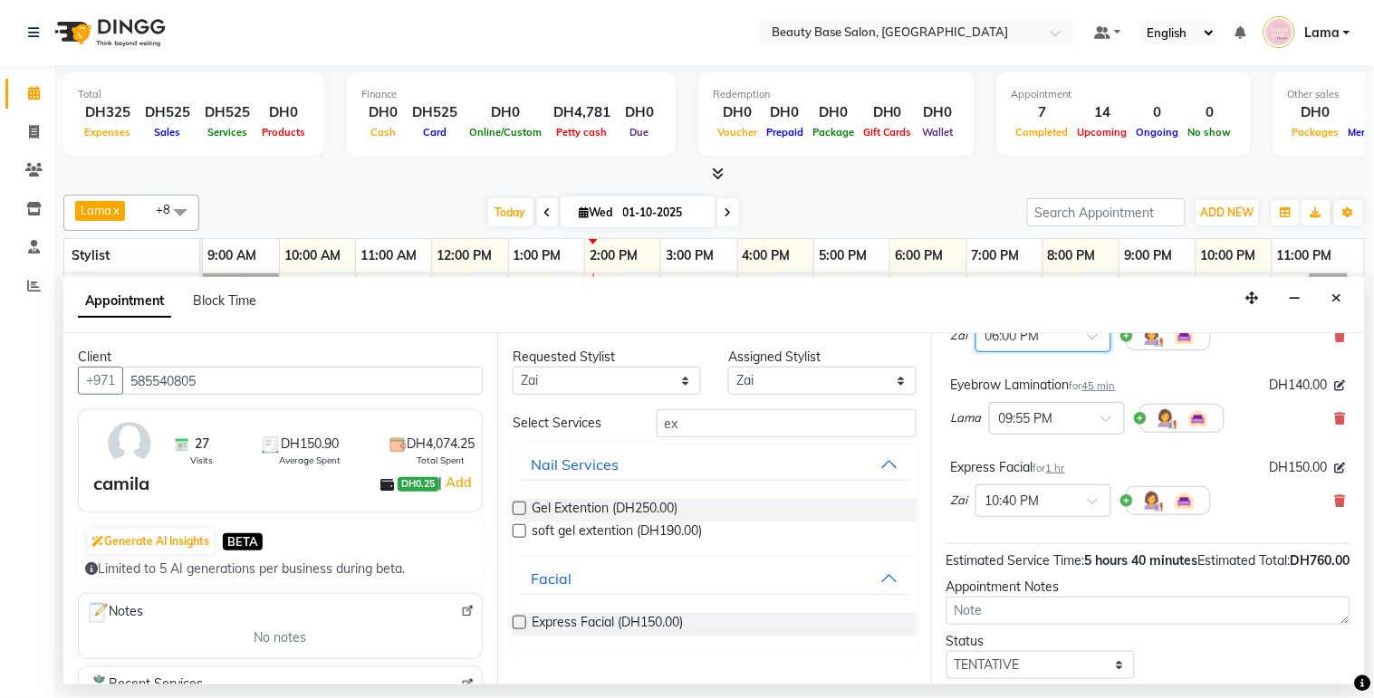
scroll to position [330, 0]
click at [1063, 426] on input "text" at bounding box center [1039, 416] width 80 height 19
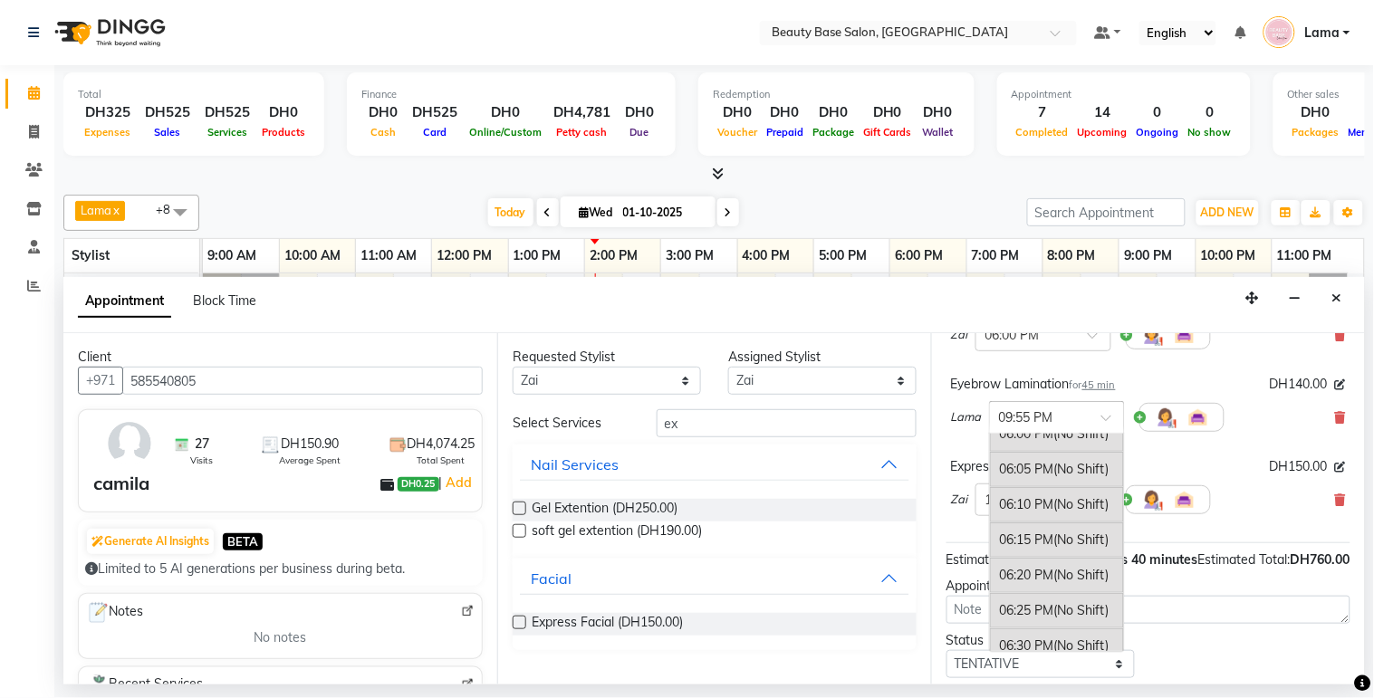
scroll to position [3355, 0]
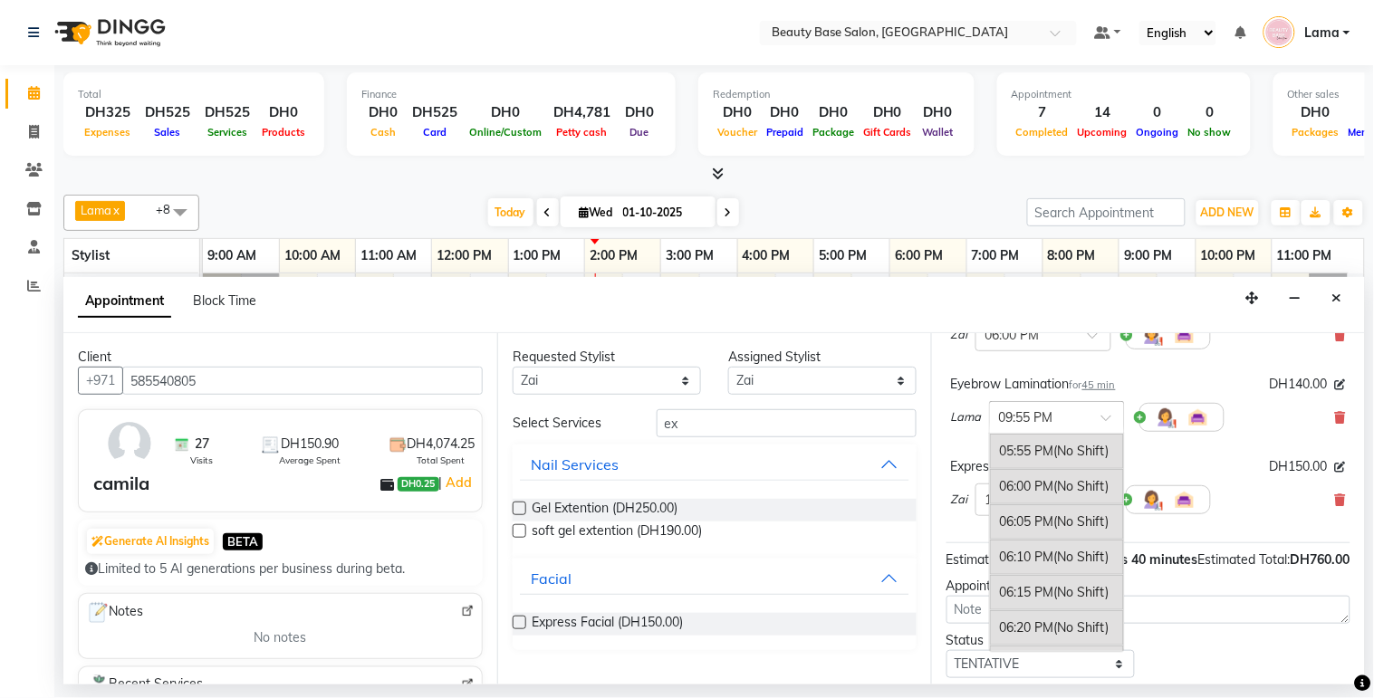
click at [1042, 504] on div "06:00 PM (No Shift)" at bounding box center [1057, 486] width 134 height 35
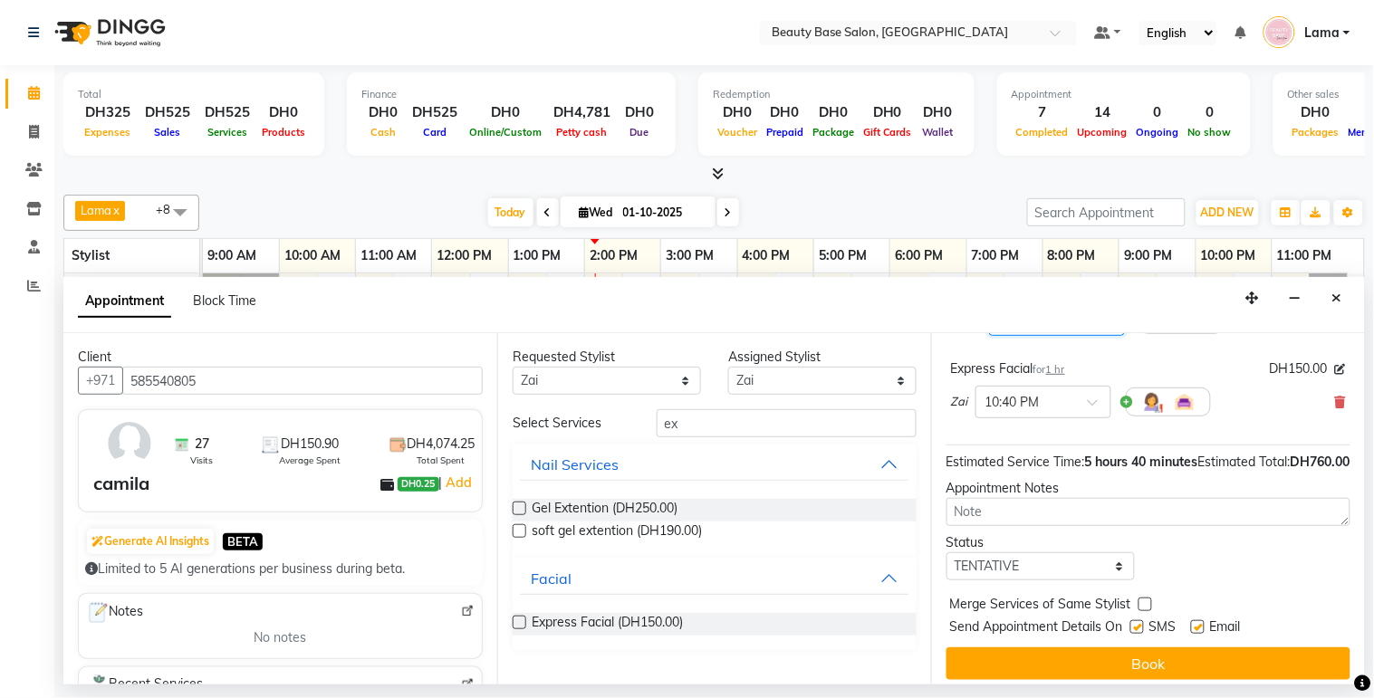
scroll to position [428, 0]
click at [1033, 409] on input "text" at bounding box center [1025, 399] width 80 height 19
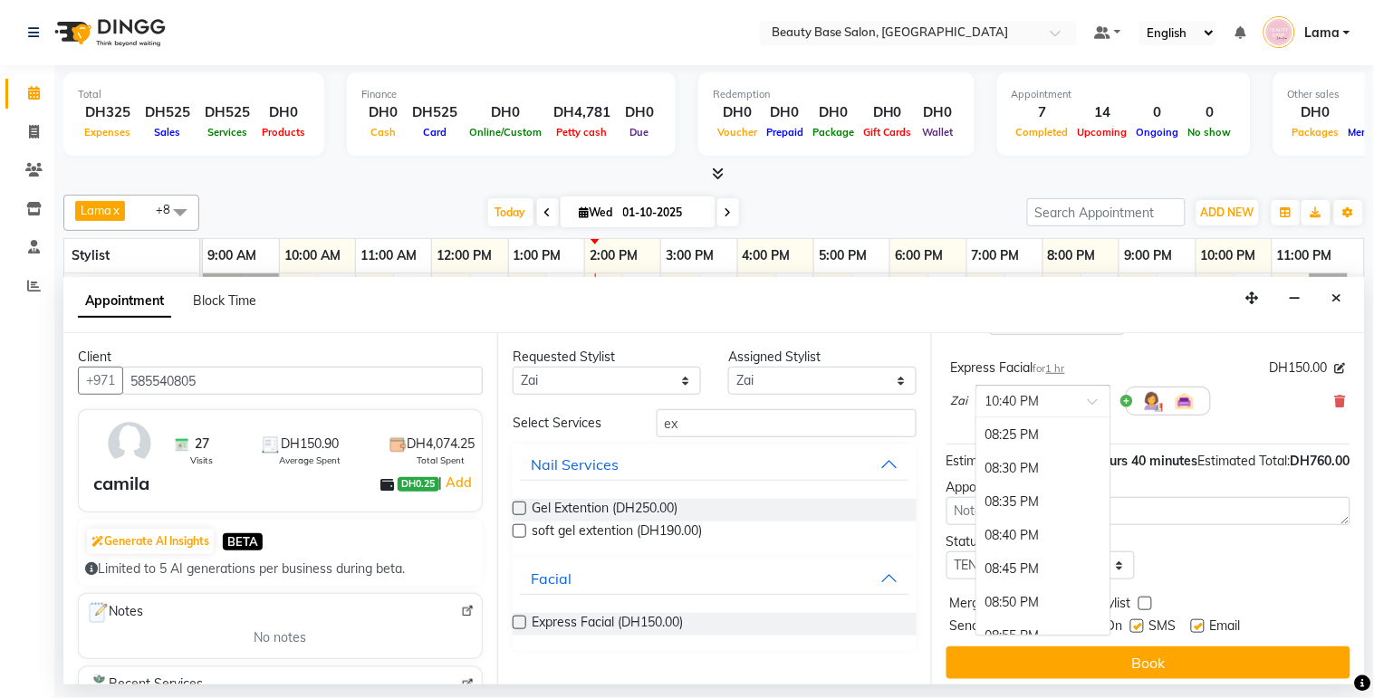
scroll to position [4271, 0]
click at [1015, 487] on div "08:30 PM" at bounding box center [1043, 472] width 134 height 34
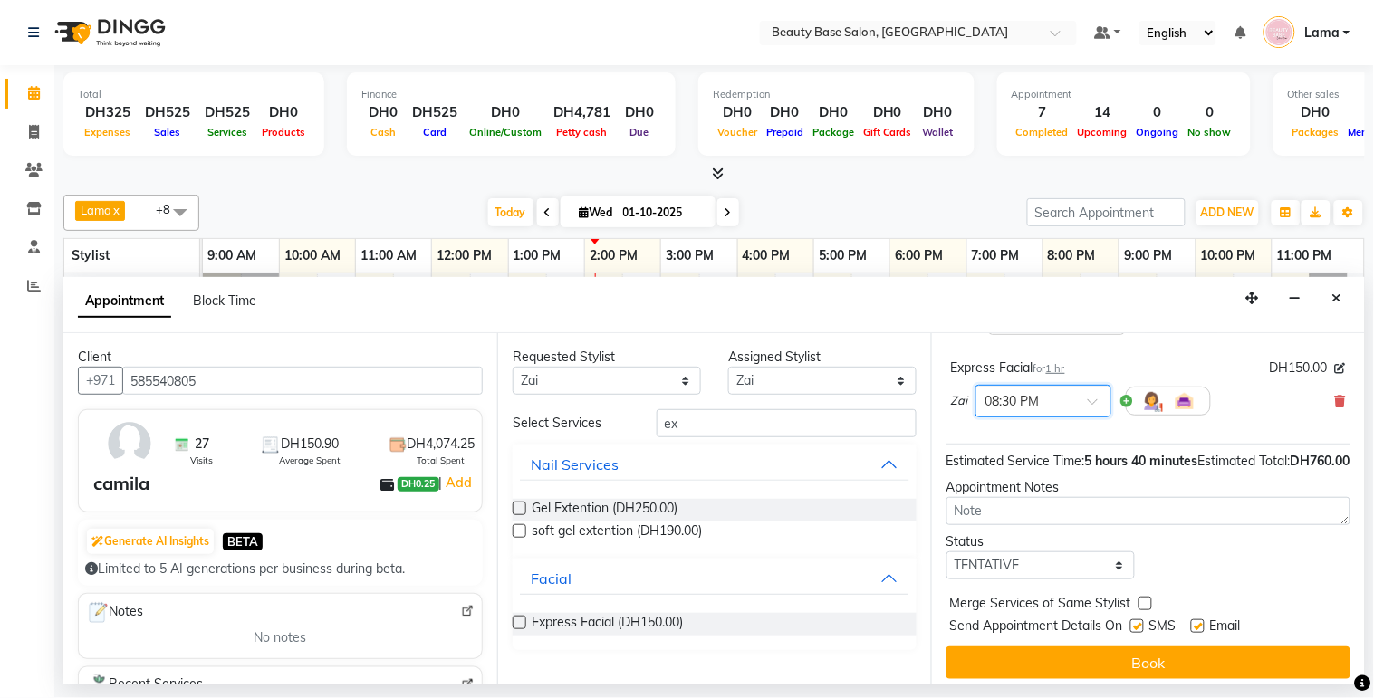
scroll to position [474, 0]
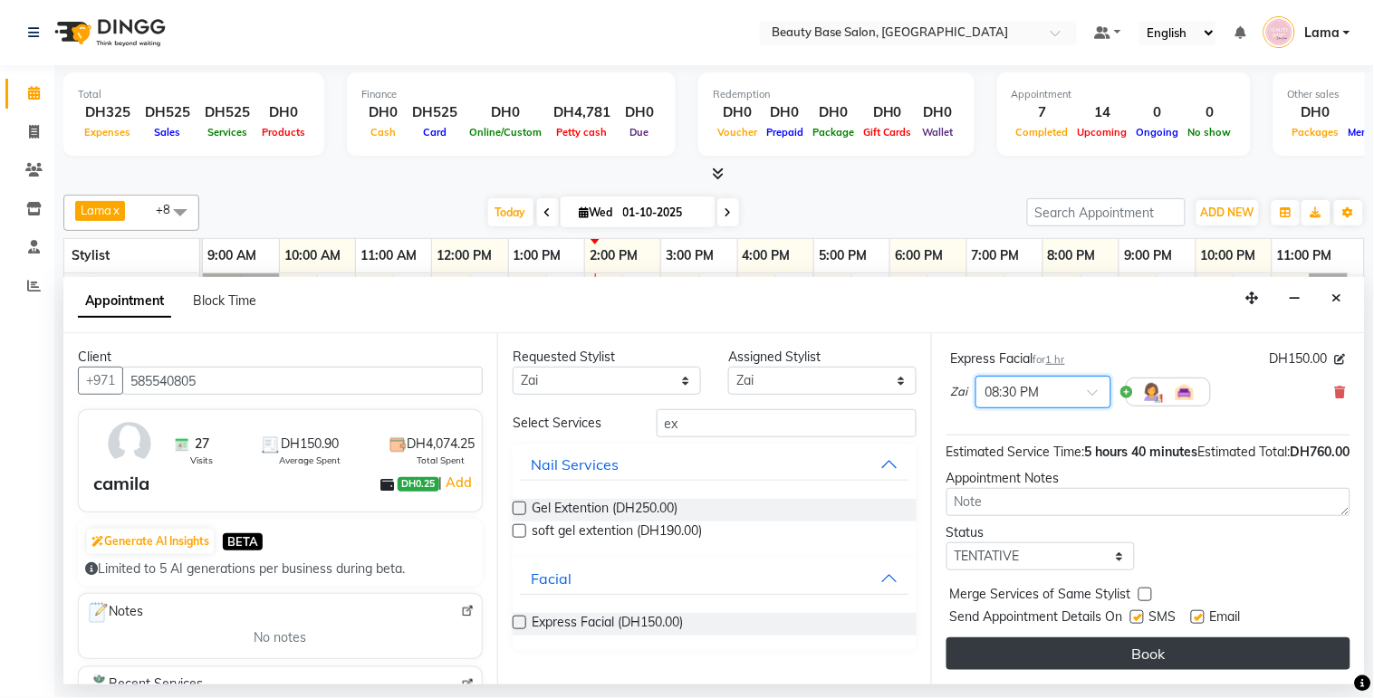
click at [1174, 665] on button "Book" at bounding box center [1148, 654] width 404 height 33
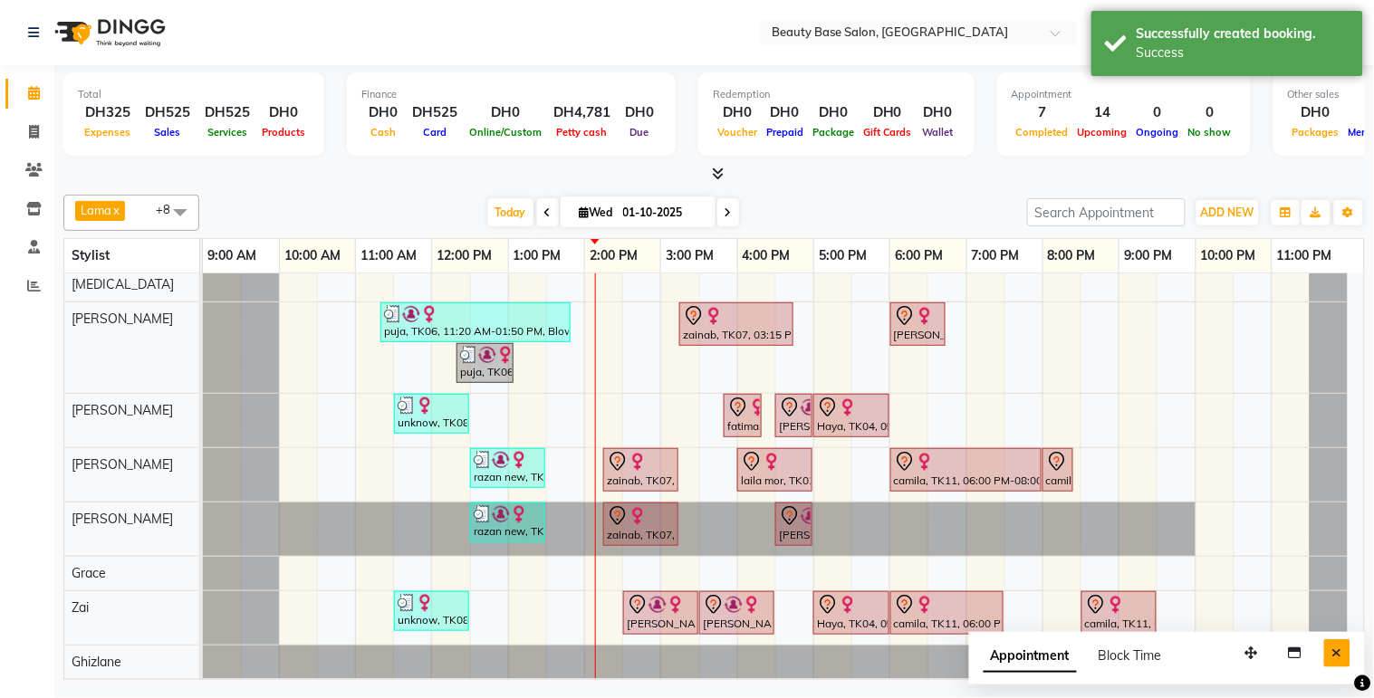
click at [1347, 657] on button "Close" at bounding box center [1337, 653] width 26 height 28
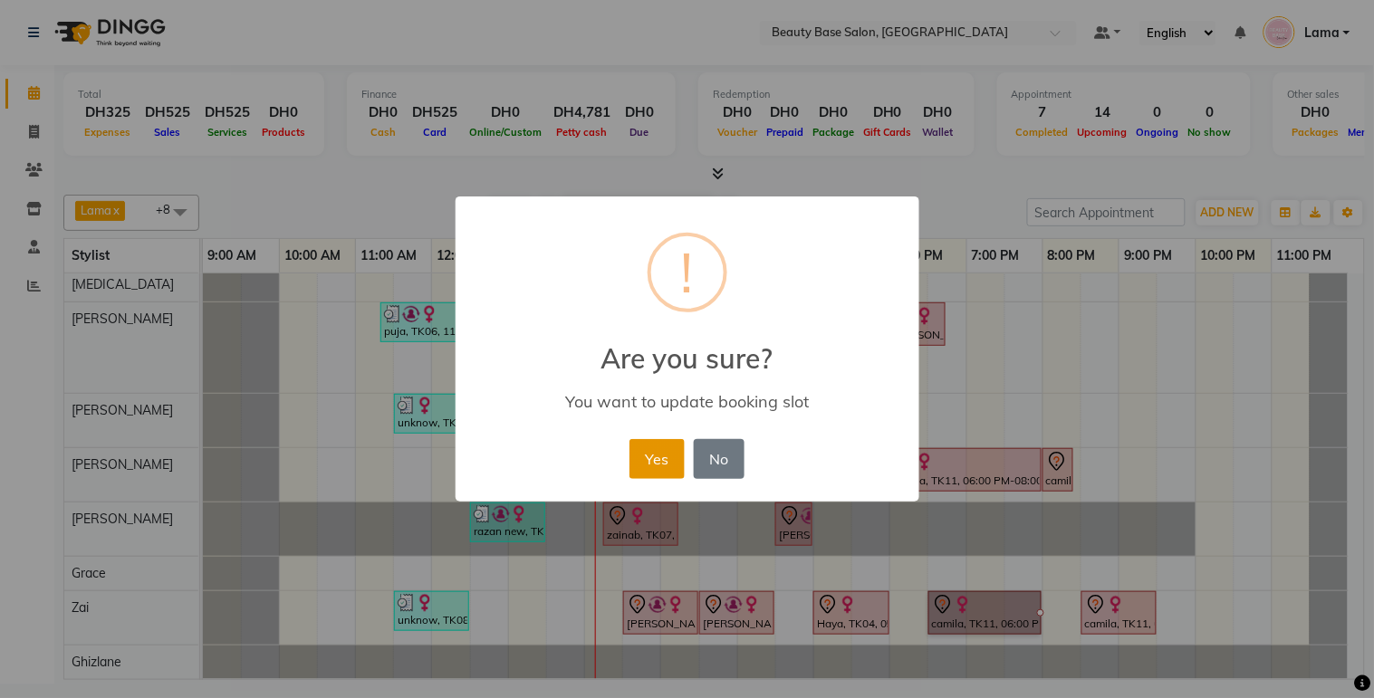
click at [659, 459] on button "Yes" at bounding box center [656, 459] width 55 height 40
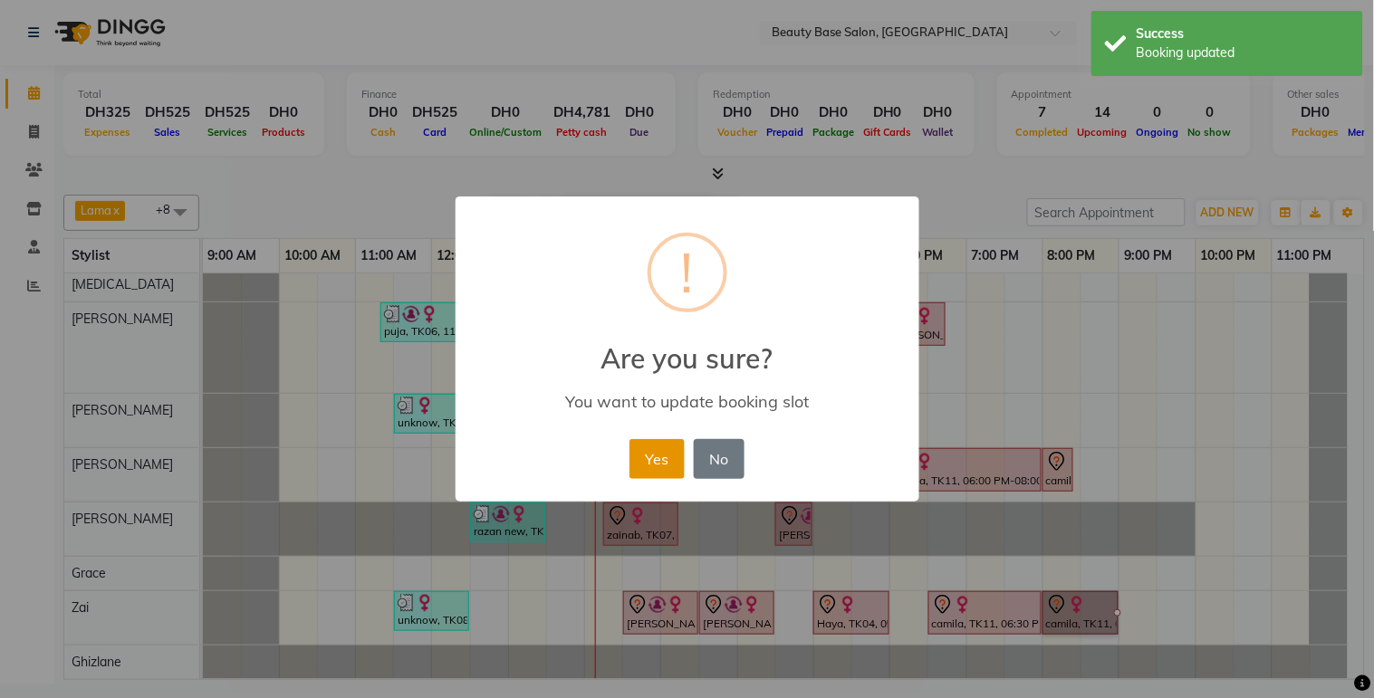
click at [657, 459] on button "Yes" at bounding box center [656, 459] width 55 height 40
click at [675, 475] on button "Yes" at bounding box center [656, 459] width 55 height 40
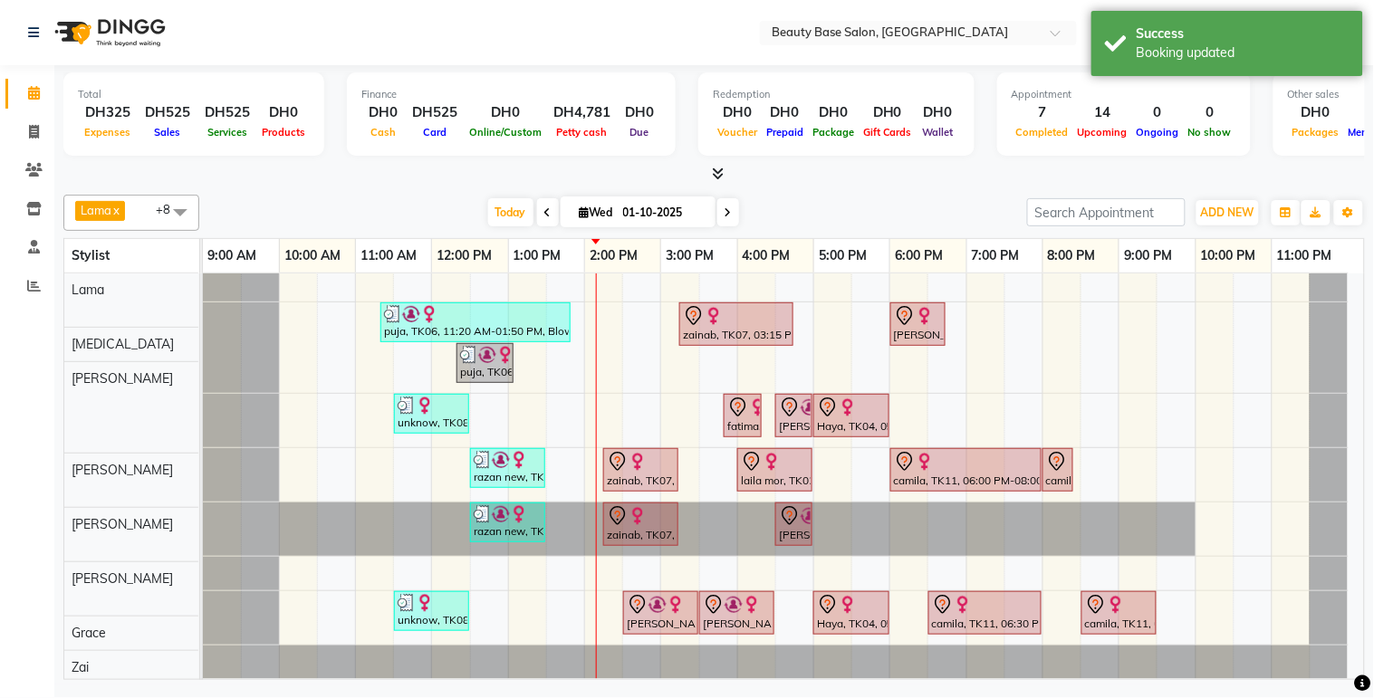
scroll to position [75, 0]
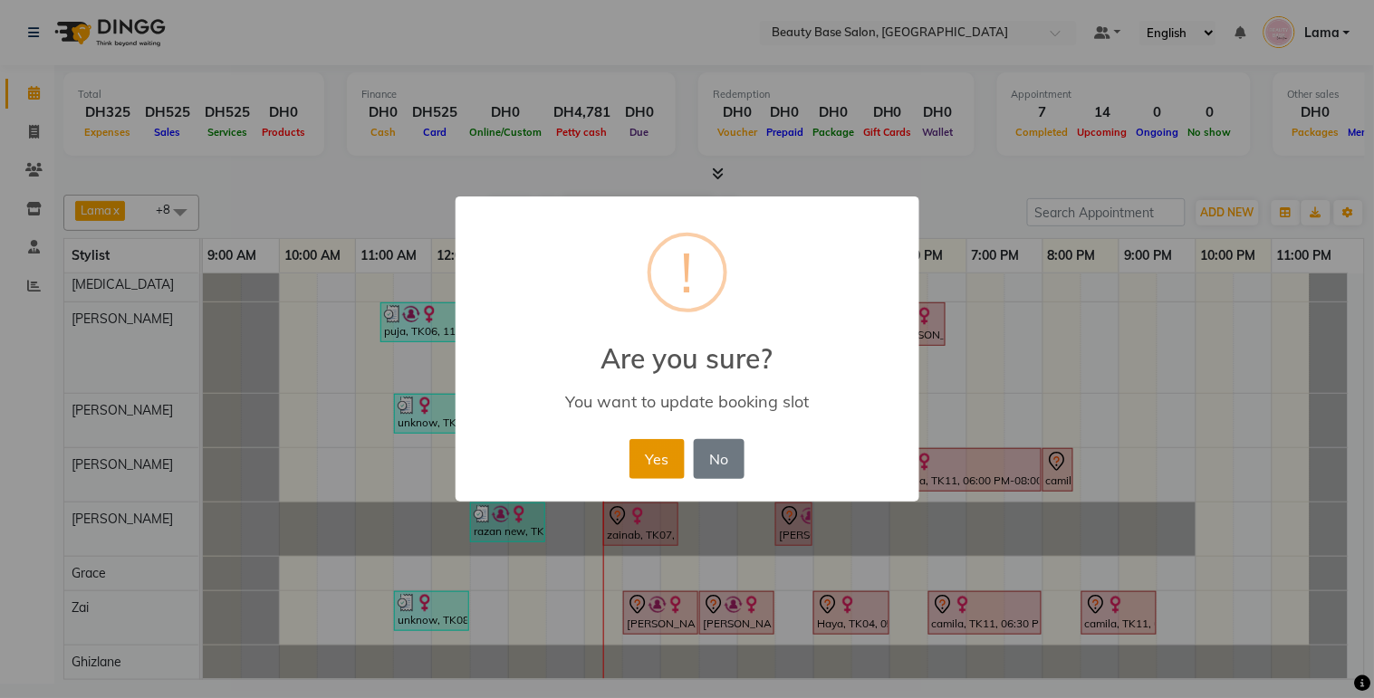
click at [662, 475] on button "Yes" at bounding box center [656, 459] width 55 height 40
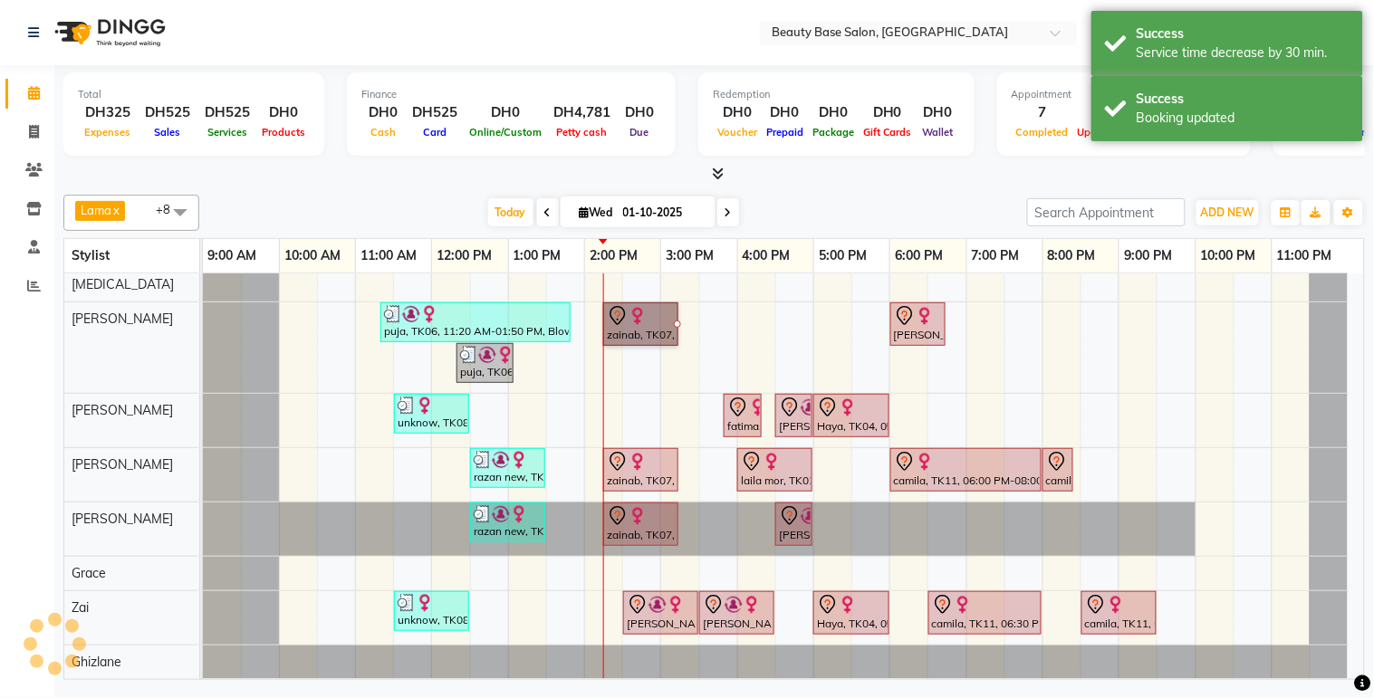
click at [667, 412] on td at bounding box center [680, 446] width 38 height 465
click at [638, 529] on link "zainab, TK07, 02:15 PM-03:15 PM, Spa Pedicure" at bounding box center [640, 524] width 75 height 43
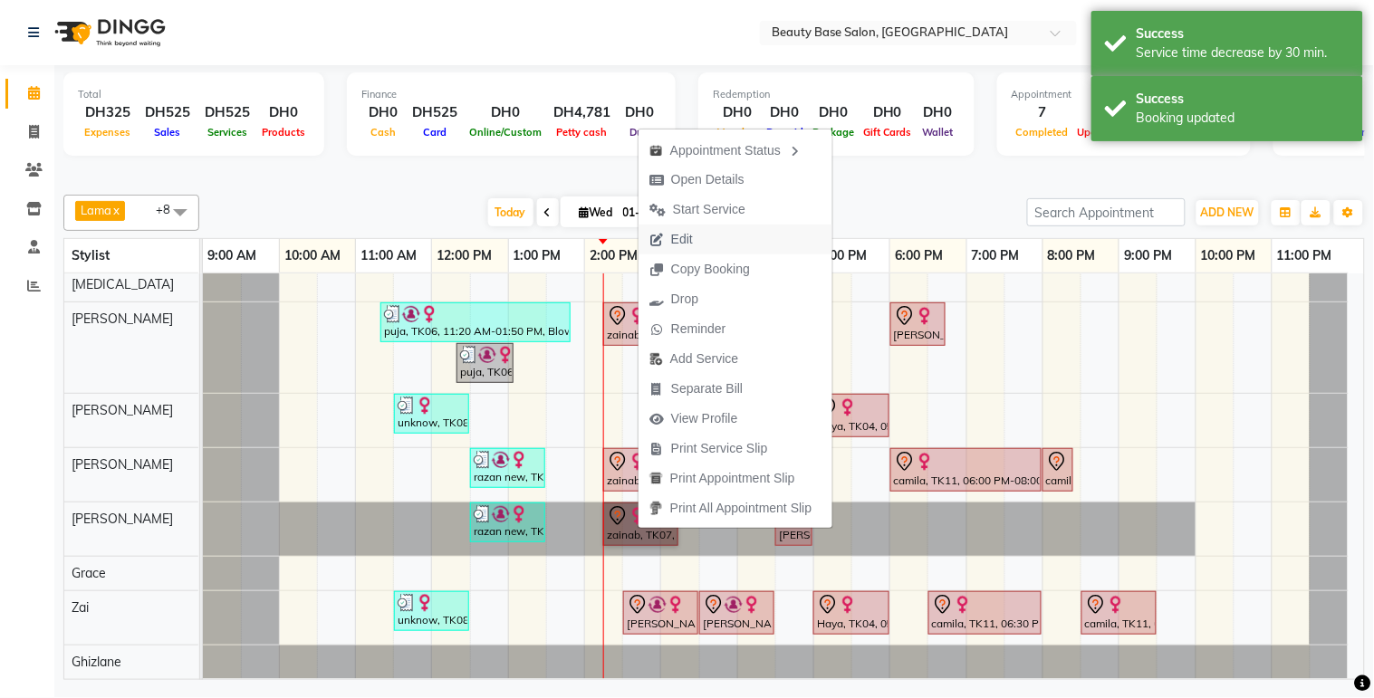
click at [736, 241] on button "Edit" at bounding box center [735, 240] width 194 height 30
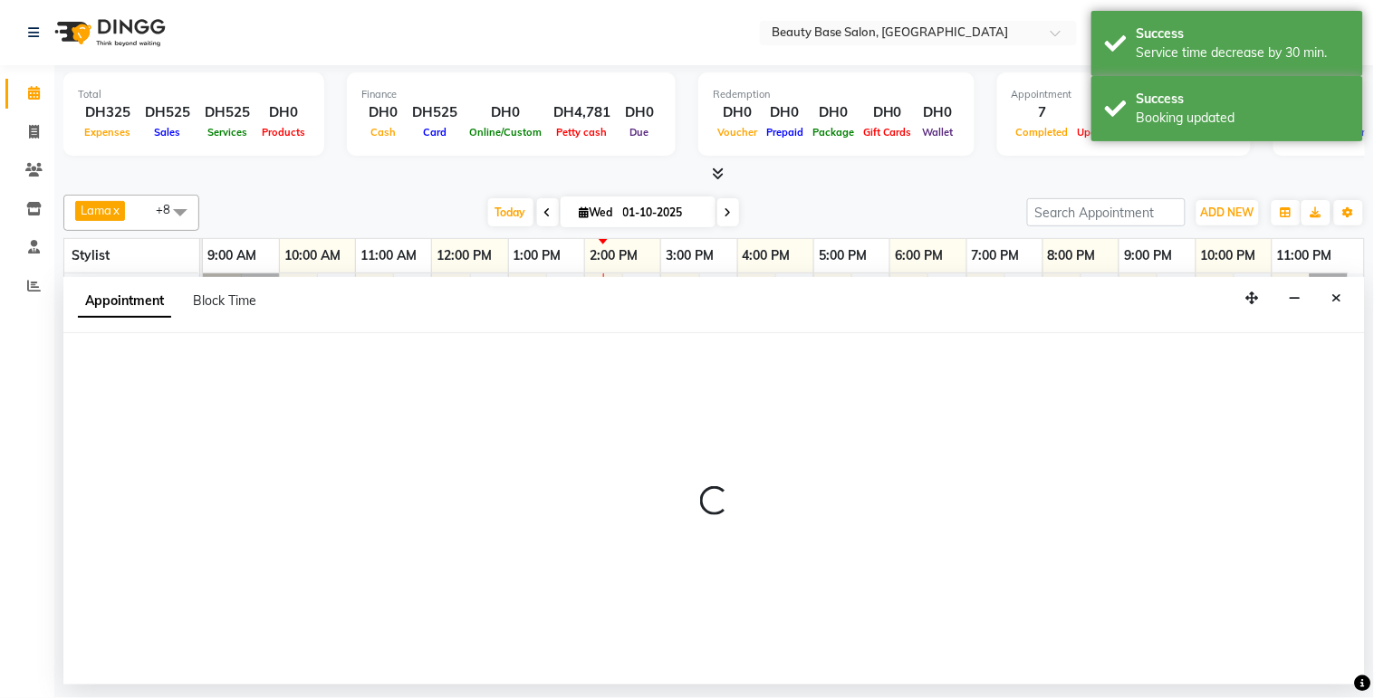
select select "tentative"
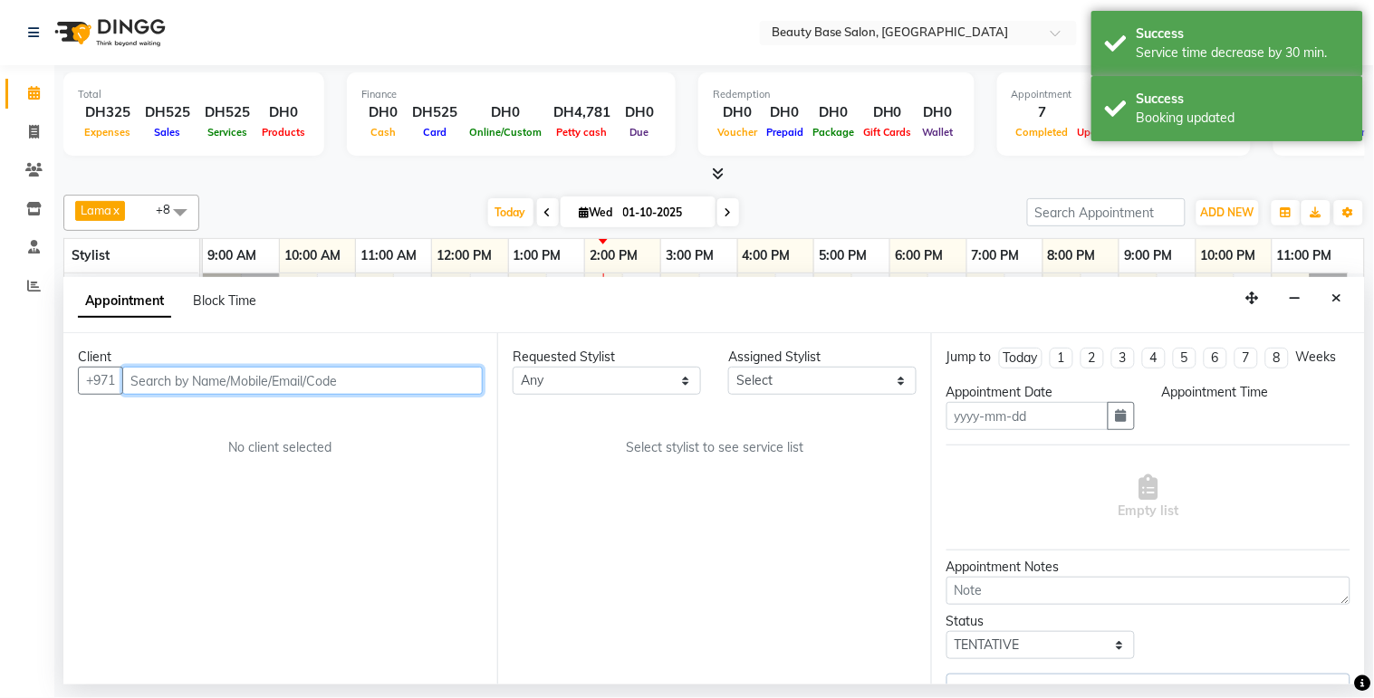
type input "01-10-2025"
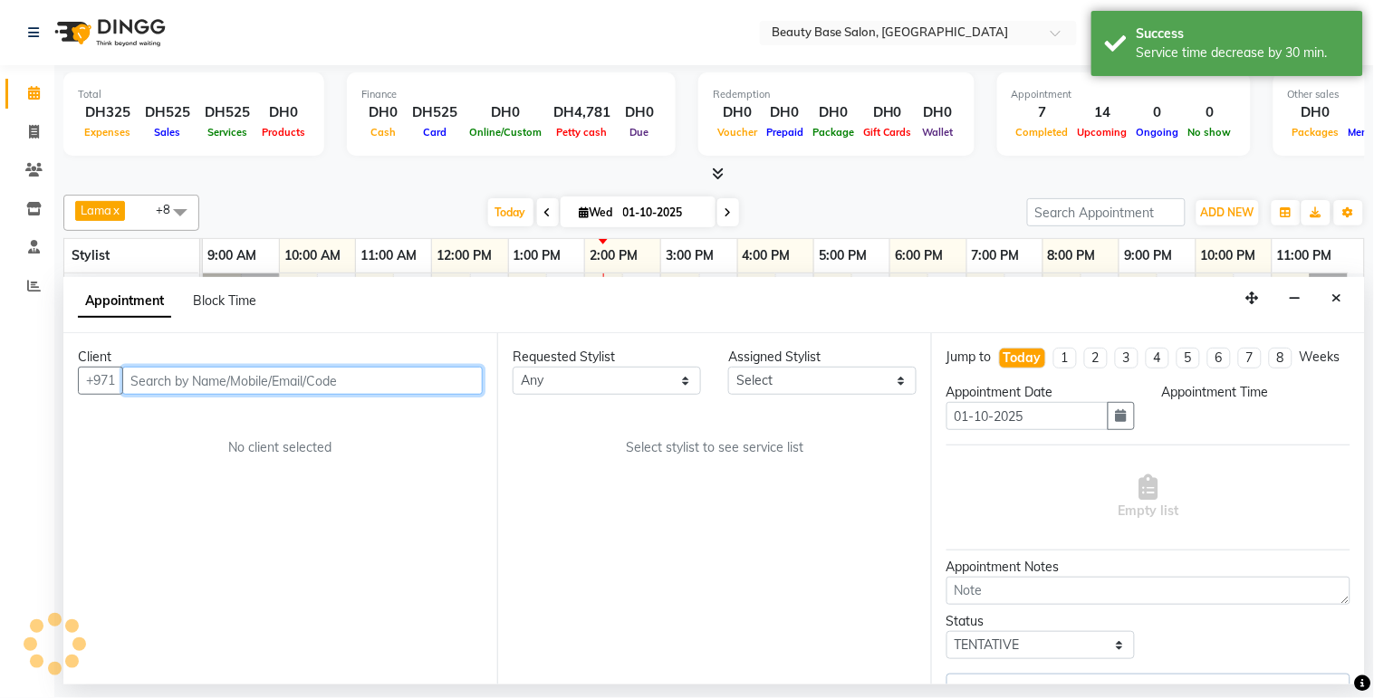
select select "61471"
select select "855"
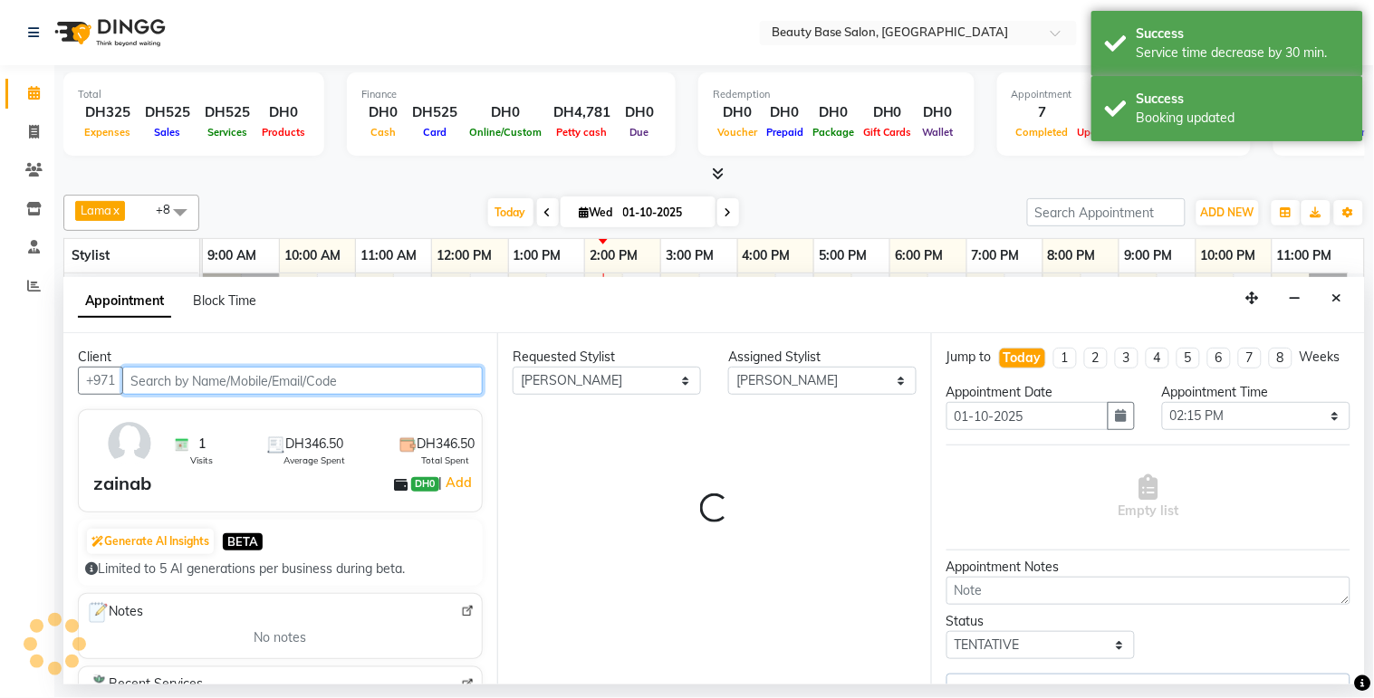
select select "1223"
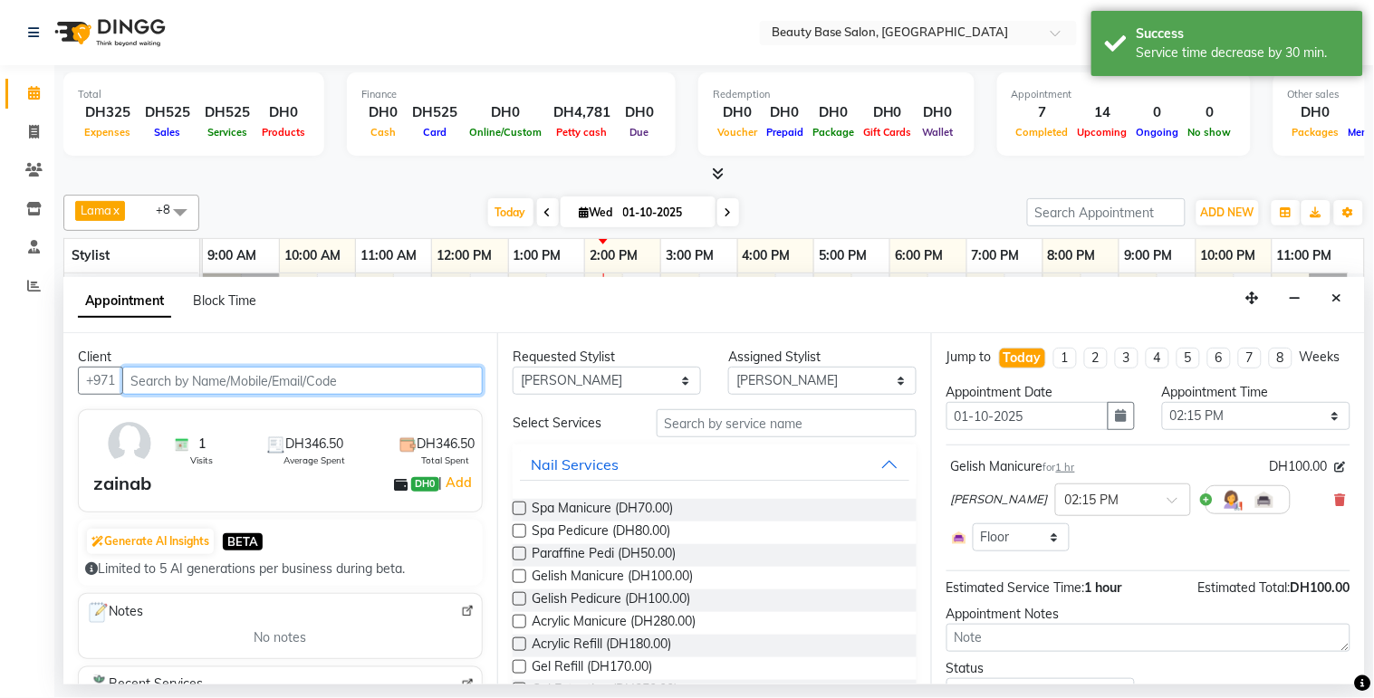
select select "1223"
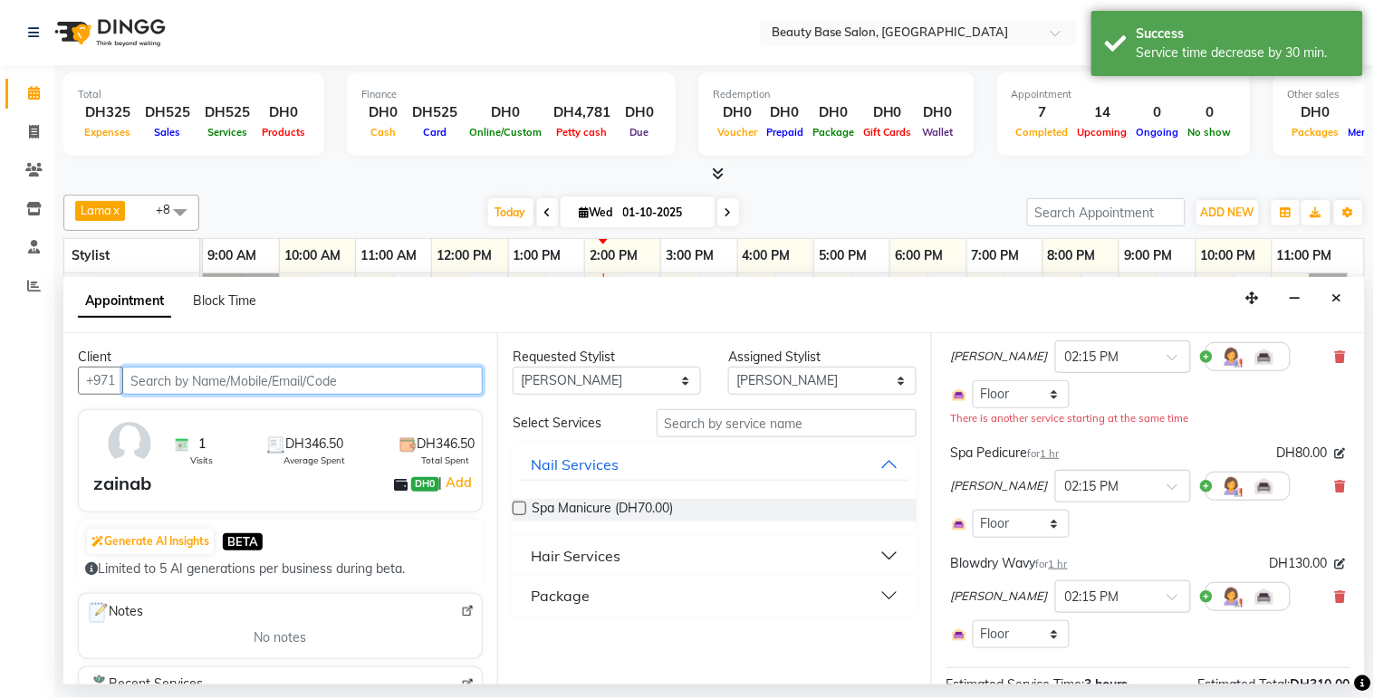
scroll to position [145, 0]
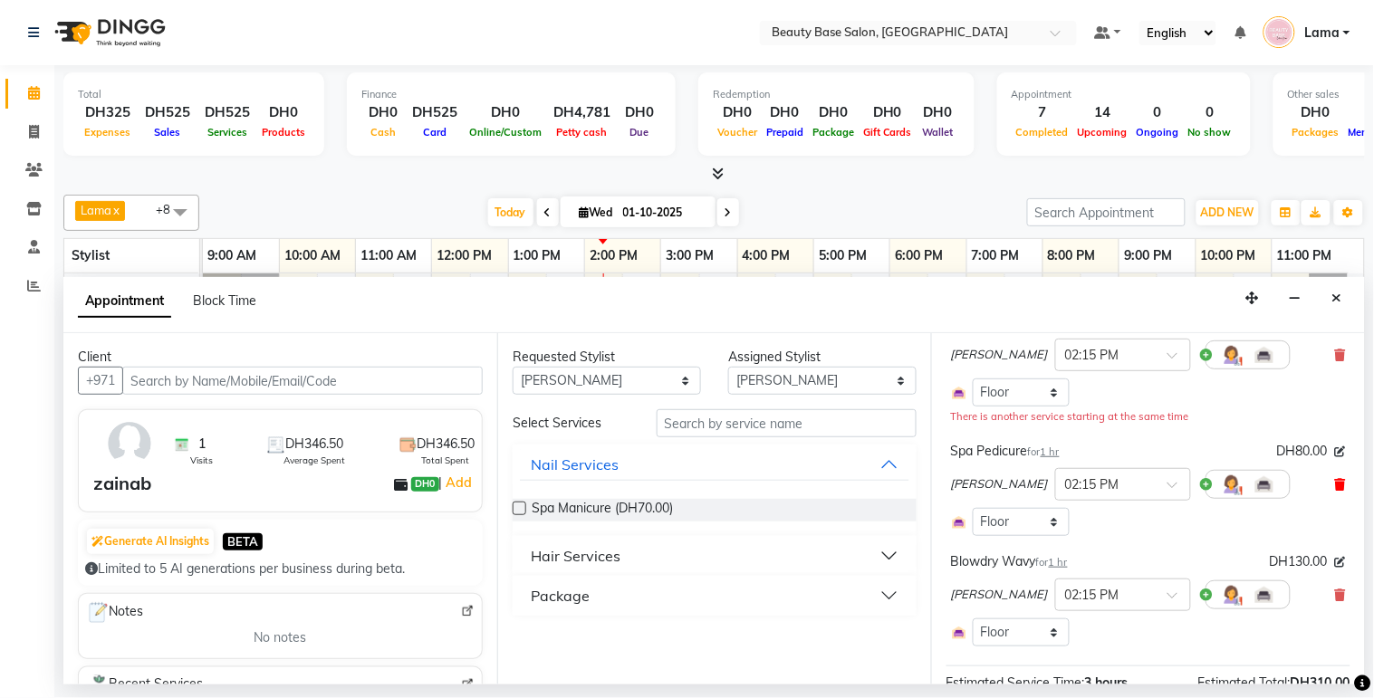
click at [1335, 491] on icon at bounding box center [1340, 484] width 11 height 13
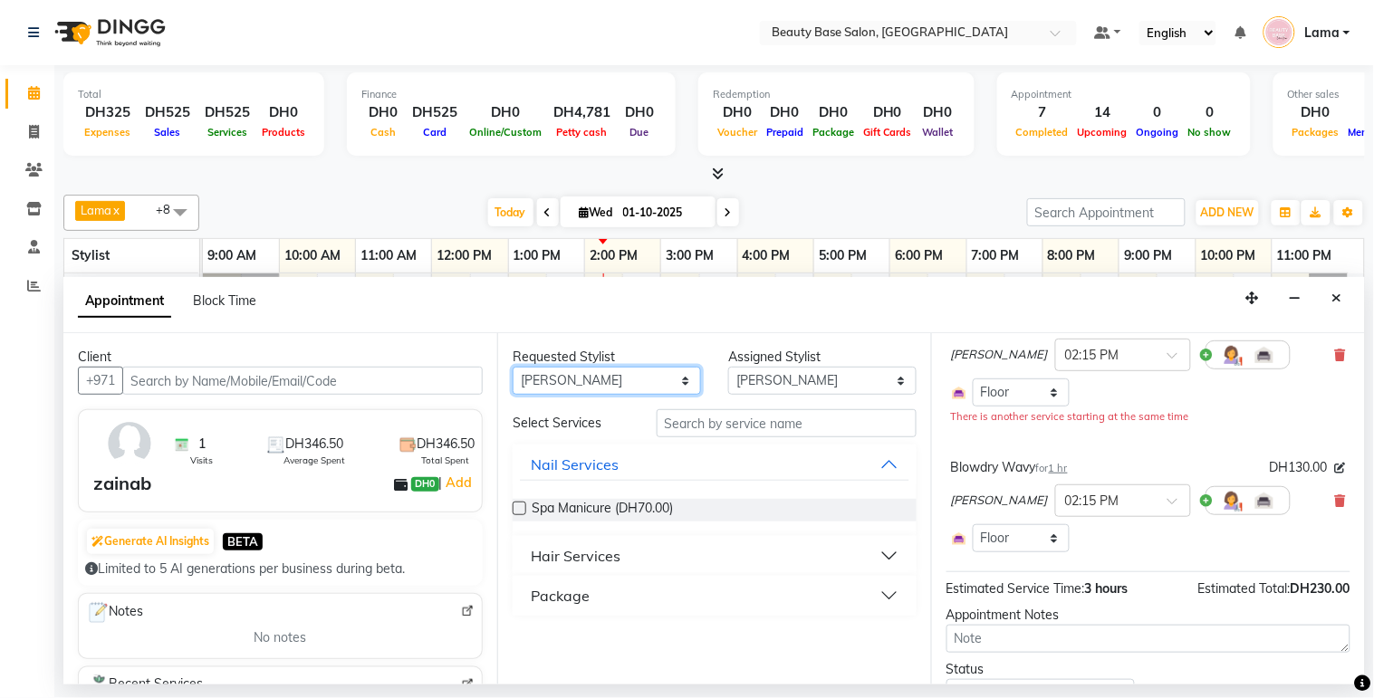
click at [617, 385] on select "Any [PERSON_NAME] [PERSON_NAME] [PERSON_NAME] [PERSON_NAME] [PERSON_NAME] [MEDI…" at bounding box center [607, 381] width 188 height 28
select select "17496"
click at [513, 367] on select "Any [PERSON_NAME] [PERSON_NAME] [PERSON_NAME] [PERSON_NAME] [PERSON_NAME] [MEDI…" at bounding box center [607, 381] width 188 height 28
select select "17496"
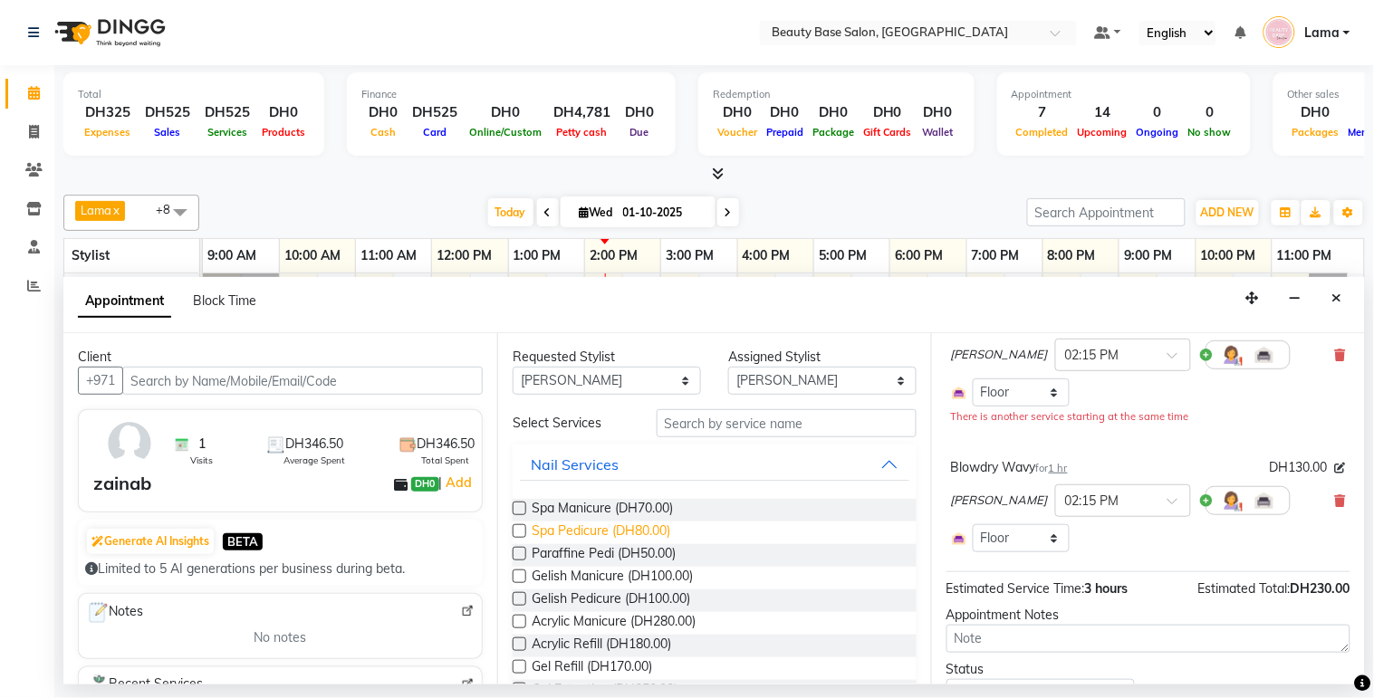
click at [639, 536] on span "Spa Pedicure (DH80.00)" at bounding box center [601, 533] width 139 height 23
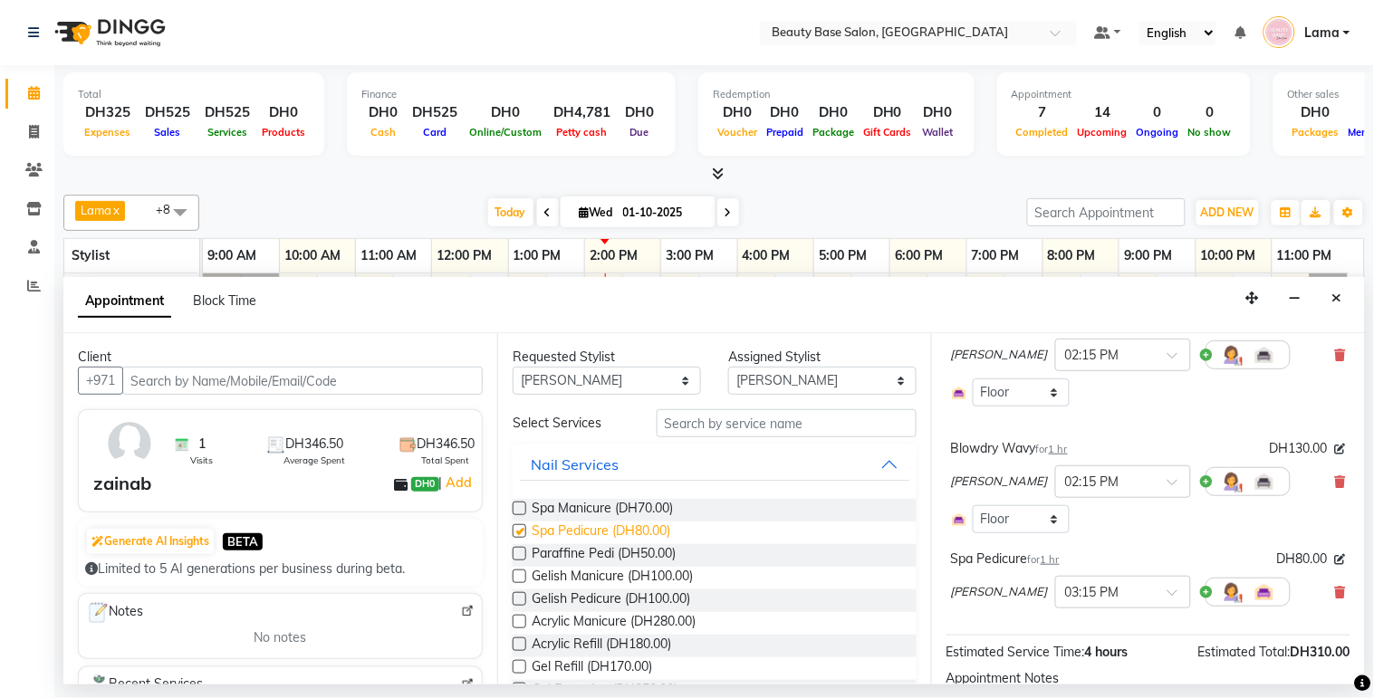
checkbox input "false"
click at [1065, 600] on input "text" at bounding box center [1105, 590] width 80 height 19
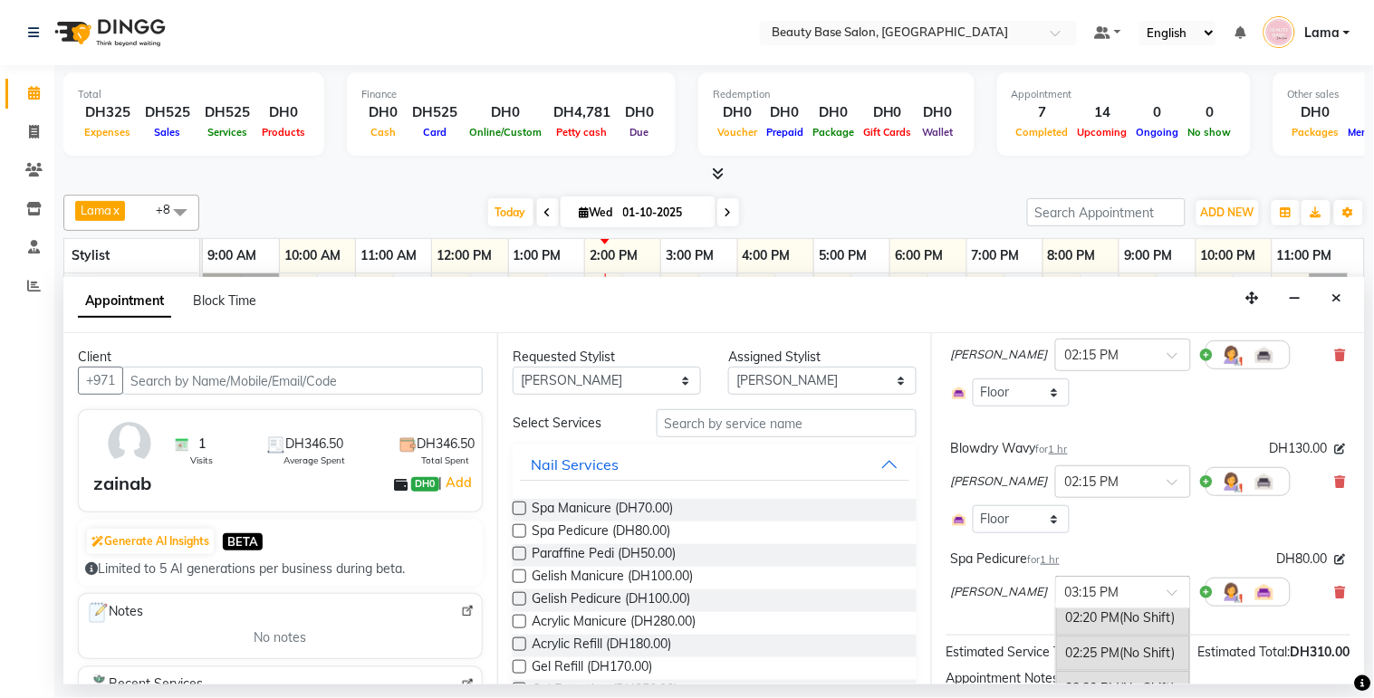
scroll to position [1846, 0]
click at [1062, 635] on div "02:20 PM (No Shift)" at bounding box center [1123, 616] width 134 height 35
click at [1065, 600] on input "text" at bounding box center [1105, 590] width 80 height 19
click at [1065, 638] on div "02:25 PM (No Shift)" at bounding box center [1123, 620] width 134 height 35
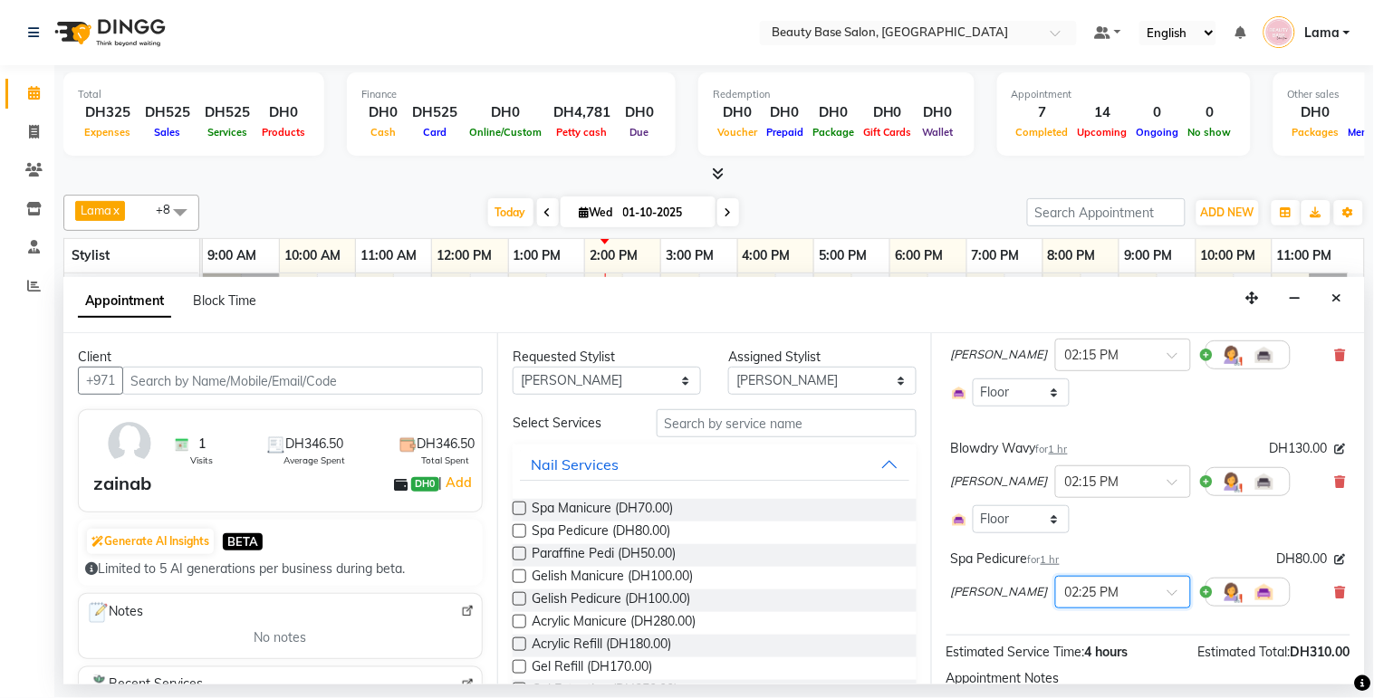
scroll to position [310, 0]
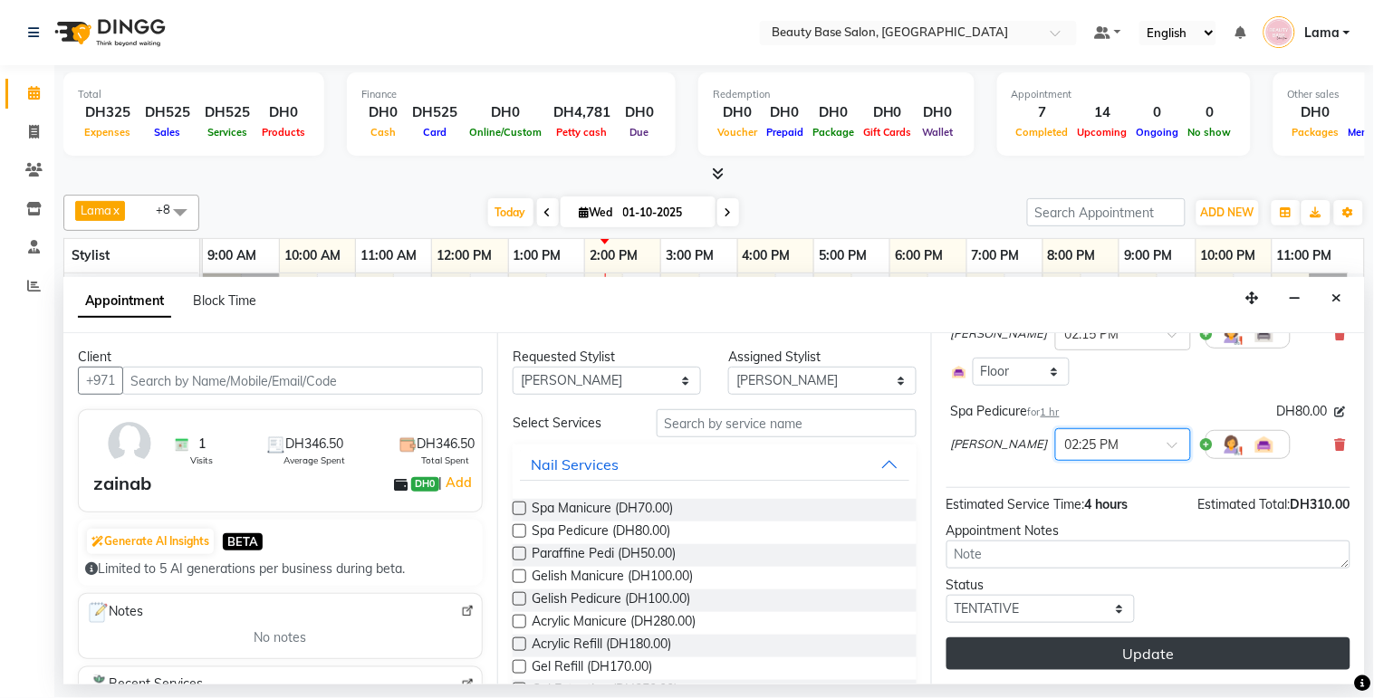
click at [1133, 661] on button "Update" at bounding box center [1148, 654] width 404 height 33
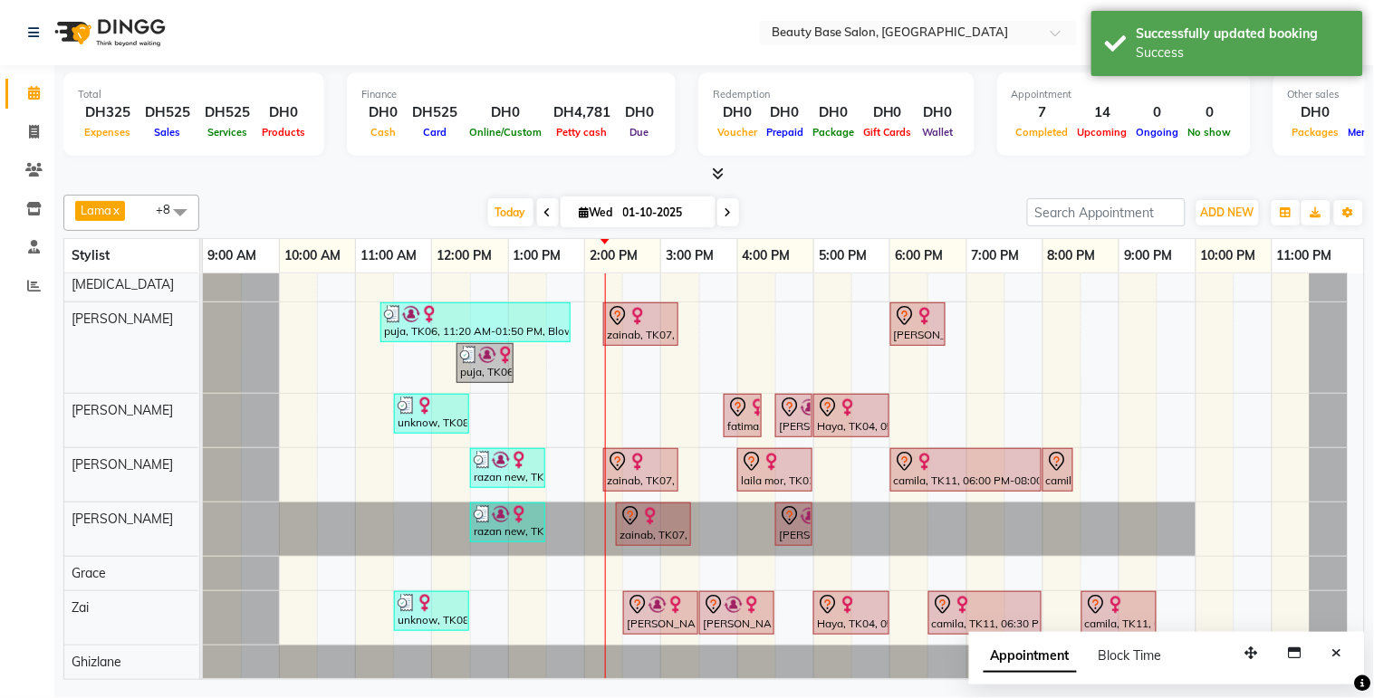
click at [653, 322] on div "zainab, TK07, 02:15 PM-03:15 PM, Blowdry Wavy" at bounding box center [641, 324] width 72 height 38
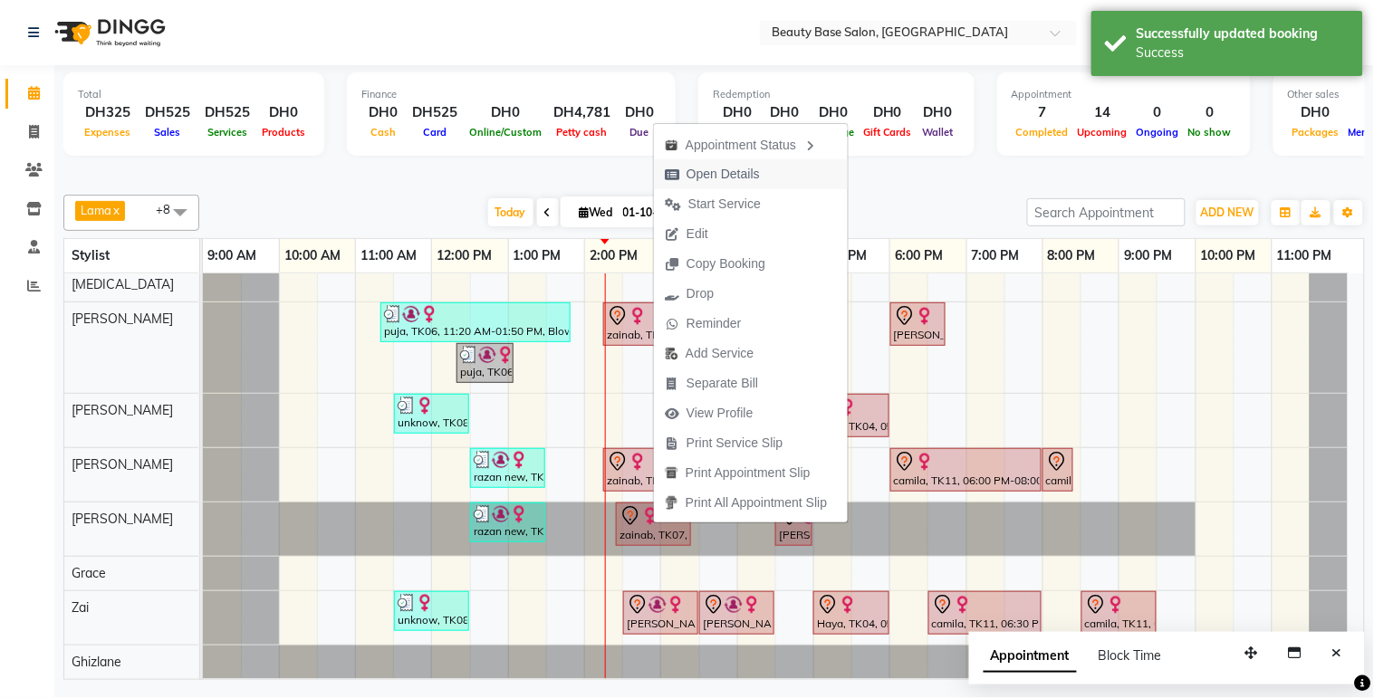
click at [762, 177] on span "Open Details" at bounding box center [712, 174] width 117 height 30
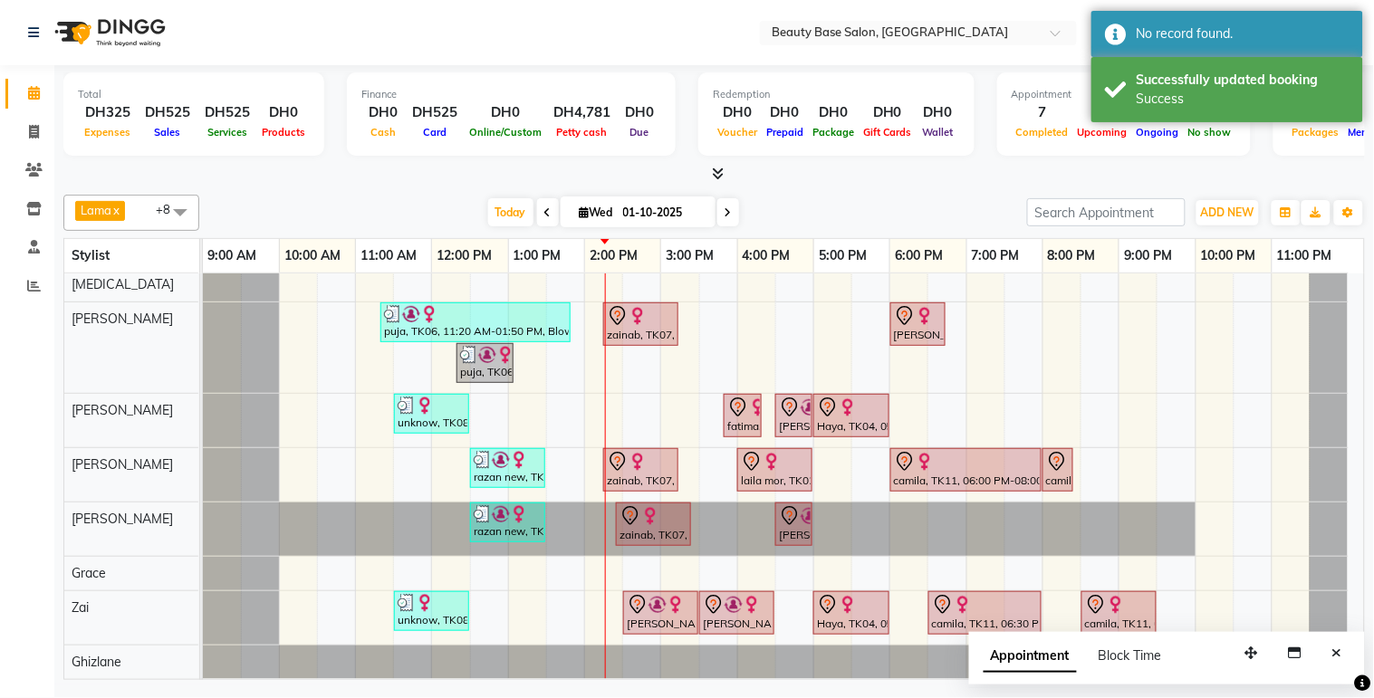
click at [638, 455] on div at bounding box center [641, 462] width 68 height 22
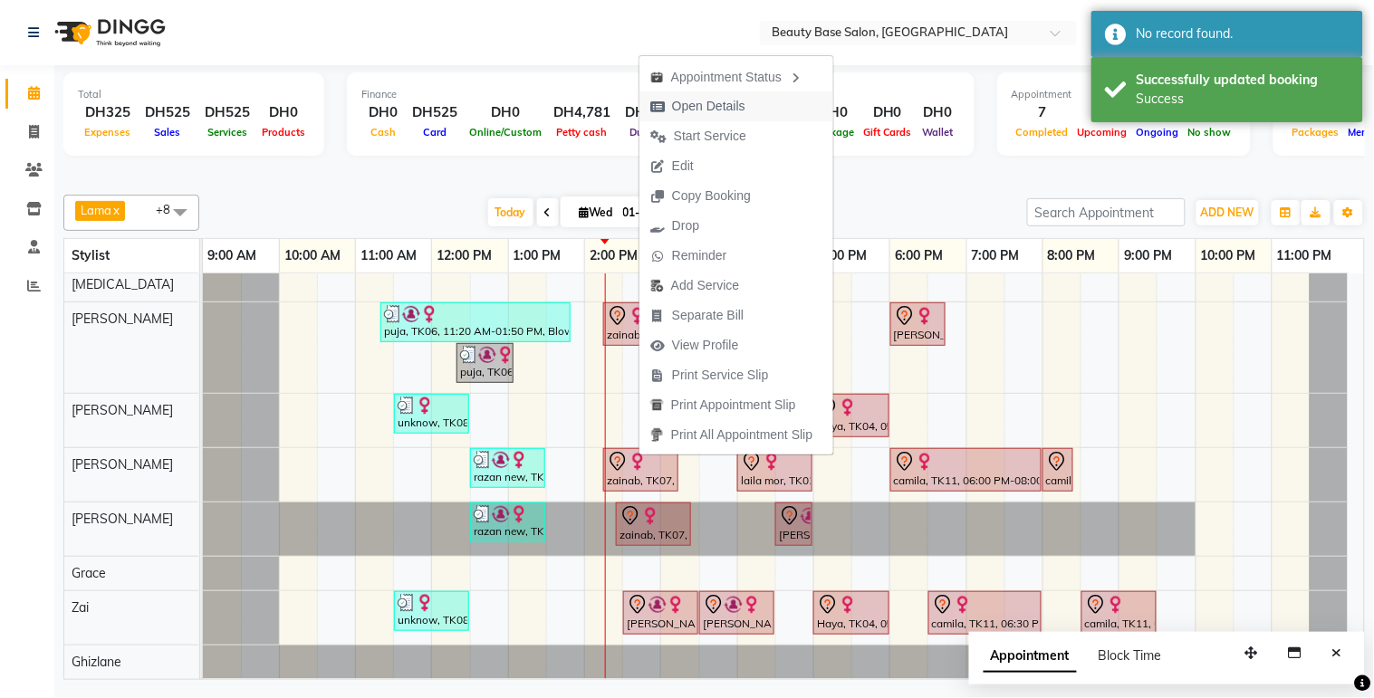
click at [764, 106] on button "Open Details" at bounding box center [736, 106] width 194 height 30
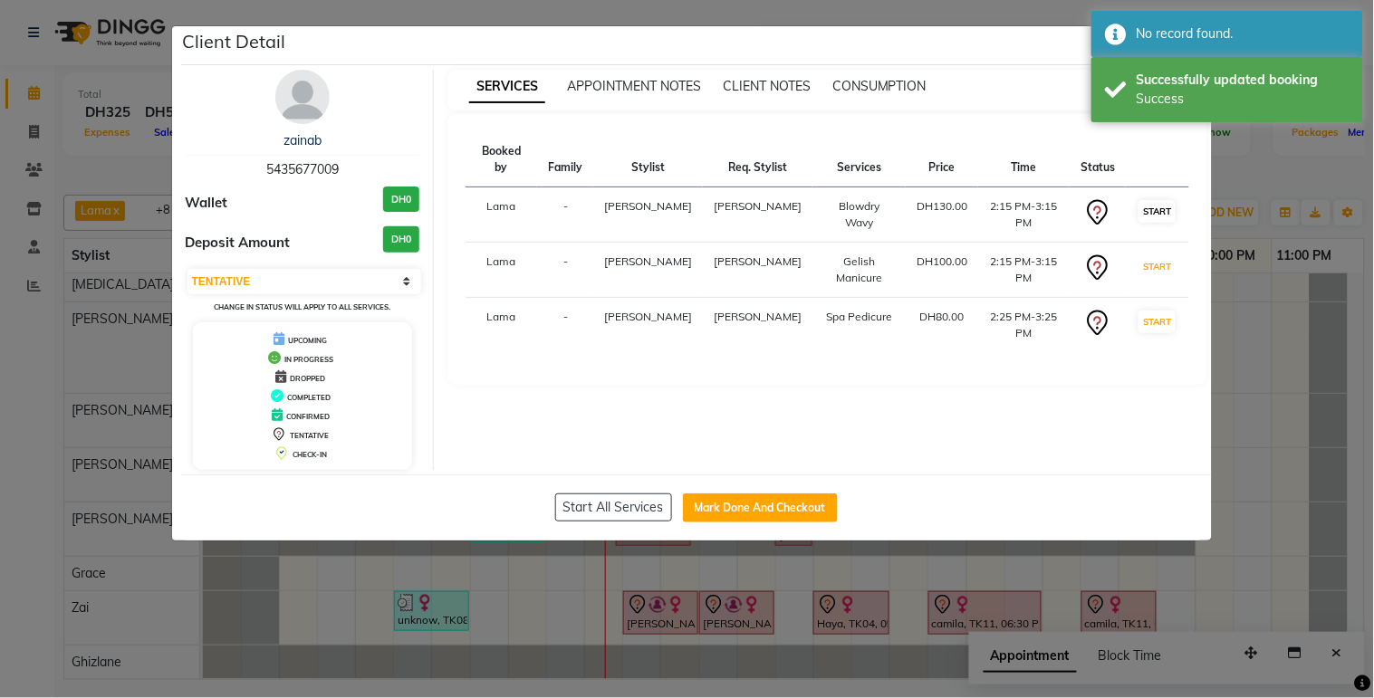
click at [1154, 255] on button "START" at bounding box center [1156, 266] width 37 height 23
click at [1146, 202] on button "START" at bounding box center [1156, 211] width 37 height 23
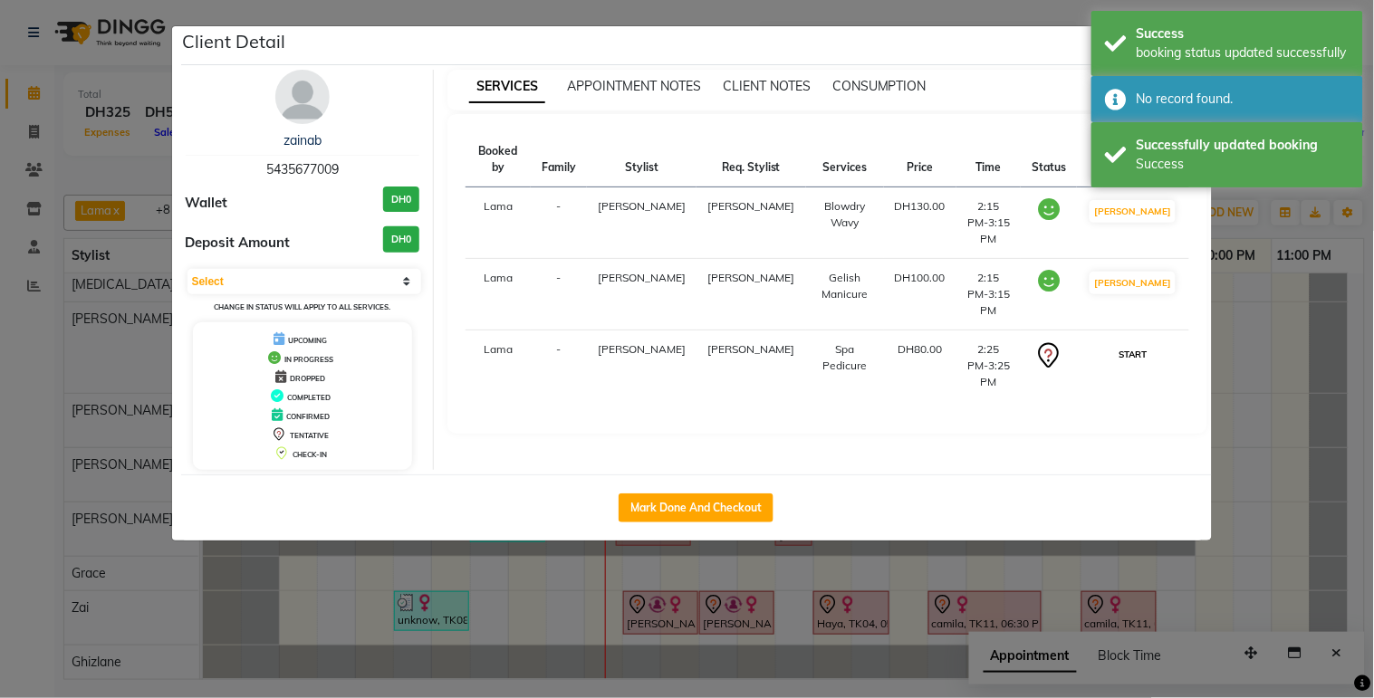
click at [1141, 343] on button "START" at bounding box center [1132, 354] width 37 height 23
select select "1"
click at [1251, 480] on ngb-modal-window "Client Detail zainab 5435677009 Wallet DH0 Deposit Amount DH0 Select IN SERVICE…" at bounding box center [687, 349] width 1374 height 698
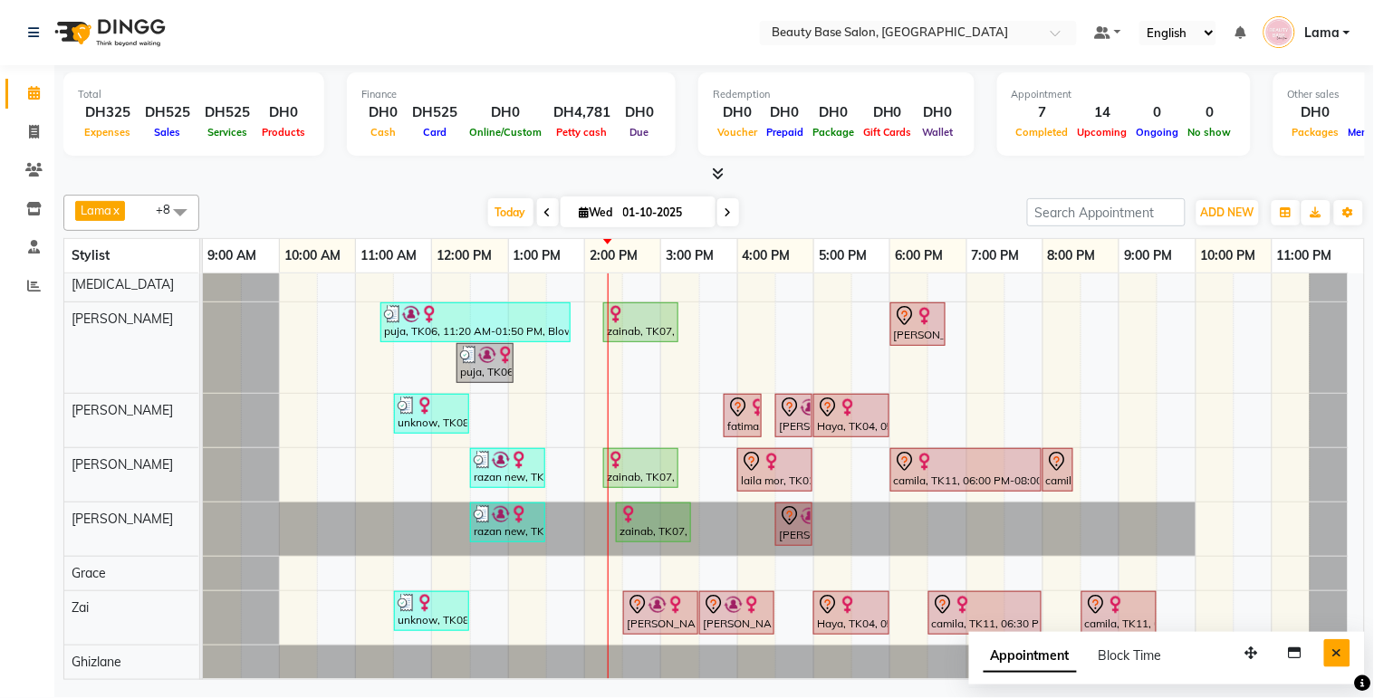
click at [1340, 656] on icon "Close" at bounding box center [1337, 653] width 10 height 13
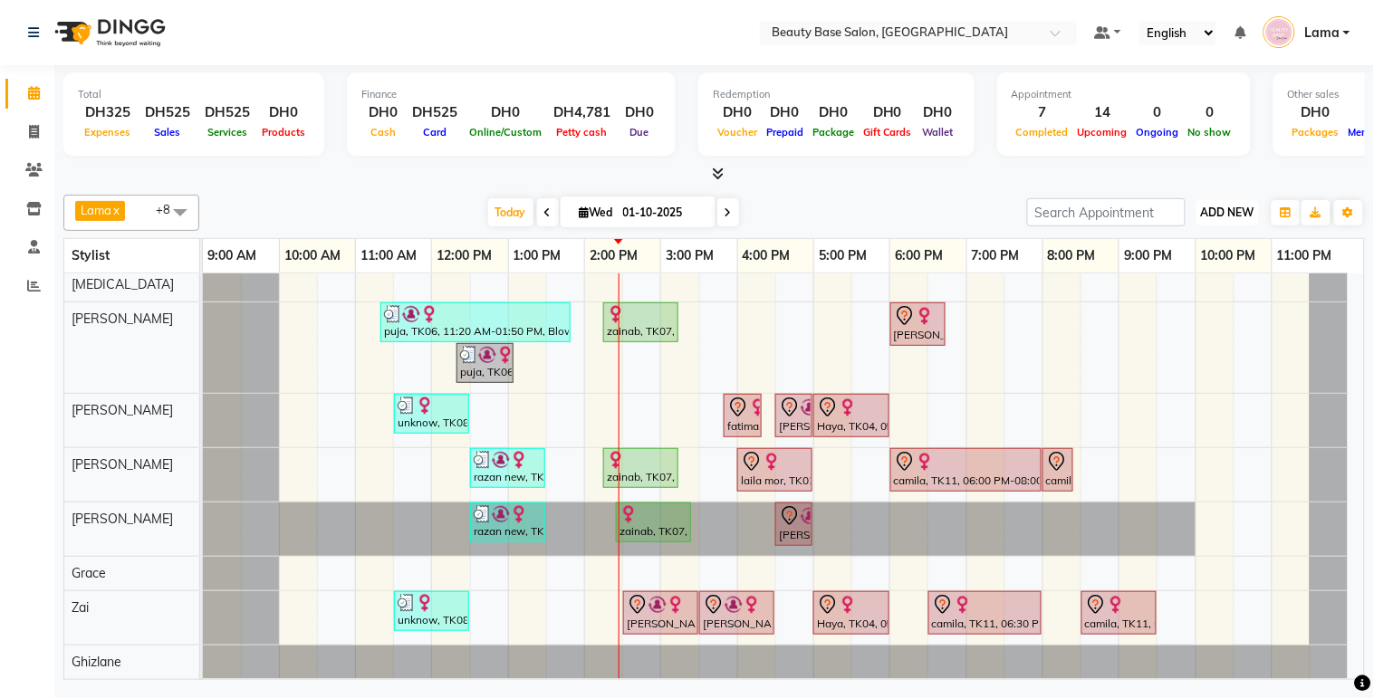
click at [1227, 203] on button "ADD NEW Toggle Dropdown" at bounding box center [1227, 212] width 62 height 25
click at [1211, 245] on button "Add Appointment" at bounding box center [1187, 247] width 143 height 24
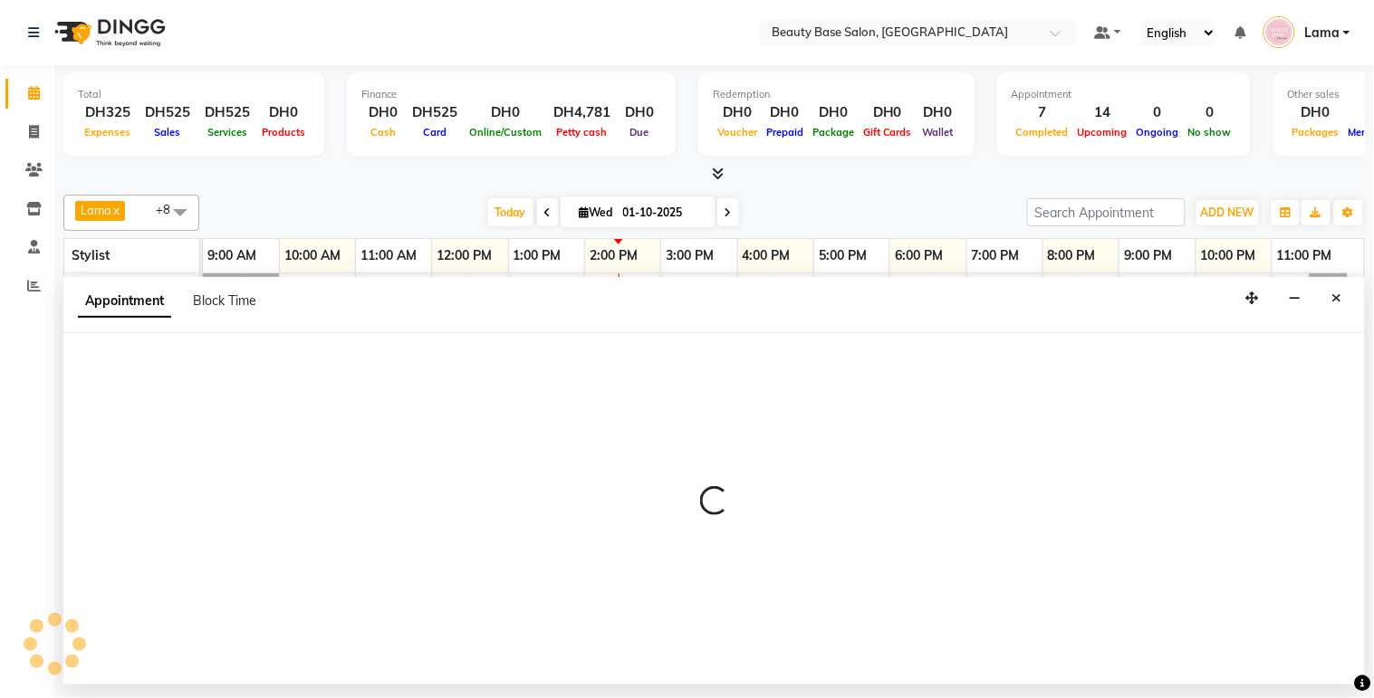
select select "600"
select select "tentative"
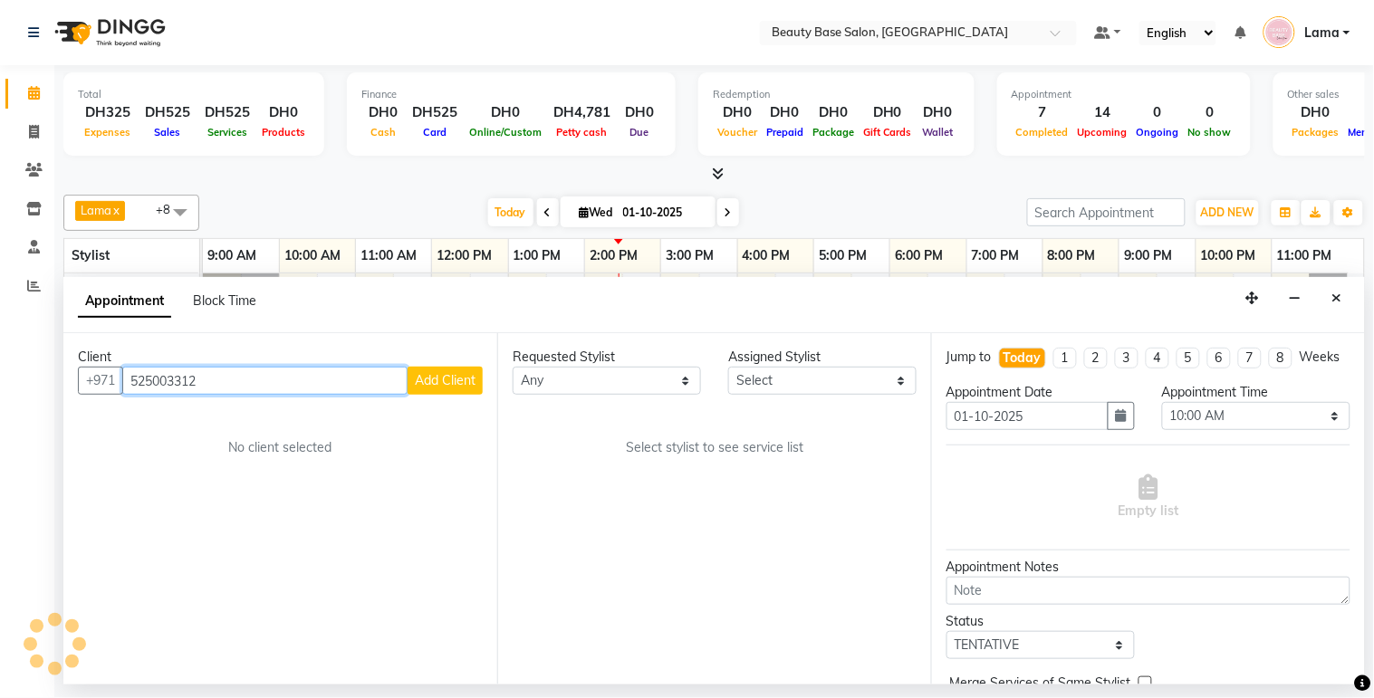
type input "525003312"
click at [447, 379] on span "Add Client" at bounding box center [445, 380] width 61 height 16
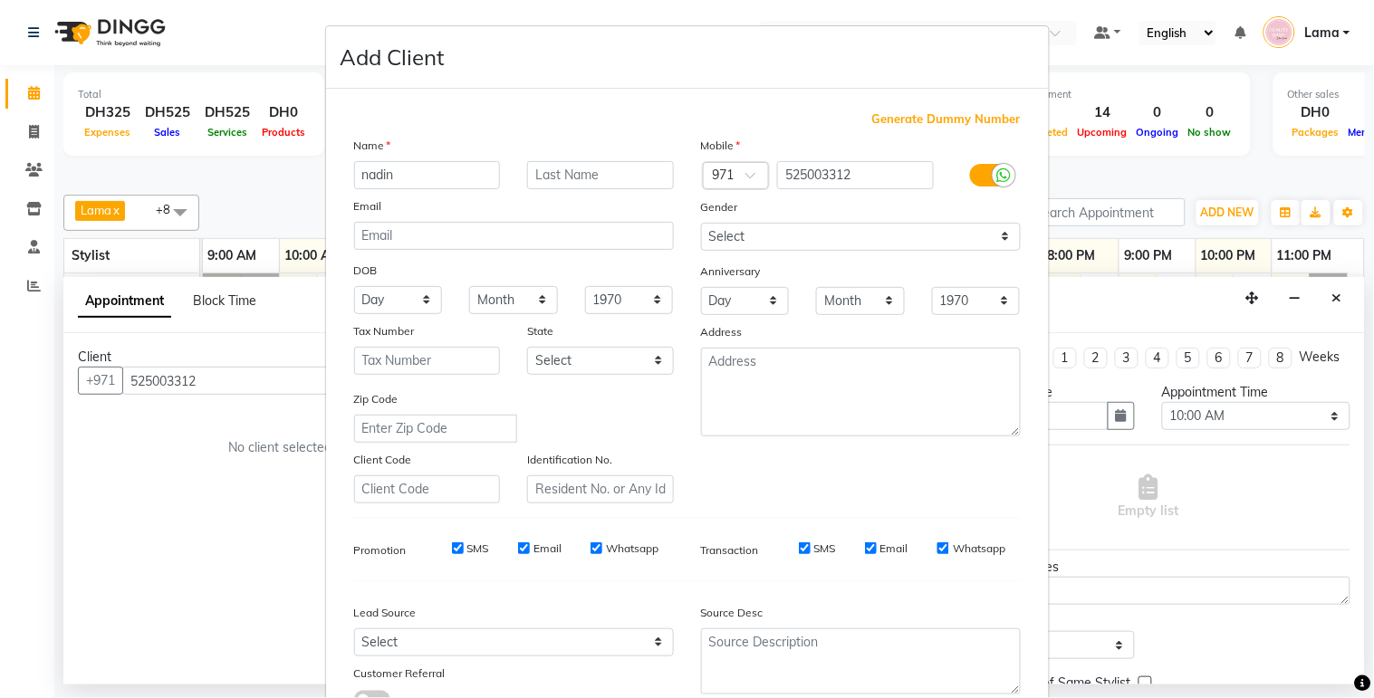
type input "nadin"
click at [864, 239] on select "Select [DEMOGRAPHIC_DATA] [DEMOGRAPHIC_DATA] Other Prefer Not To Say" at bounding box center [861, 237] width 320 height 28
select select "[DEMOGRAPHIC_DATA]"
click at [701, 223] on select "Select [DEMOGRAPHIC_DATA] [DEMOGRAPHIC_DATA] Other Prefer Not To Say" at bounding box center [861, 237] width 320 height 28
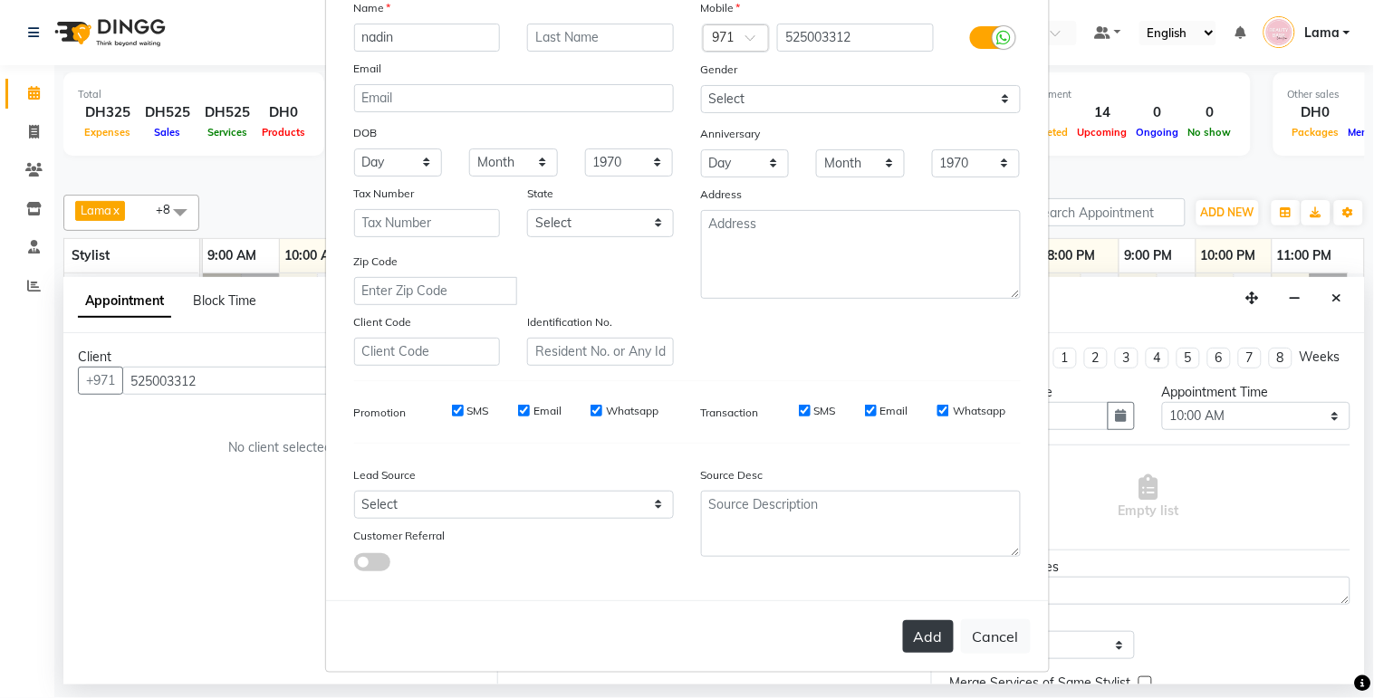
click at [940, 637] on button "Add" at bounding box center [928, 636] width 51 height 33
select select
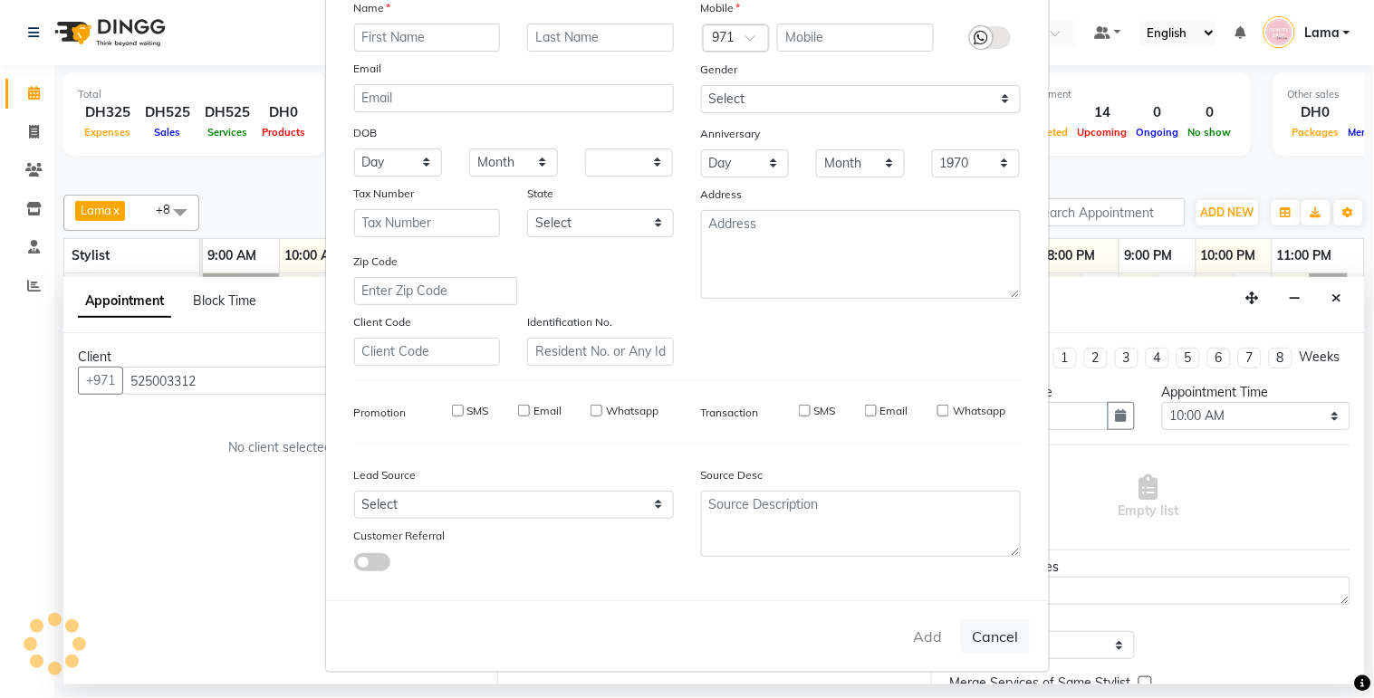
select select
checkbox input "false"
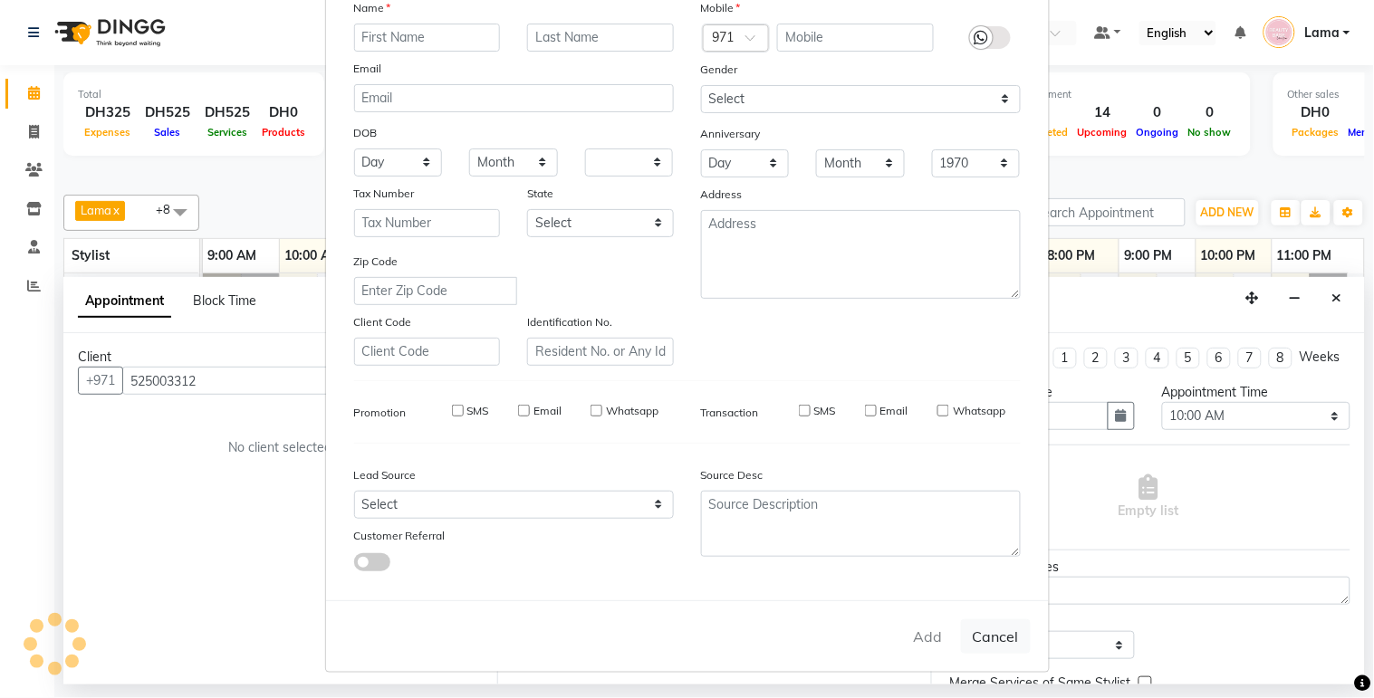
checkbox input "false"
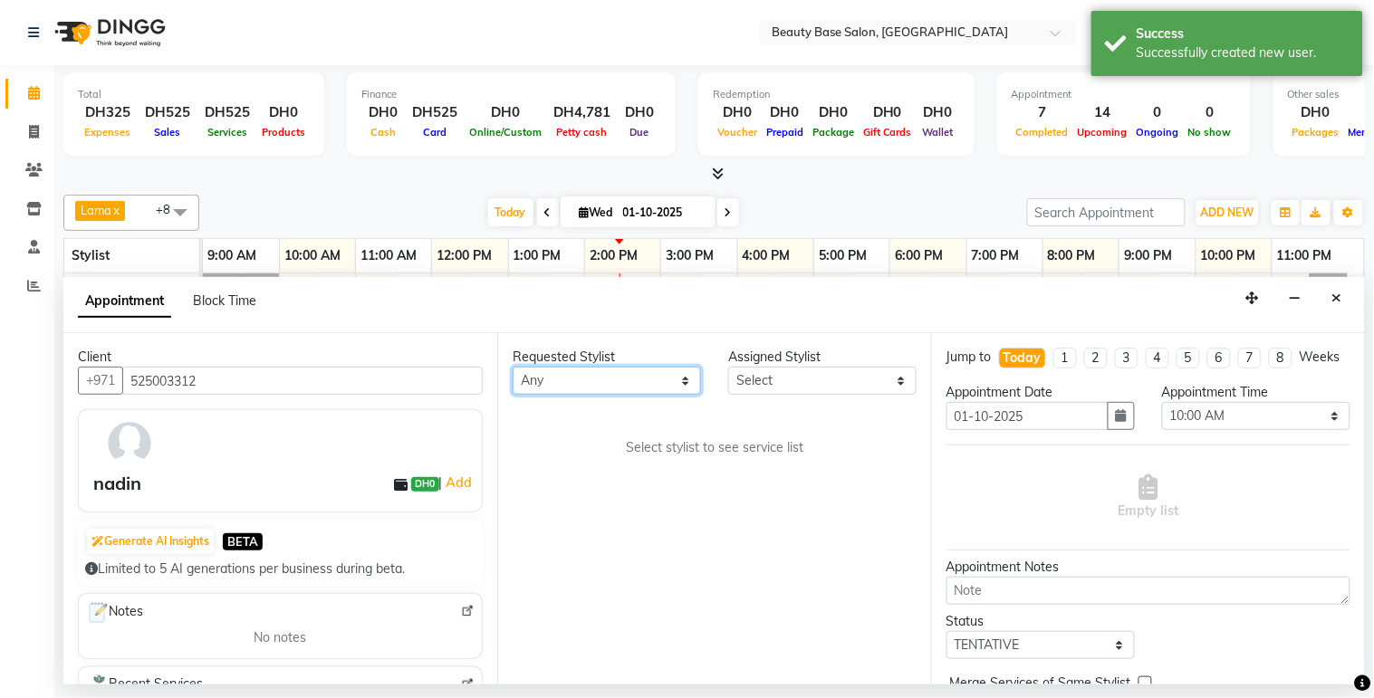
click at [639, 372] on select "Any [PERSON_NAME] [PERSON_NAME] [PERSON_NAME] [PERSON_NAME] [PERSON_NAME] [MEDI…" at bounding box center [607, 381] width 188 height 28
select select "30434"
click at [513, 367] on select "Any [PERSON_NAME] [PERSON_NAME] [PERSON_NAME] [PERSON_NAME] [PERSON_NAME] [MEDI…" at bounding box center [607, 381] width 188 height 28
select select "30434"
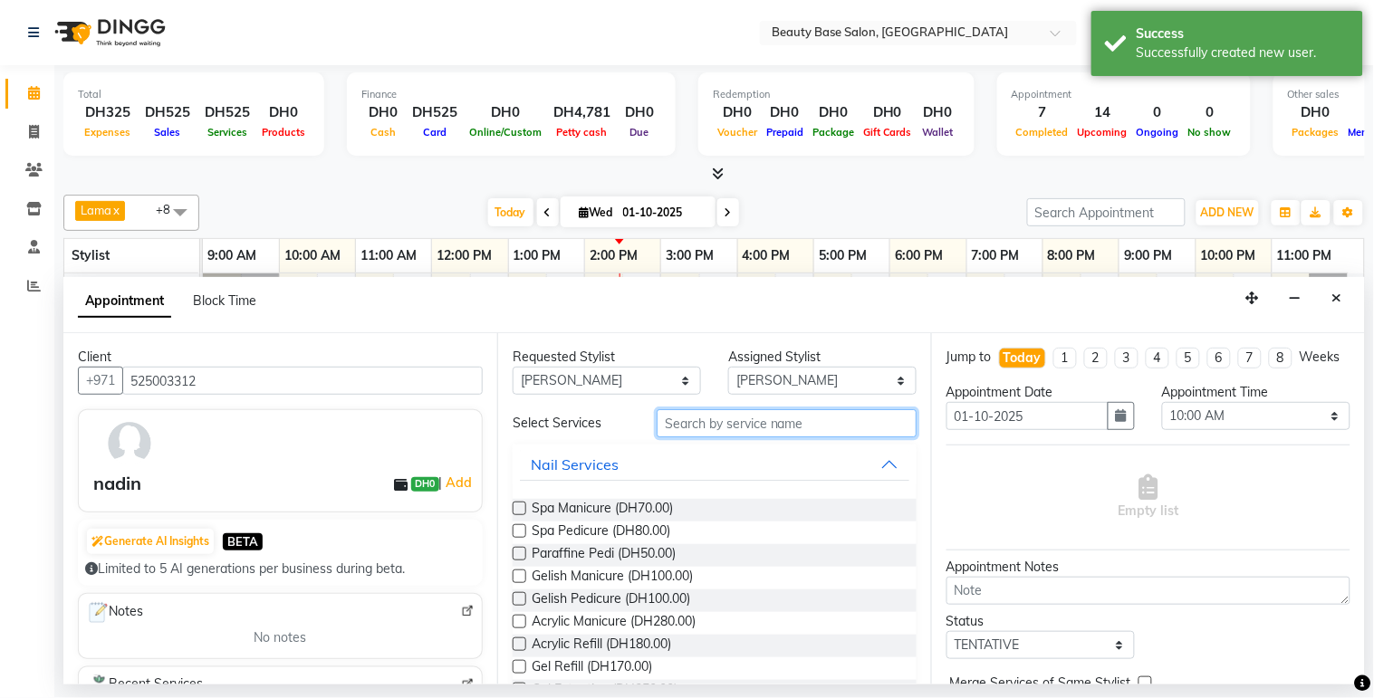
click at [720, 427] on input "text" at bounding box center [787, 423] width 260 height 28
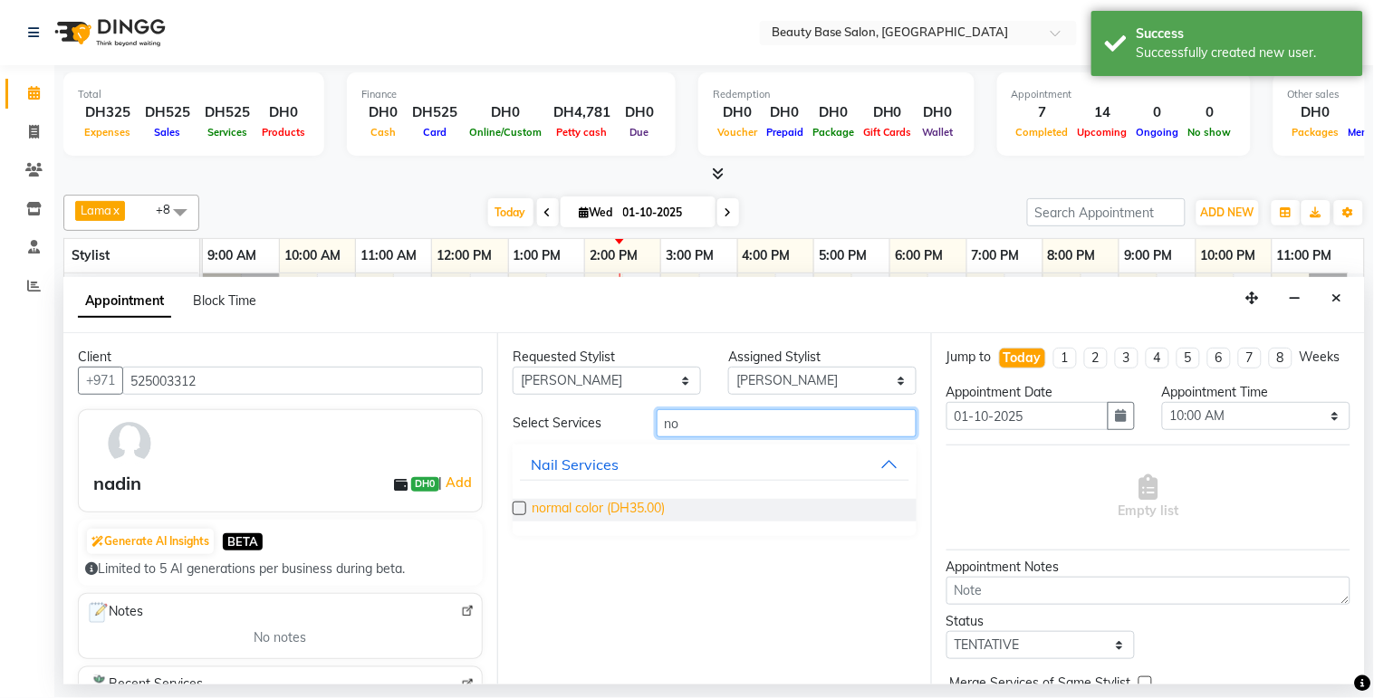
type input "no"
click at [639, 503] on span "normal color (DH35.00)" at bounding box center [598, 510] width 133 height 23
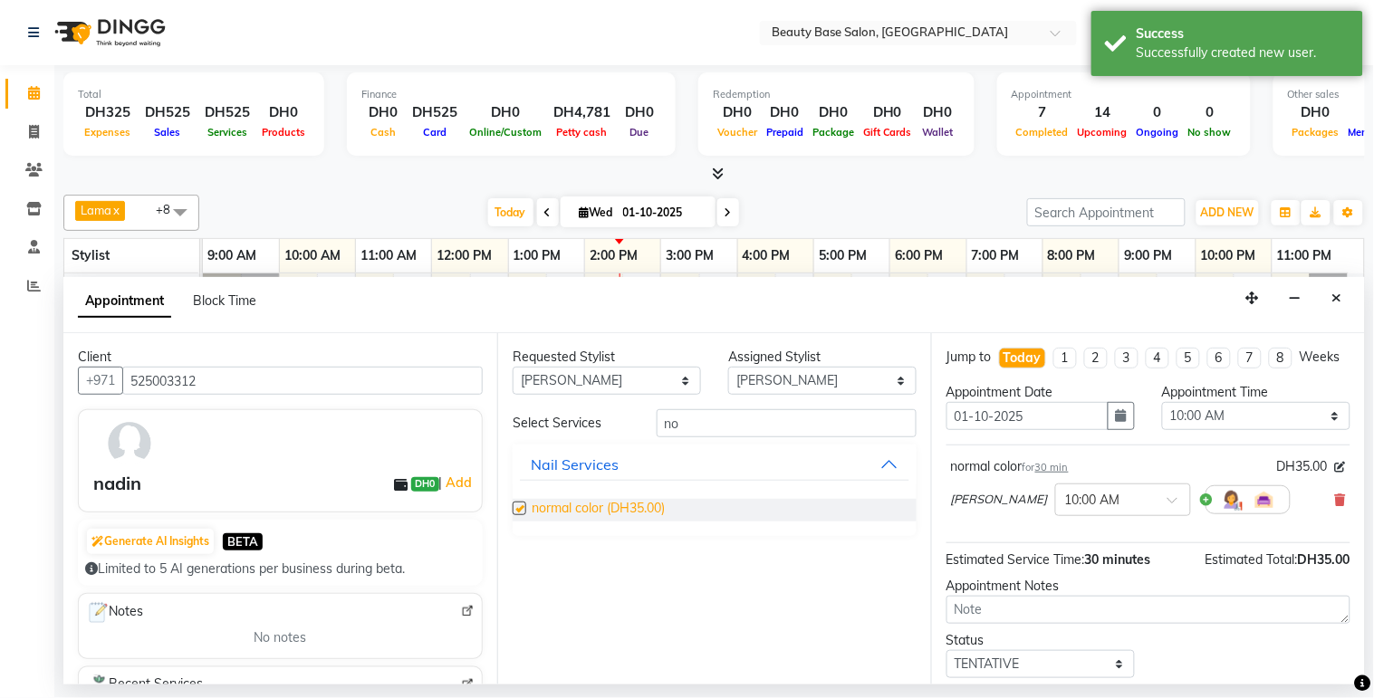
checkbox input "false"
click at [664, 374] on select "Any [PERSON_NAME] [PERSON_NAME] [PERSON_NAME] [PERSON_NAME] [PERSON_NAME] [MEDI…" at bounding box center [607, 381] width 188 height 28
select select "17496"
click at [513, 367] on select "Any [PERSON_NAME] [PERSON_NAME] [PERSON_NAME] [PERSON_NAME] [PERSON_NAME] [MEDI…" at bounding box center [607, 381] width 188 height 28
select select "17496"
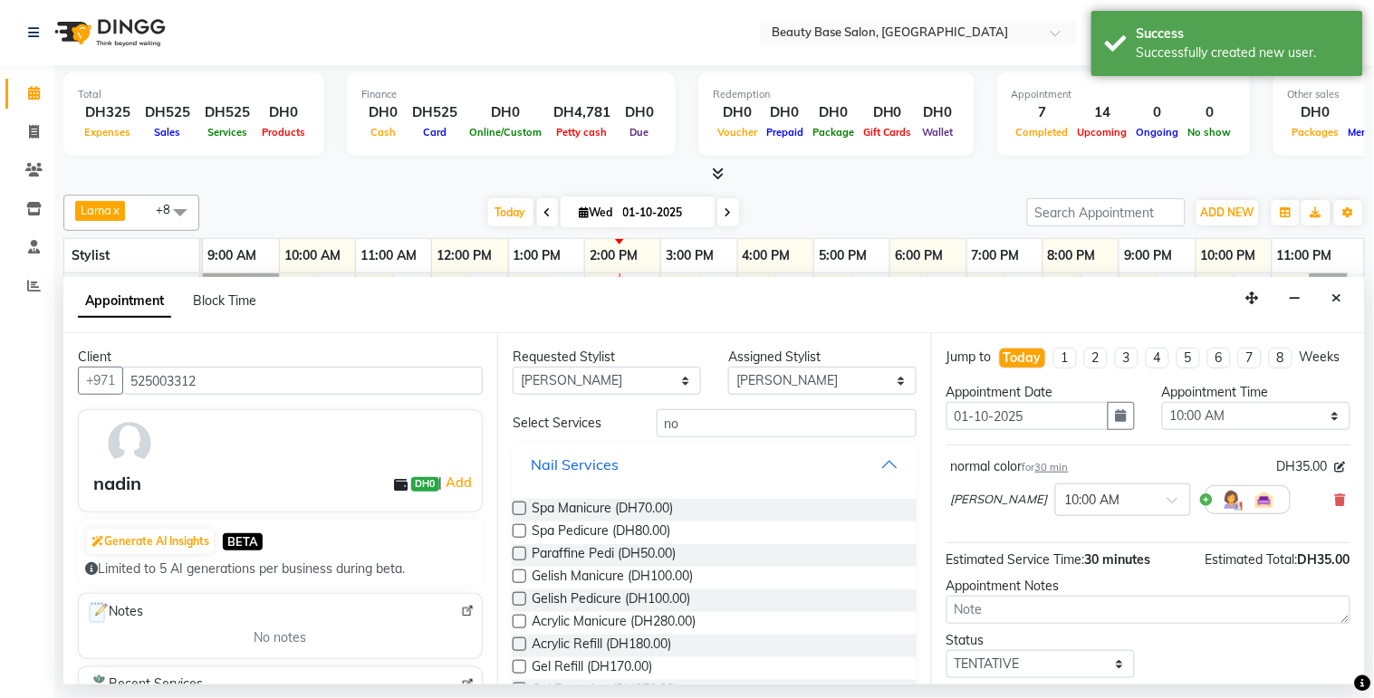
click at [754, 449] on button "Nail Services" at bounding box center [714, 464] width 389 height 33
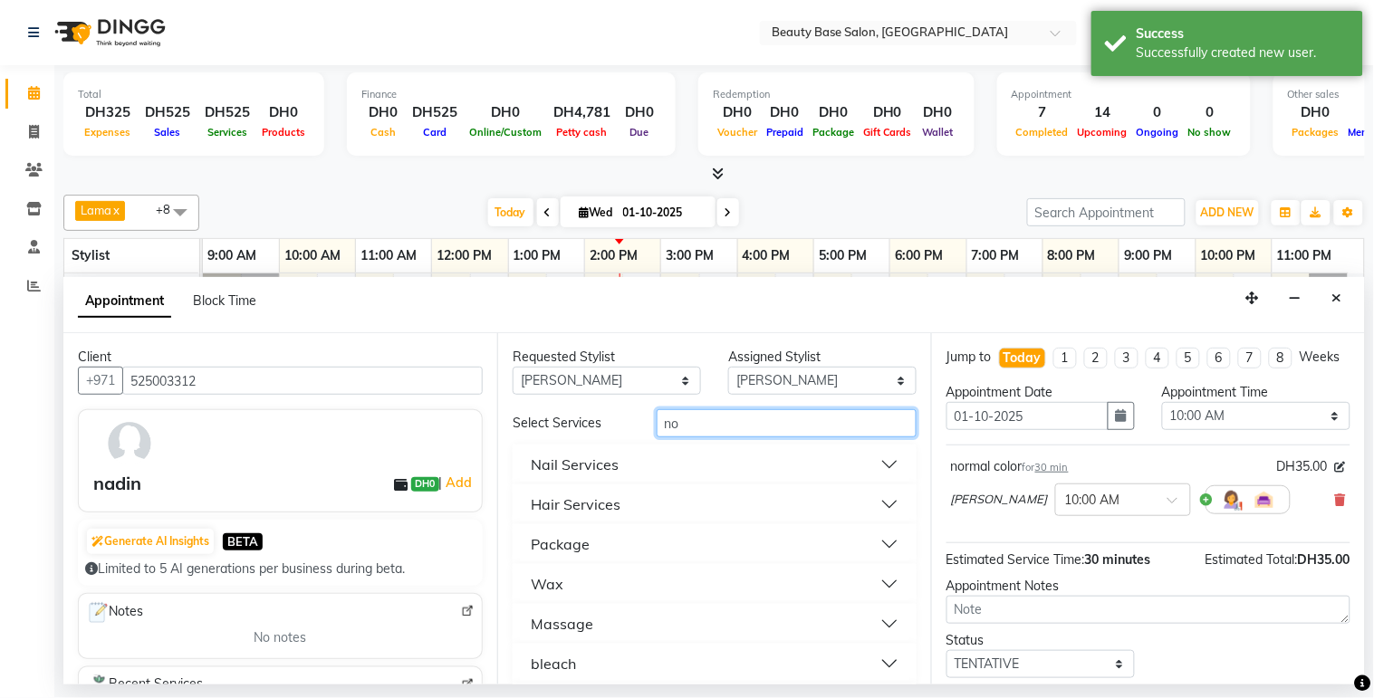
click at [732, 421] on input "no" at bounding box center [787, 423] width 260 height 28
type input "nor"
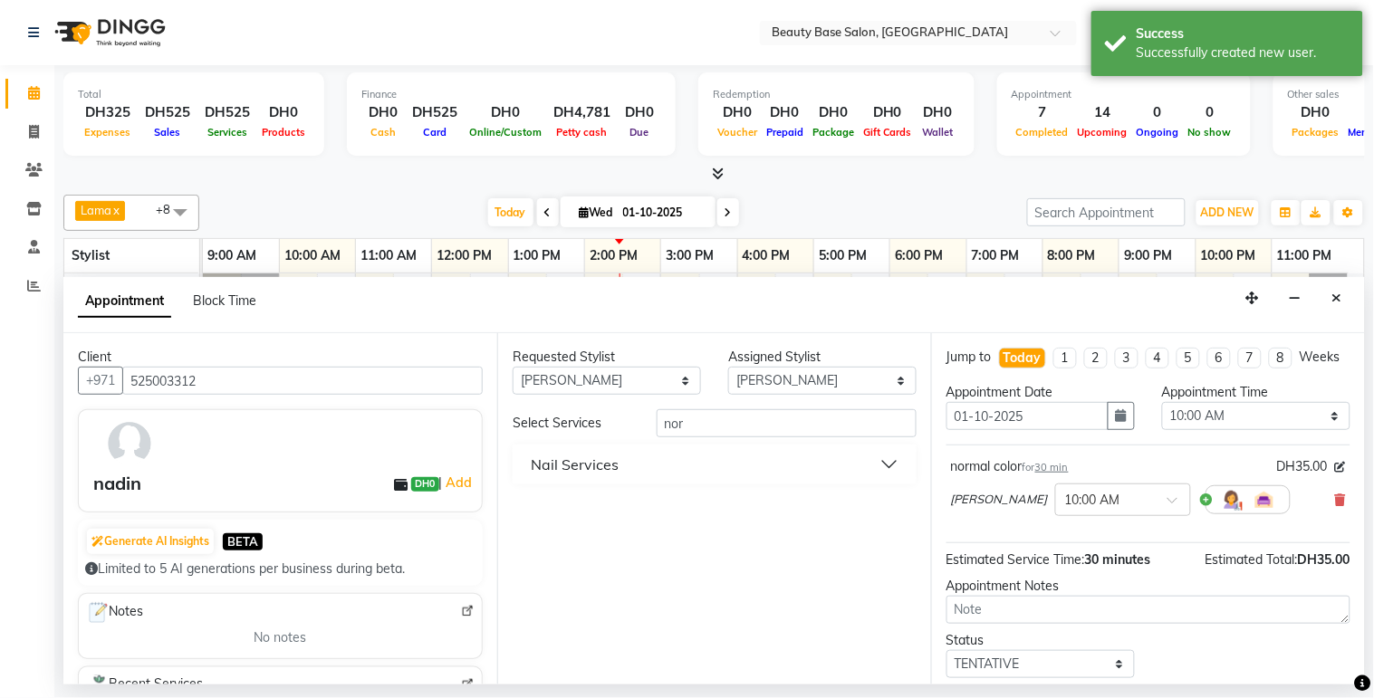
click at [645, 476] on button "Nail Services" at bounding box center [714, 464] width 389 height 33
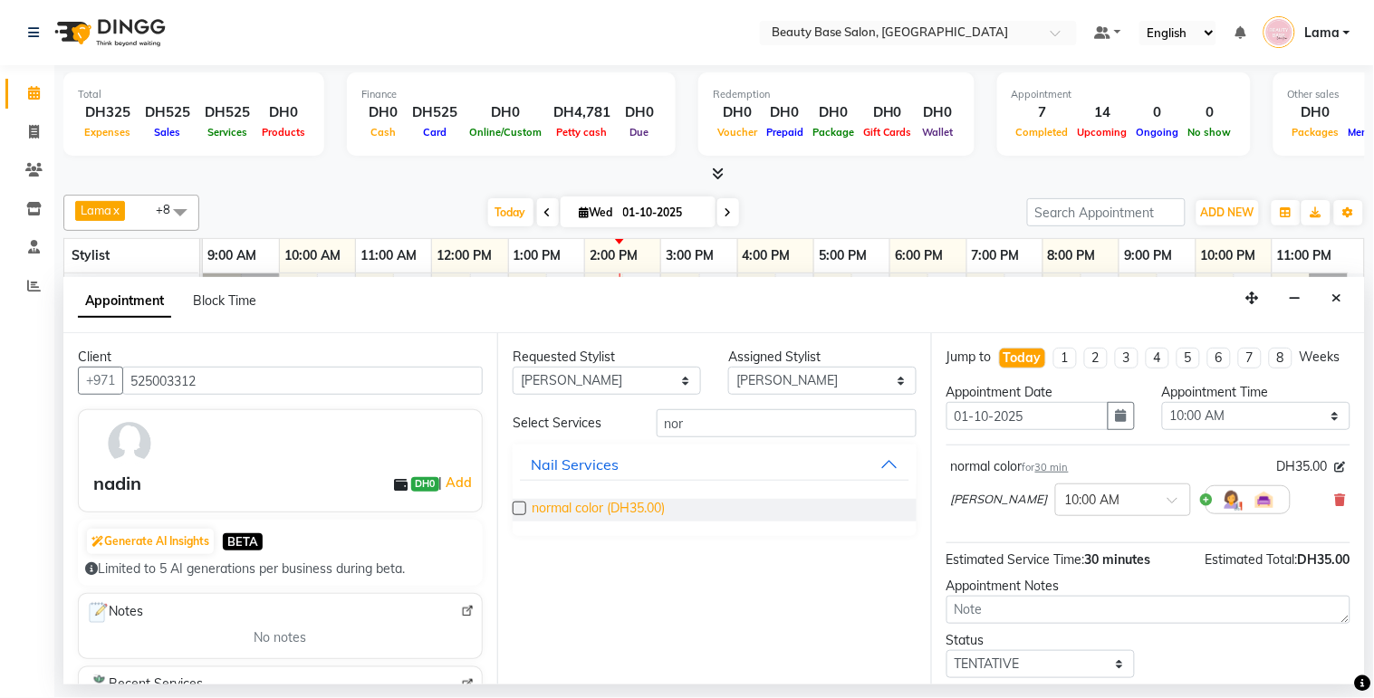
click at [610, 517] on span "normal color (DH35.00)" at bounding box center [598, 510] width 133 height 23
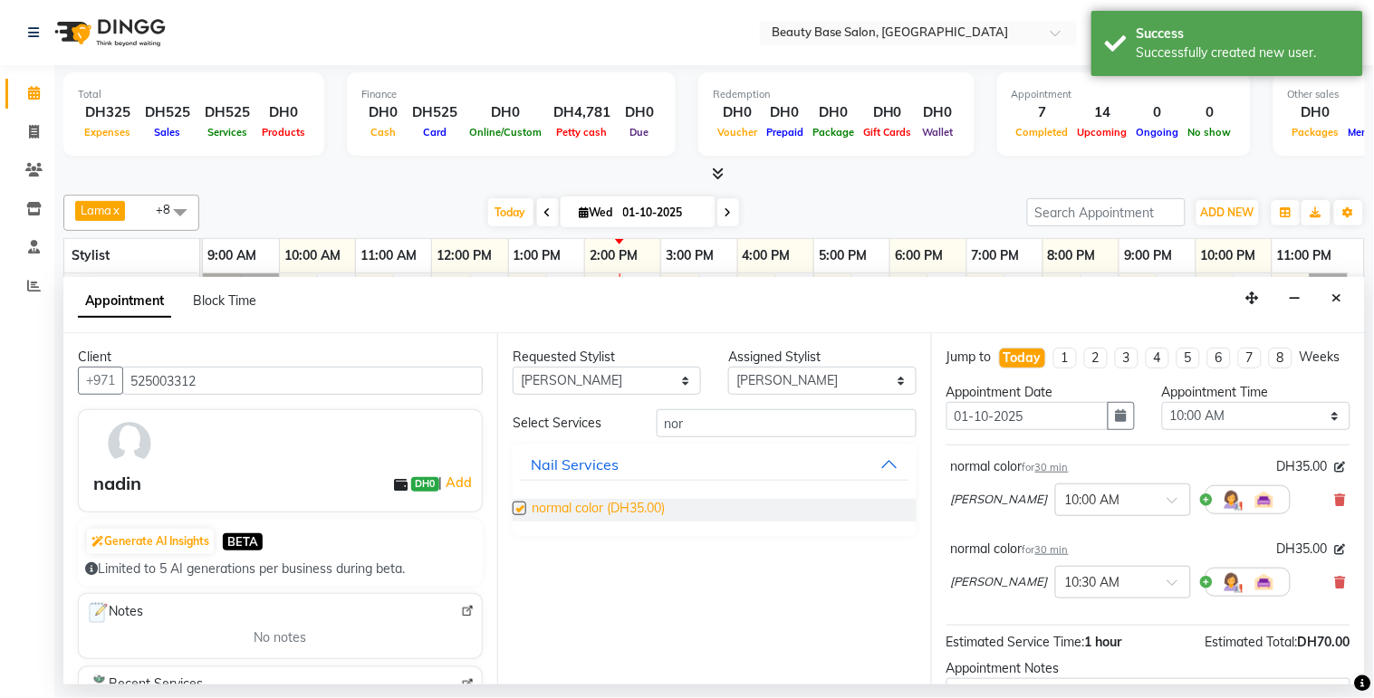
checkbox input "false"
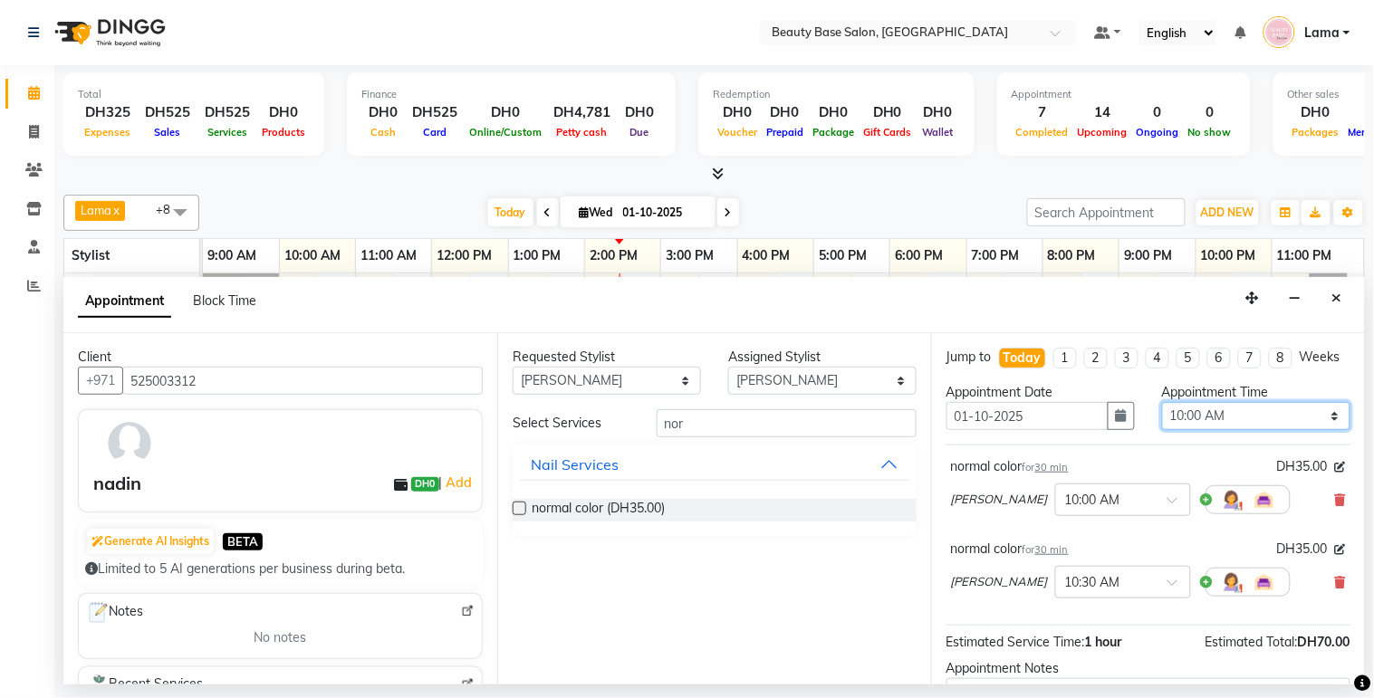
click at [1245, 430] on select "Select 10:00 AM 10:05 AM 10:10 AM 10:15 AM 10:20 AM 10:25 AM 10:30 AM 10:35 AM …" at bounding box center [1256, 416] width 188 height 28
click at [1162, 418] on select "Select 10:00 AM 10:05 AM 10:10 AM 10:15 AM 10:20 AM 10:25 AM 10:30 AM 10:35 AM …" at bounding box center [1256, 416] width 188 height 28
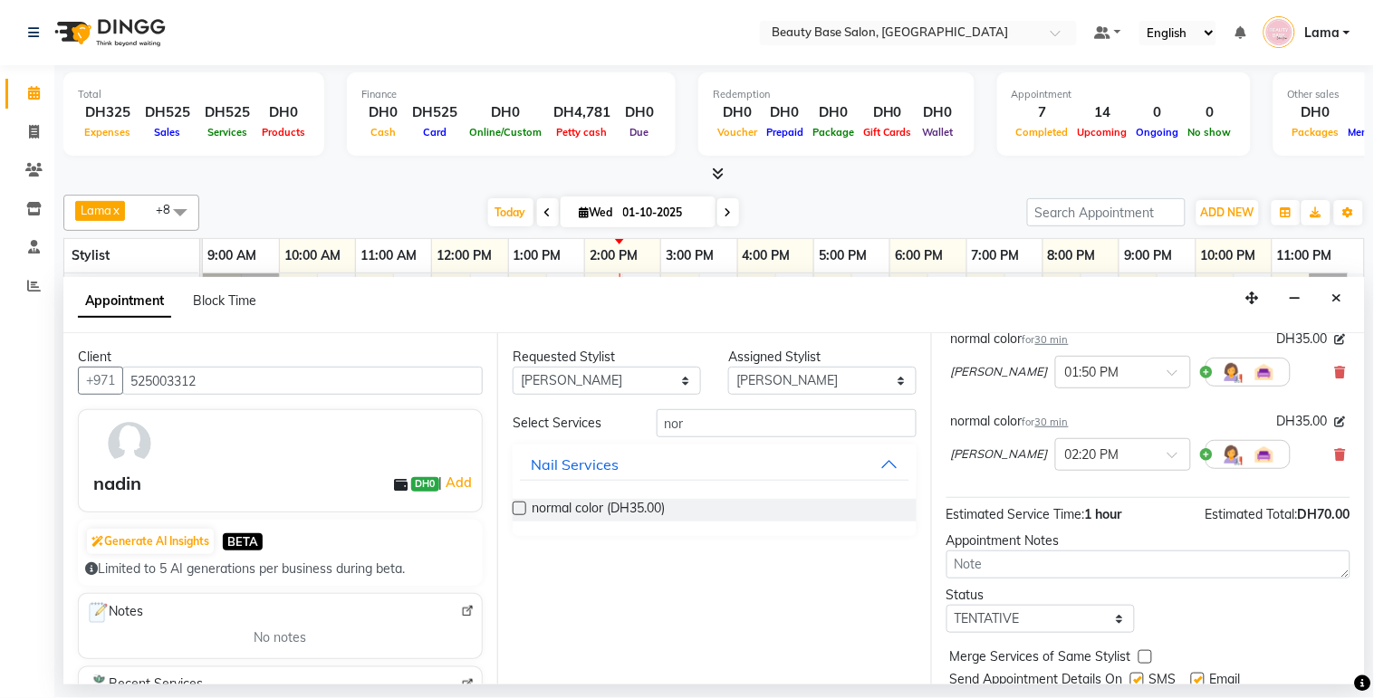
scroll to position [141, 0]
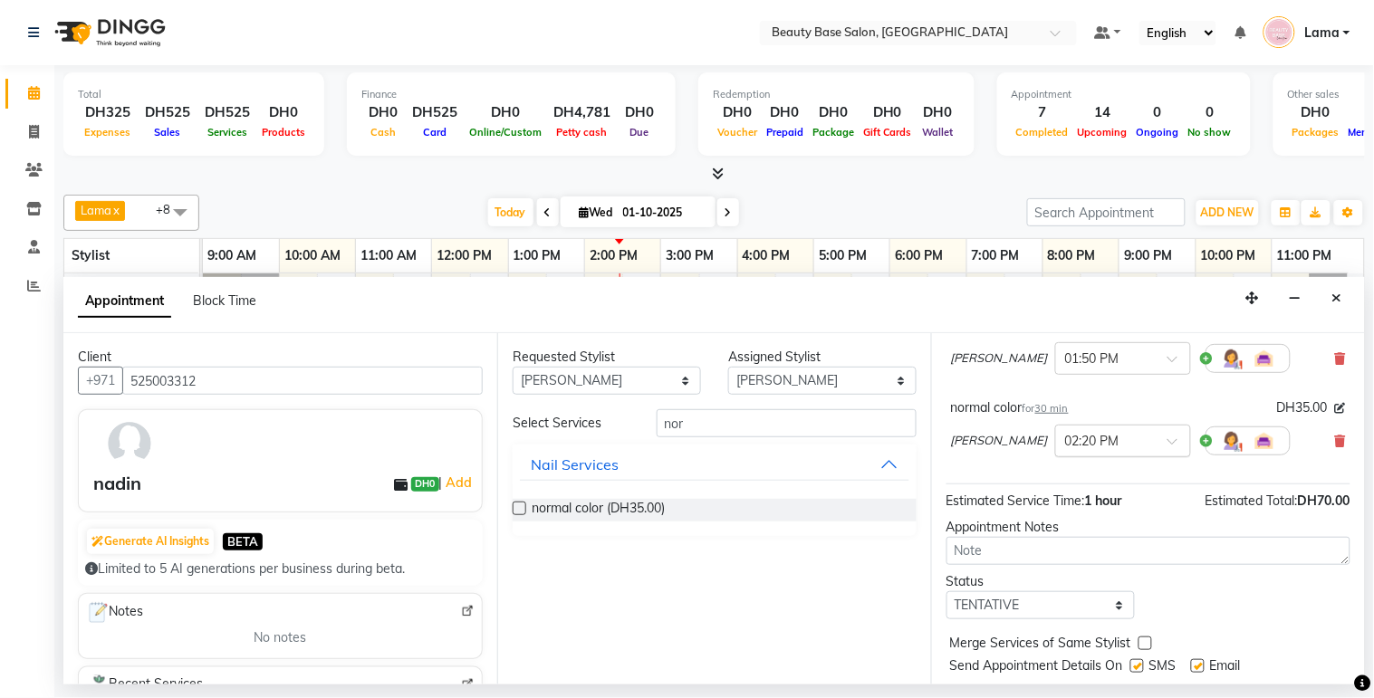
click at [1065, 449] on input "text" at bounding box center [1105, 439] width 80 height 19
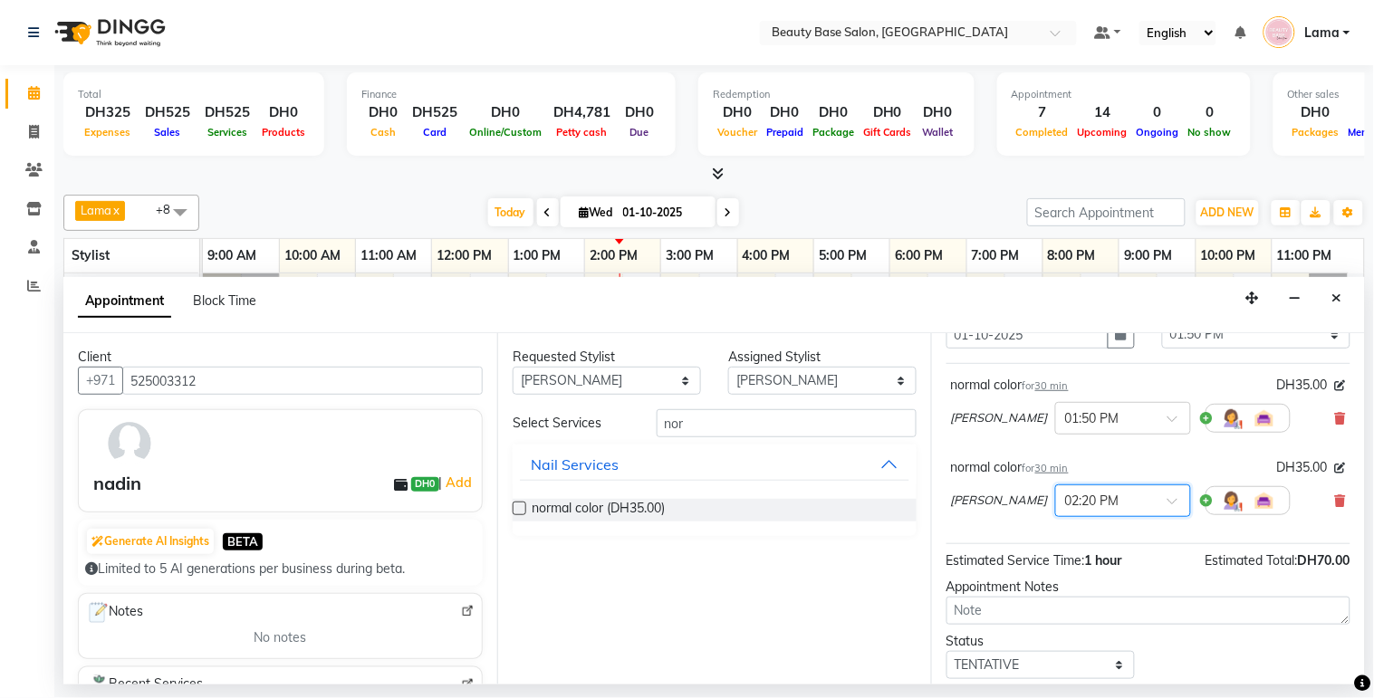
scroll to position [67, 0]
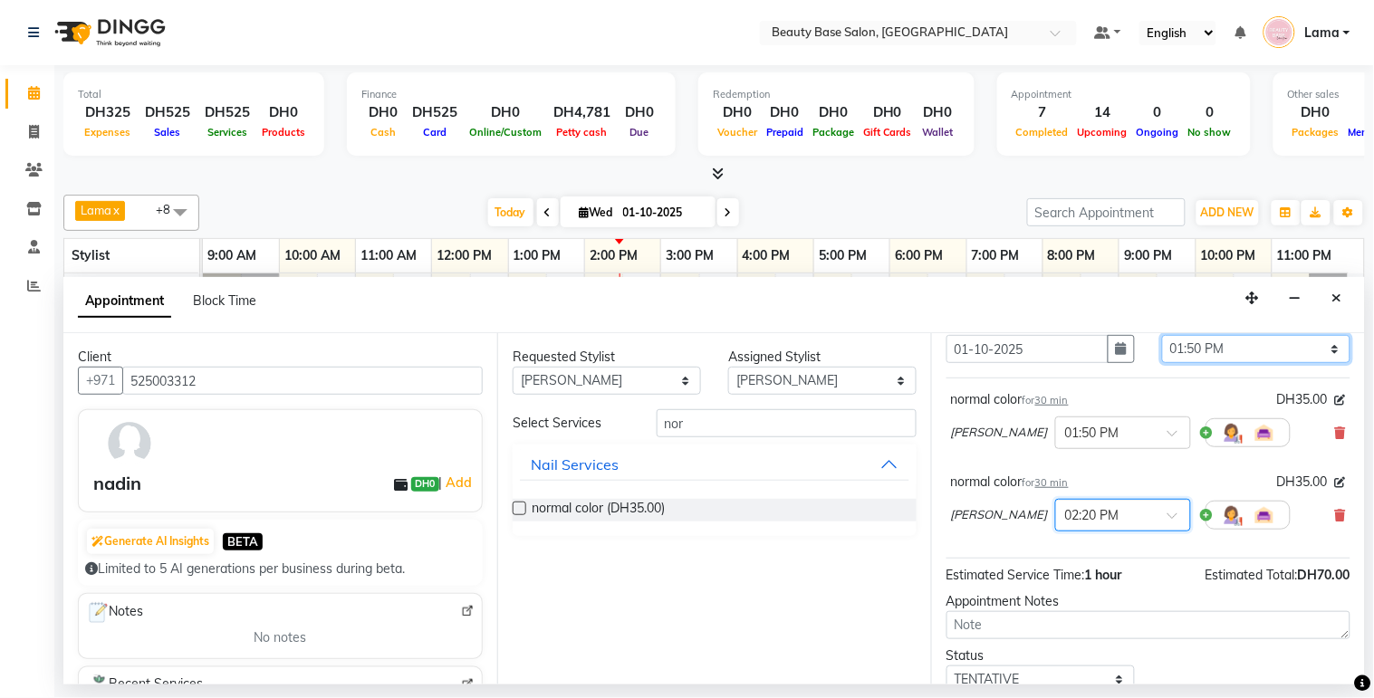
click at [1245, 363] on select "Select 10:00 AM 10:05 AM 10:10 AM 10:15 AM 10:20 AM 10:25 AM 10:30 AM 10:35 AM …" at bounding box center [1256, 349] width 188 height 28
select select "825"
click at [1162, 351] on select "Select 10:00 AM 10:05 AM 10:10 AM 10:15 AM 10:20 AM 10:25 AM 10:30 AM 10:35 AM …" at bounding box center [1256, 349] width 188 height 28
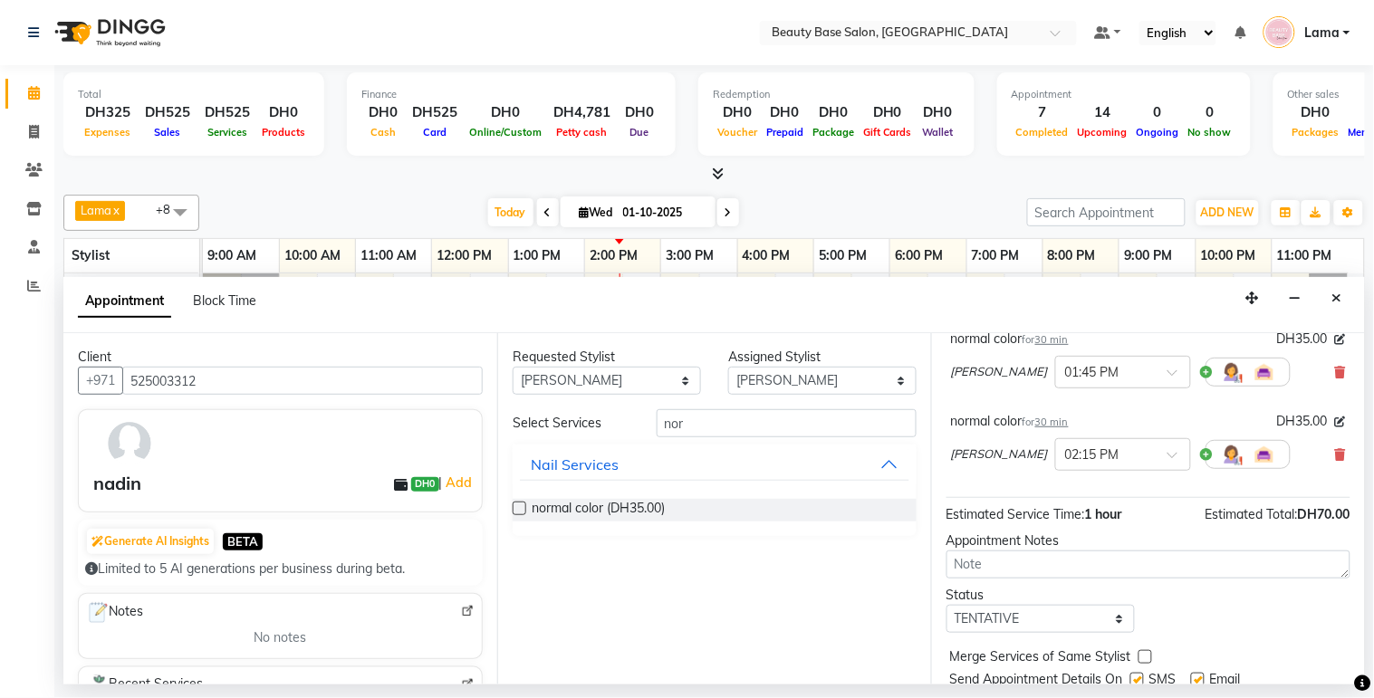
scroll to position [151, 0]
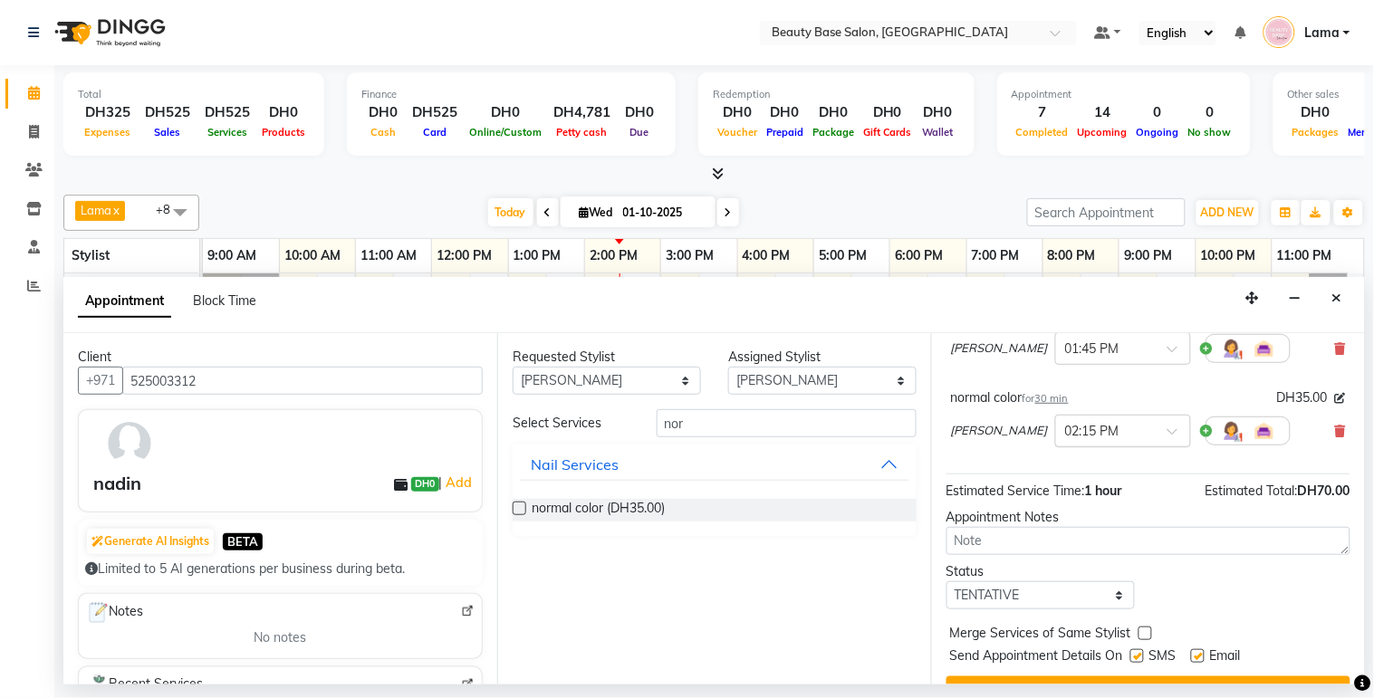
click at [1065, 439] on input "text" at bounding box center [1105, 429] width 80 height 19
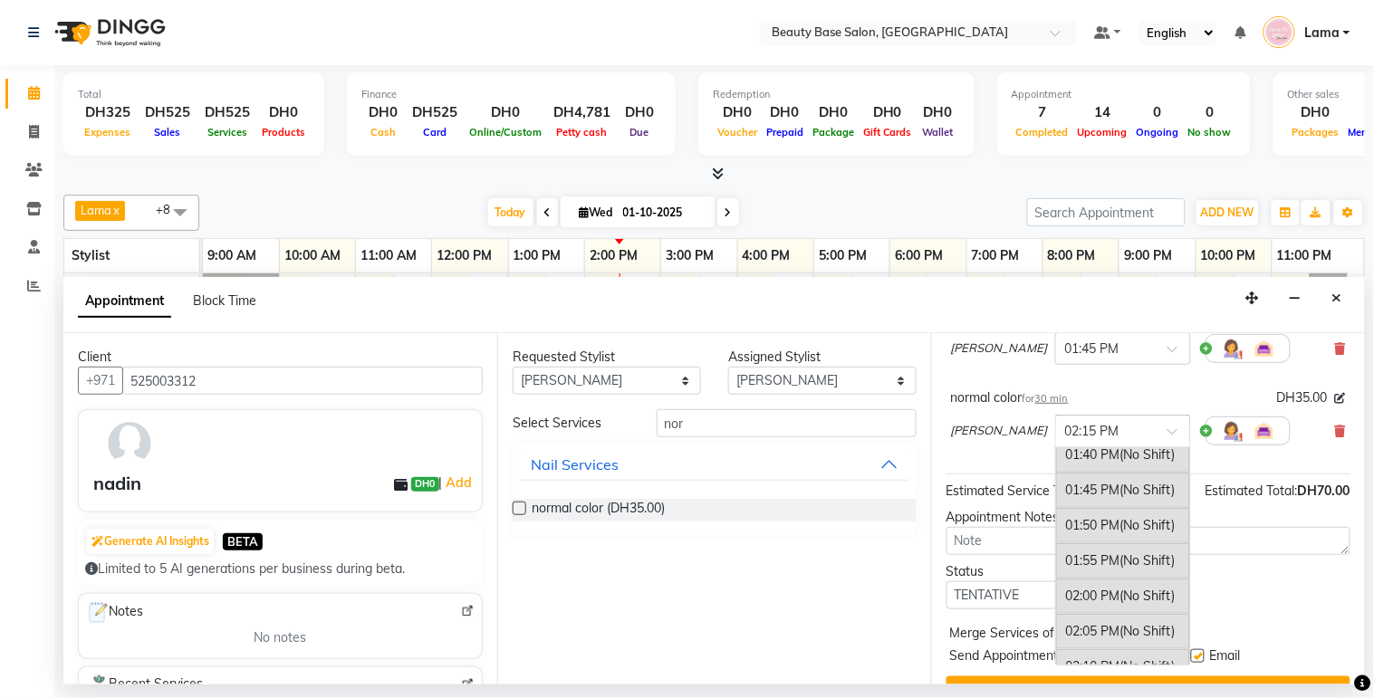
scroll to position [1562, 0]
click at [1056, 510] on div "01:45 PM (No Shift)" at bounding box center [1123, 492] width 134 height 35
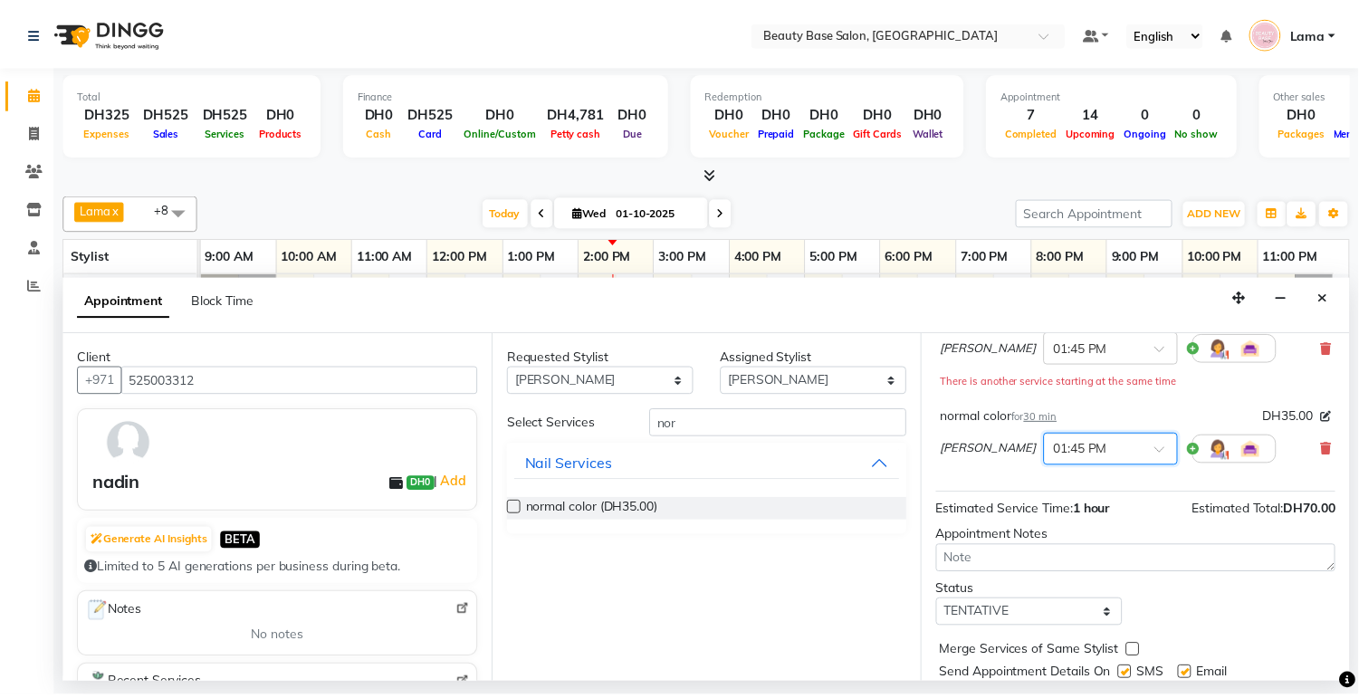
scroll to position [226, 0]
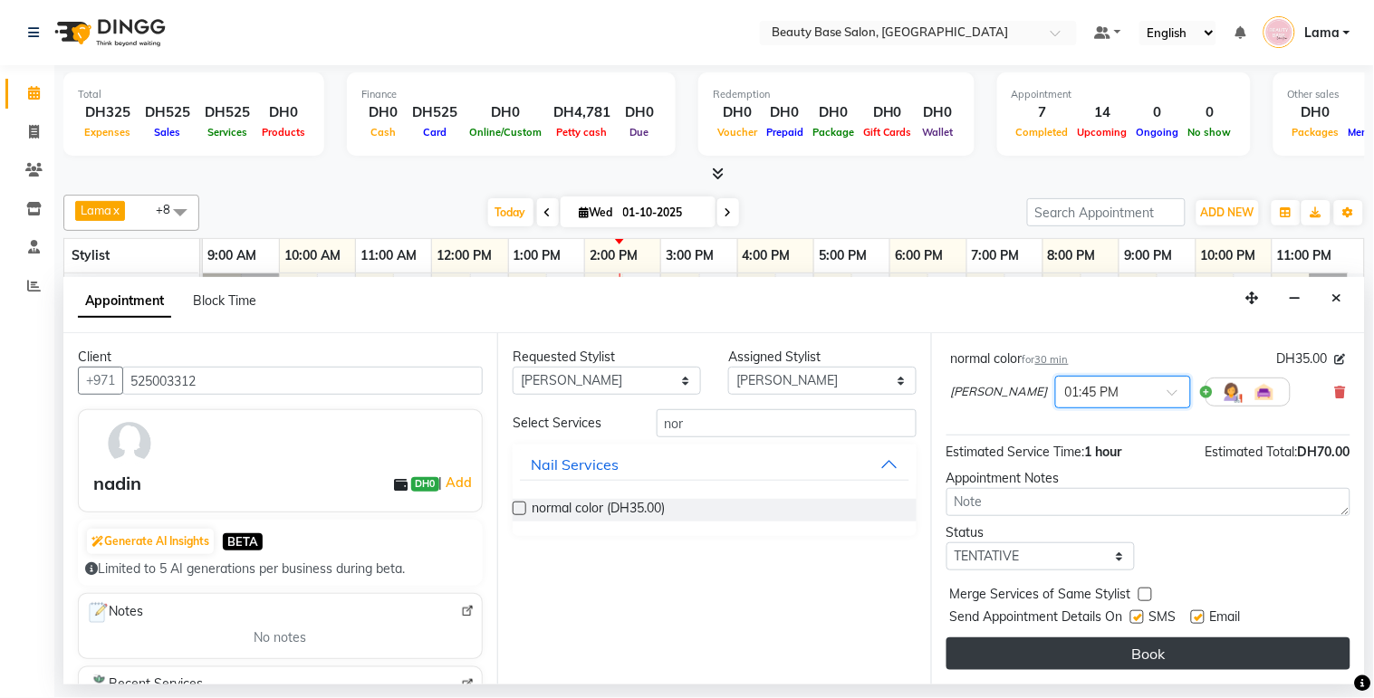
click at [1175, 666] on button "Book" at bounding box center [1148, 654] width 404 height 33
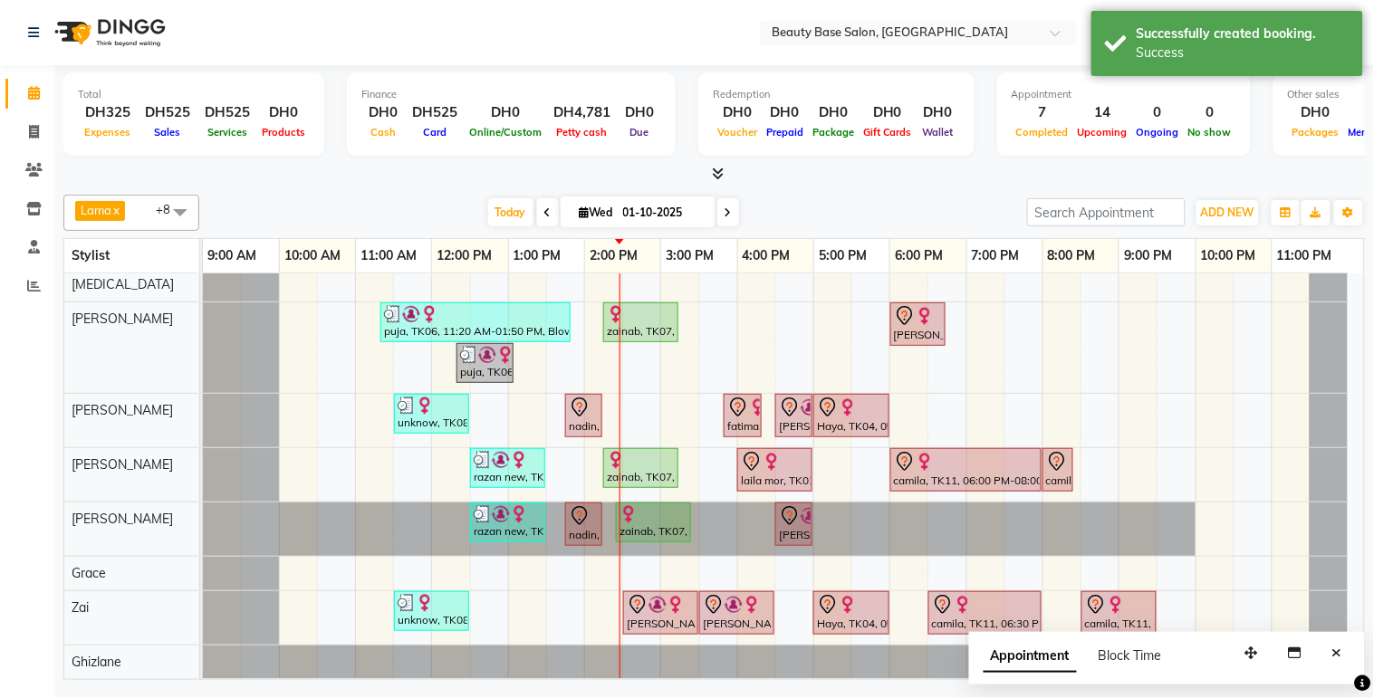
click at [589, 417] on div "nadin, TK12, 01:45 PM-02:15 PM, normal color" at bounding box center [584, 416] width 34 height 38
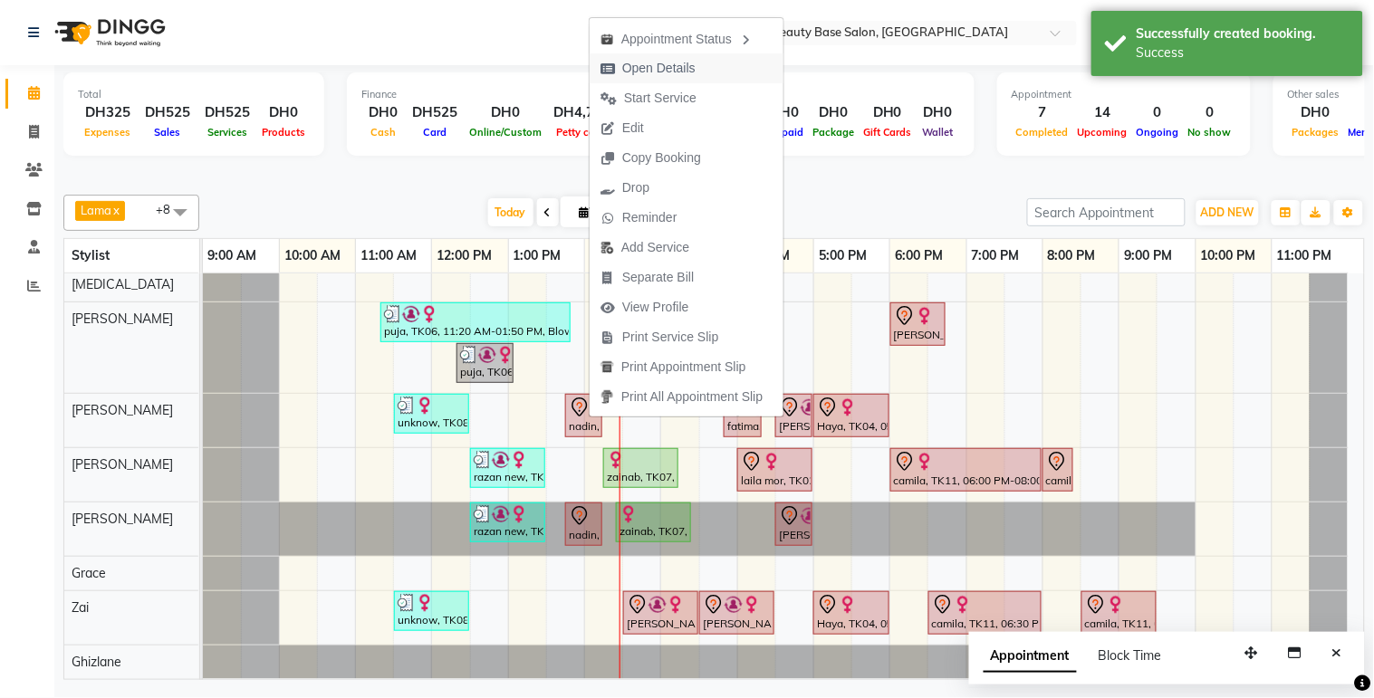
click at [699, 58] on span "Open Details" at bounding box center [648, 68] width 117 height 30
select select "7"
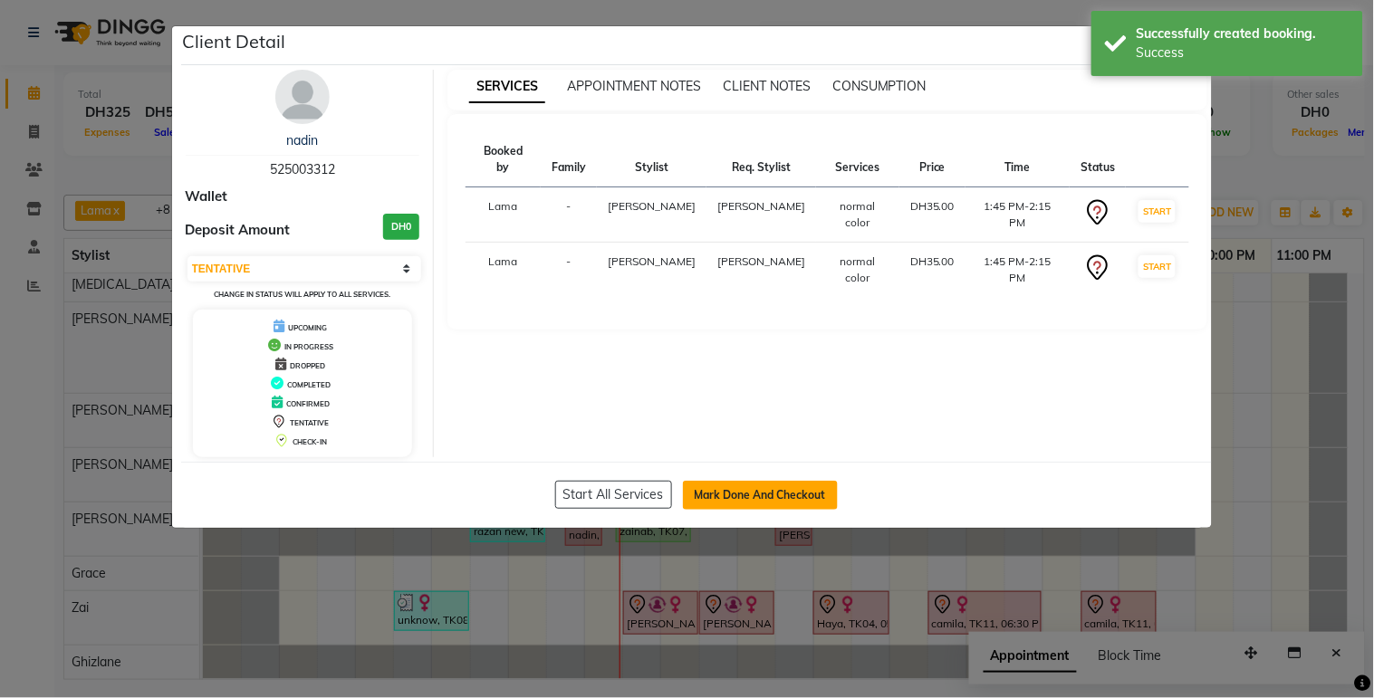
click at [718, 502] on button "Mark Done And Checkout" at bounding box center [760, 495] width 155 height 29
select select "service"
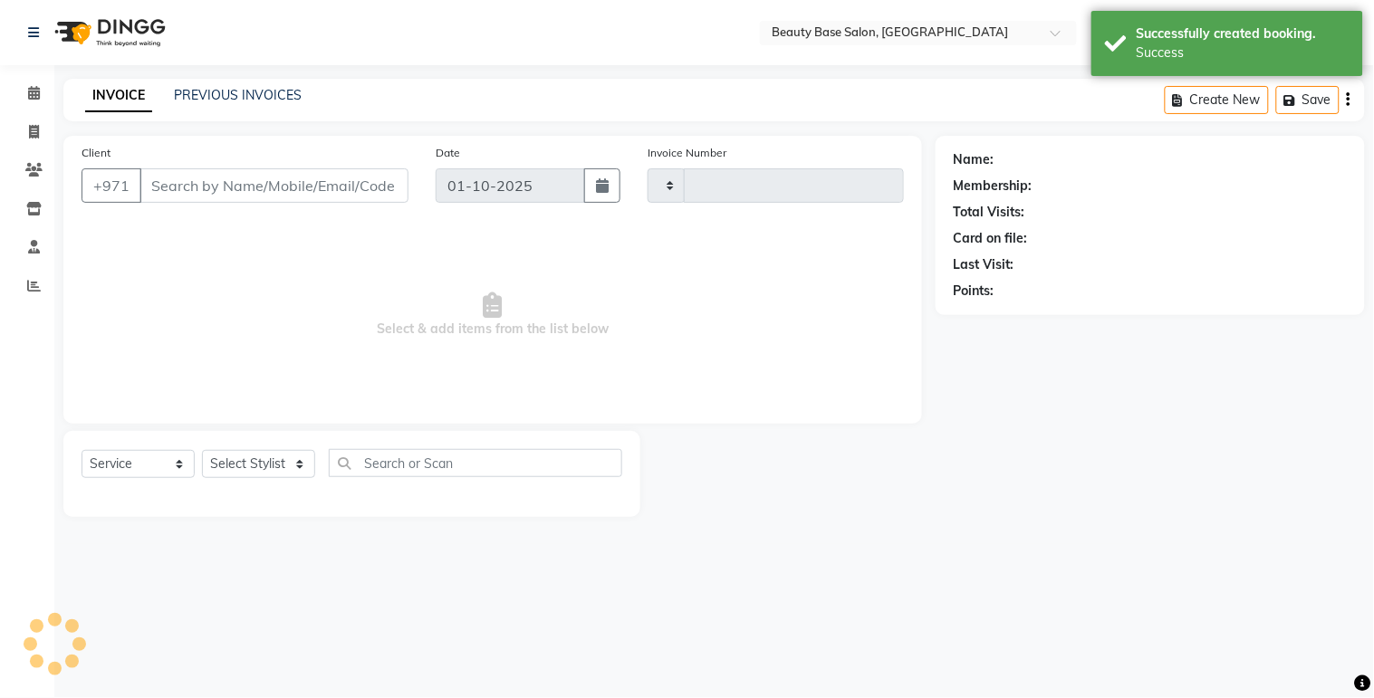
type input "2420"
select select "813"
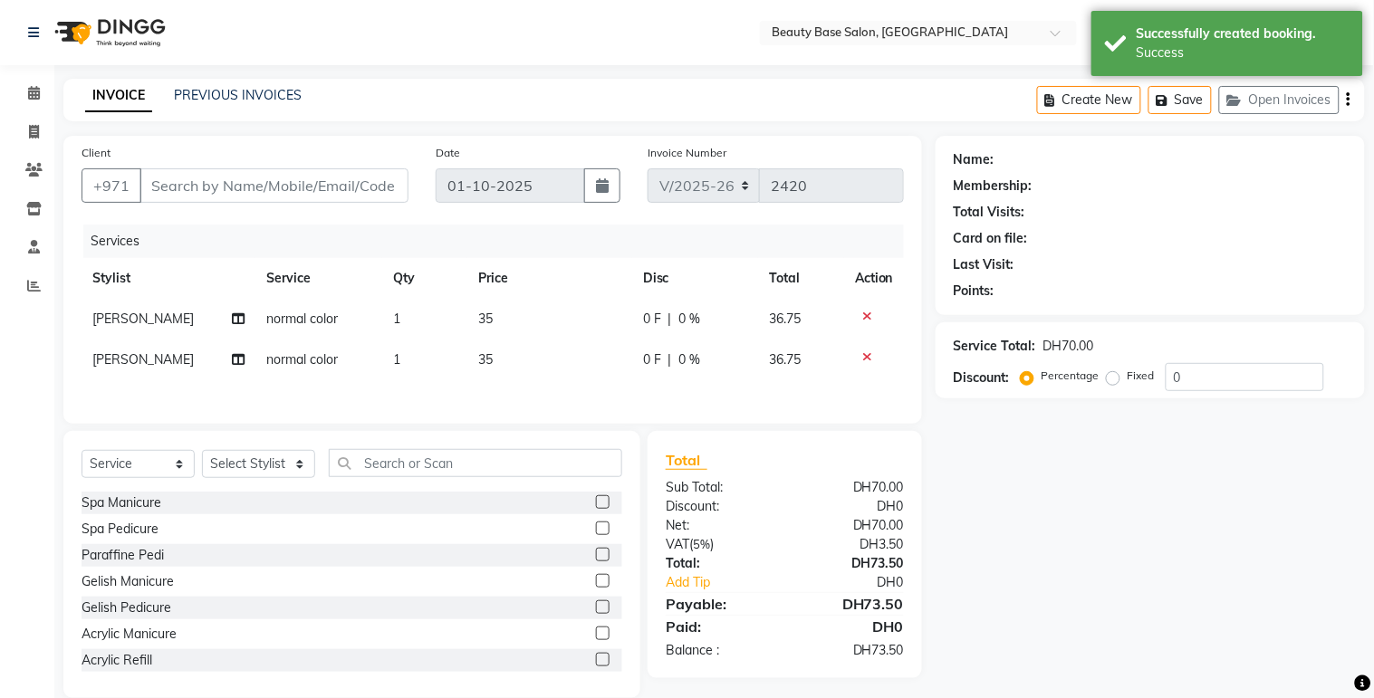
type input "525003312"
select select "30434"
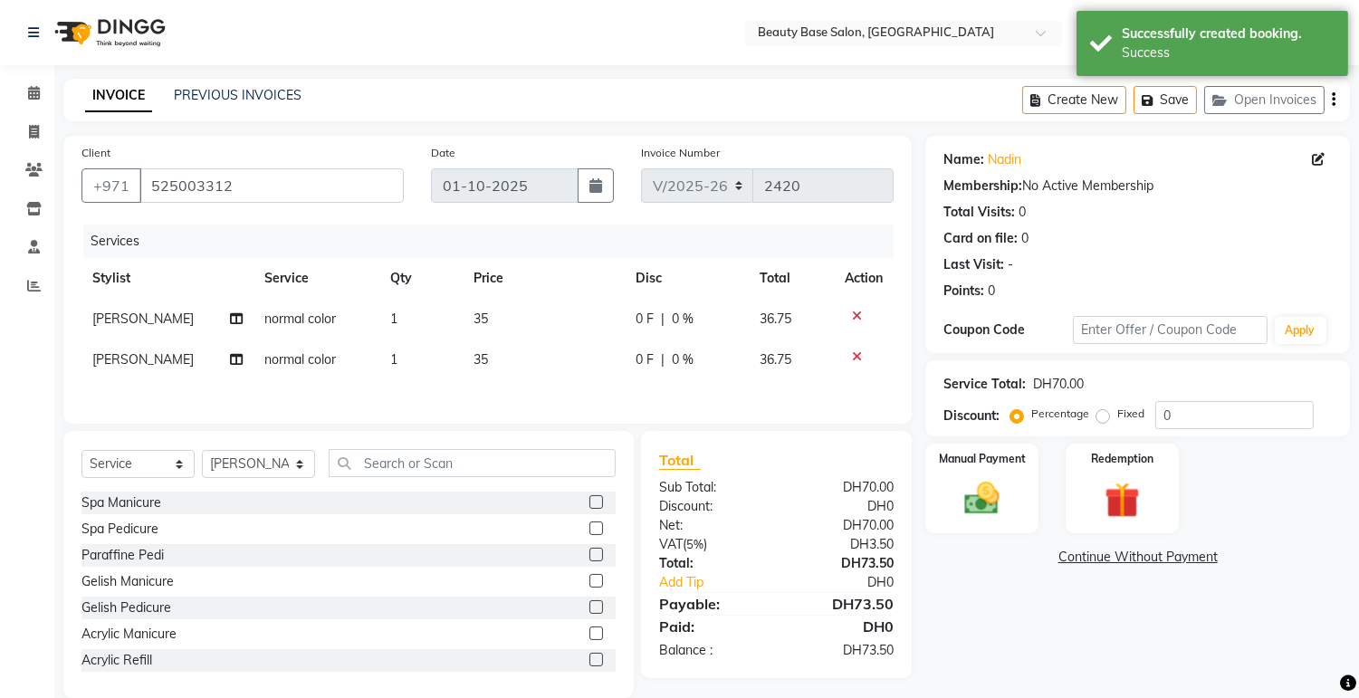
click at [1117, 422] on label "Fixed" at bounding box center [1130, 414] width 27 height 16
click at [1100, 420] on input "Fixed" at bounding box center [1106, 414] width 13 height 13
radio input "true"
click at [992, 509] on img at bounding box center [983, 499] width 60 height 43
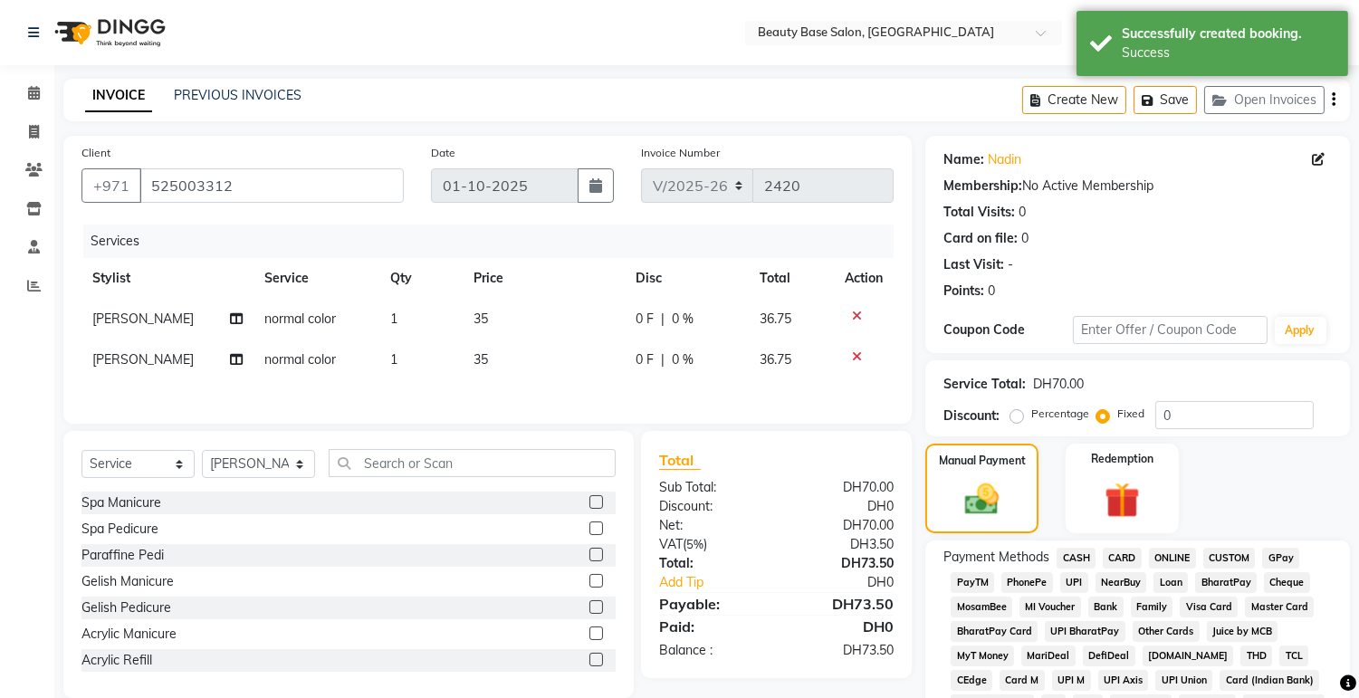
click at [1136, 558] on span "CARD" at bounding box center [1122, 558] width 39 height 21
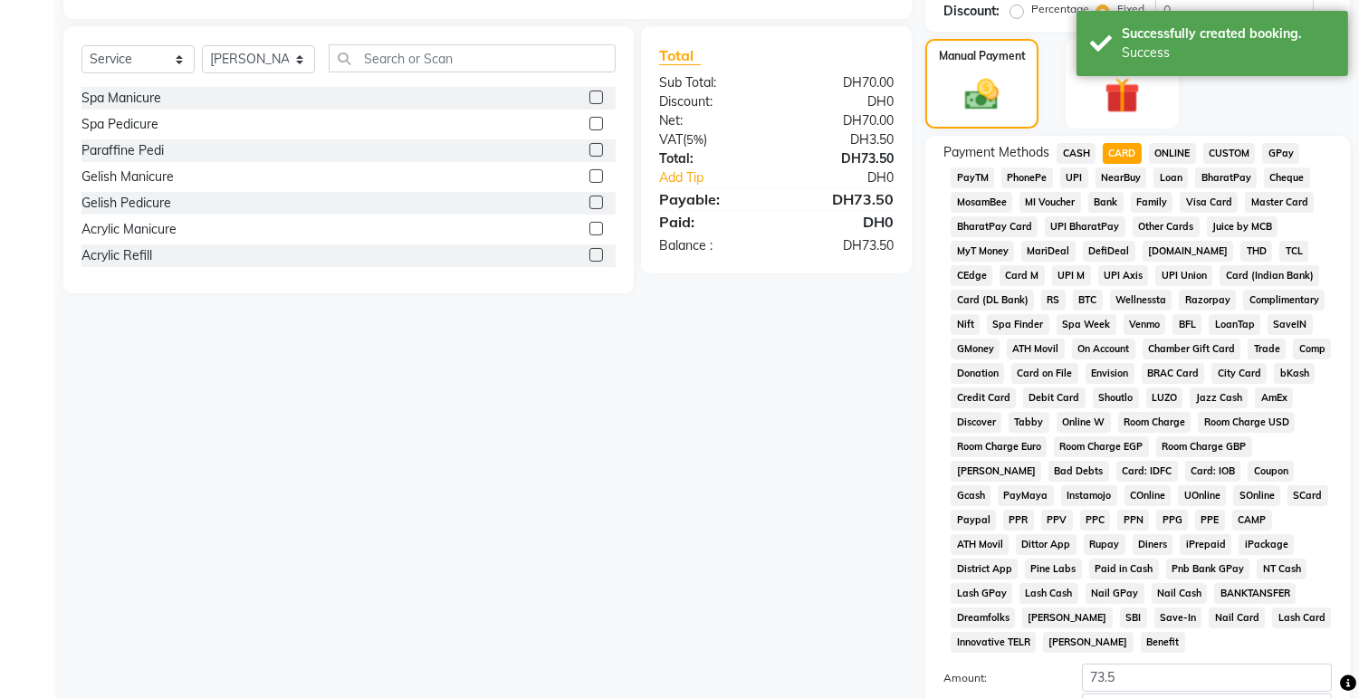
scroll to position [510, 0]
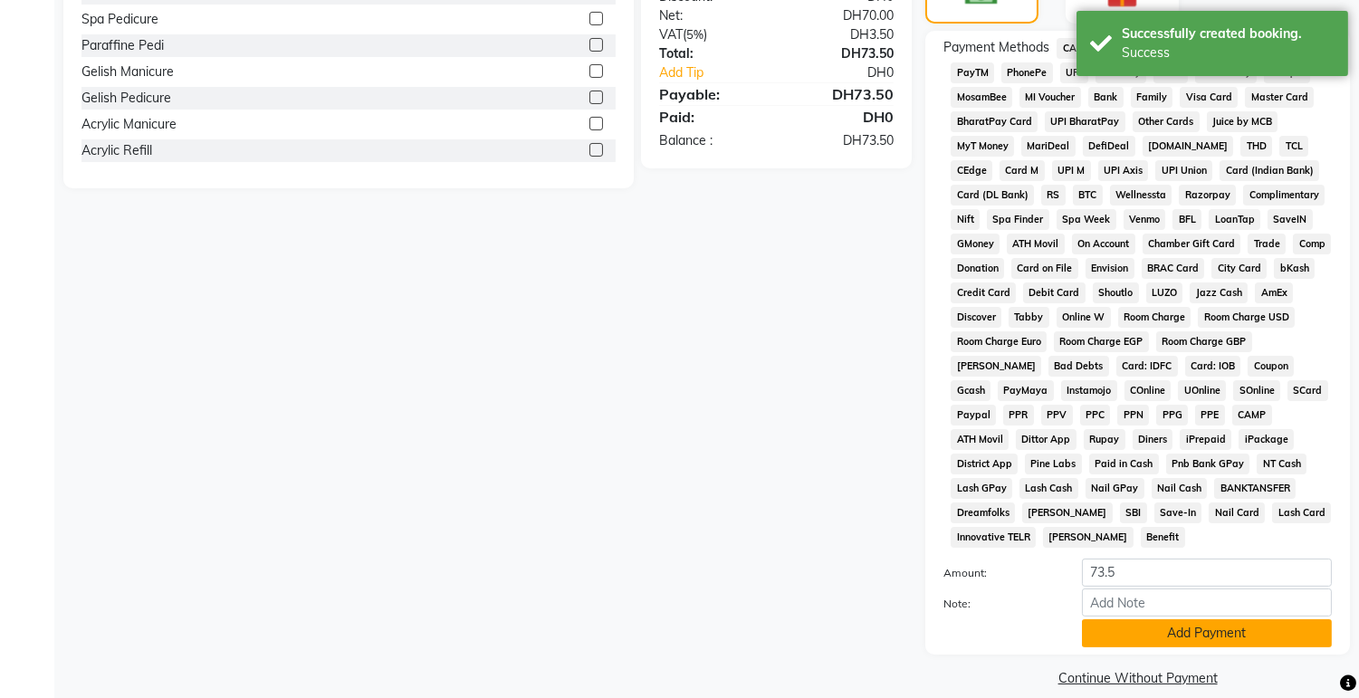
click at [1172, 619] on button "Add Payment" at bounding box center [1207, 633] width 250 height 28
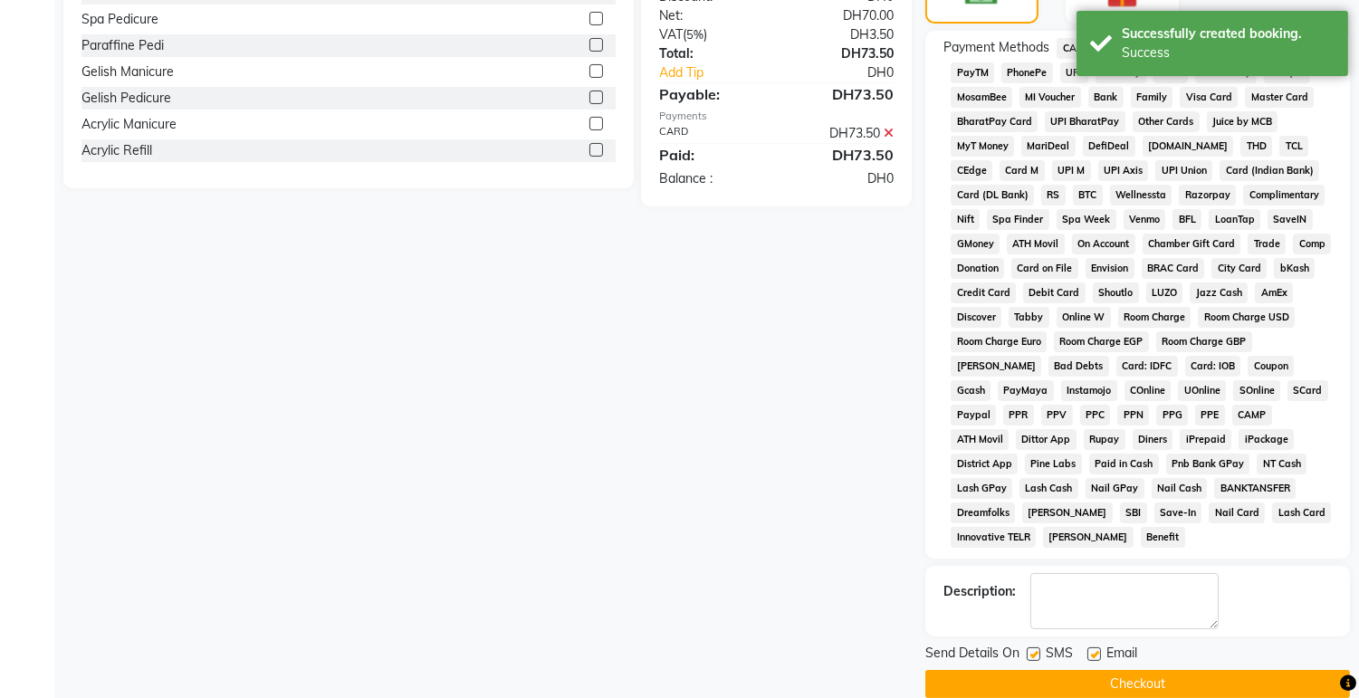
click at [1200, 676] on button "Checkout" at bounding box center [1137, 684] width 425 height 28
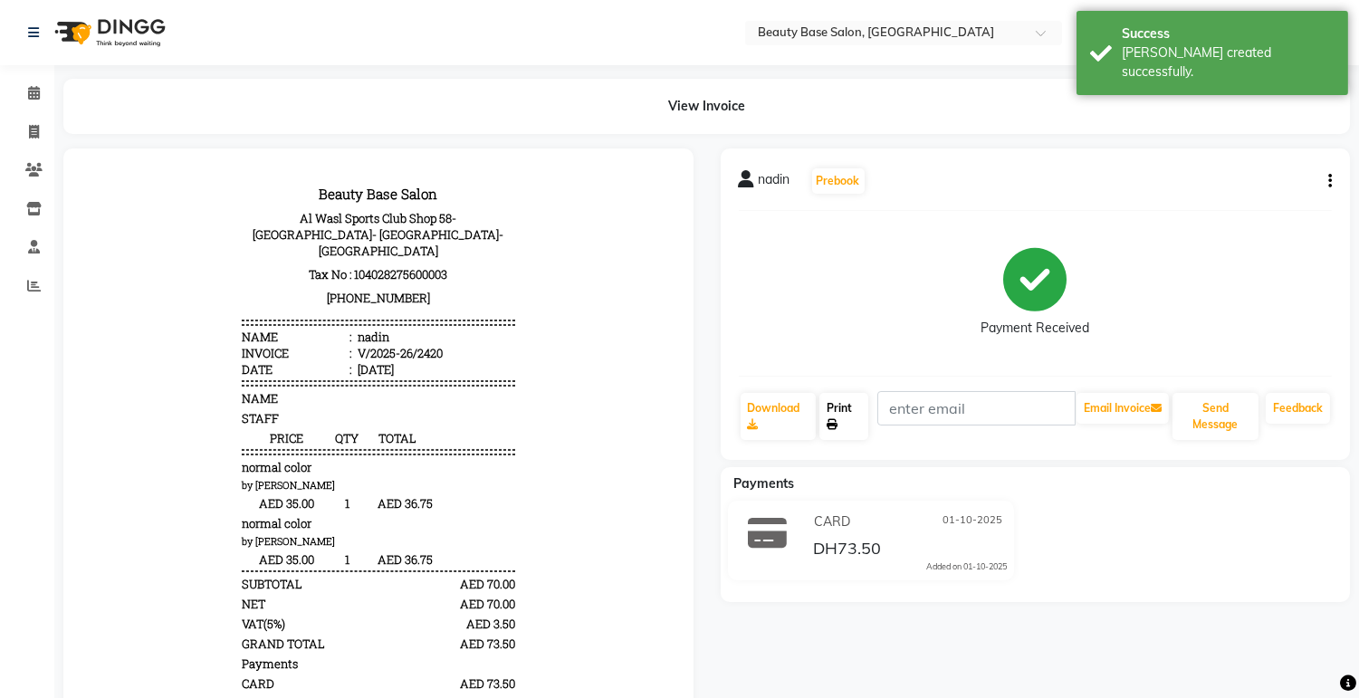
click at [852, 417] on link "Print" at bounding box center [844, 416] width 49 height 47
click at [41, 83] on span at bounding box center [34, 93] width 32 height 21
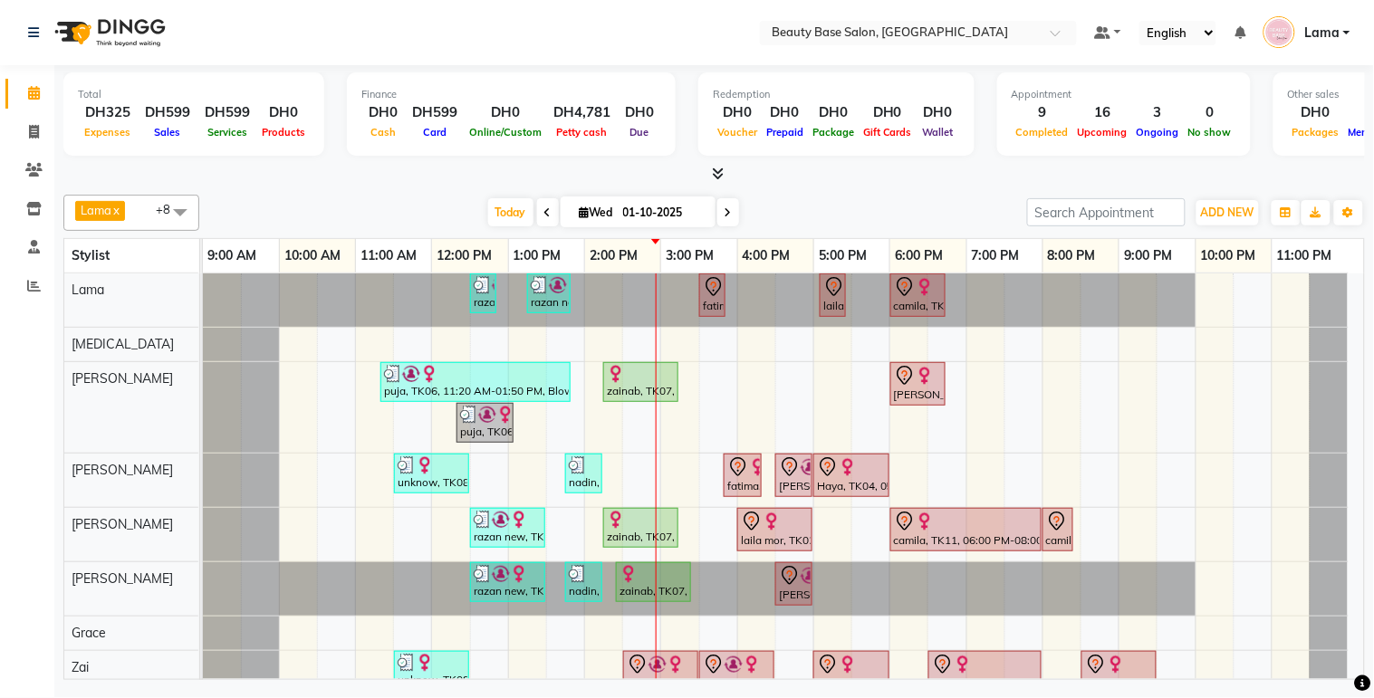
scroll to position [75, 0]
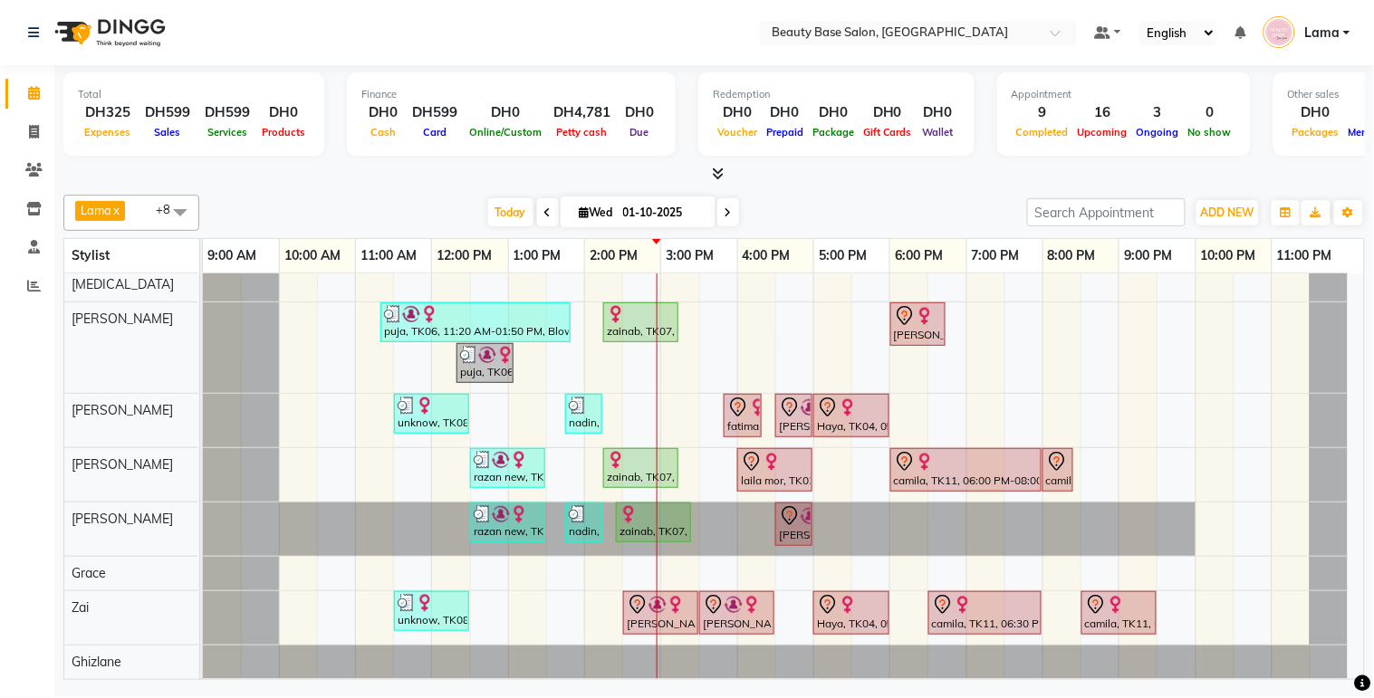
click at [724, 214] on icon at bounding box center [727, 212] width 7 height 11
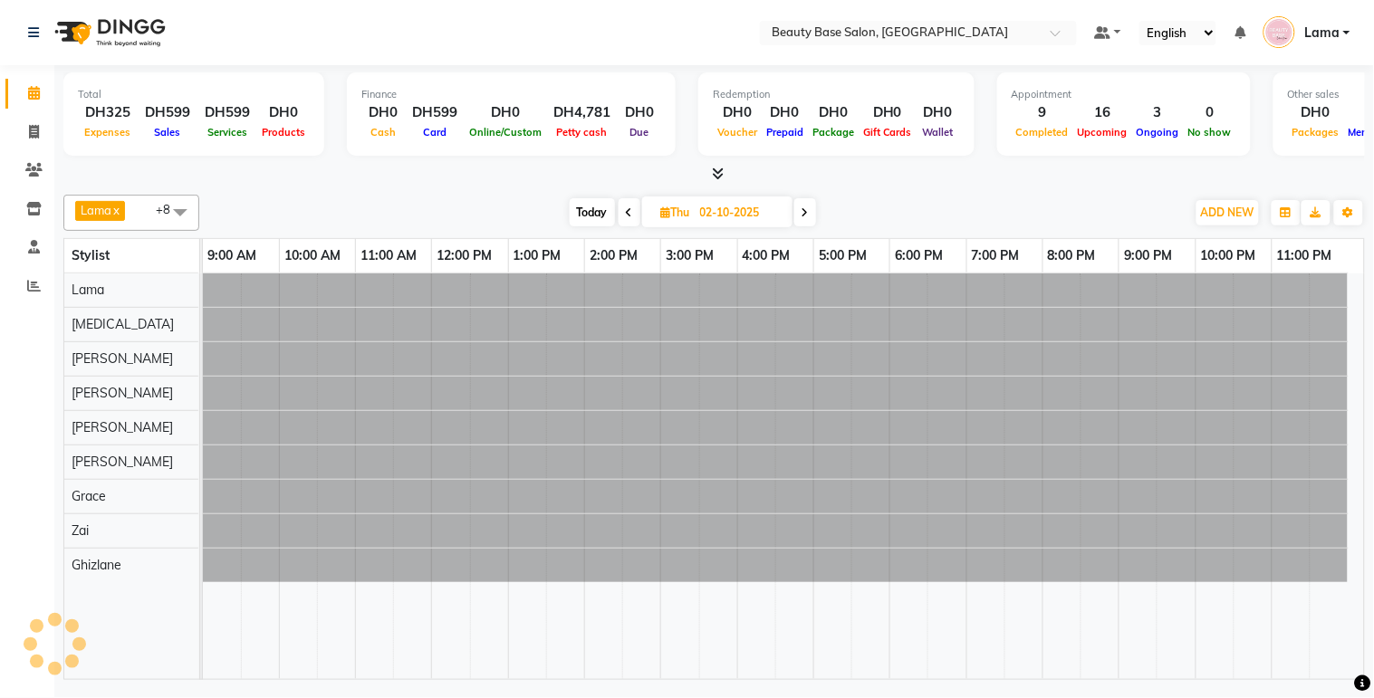
scroll to position [0, 0]
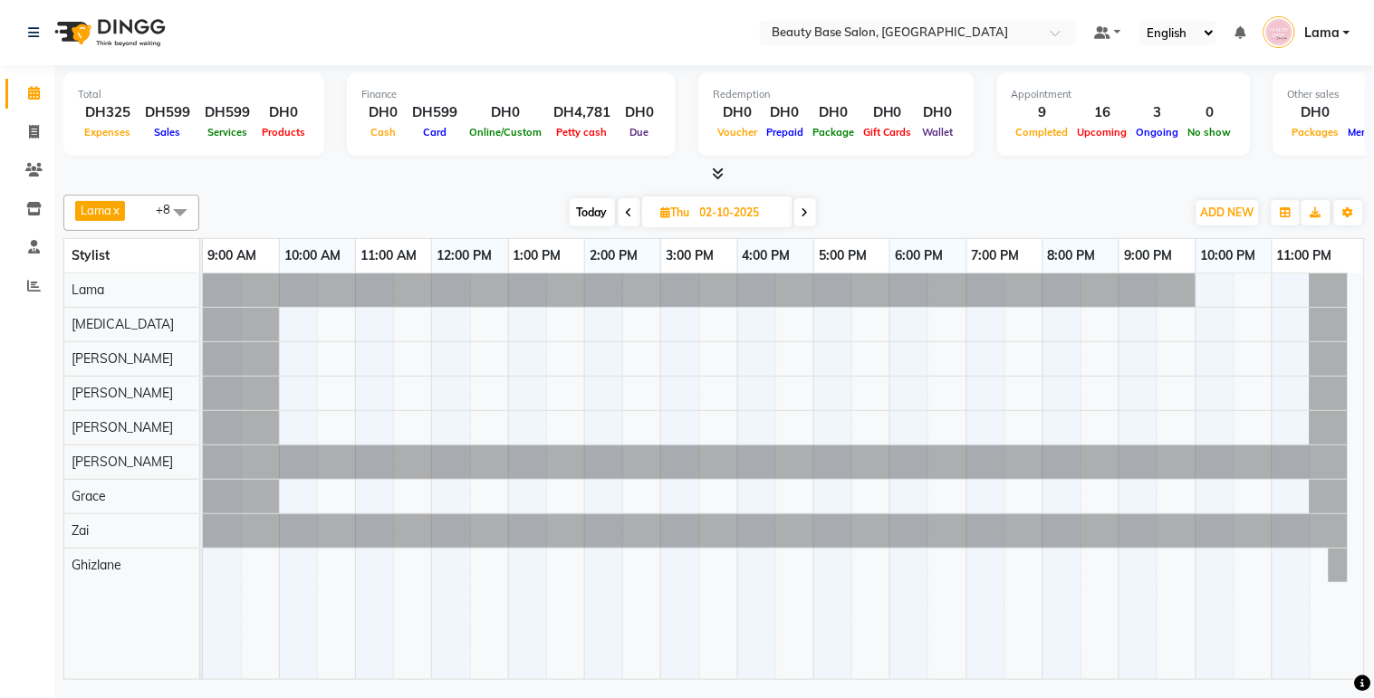
click at [593, 204] on span "Today" at bounding box center [592, 212] width 45 height 28
type input "01-10-2025"
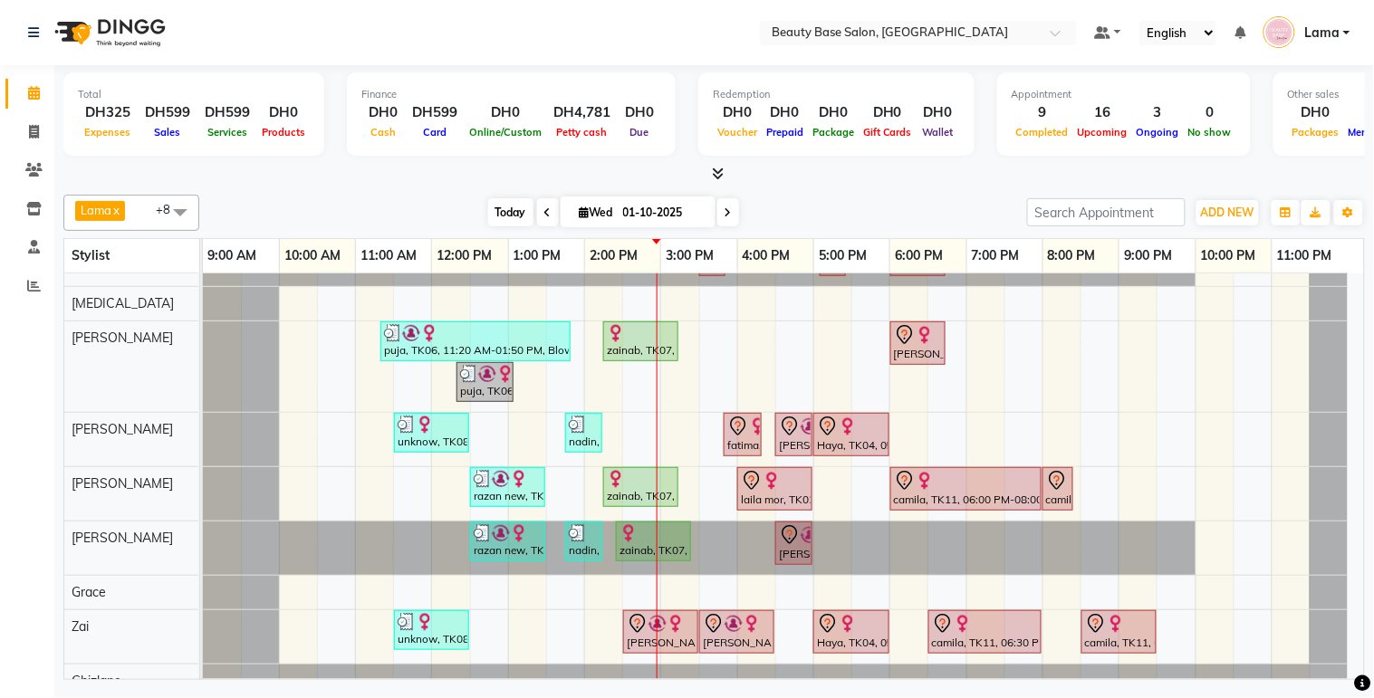
scroll to position [75, 0]
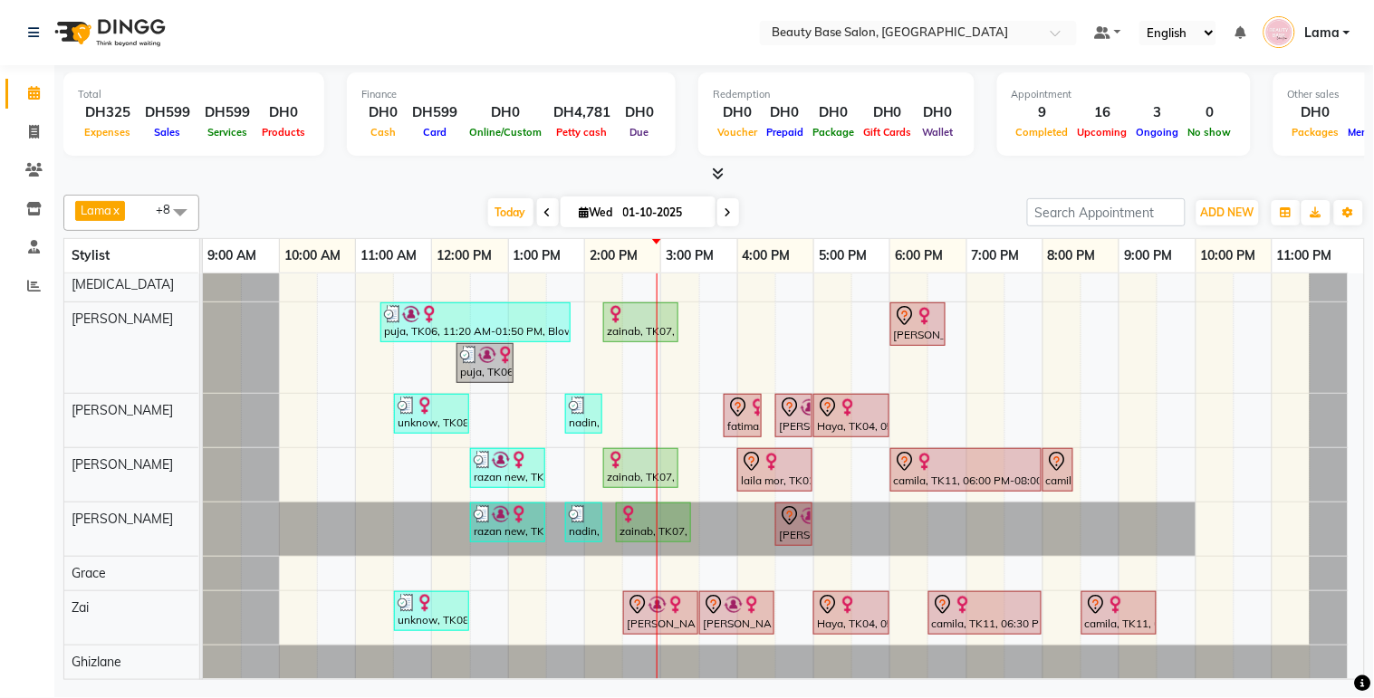
click at [1347, 646] on div at bounding box center [775, 663] width 1145 height 34
click at [656, 596] on img at bounding box center [657, 605] width 18 height 18
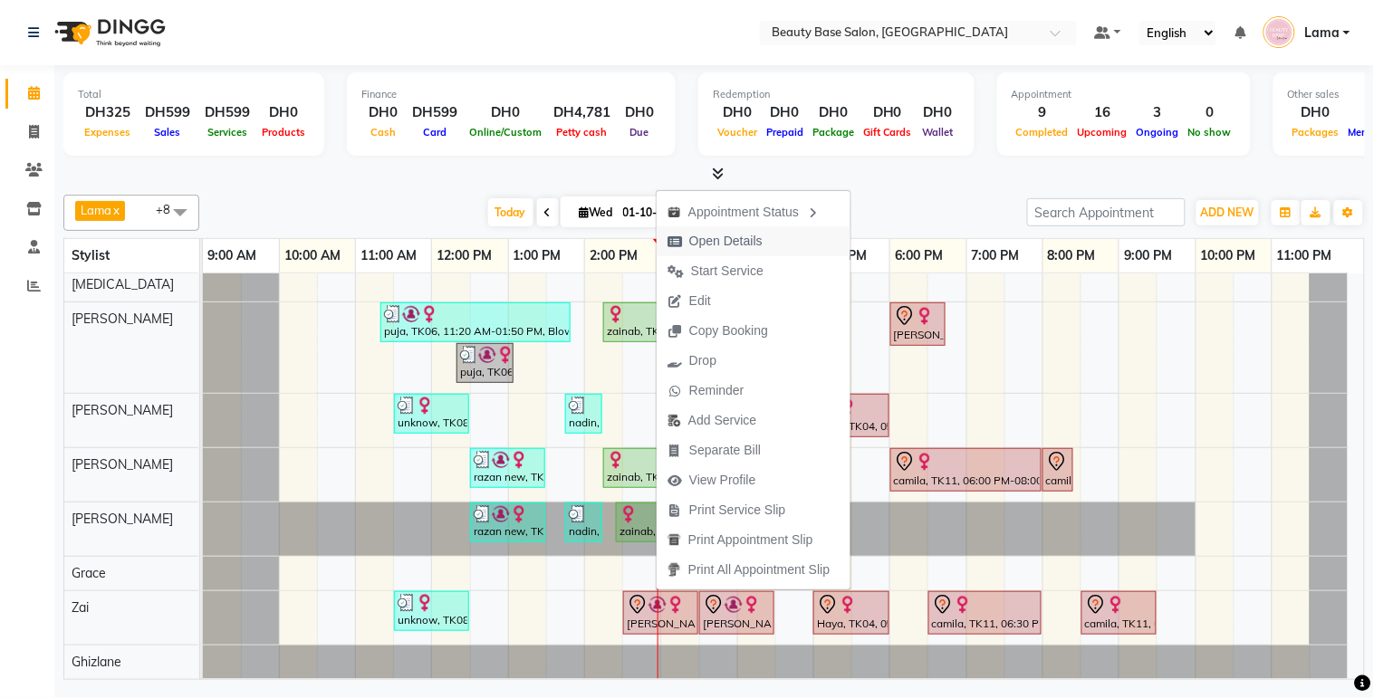
click at [746, 235] on span "Open Details" at bounding box center [725, 241] width 73 height 19
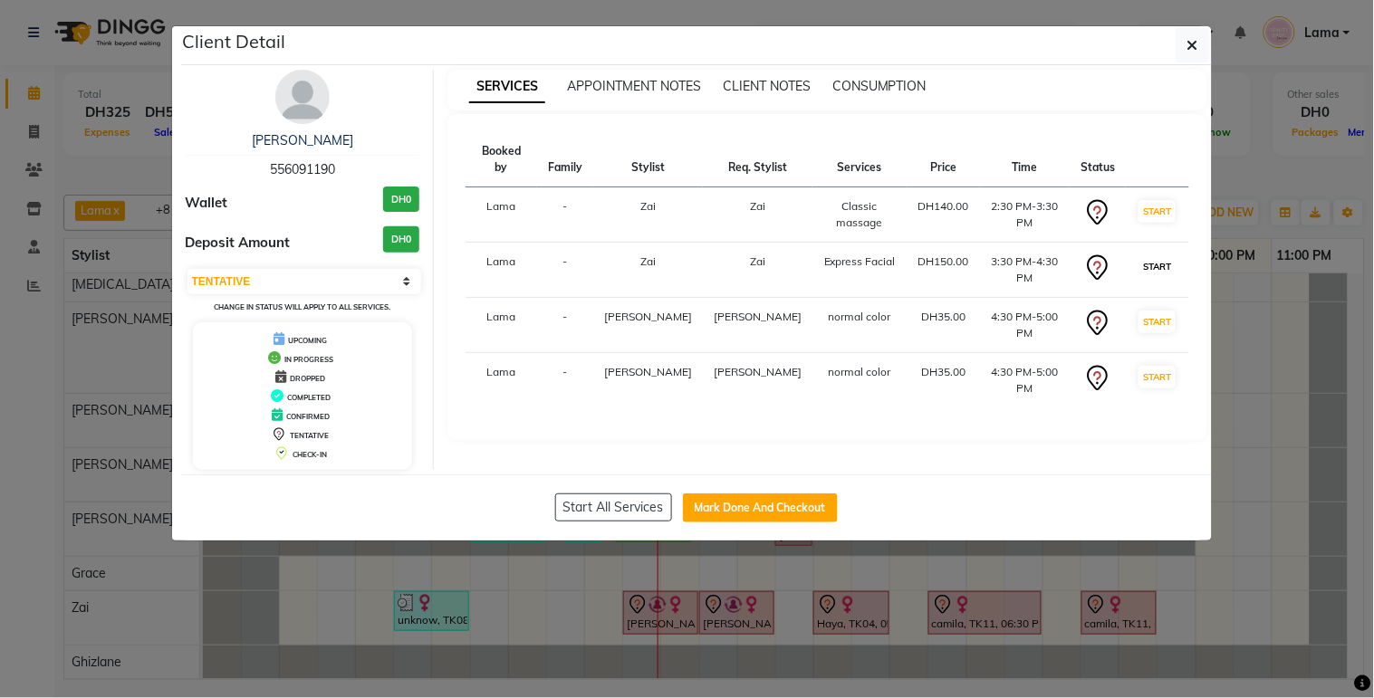
click at [1138, 255] on button "START" at bounding box center [1156, 266] width 37 height 23
click at [1154, 200] on button "START" at bounding box center [1156, 211] width 37 height 23
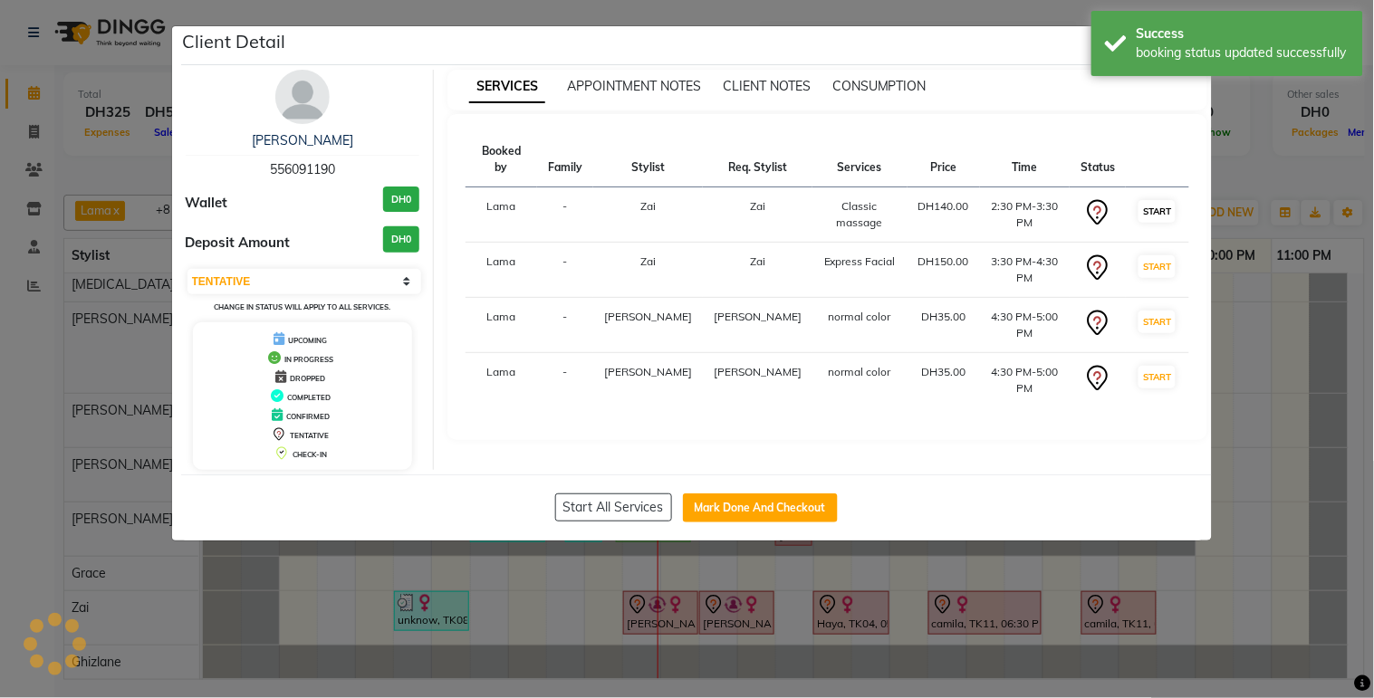
select select "select"
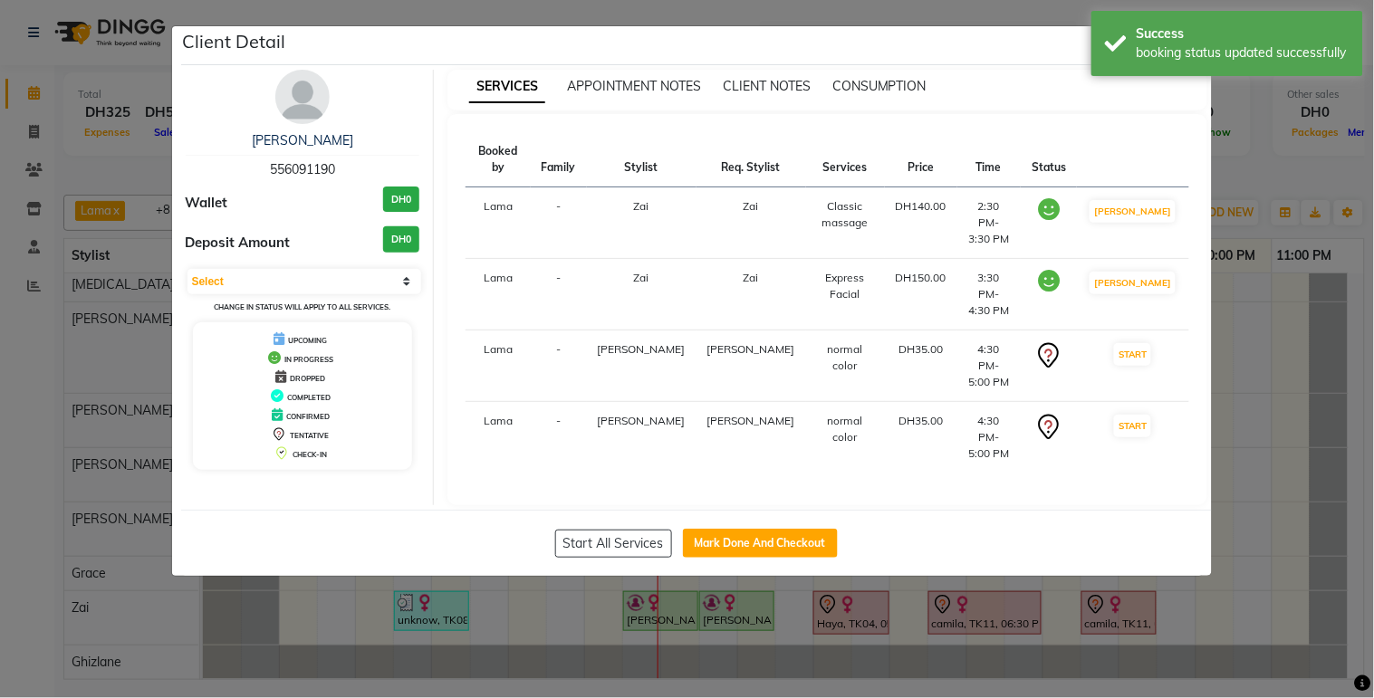
click at [1259, 469] on ngb-modal-window "Client Detail samar lebnan 556091190 Wallet DH0 Deposit Amount DH0 Select IN SE…" at bounding box center [687, 349] width 1374 height 698
